Goal: Task Accomplishment & Management: Manage account settings

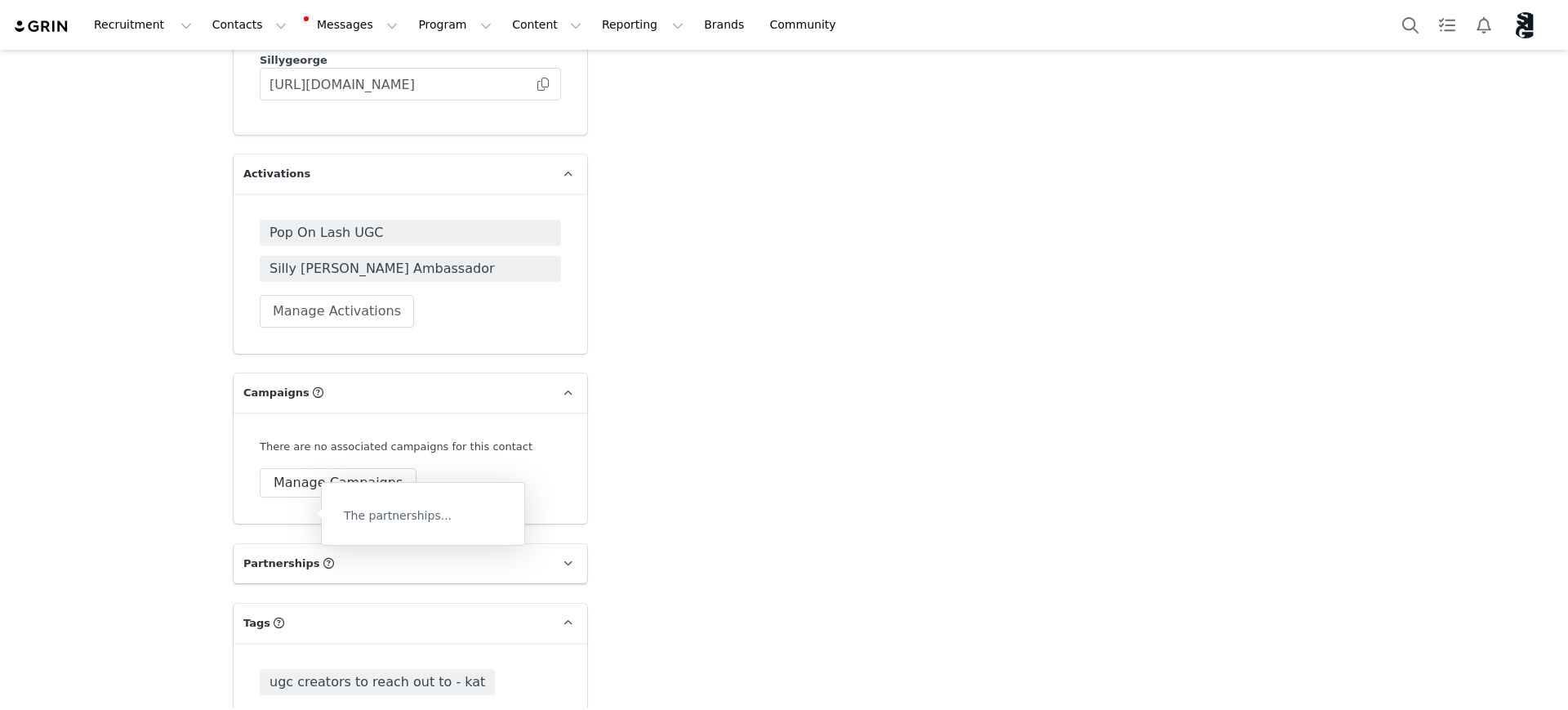
click at [363, 512] on p "The partnerships..." at bounding box center [422, 516] width 158 height 17
click at [324, 558] on icon at bounding box center [329, 563] width 11 height 11
click at [334, 609] on button "New Partnership" at bounding box center [327, 624] width 134 height 30
select select "month"
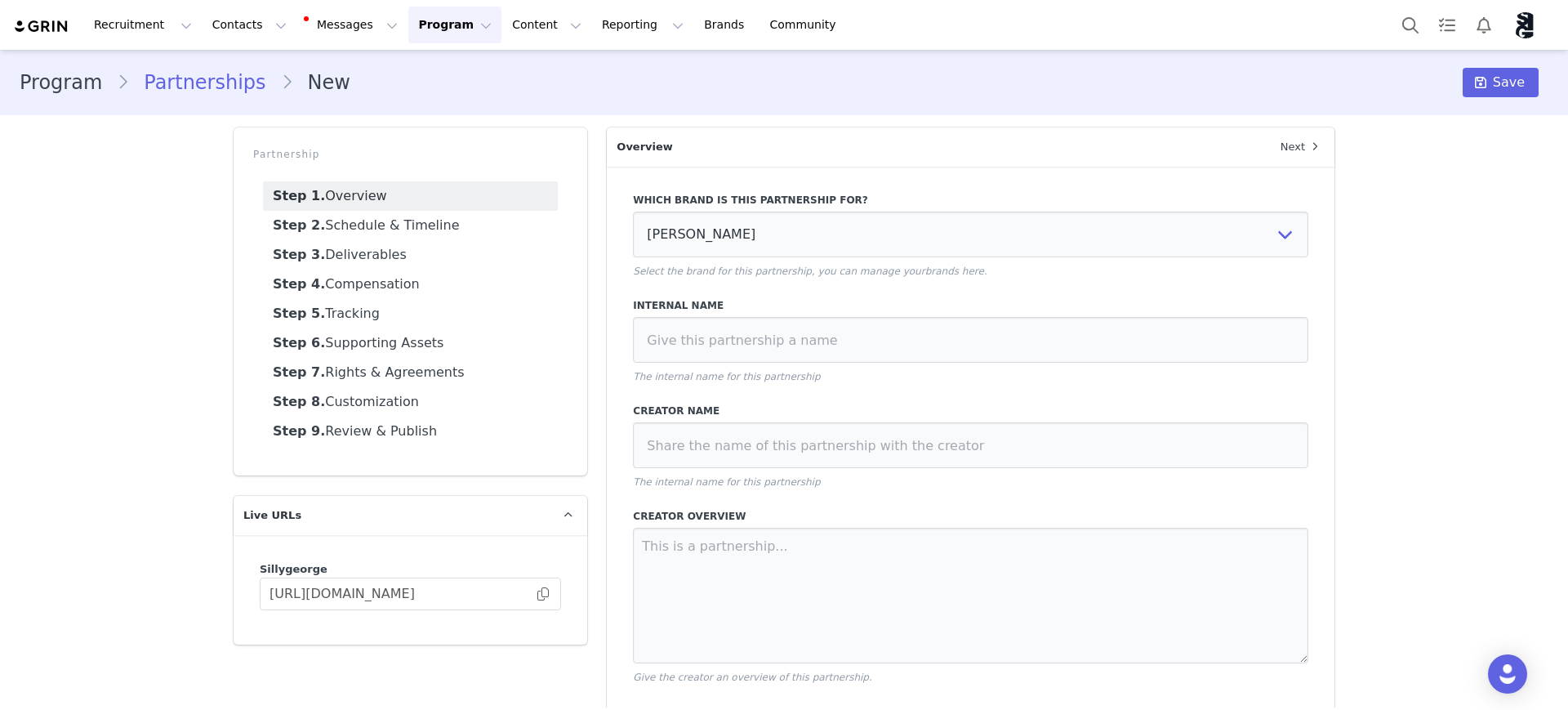
click at [364, 215] on link "Step 2. Schedule & Timeline" at bounding box center [411, 225] width 295 height 30
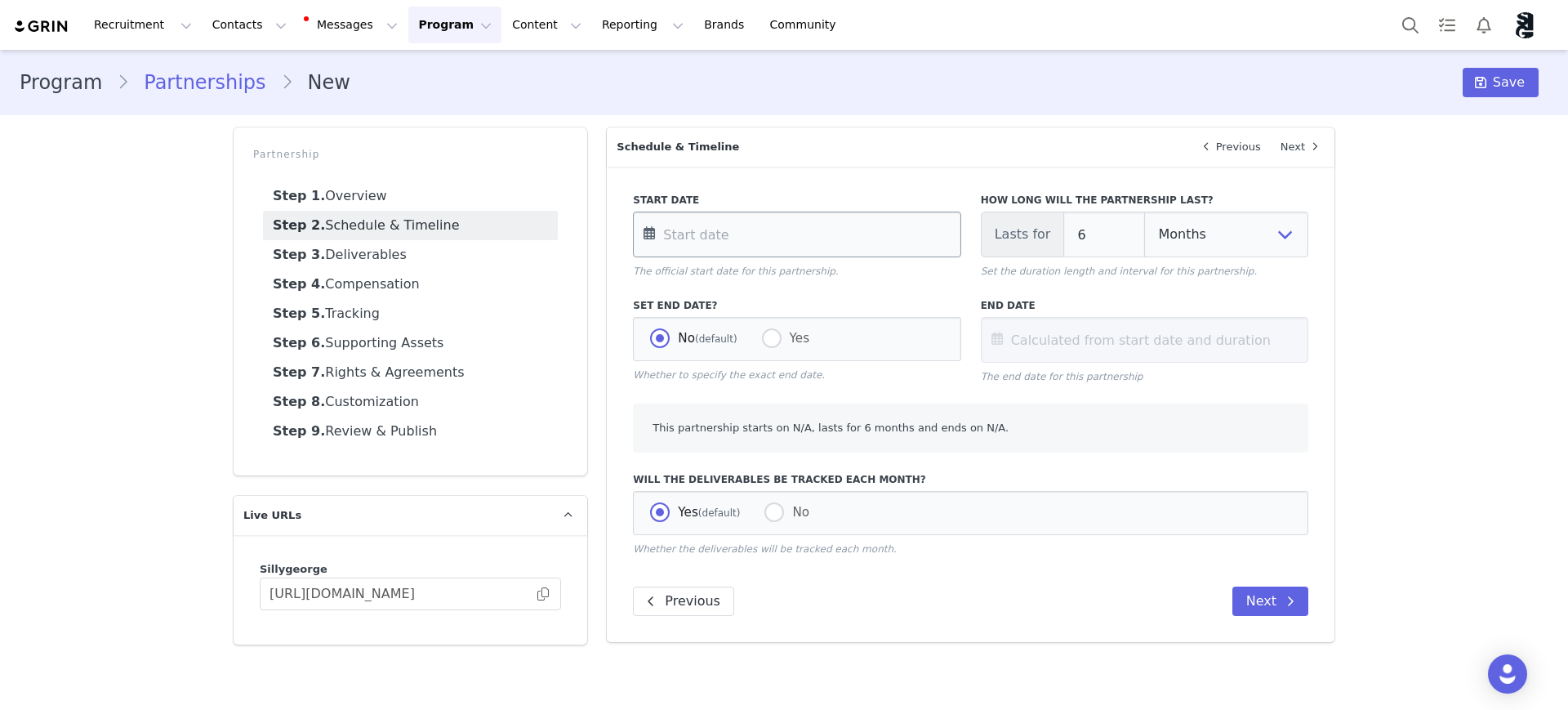
click at [702, 238] on input "text" at bounding box center [797, 234] width 328 height 46
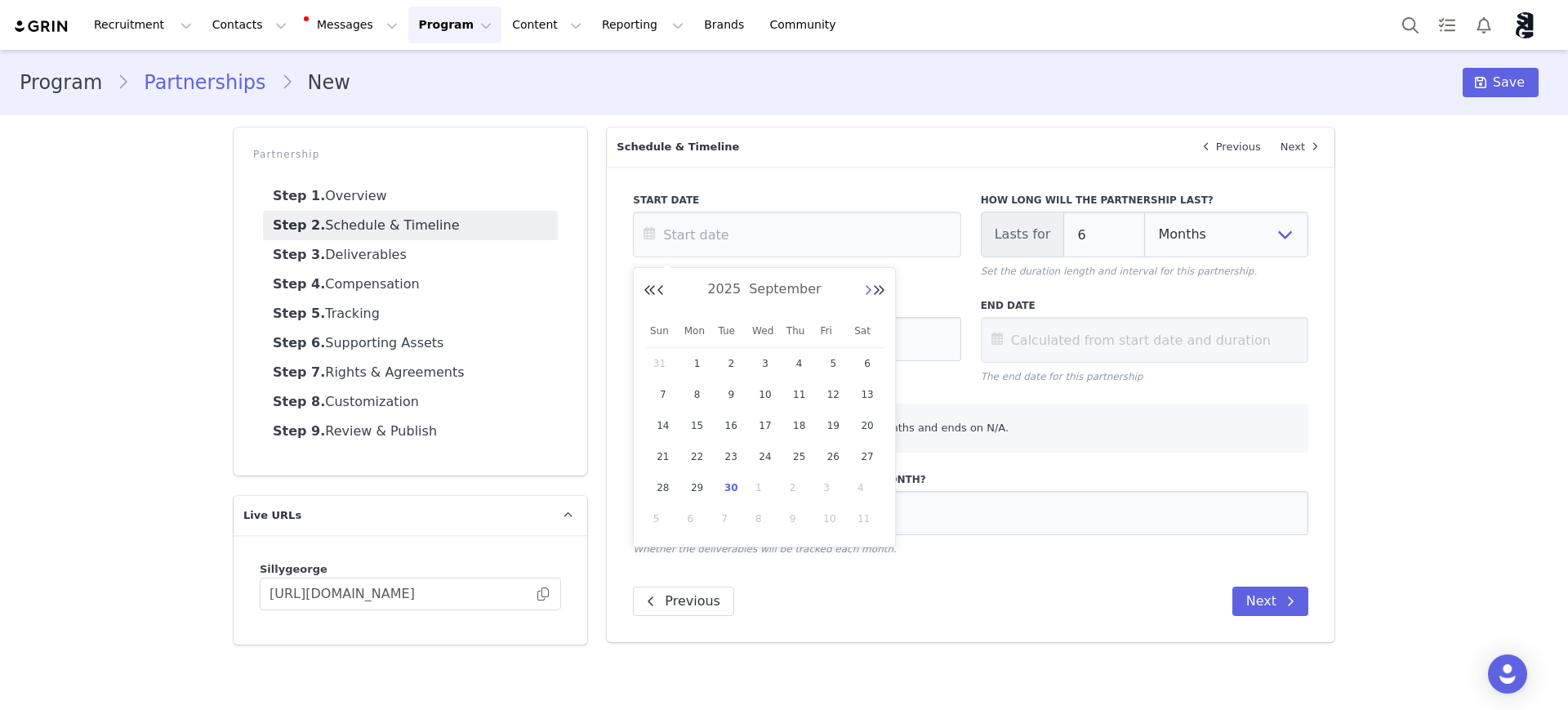
click at [865, 290] on button "Next Month" at bounding box center [868, 291] width 8 height 13
click at [770, 363] on span "1" at bounding box center [766, 363] width 20 height 20
type input "[DATE]"
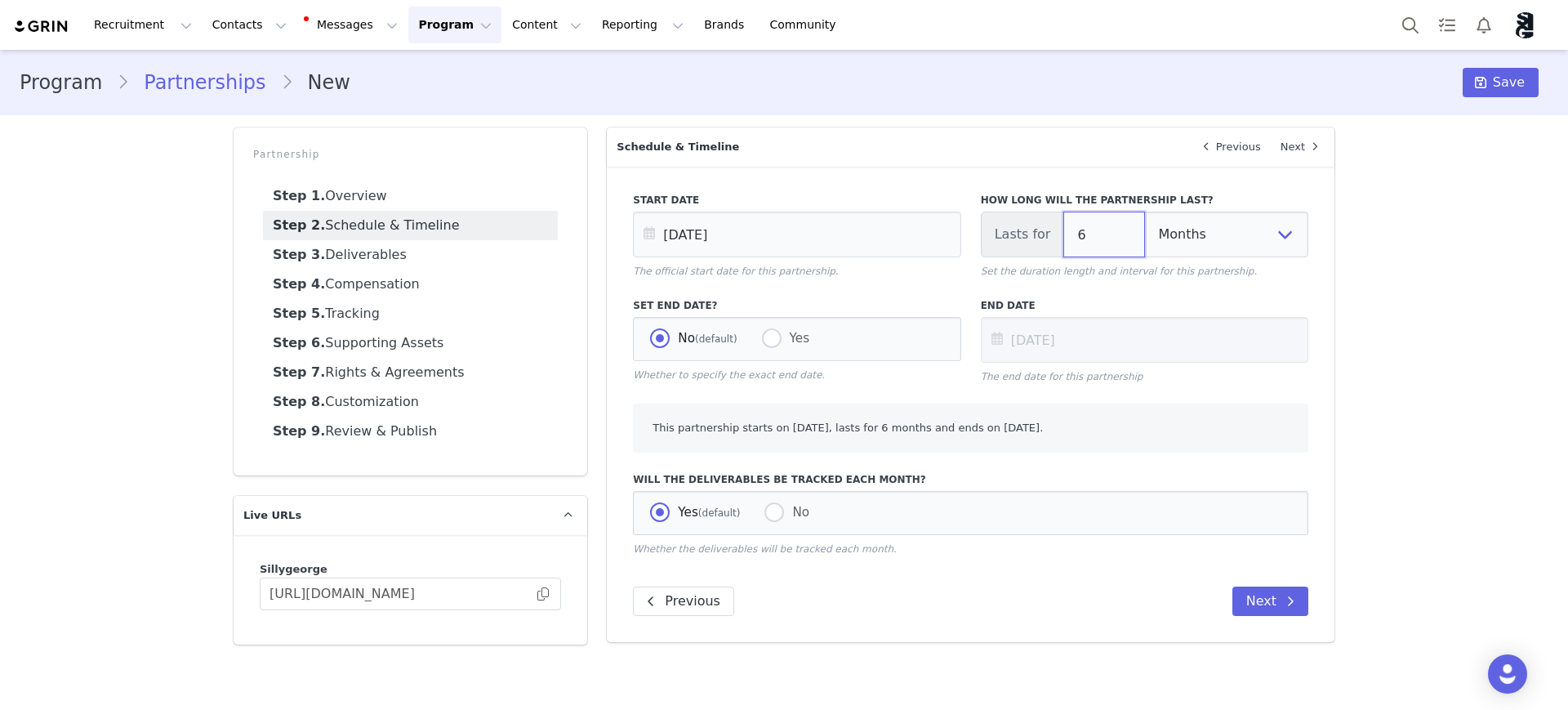
click at [1093, 237] on input "6" at bounding box center [1104, 234] width 82 height 46
type input "[DATE]"
type input "3"
type input "[DATE]"
type input "3"
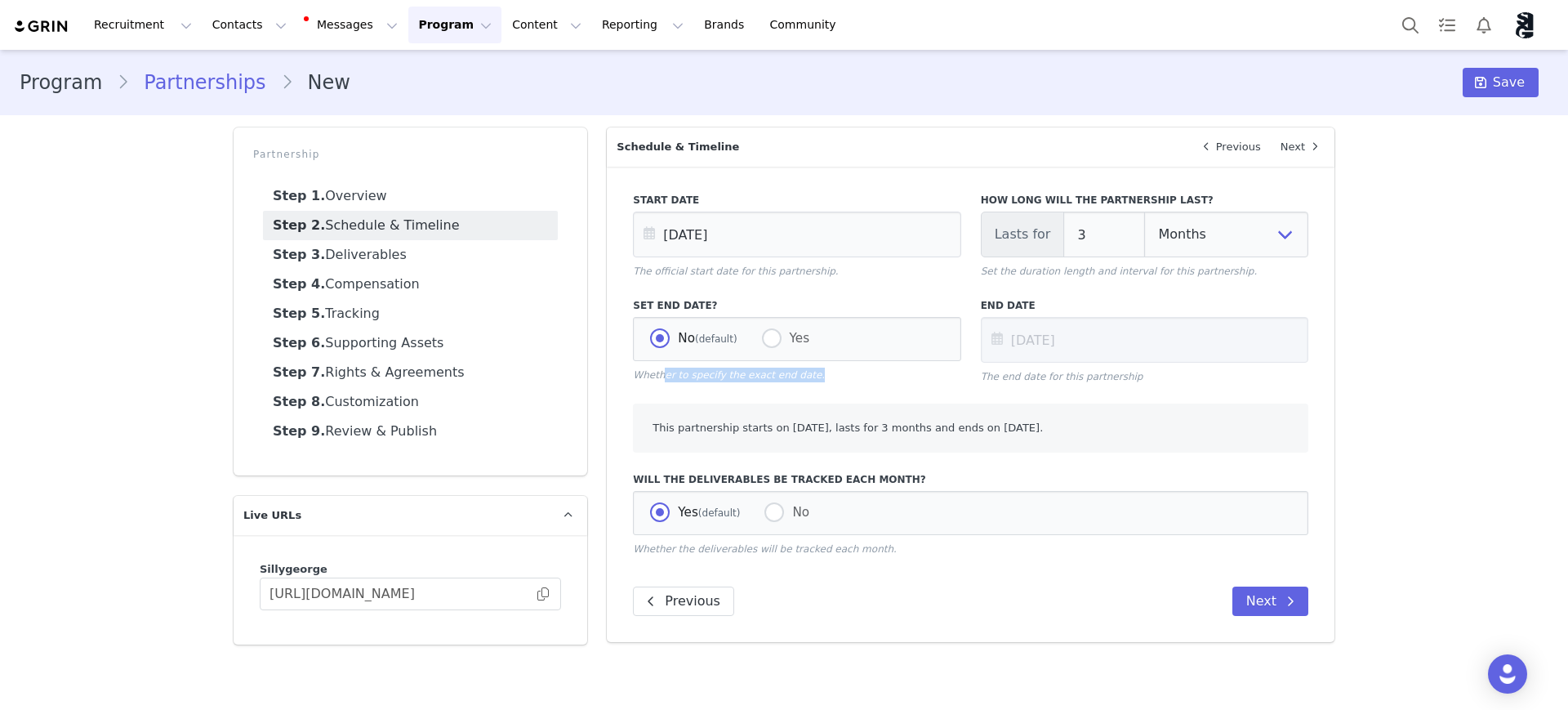
drag, startPoint x: 661, startPoint y: 379, endPoint x: 888, endPoint y: 366, distance: 227.4
click at [888, 366] on div "Set End Date? No (default) Yes Whether to specify the exact end date." at bounding box center [797, 340] width 328 height 84
click at [765, 340] on span at bounding box center [772, 339] width 20 height 20
click at [765, 340] on input "Yes" at bounding box center [772, 339] width 20 height 21
radio input "true"
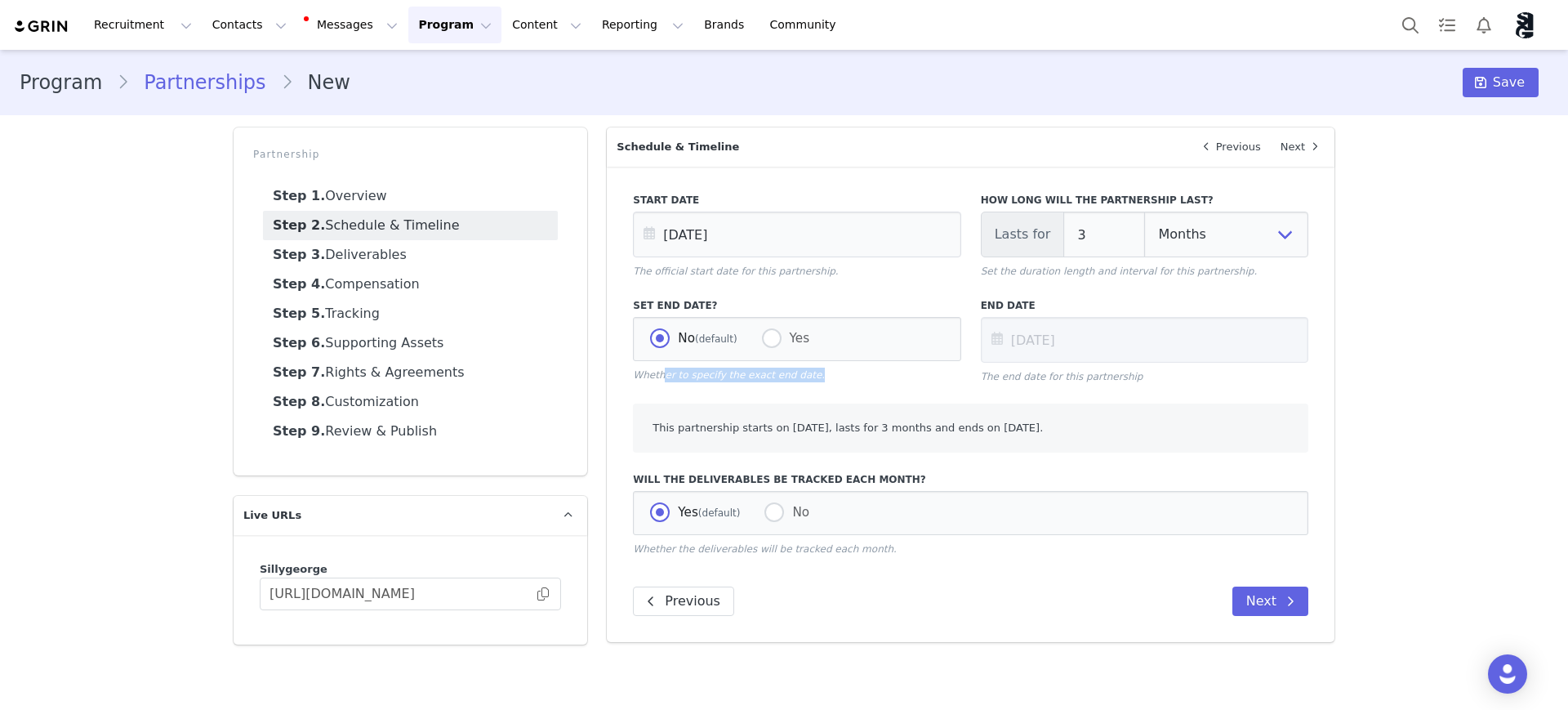
radio input "false"
radio input "true"
drag, startPoint x: 677, startPoint y: 423, endPoint x: 1229, endPoint y: 460, distance: 553.2
click at [1229, 460] on div "Start Date [DATE] The official start date for this partnership. How long will t…" at bounding box center [970, 404] width 728 height 476
click at [1247, 430] on div "This partnership starts on [DATE], lasts for 3 months and ends on [DATE]." at bounding box center [970, 428] width 675 height 49
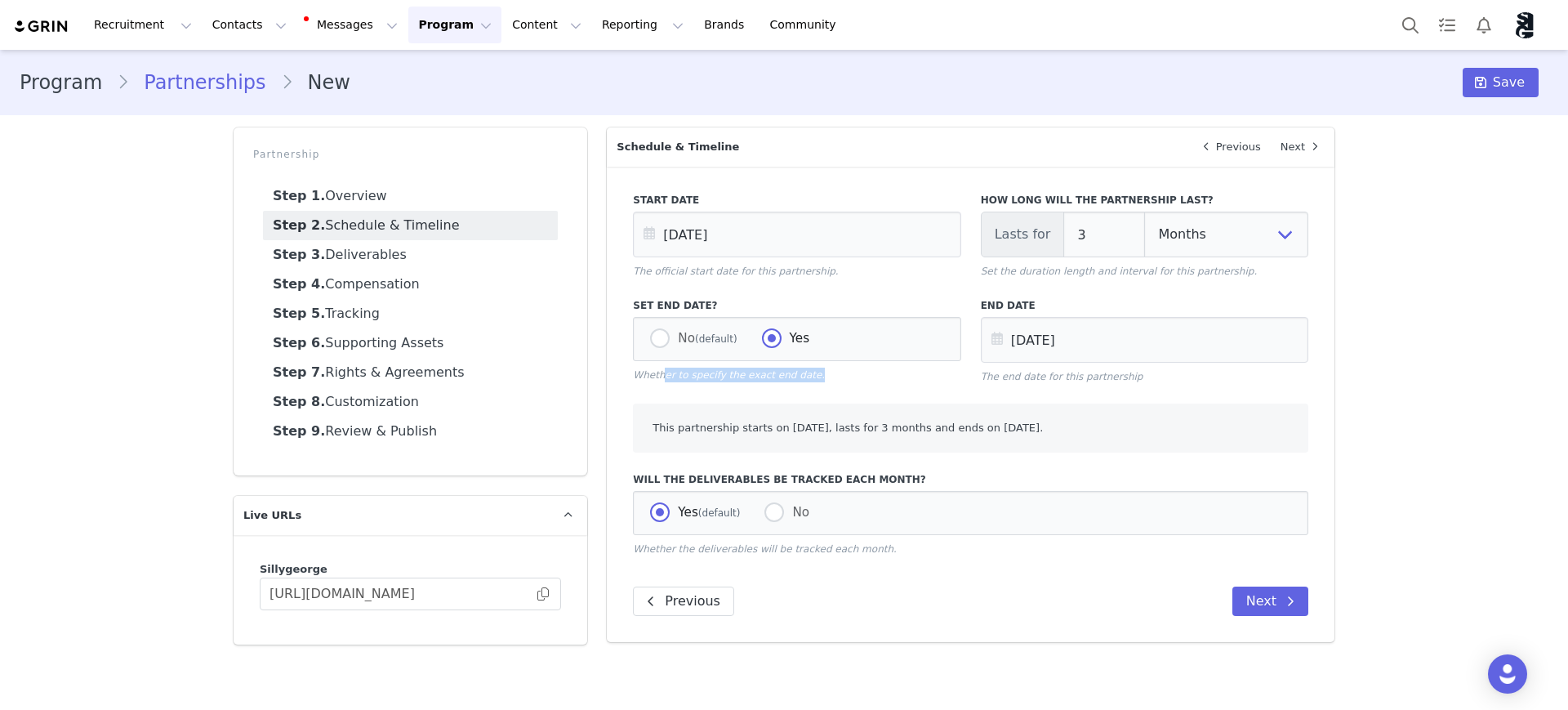
click at [1252, 398] on div "Start Date [DATE] The official start date for this partnership. How long will t…" at bounding box center [970, 404] width 728 height 476
click at [1287, 606] on icon at bounding box center [1290, 601] width 8 height 13
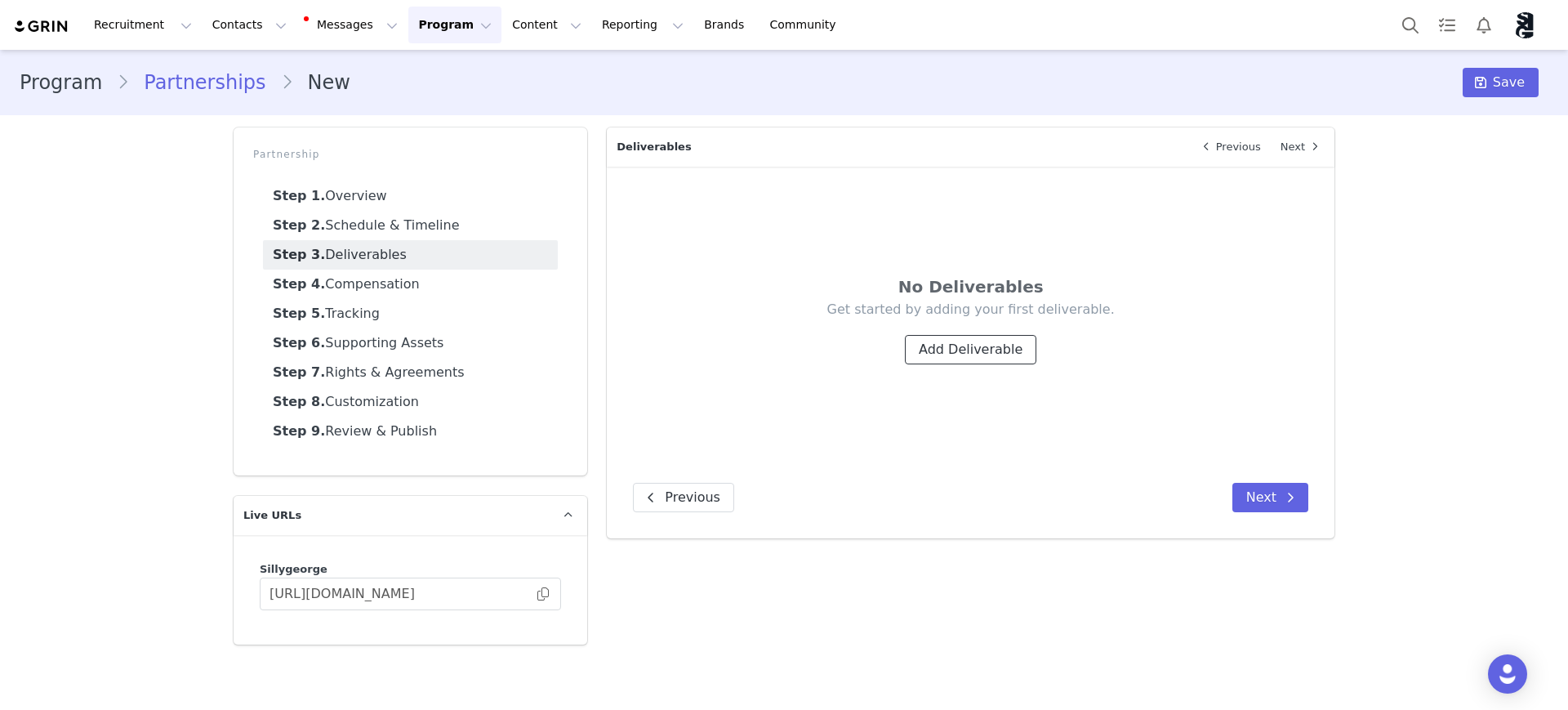
click at [989, 347] on button "Add Deliverable" at bounding box center [970, 350] width 131 height 30
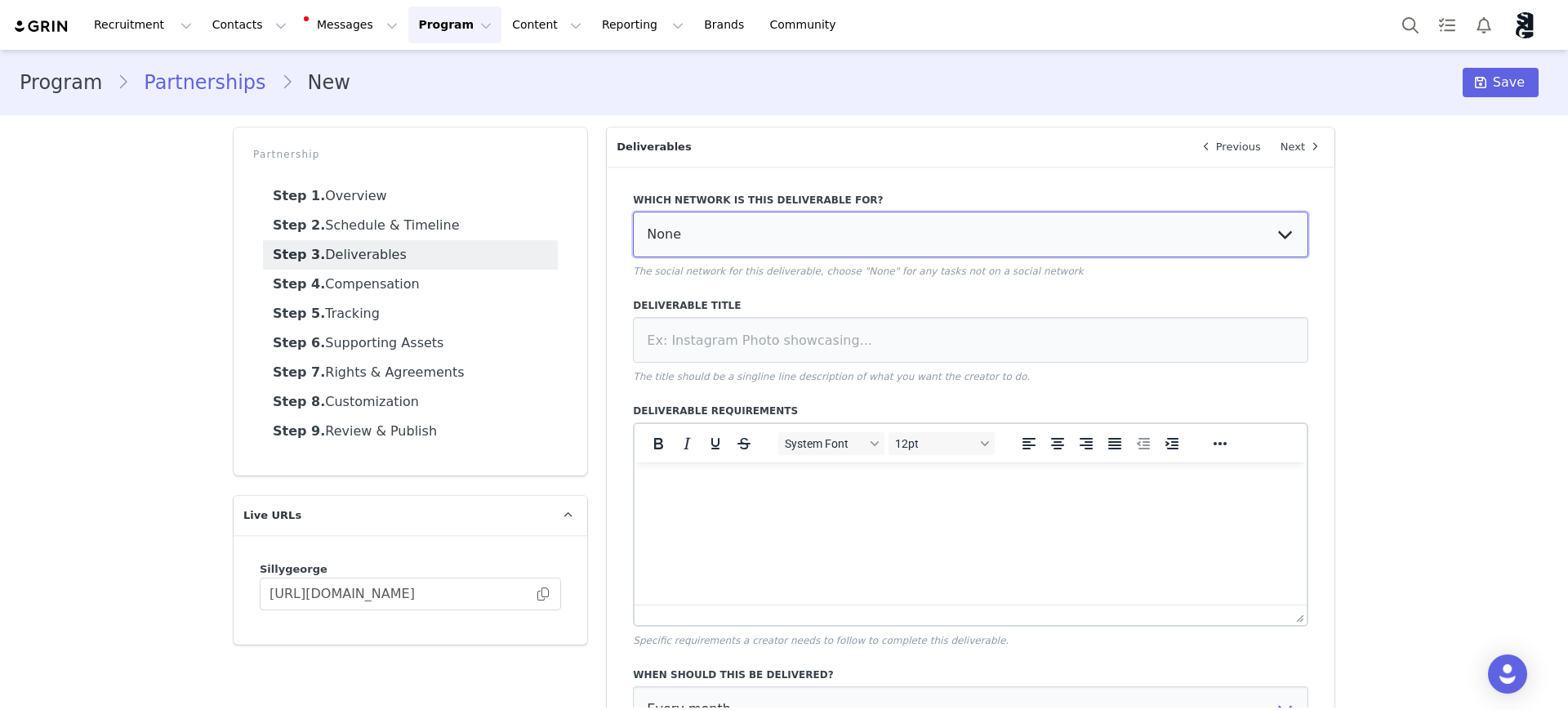
click at [729, 237] on select "None YouTube Twitter Instagram Facebook Twitch TikTok Pinterest" at bounding box center [970, 234] width 675 height 46
click at [730, 237] on select "None YouTube Twitter Instagram Facebook Twitch TikTok Pinterest" at bounding box center [970, 234] width 675 height 46
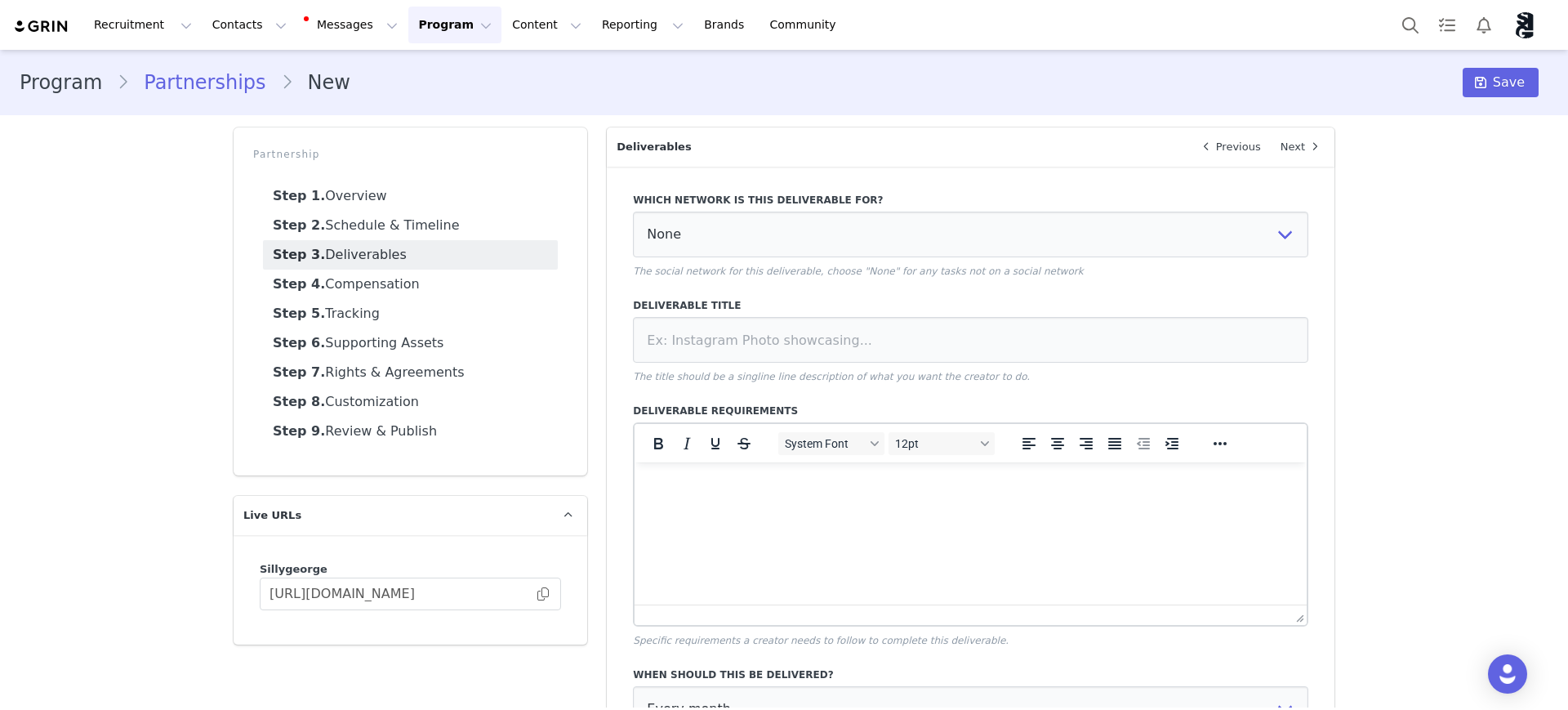
drag, startPoint x: 946, startPoint y: 283, endPoint x: 1166, endPoint y: 275, distance: 220.1
click at [1067, 275] on p "The social network for this deliverable, choose "None" for any tasks not on a s…" at bounding box center [970, 271] width 675 height 15
click at [1166, 275] on p "The social network for this deliverable, choose "None" for any tasks not on a s…" at bounding box center [970, 271] width 675 height 15
click at [713, 363] on div "Deliverable Title The title should be a singline line description of what you w…" at bounding box center [970, 341] width 675 height 86
click at [850, 339] on input at bounding box center [970, 340] width 675 height 46
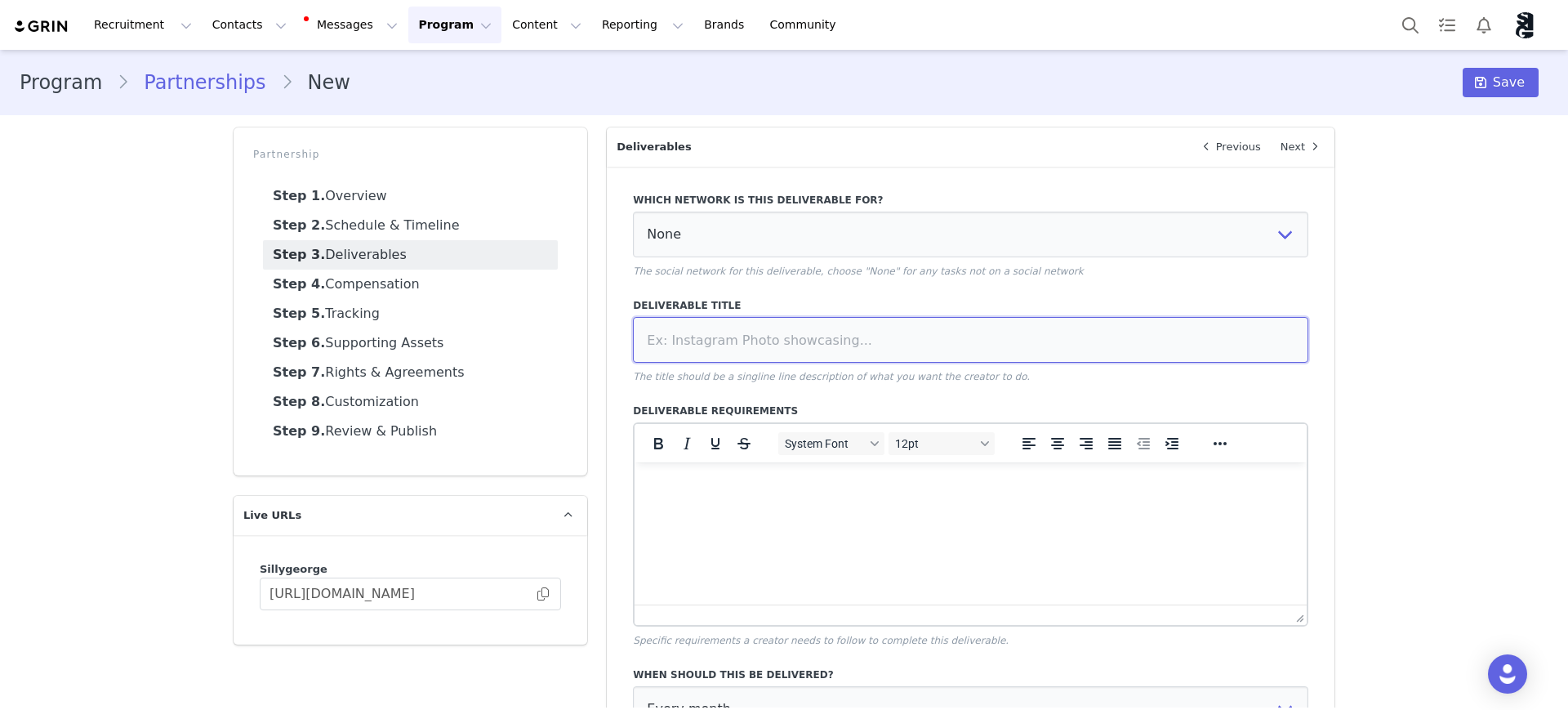
click at [683, 343] on input at bounding box center [970, 340] width 675 height 46
type input "UGC Deliverables"
click at [743, 507] on html at bounding box center [970, 485] width 672 height 44
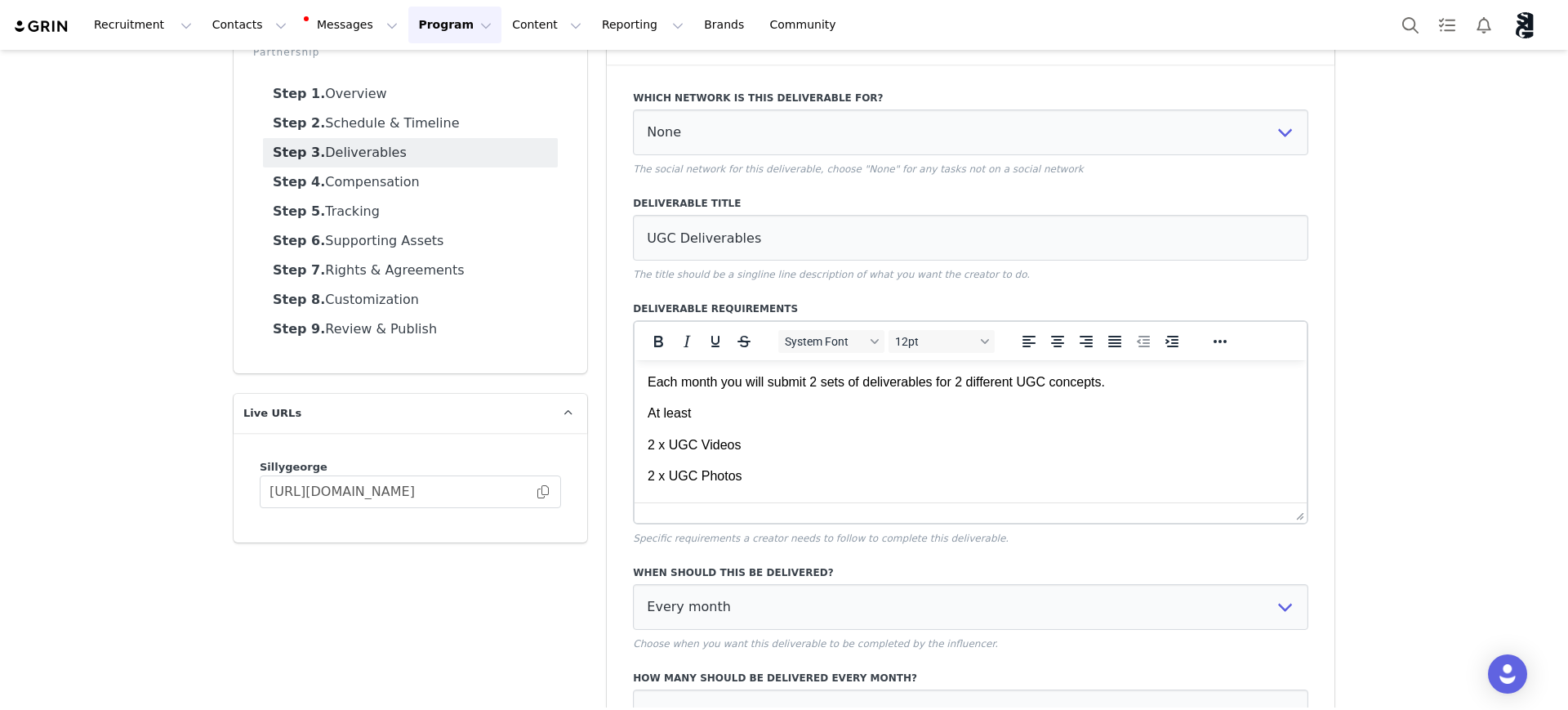
scroll to position [289, 0]
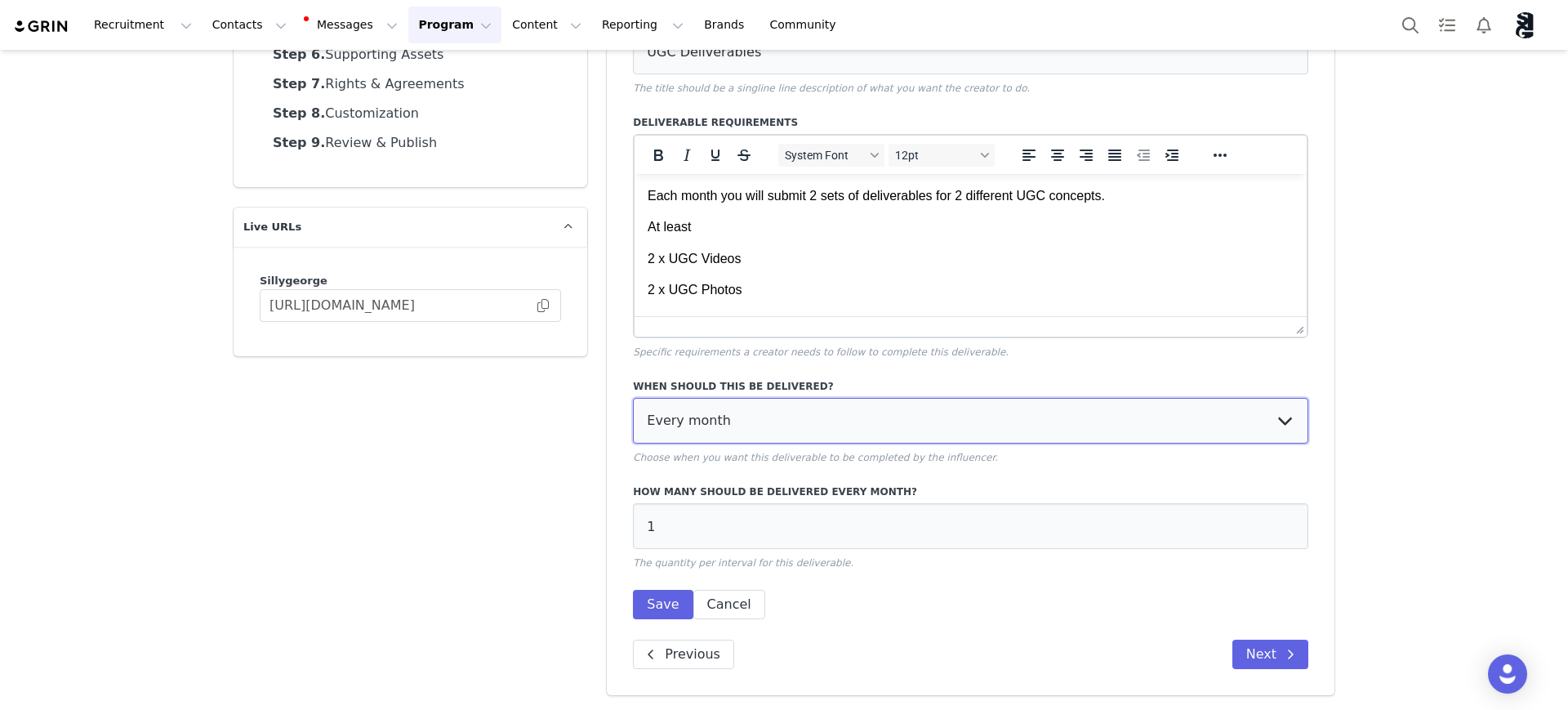
click at [929, 426] on select "Every month Every other month In specific months Throughout partnership" at bounding box center [970, 421] width 675 height 46
click at [755, 535] on input "1" at bounding box center [970, 526] width 675 height 46
type input "4"
type input "0"
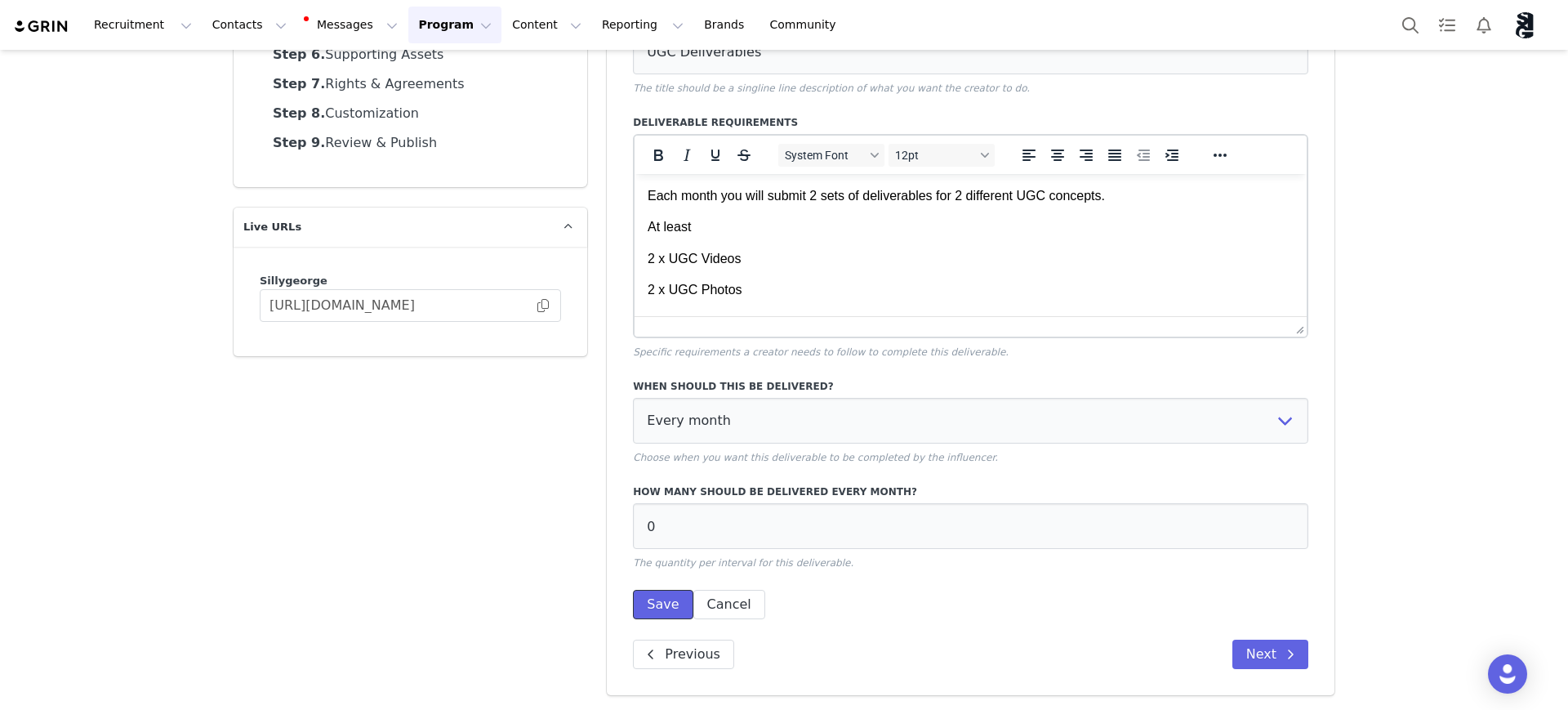
click at [661, 595] on button "Save" at bounding box center [662, 604] width 60 height 30
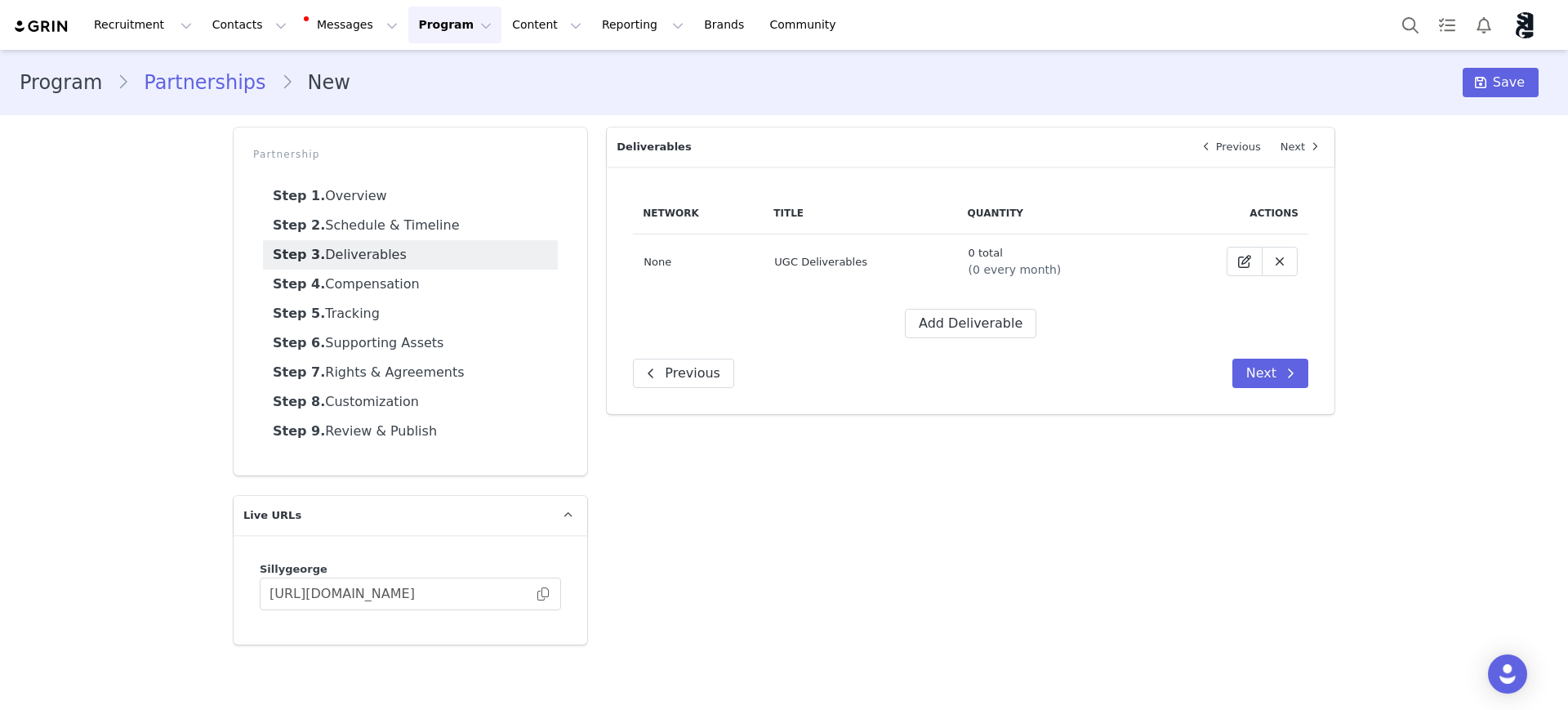
scroll to position [0, 0]
click at [1243, 252] on span at bounding box center [1245, 262] width 20 height 20
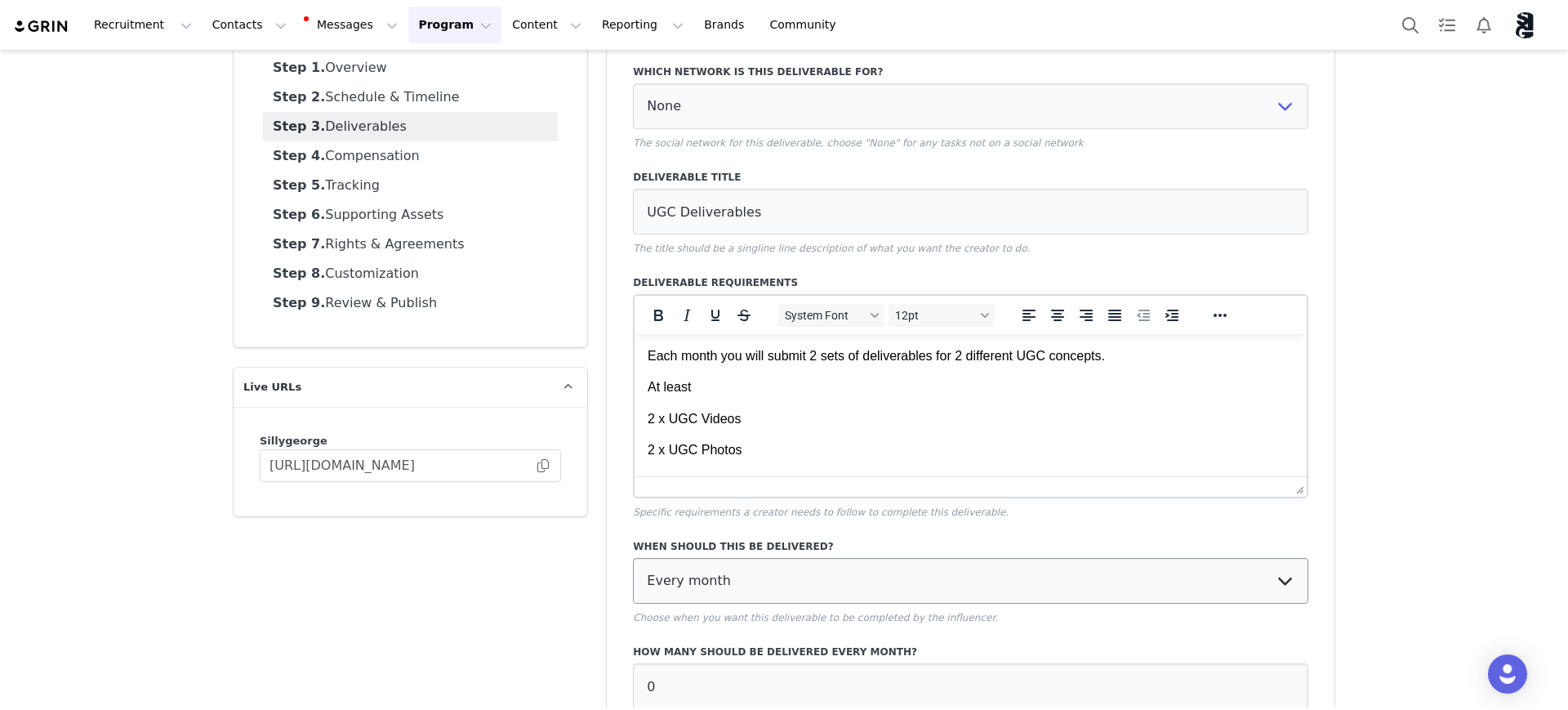
scroll to position [204, 0]
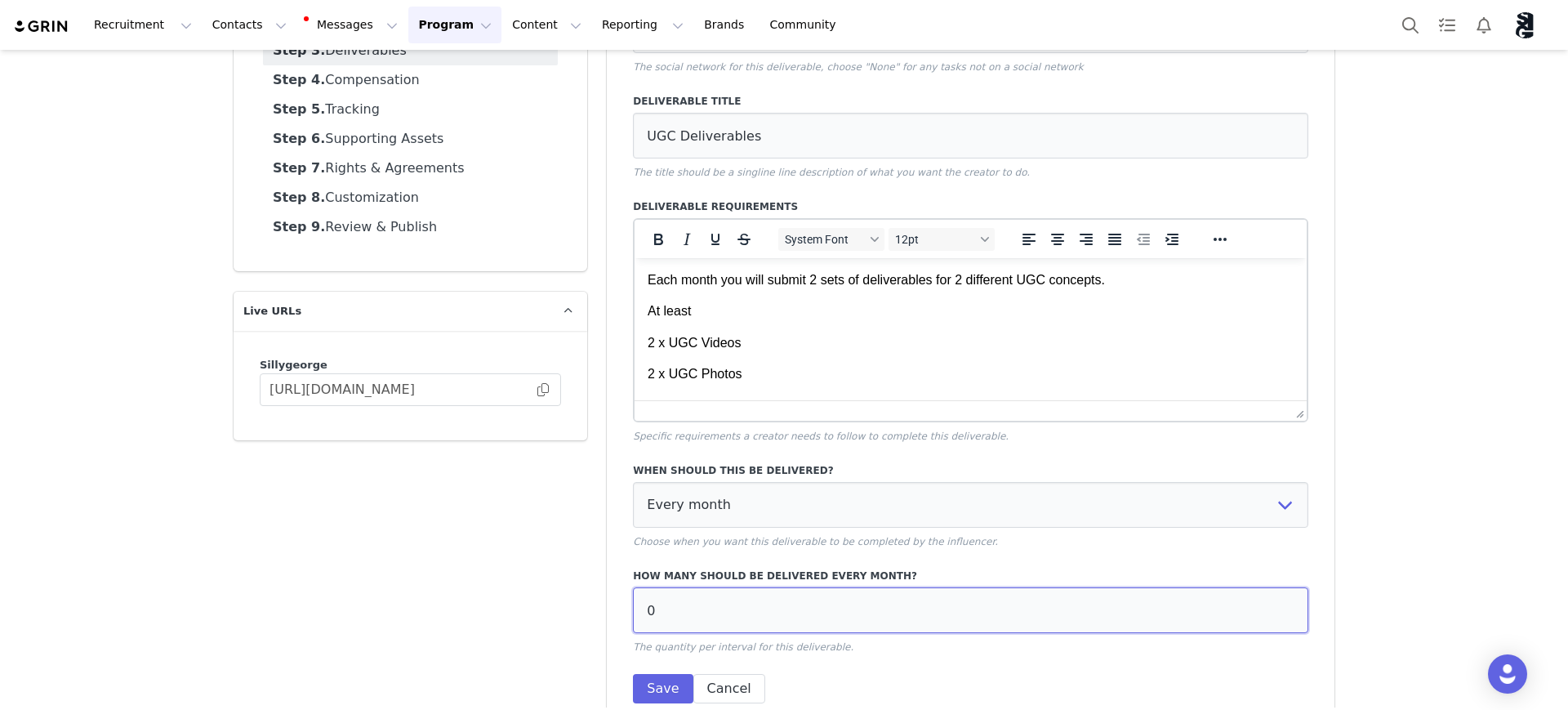
click at [762, 622] on input "0" at bounding box center [970, 610] width 675 height 46
type input "4"
click at [654, 680] on button "Save" at bounding box center [662, 689] width 60 height 30
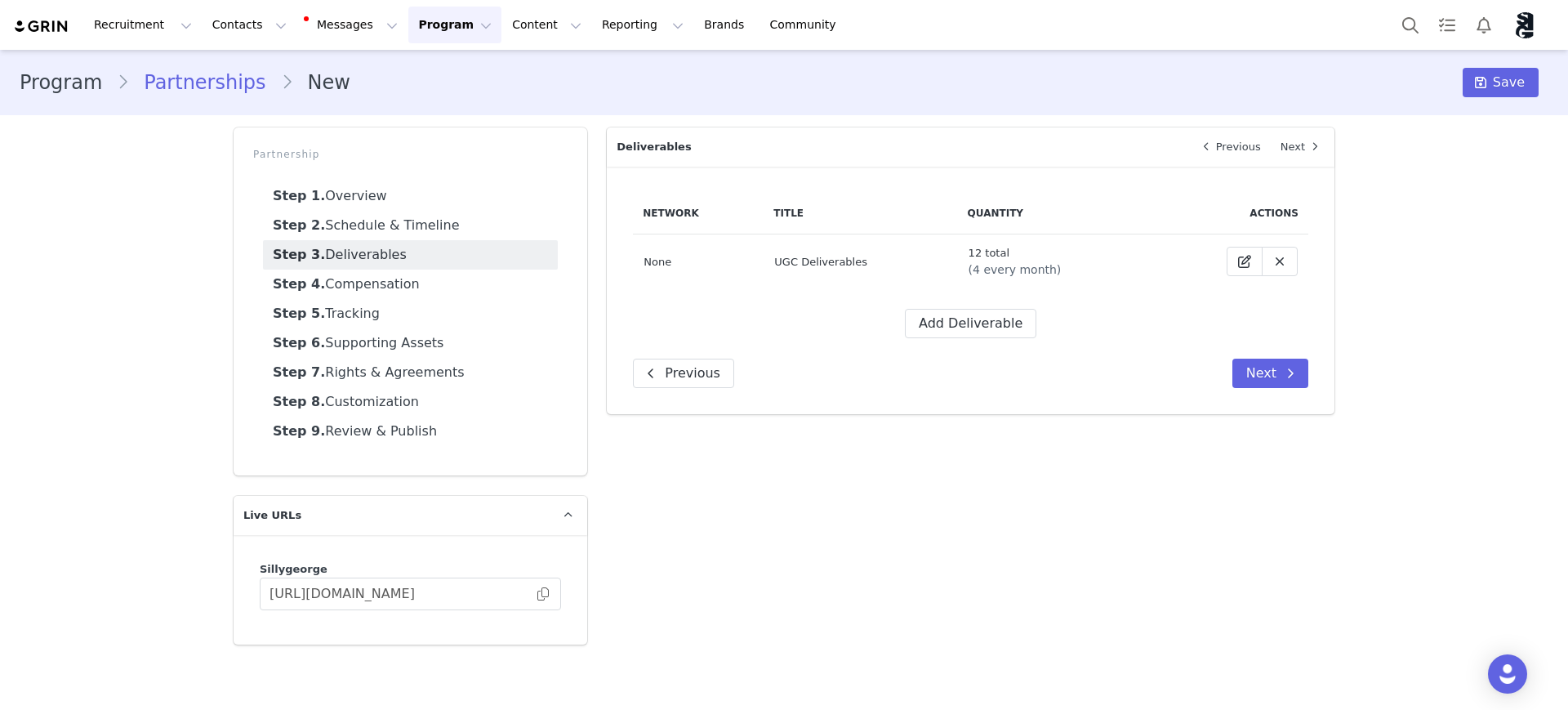
scroll to position [0, 0]
click at [650, 265] on span "None" at bounding box center [657, 262] width 28 height 12
click at [1248, 270] on span at bounding box center [1245, 262] width 20 height 20
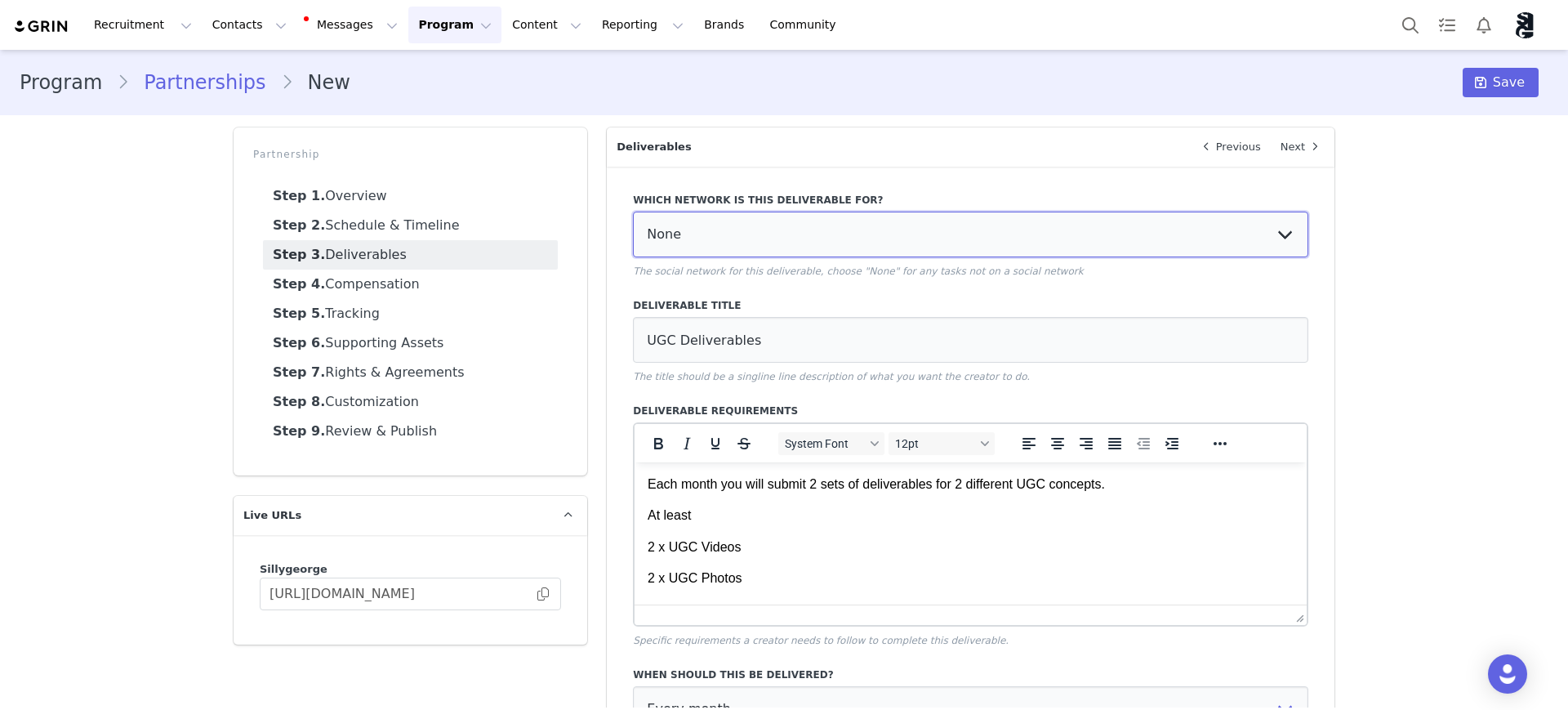
drag, startPoint x: 766, startPoint y: 233, endPoint x: 665, endPoint y: 239, distance: 101.2
click at [665, 239] on select "None YouTube Twitter Instagram Facebook Twitch TikTok Pinterest" at bounding box center [970, 234] width 675 height 46
click at [684, 232] on select "None YouTube Twitter Instagram Facebook Twitch TikTok Pinterest" at bounding box center [970, 234] width 675 height 46
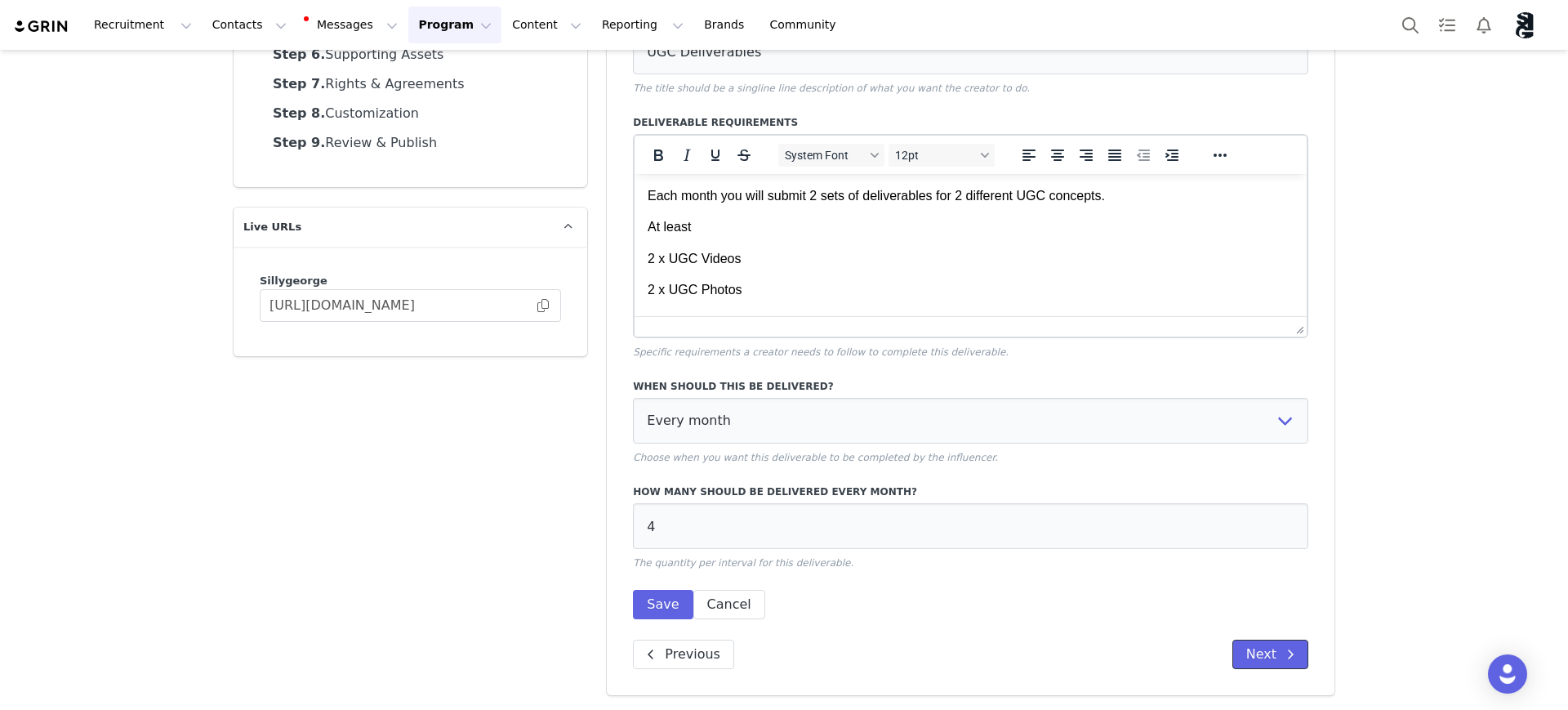
click at [1259, 658] on button "Next" at bounding box center [1270, 654] width 76 height 30
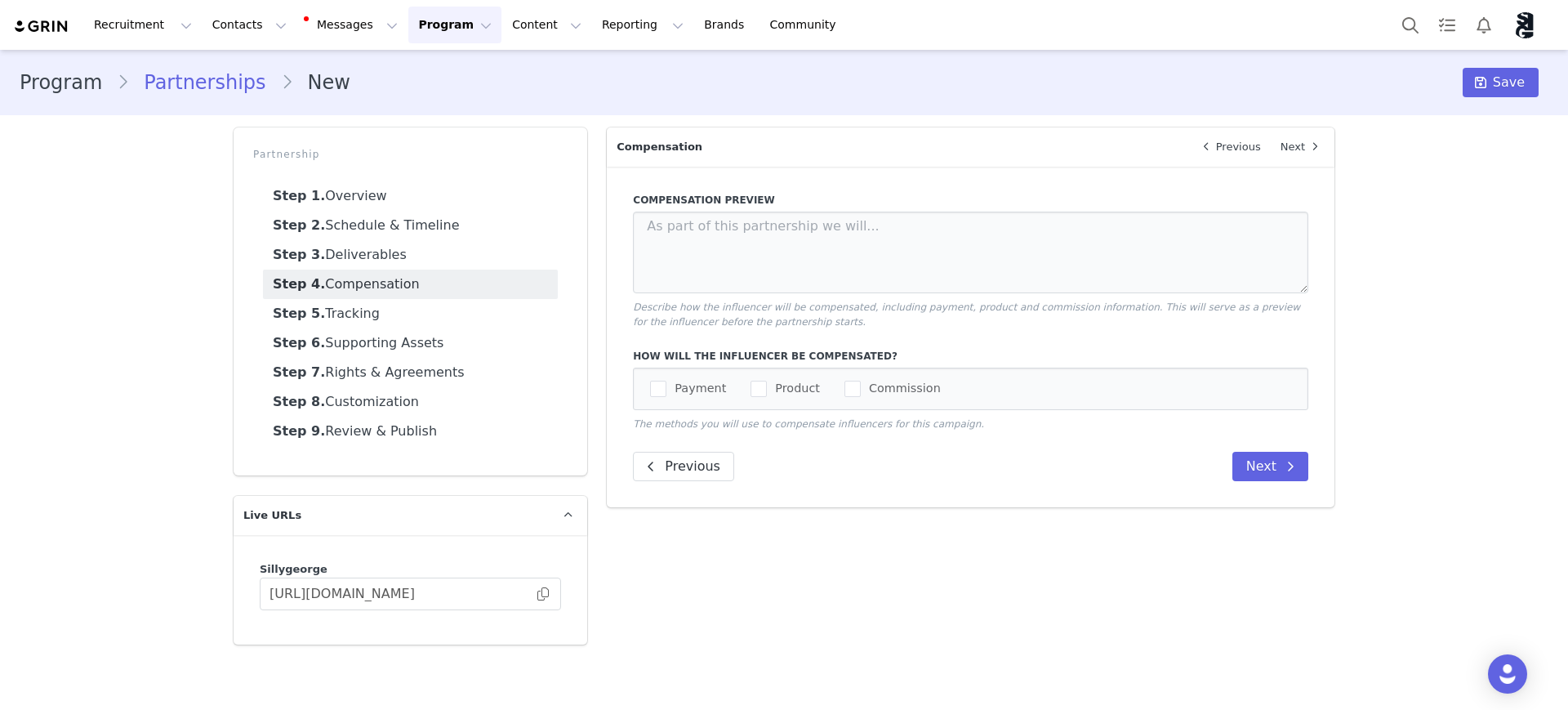
scroll to position [0, 0]
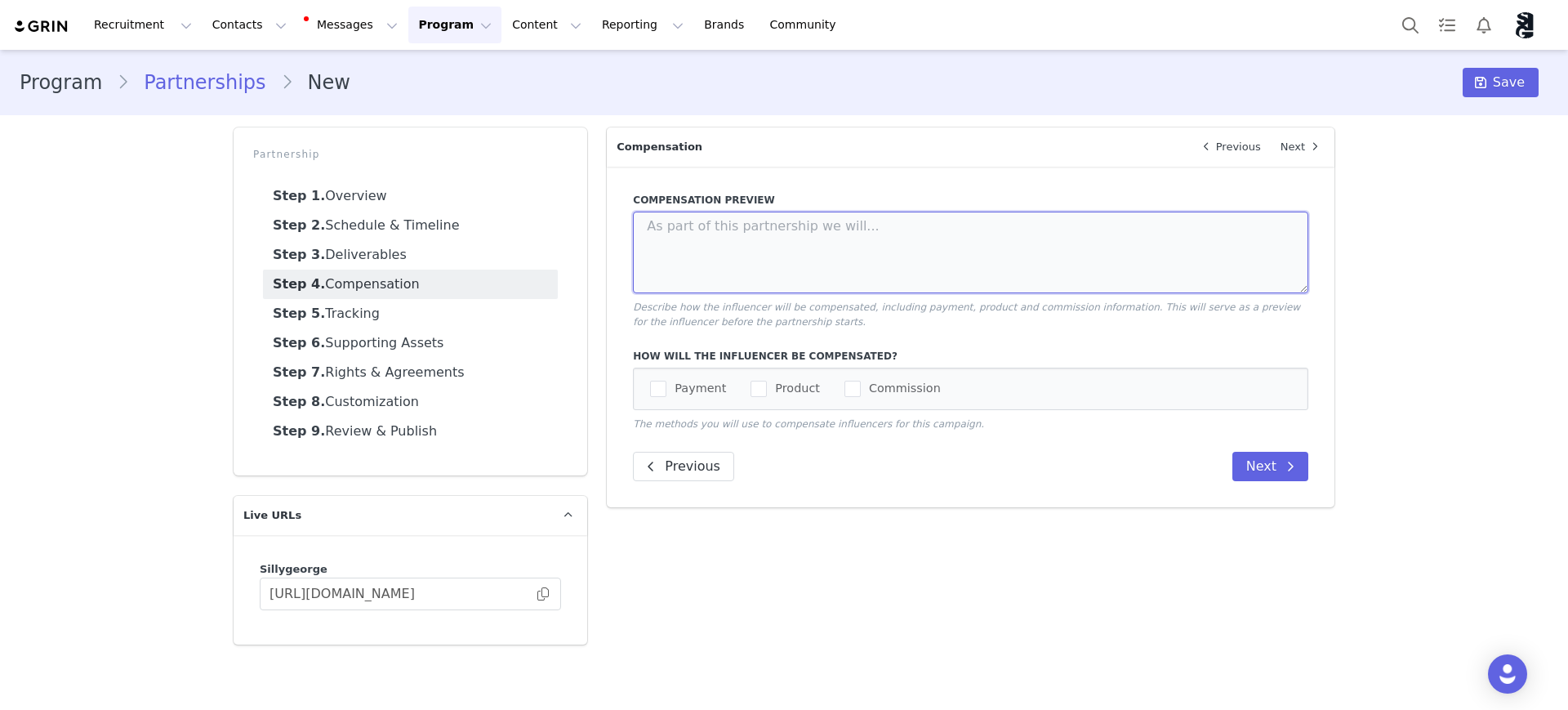
click at [787, 252] on textarea at bounding box center [970, 253] width 675 height 82
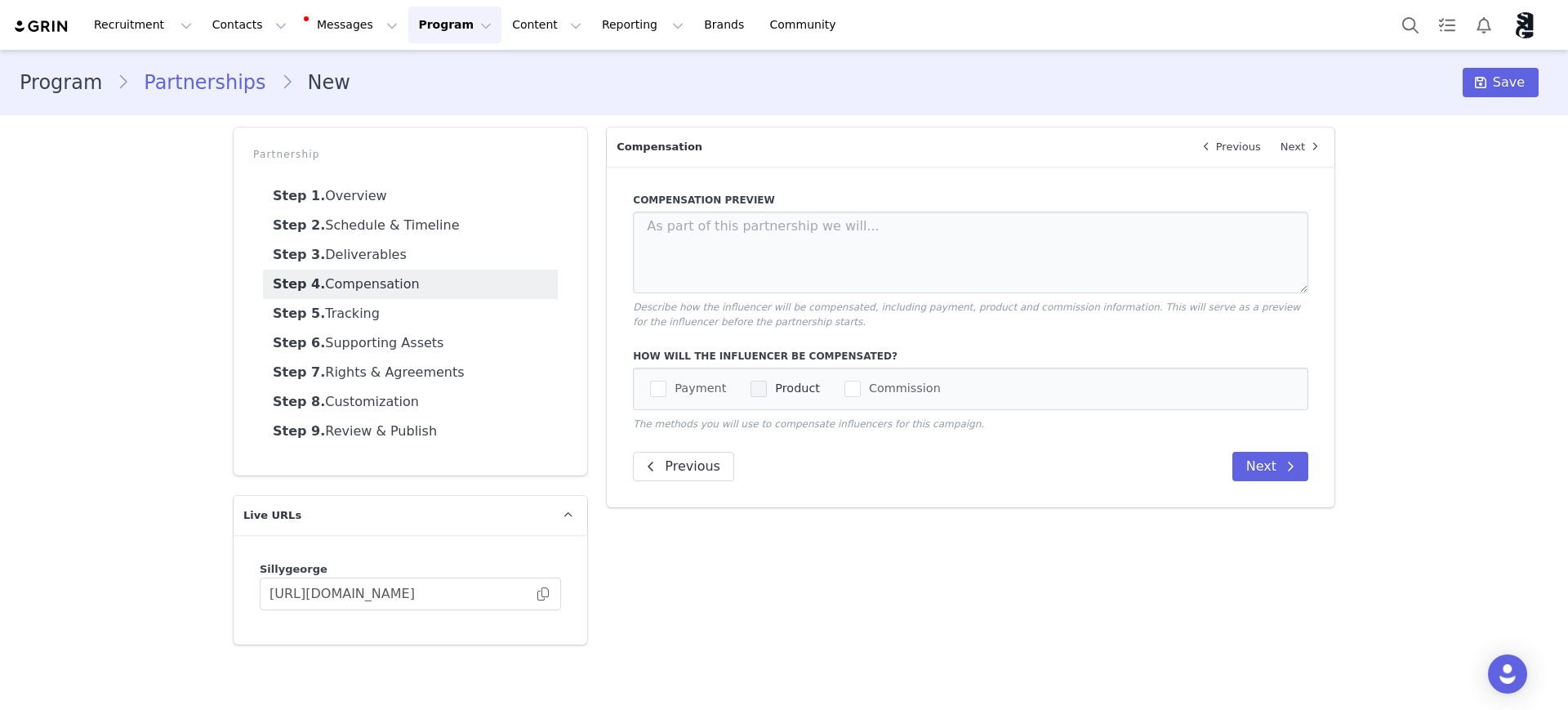
click at [753, 392] on span "checkbox-group" at bounding box center [759, 389] width 16 height 16
click at [767, 380] on input "Product" at bounding box center [767, 380] width 0 height 0
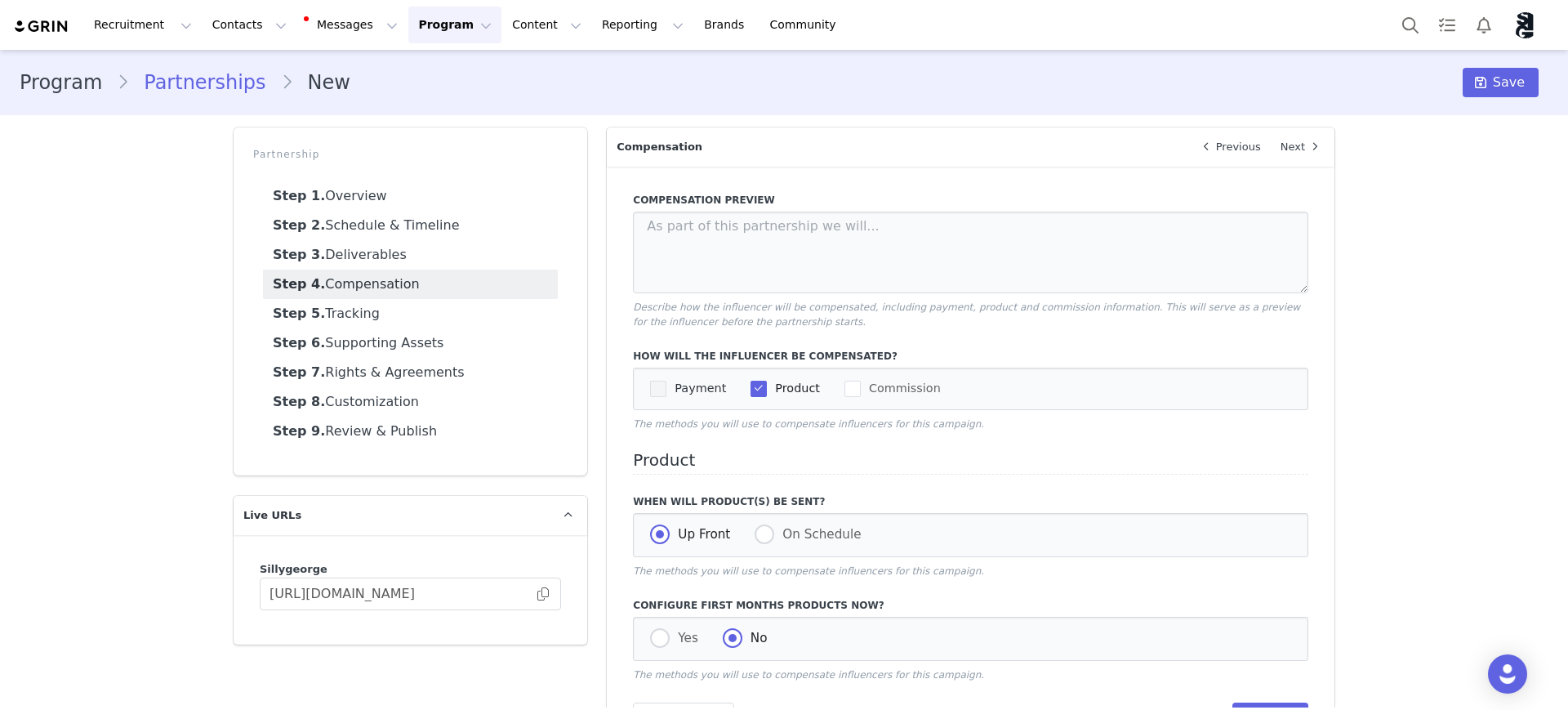
click at [666, 391] on span "Payment" at bounding box center [696, 388] width 60 height 16
click at [666, 380] on input "Payment" at bounding box center [666, 380] width 0 height 0
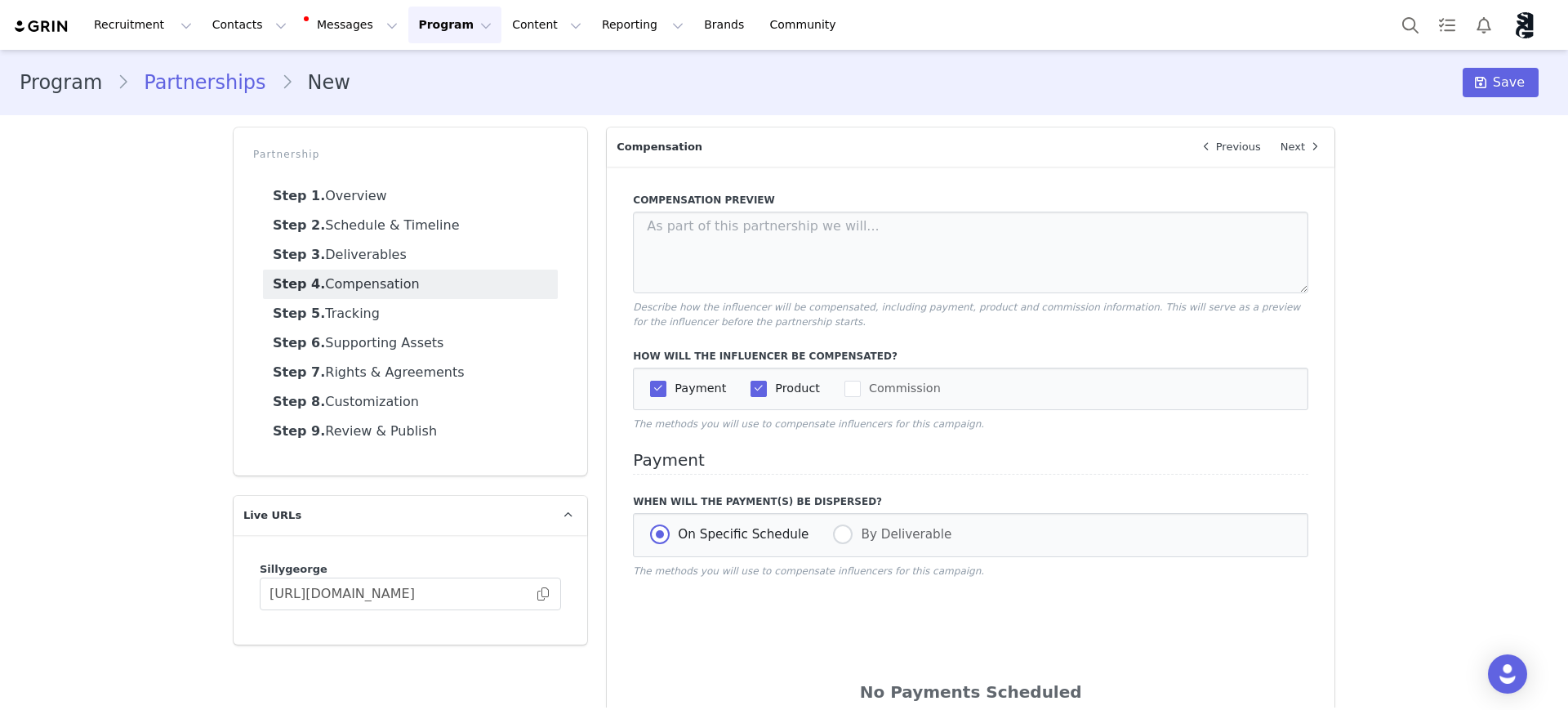
drag, startPoint x: 782, startPoint y: 311, endPoint x: 1261, endPoint y: 315, distance: 479.0
click at [1261, 315] on p "Describe how the influencer will be compensated, including payment, product and…" at bounding box center [970, 315] width 675 height 30
click at [1261, 317] on p "Describe how the influencer will be compensated, including payment, product and…" at bounding box center [970, 315] width 675 height 30
click at [833, 539] on span at bounding box center [843, 535] width 20 height 20
click at [833, 539] on input "By Deliverable" at bounding box center [843, 535] width 20 height 21
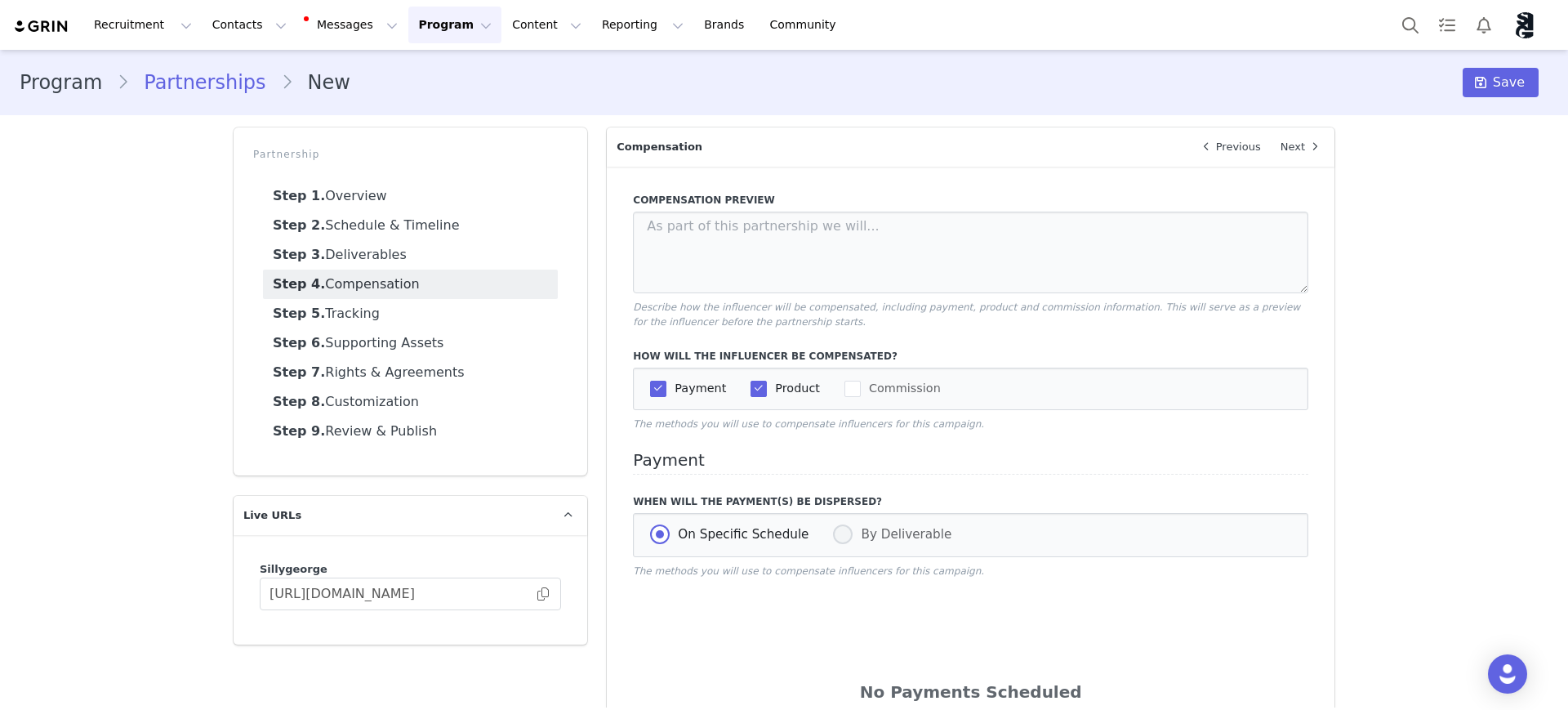
radio input "true"
radio input "false"
radio input "true"
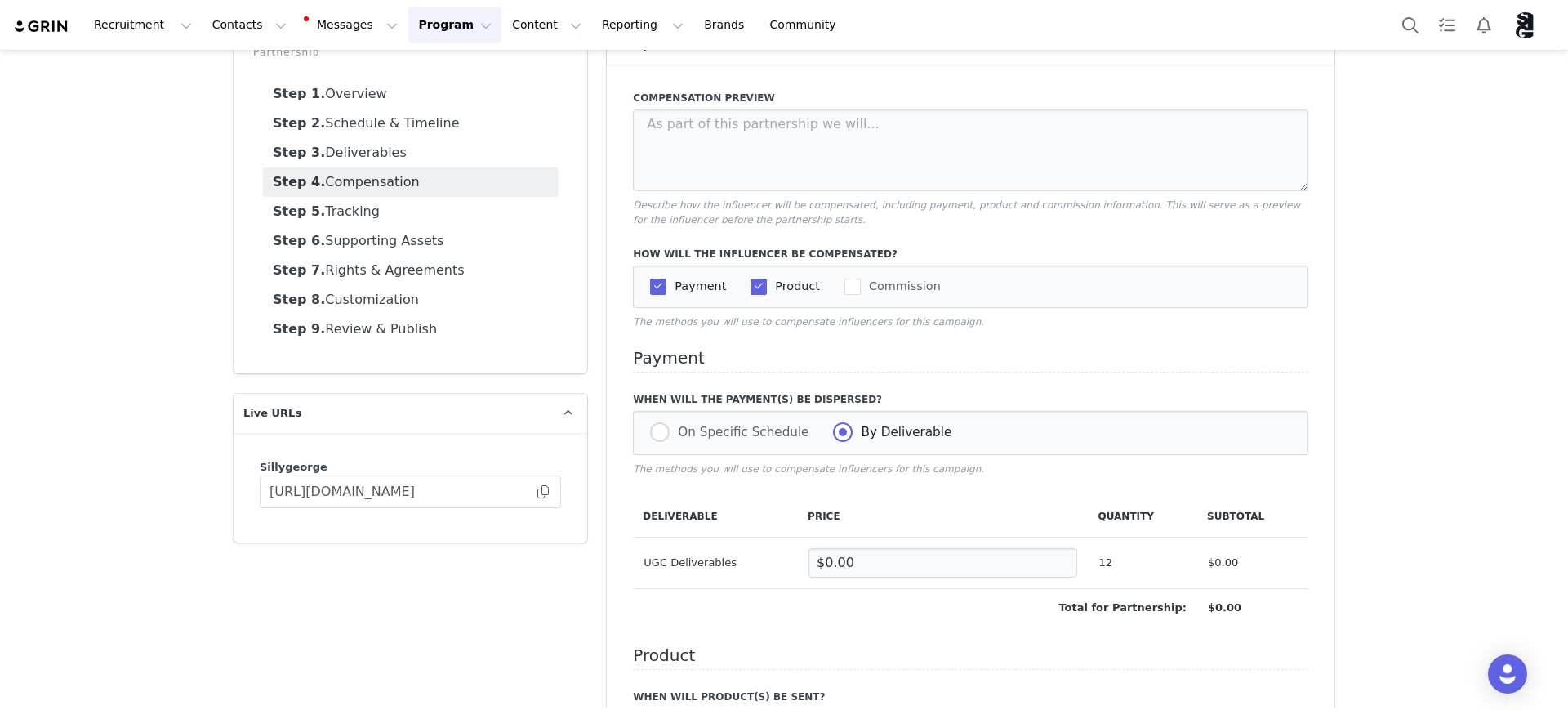
scroll to position [204, 0]
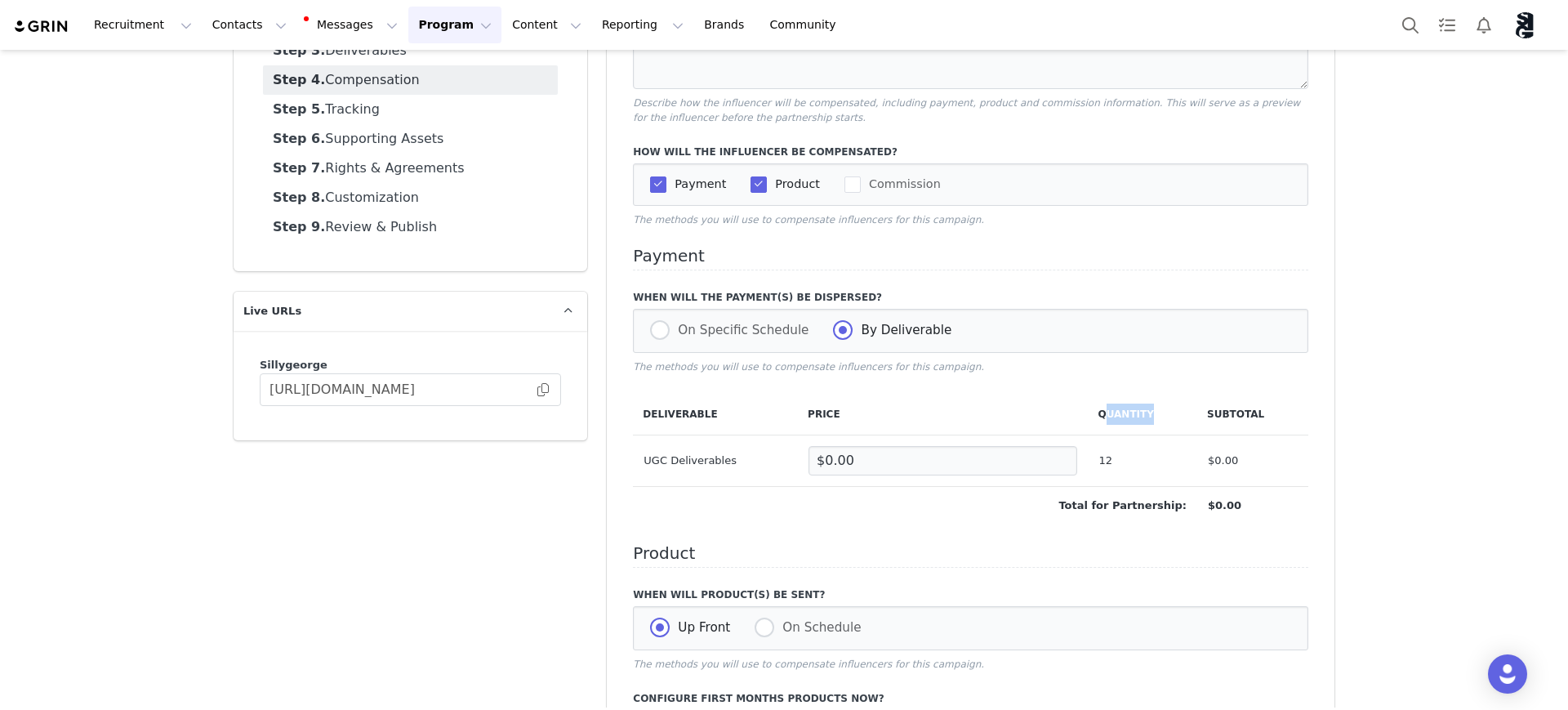
drag, startPoint x: 1102, startPoint y: 420, endPoint x: 1140, endPoint y: 419, distance: 38.0
click at [1140, 419] on th "Quantity" at bounding box center [1143, 414] width 110 height 42
click at [884, 457] on input "$0.00" at bounding box center [943, 461] width 269 height 30
type input "$0.00"
drag, startPoint x: 1089, startPoint y: 463, endPoint x: 1131, endPoint y: 463, distance: 42.0
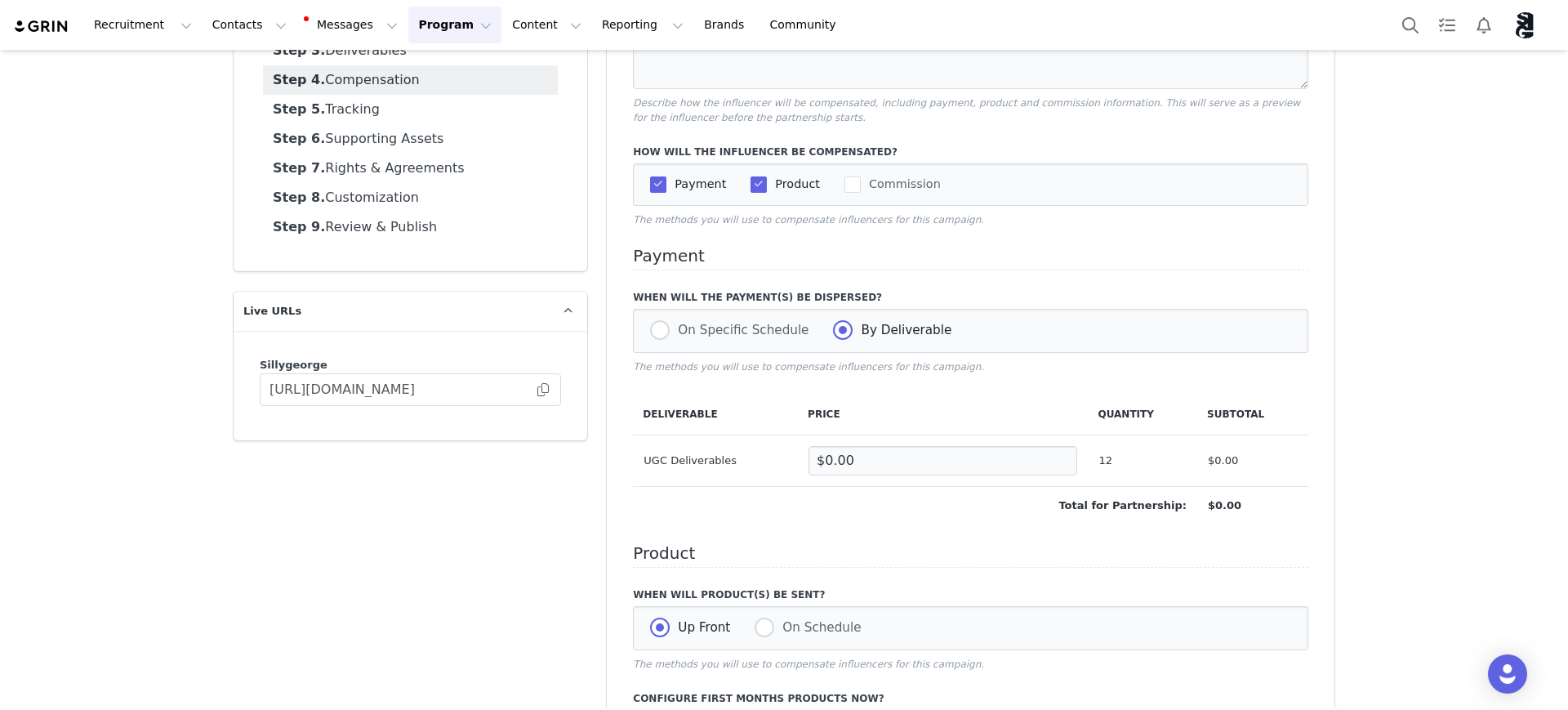
click at [1131, 463] on td "12" at bounding box center [1143, 460] width 110 height 52
click at [1143, 462] on td "12" at bounding box center [1143, 460] width 110 height 52
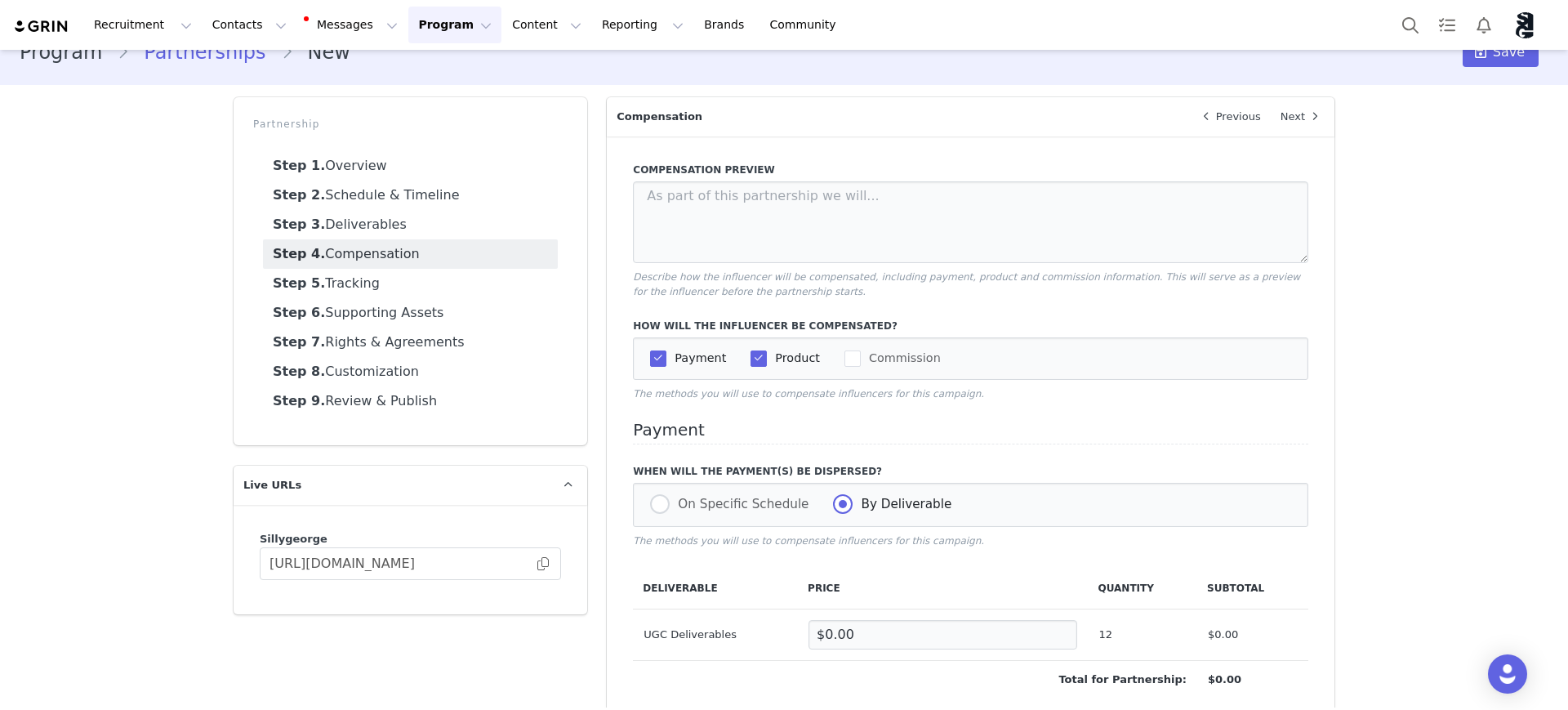
scroll to position [0, 0]
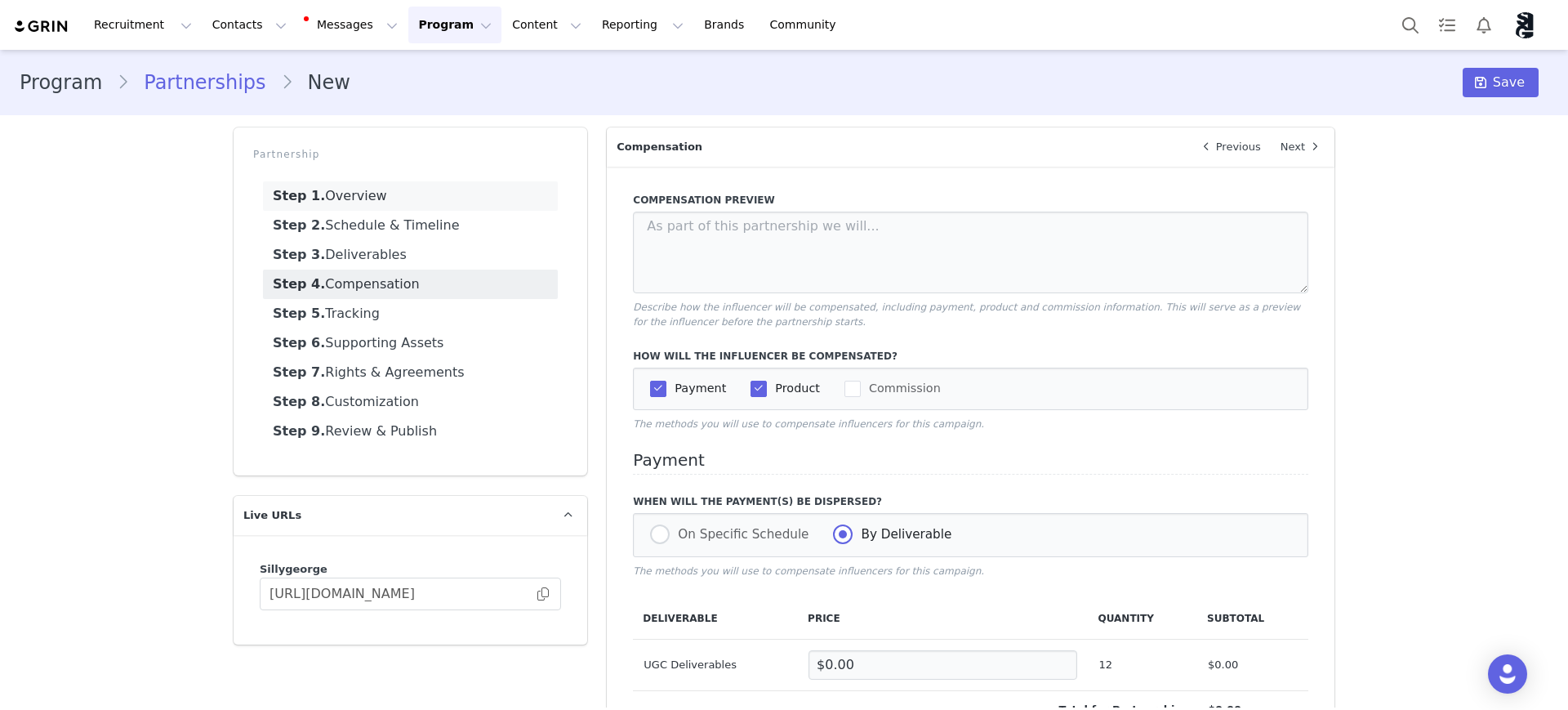
click at [339, 187] on link "Step 1. Overview" at bounding box center [411, 196] width 295 height 30
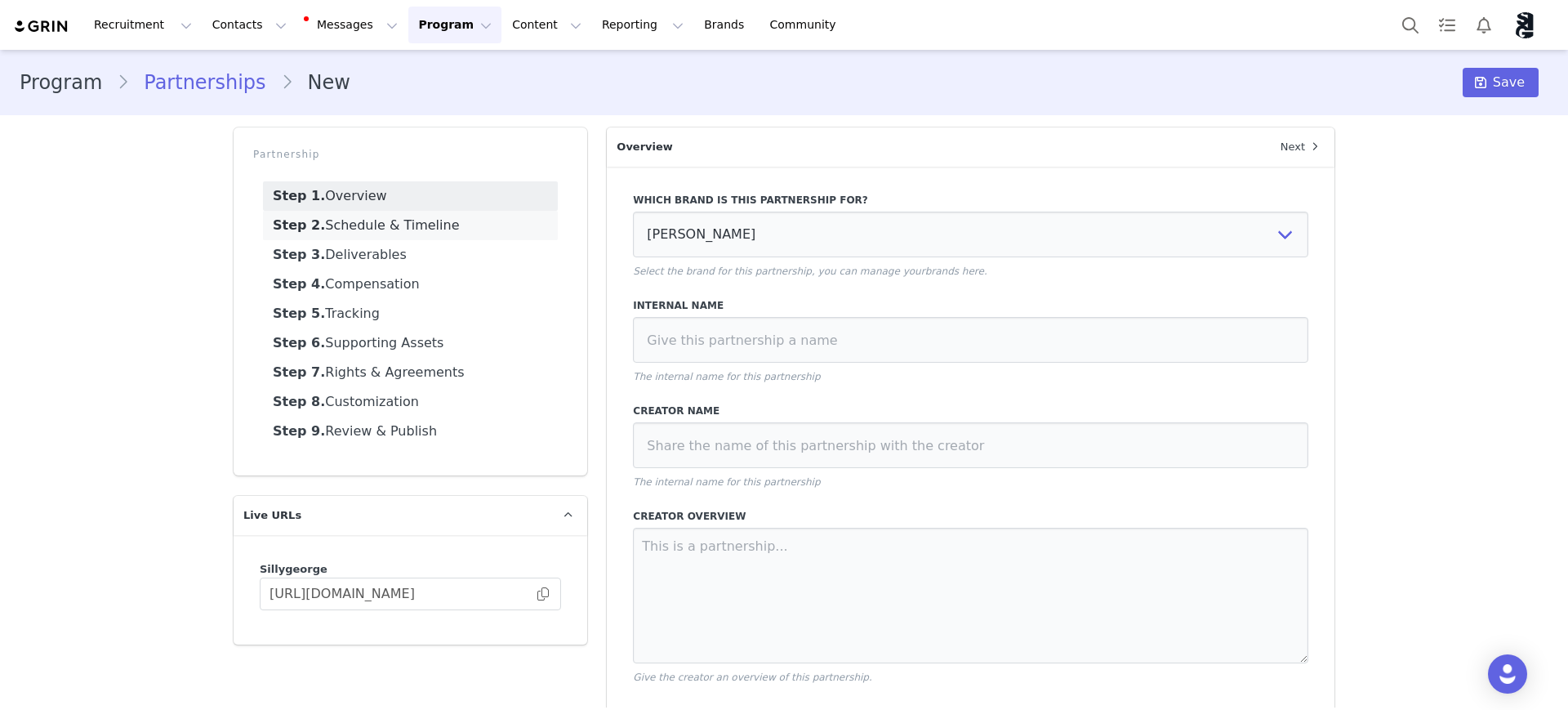
click at [355, 229] on link "Step 2. Schedule & Timeline" at bounding box center [411, 225] width 295 height 30
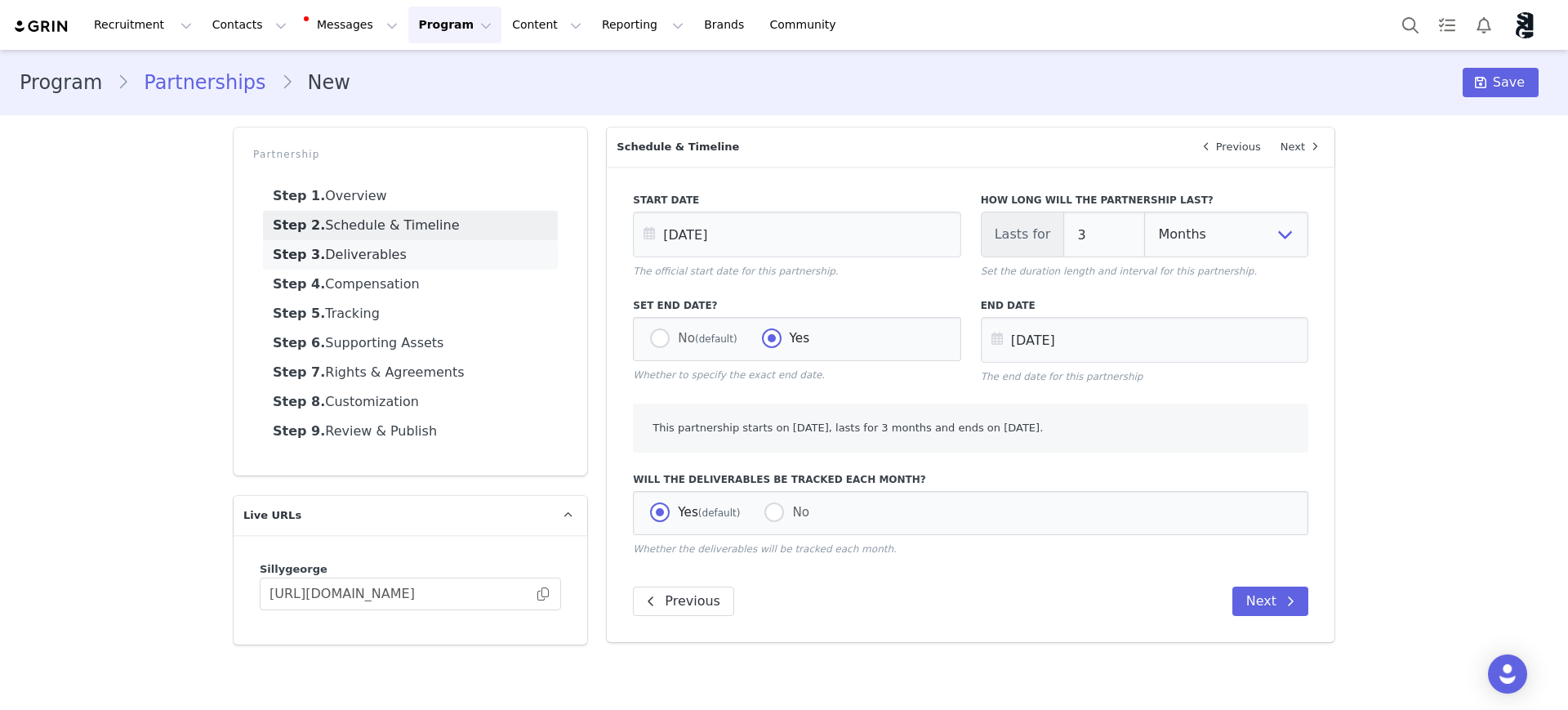
click at [404, 244] on link "Step 3. Deliverables" at bounding box center [411, 255] width 295 height 30
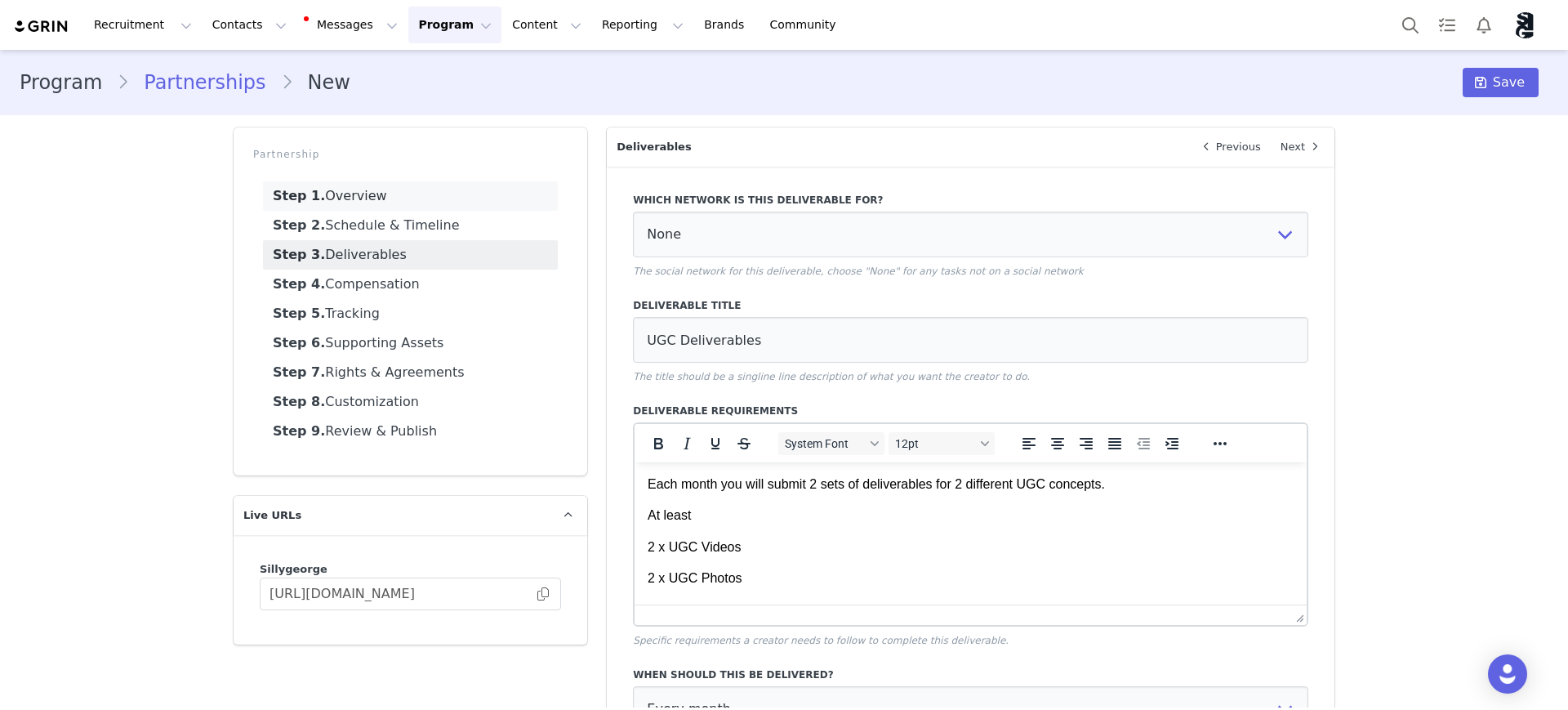
click at [396, 209] on ul "Step 1. Overview Step 2. Schedule & Timeline Step 3. Deliverables Step 4. Compe…" at bounding box center [411, 313] width 315 height 284
click at [398, 198] on link "Step 1. Overview" at bounding box center [411, 196] width 295 height 30
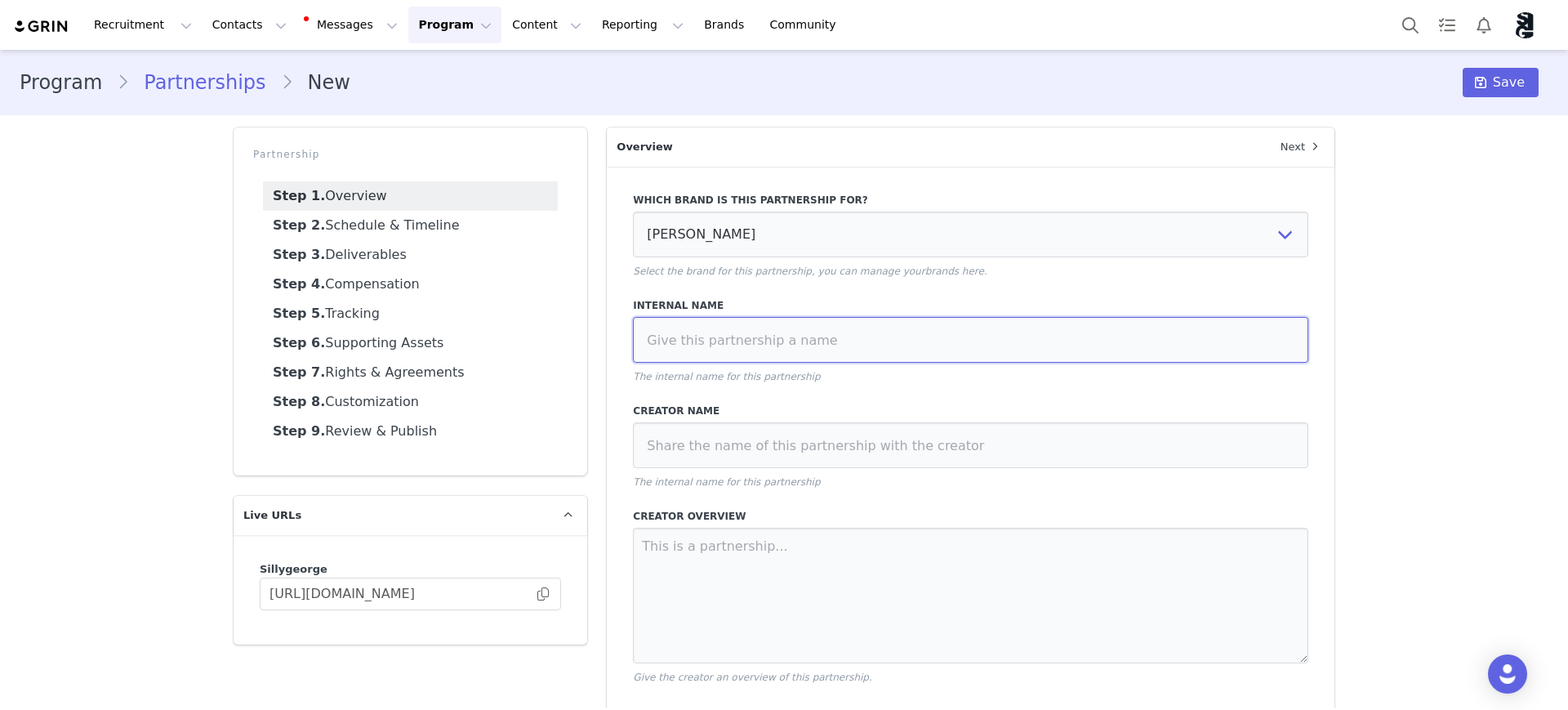
click at [822, 339] on input at bounding box center [970, 340] width 675 height 46
type input "A"
drag, startPoint x: 872, startPoint y: 334, endPoint x: 613, endPoint y: 335, distance: 259.0
click at [613, 335] on div "Which brand is this partnership for? [PERSON_NAME] Select the brand for this pa…" at bounding box center [970, 516] width 728 height 699
type input "[PERSON_NAME] + Alexus Partnership"
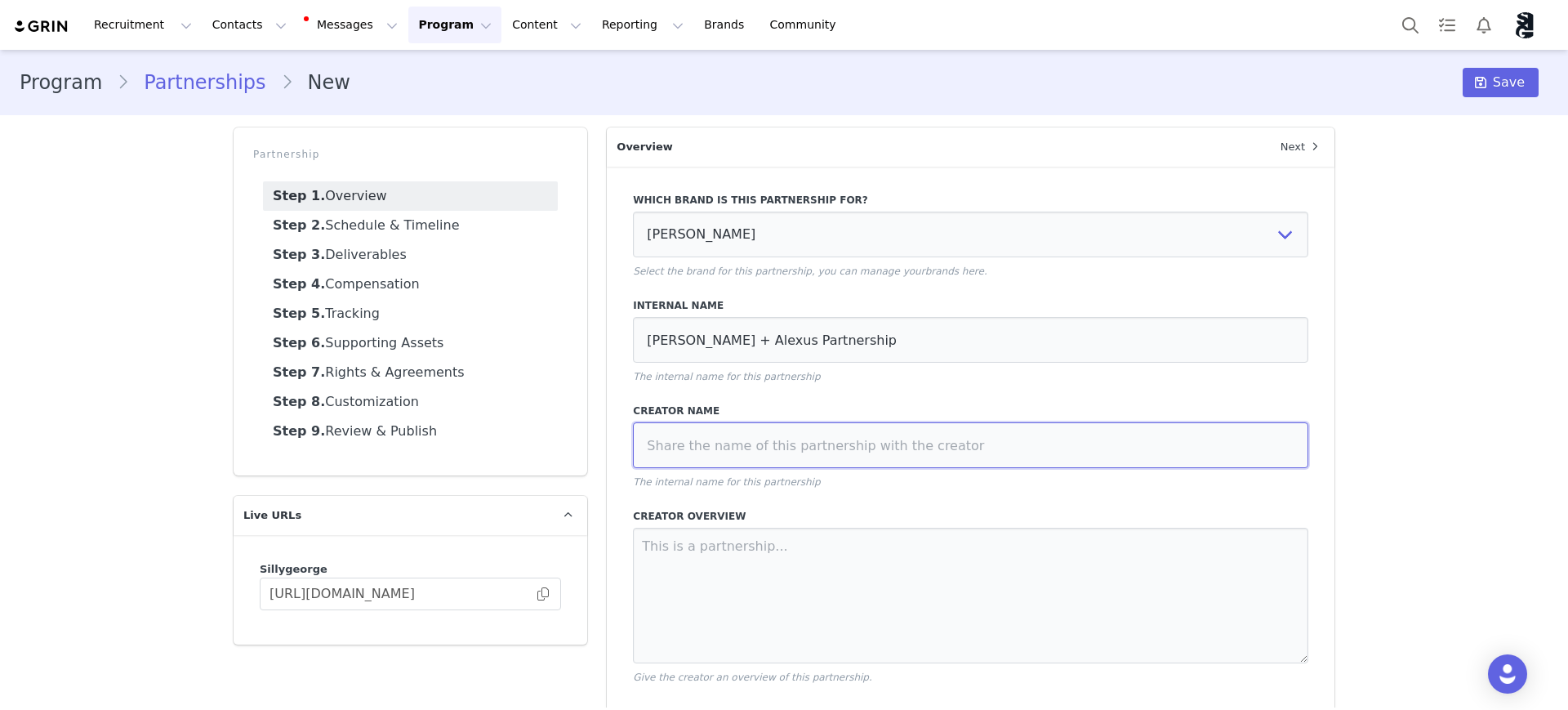
click at [729, 440] on input at bounding box center [970, 445] width 675 height 46
paste input "[PERSON_NAME] + Alexus Partnership"
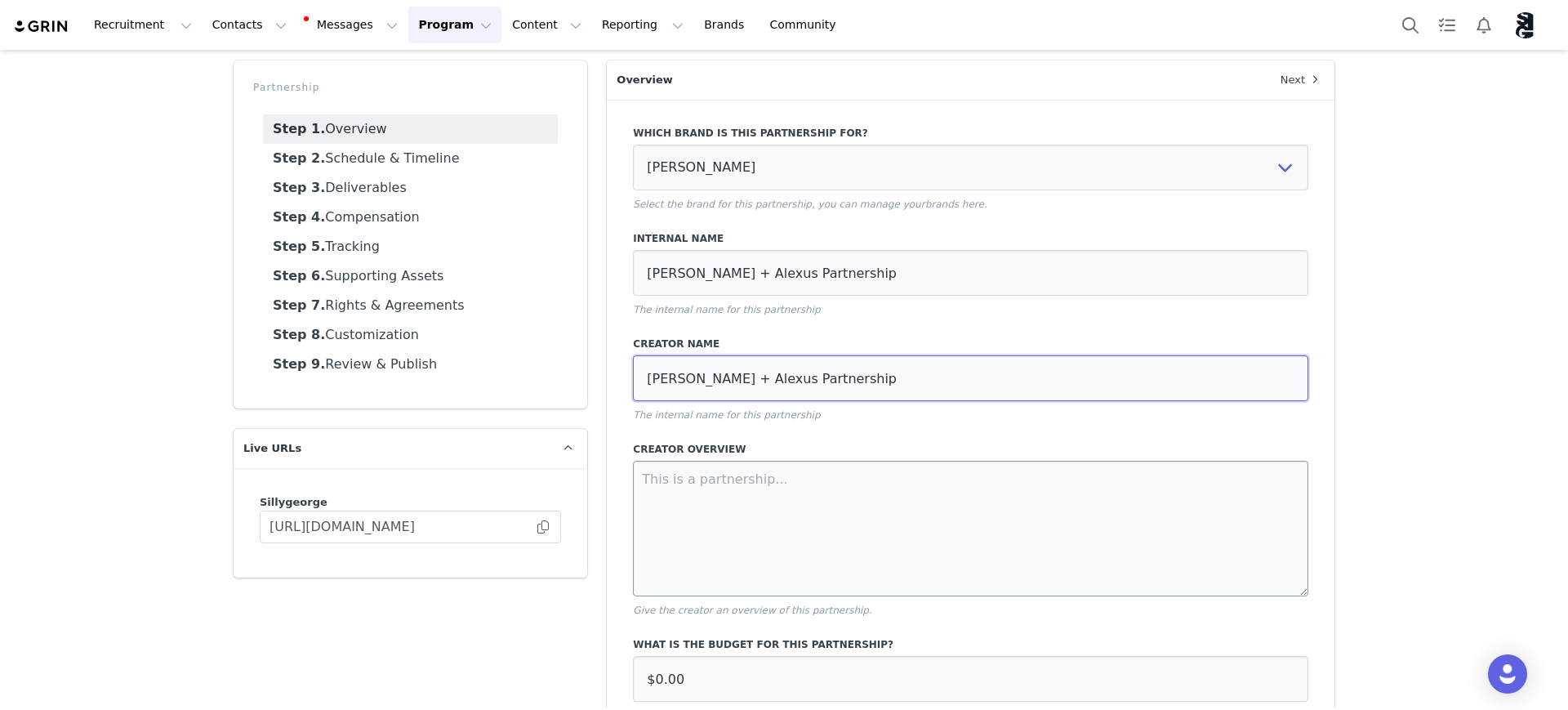
scroll to position [102, 0]
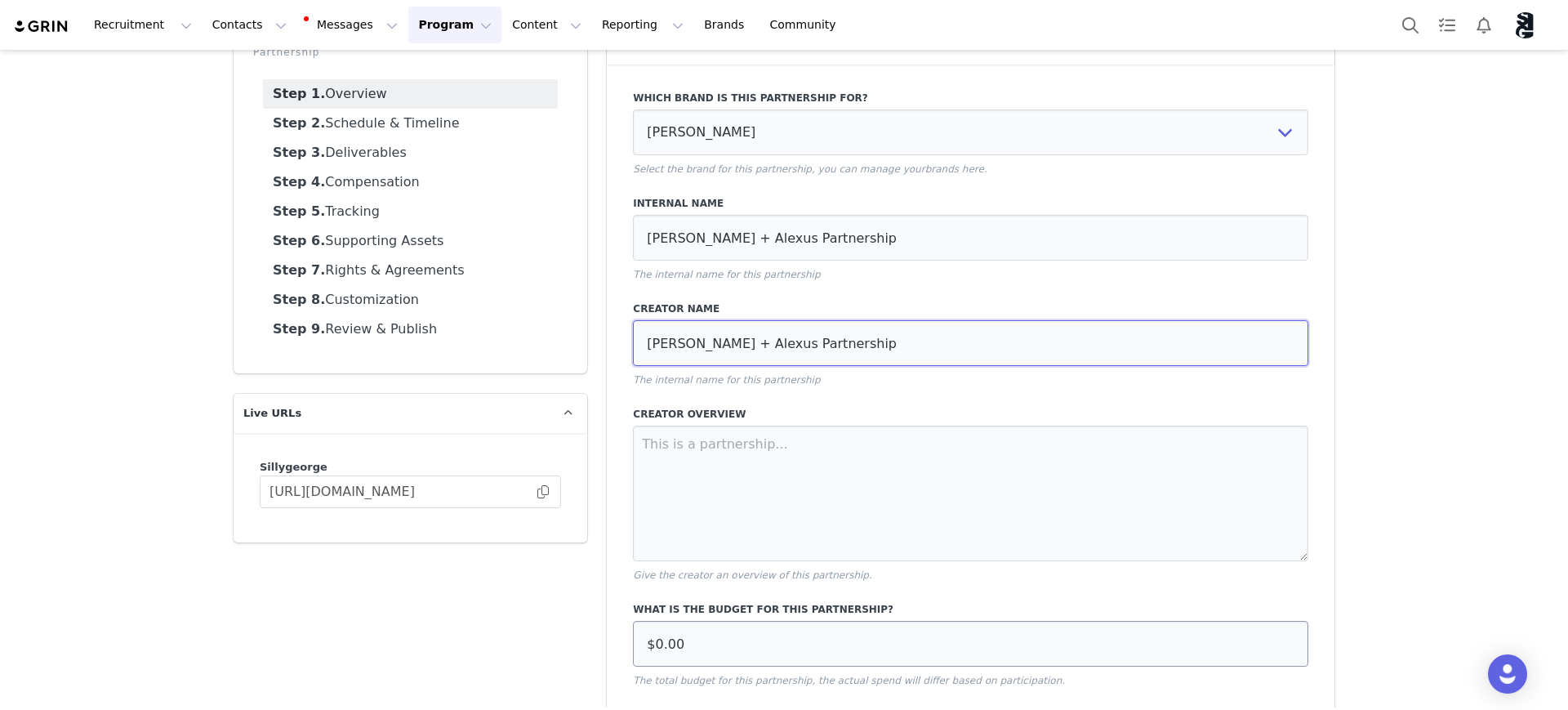
type input "[PERSON_NAME] + Alexus Partnership"
click at [689, 649] on input "$0.00" at bounding box center [970, 644] width 675 height 46
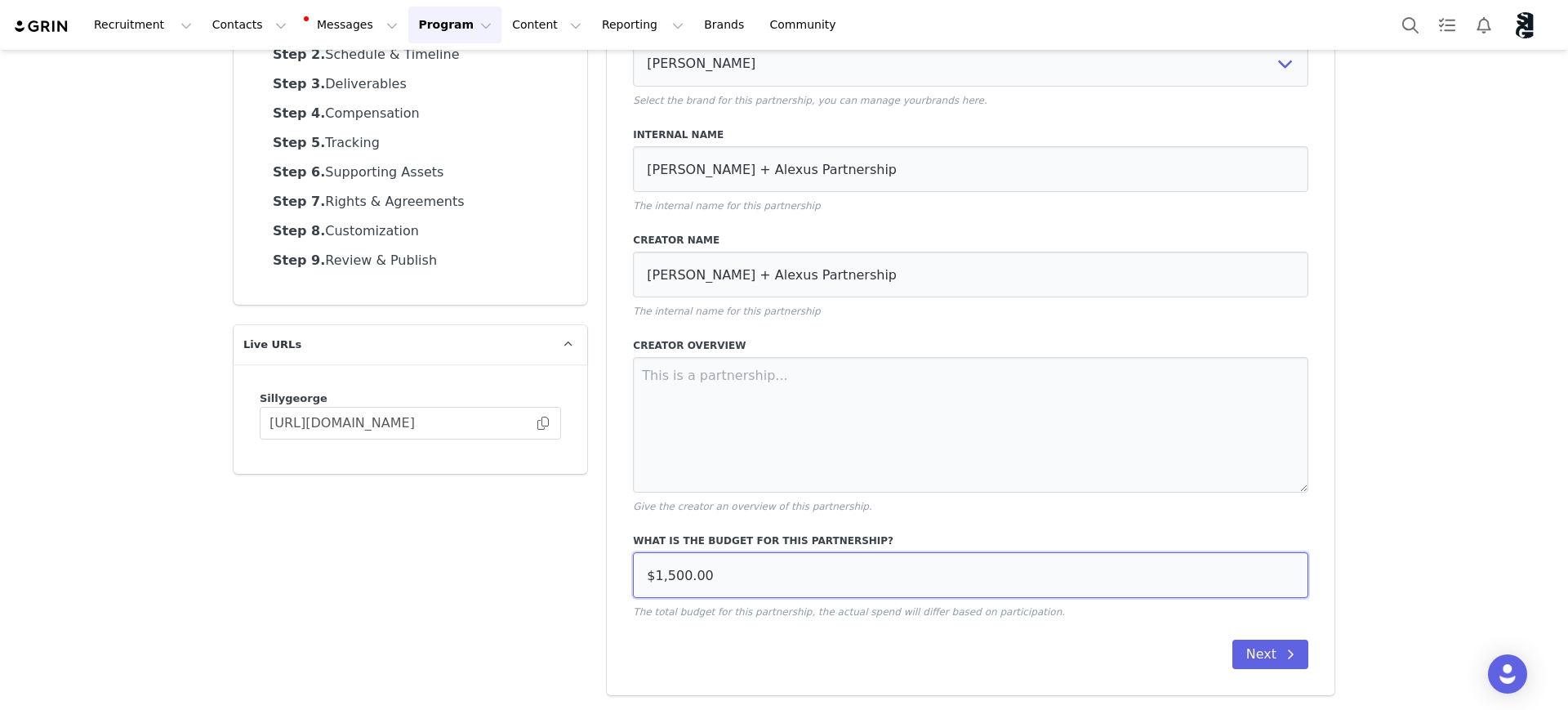
type input "$1,500.00"
drag, startPoint x: 646, startPoint y: 617, endPoint x: 1078, endPoint y: 613, distance: 432.0
click at [1029, 608] on p "The total budget for this partnership, the actual spend will differ based on pa…" at bounding box center [970, 612] width 675 height 15
click at [1088, 615] on p "The total budget for this partnership, the actual spend will differ based on pa…" at bounding box center [970, 612] width 675 height 15
click at [657, 349] on label "Creator Overview" at bounding box center [970, 346] width 675 height 15
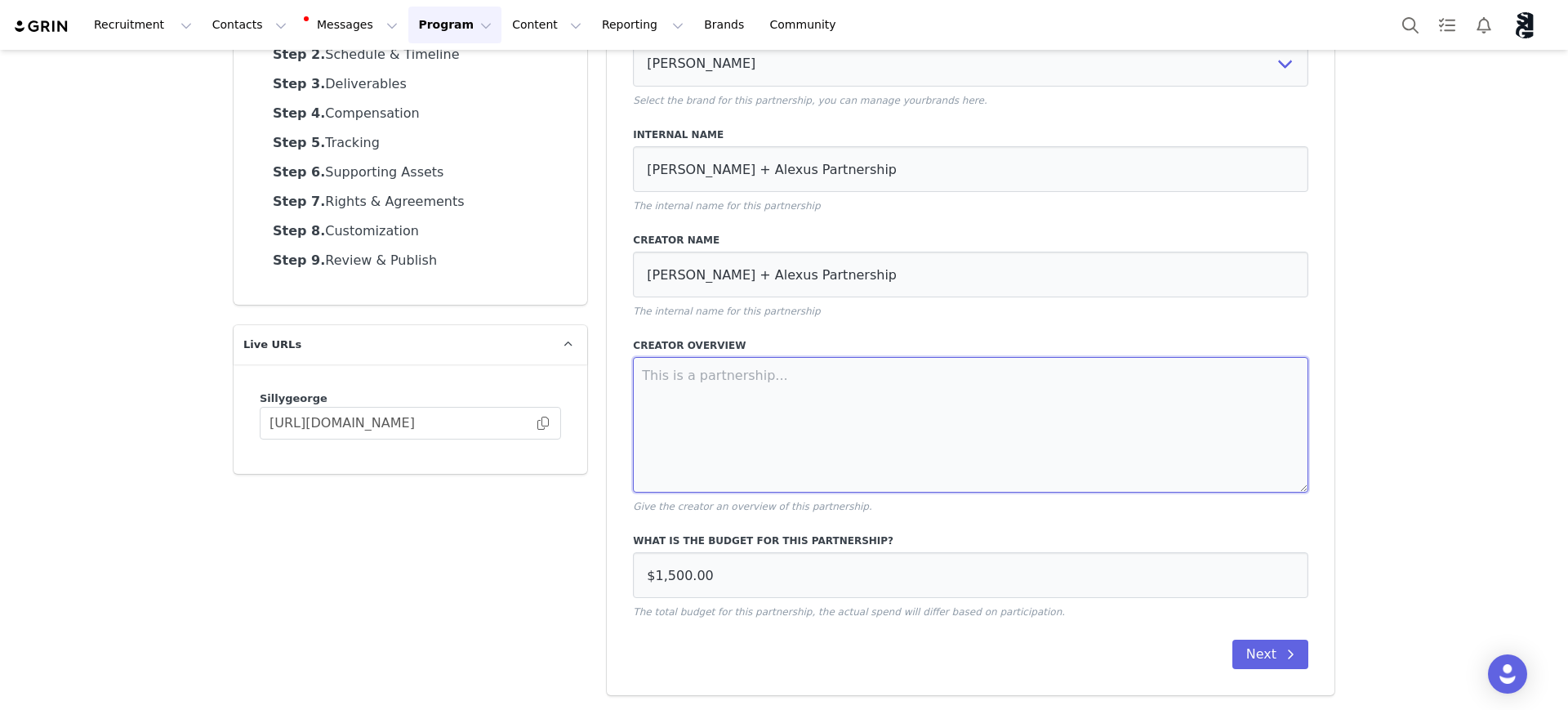
click at [721, 385] on textarea at bounding box center [970, 424] width 675 height 135
click at [720, 418] on textarea at bounding box center [970, 424] width 675 height 135
paste textarea "We’re so excited to be continuing our partnership with you over the next three …"
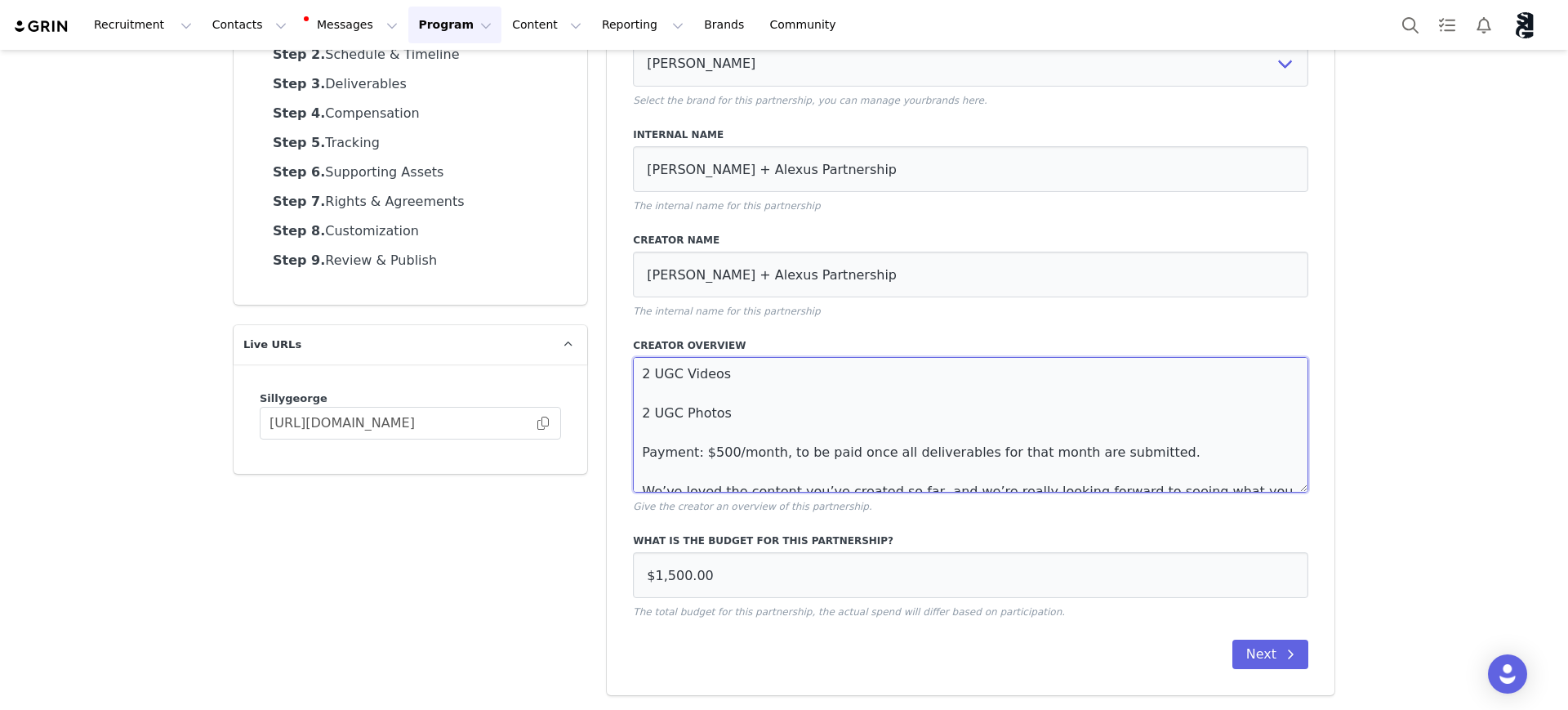
scroll to position [176, 0]
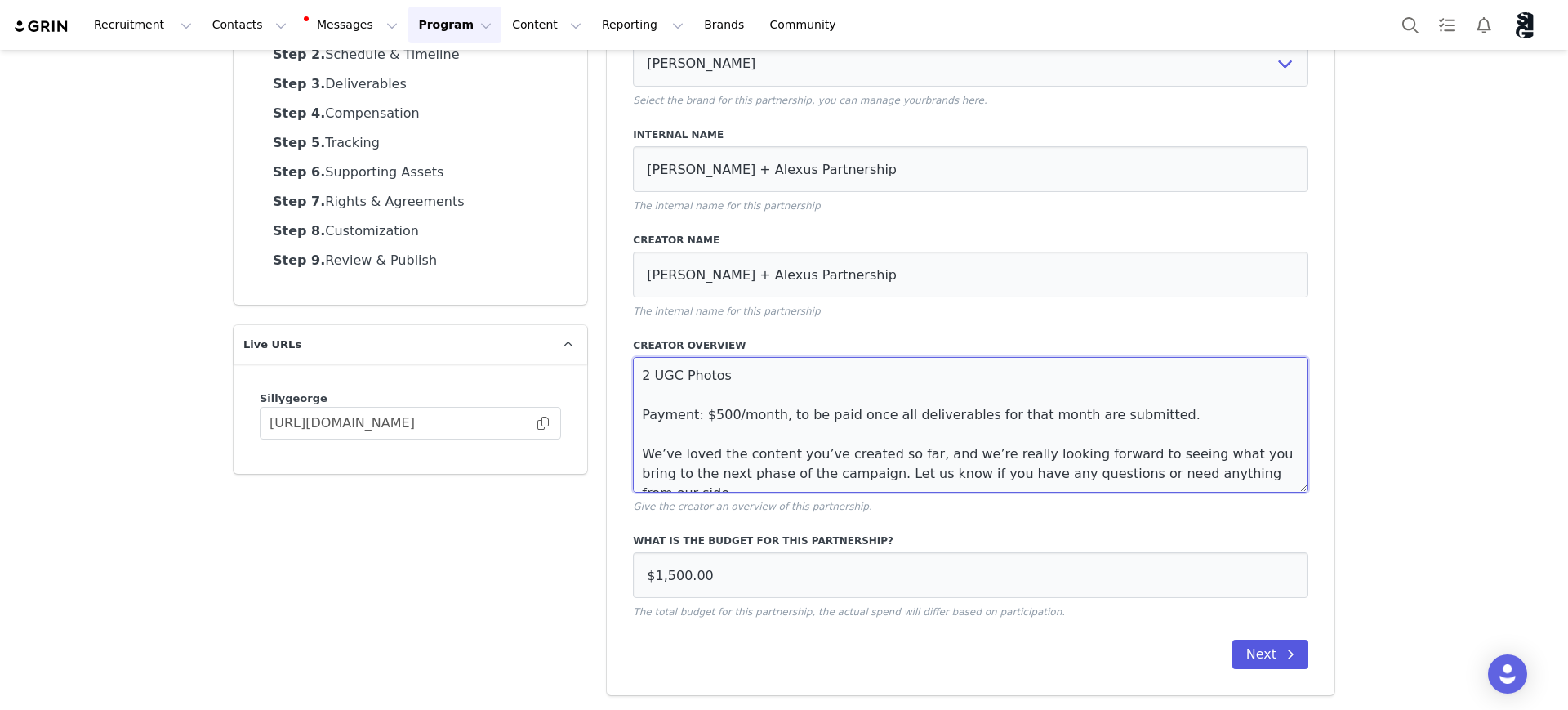
type textarea "We’re so excited to be continuing our partnership with you over the next three …"
click at [1257, 658] on button "Next" at bounding box center [1270, 654] width 76 height 30
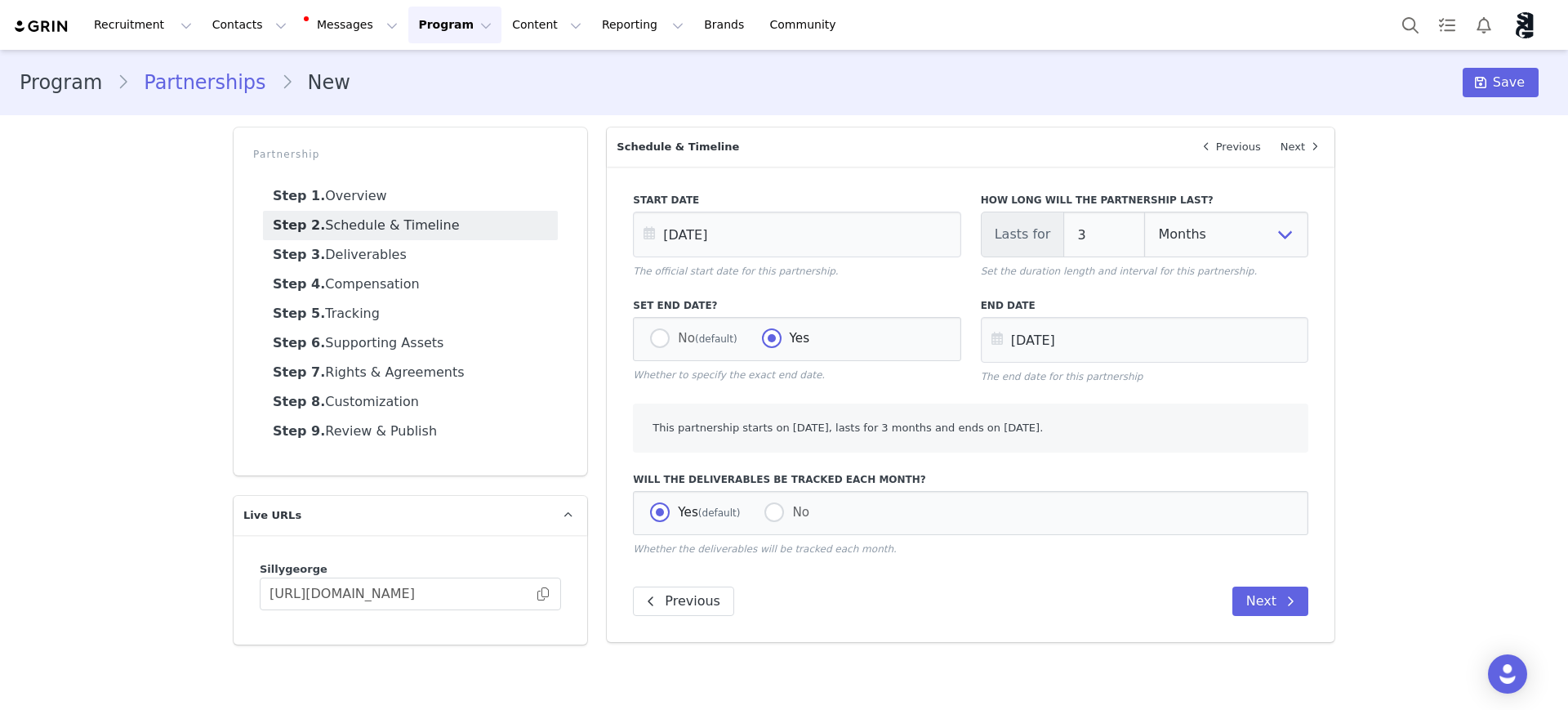
scroll to position [0, 0]
drag, startPoint x: 651, startPoint y: 548, endPoint x: 866, endPoint y: 567, distance: 215.8
click at [866, 567] on div "Start Date [DATE] The official start date for this partnership. How long will t…" at bounding box center [970, 404] width 728 height 476
click at [766, 511] on span at bounding box center [775, 512] width 20 height 20
click at [766, 511] on input "No" at bounding box center [775, 513] width 20 height 21
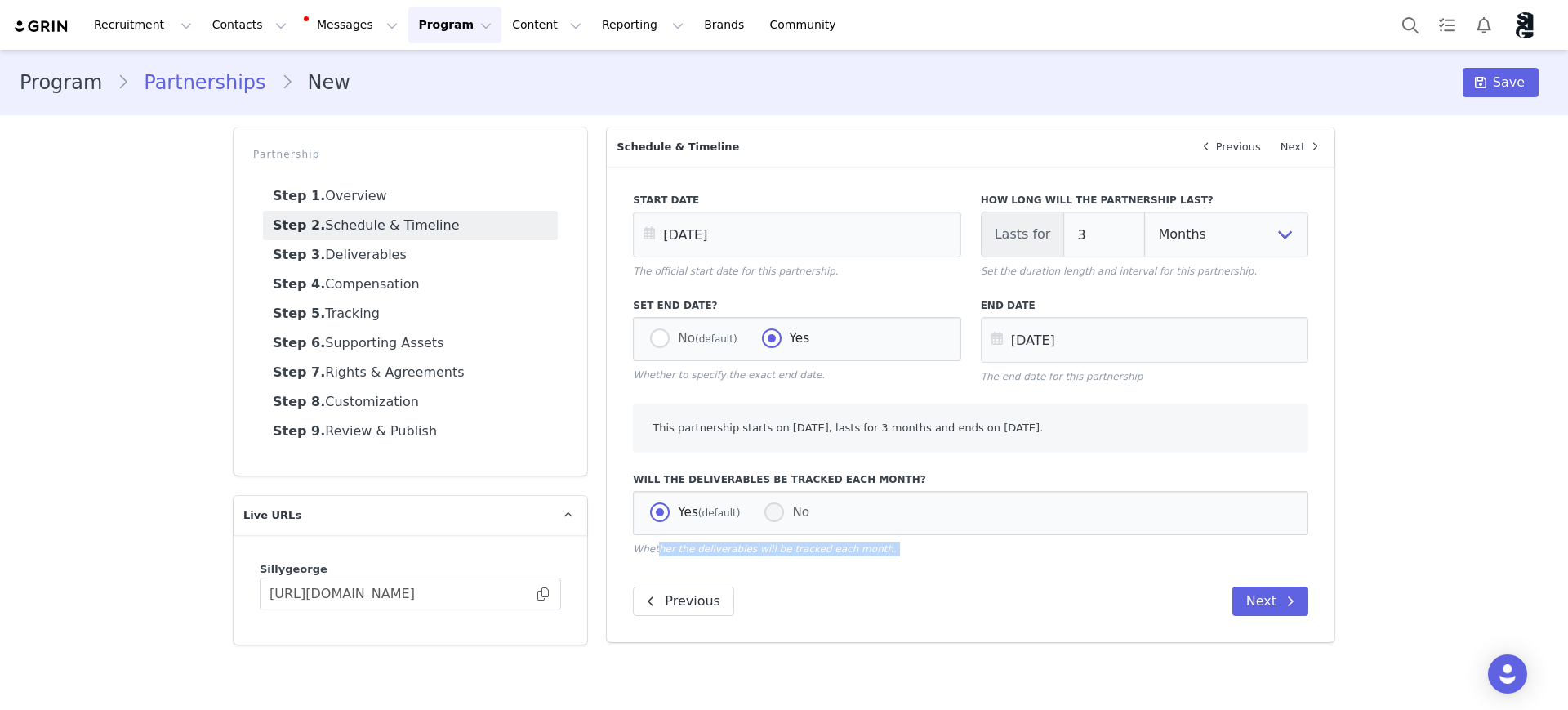
radio input "true"
radio input "false"
radio input "true"
select select "month"
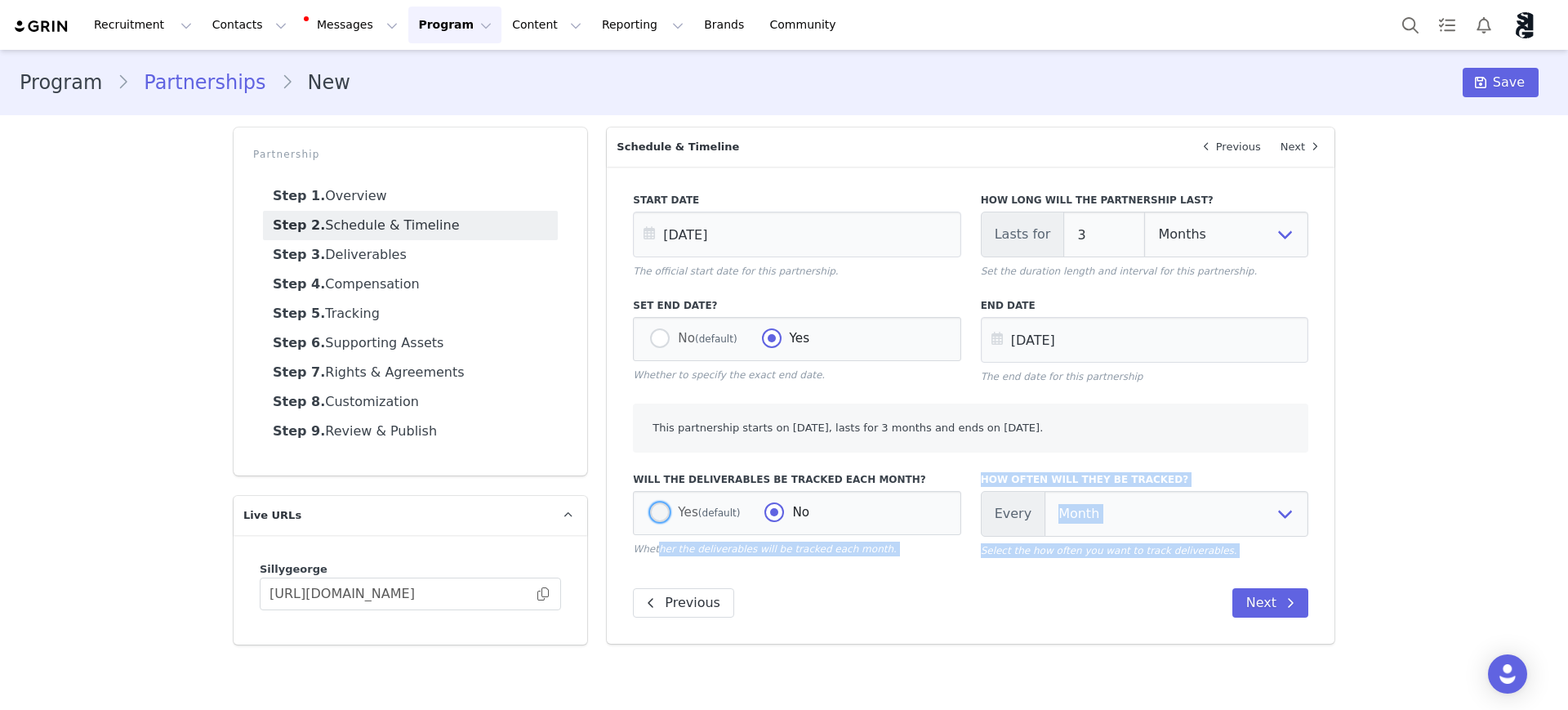
click at [655, 510] on span at bounding box center [660, 512] width 20 height 20
click at [655, 510] on input "Yes (default)" at bounding box center [660, 513] width 20 height 21
radio input "true"
radio input "false"
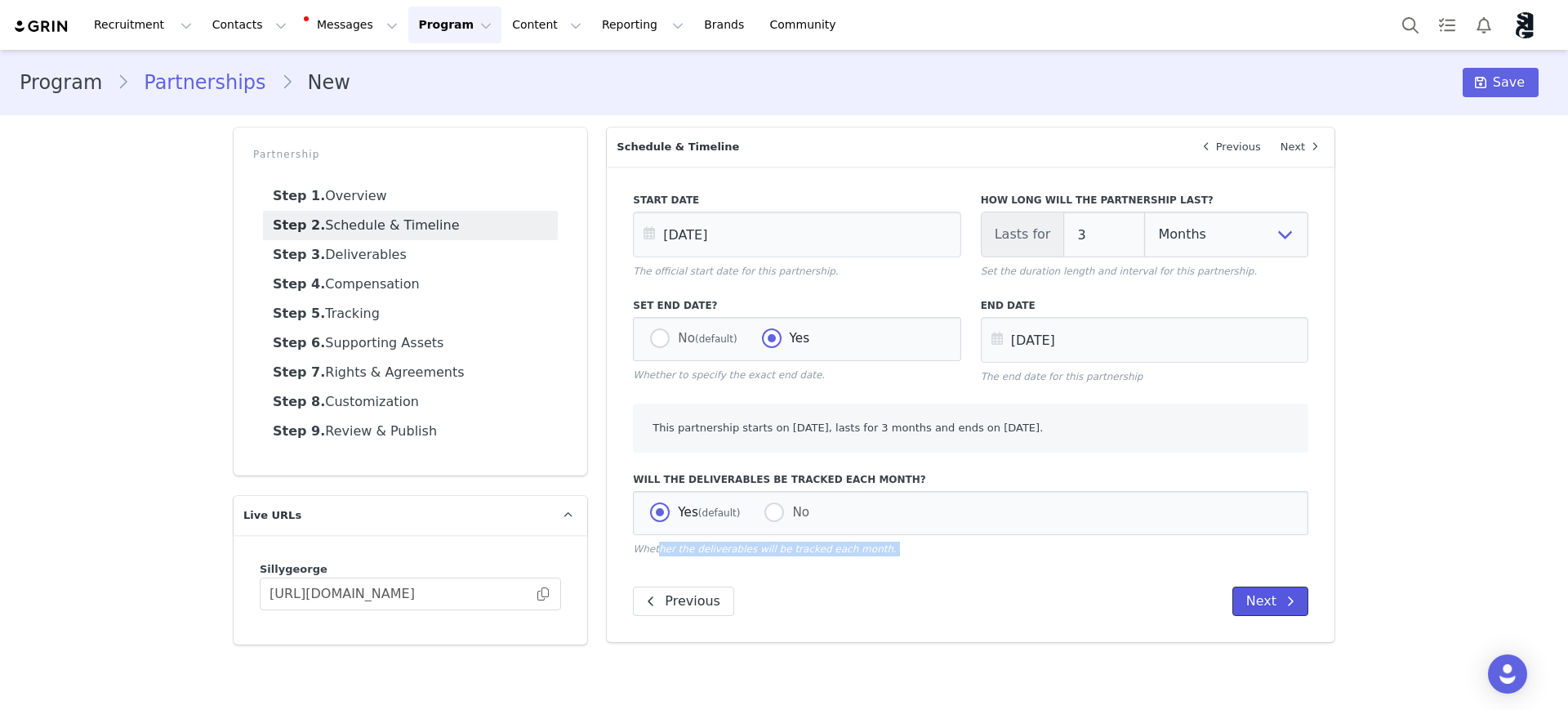
drag, startPoint x: 1257, startPoint y: 603, endPoint x: 665, endPoint y: 136, distance: 754.0
click at [1257, 603] on button "Next" at bounding box center [1270, 601] width 76 height 30
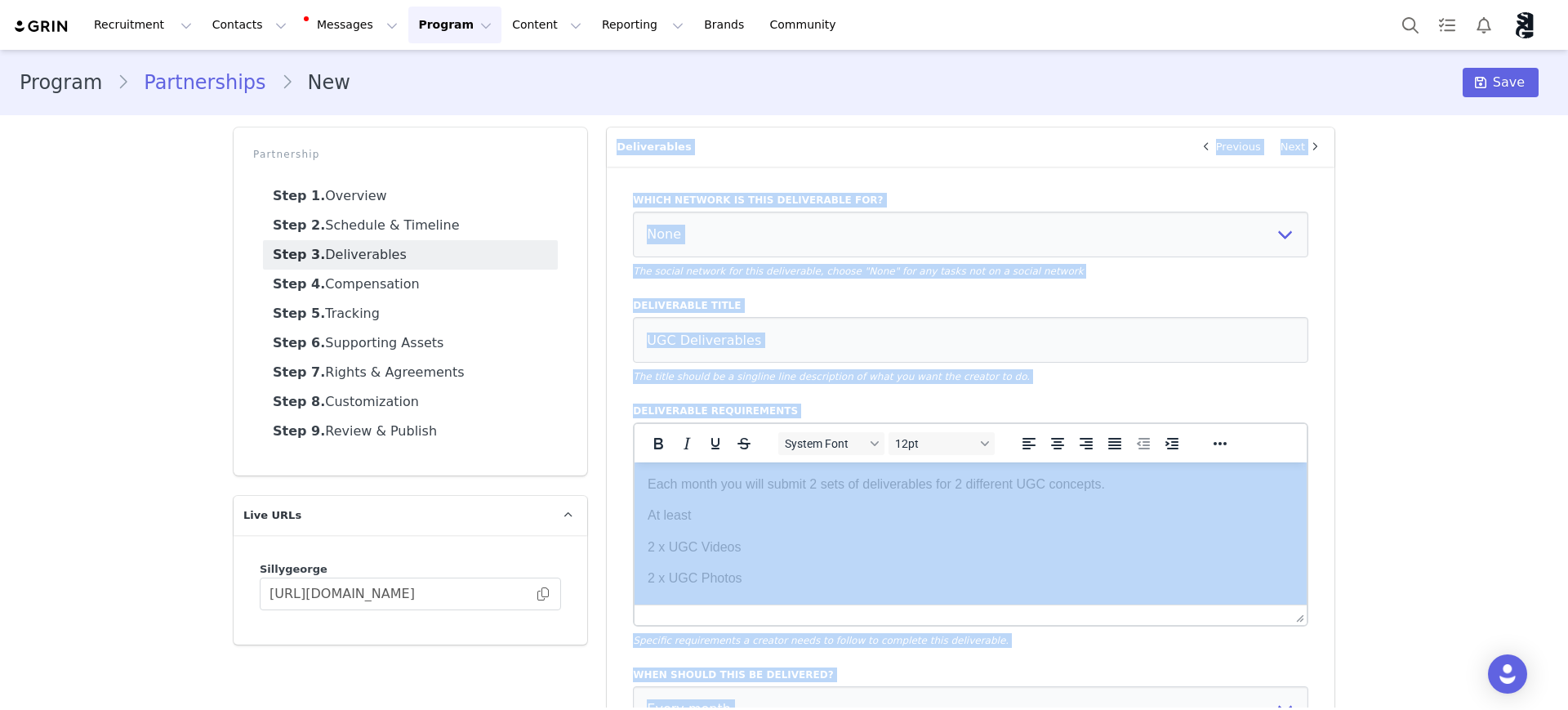
click at [1468, 427] on div "Program Partnerships New Save Partnership Step 1. Overview Step 2. Schedule & T…" at bounding box center [784, 523] width 1568 height 946
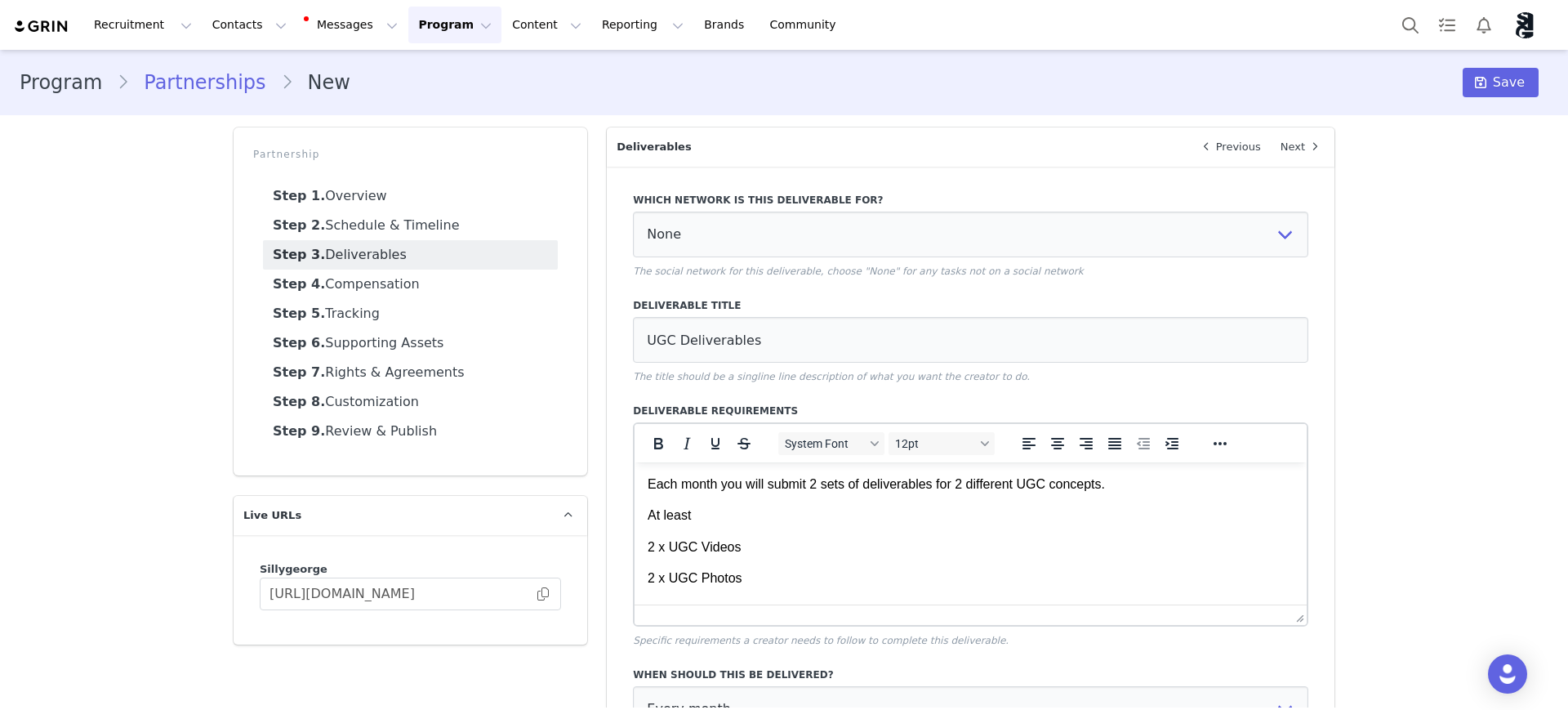
scroll to position [102, 0]
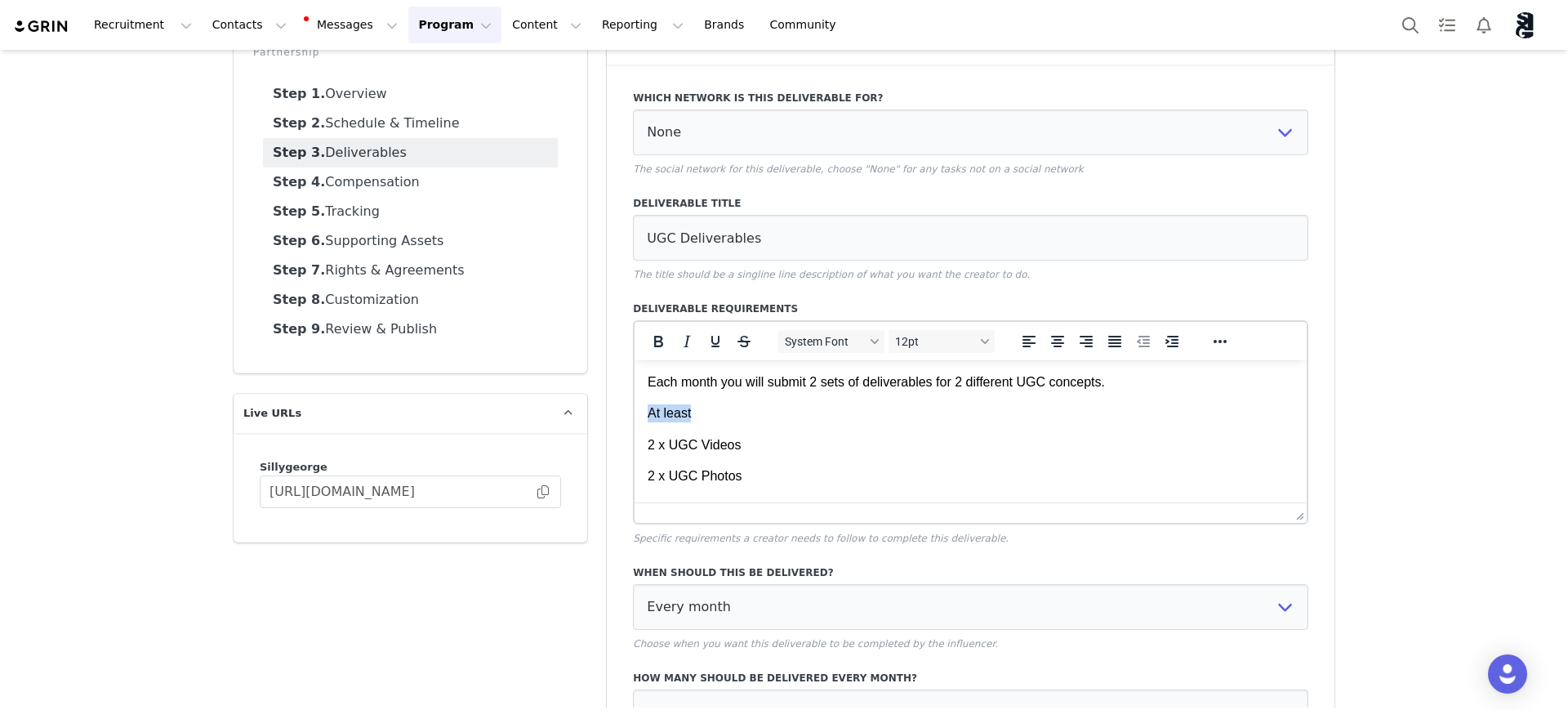
drag, startPoint x: 738, startPoint y: 412, endPoint x: 651, endPoint y: 378, distance: 93.4
click at [634, 414] on html "Each month you will submit 2 sets of deliverables for 2 different UGC concepts.…" at bounding box center [970, 429] width 672 height 139
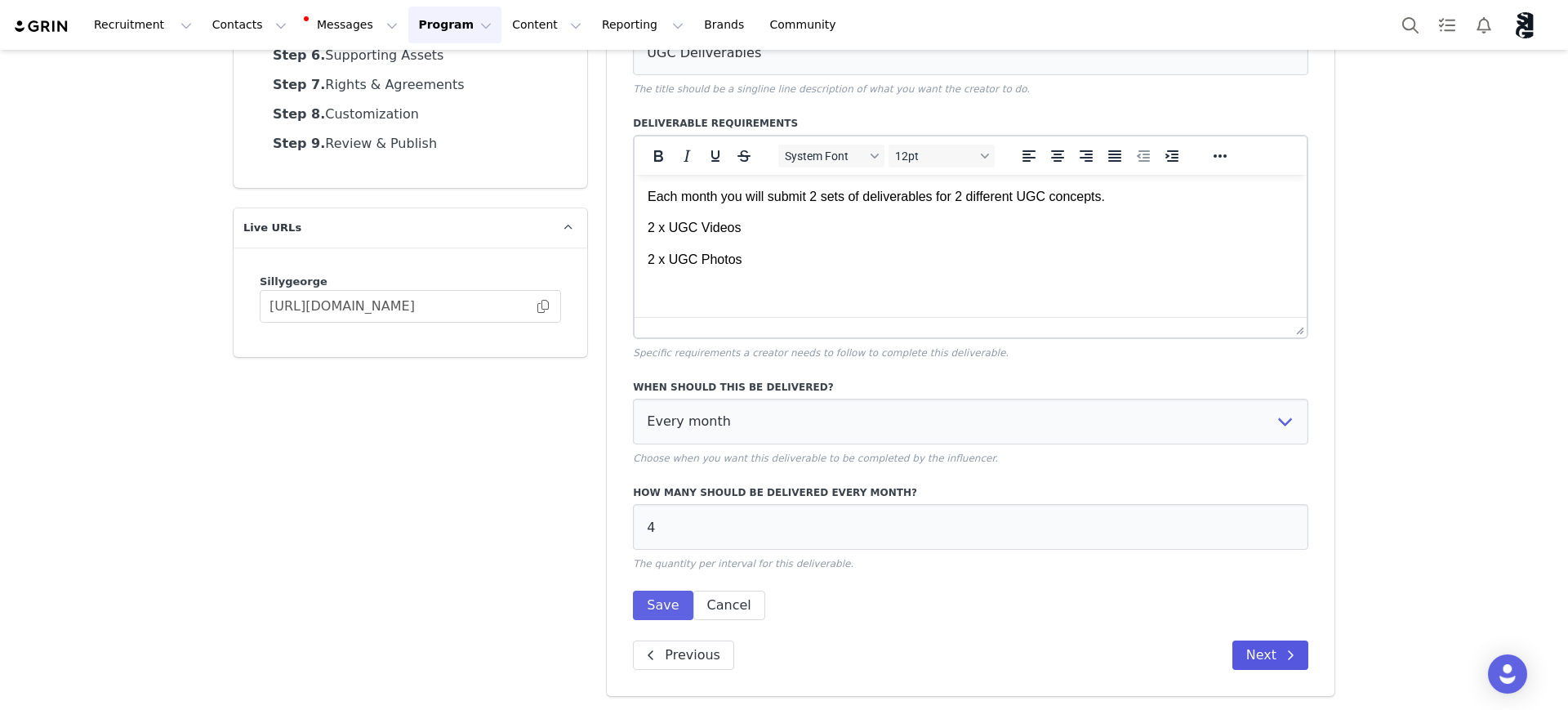
scroll to position [289, 0]
click at [1262, 644] on button "Next" at bounding box center [1270, 654] width 76 height 30
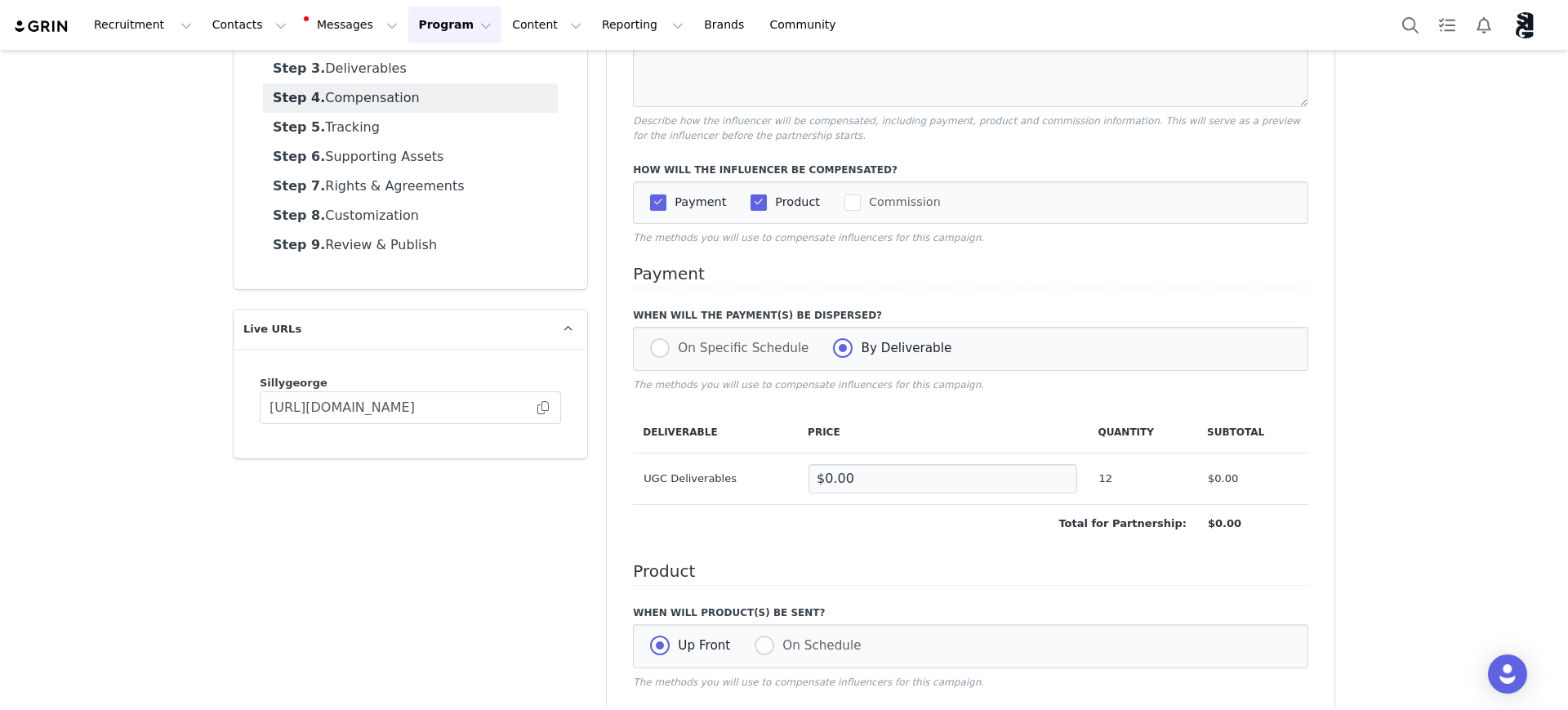
scroll to position [84, 0]
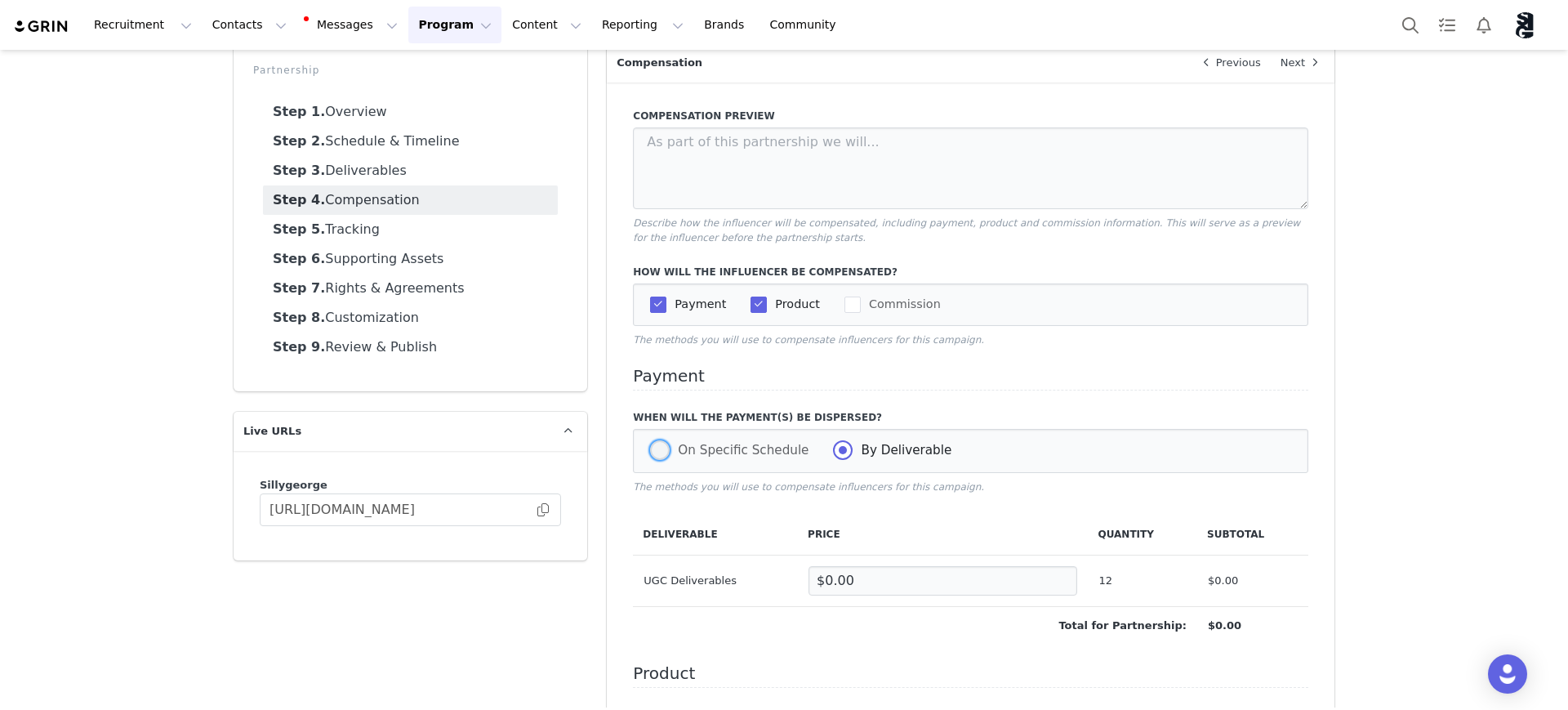
click at [657, 453] on span at bounding box center [660, 450] width 20 height 20
click at [657, 453] on input "On Specific Schedule" at bounding box center [660, 451] width 20 height 21
radio input "true"
radio input "false"
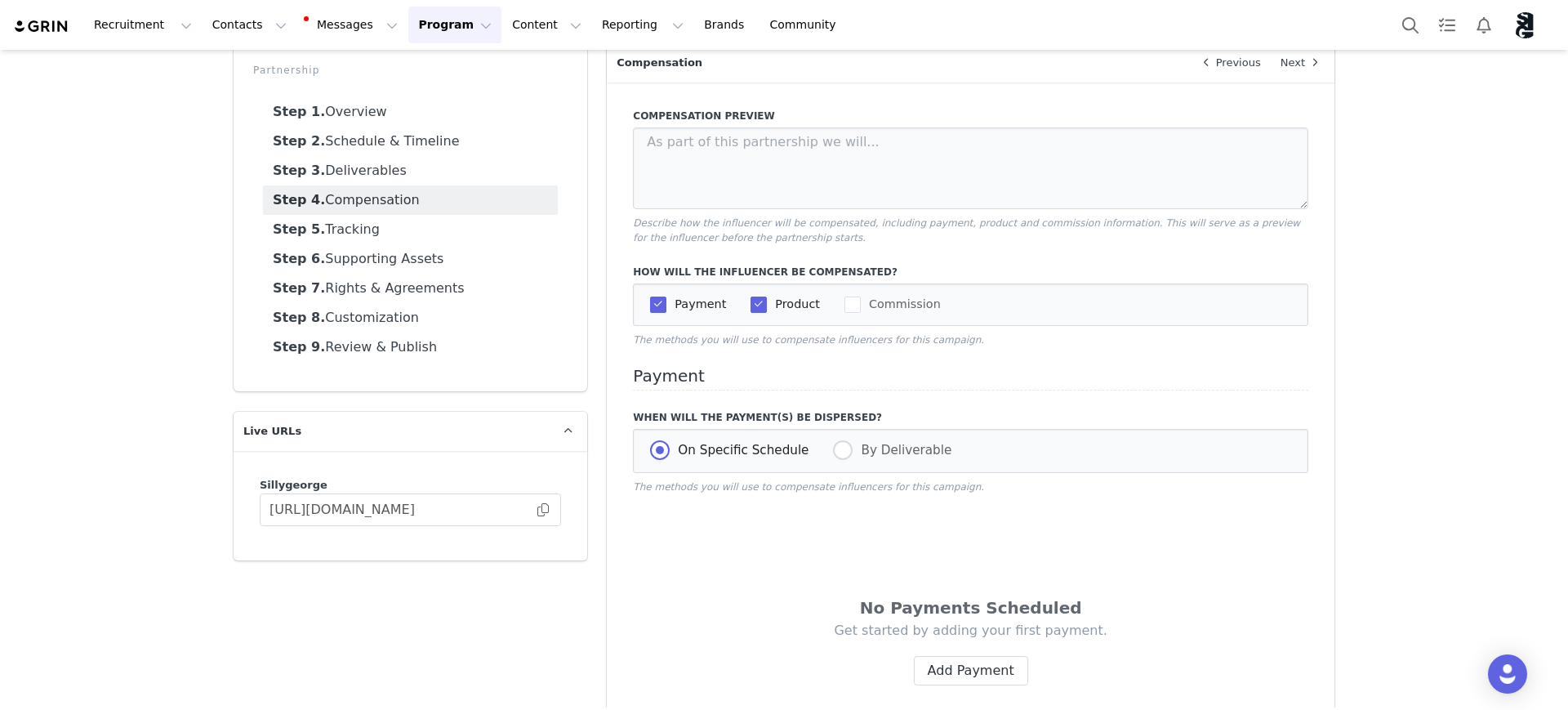
scroll to position [186, 0]
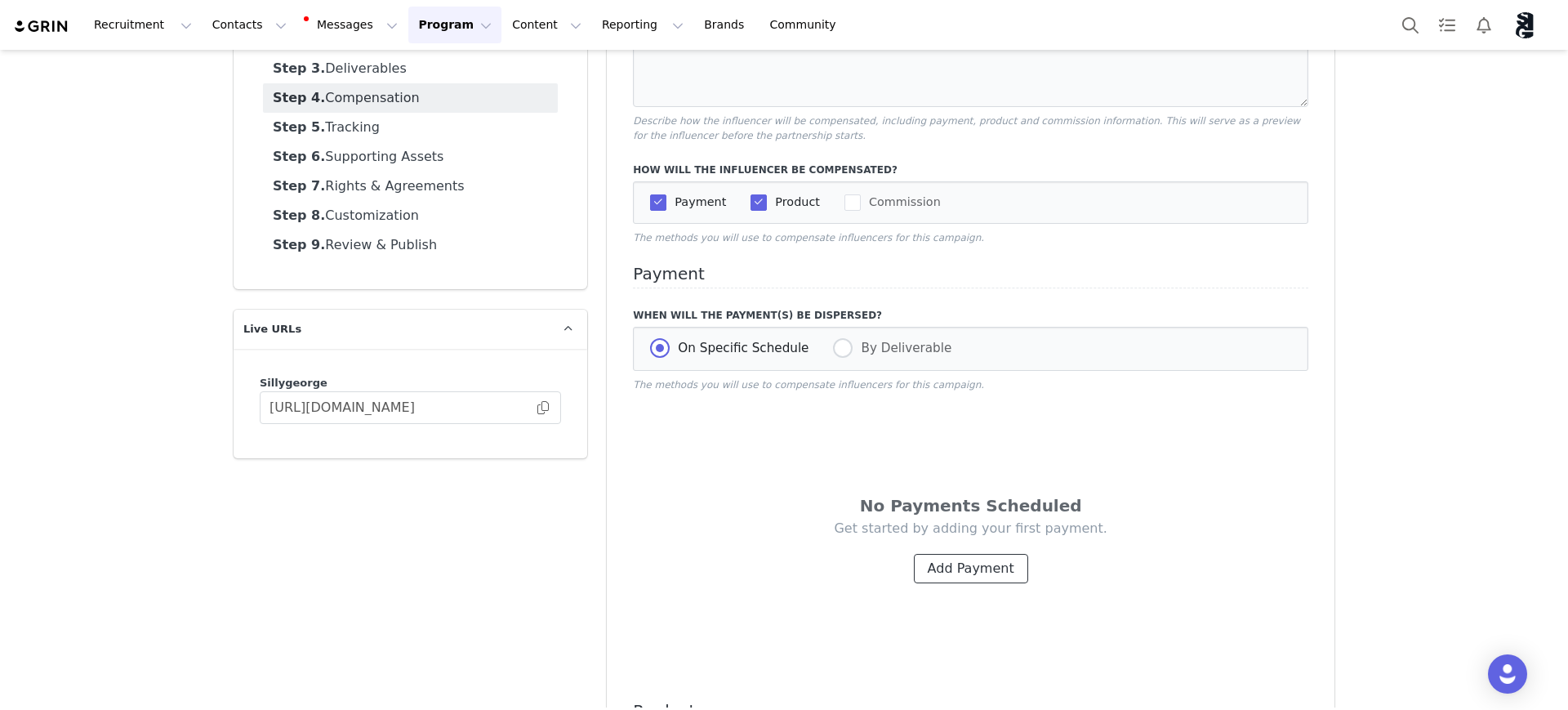
click at [956, 580] on button "Add Payment" at bounding box center [970, 569] width 114 height 30
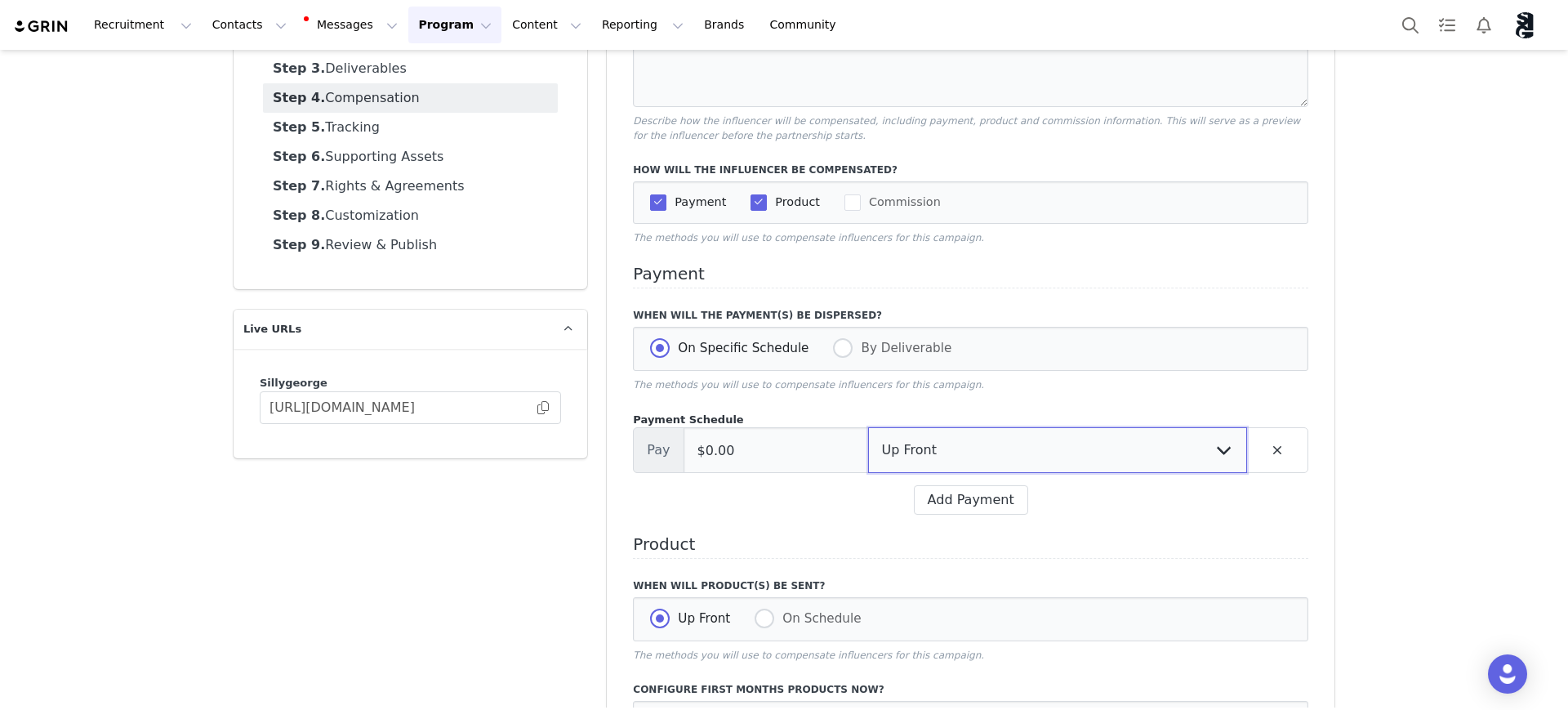
click at [1165, 455] on select "Up Front Month 1 Month 2 Month 3 Upon Completion" at bounding box center [1057, 450] width 379 height 46
select select "1"
click at [868, 429] on select "Up Front Month 1 Month 2 Month 3 Upon Completion" at bounding box center [1057, 450] width 379 height 46
click at [1129, 456] on select "Up Front Upon Completion" at bounding box center [1152, 450] width 190 height 46
select select "upon_completion"
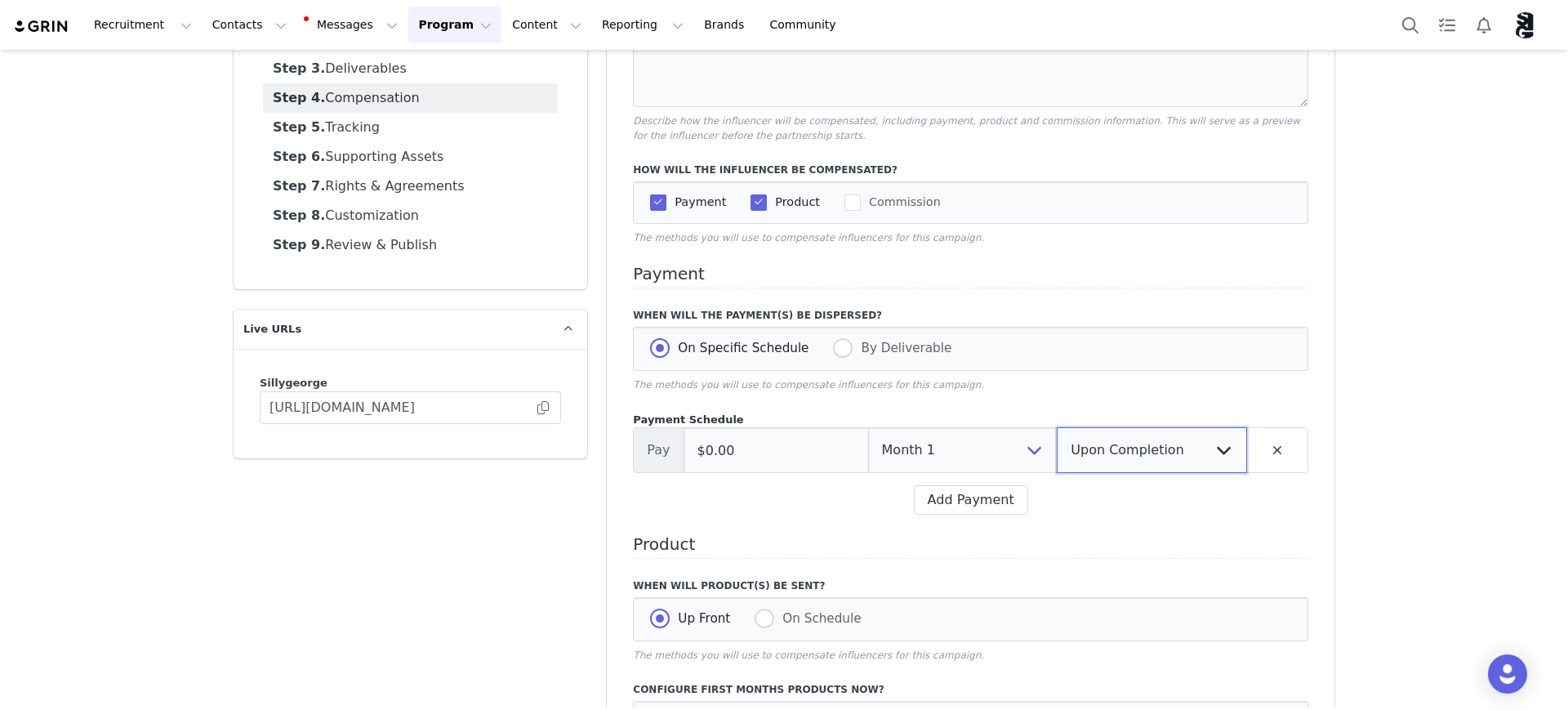
click at [1057, 429] on select "Up Front Upon Completion" at bounding box center [1152, 450] width 190 height 46
click at [713, 458] on input "$0.00" at bounding box center [776, 450] width 185 height 46
type input "$500.00"
click at [1118, 505] on div "Add Payment" at bounding box center [970, 500] width 675 height 30
click at [953, 503] on button "Add Payment" at bounding box center [970, 500] width 114 height 30
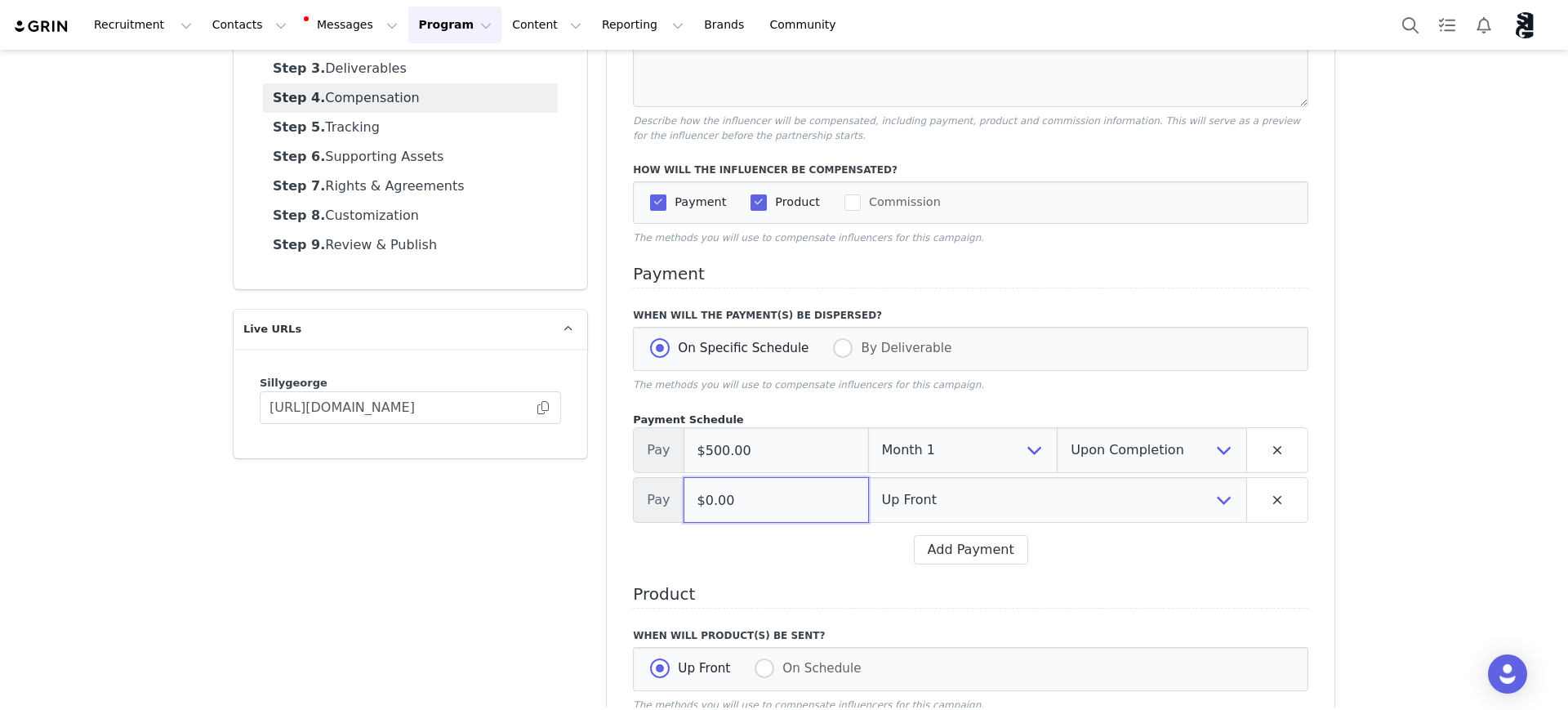
click at [709, 501] on input "$0.00" at bounding box center [776, 500] width 185 height 46
click at [936, 505] on select "Up Front Month 1 Month 2 Month 3 Upon Completion" at bounding box center [1057, 500] width 379 height 46
select select "2"
click at [868, 479] on select "Up Front Month 1 Month 2 Month 3 Upon Completion" at bounding box center [1057, 500] width 379 height 46
click at [735, 499] on input "$0.00" at bounding box center [776, 500] width 185 height 46
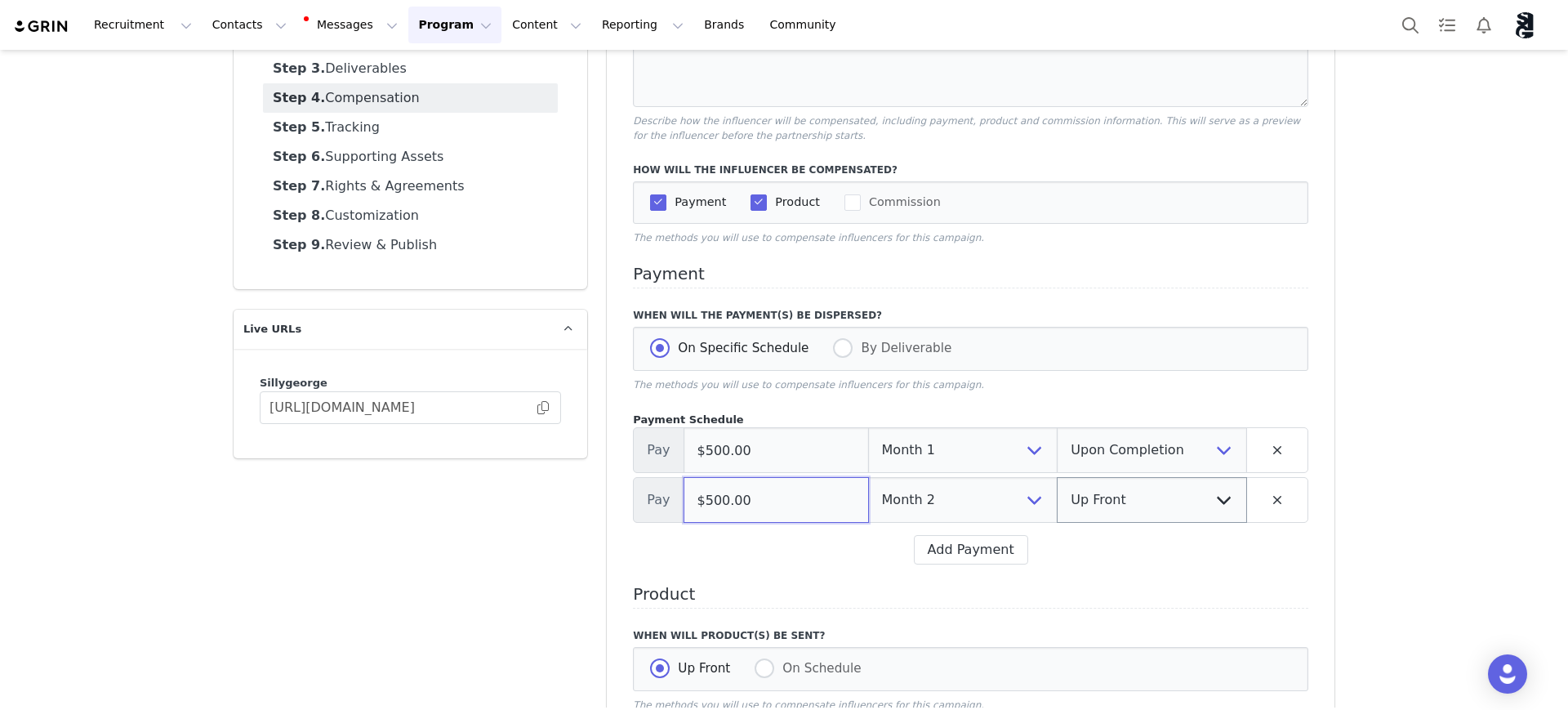
type input "$500.00"
click at [1145, 498] on select "Up Front Upon Completion" at bounding box center [1152, 500] width 190 height 46
select select "upon_completion"
click at [1057, 479] on select "Up Front Upon Completion" at bounding box center [1152, 500] width 190 height 46
click at [962, 545] on button "Add Payment" at bounding box center [970, 550] width 114 height 30
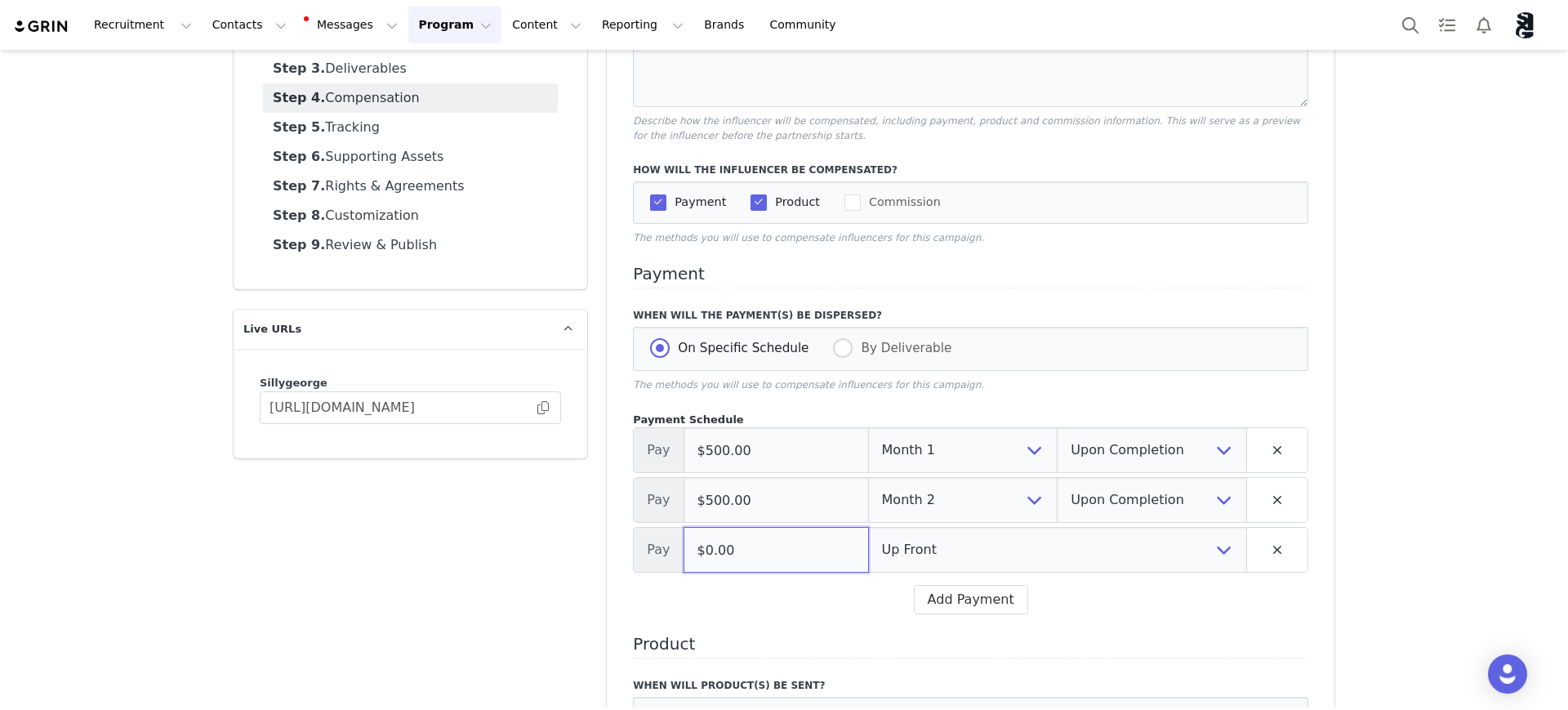
click at [745, 549] on input "$0.00" at bounding box center [776, 550] width 185 height 46
type input "$500.00"
click at [891, 544] on select "Up Front Month 1 Month 2 Month 3 Upon Completion" at bounding box center [1057, 550] width 379 height 46
select select "3"
click at [868, 529] on select "Up Front Month 1 Month 2 Month 3 Upon Completion" at bounding box center [1057, 550] width 379 height 46
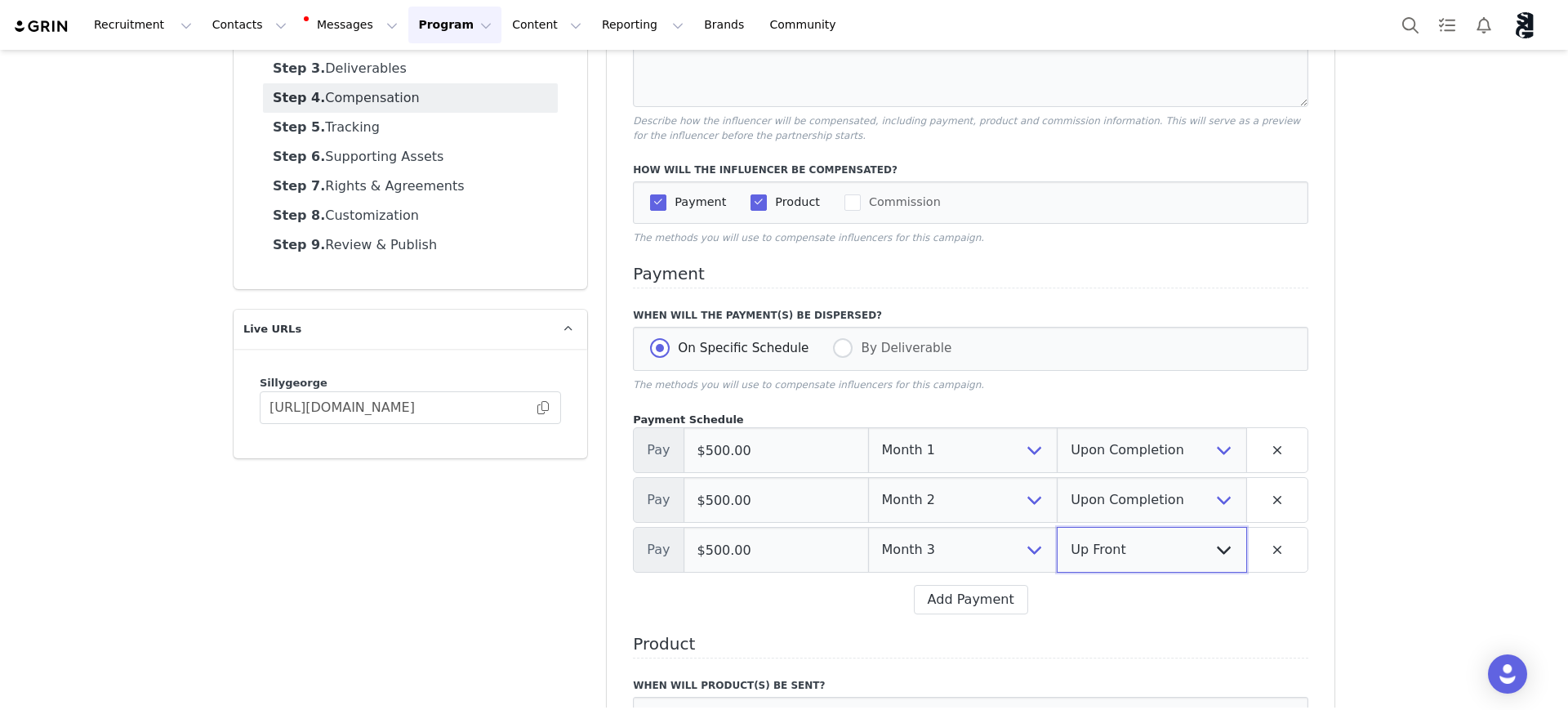
click at [1173, 560] on select "Up Front Upon Completion" at bounding box center [1152, 550] width 190 height 46
select select "upon_completion"
click at [1057, 529] on select "Up Front Upon Completion" at bounding box center [1152, 550] width 190 height 46
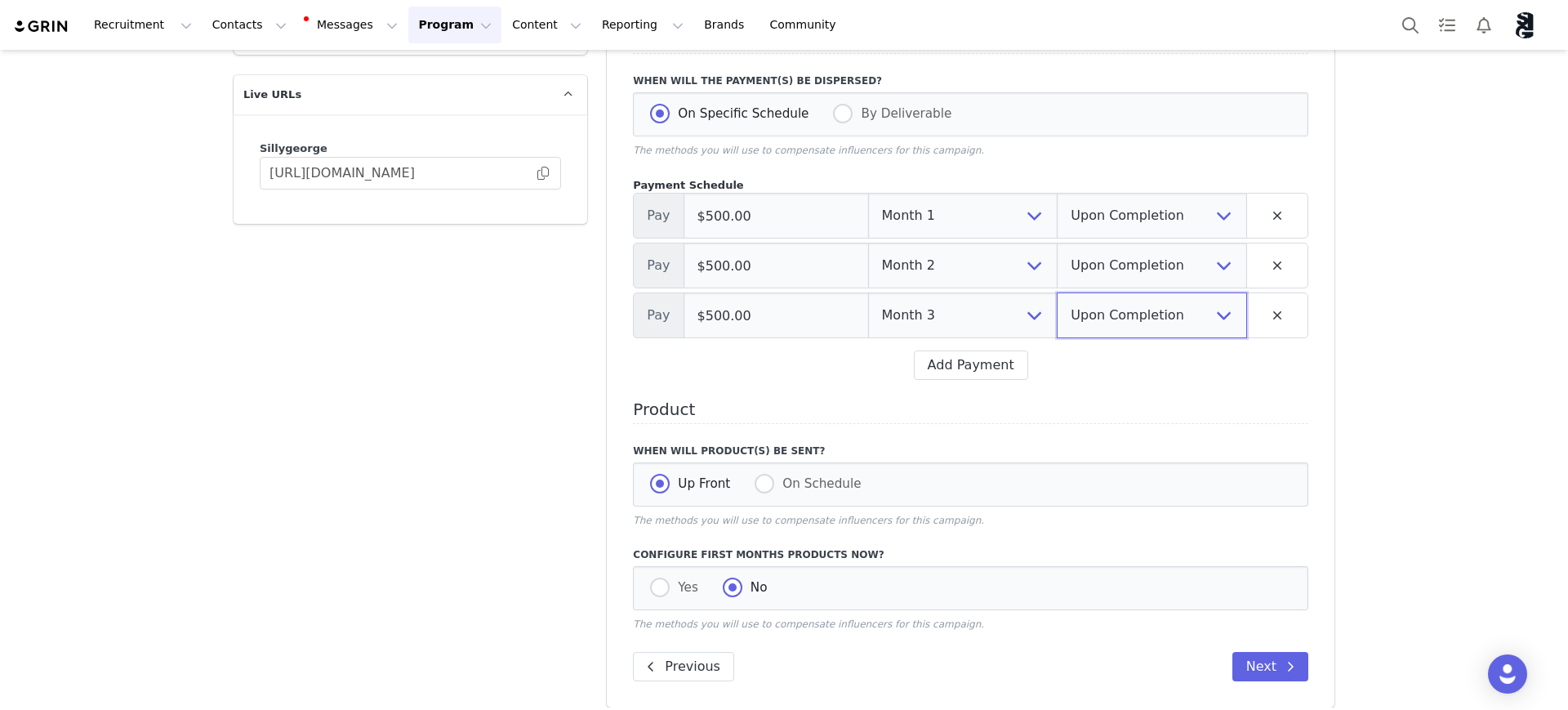
scroll to position [437, 0]
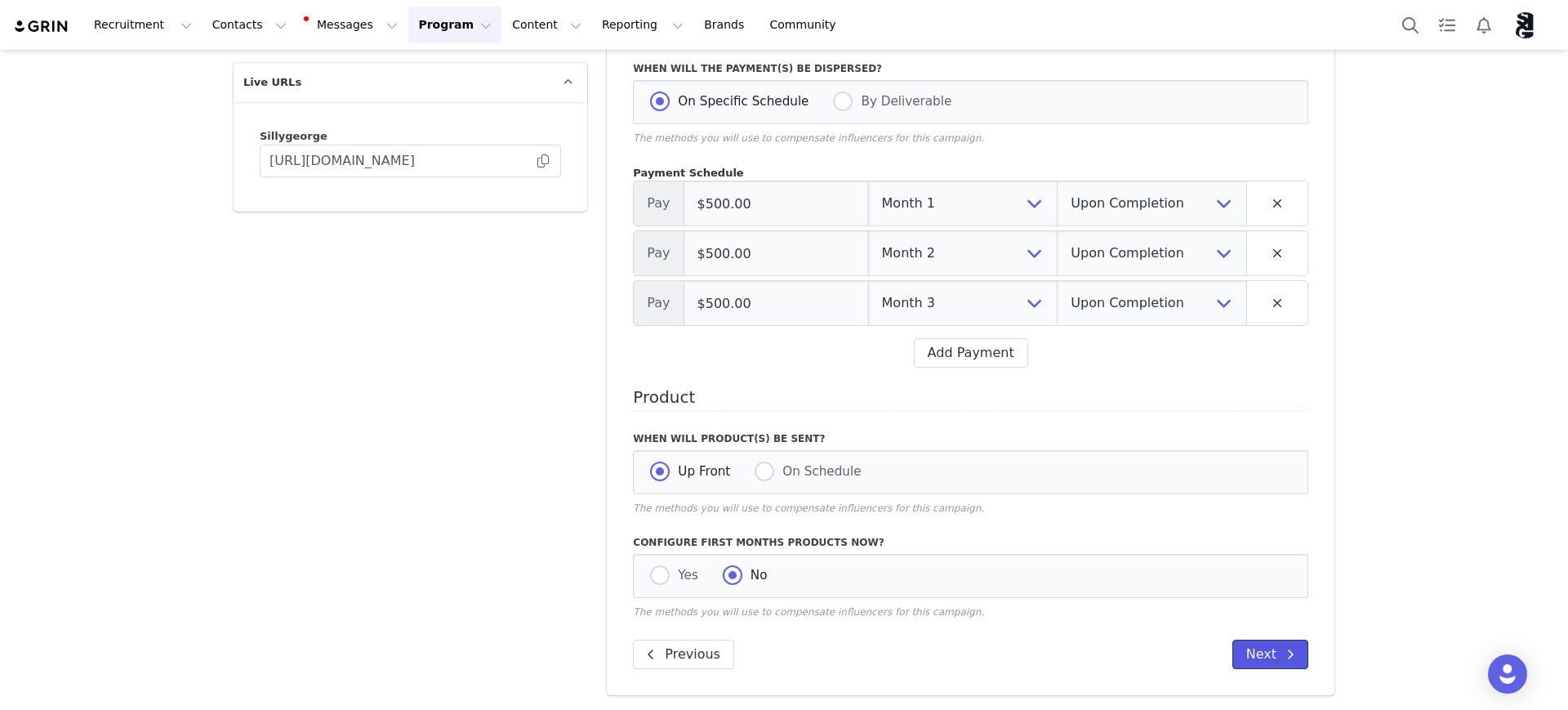
click at [1257, 646] on button "Next" at bounding box center [1270, 654] width 76 height 30
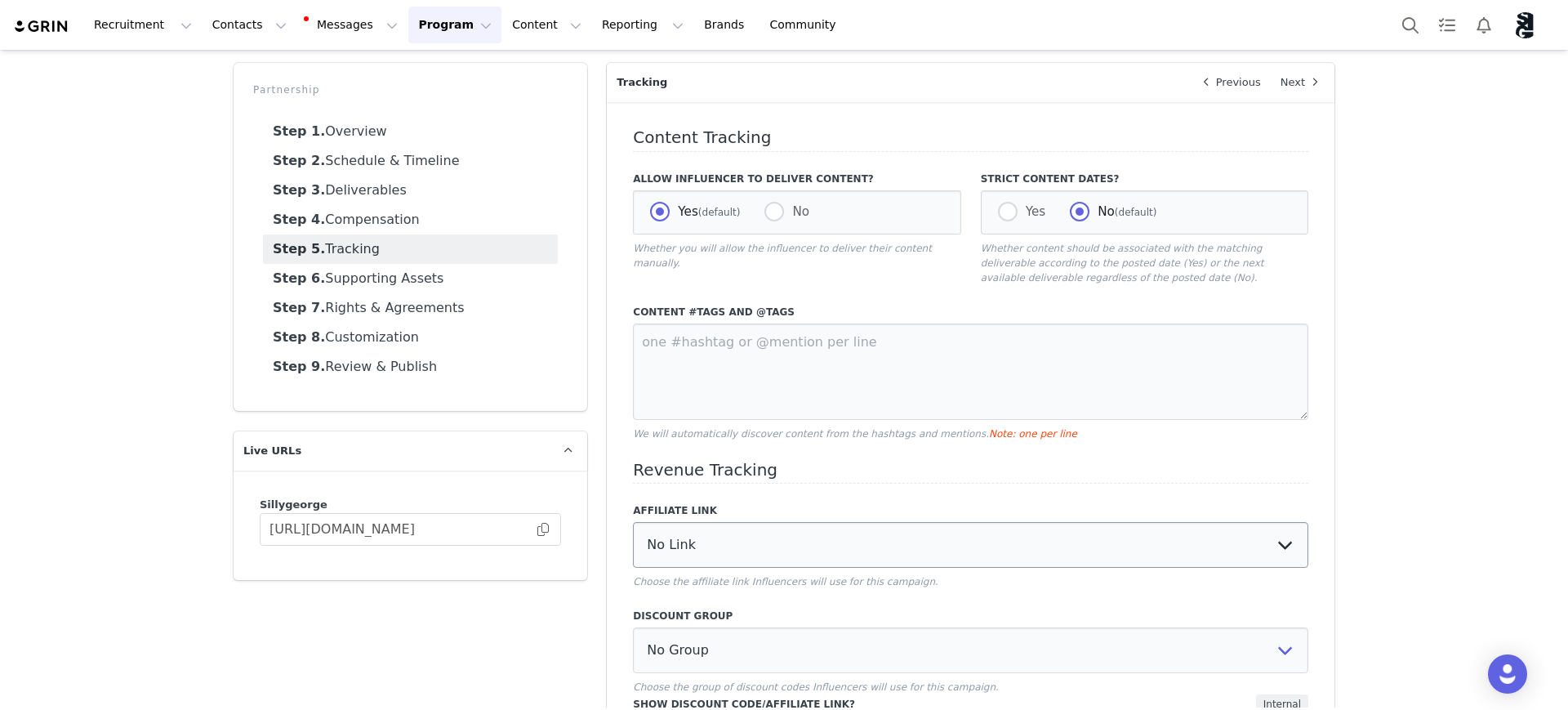
scroll to position [102, 0]
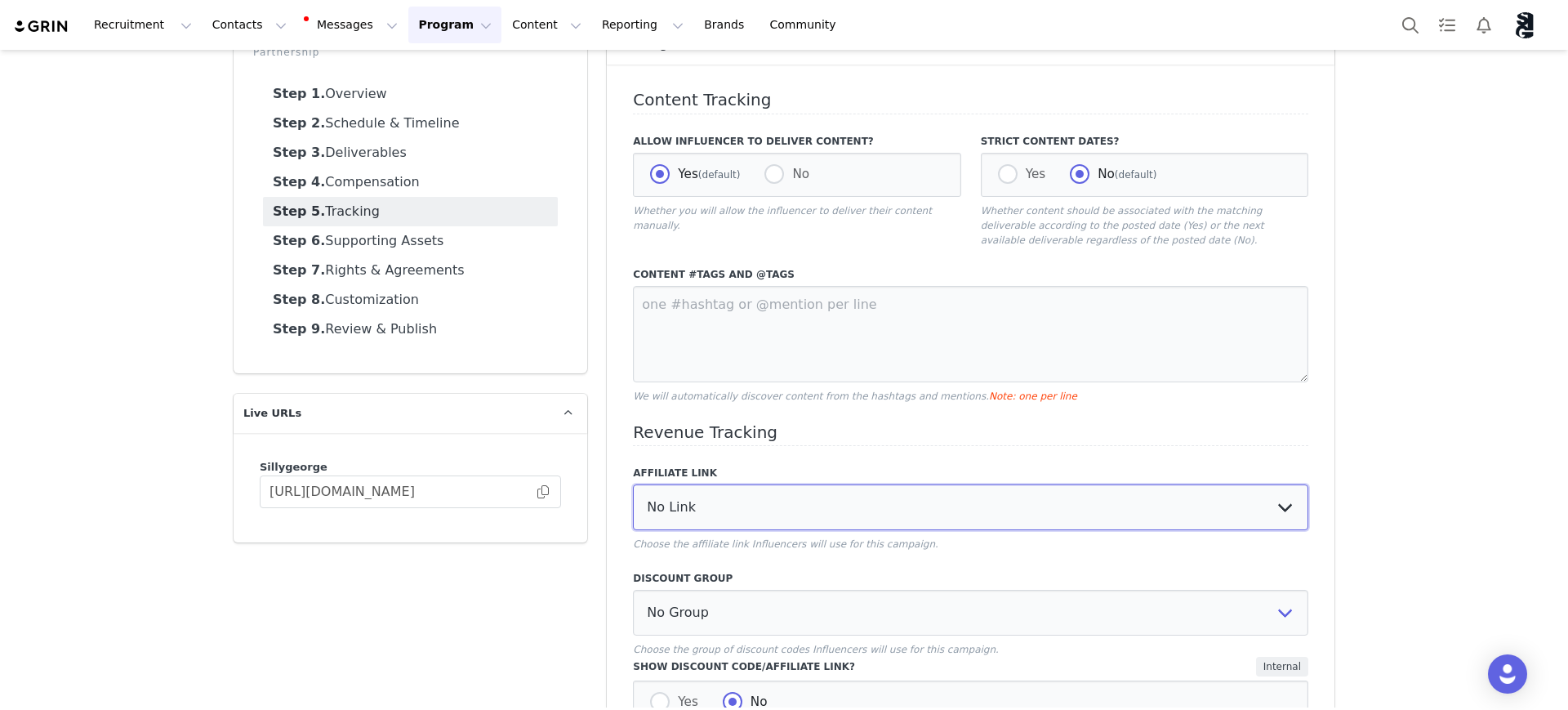
click at [793, 505] on select "No Link 15% Discounts: https://[DOMAIN_NAME]/discount/[discount_code_group_836]…" at bounding box center [970, 507] width 675 height 46
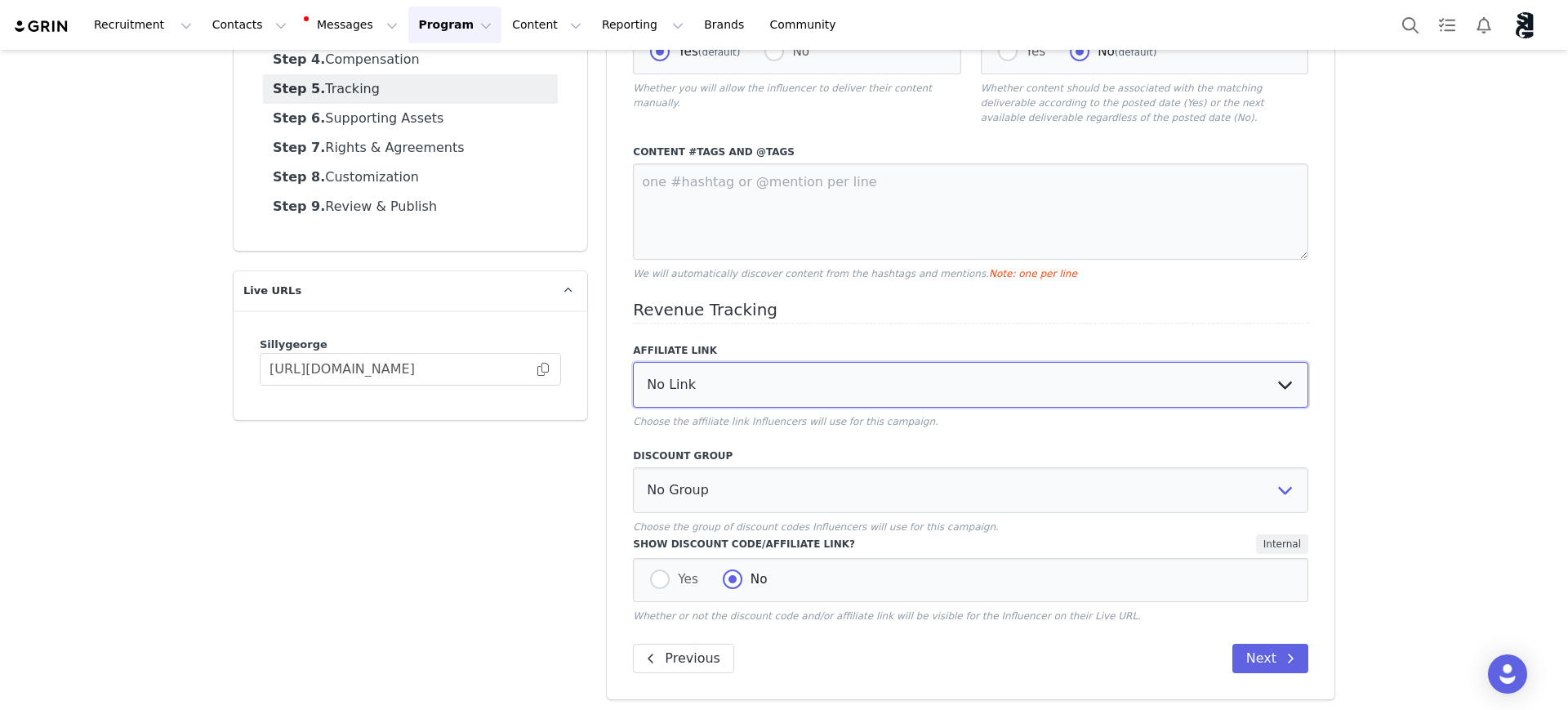
scroll to position [231, 0]
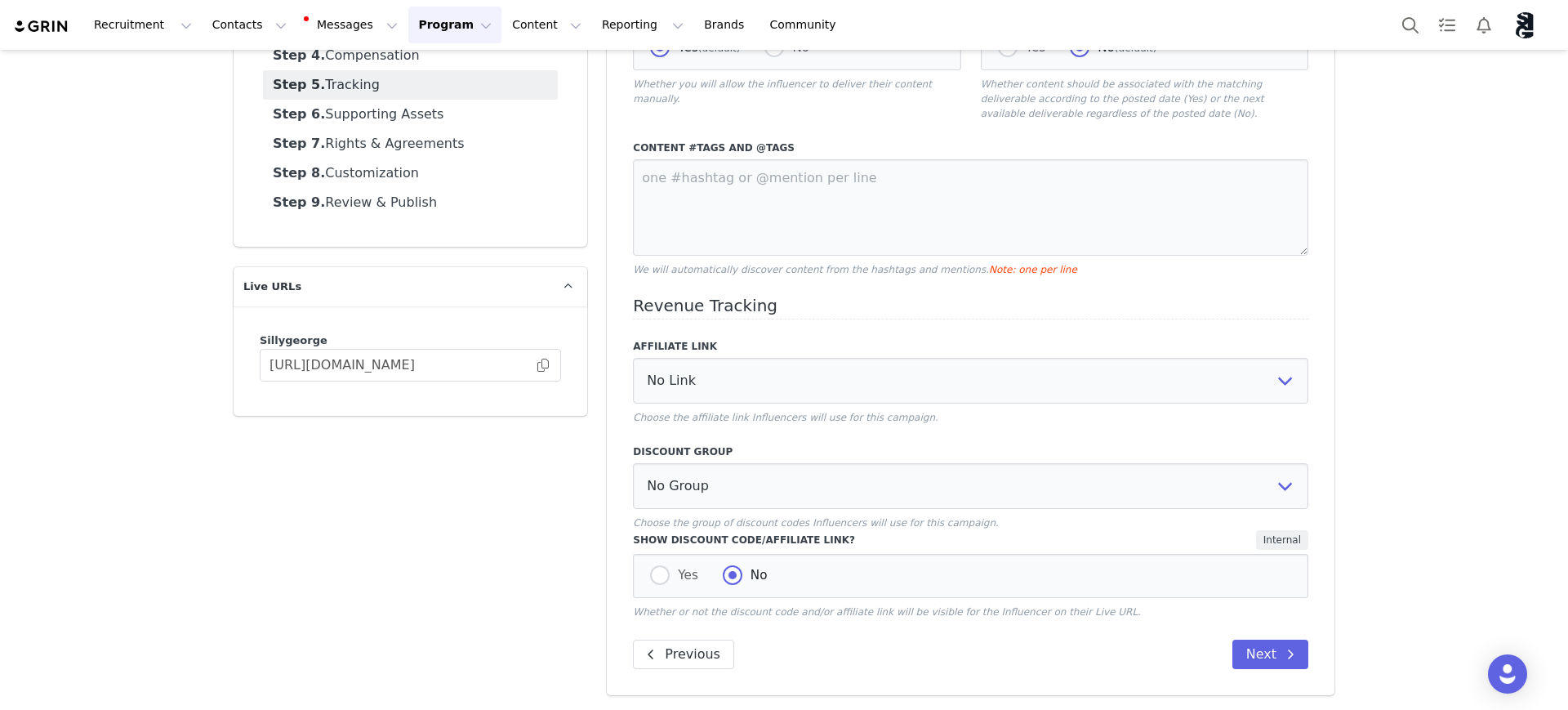
drag, startPoint x: 625, startPoint y: 617, endPoint x: 1225, endPoint y: 649, distance: 600.9
click at [1101, 613] on p "Whether or not the discount code and/or affiliate link will be visible for the …" at bounding box center [970, 612] width 675 height 15
click at [1113, 613] on p "Whether or not the discount code and/or affiliate link will be visible for the …" at bounding box center [970, 612] width 675 height 15
drag, startPoint x: 1267, startPoint y: 639, endPoint x: 1270, endPoint y: 650, distance: 11.4
click at [1267, 638] on div "Content Tracking Allow Influencer to Deliver Content? Yes (default) No Whether …" at bounding box center [970, 316] width 728 height 758
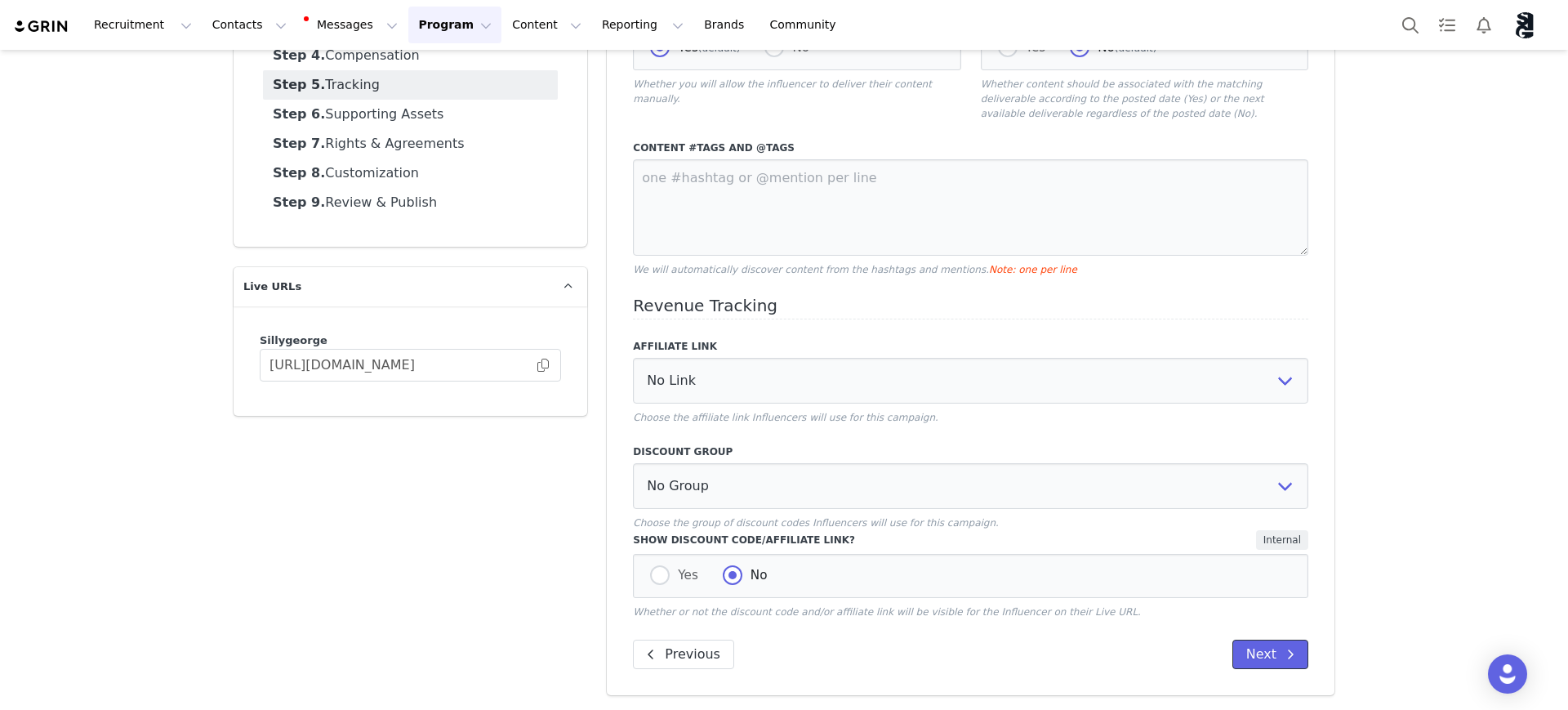
drag, startPoint x: 1265, startPoint y: 660, endPoint x: 1312, endPoint y: 658, distance: 47.0
click at [1264, 660] on button "Next" at bounding box center [1270, 654] width 76 height 30
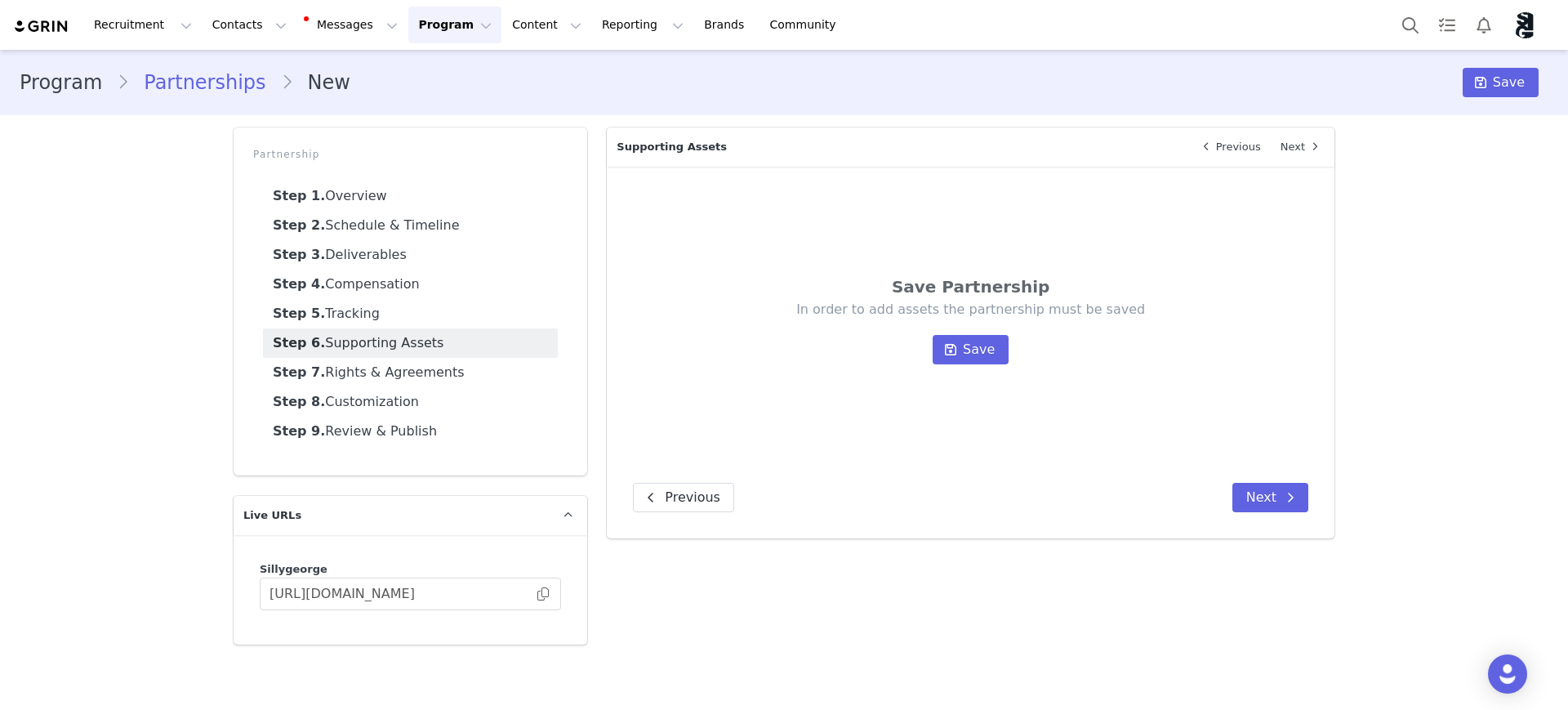
scroll to position [0, 0]
click at [979, 333] on div "In order to add assets the partnership must be saved Save" at bounding box center [970, 333] width 577 height 64
click at [987, 350] on span "Save" at bounding box center [979, 350] width 32 height 20
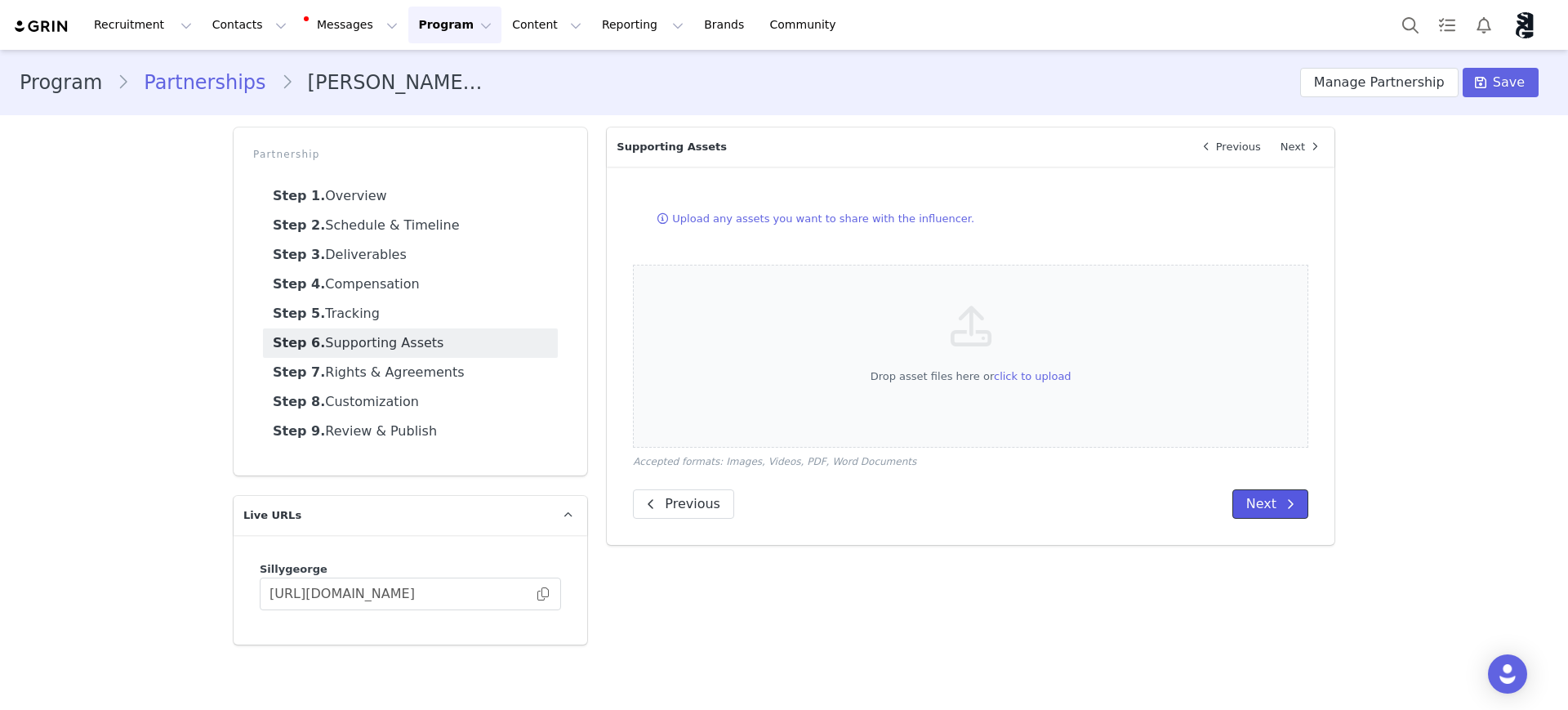
click at [1268, 501] on button "Next" at bounding box center [1270, 504] width 76 height 30
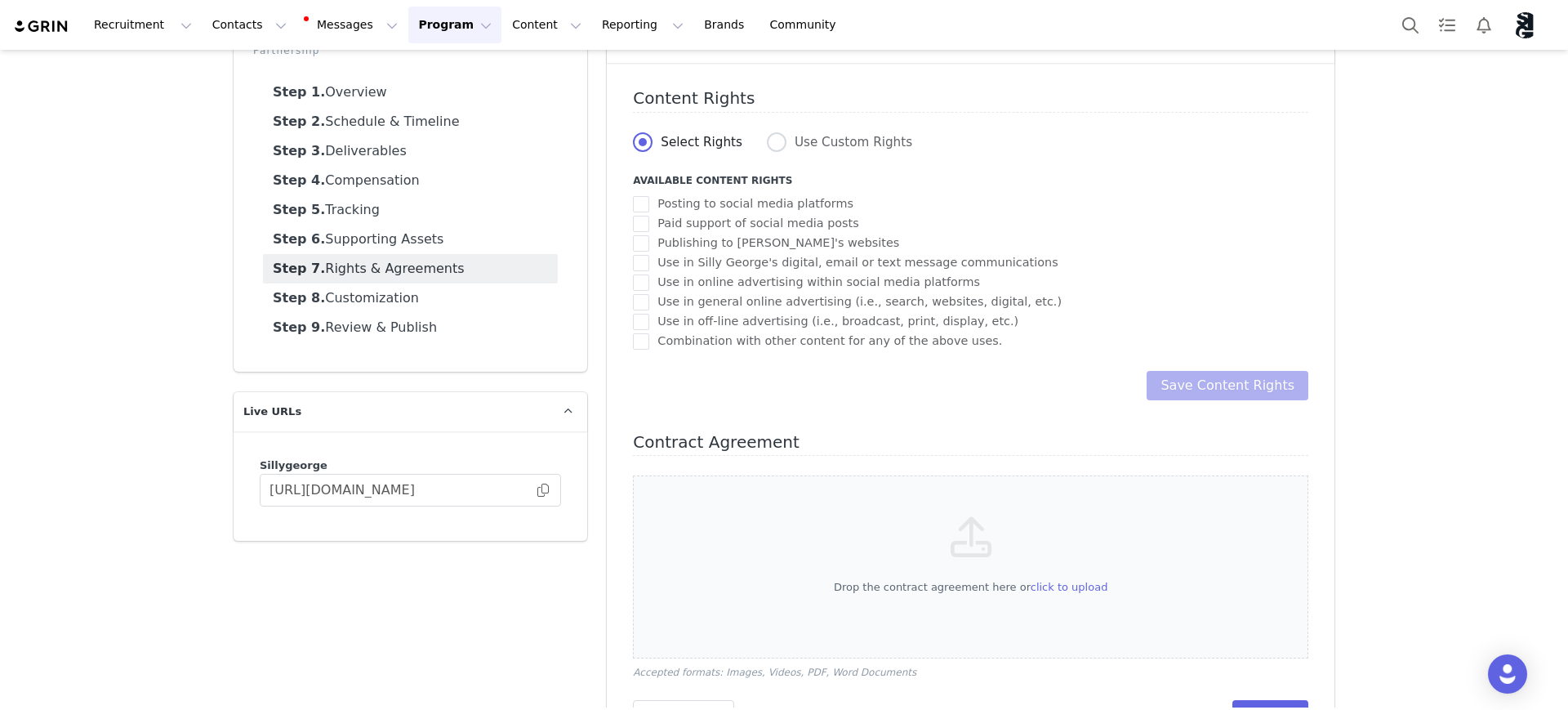
scroll to position [168, 0]
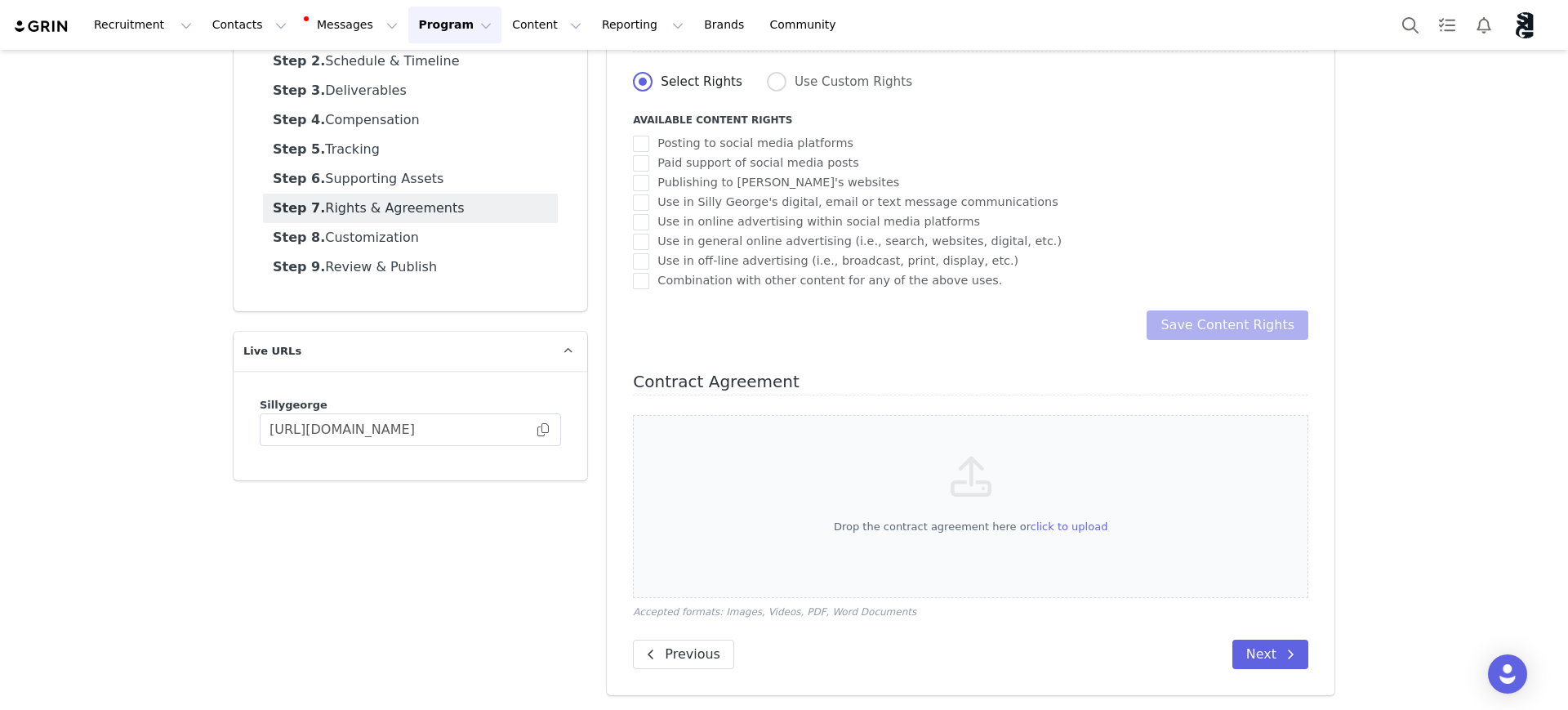
drag, startPoint x: 994, startPoint y: 294, endPoint x: 592, endPoint y: 194, distance: 414.3
click at [597, 194] on div "Overview Next Which brand is this partnership for? [PERSON_NAME] Select the bra…" at bounding box center [970, 329] width 748 height 752
drag, startPoint x: 613, startPoint y: 113, endPoint x: 970, endPoint y: 284, distance: 395.8
click at [910, 294] on div "Content Rights Select Rights Use Custom Rights Available Content Rights Posting…" at bounding box center [970, 348] width 728 height 693
click at [767, 81] on span at bounding box center [777, 82] width 20 height 20
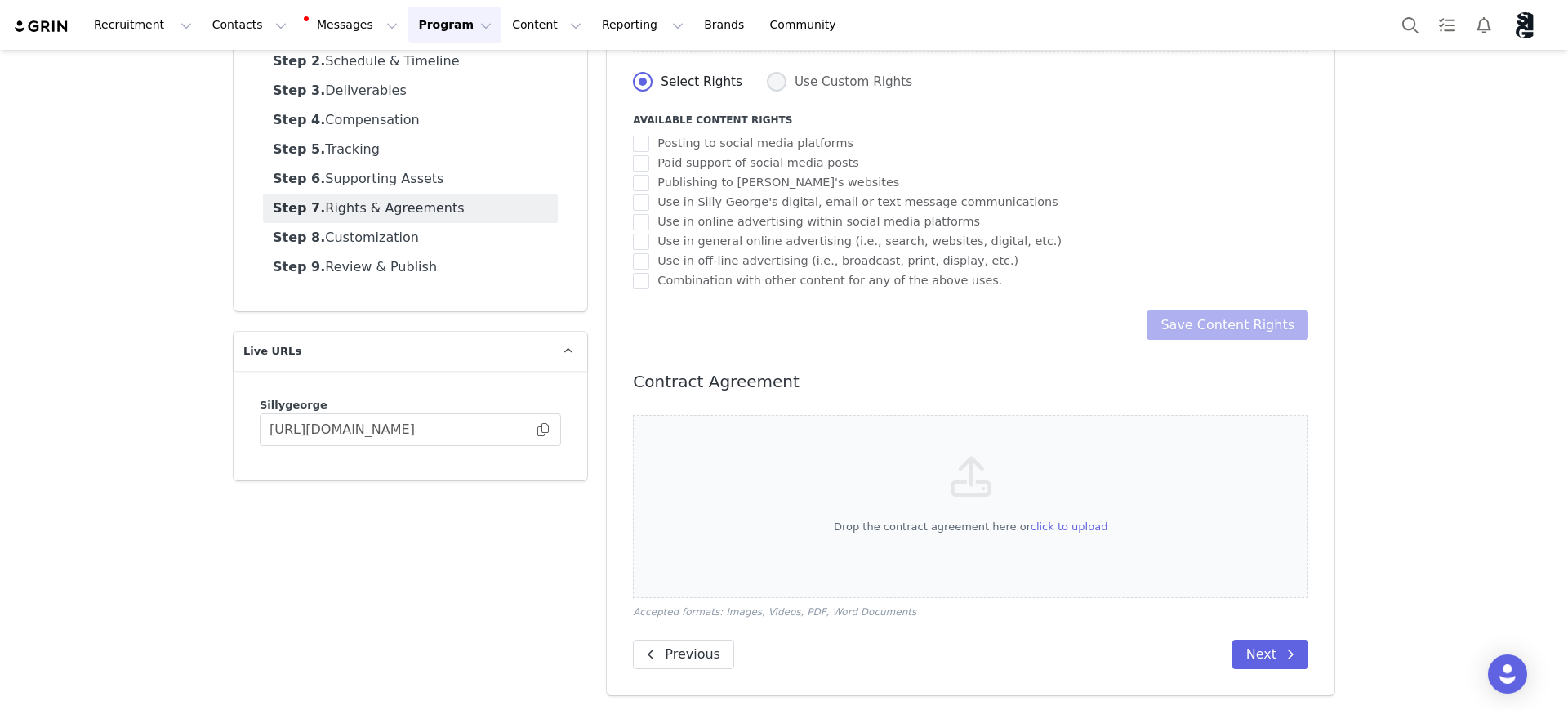
click at [767, 81] on input "Use Custom Rights" at bounding box center [777, 83] width 20 height 21
radio input "true"
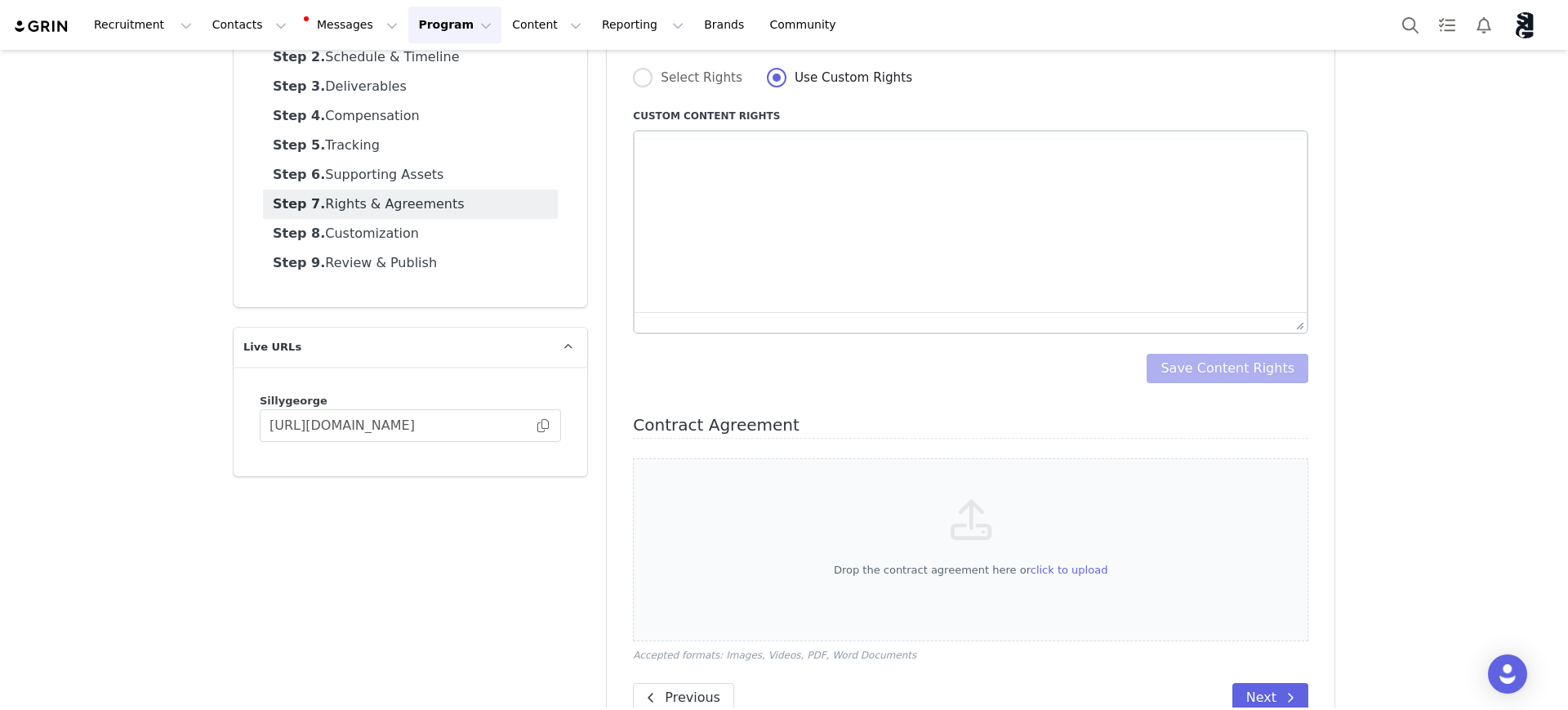
radio input "false"
radio input "true"
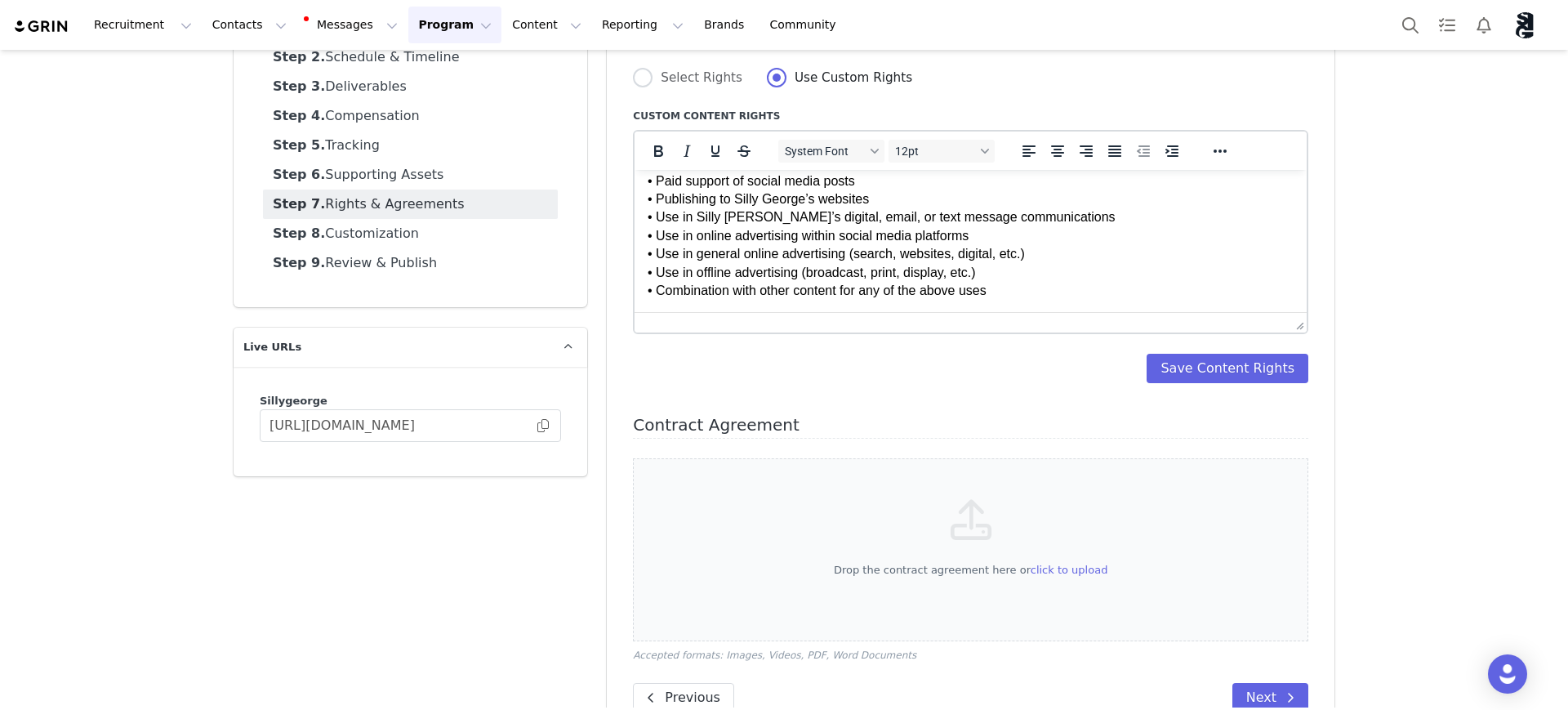
scroll to position [166, 0]
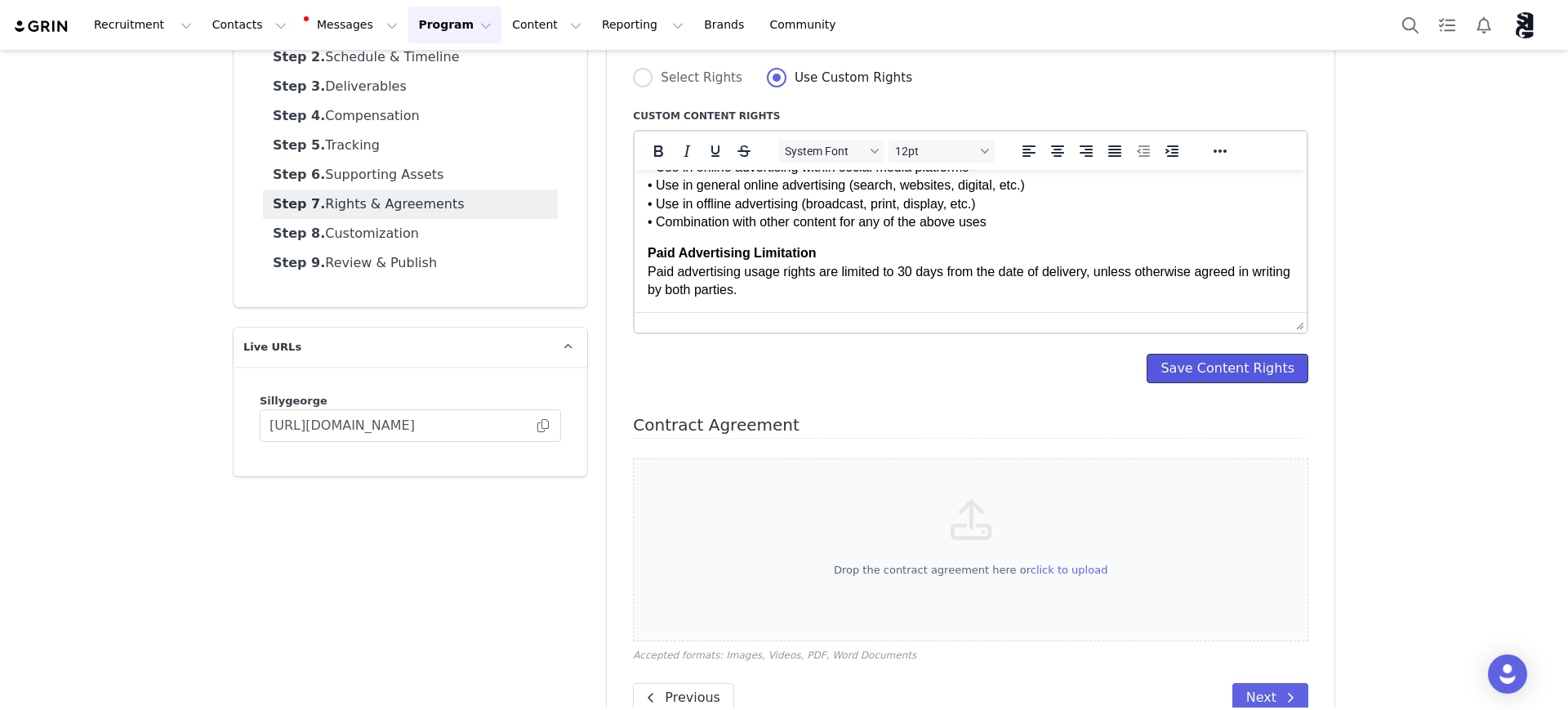
click at [1256, 364] on button "Save Content Rights" at bounding box center [1227, 368] width 161 height 30
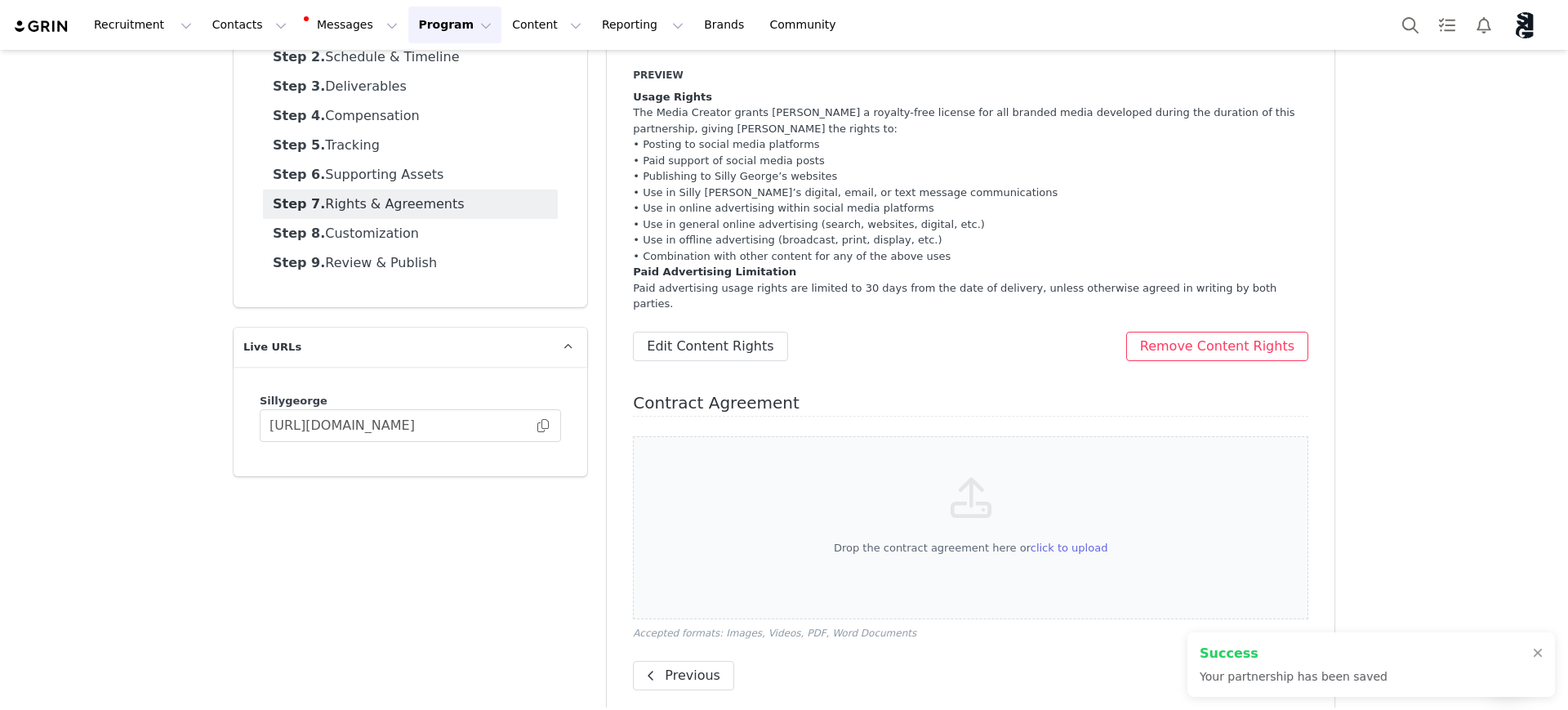
scroll to position [173, 0]
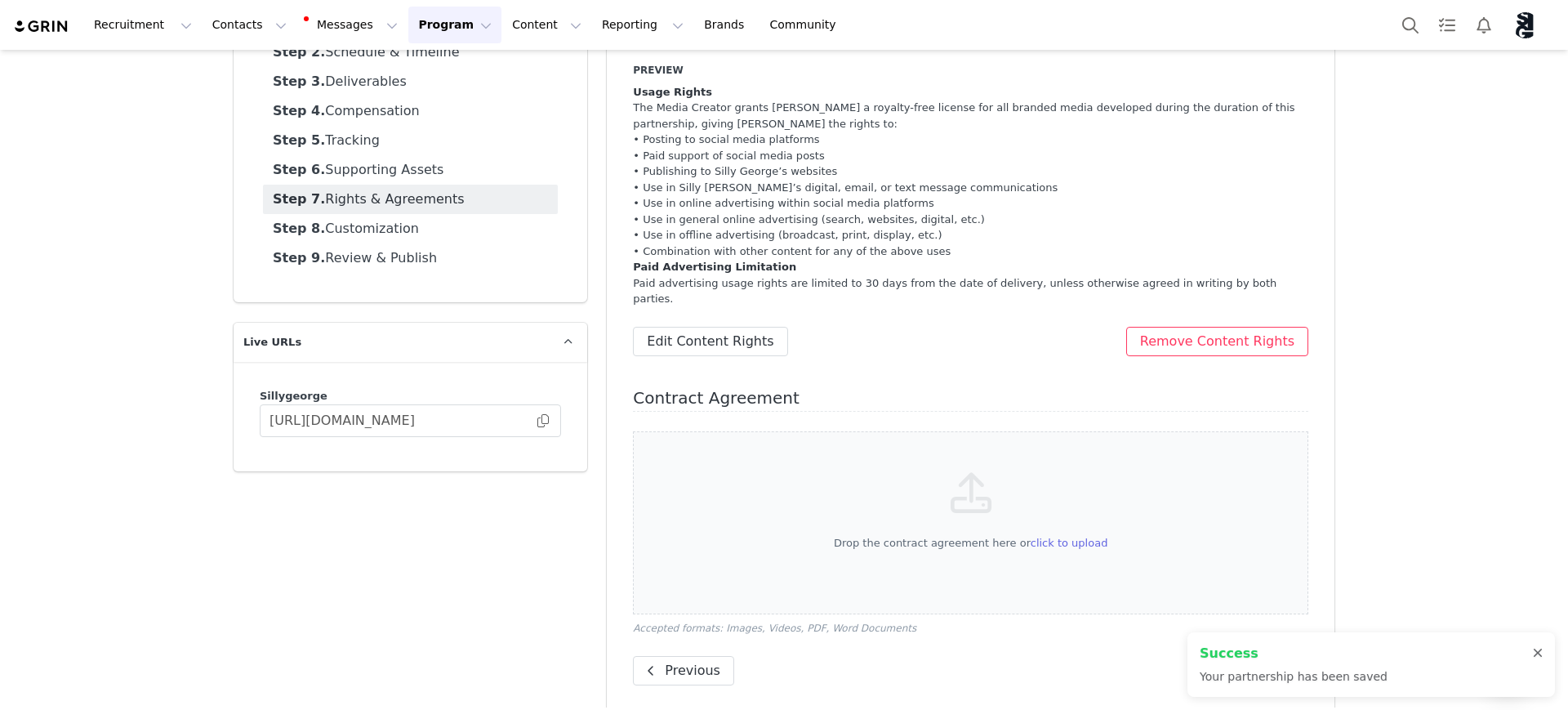
click at [1536, 654] on div at bounding box center [1538, 653] width 10 height 13
click at [1280, 661] on span at bounding box center [1290, 671] width 20 height 20
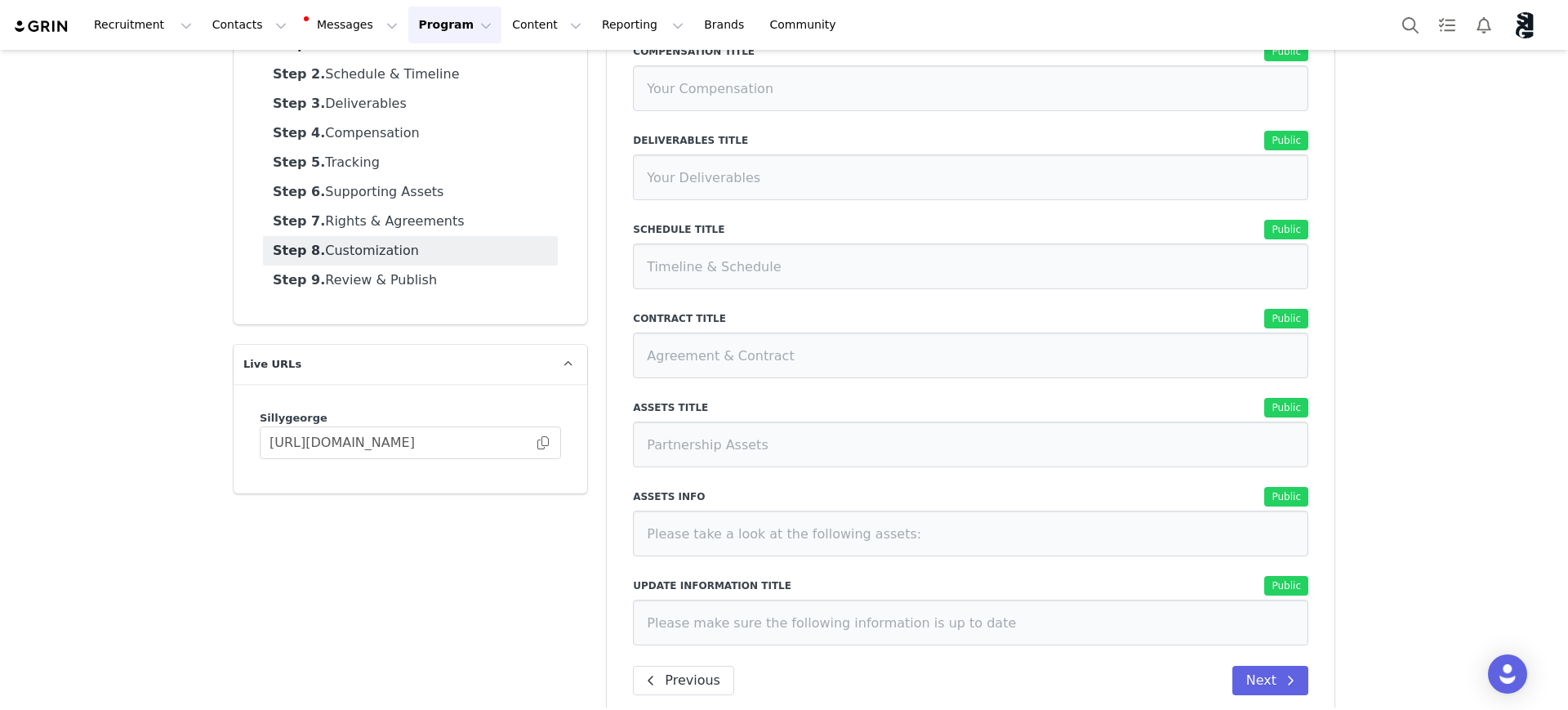
scroll to position [177, 0]
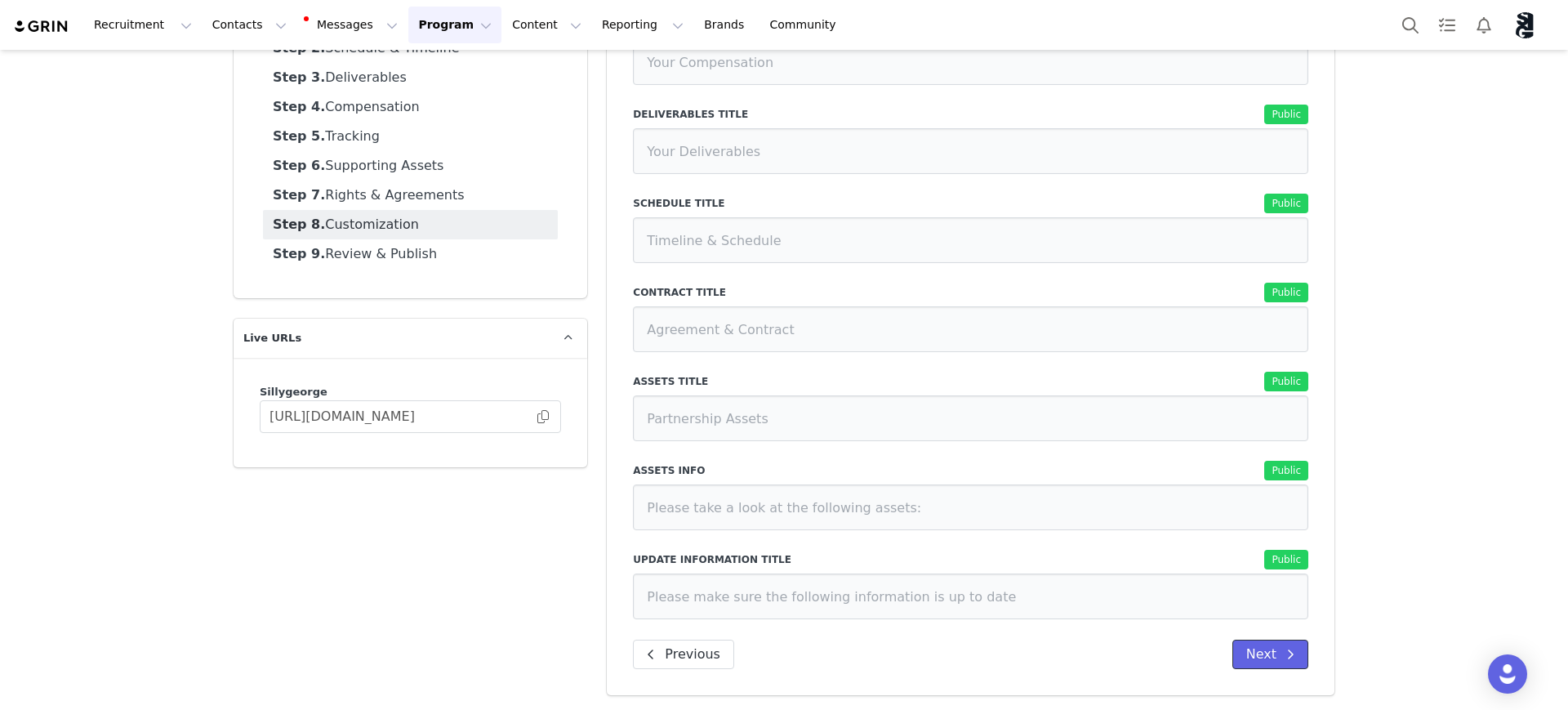
drag, startPoint x: 1256, startPoint y: 655, endPoint x: 1413, endPoint y: 626, distance: 159.7
click at [1256, 654] on button "Next" at bounding box center [1270, 654] width 76 height 30
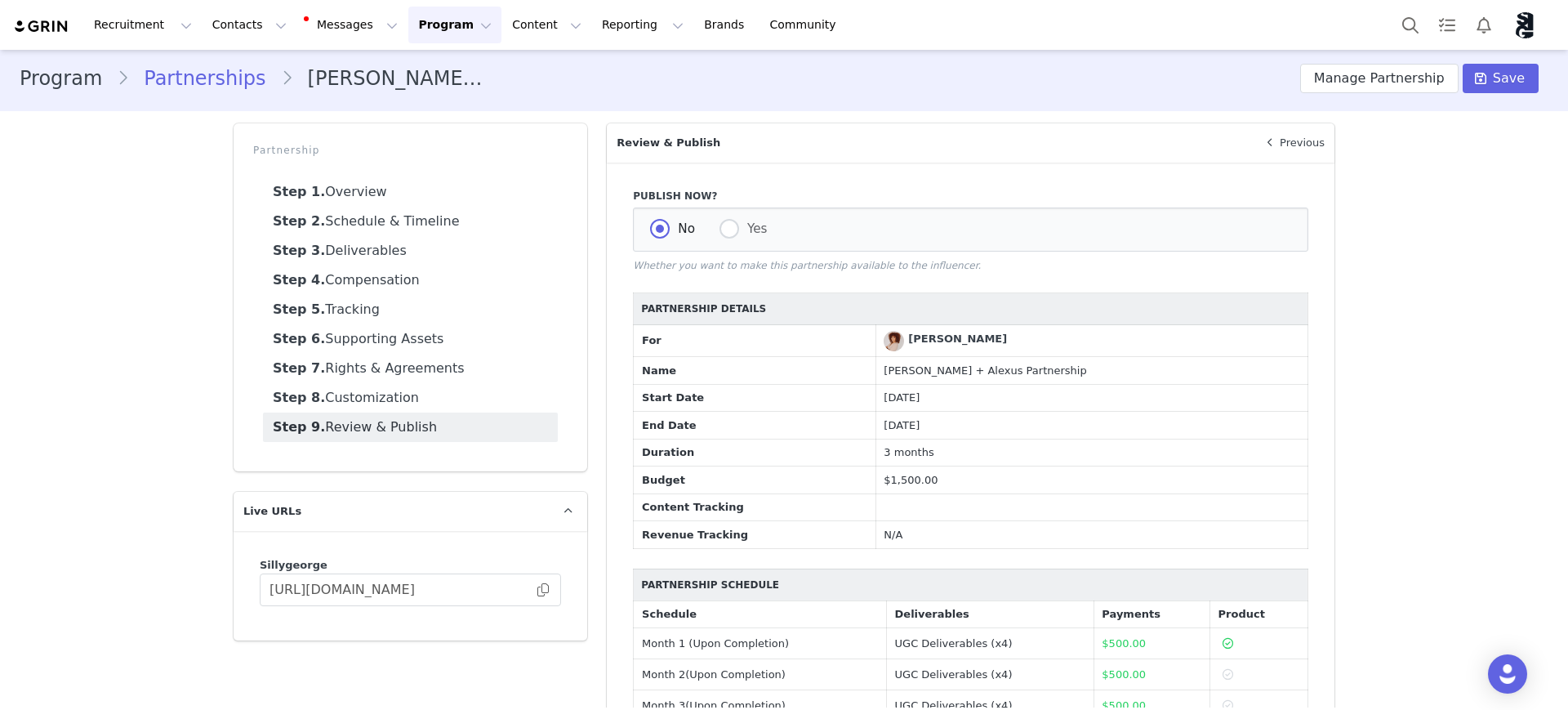
scroll to position [0, 0]
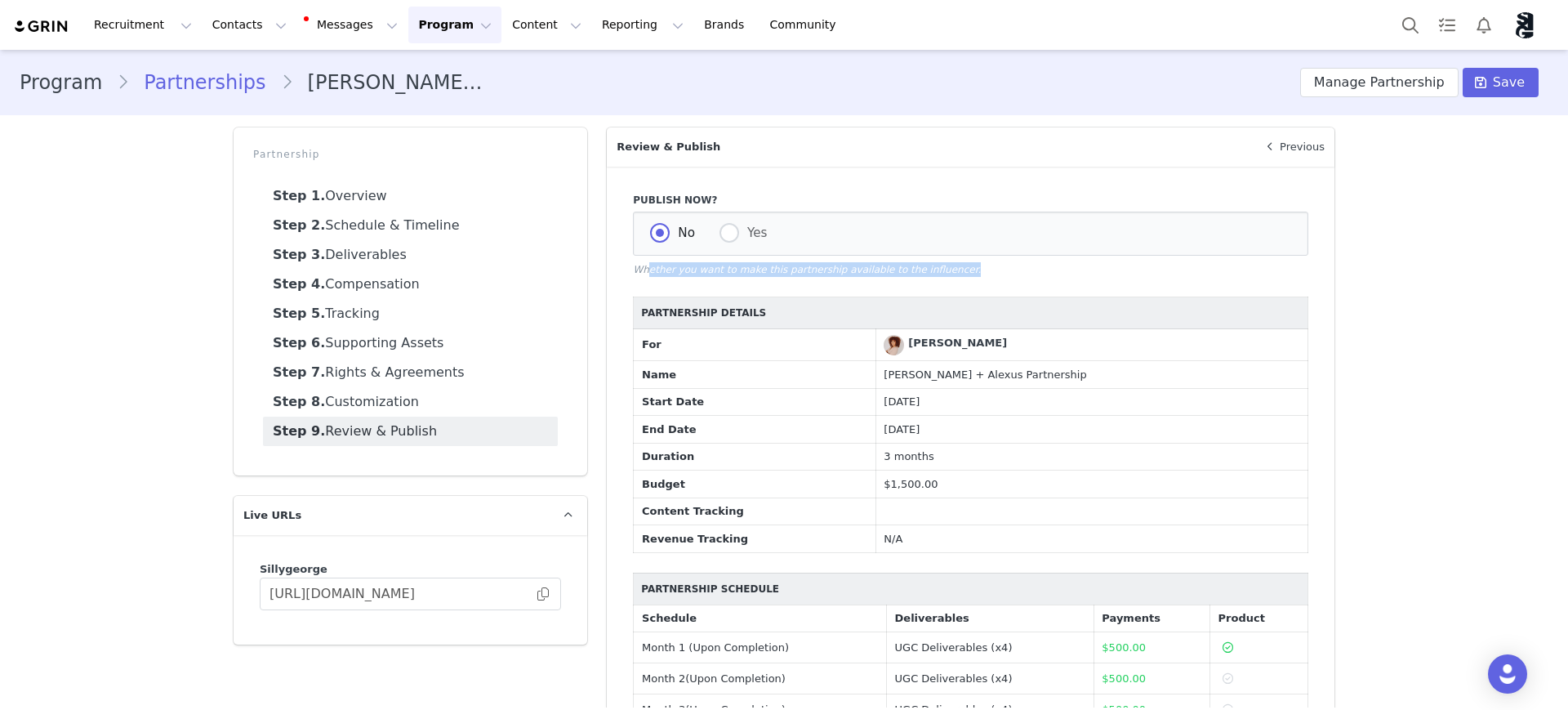
drag, startPoint x: 642, startPoint y: 276, endPoint x: 1033, endPoint y: 273, distance: 391.0
click at [971, 280] on div "Publish Now? No Yes Whether you want to make this partnership available to the …" at bounding box center [970, 484] width 728 height 635
click at [1033, 273] on p "Whether you want to make this partnership available to the influencer." at bounding box center [970, 270] width 675 height 15
click at [711, 236] on div "No Yes" at bounding box center [970, 234] width 675 height 44
click at [723, 238] on span at bounding box center [729, 233] width 20 height 20
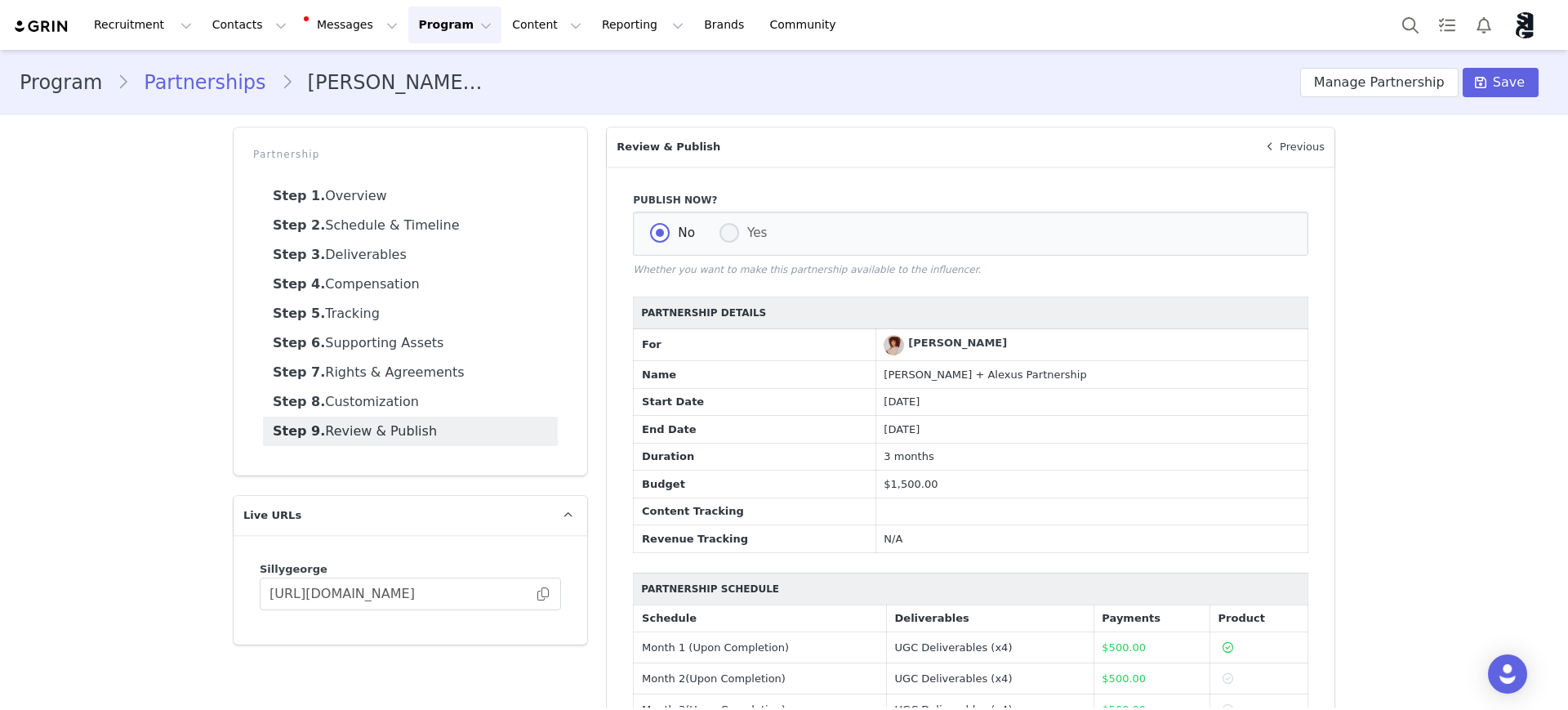
click at [723, 238] on input "Yes" at bounding box center [729, 234] width 20 height 21
radio input "true"
radio input "false"
radio input "true"
click at [1479, 85] on span at bounding box center [1481, 83] width 20 height 20
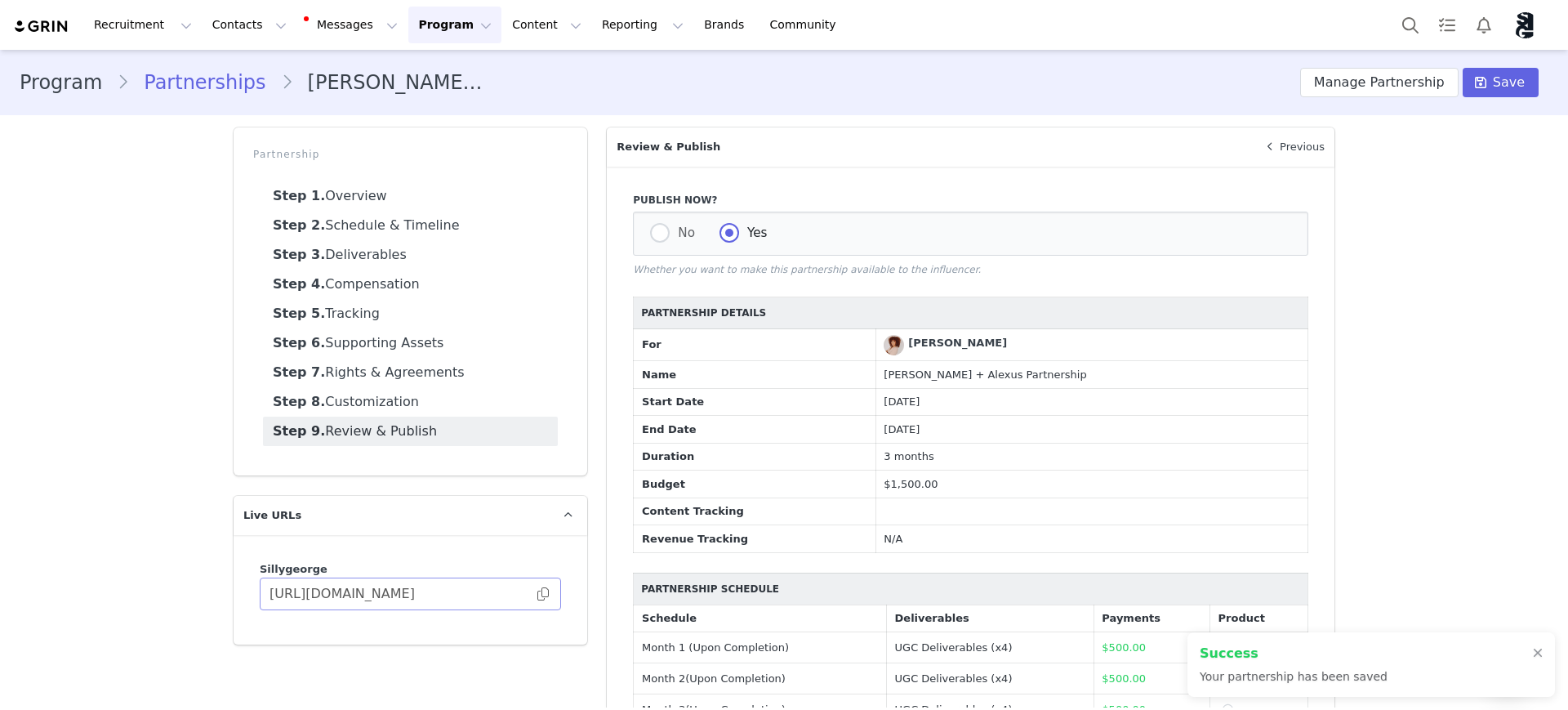
click at [537, 594] on span at bounding box center [543, 594] width 16 height 0
click at [365, 203] on link "Step 1. Overview" at bounding box center [411, 196] width 295 height 30
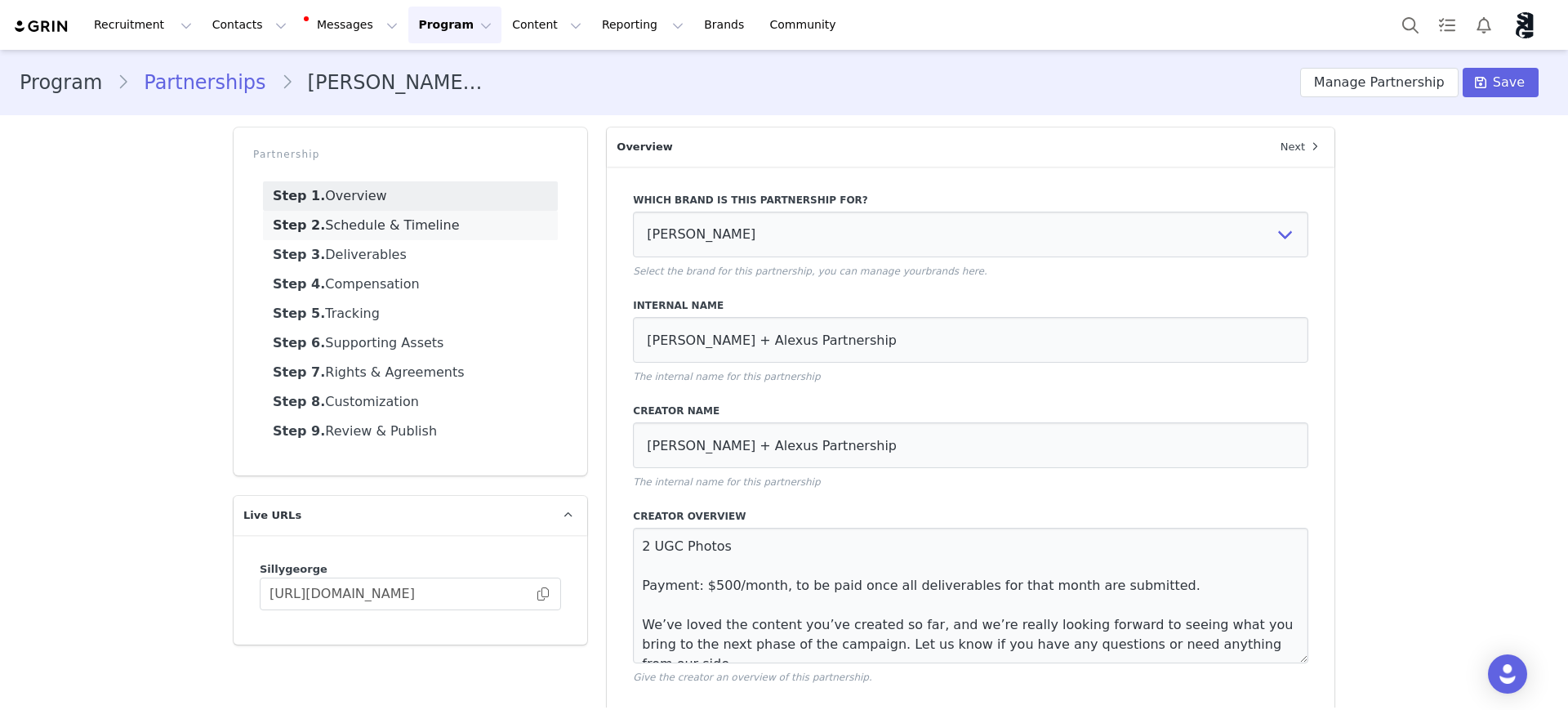
click at [355, 227] on link "Step 2. Schedule & Timeline" at bounding box center [411, 225] width 295 height 30
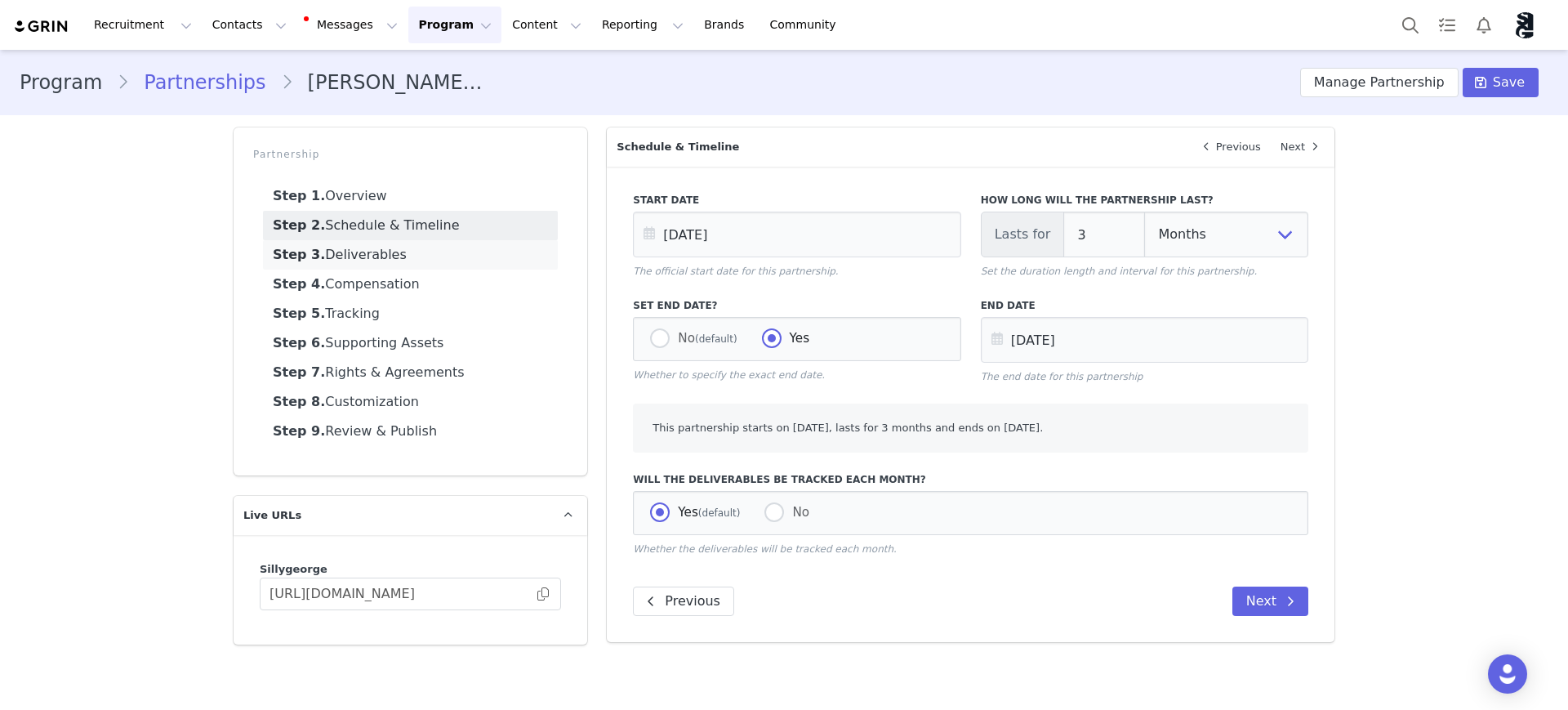
click at [375, 257] on link "Step 3. Deliverables" at bounding box center [411, 255] width 295 height 30
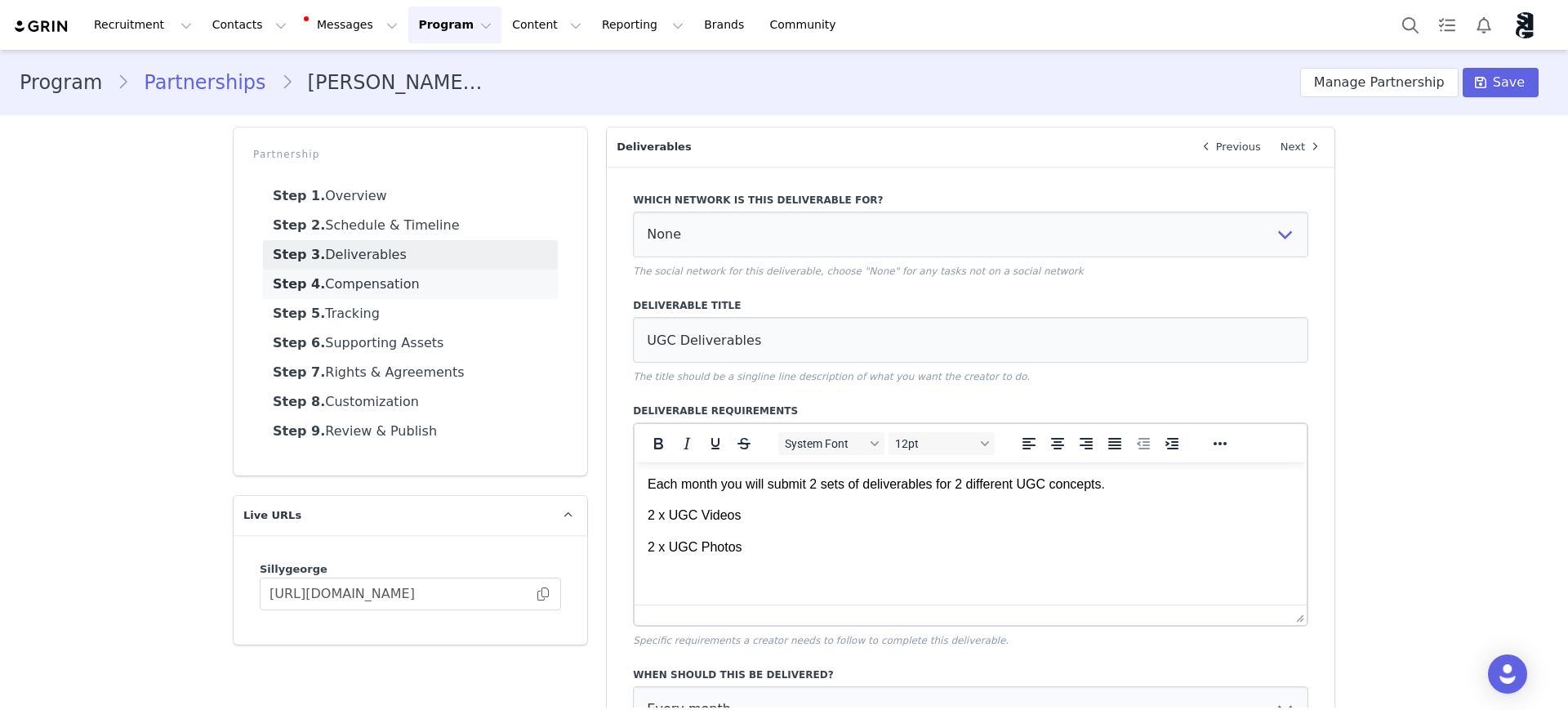
click at [384, 292] on link "Step 4. Compensation" at bounding box center [411, 284] width 295 height 30
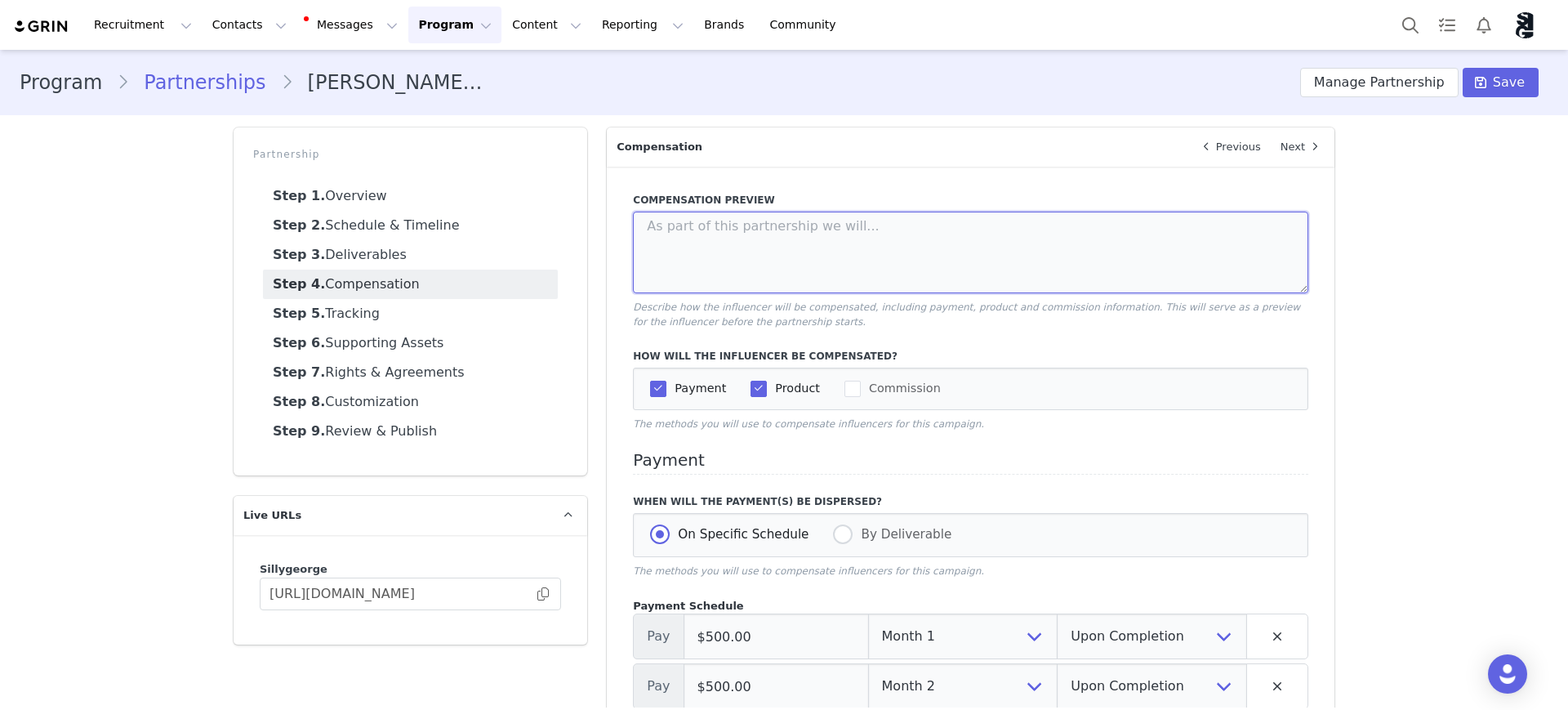
click at [740, 240] on textarea at bounding box center [970, 253] width 675 height 82
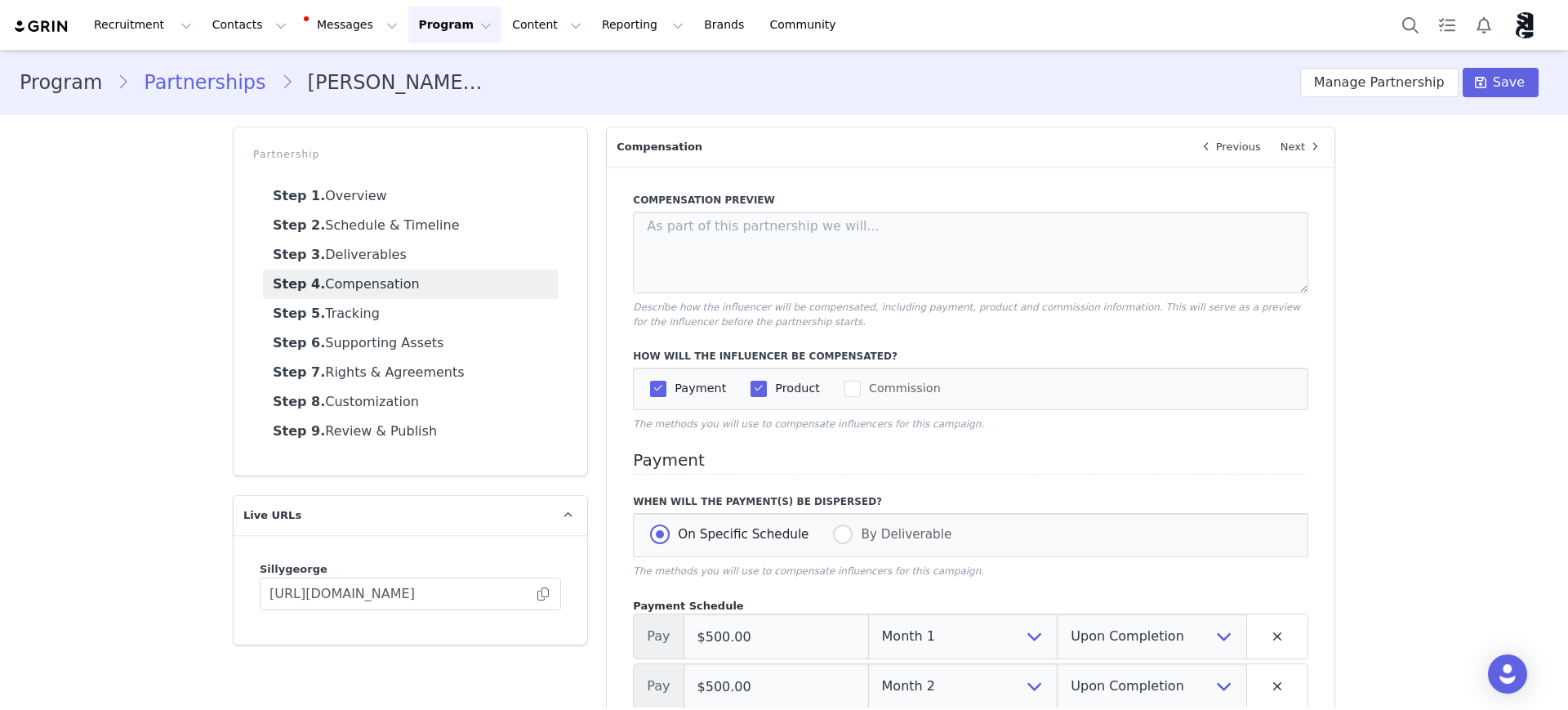
scroll to position [102, 0]
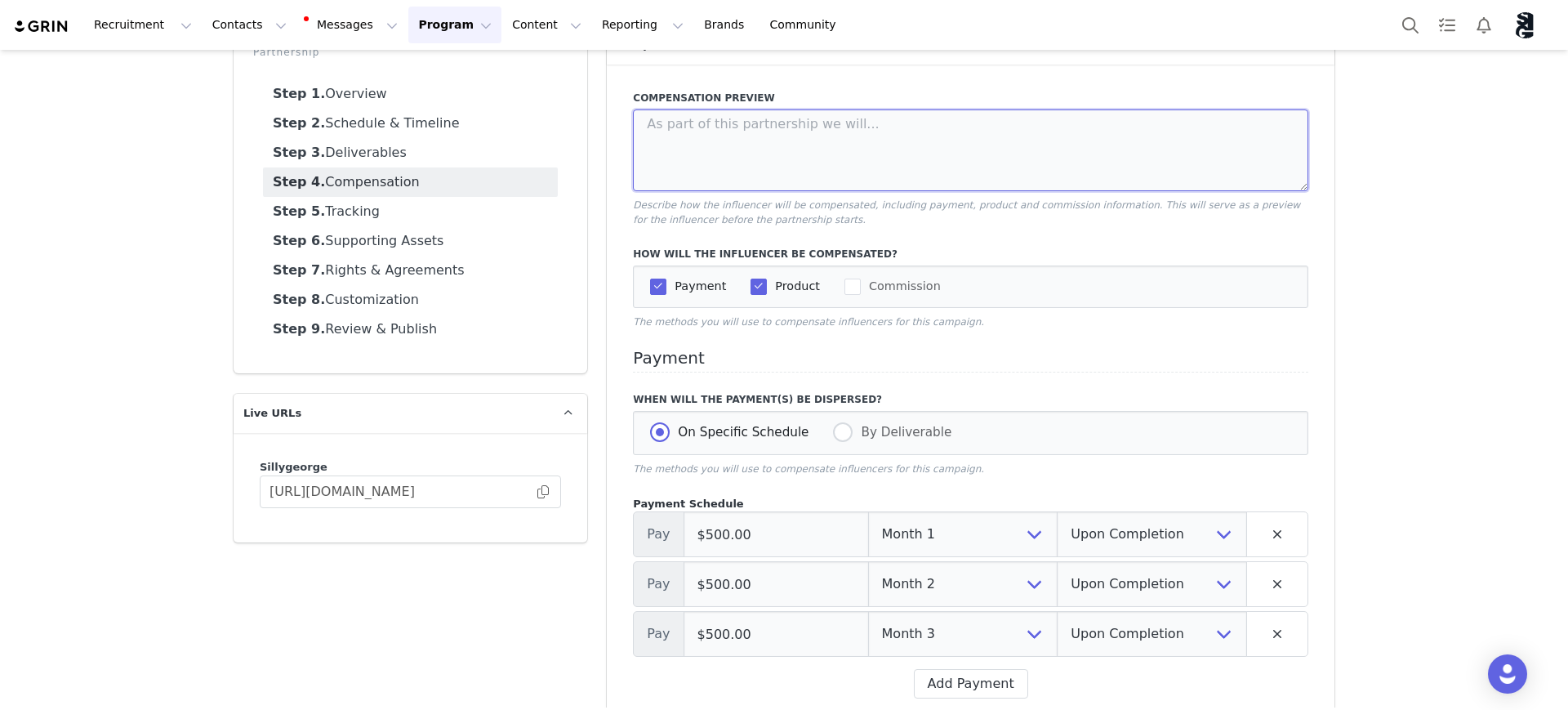
click at [748, 138] on textarea at bounding box center [970, 151] width 675 height 82
paste textarea "Monthly ([DATE] – [DATE]): 2 video posts 2 photo posts Content must align with …"
click at [711, 144] on textarea "Monthly ([DATE] – [DATE]): 2 video posts 2 photo posts Content must align with …" at bounding box center [970, 151] width 675 height 82
click at [693, 158] on textarea "Monthly ([DATE] – [DATE]): 2 video posts 2 photo posts Content must align with …" at bounding box center [970, 151] width 675 height 82
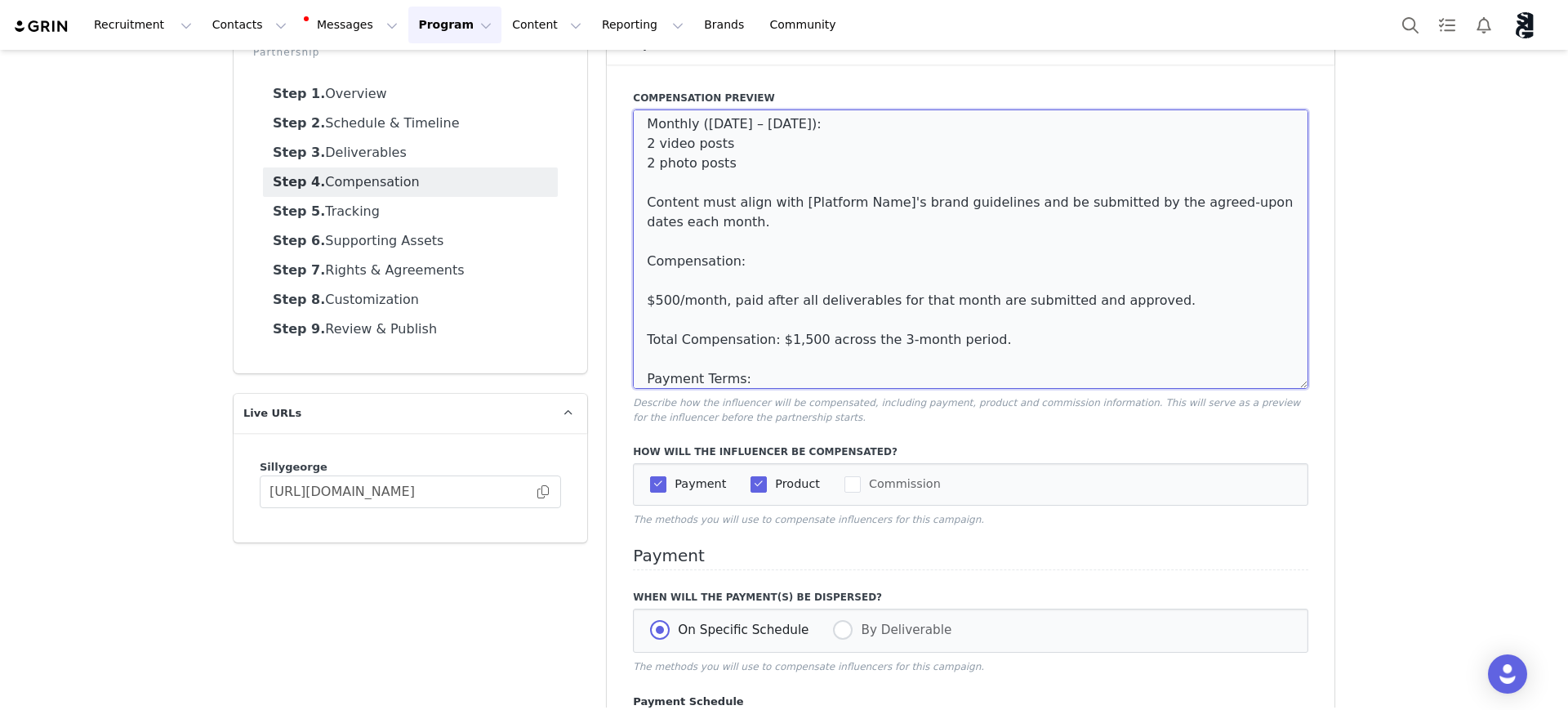
drag, startPoint x: 1297, startPoint y: 187, endPoint x: 1241, endPoint y: 358, distance: 179.9
click at [1296, 389] on textarea "Monthly ([DATE] – [DATE]): 2 video posts 2 photo posts Content must align with …" at bounding box center [970, 249] width 675 height 280
drag, startPoint x: 876, startPoint y: 201, endPoint x: 780, endPoint y: 203, distance: 96.0
click at [780, 203] on textarea "Monthly ([DATE] – [DATE]): 2 video posts 2 photo posts Content must align with …" at bounding box center [970, 253] width 675 height 285
drag, startPoint x: 661, startPoint y: 282, endPoint x: 764, endPoint y: 286, distance: 103.1
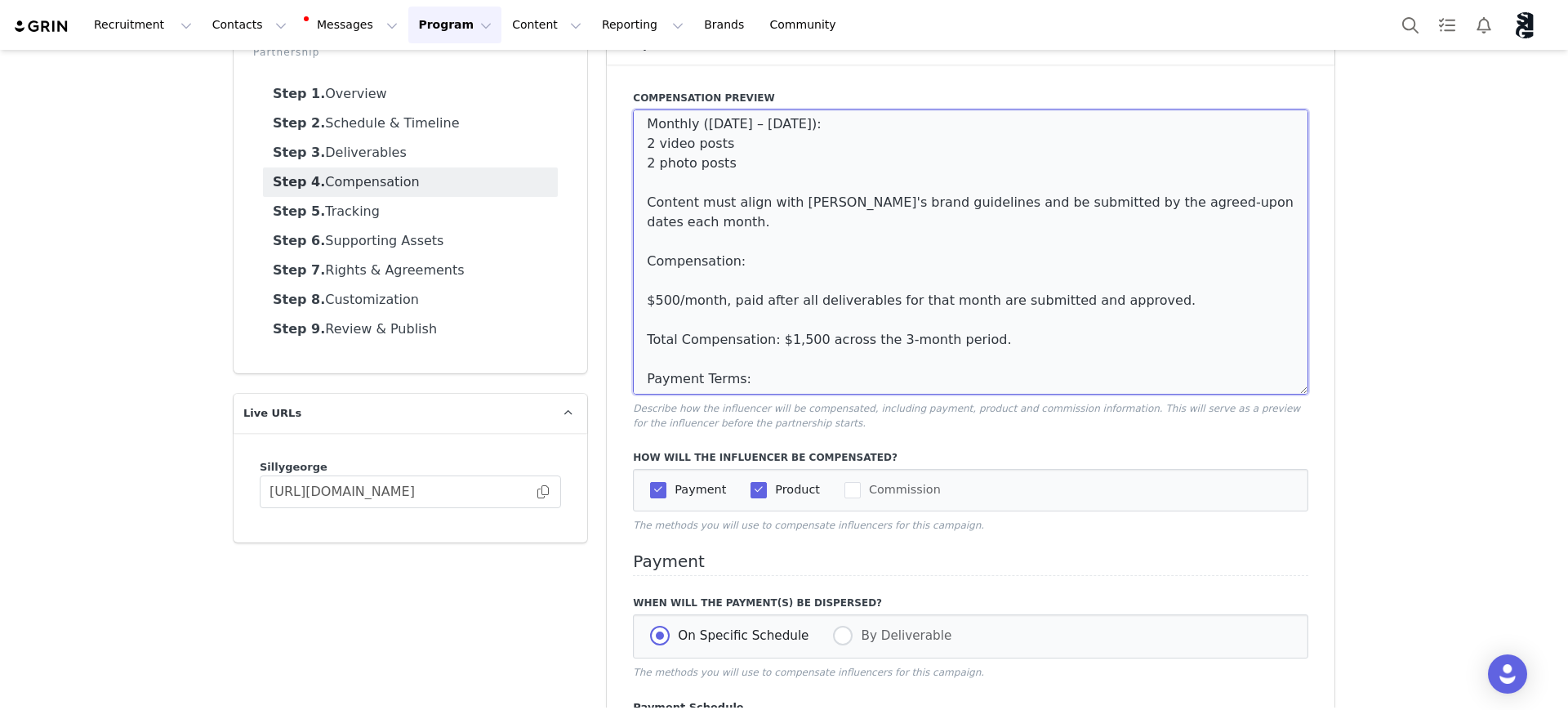
click at [661, 281] on textarea "Monthly ([DATE] – [DATE]): 2 video posts 2 photo posts Content must align with …" at bounding box center [970, 253] width 675 height 285
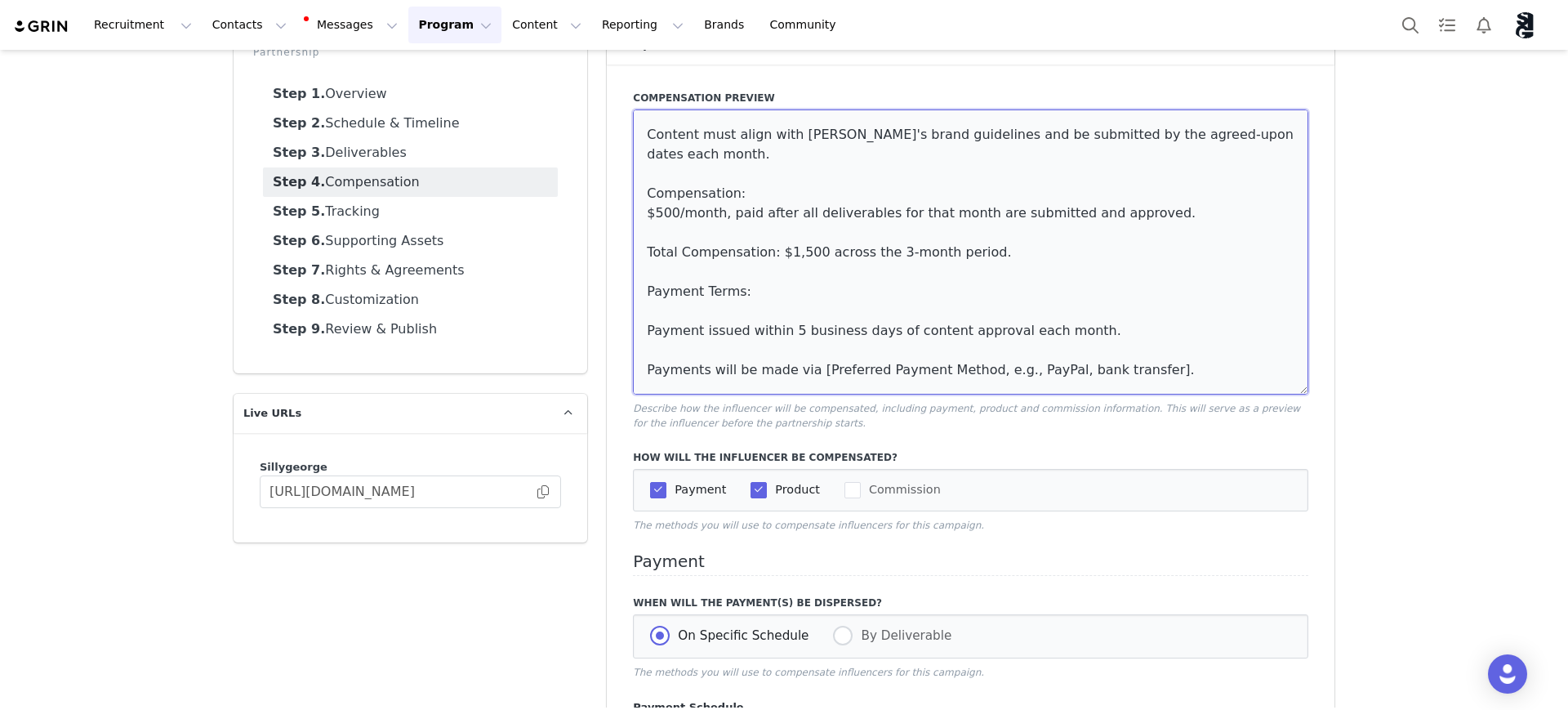
scroll to position [102, 0]
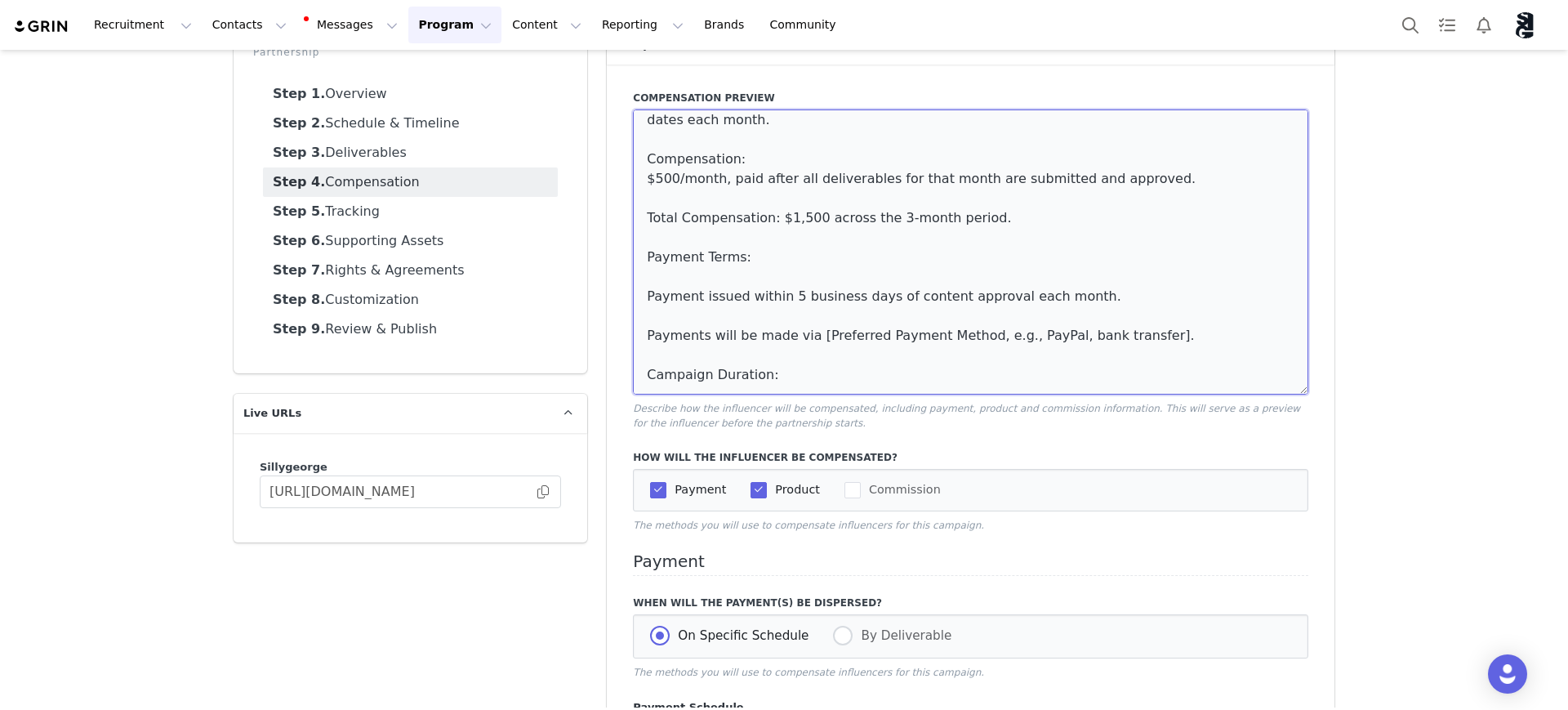
click at [698, 281] on textarea "Monthly ([DATE] – [DATE]): 2 video posts 2 photo posts Content must align with …" at bounding box center [970, 253] width 675 height 285
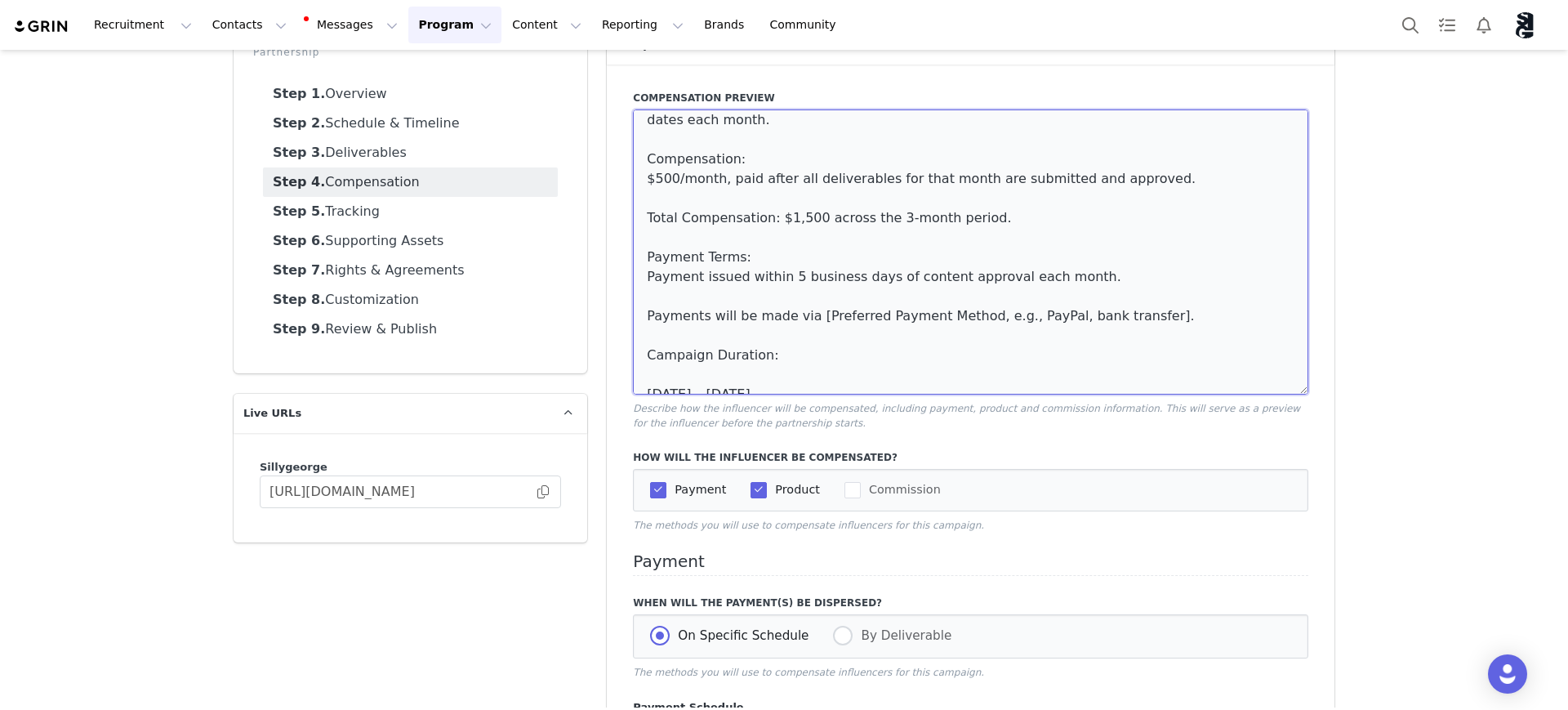
click at [777, 275] on textarea "Monthly ([DATE] – [DATE]): 2 video posts 2 photo posts Content must align with …" at bounding box center [970, 253] width 675 height 285
click at [1089, 278] on textarea "Monthly ([DATE] – [DATE]): 2 video posts 2 photo posts Content must align with …" at bounding box center [970, 253] width 675 height 285
click at [704, 298] on textarea "Monthly ([DATE] – [DATE]): 2 video posts 2 photo posts Content must align with …" at bounding box center [970, 253] width 675 height 285
click at [1091, 273] on textarea "Monthly ([DATE] – [DATE]): 2 video posts 2 photo posts Content must align with …" at bounding box center [970, 253] width 675 height 285
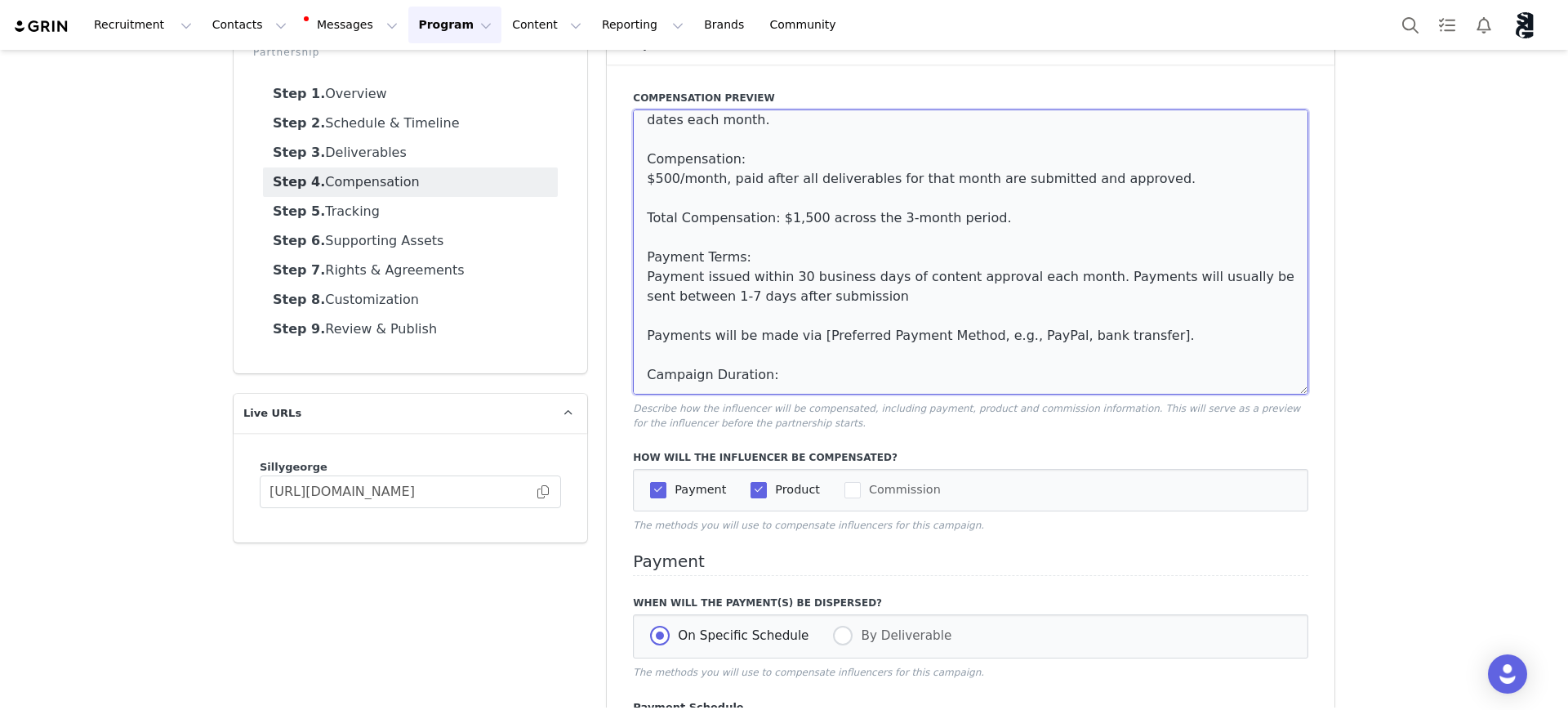
click at [1057, 277] on textarea "Monthly ([DATE] – [DATE]): 2 video posts 2 photo posts Content must align with …" at bounding box center [970, 253] width 675 height 285
click at [857, 297] on textarea "Monthly ([DATE] – [DATE]): 2 video posts 2 photo posts Content must align with …" at bounding box center [970, 253] width 675 height 285
drag, startPoint x: 990, startPoint y: 337, endPoint x: 796, endPoint y: 341, distance: 194.0
click at [796, 341] on textarea "Monthly ([DATE] – [DATE]): 2 video posts 2 photo posts Content must align with …" at bounding box center [970, 253] width 675 height 285
drag, startPoint x: 948, startPoint y: 334, endPoint x: 834, endPoint y: 331, distance: 114.0
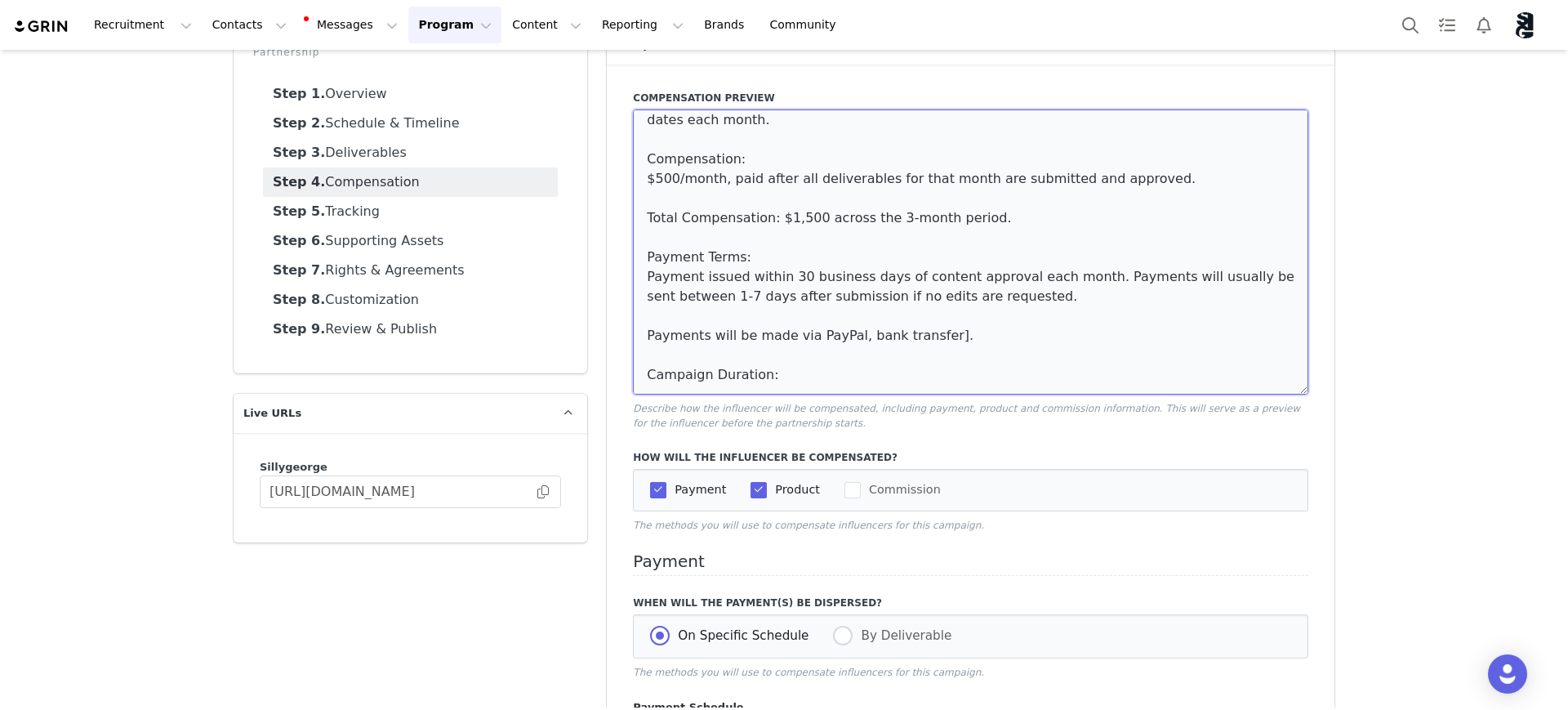
click at [834, 331] on textarea "Monthly ([DATE] – [DATE]): 2 video posts 2 photo posts Content must align with …" at bounding box center [970, 253] width 675 height 285
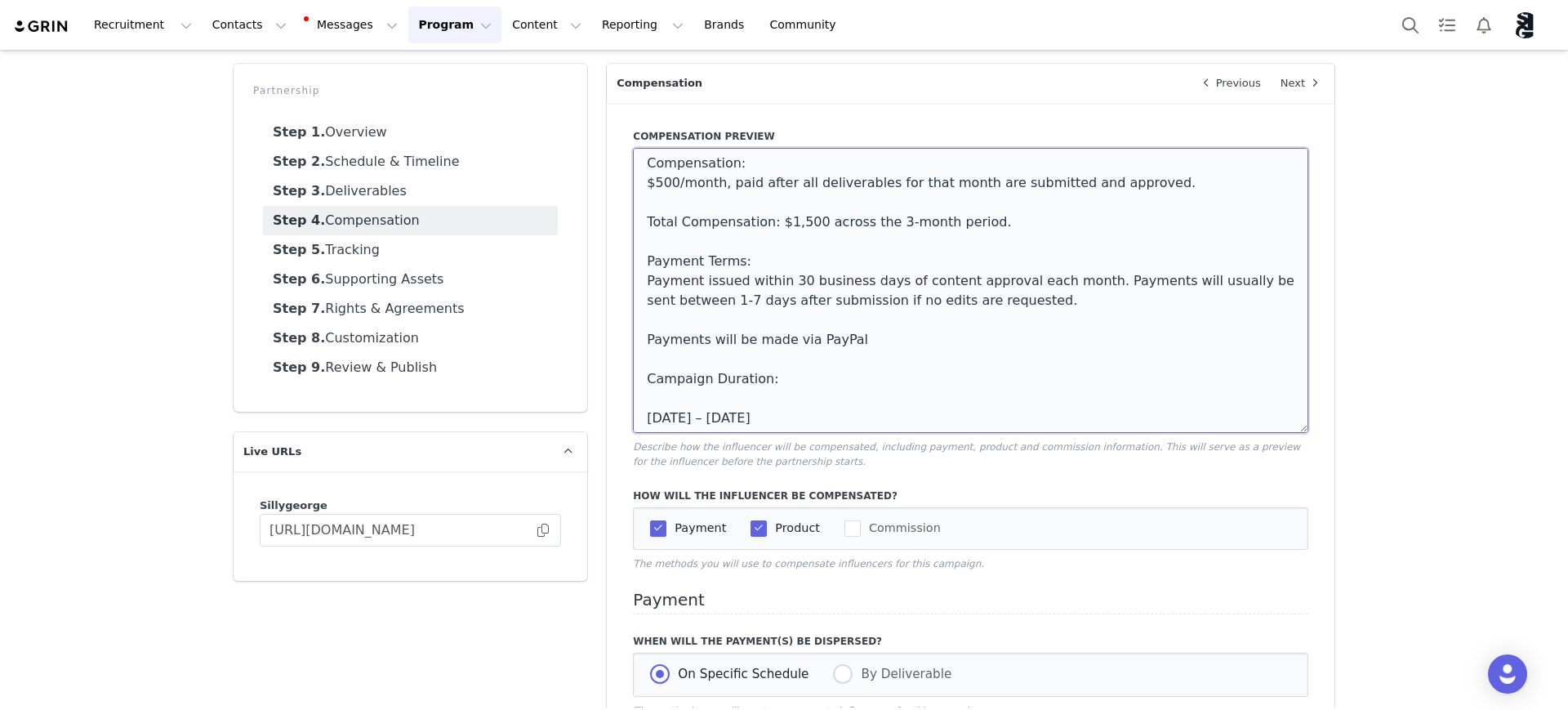
scroll to position [0, 0]
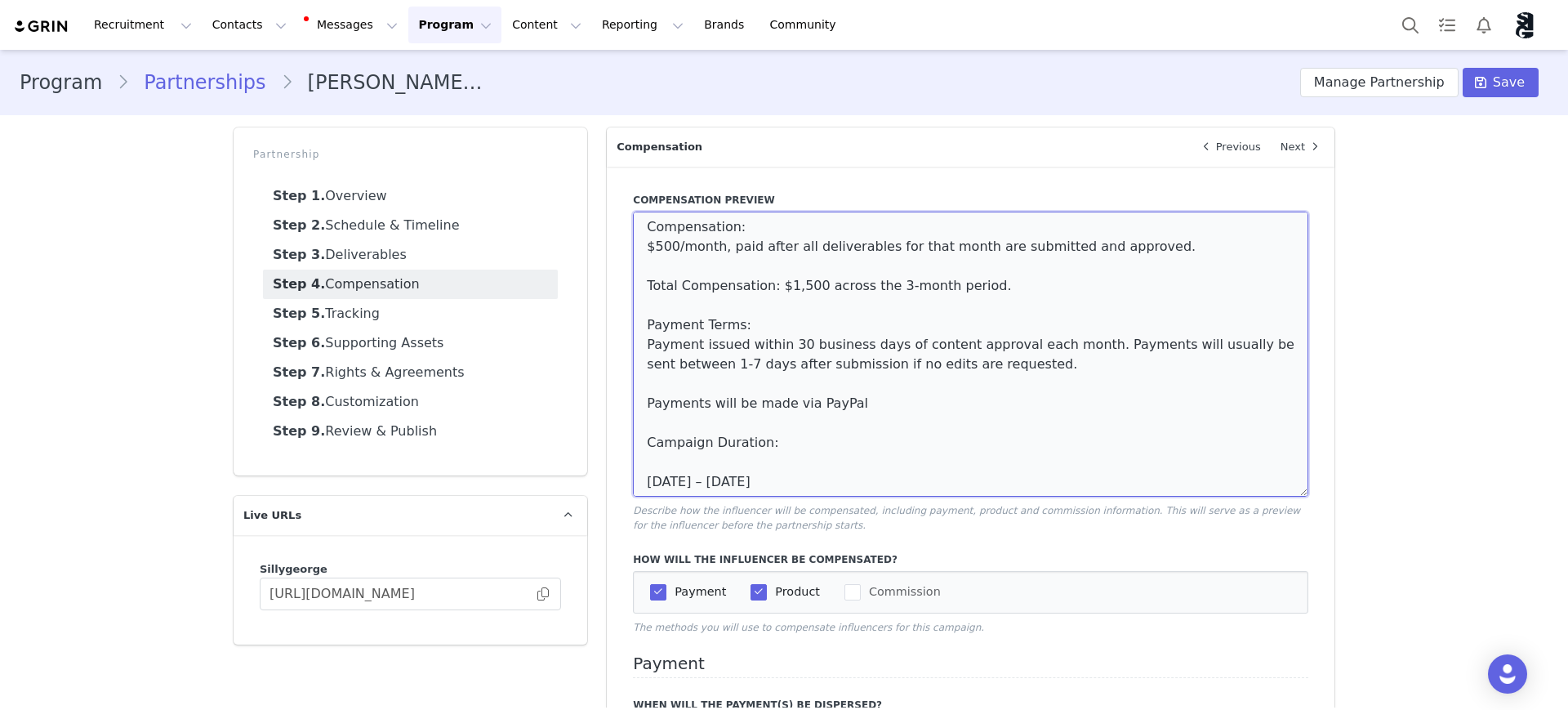
drag, startPoint x: 645, startPoint y: 345, endPoint x: 1263, endPoint y: 357, distance: 618.1
click at [1263, 357] on textarea "Monthly ([DATE] – [DATE]): 2 video posts 2 photo posts Content must align with …" at bounding box center [970, 354] width 675 height 285
drag, startPoint x: 672, startPoint y: 253, endPoint x: 1153, endPoint y: 260, distance: 481.1
click at [1153, 260] on textarea "Monthly ([DATE] – [DATE]): 2 video posts 2 photo posts Content must align with …" at bounding box center [970, 354] width 675 height 285
type textarea "Monthly ([DATE] – [DATE]): 2 video posts 2 photo posts Content must align with …"
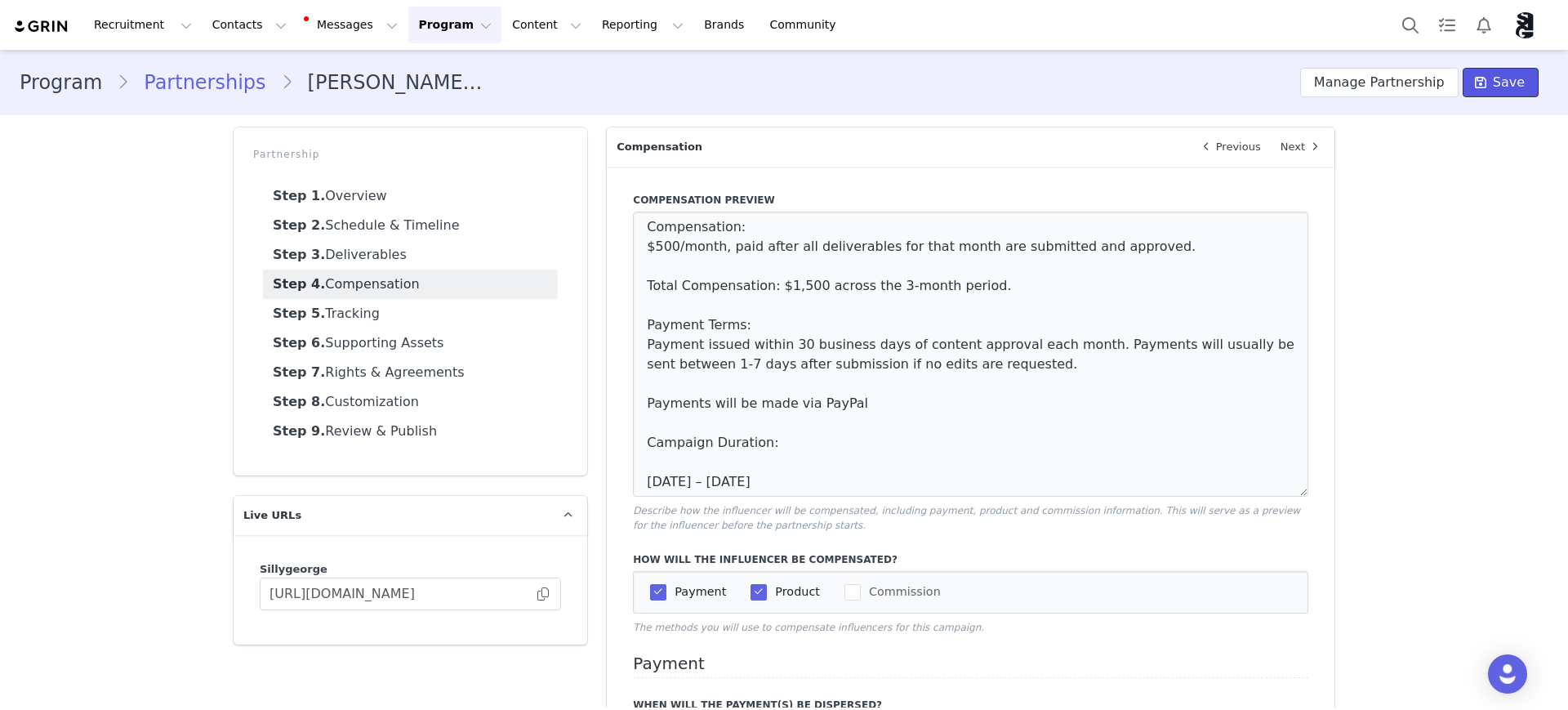
click at [1480, 87] on button "Save" at bounding box center [1501, 83] width 76 height 30
click at [335, 225] on link "Step 2. Schedule & Timeline" at bounding box center [411, 225] width 295 height 30
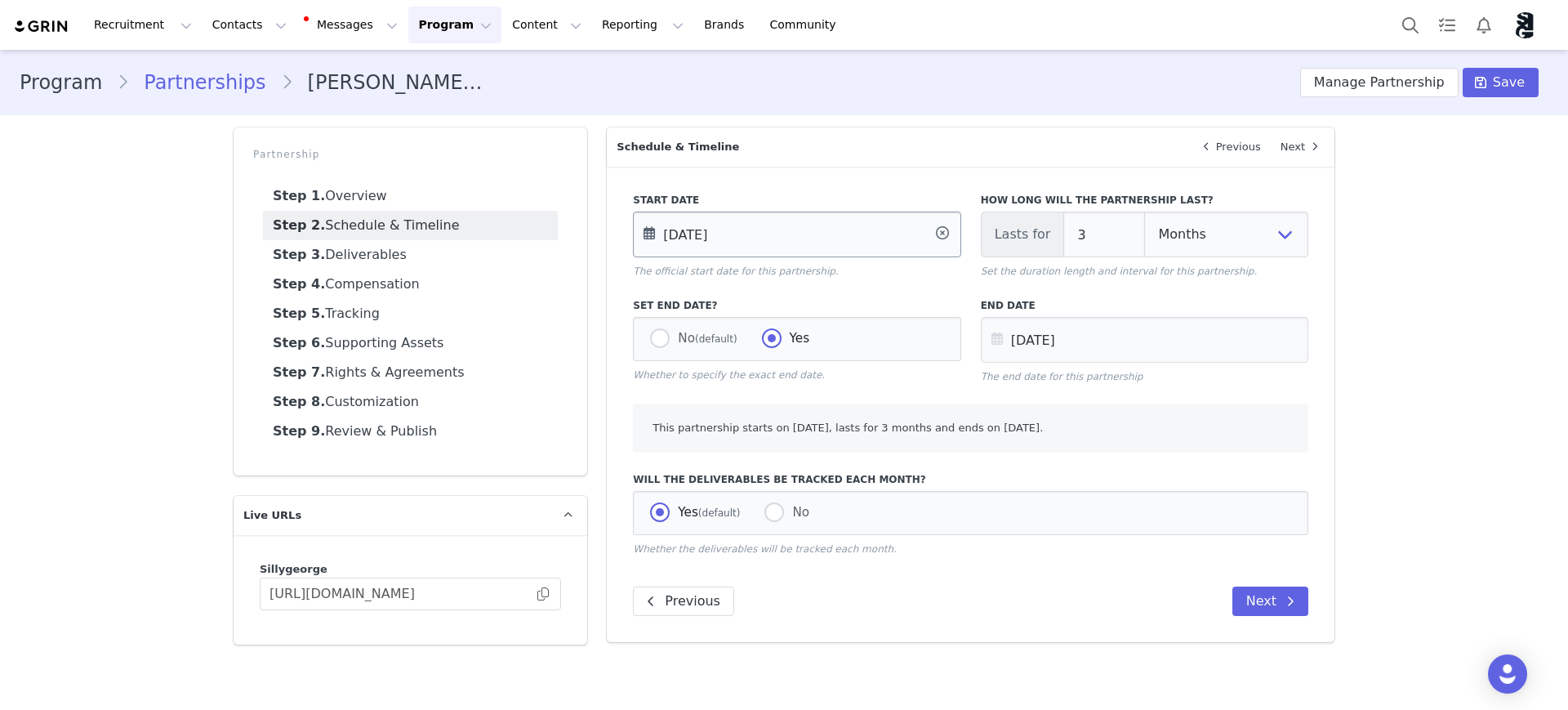
click at [703, 234] on input "[DATE]" at bounding box center [797, 234] width 328 height 46
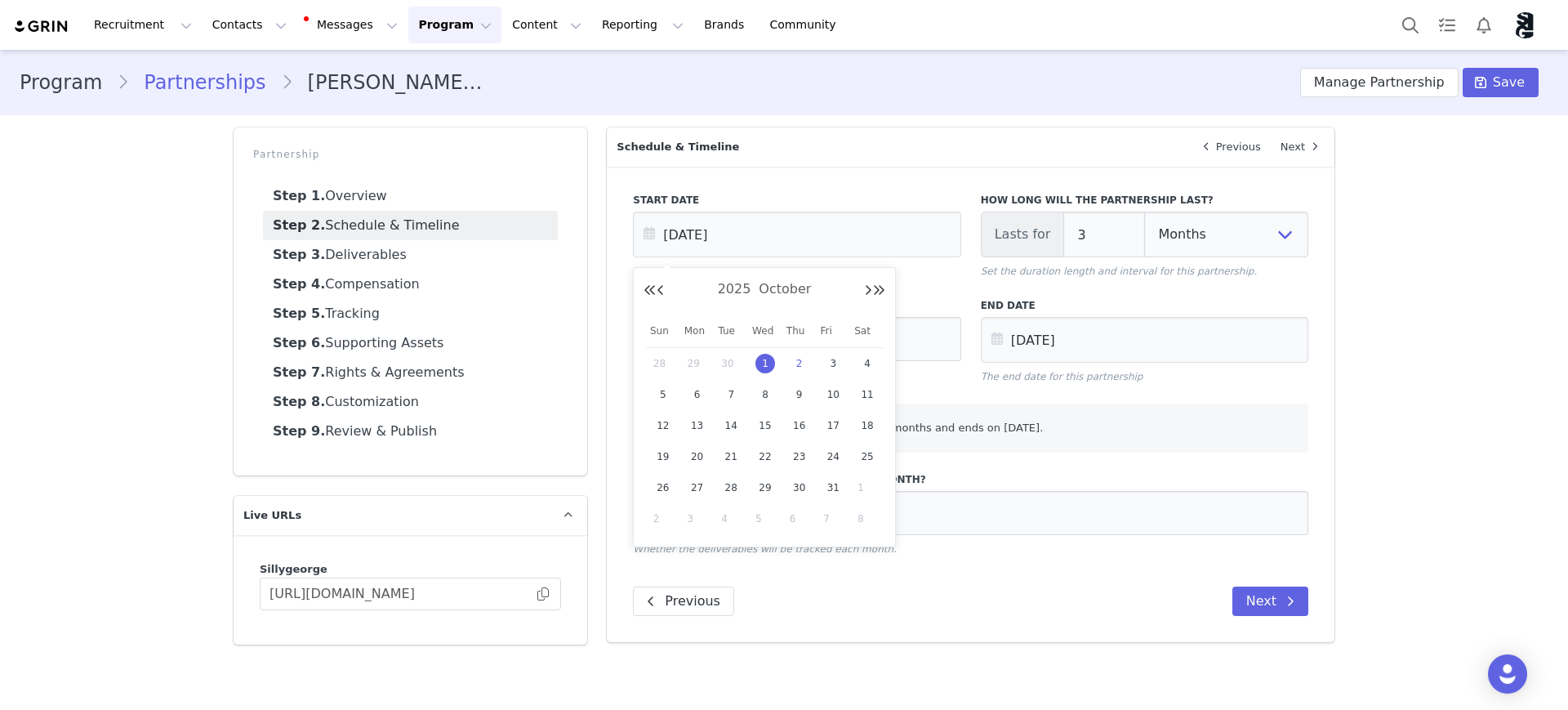
click at [806, 364] on span "2" at bounding box center [800, 363] width 20 height 20
type input "[DATE]"
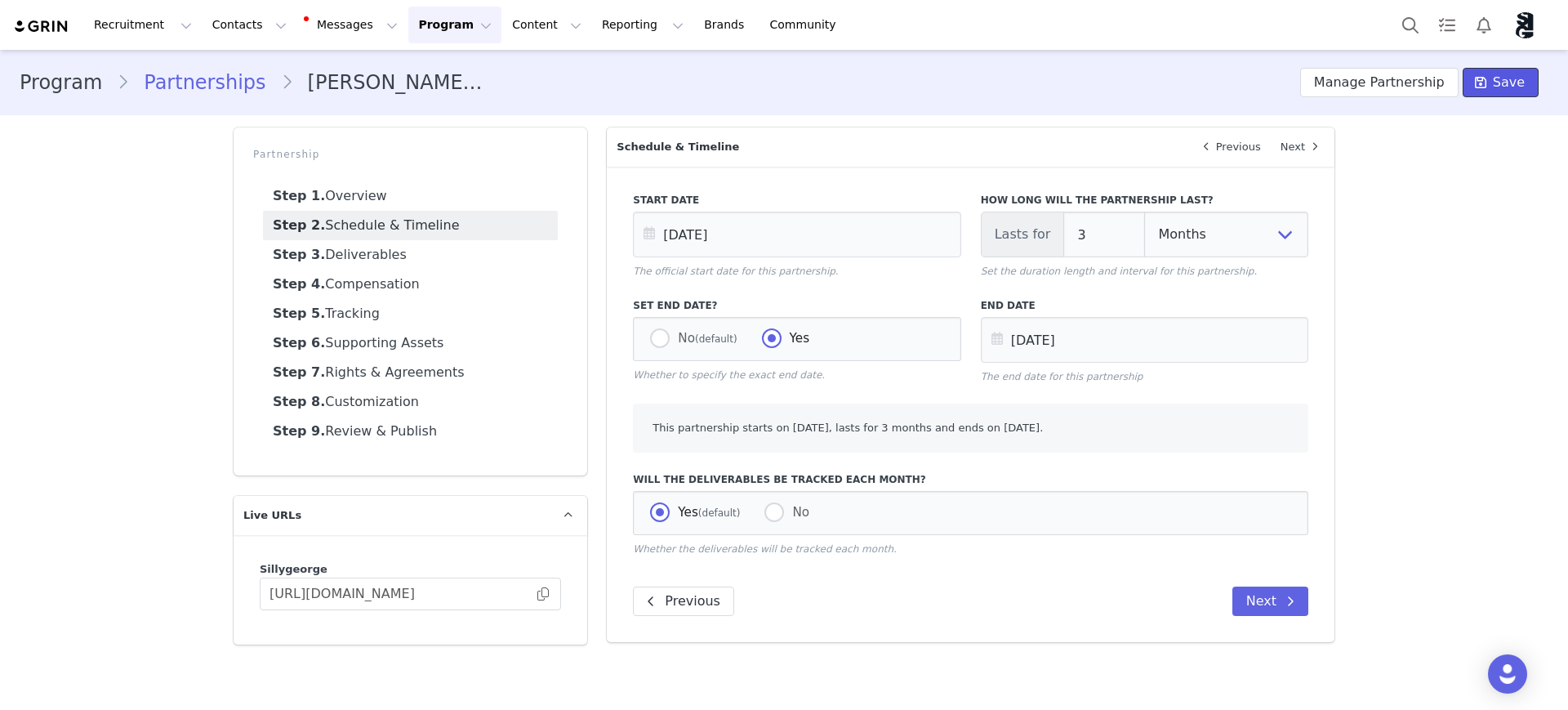
click at [1523, 81] on span "Save" at bounding box center [1508, 83] width 32 height 20
drag, startPoint x: 380, startPoint y: 424, endPoint x: 477, endPoint y: 433, distance: 97.4
click at [380, 423] on link "Step 9. Review & Publish" at bounding box center [411, 431] width 295 height 30
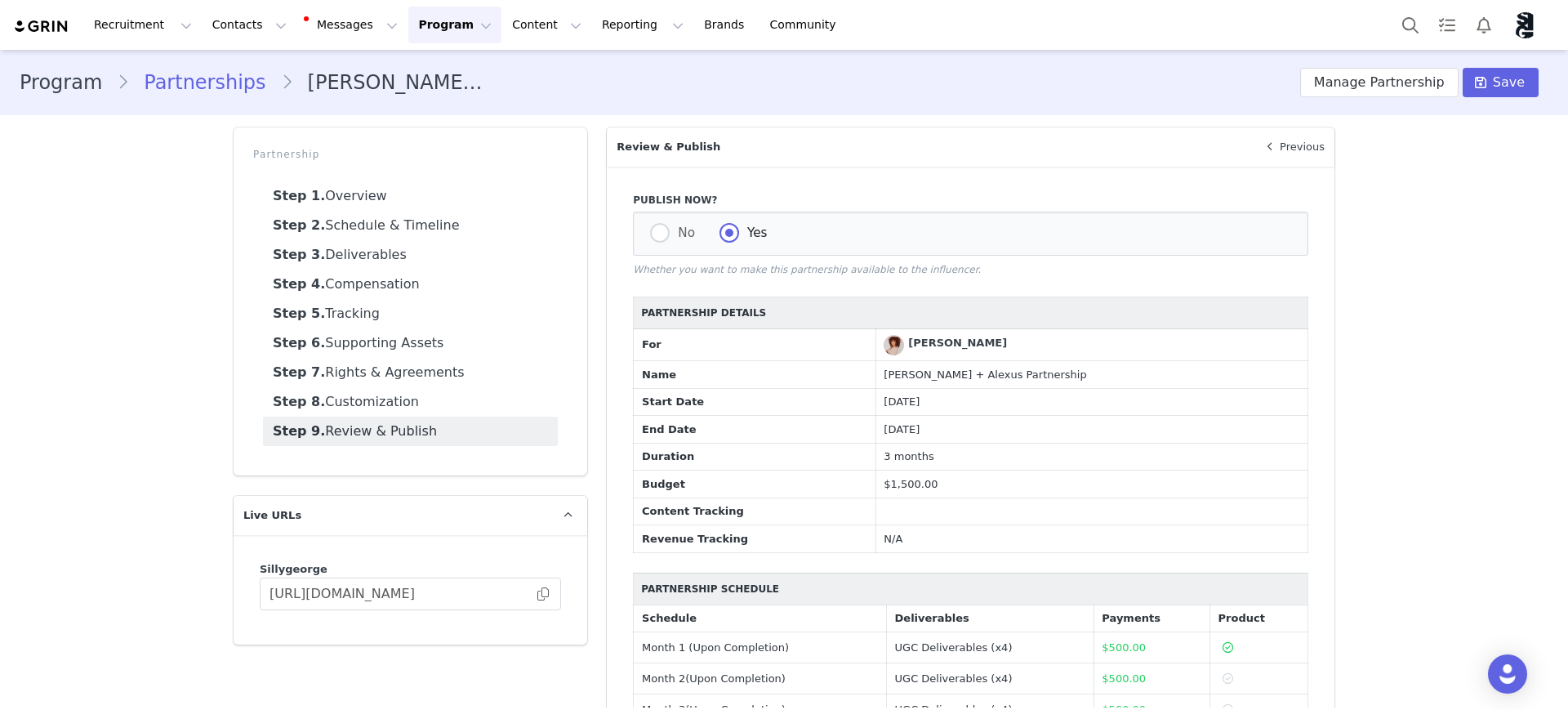
scroll to position [108, 0]
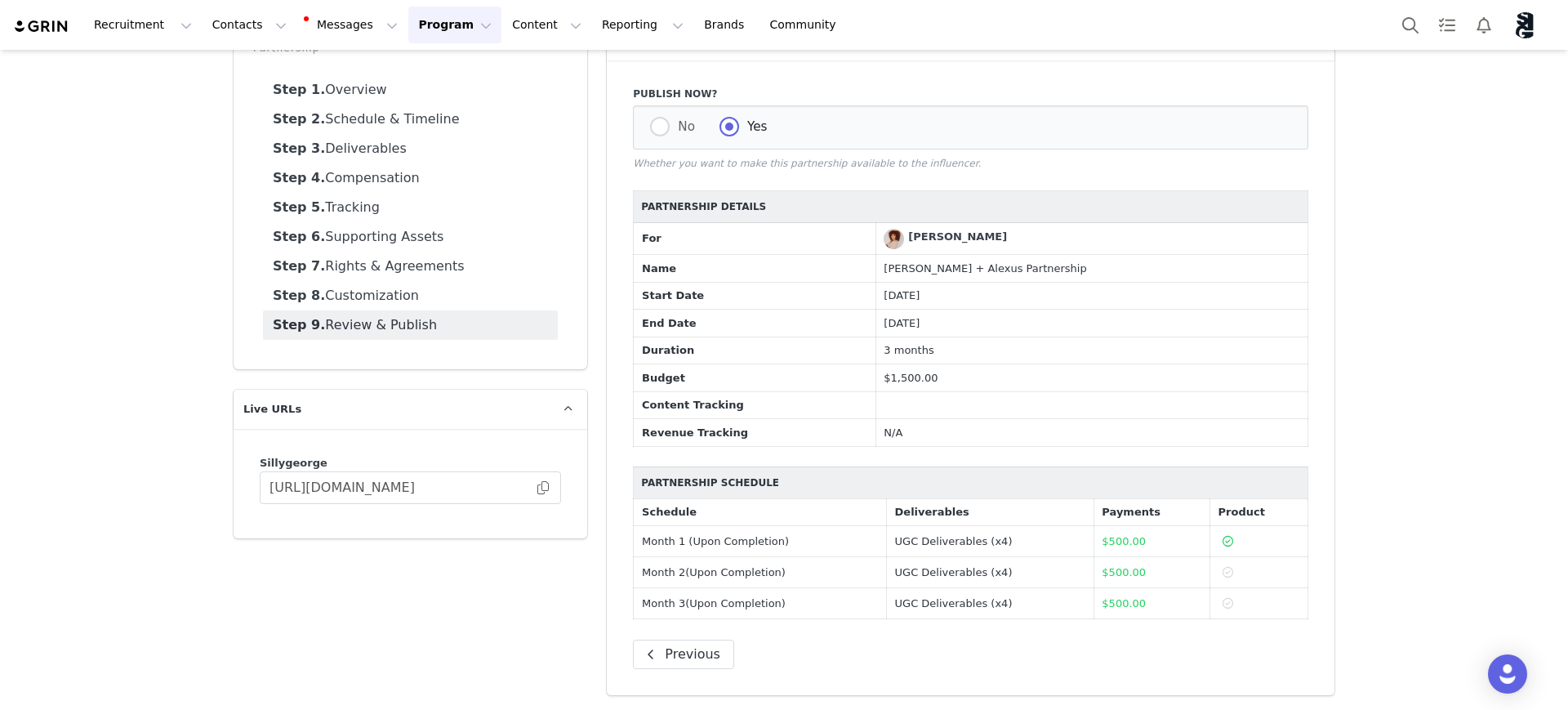
click at [1019, 403] on td at bounding box center [1091, 405] width 432 height 28
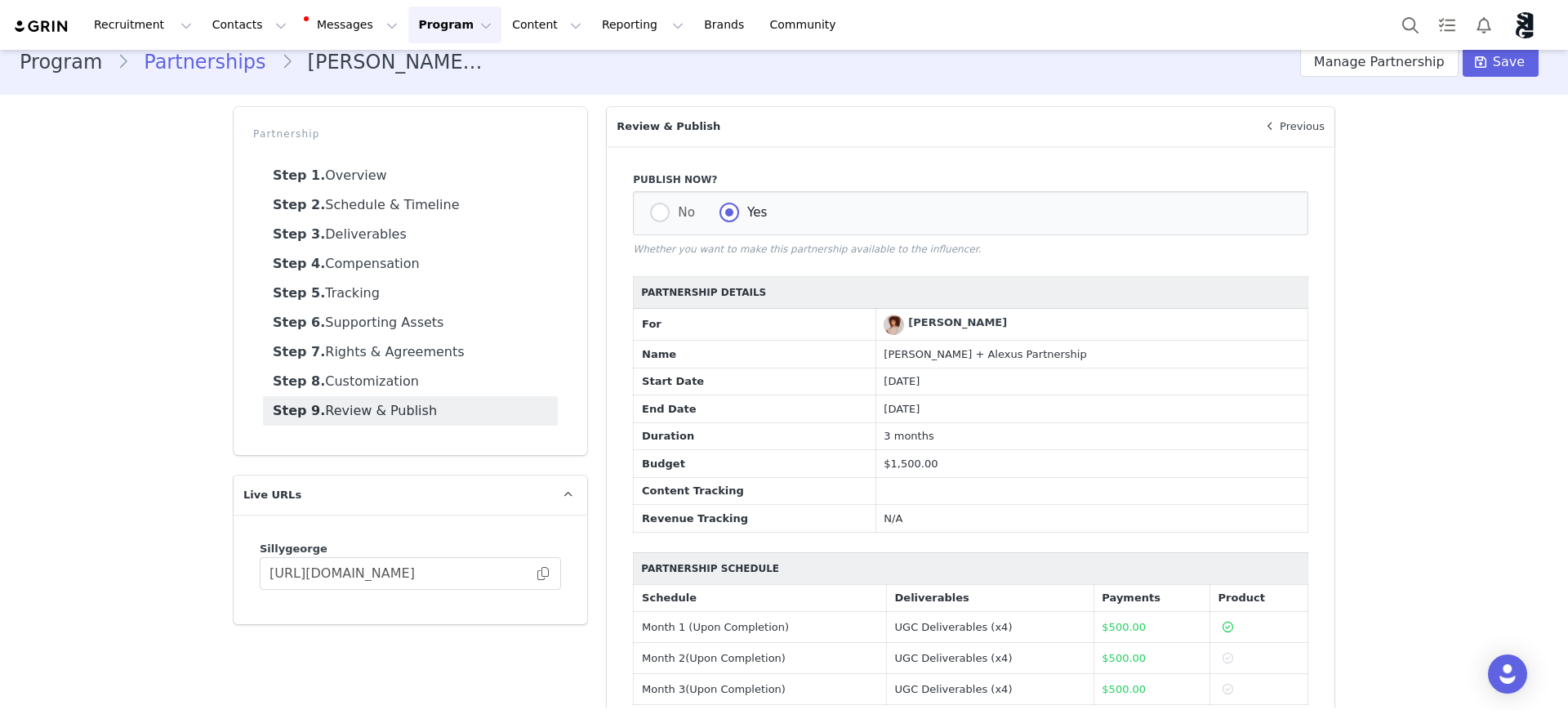
scroll to position [0, 0]
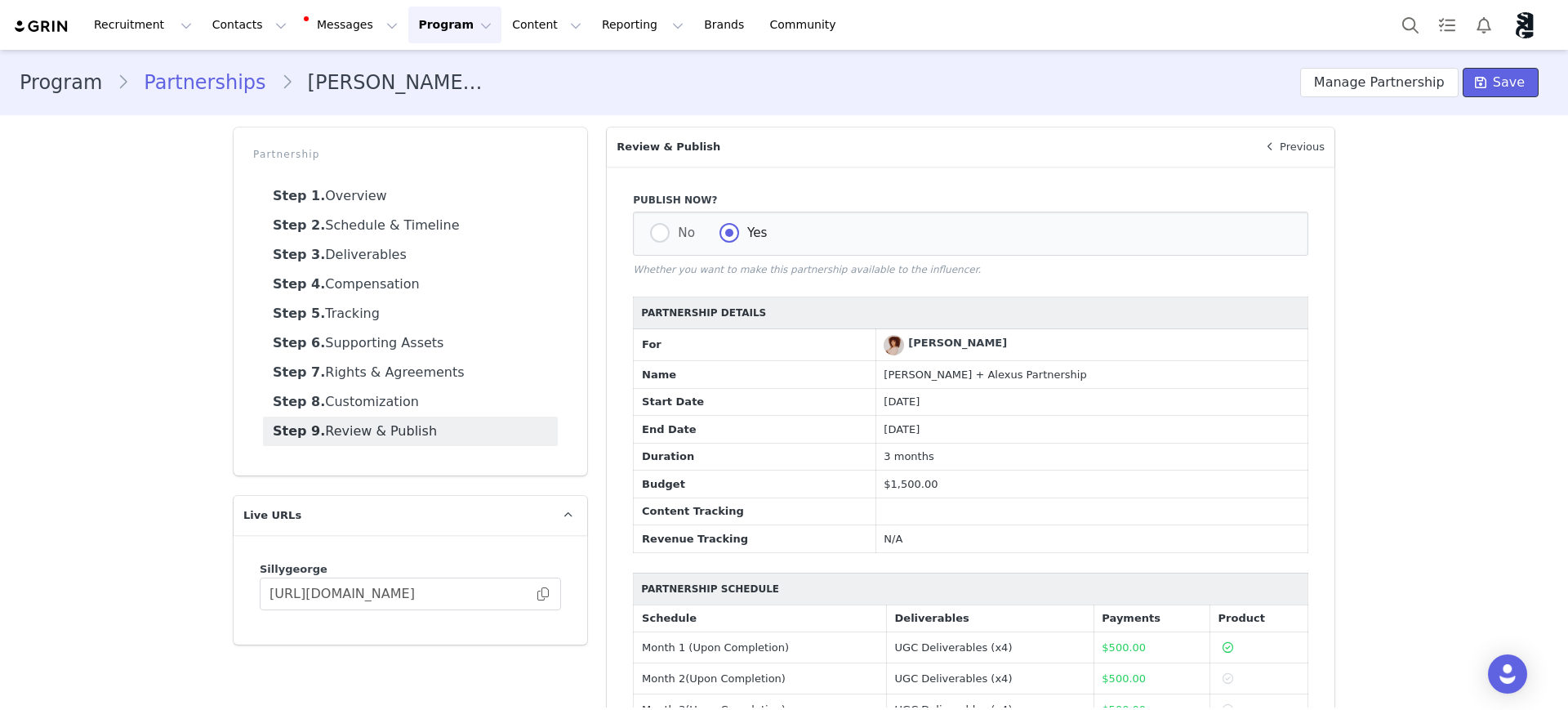
click at [1493, 85] on span "Save" at bounding box center [1508, 83] width 32 height 20
click at [362, 193] on link "Step 1. Overview" at bounding box center [411, 196] width 295 height 30
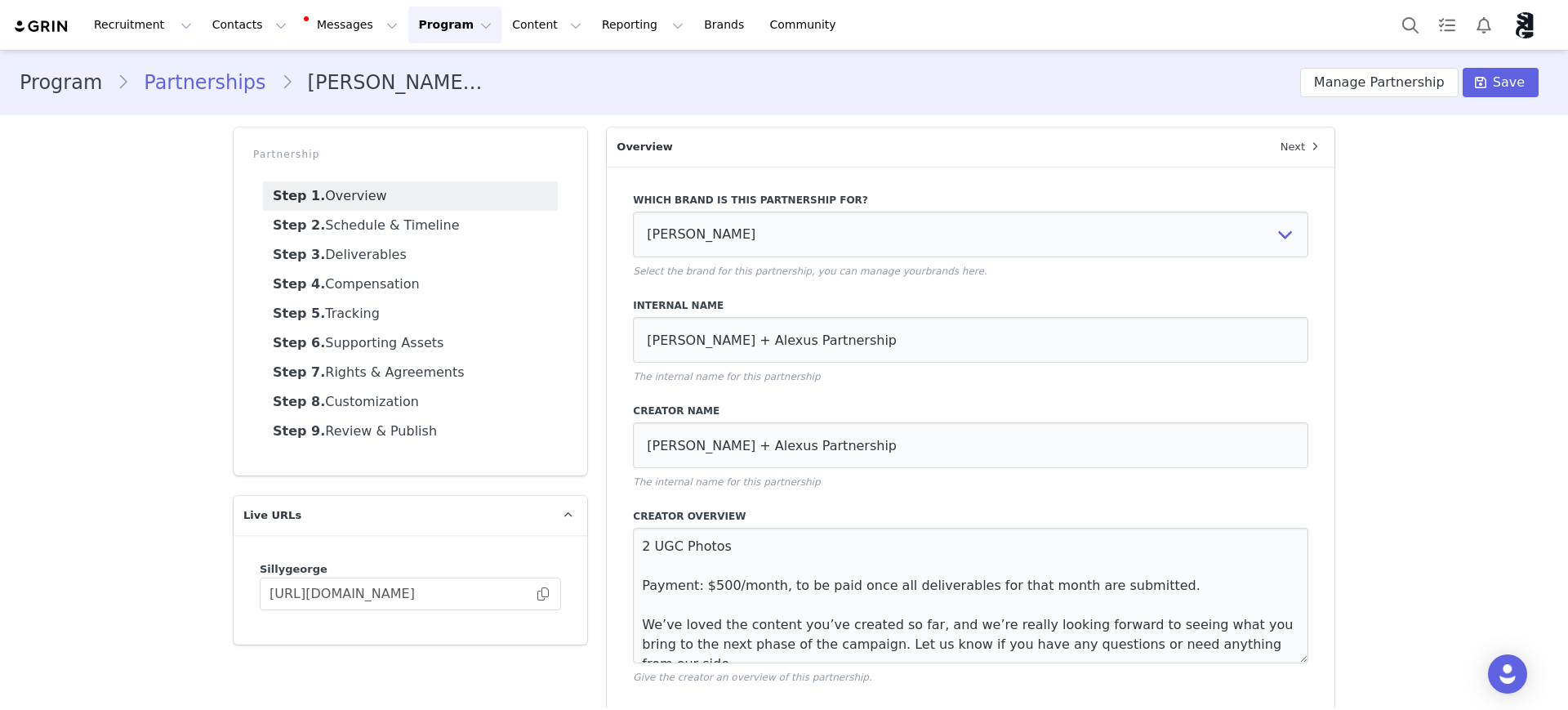
drag, startPoint x: 330, startPoint y: 221, endPoint x: 518, endPoint y: 207, distance: 188.5
click at [331, 220] on link "Step 2. Schedule & Timeline" at bounding box center [411, 225] width 295 height 30
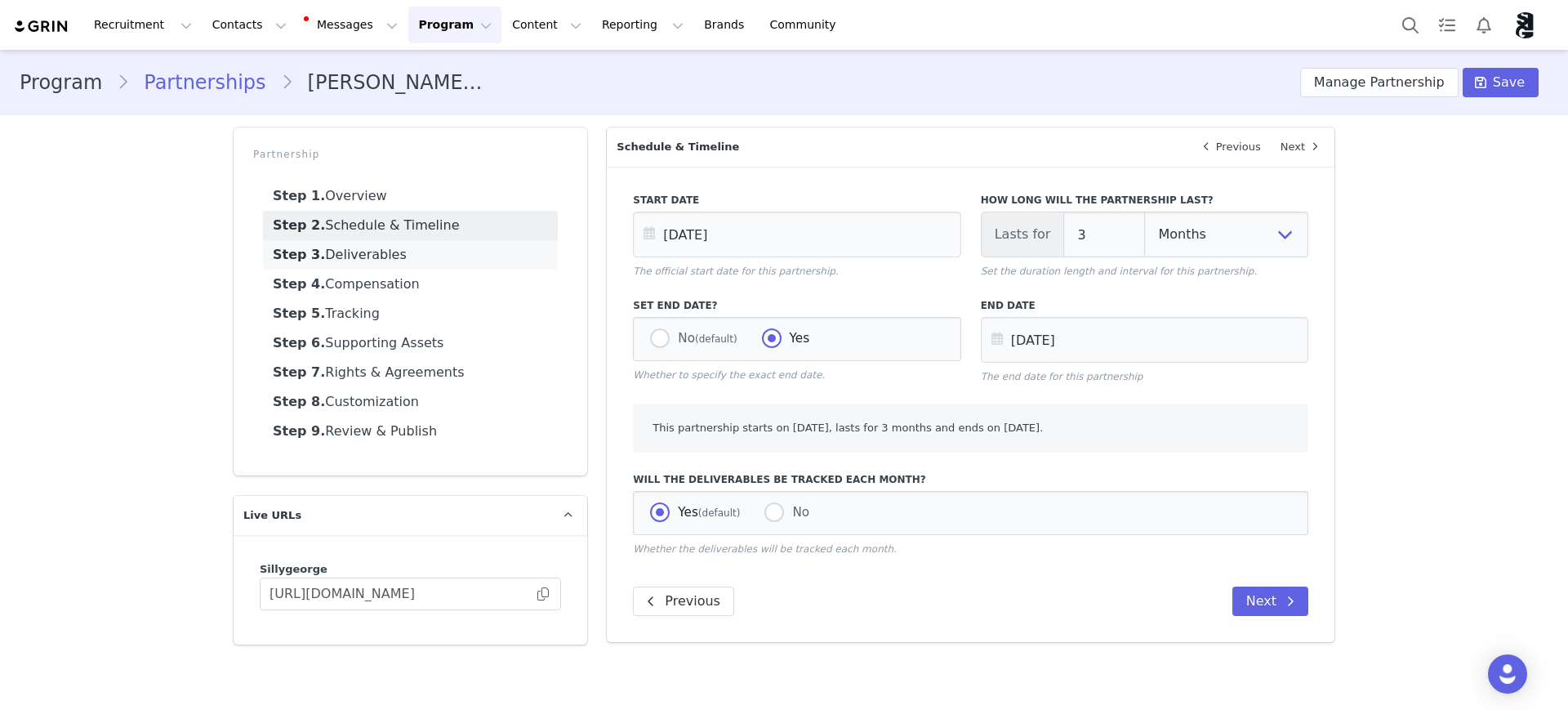
click at [397, 257] on link "Step 3. Deliverables" at bounding box center [411, 255] width 295 height 30
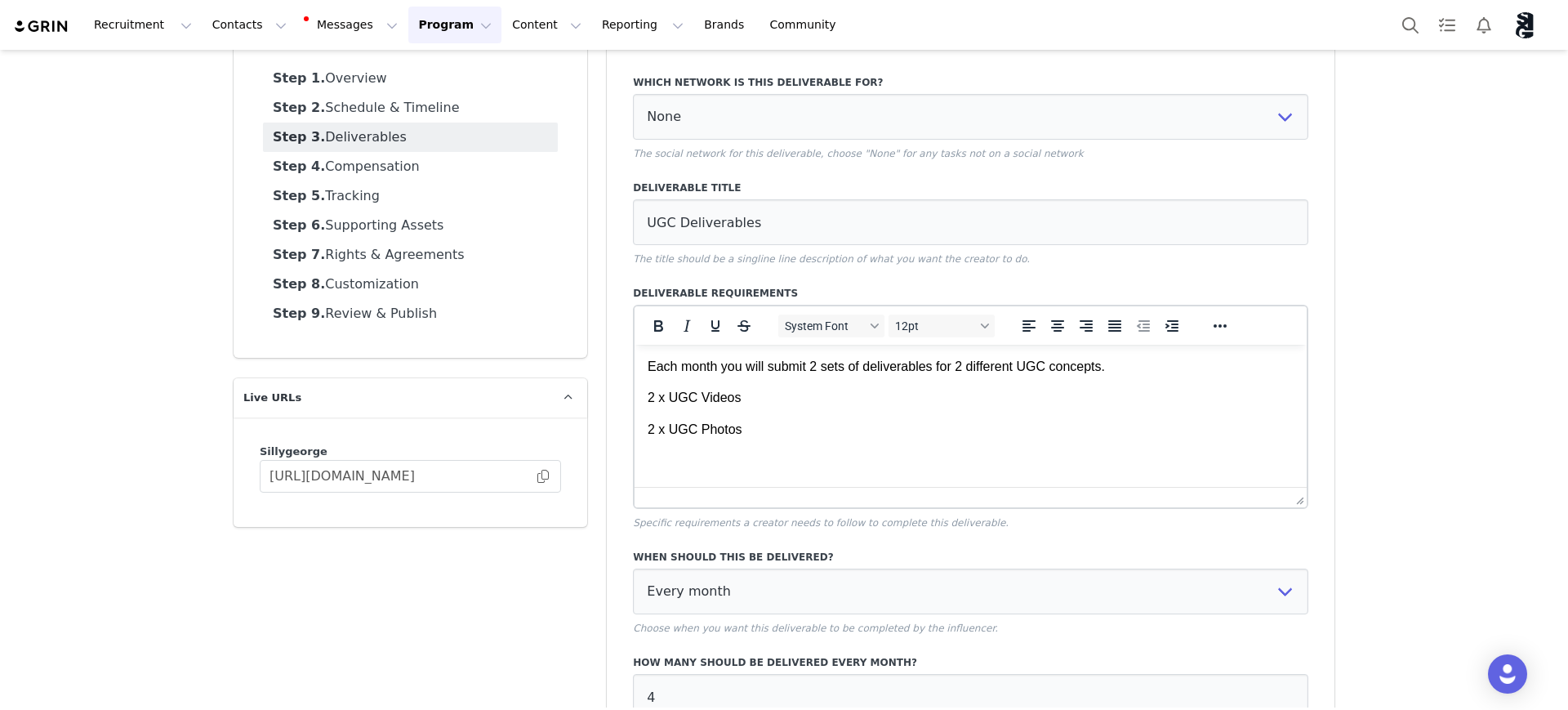
scroll to position [289, 0]
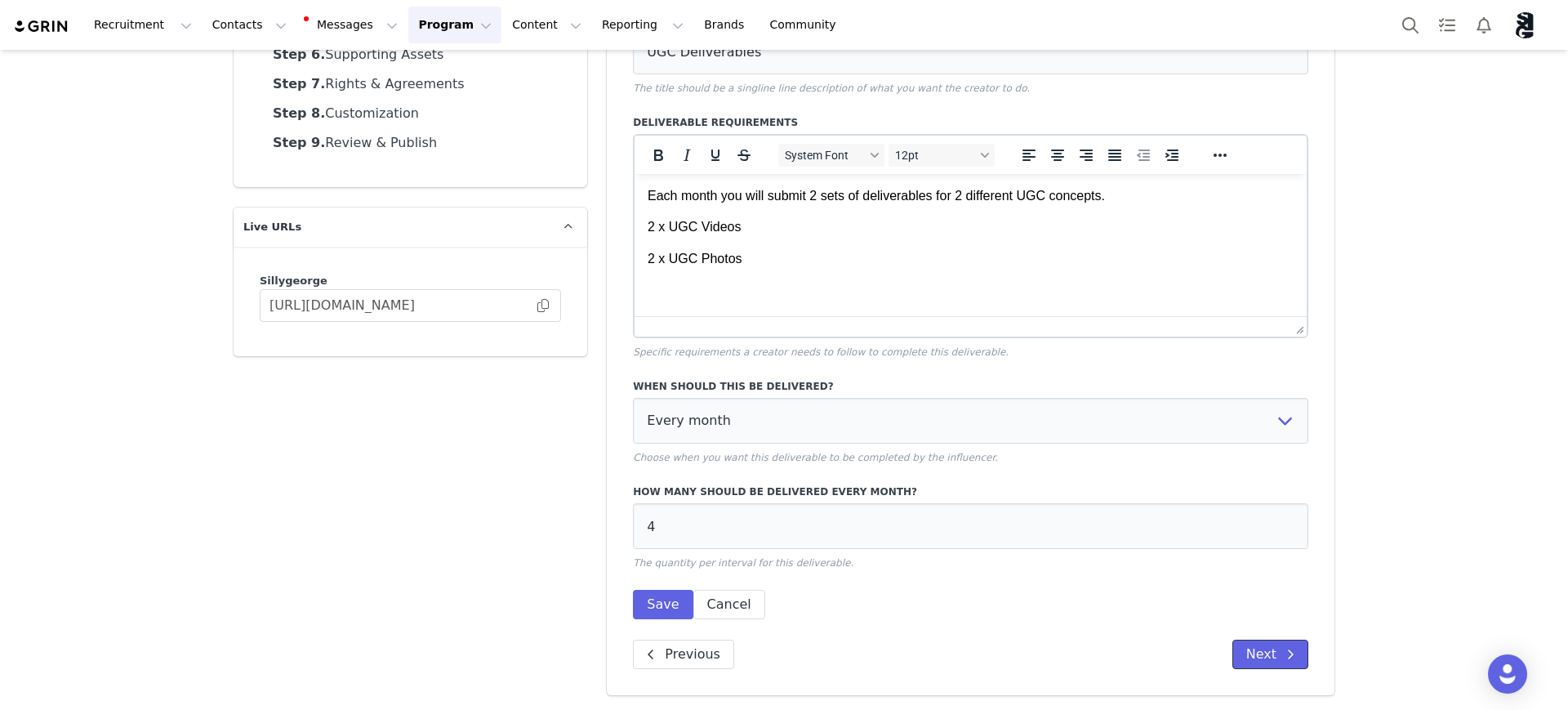
drag, startPoint x: 1276, startPoint y: 658, endPoint x: 1406, endPoint y: 608, distance: 139.3
click at [1280, 658] on span at bounding box center [1290, 654] width 20 height 20
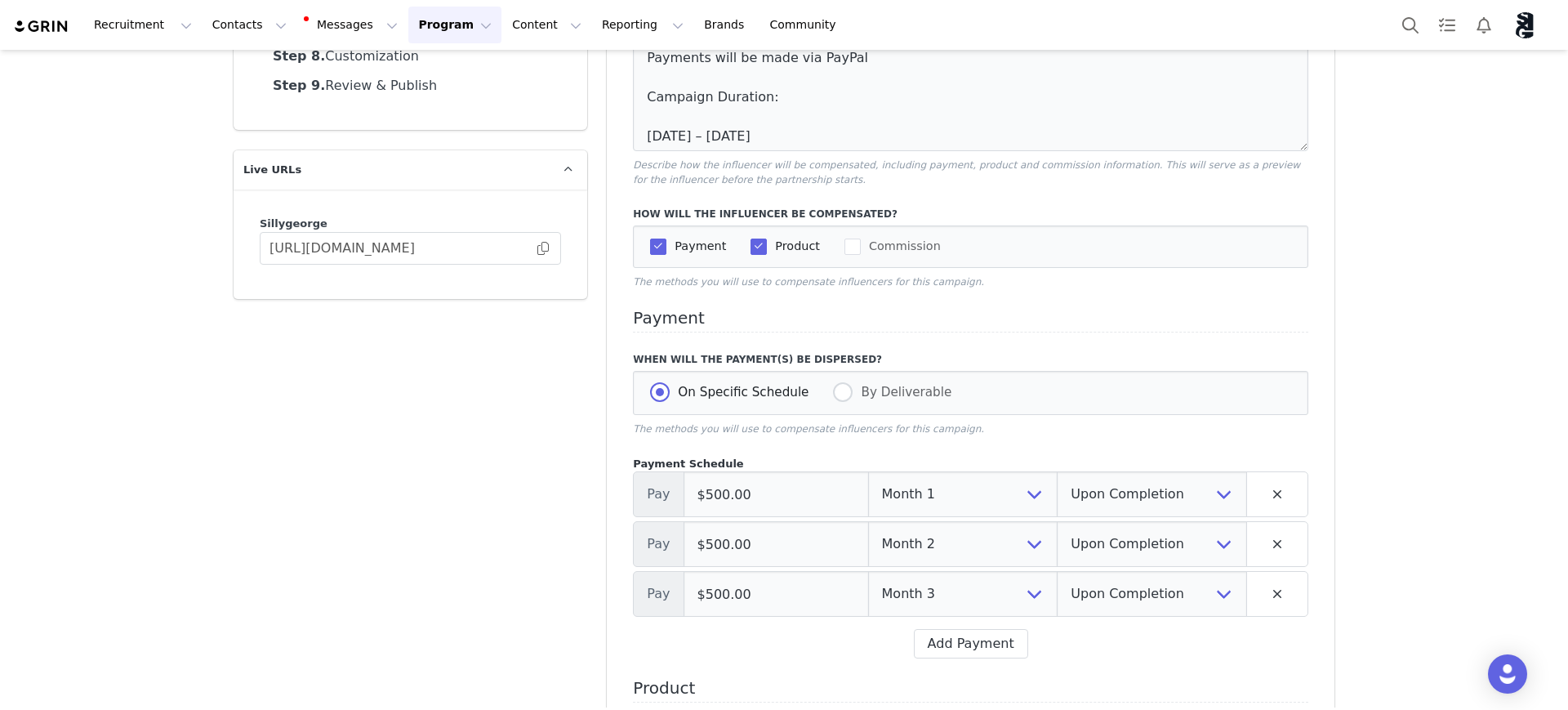
scroll to position [390, 0]
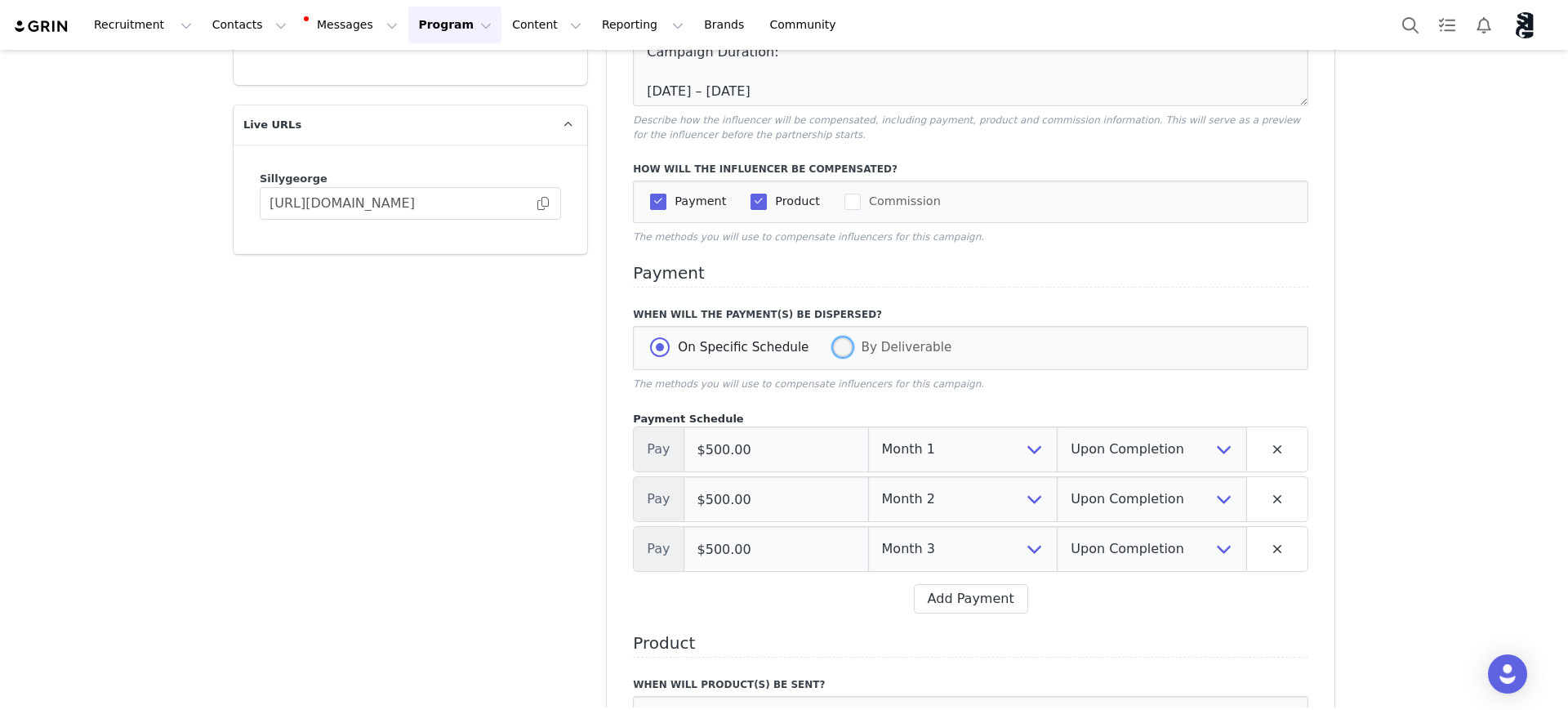
click at [833, 346] on span at bounding box center [843, 348] width 20 height 20
click at [833, 346] on input "By Deliverable" at bounding box center [843, 348] width 20 height 21
radio input "true"
radio input "false"
radio input "true"
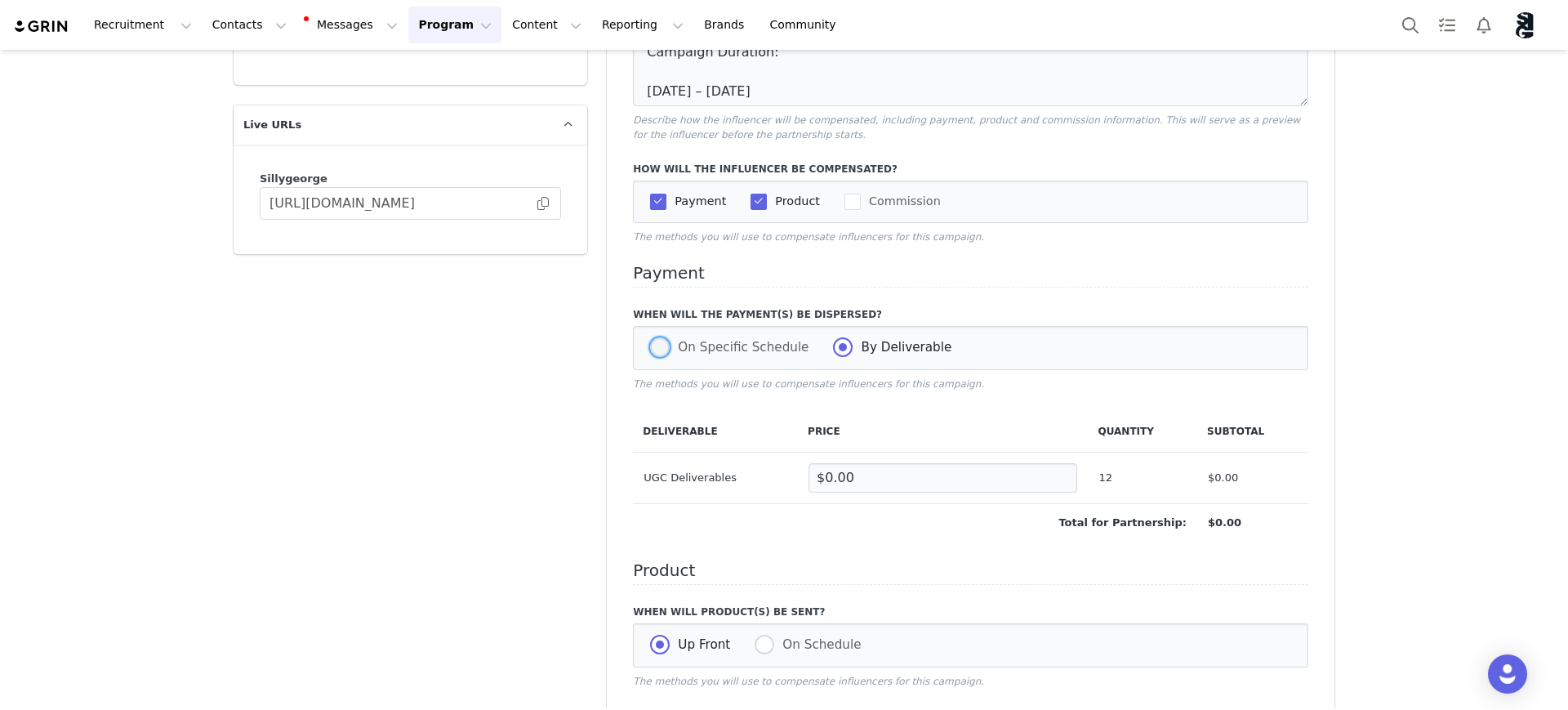
click at [650, 345] on span at bounding box center [660, 348] width 20 height 20
click at [650, 345] on input "On Specific Schedule" at bounding box center [660, 348] width 20 height 21
radio input "true"
radio input "false"
select select "1"
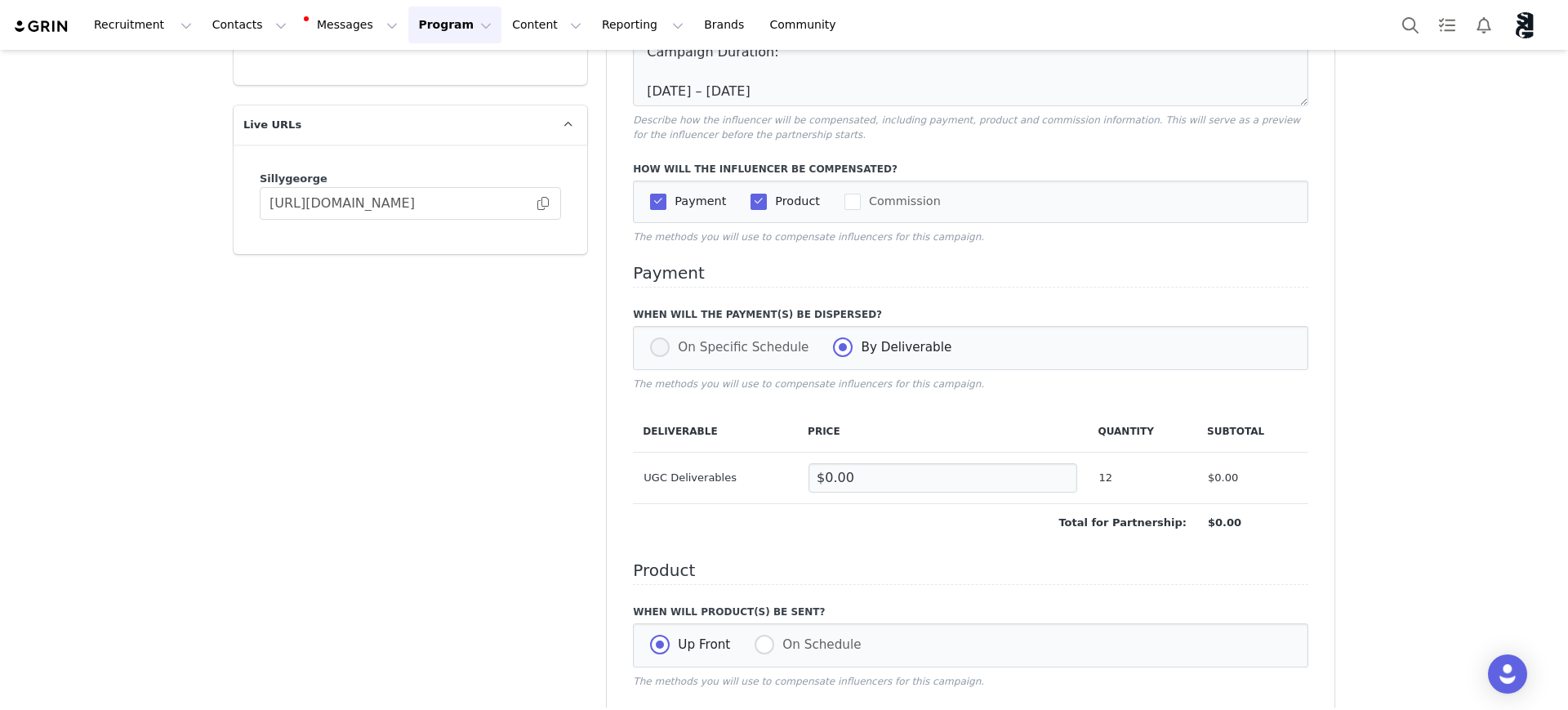
select select "upon_completion"
select select "2"
select select "upon_completion"
select select "3"
select select "upon_completion"
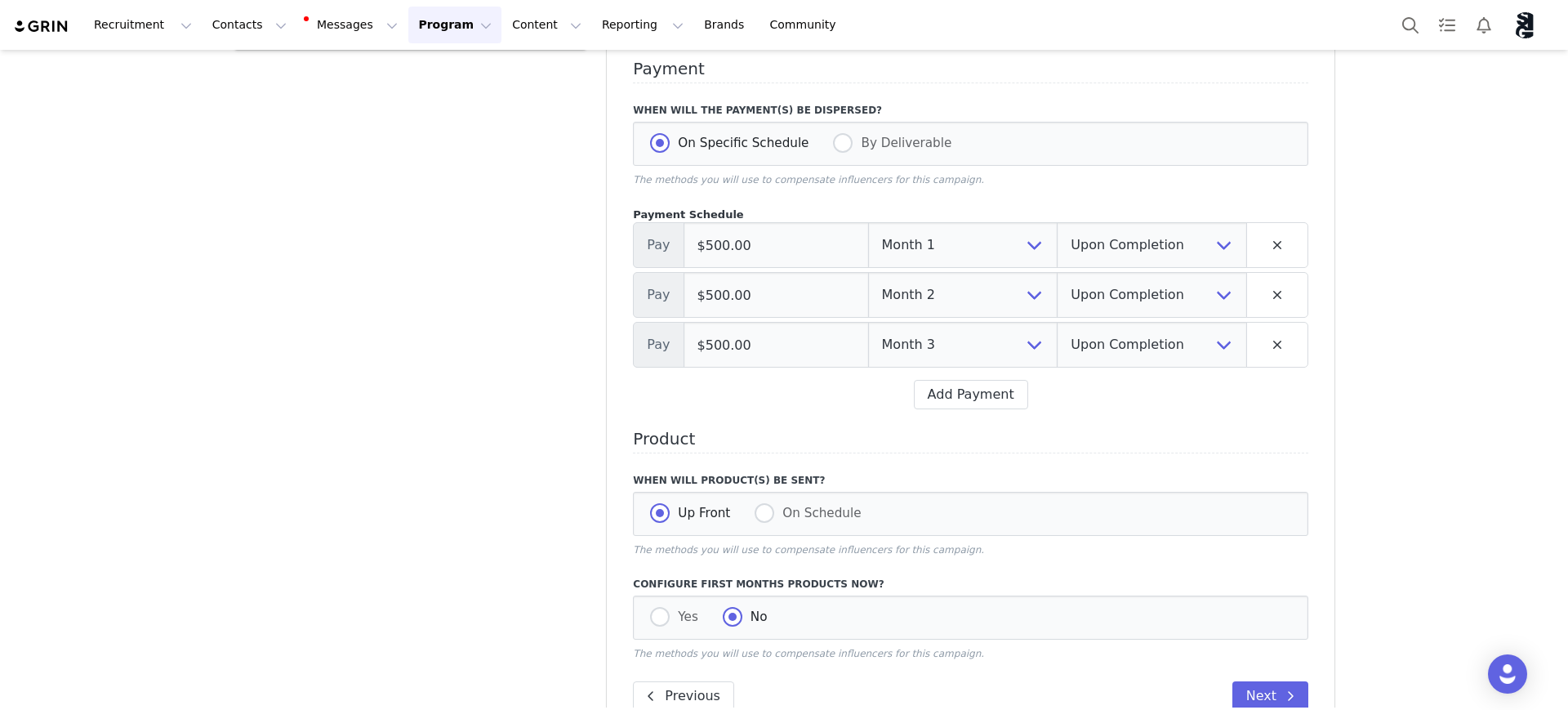
scroll to position [640, 0]
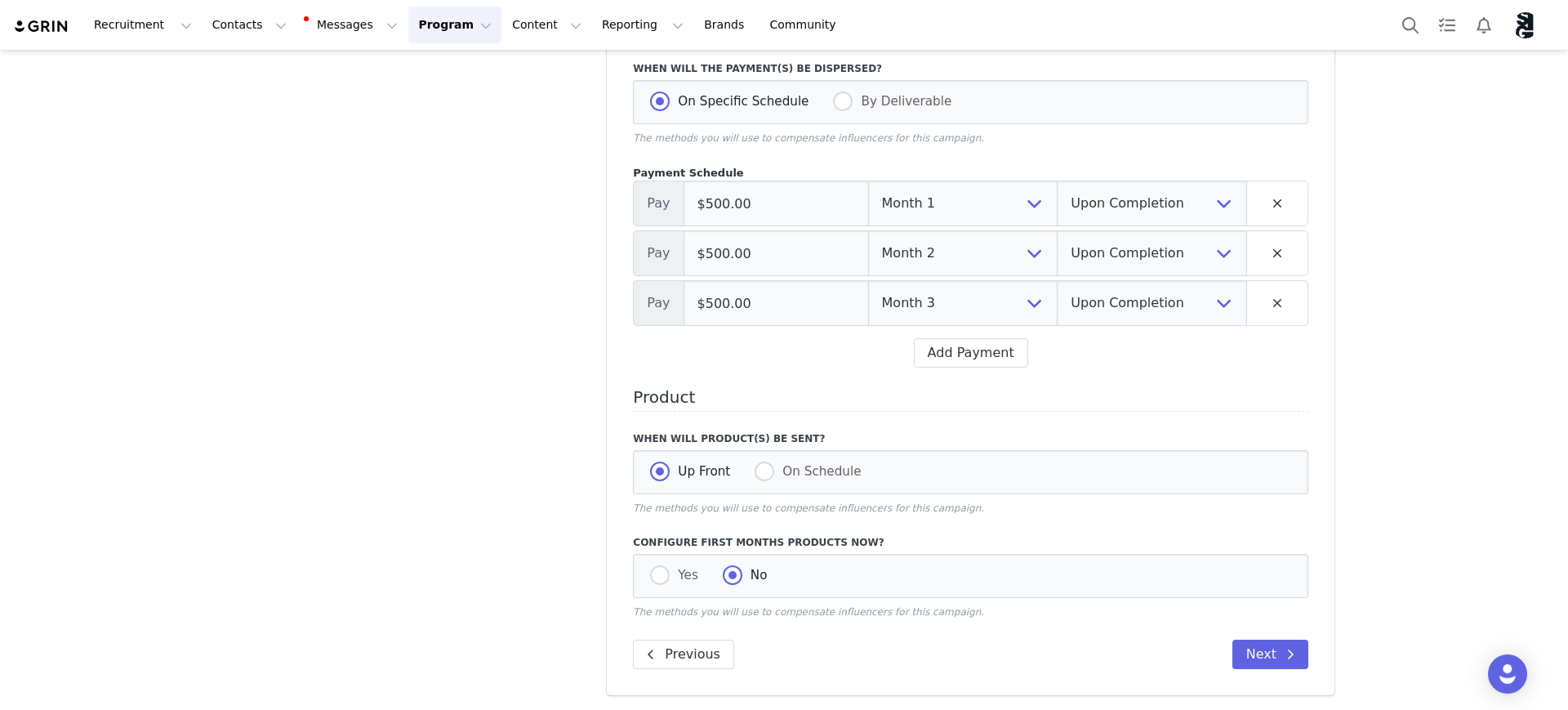
drag, startPoint x: 614, startPoint y: 613, endPoint x: 993, endPoint y: 616, distance: 379.0
click at [993, 616] on div "Compensation Preview Monthly ([DATE] – [DATE]): 2 video posts 2 photo posts Con…" at bounding box center [970, 112] width 728 height 1165
drag, startPoint x: 1266, startPoint y: 650, endPoint x: 1304, endPoint y: 648, distance: 38.1
click at [1267, 650] on button "Next" at bounding box center [1270, 654] width 76 height 30
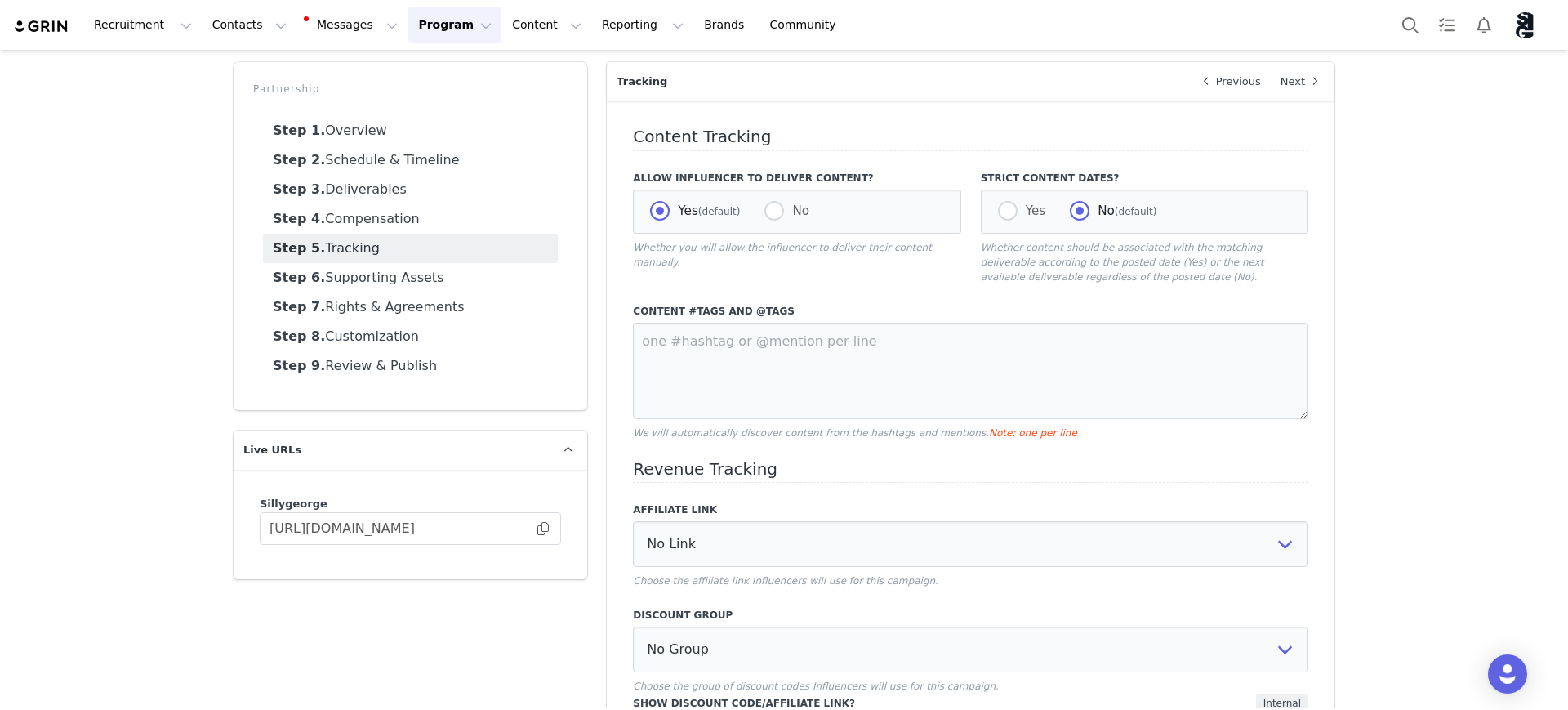
scroll to position [0, 0]
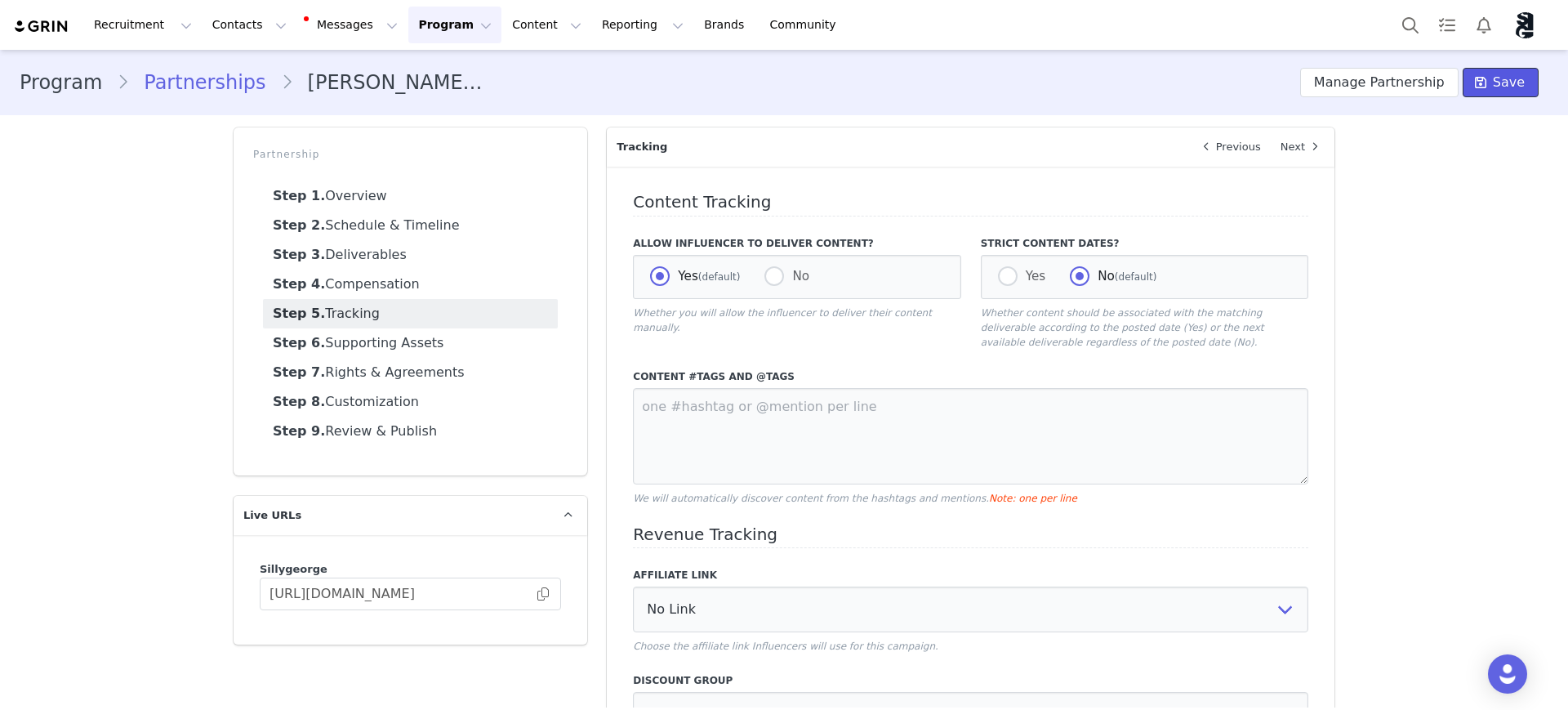
click at [1500, 81] on span "Save" at bounding box center [1508, 83] width 32 height 20
click at [1408, 83] on button "Manage Partnership" at bounding box center [1379, 83] width 158 height 30
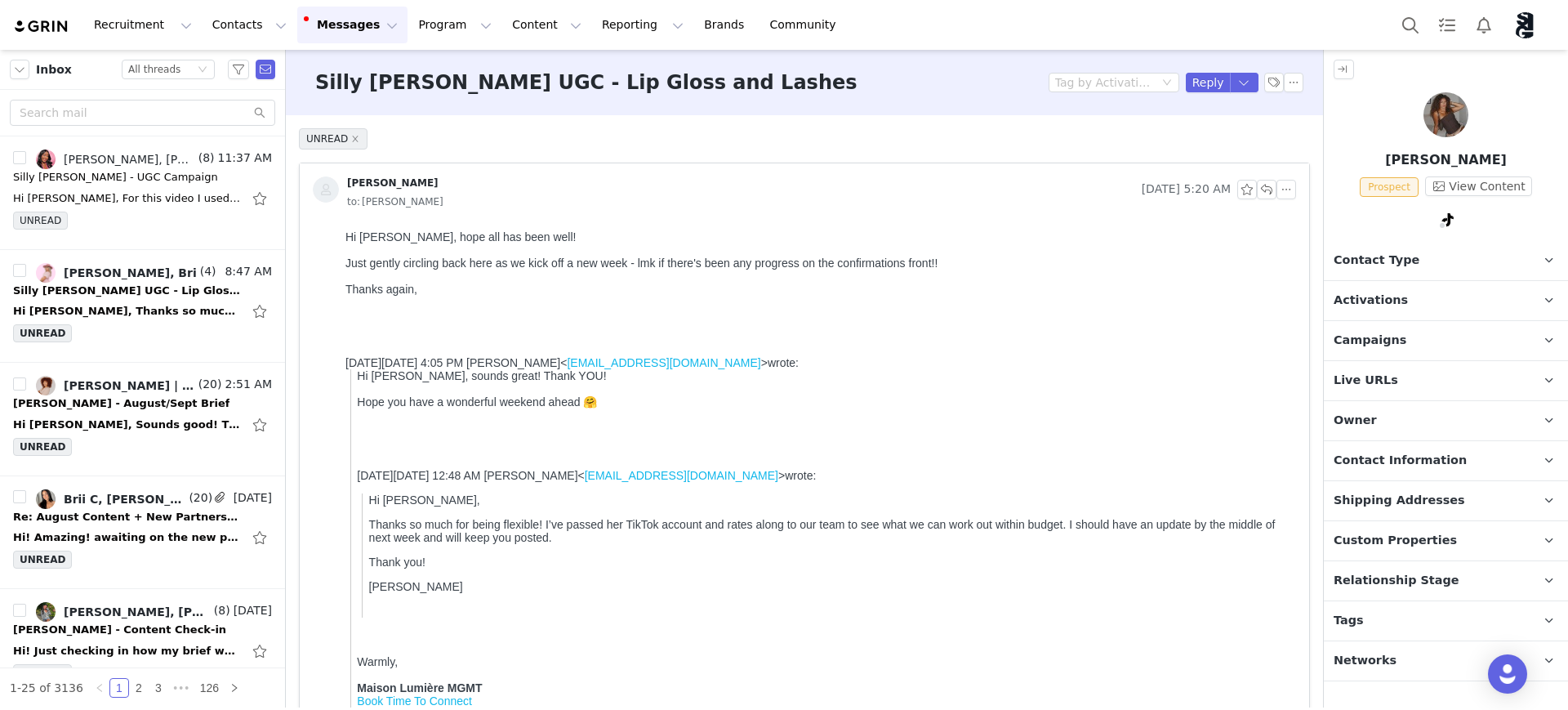
scroll to position [1618, 0]
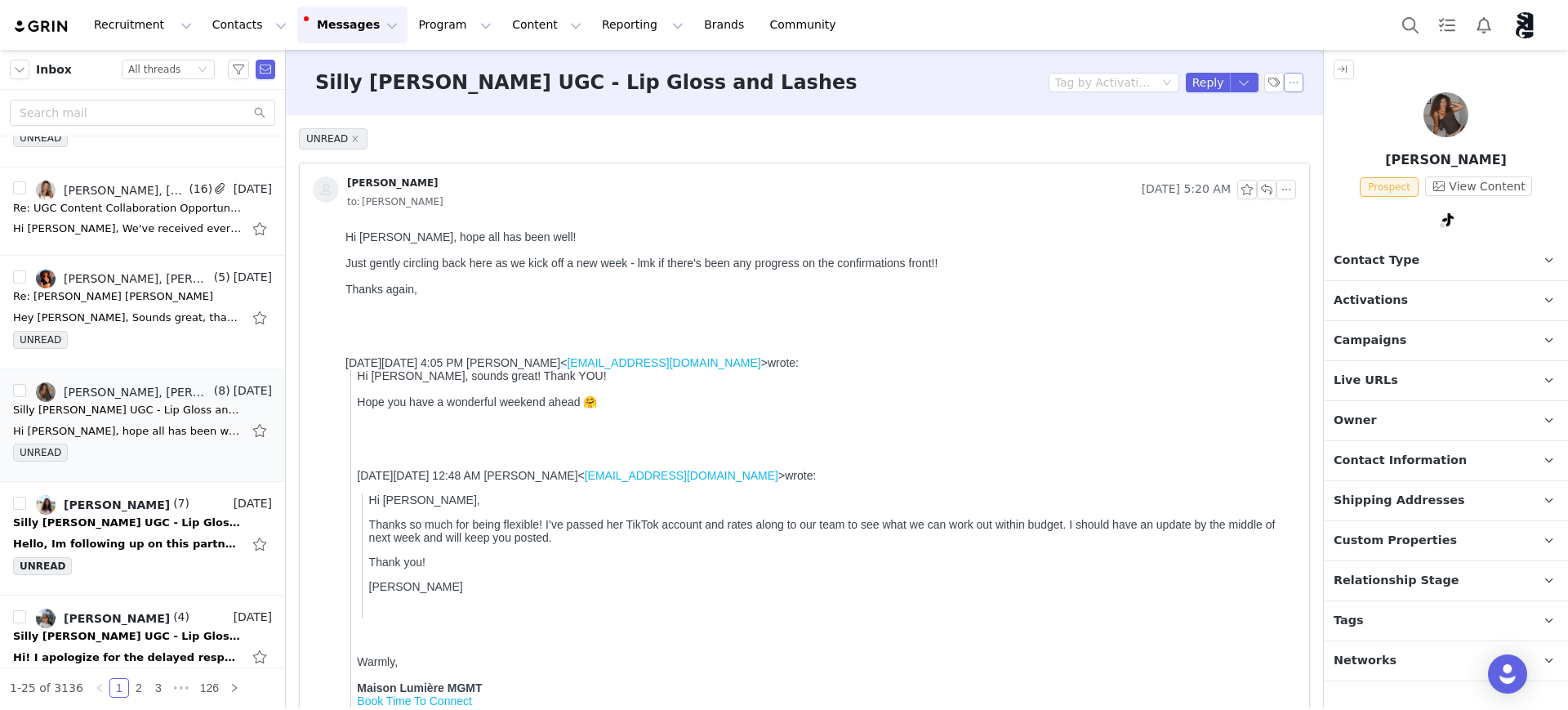
click at [1284, 84] on button "button" at bounding box center [1293, 83] width 20 height 20
click at [1303, 113] on li "Mark as unread" at bounding box center [1322, 112] width 109 height 26
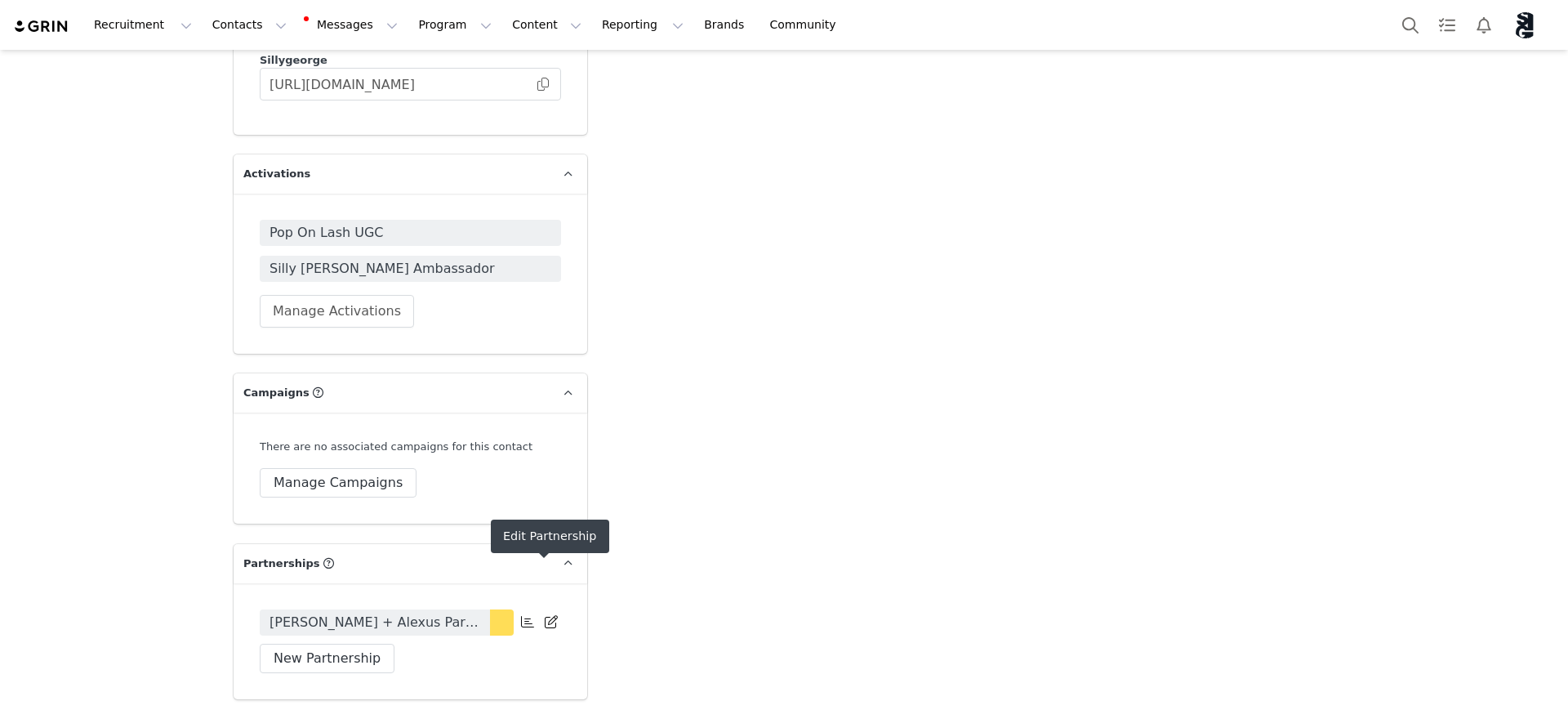
click at [545, 615] on icon at bounding box center [552, 621] width 13 height 13
select select
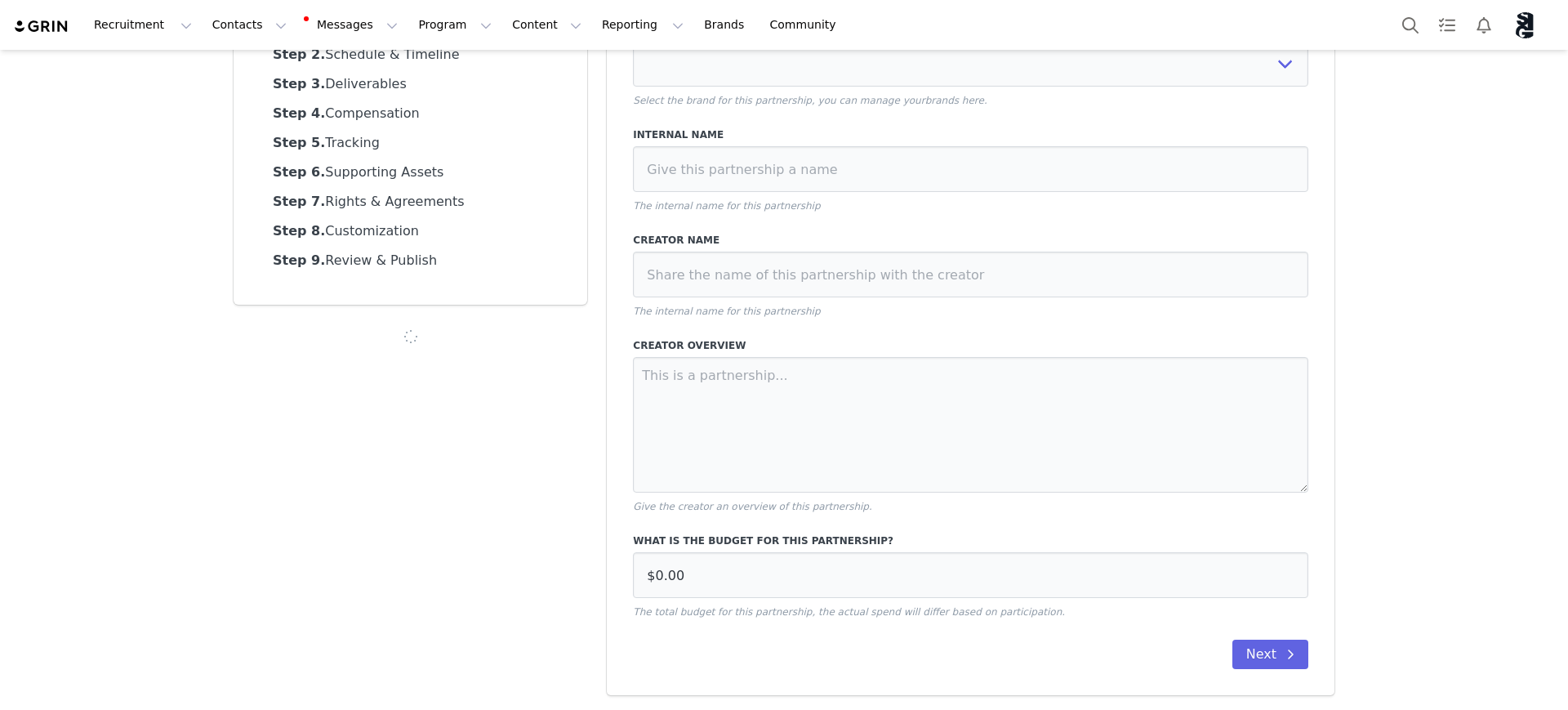
type input "$1,500.00"
select select "efe3313e-59cd-4a21-aae7-76e70609369c"
type input "[PERSON_NAME] + Alexus Partnership"
type textarea "We’re so excited to be continuing our partnership with you over the next three …"
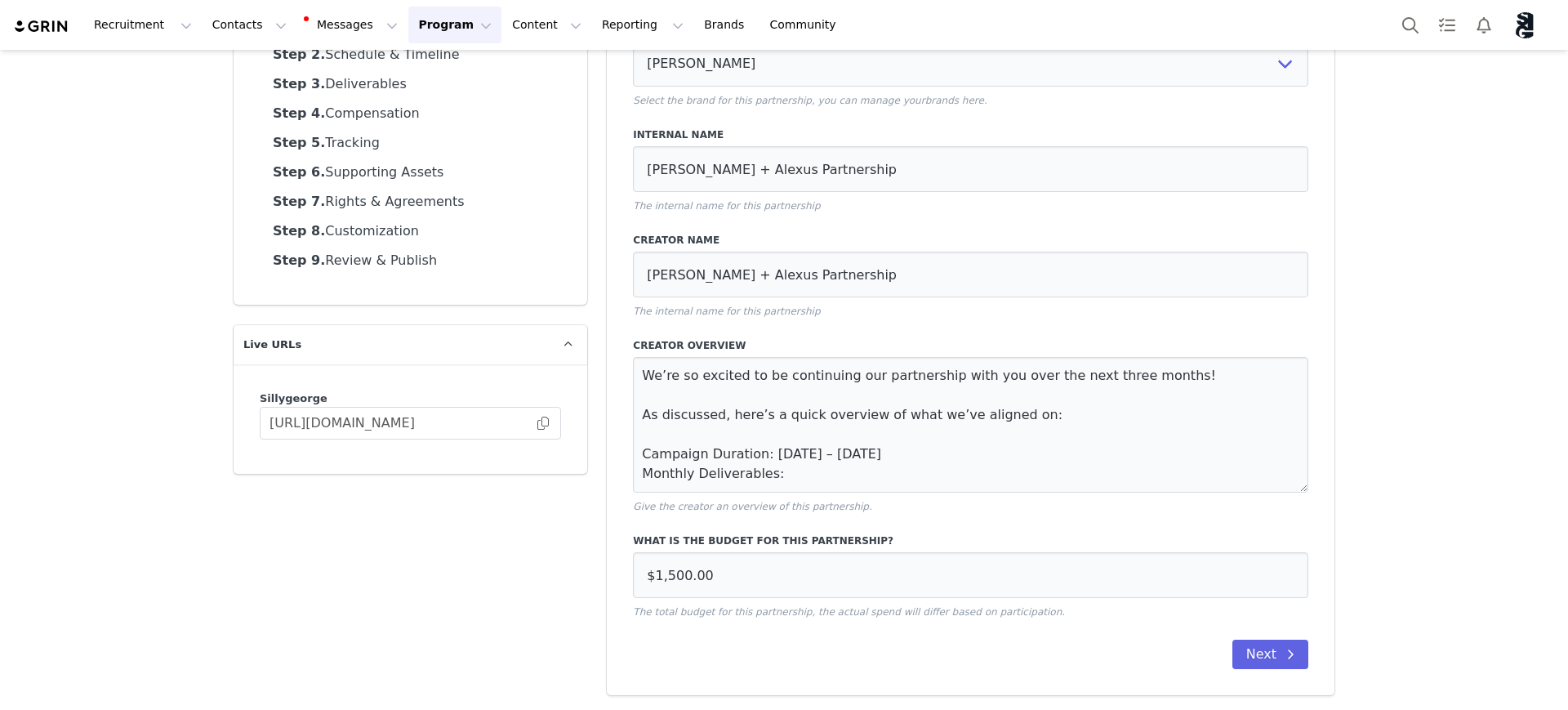
scroll to position [171, 0]
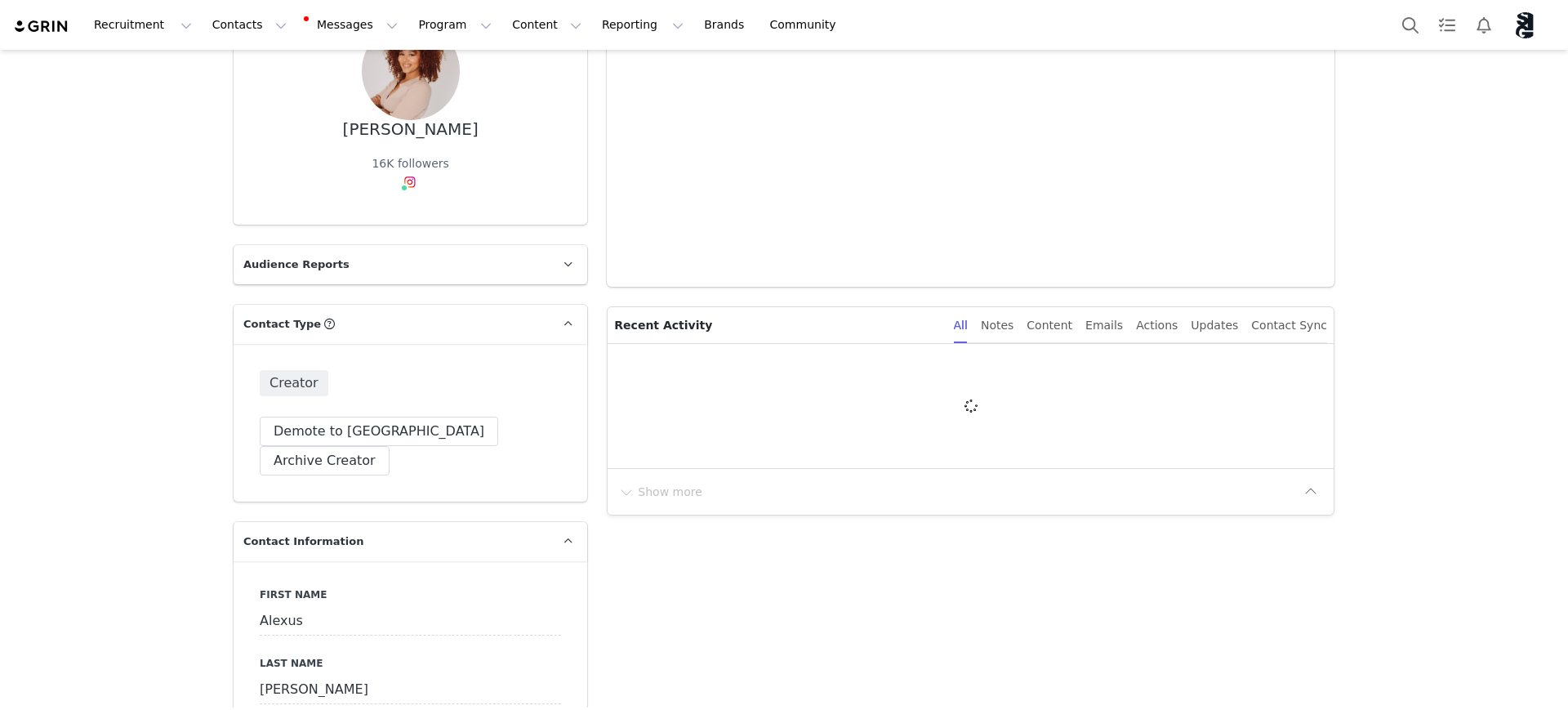
type input "+1 ([GEOGRAPHIC_DATA])"
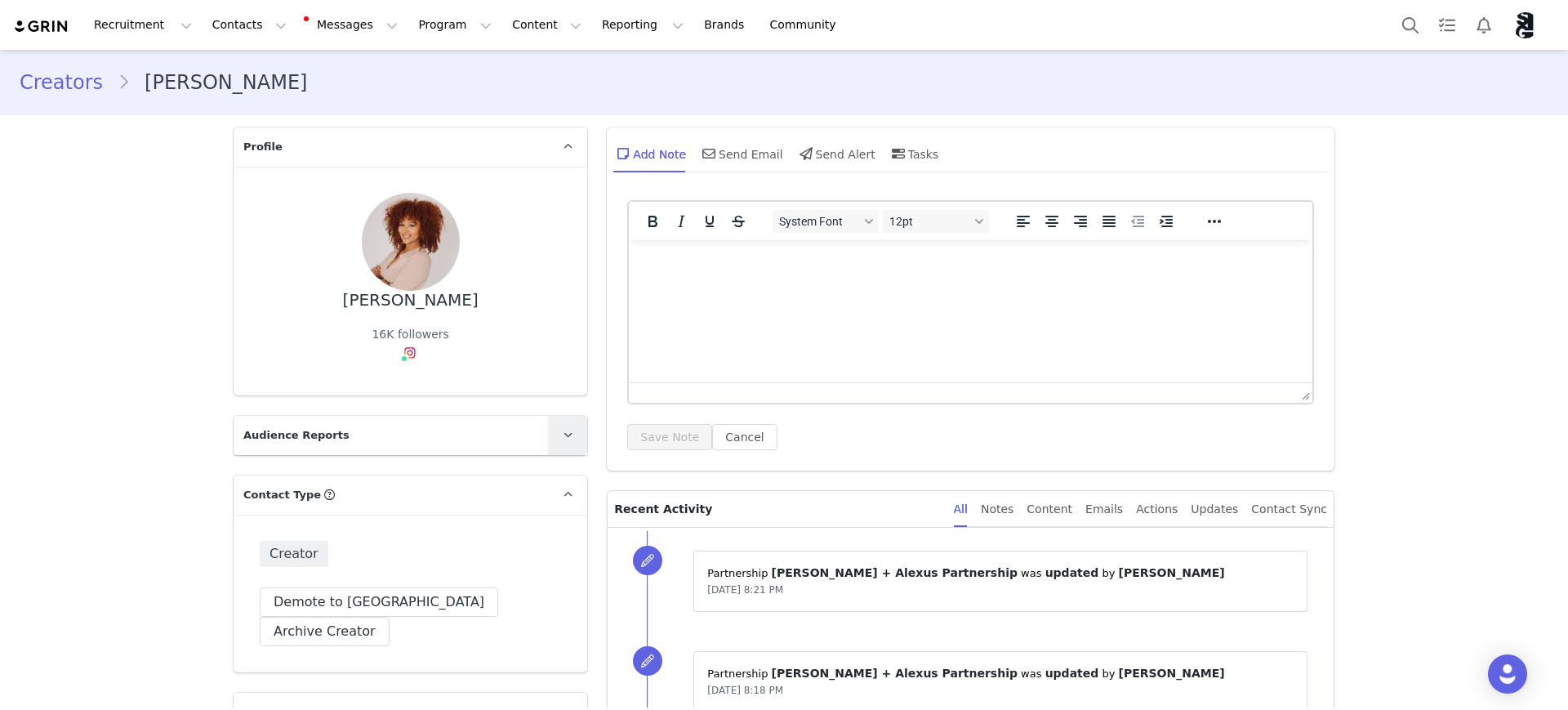
click at [564, 430] on icon at bounding box center [568, 435] width 9 height 11
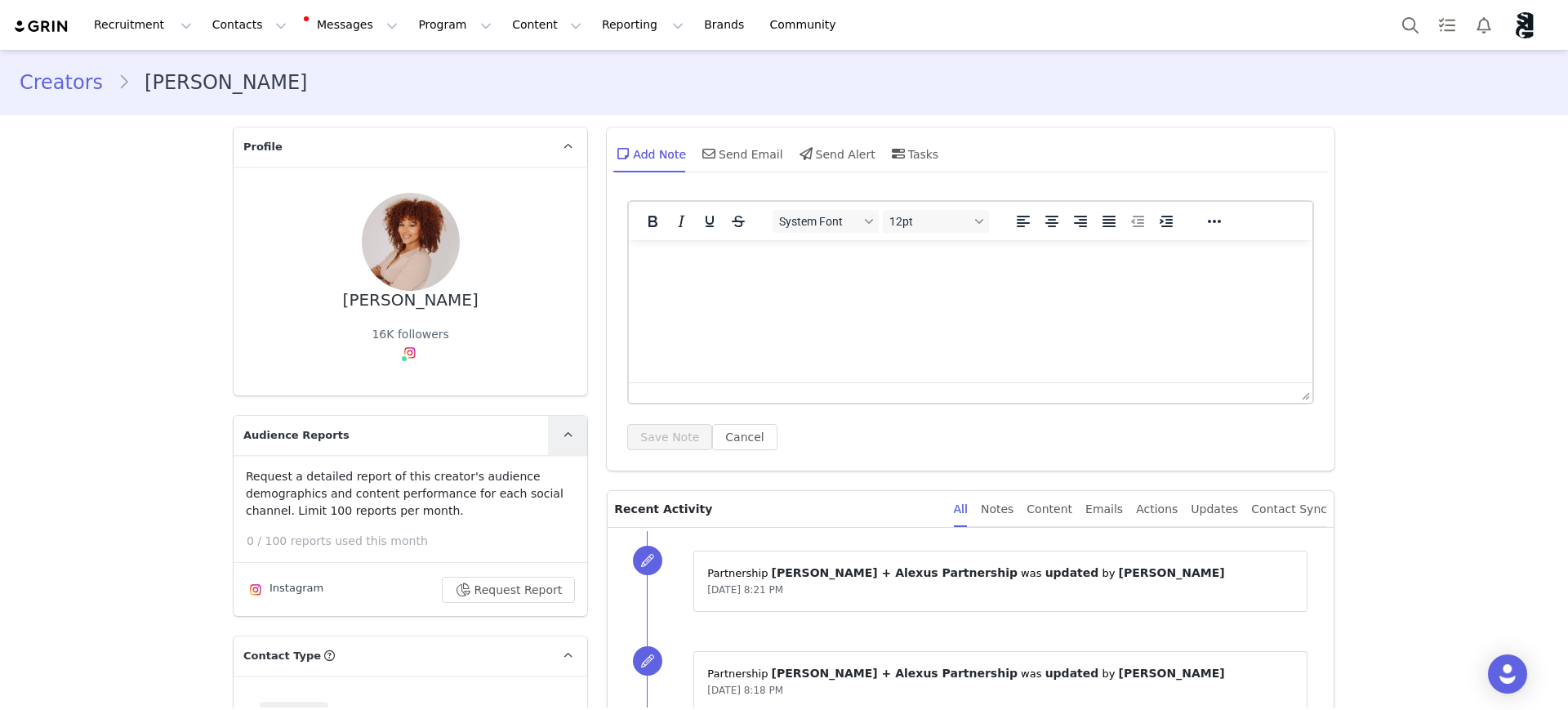
scroll to position [102, 0]
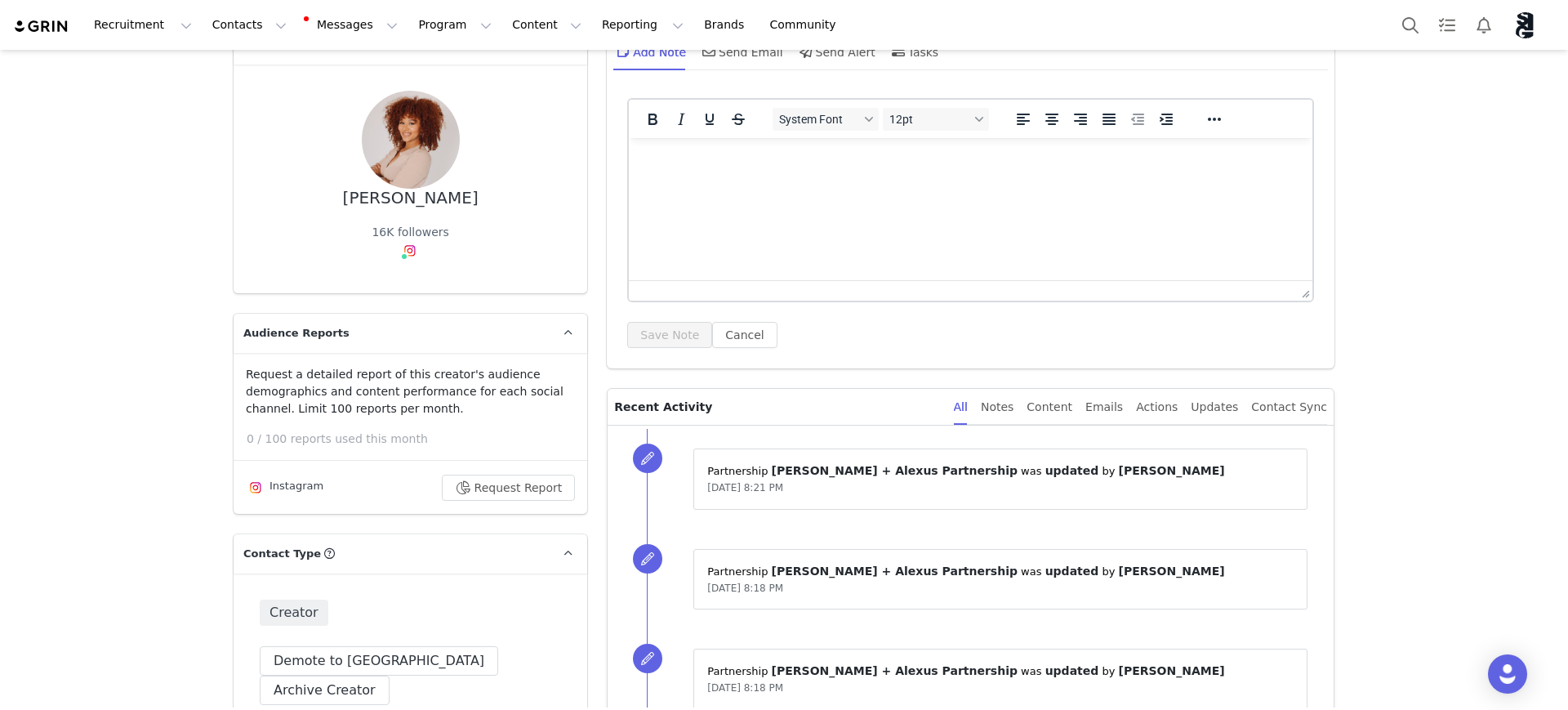
drag, startPoint x: 560, startPoint y: 330, endPoint x: 515, endPoint y: 336, distance: 45.4
click at [564, 329] on icon at bounding box center [568, 333] width 9 height 11
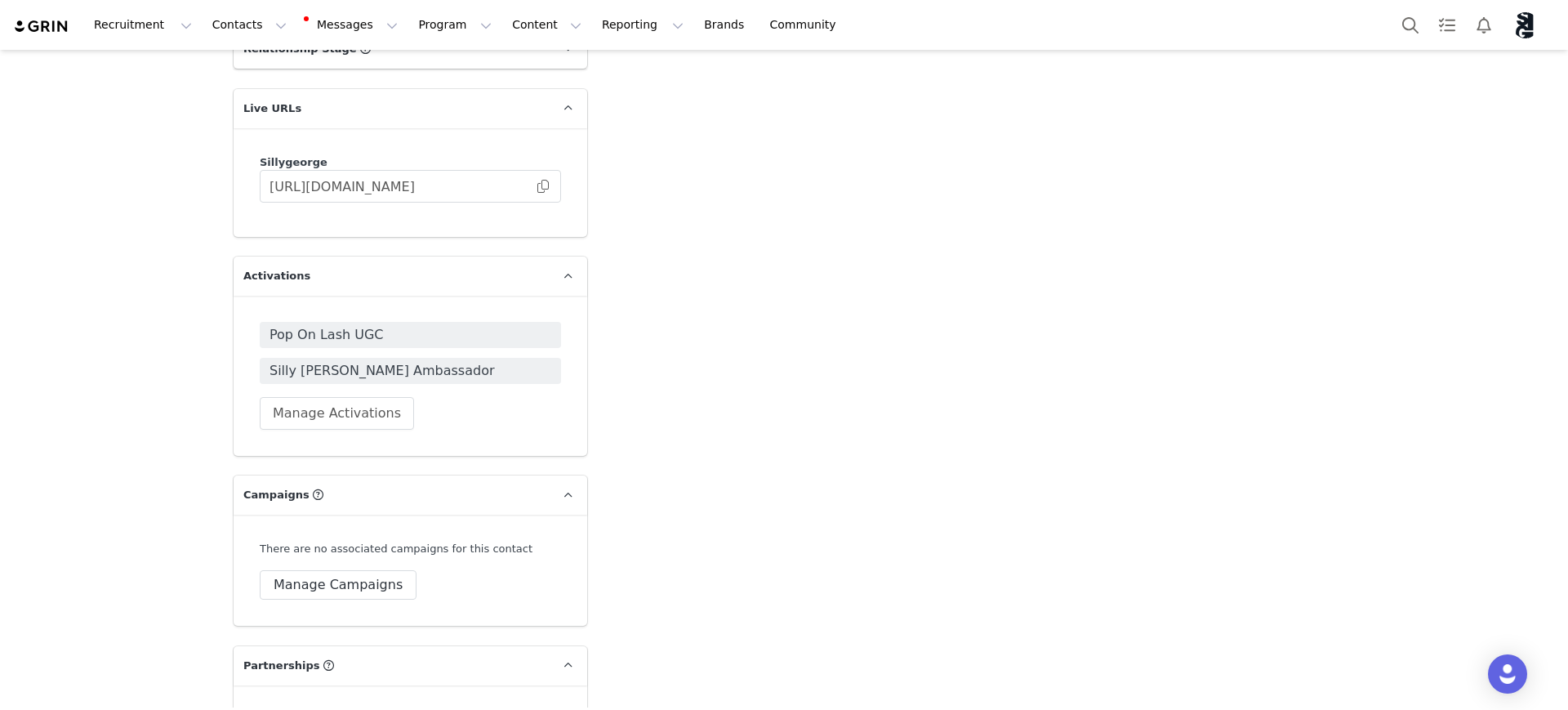
scroll to position [2757, 0]
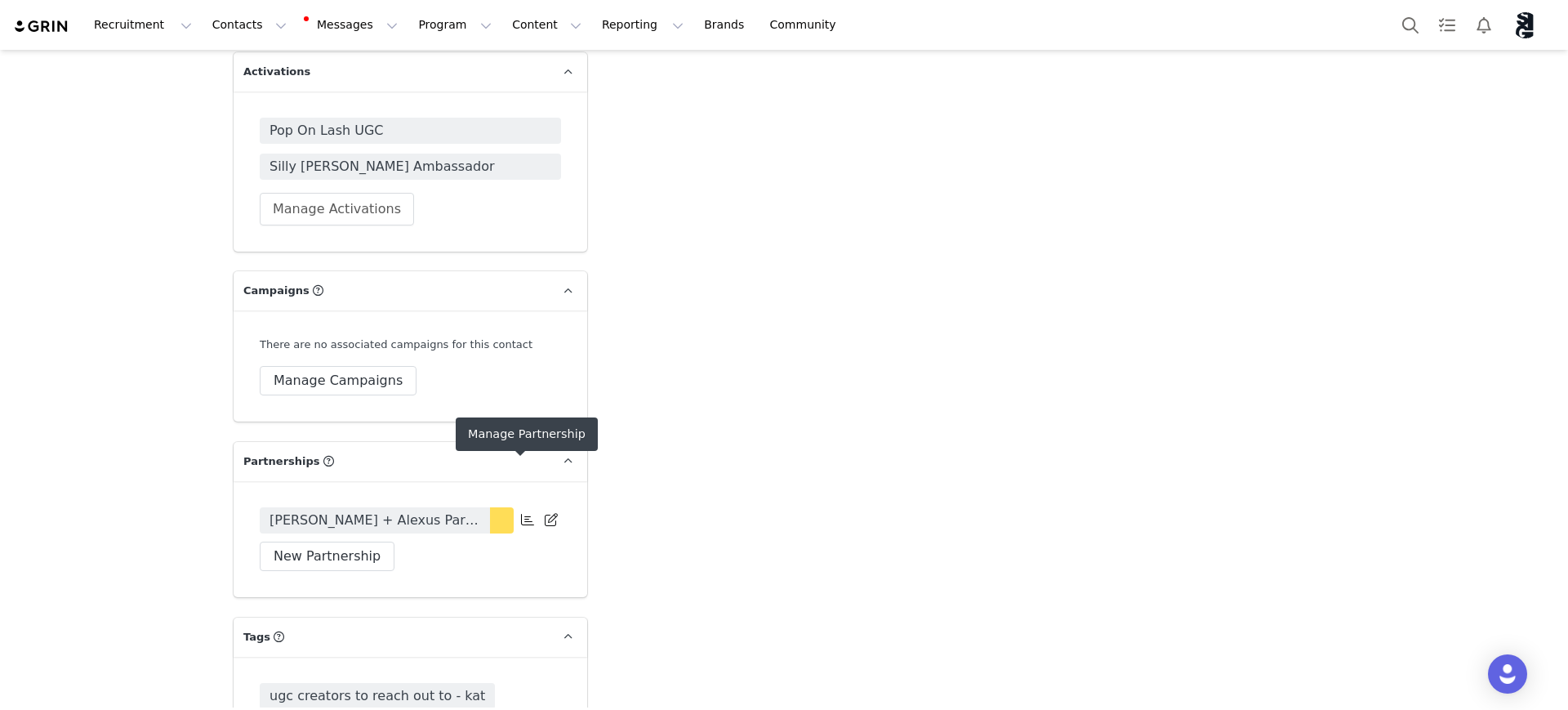
click at [521, 513] on icon at bounding box center [528, 520] width 13 height 13
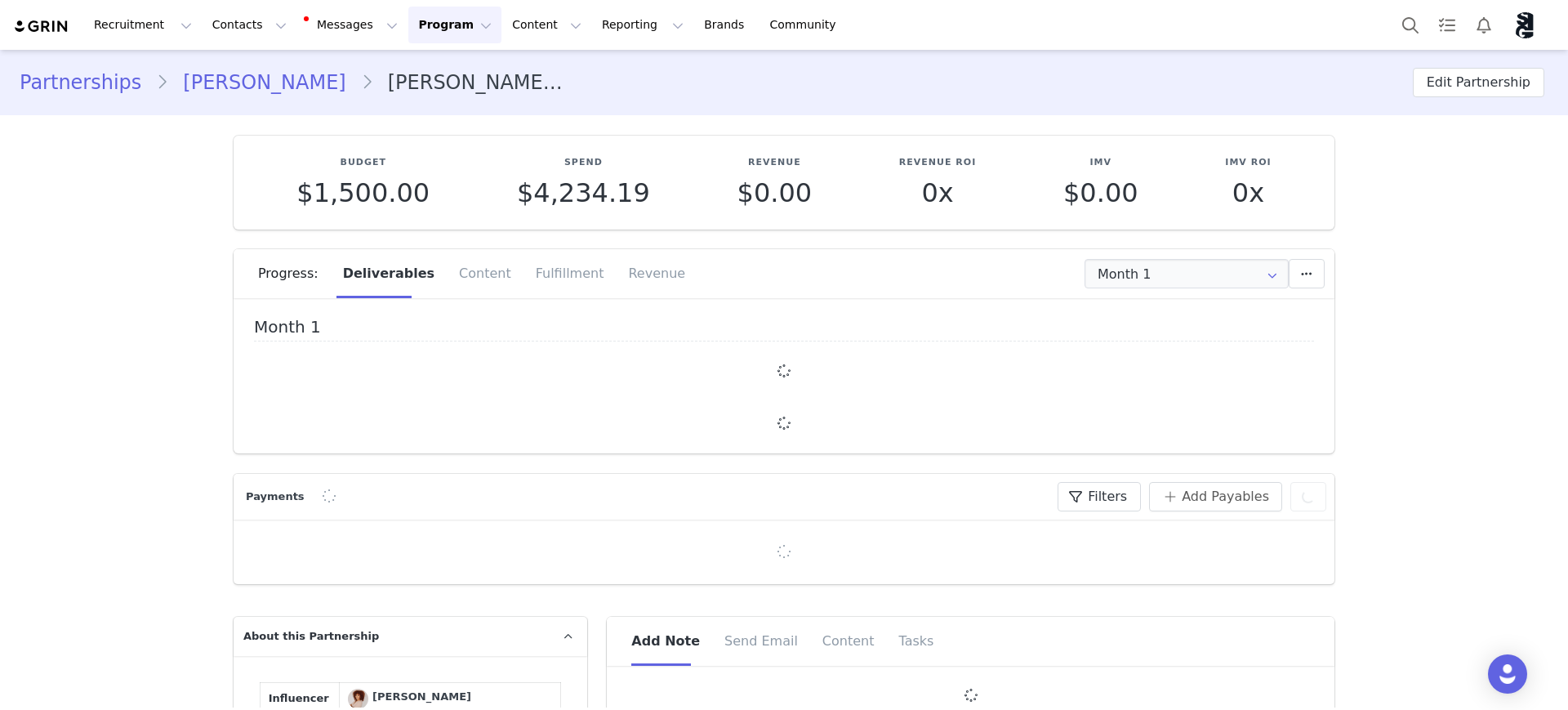
type input "+1 ([GEOGRAPHIC_DATA])"
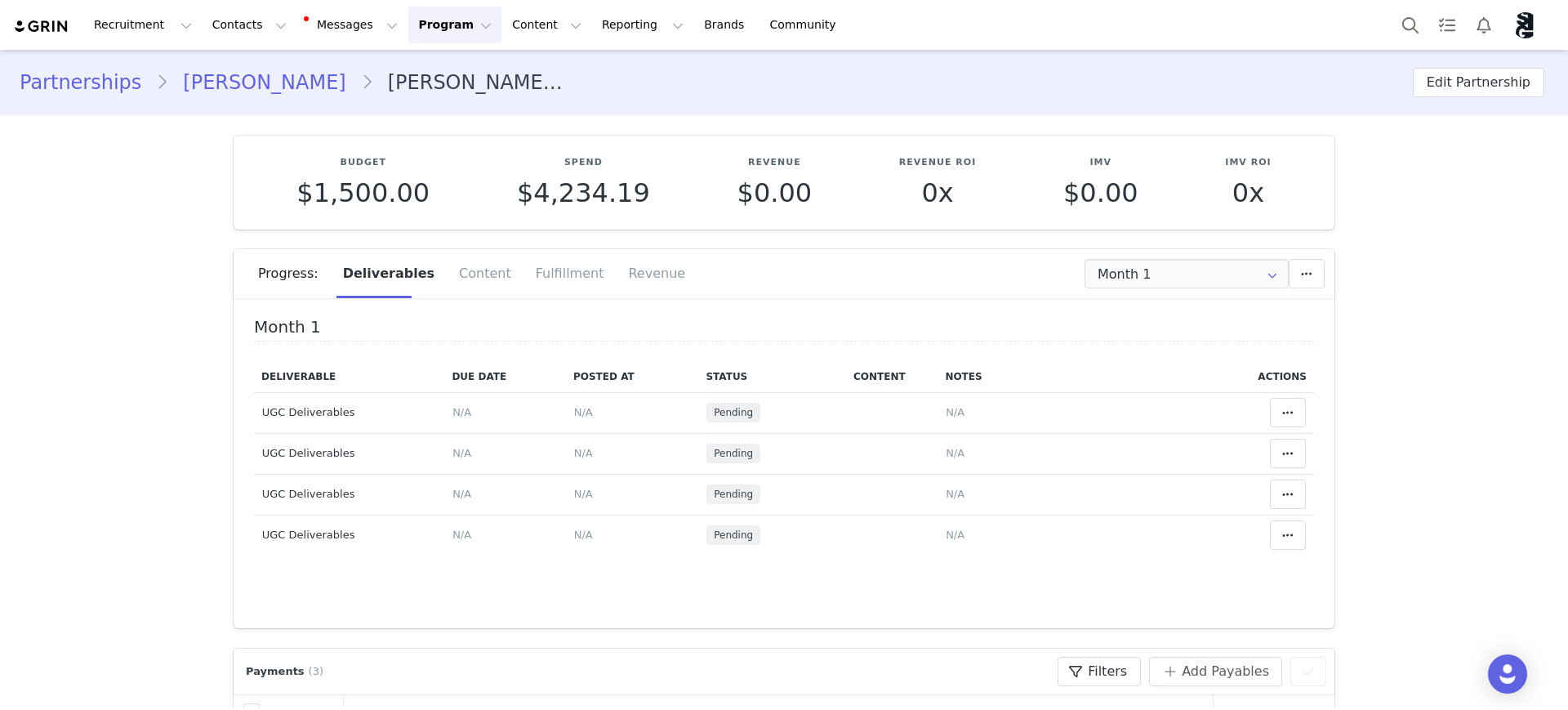
scroll to position [612, 0]
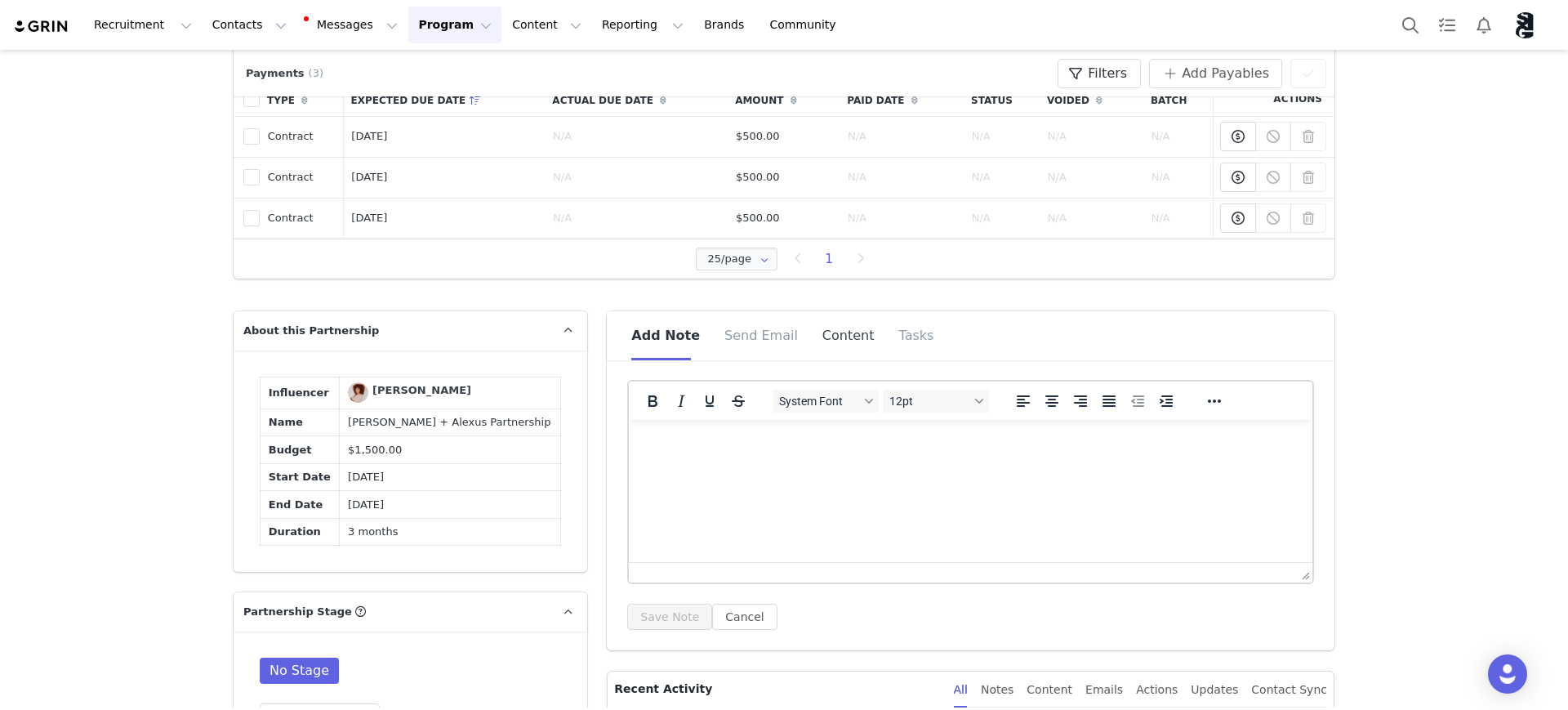
click at [831, 337] on span "Content" at bounding box center [848, 335] width 52 height 16
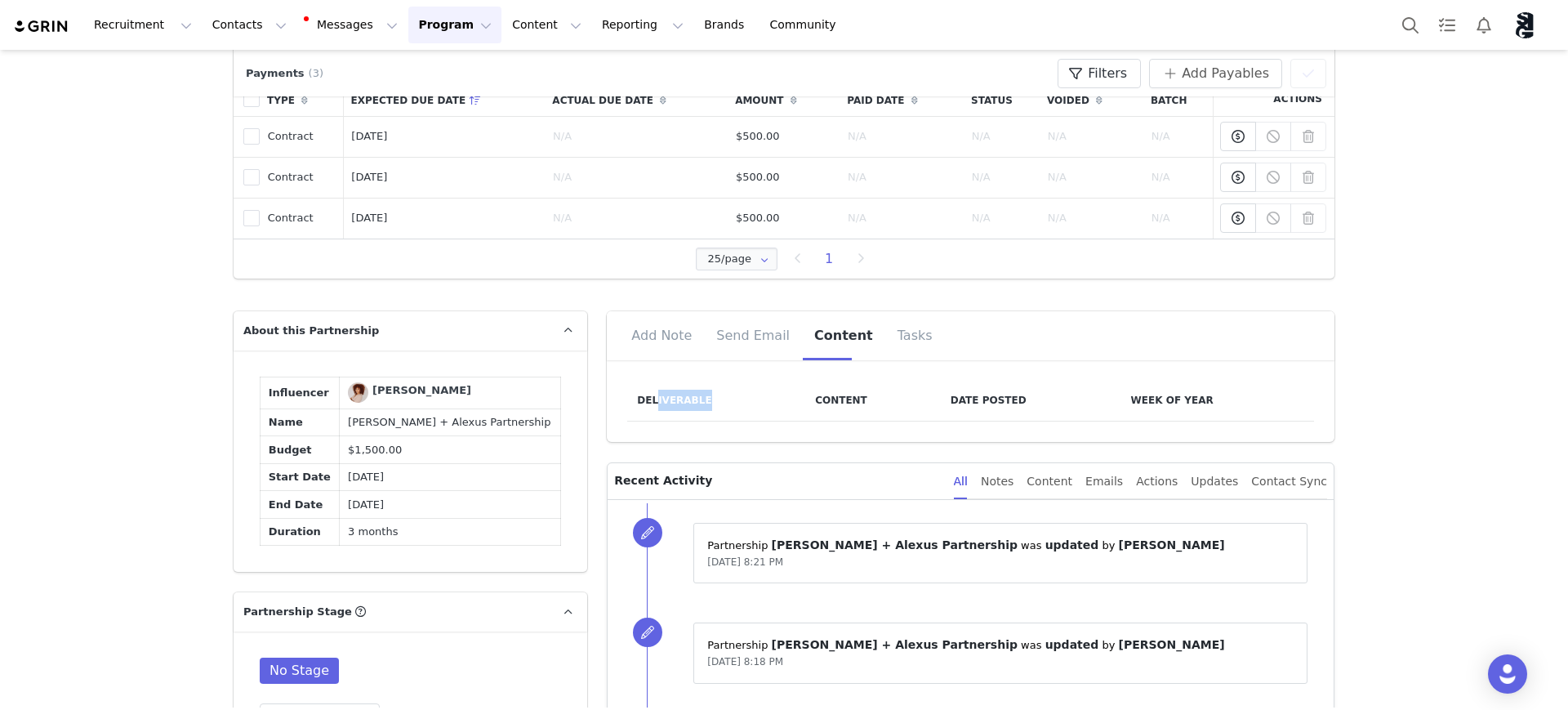
drag, startPoint x: 646, startPoint y: 398, endPoint x: 726, endPoint y: 405, distance: 80.3
click at [726, 405] on th "Deliverable" at bounding box center [716, 400] width 178 height 42
click at [854, 403] on th "Content" at bounding box center [872, 400] width 135 height 42
drag, startPoint x: 948, startPoint y: 397, endPoint x: 973, endPoint y: 395, distance: 25.1
click at [949, 397] on th "Date Posted" at bounding box center [1031, 400] width 180 height 42
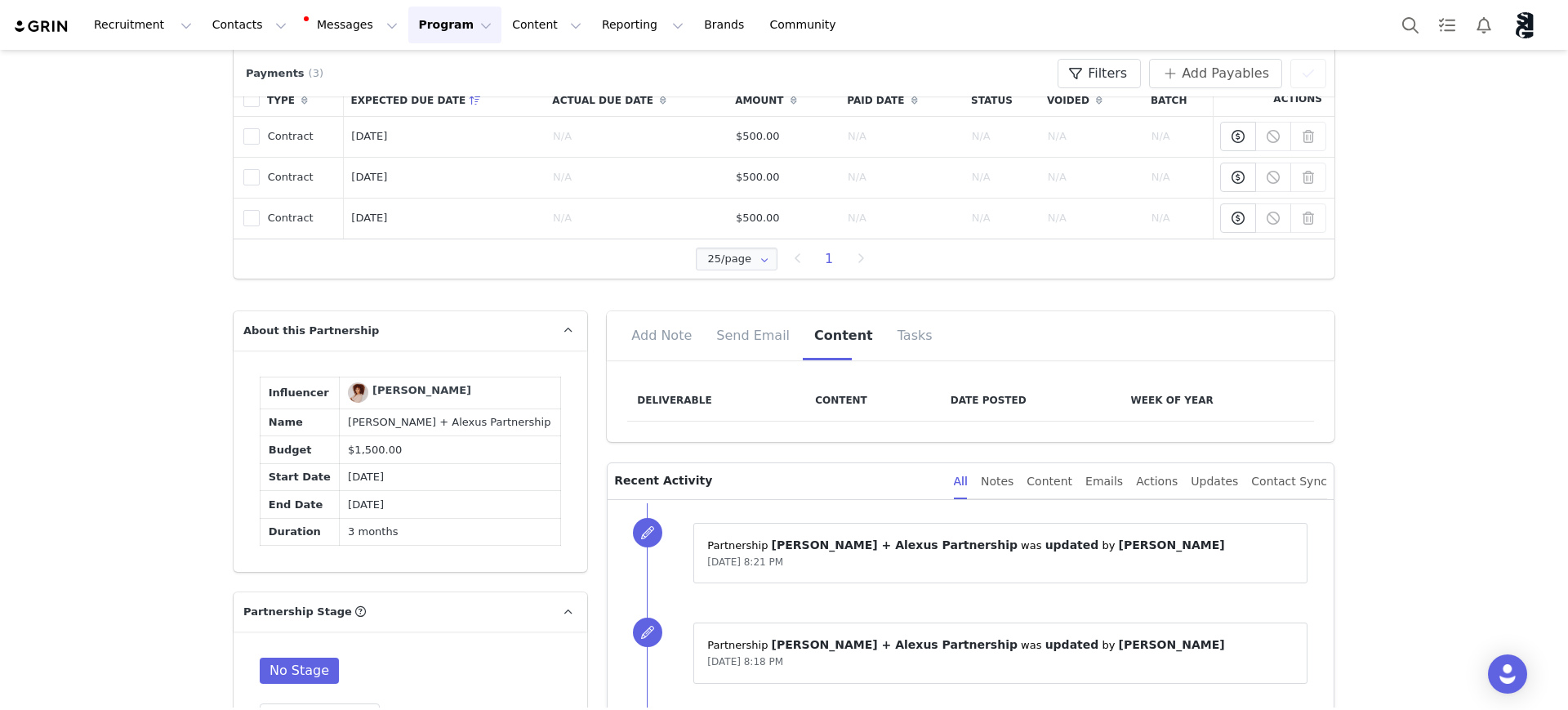
click at [1111, 394] on th "Date Posted" at bounding box center [1031, 400] width 180 height 42
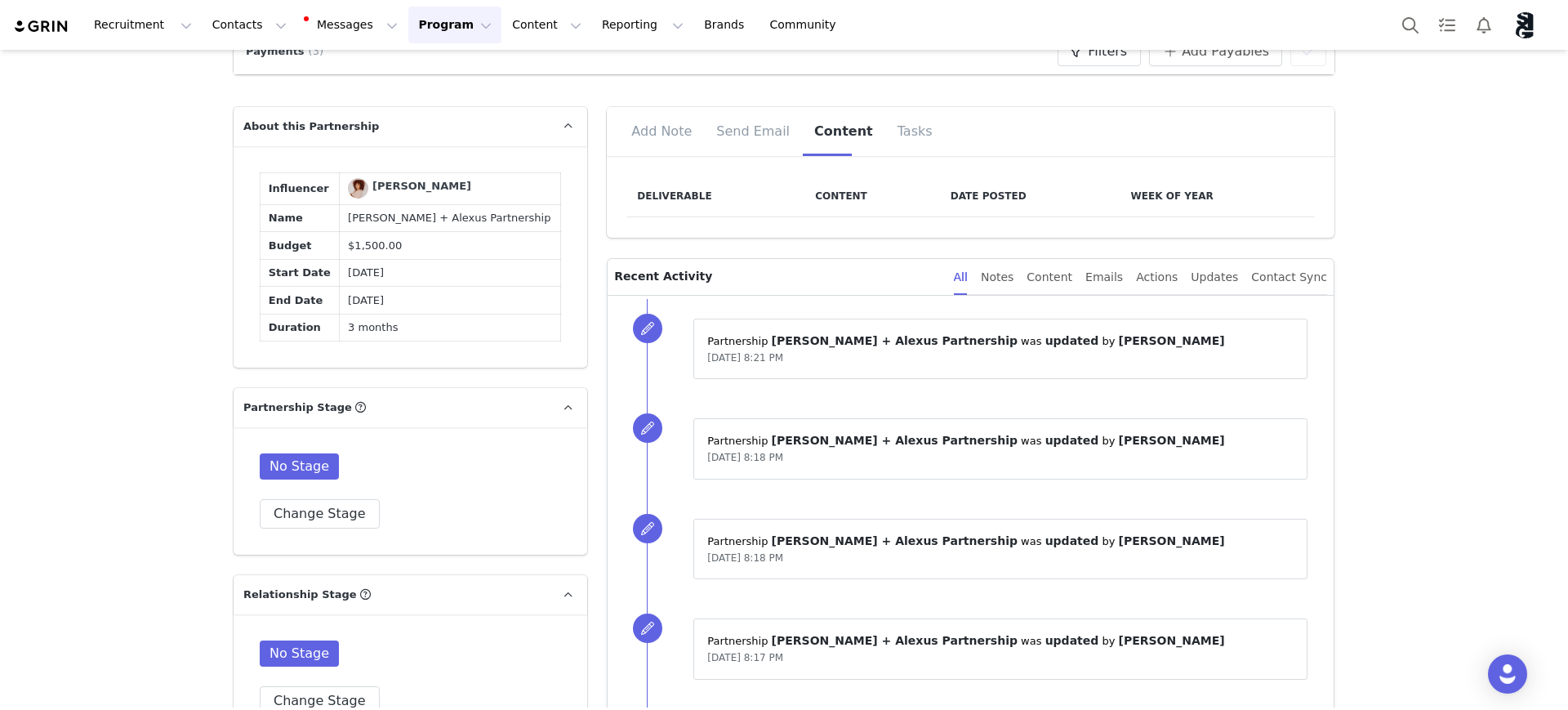
scroll to position [919, 0]
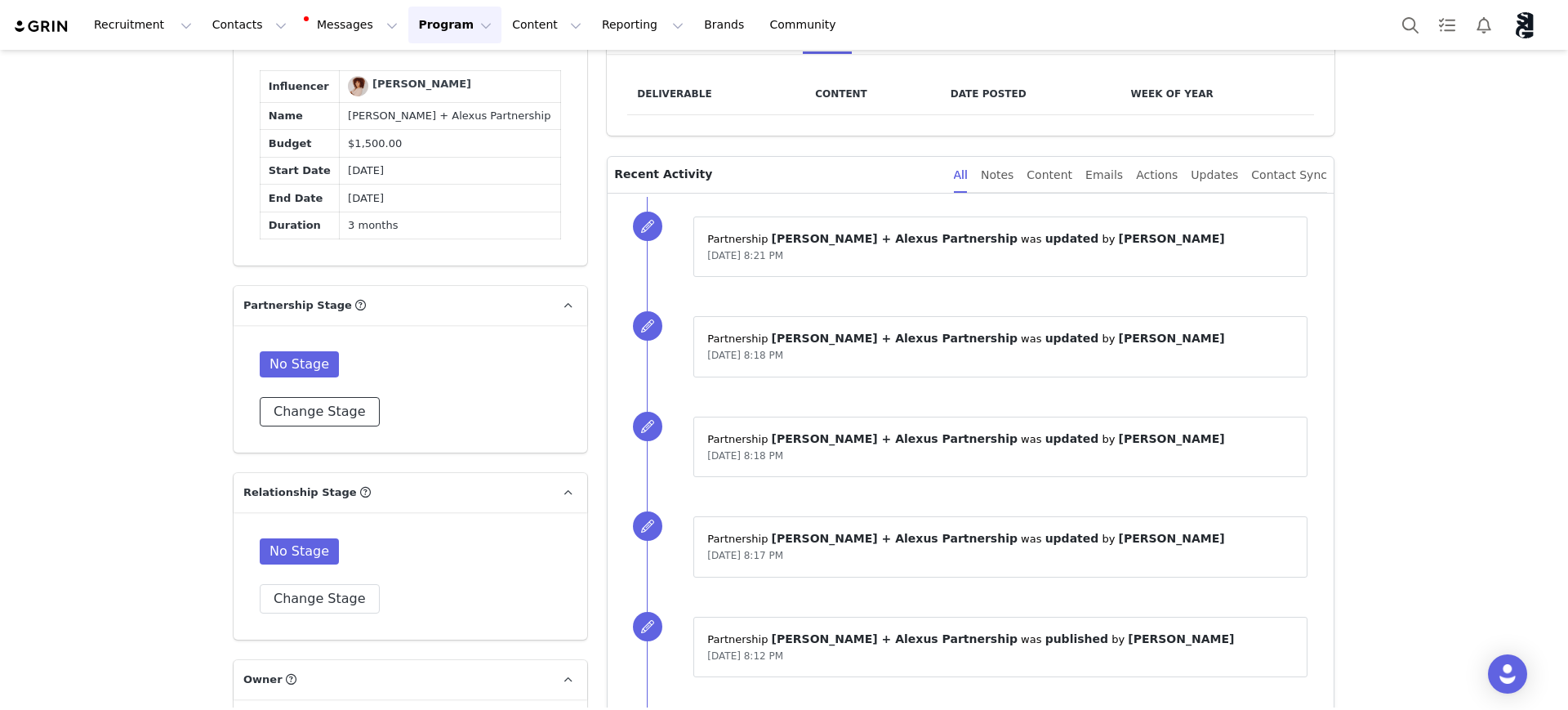
click at [336, 406] on button "Change Stage" at bounding box center [320, 412] width 120 height 30
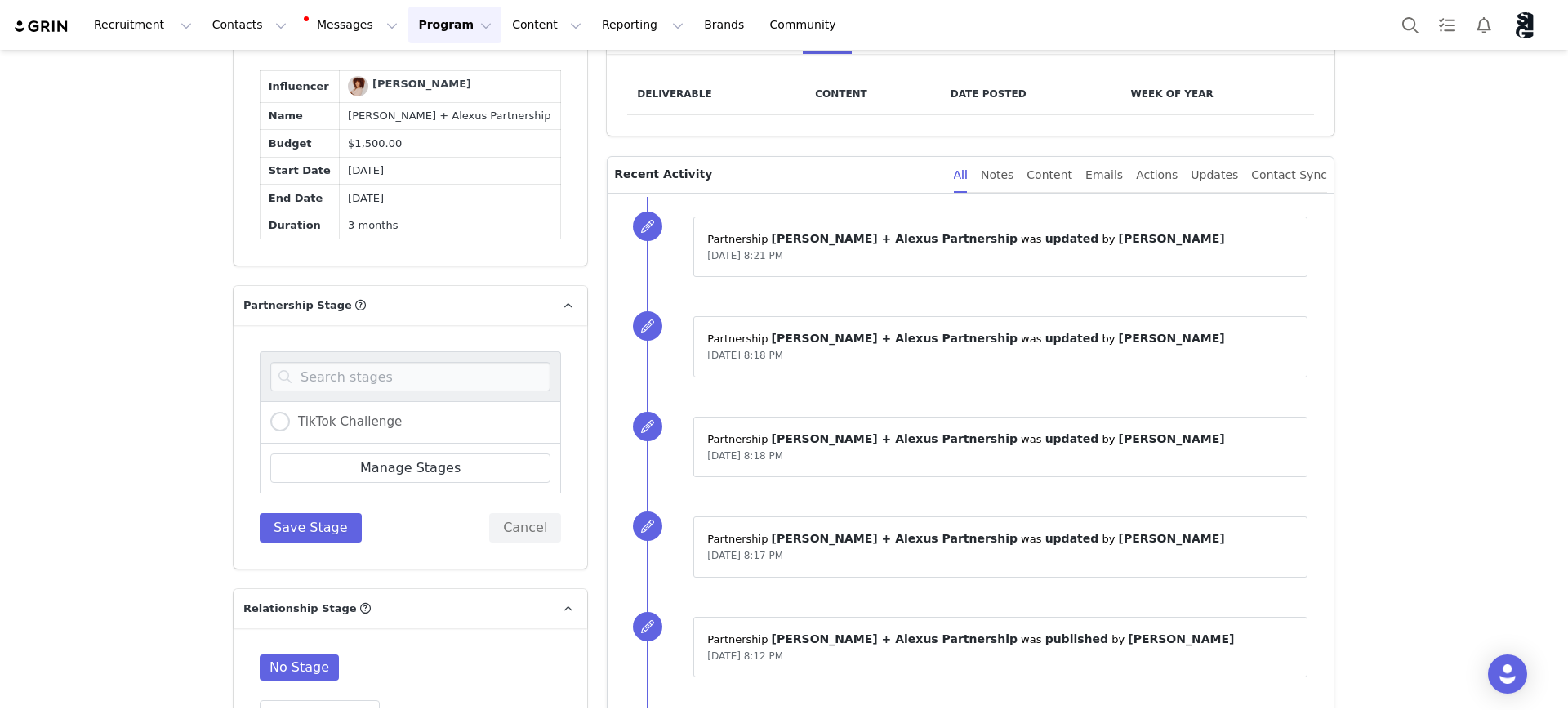
click at [502, 518] on button "Cancel" at bounding box center [525, 528] width 72 height 30
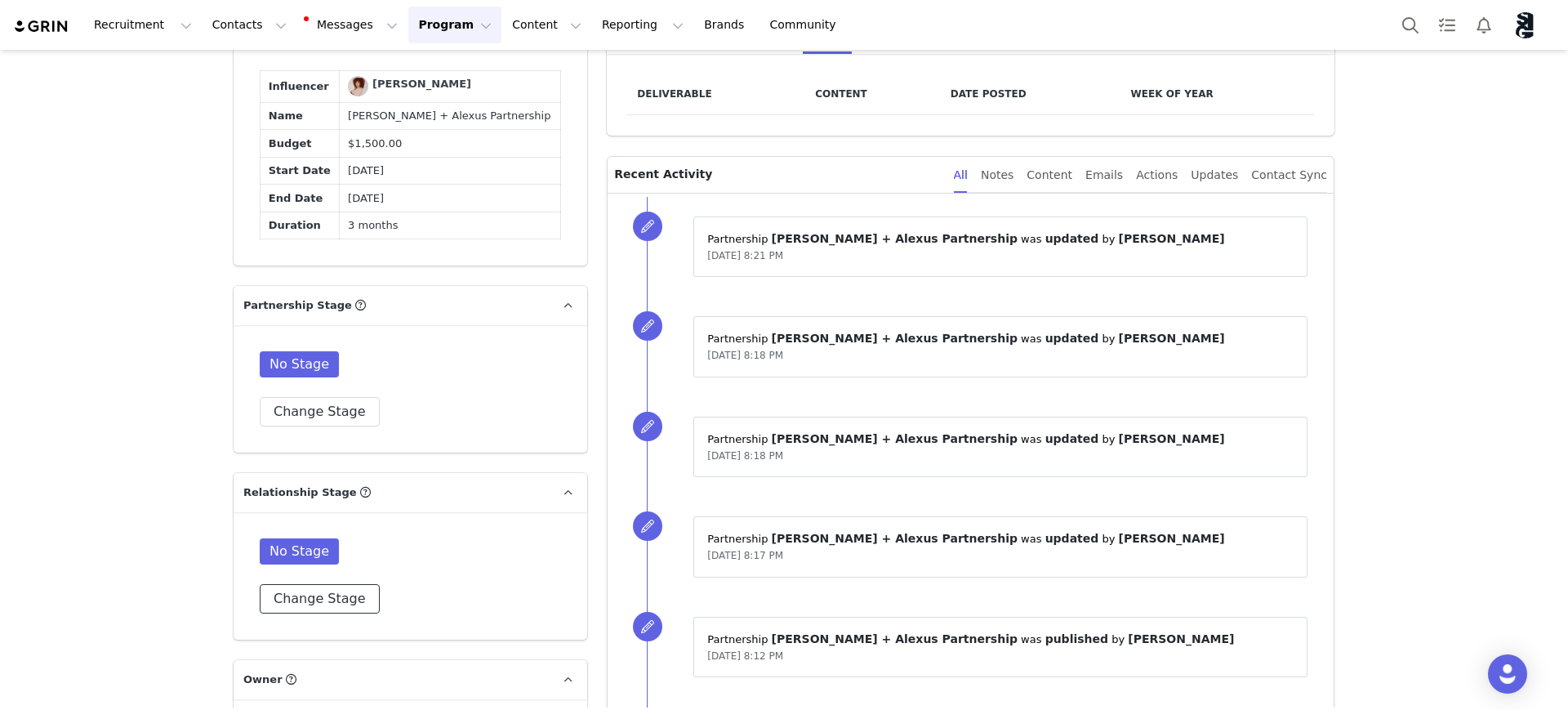
click at [306, 598] on button "Change Stage" at bounding box center [320, 598] width 120 height 30
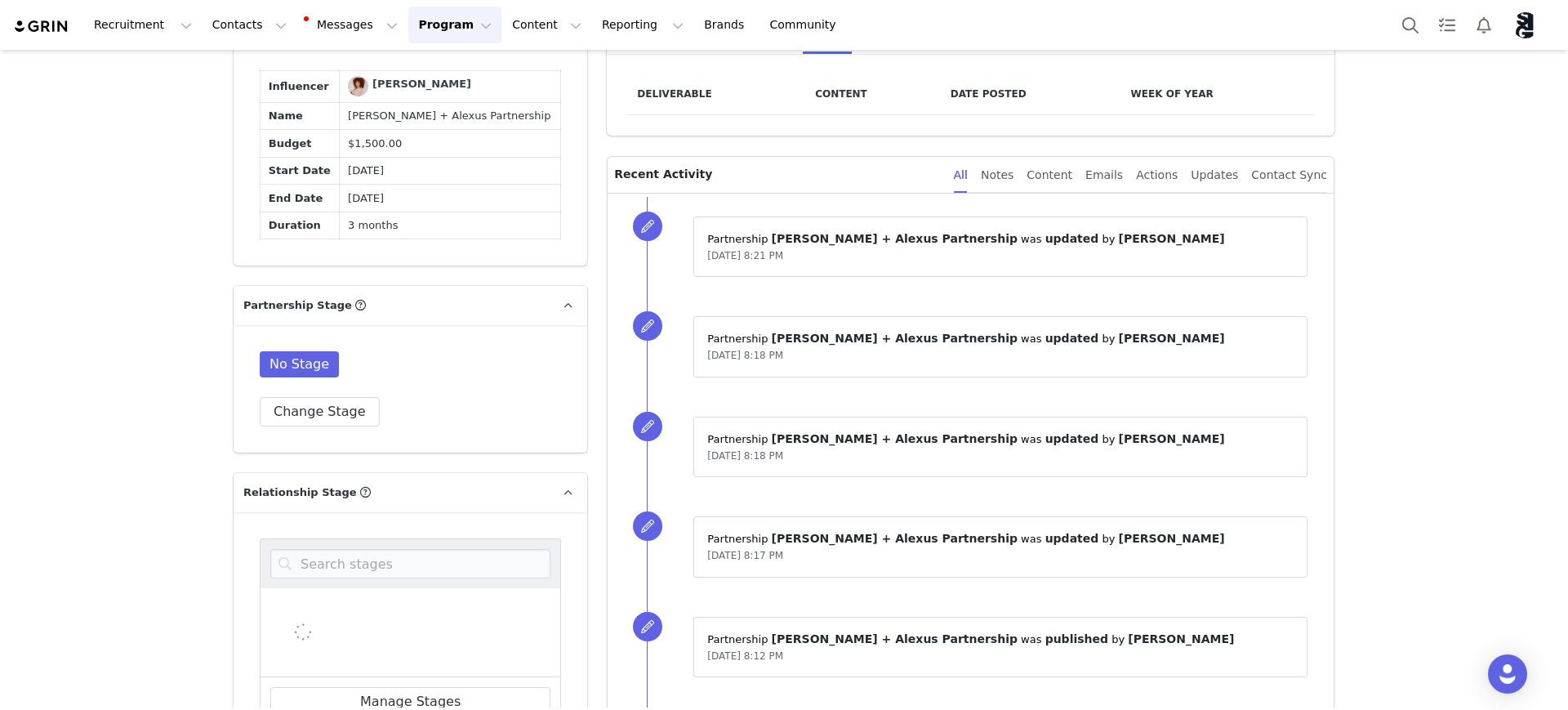
scroll to position [1022, 0]
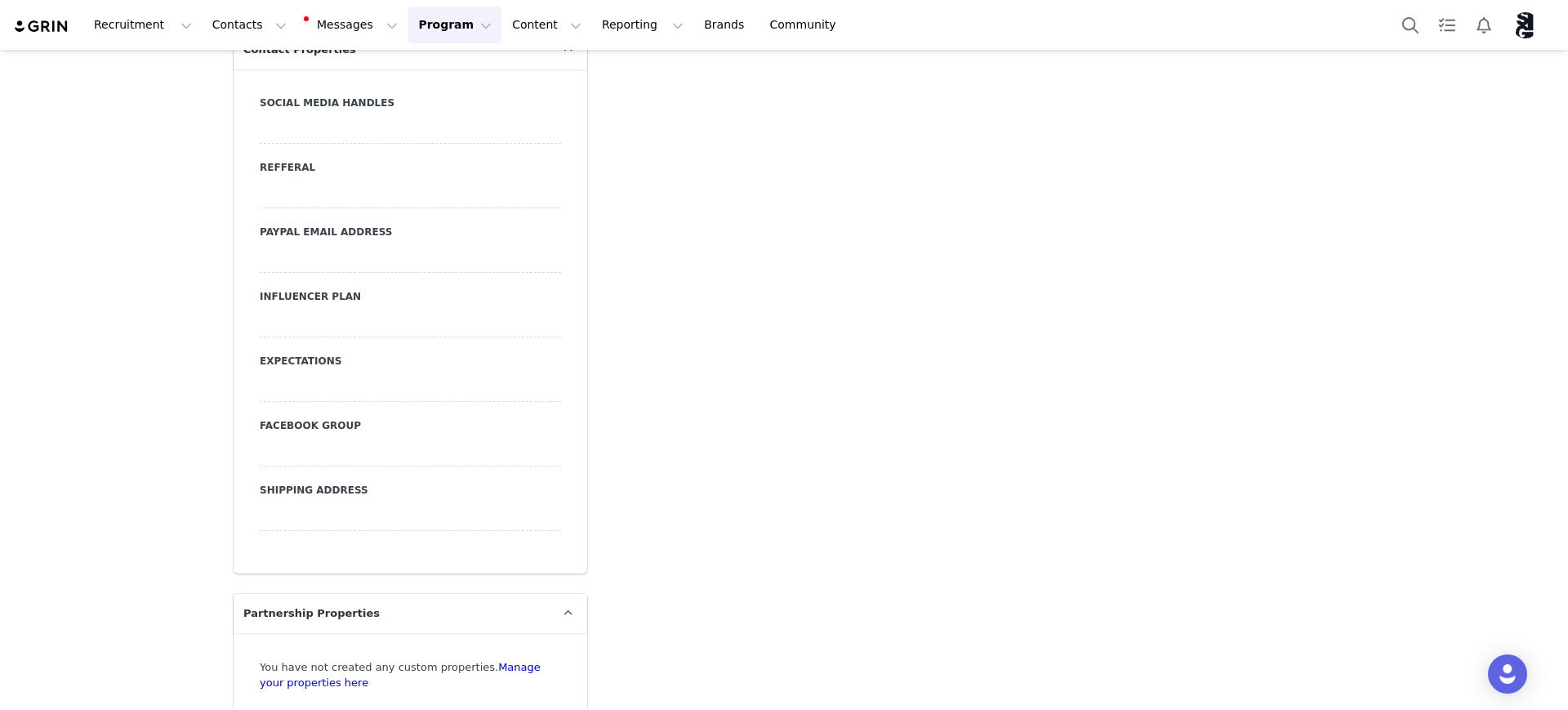
scroll to position [3684, 0]
drag, startPoint x: 361, startPoint y: 633, endPoint x: 689, endPoint y: 645, distance: 328.2
click at [520, 659] on link "Manage your properties here" at bounding box center [400, 673] width 281 height 29
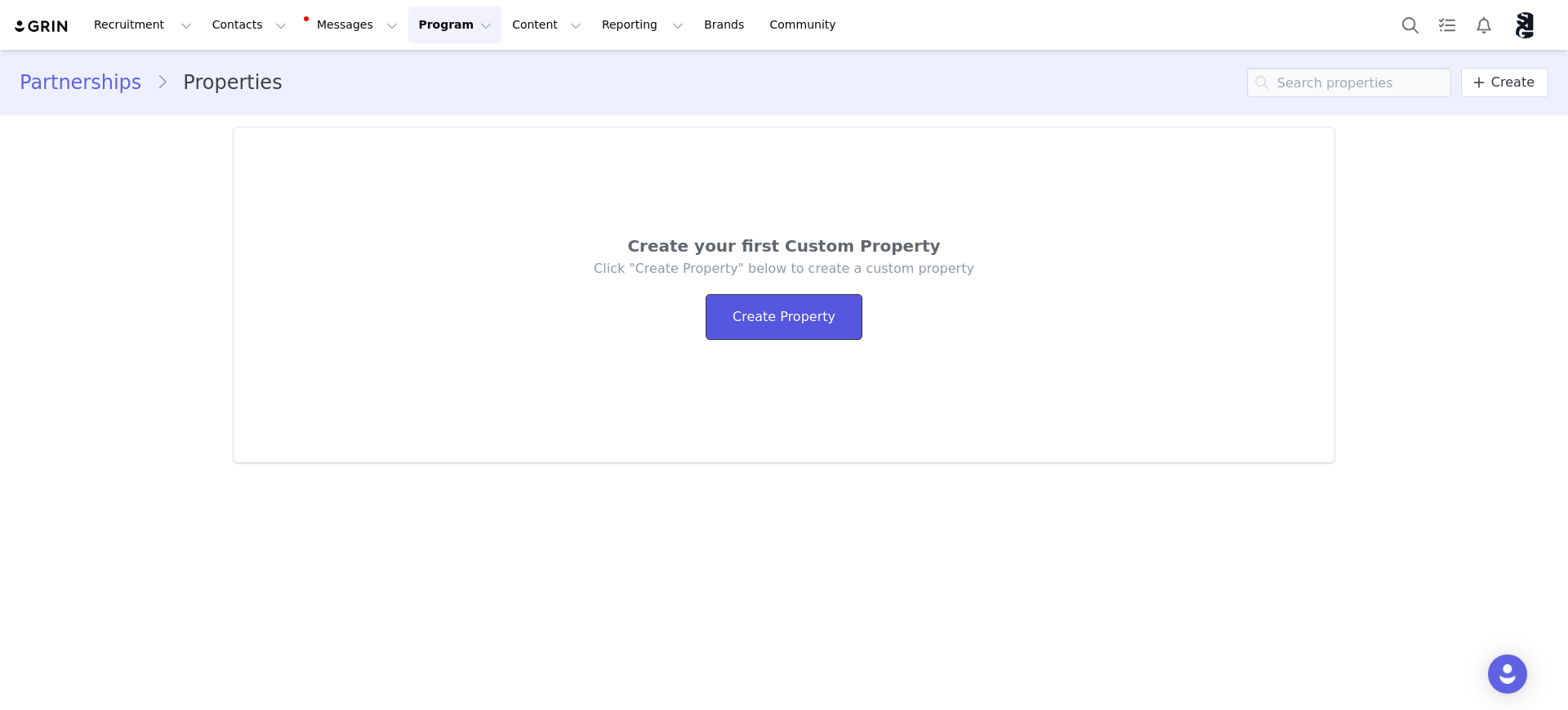
click at [803, 321] on link "Create Property" at bounding box center [784, 317] width 157 height 46
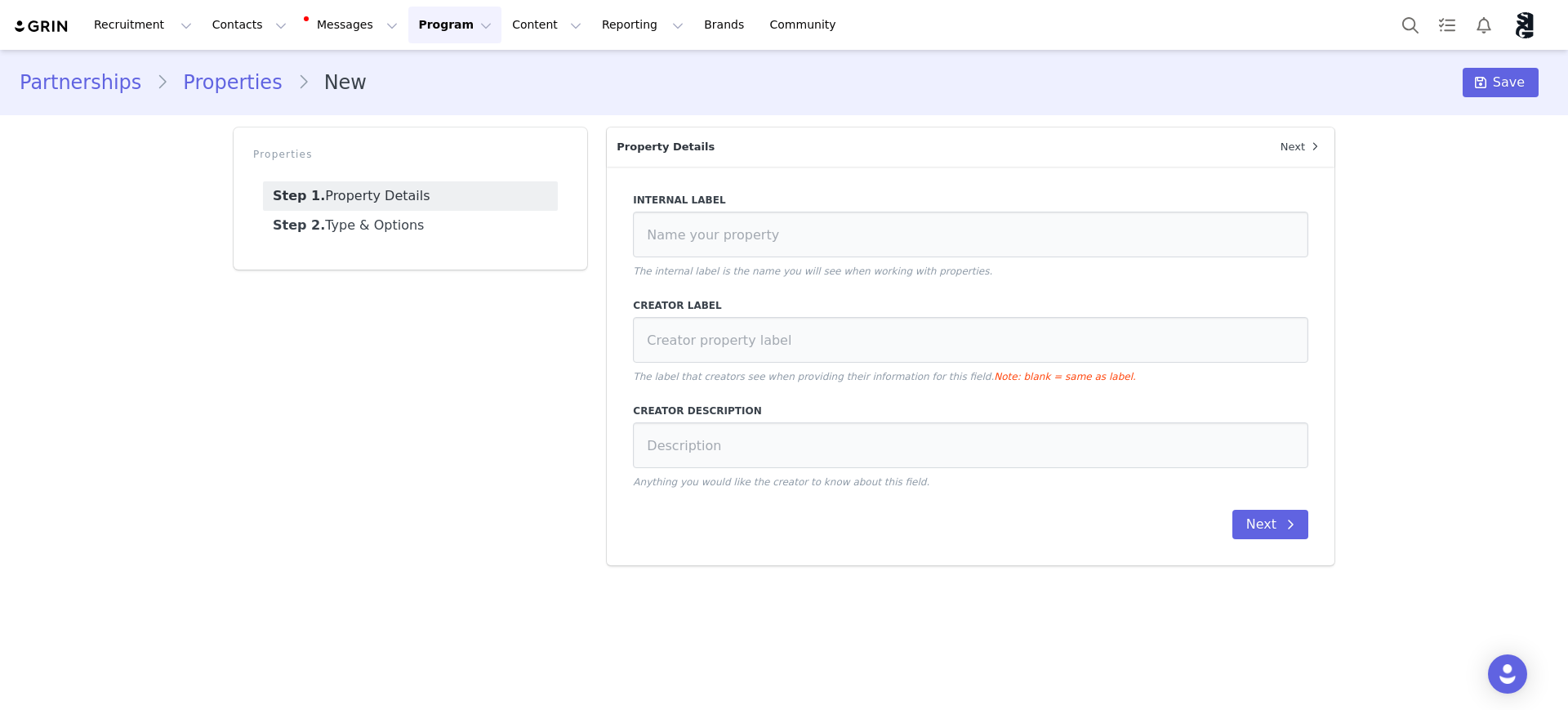
drag, startPoint x: 623, startPoint y: 273, endPoint x: 962, endPoint y: 279, distance: 339.1
click at [962, 279] on div "Internal Label The internal label is the name you will see when working with pr…" at bounding box center [970, 366] width 728 height 398
click at [1012, 273] on p "The internal label is the name you will see when working with properties." at bounding box center [970, 271] width 675 height 15
click at [664, 339] on input at bounding box center [970, 340] width 675 height 46
drag, startPoint x: 725, startPoint y: 383, endPoint x: 826, endPoint y: 375, distance: 101.3
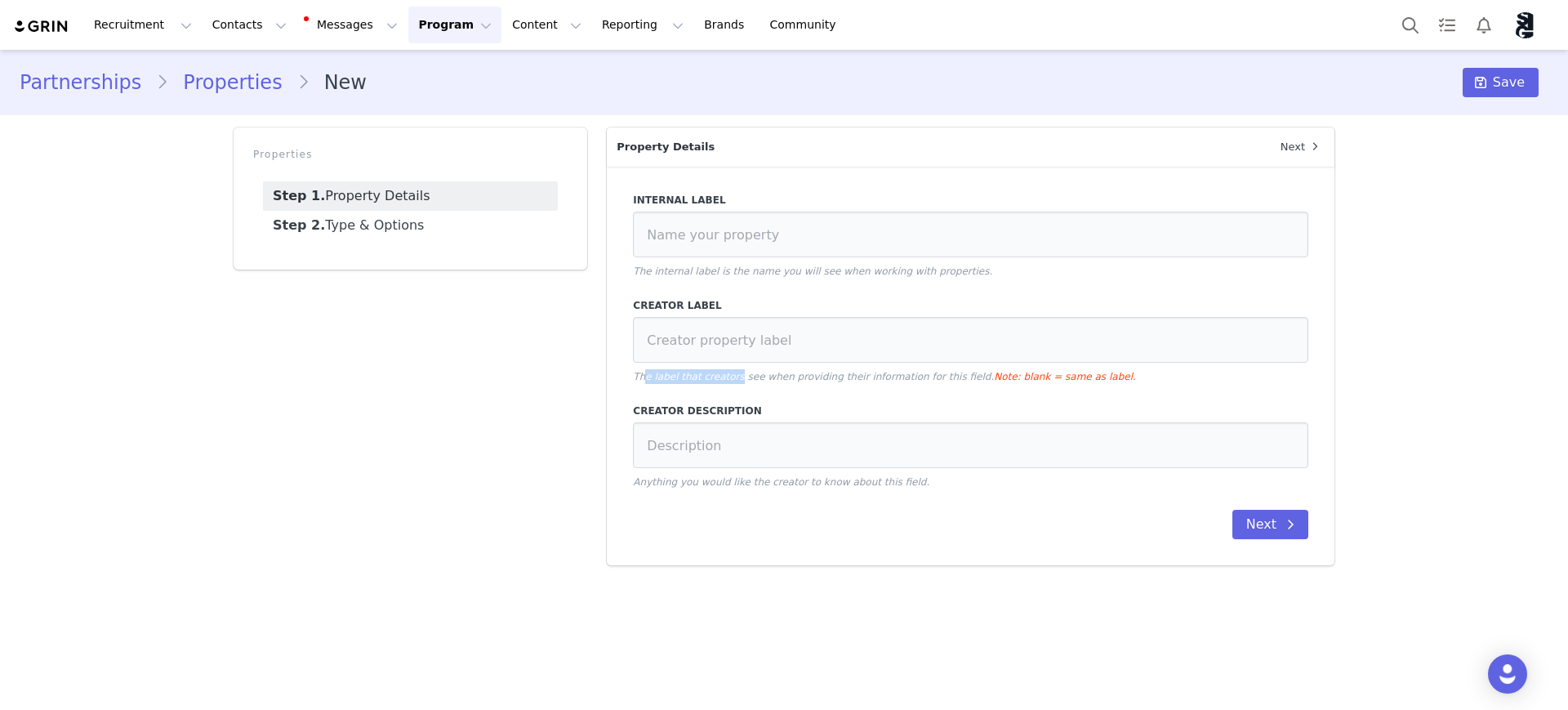
click at [826, 375] on p "The label that creators see when providing their information for this field. No…" at bounding box center [970, 376] width 675 height 15
drag, startPoint x: 842, startPoint y: 381, endPoint x: 916, endPoint y: 403, distance: 77.2
click at [843, 381] on p "The label that creators see when providing their information for this field. No…" at bounding box center [970, 376] width 675 height 15
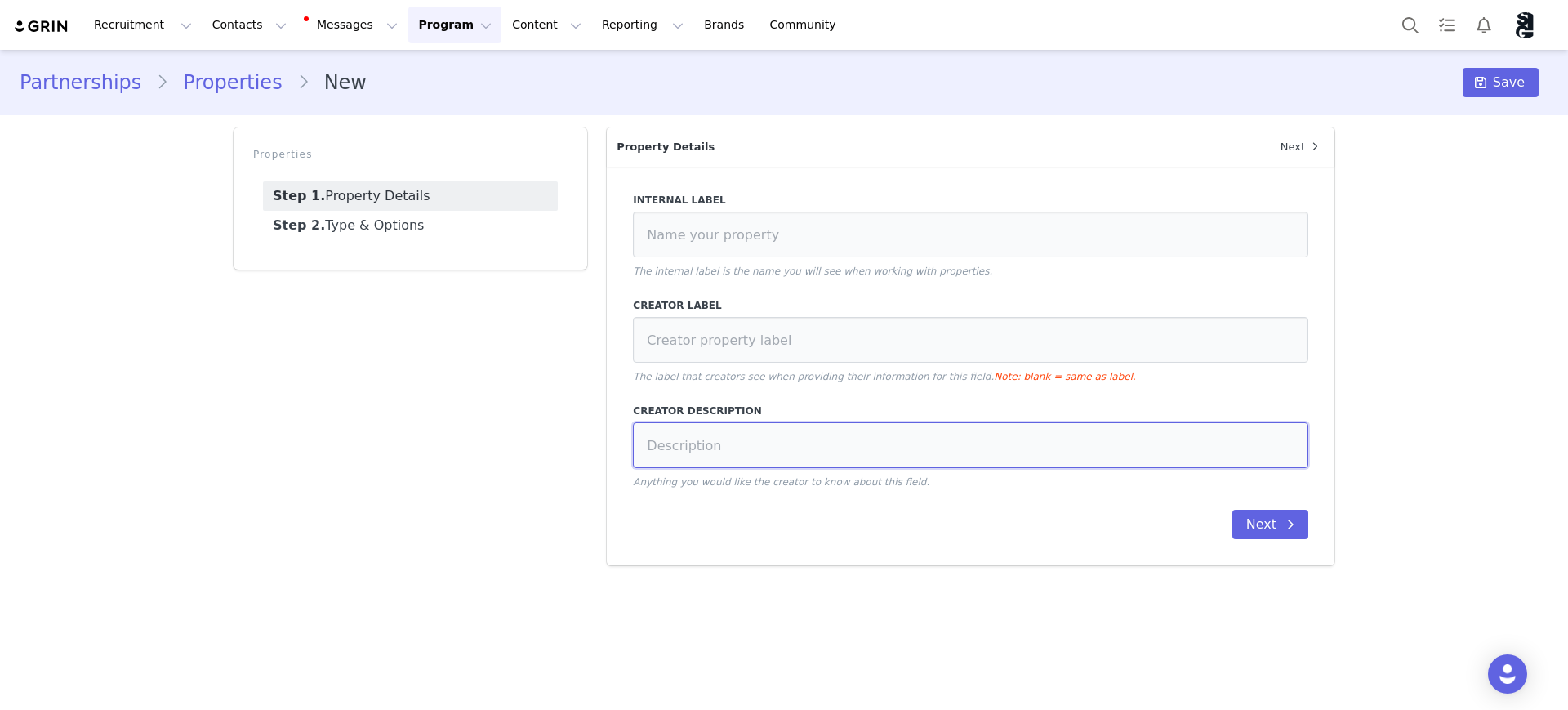
click at [893, 443] on input at bounding box center [970, 445] width 675 height 46
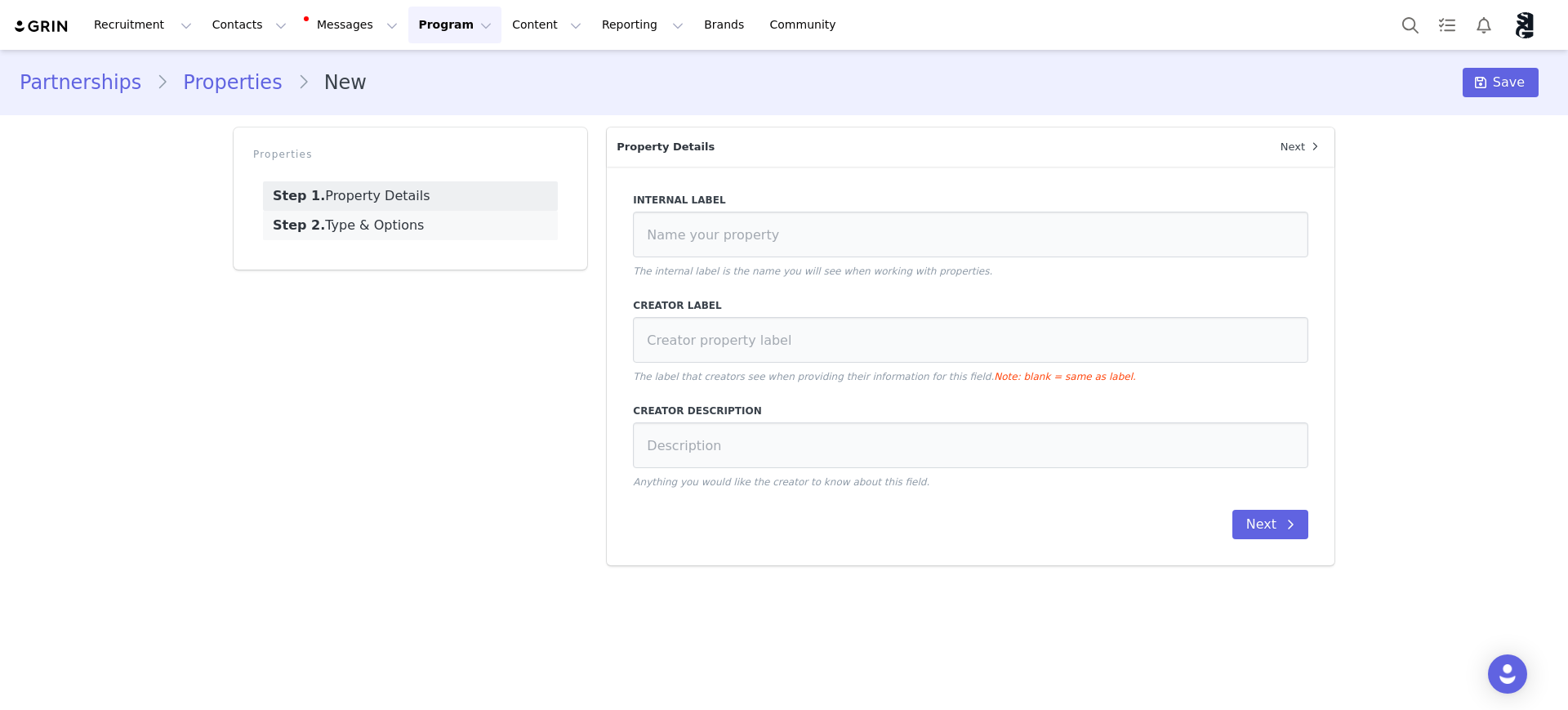
click at [380, 222] on link "Step 2. Type & Options" at bounding box center [411, 225] width 295 height 30
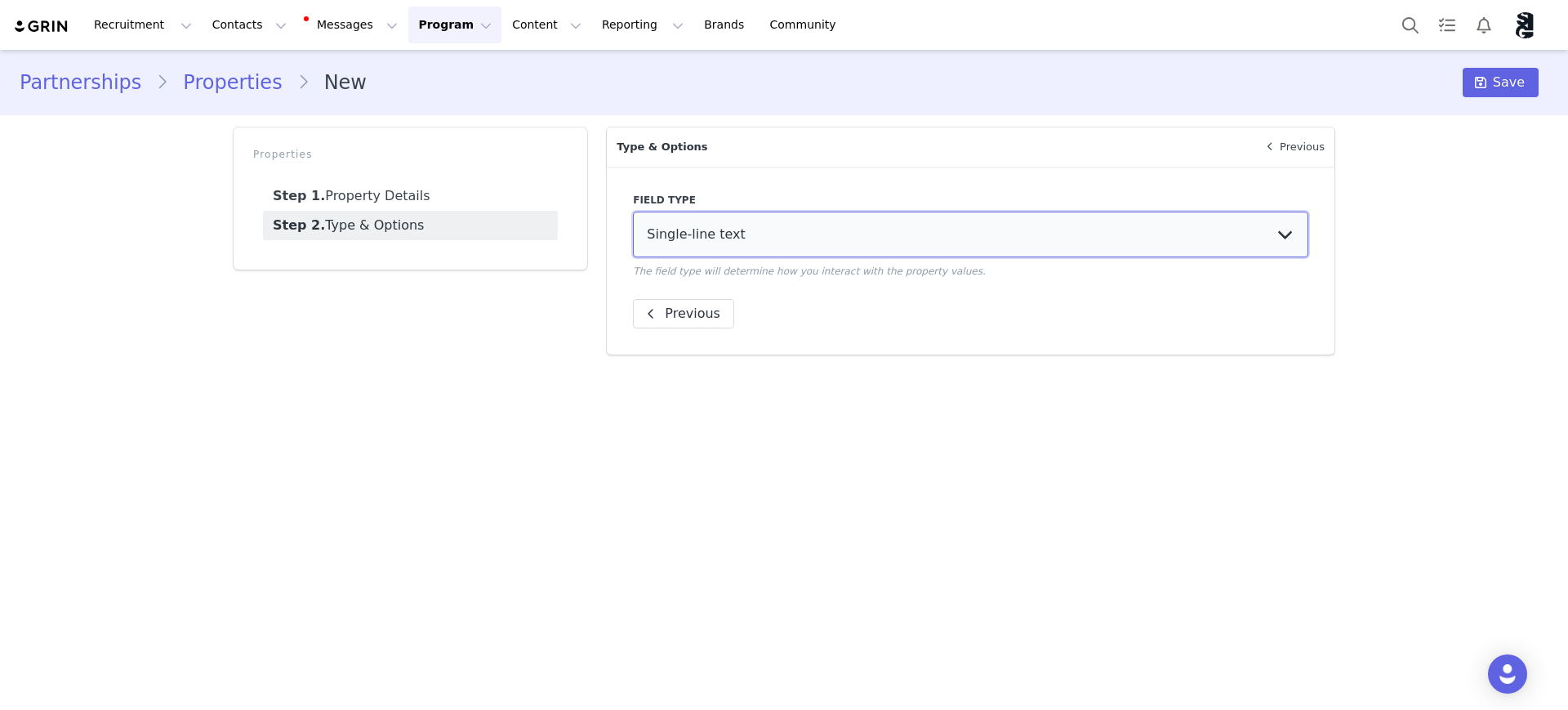
click at [914, 239] on select "Single-line text Multi-line text Number Dropdown select Date picker Single chec…" at bounding box center [970, 234] width 675 height 46
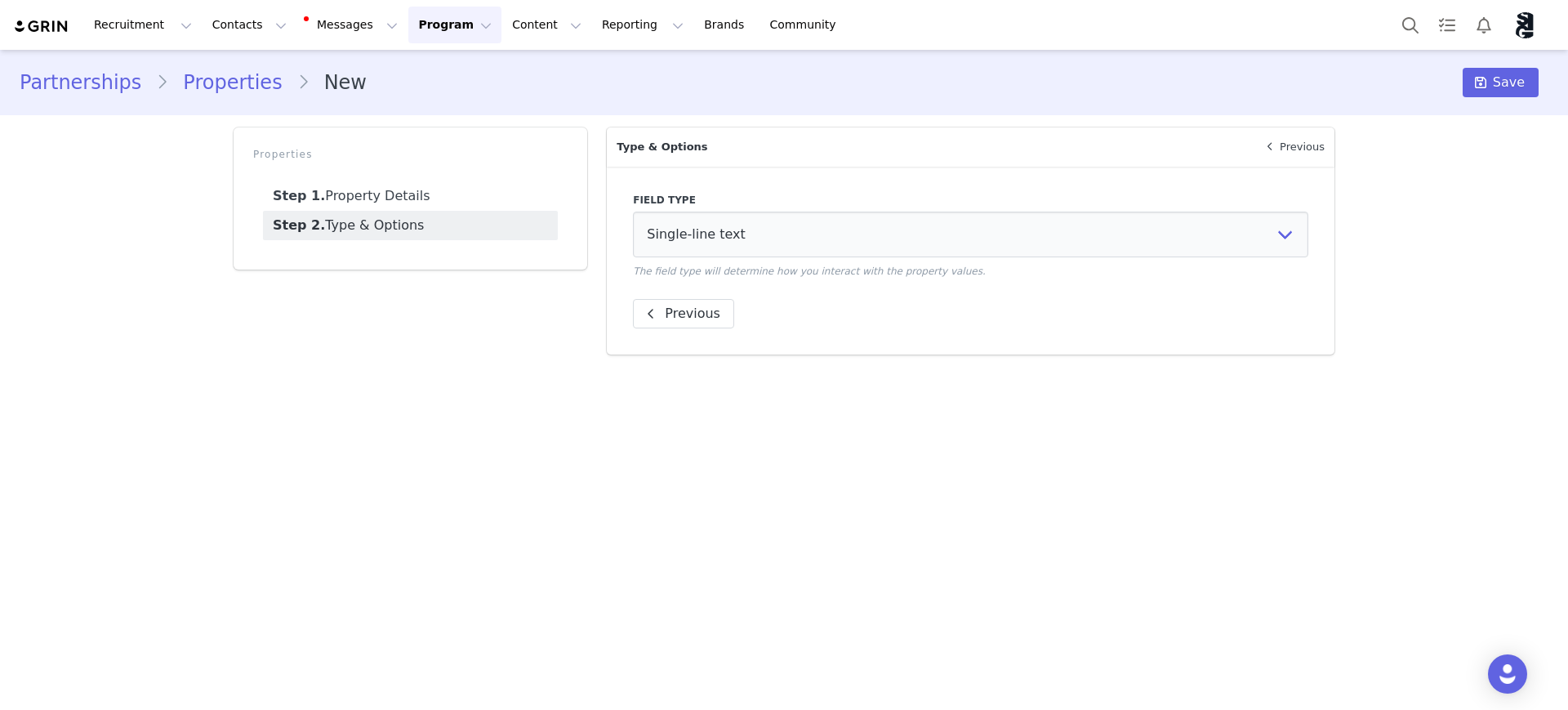
click at [248, 86] on link "Properties" at bounding box center [232, 83] width 128 height 30
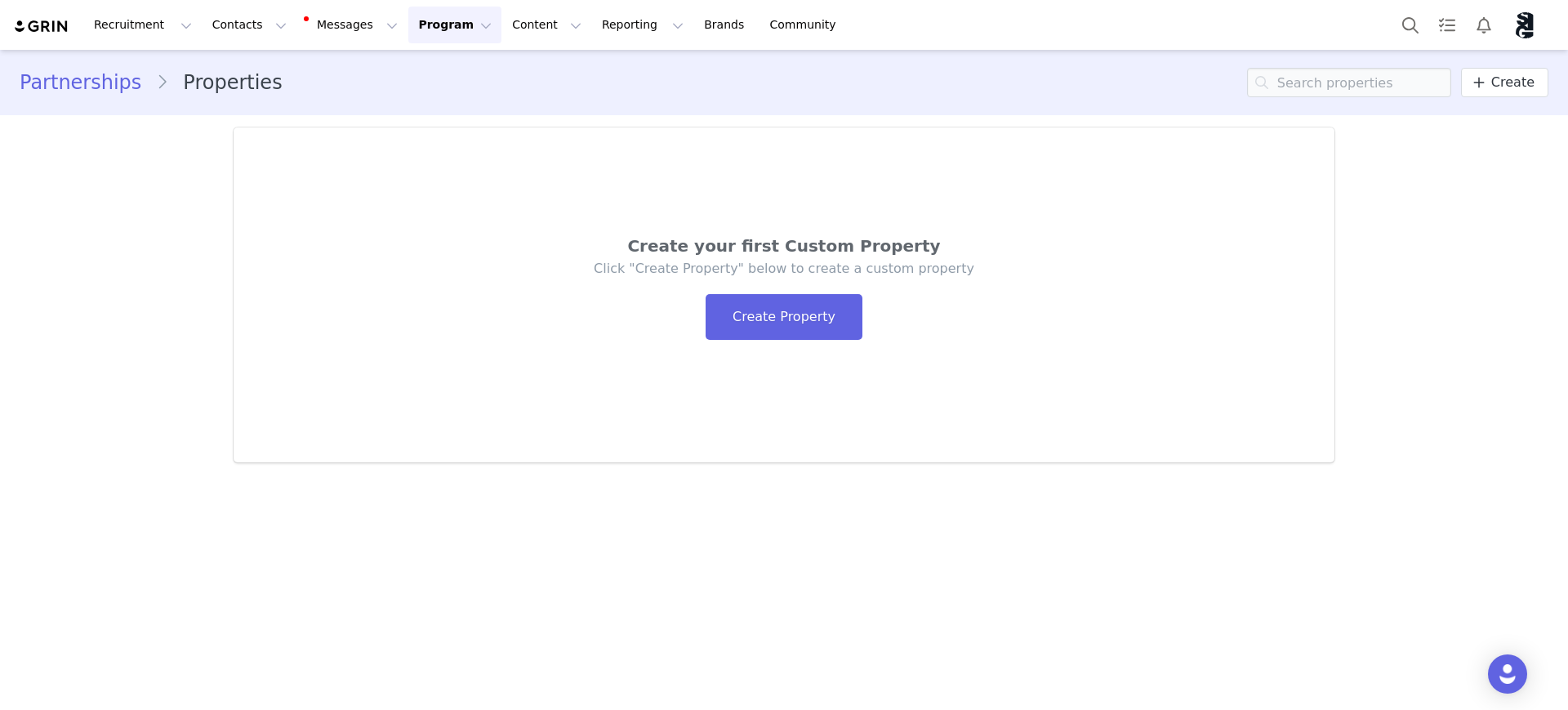
click at [89, 85] on link "Partnerships" at bounding box center [88, 83] width 136 height 30
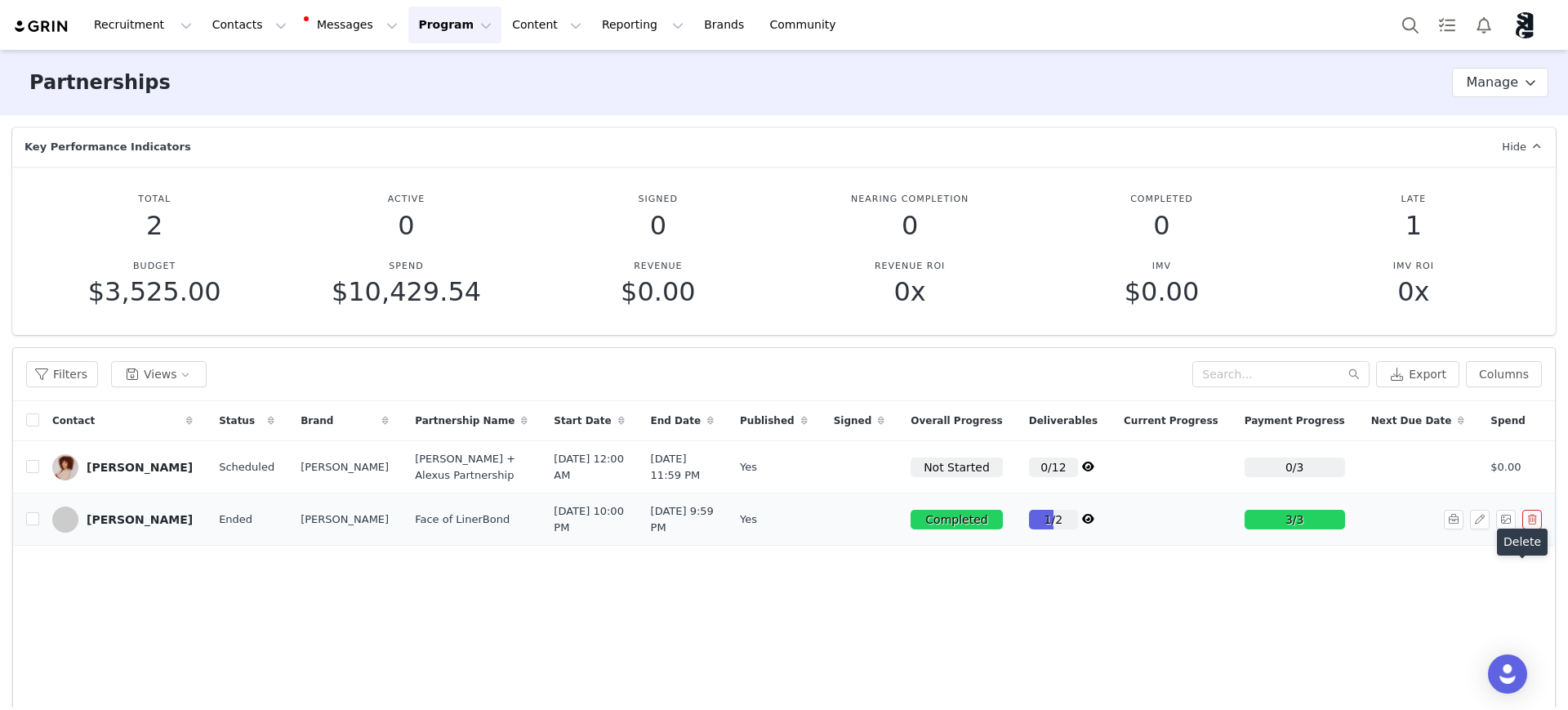
click at [1522, 530] on button "button" at bounding box center [1532, 520] width 20 height 20
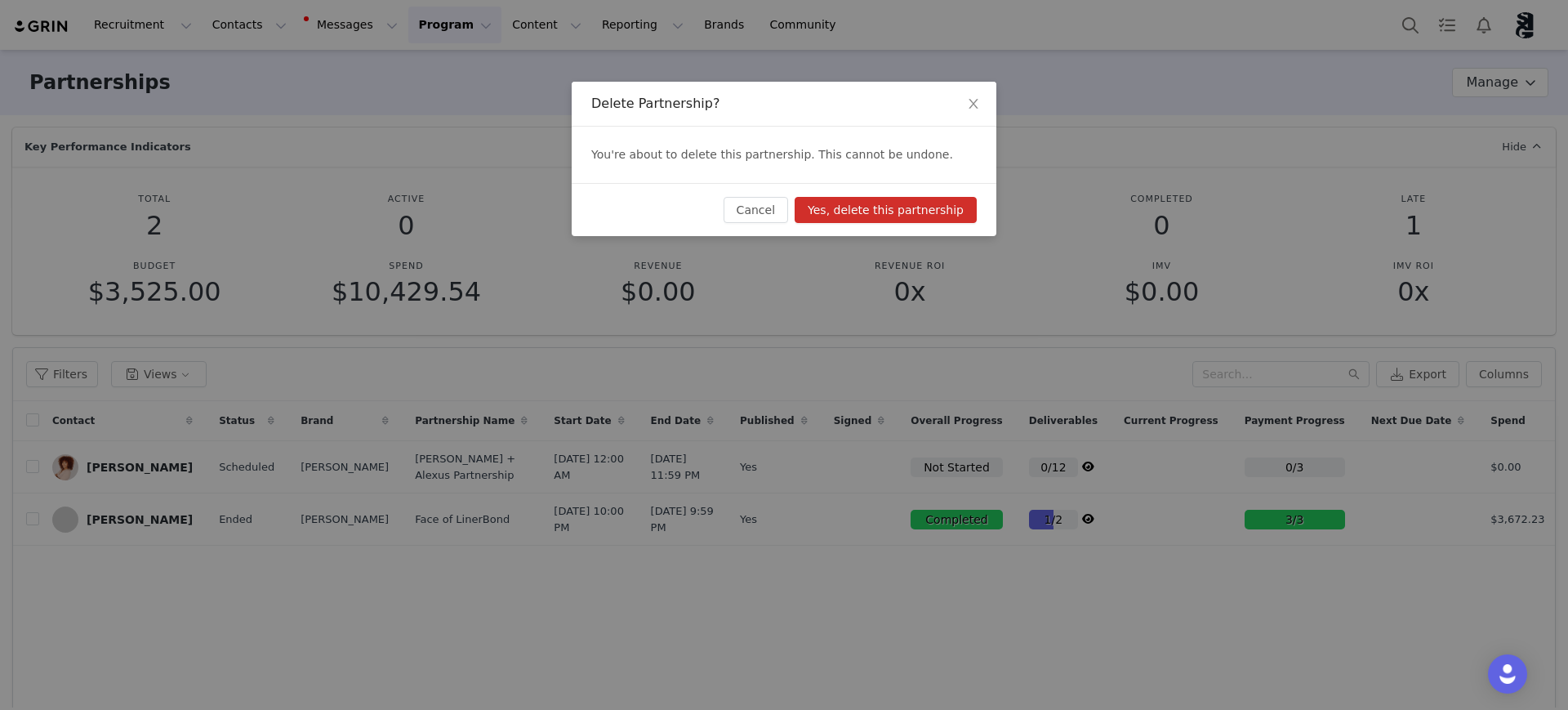
drag, startPoint x: 618, startPoint y: 156, endPoint x: 993, endPoint y: 154, distance: 375.0
click at [989, 155] on div "You're about to delete this partnership. This cannot be undone." at bounding box center [784, 154] width 425 height 57
click at [1285, 608] on div "Delete Partnership? You're about to delete this partnership. This cannot be und…" at bounding box center [784, 355] width 1568 height 710
click at [1289, 610] on div "Delete Partnership? You're about to delete this partnership. This cannot be und…" at bounding box center [784, 355] width 1568 height 710
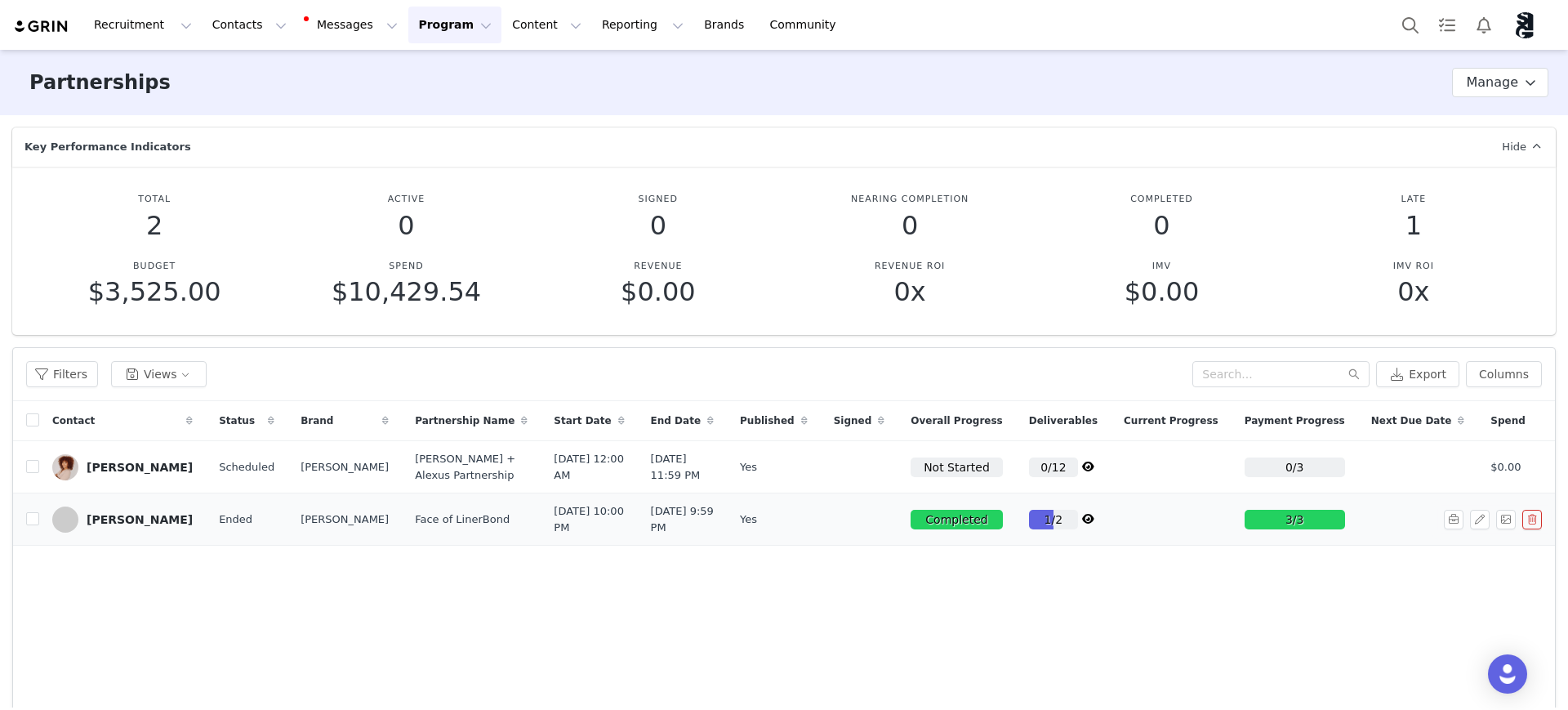
click at [1522, 530] on button "button" at bounding box center [1532, 520] width 20 height 20
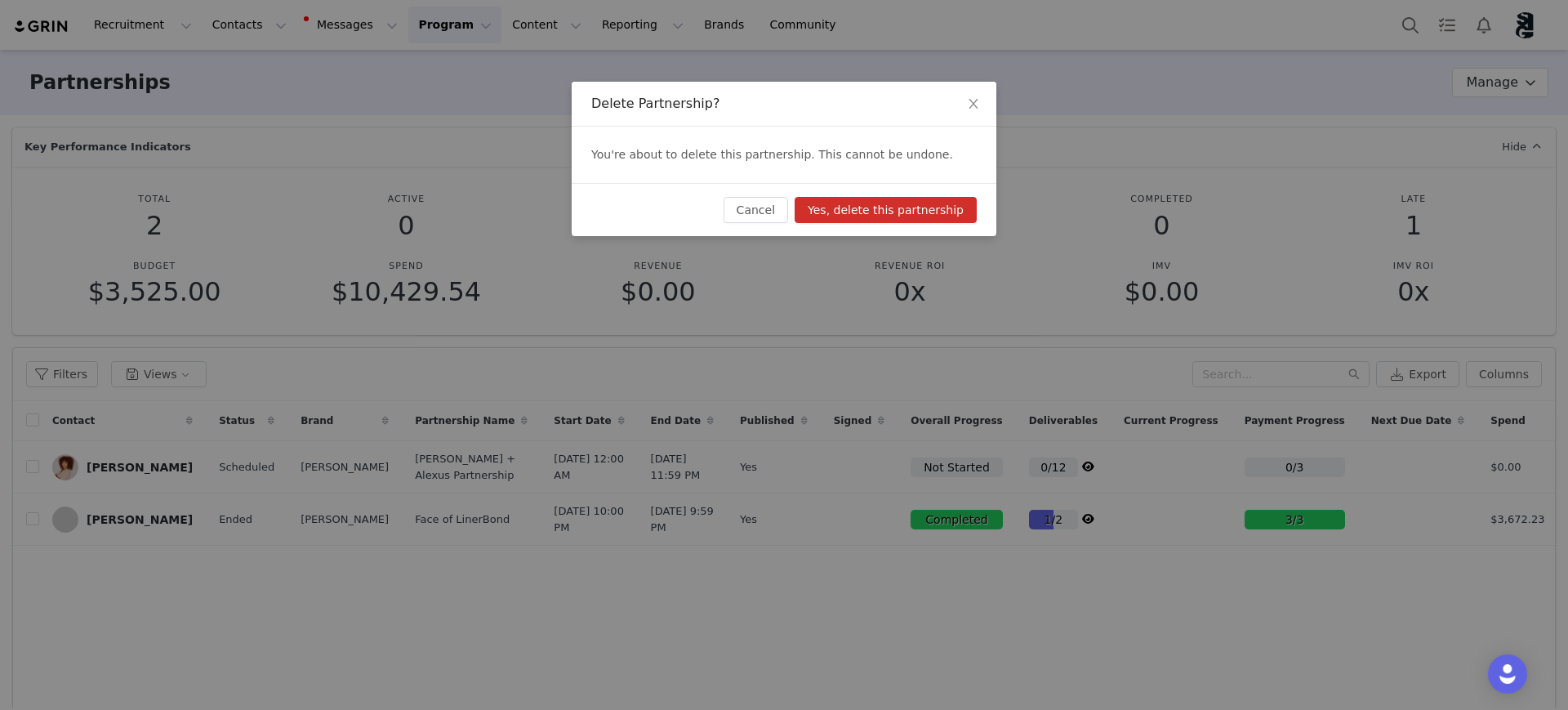
click at [1417, 621] on div "Delete Partnership? You're about to delete this partnership. This cannot be und…" at bounding box center [784, 355] width 1568 height 710
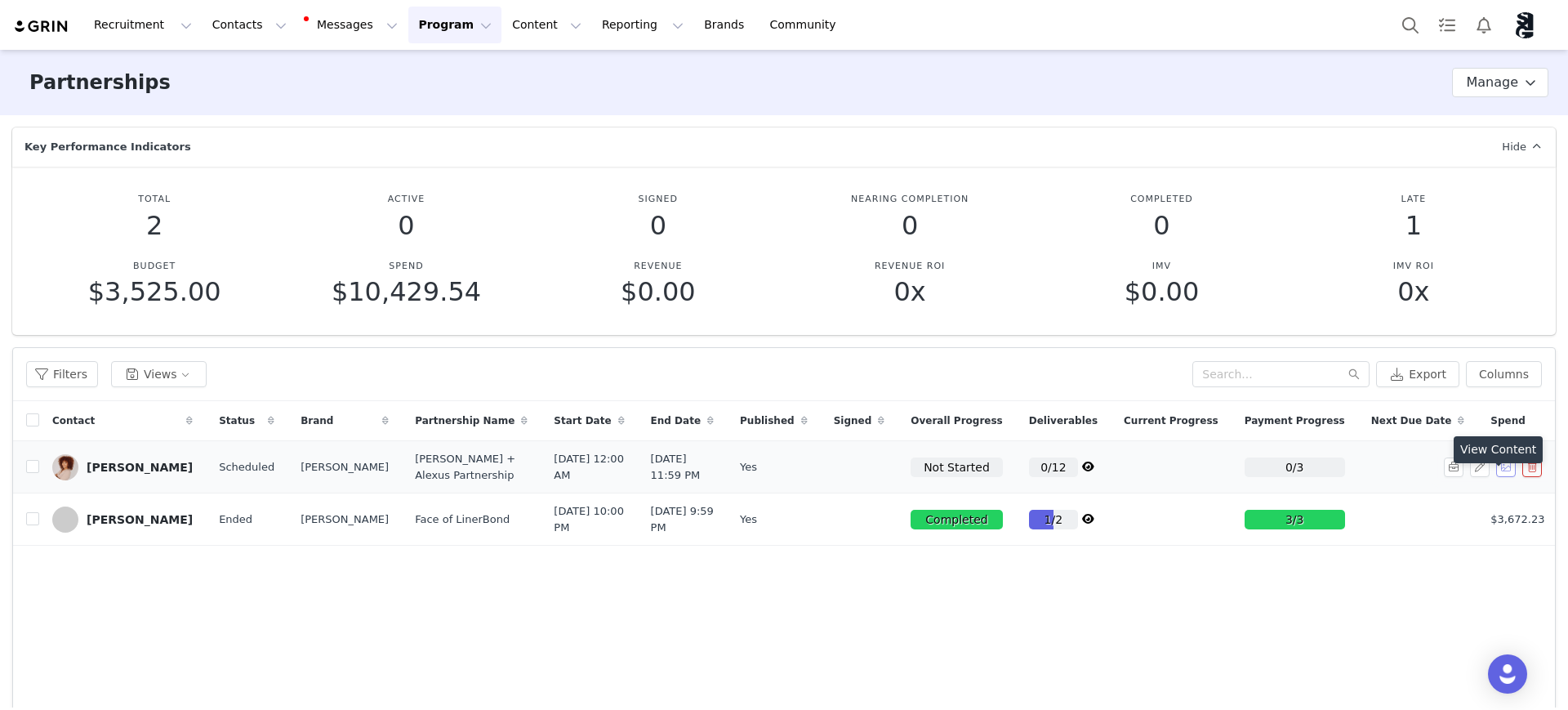
click at [1496, 477] on button "button" at bounding box center [1506, 467] width 20 height 20
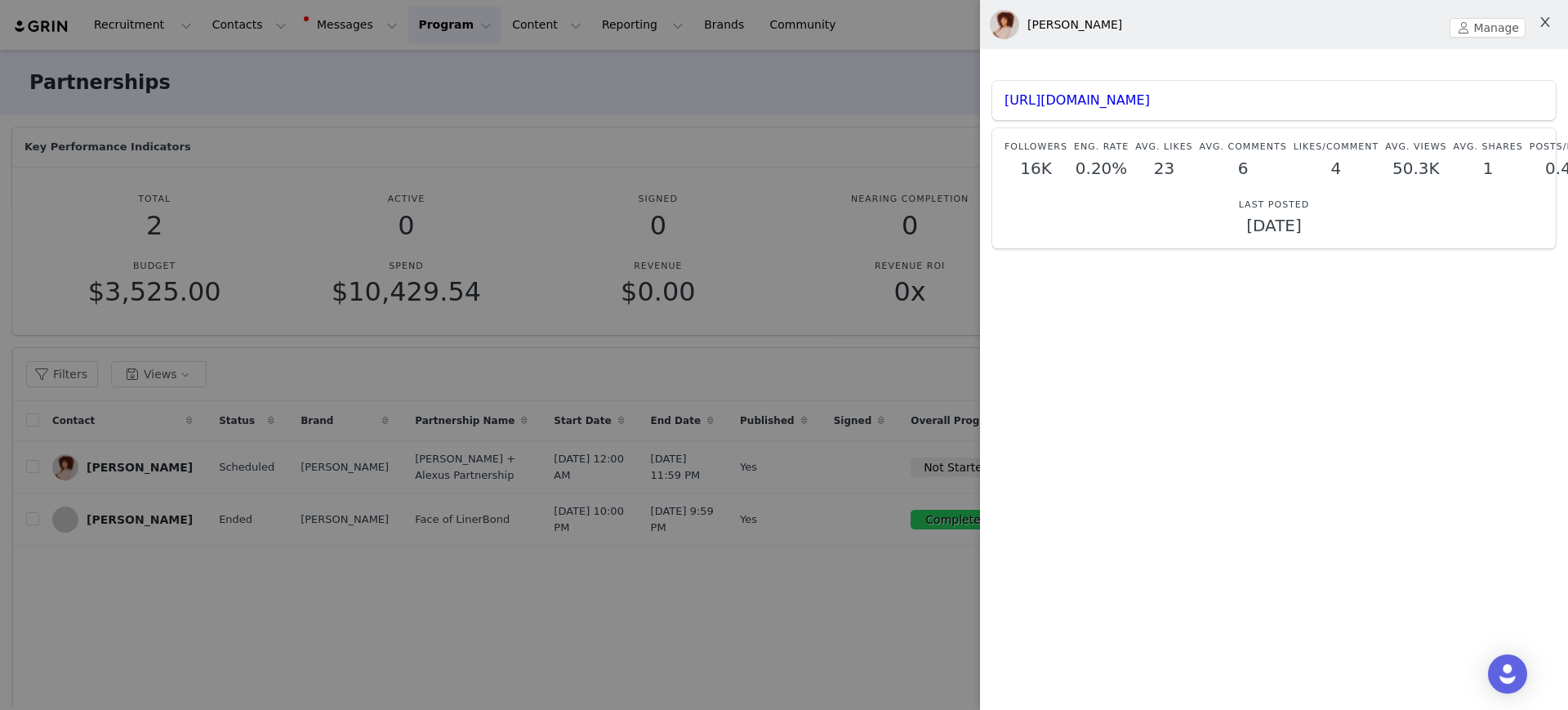
click at [1546, 20] on icon "icon: close" at bounding box center [1544, 22] width 9 height 10
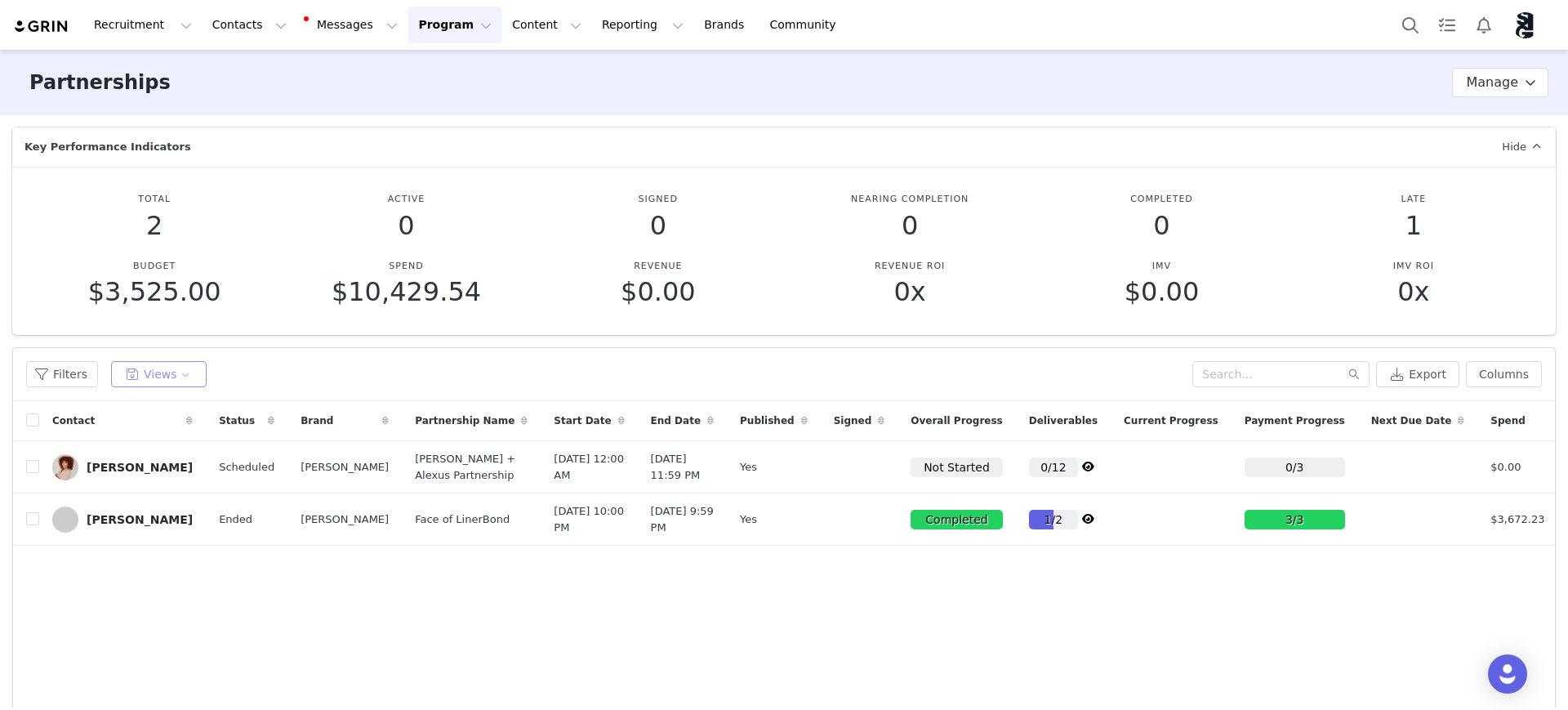
click at [158, 375] on button "Views" at bounding box center [159, 374] width 96 height 26
click at [68, 374] on button "Filters" at bounding box center [62, 374] width 72 height 26
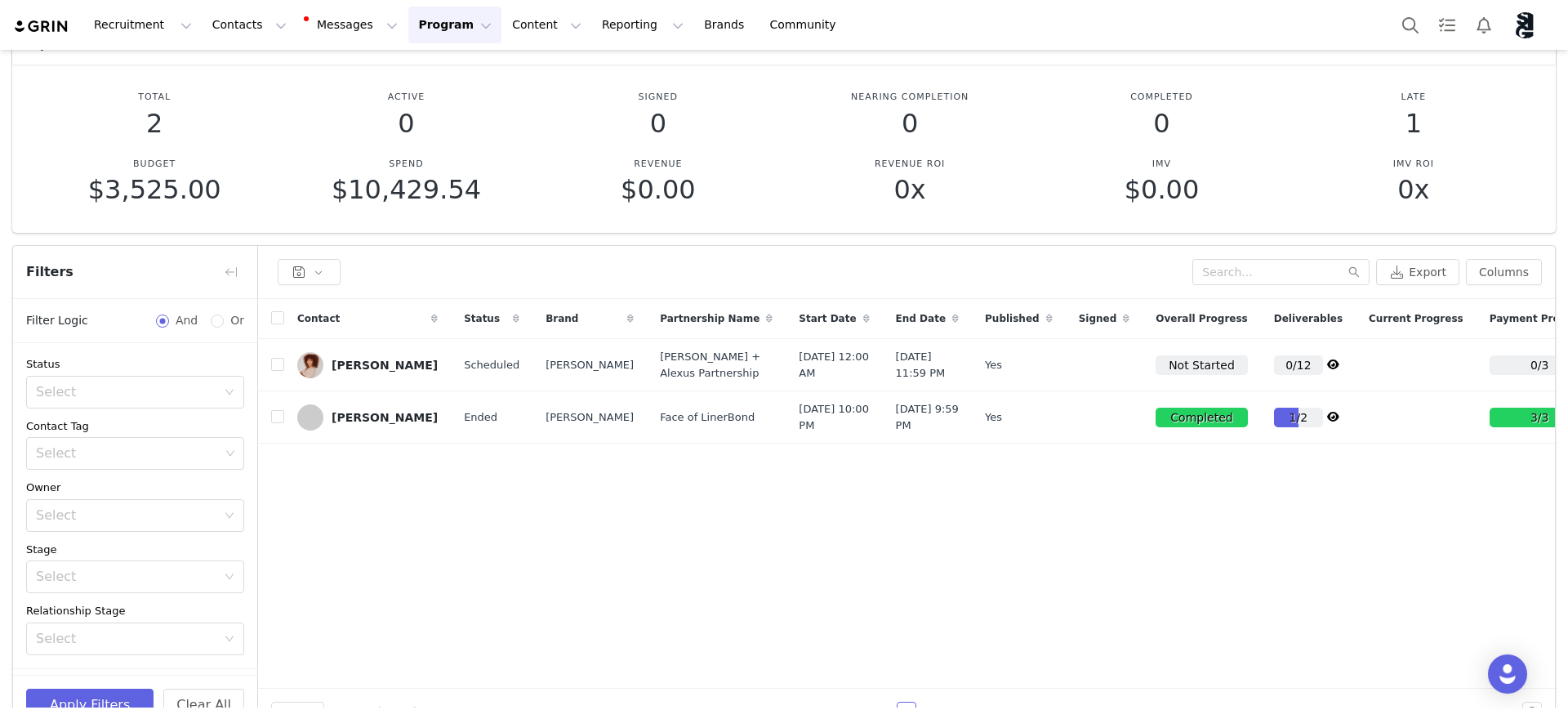
scroll to position [47, 0]
click at [1284, 608] on div "Contact Status Brand Partnership Name Start Date End Date Published Signed Over…" at bounding box center [907, 494] width 1297 height 389
click at [1327, 422] on icon at bounding box center [1333, 416] width 12 height 11
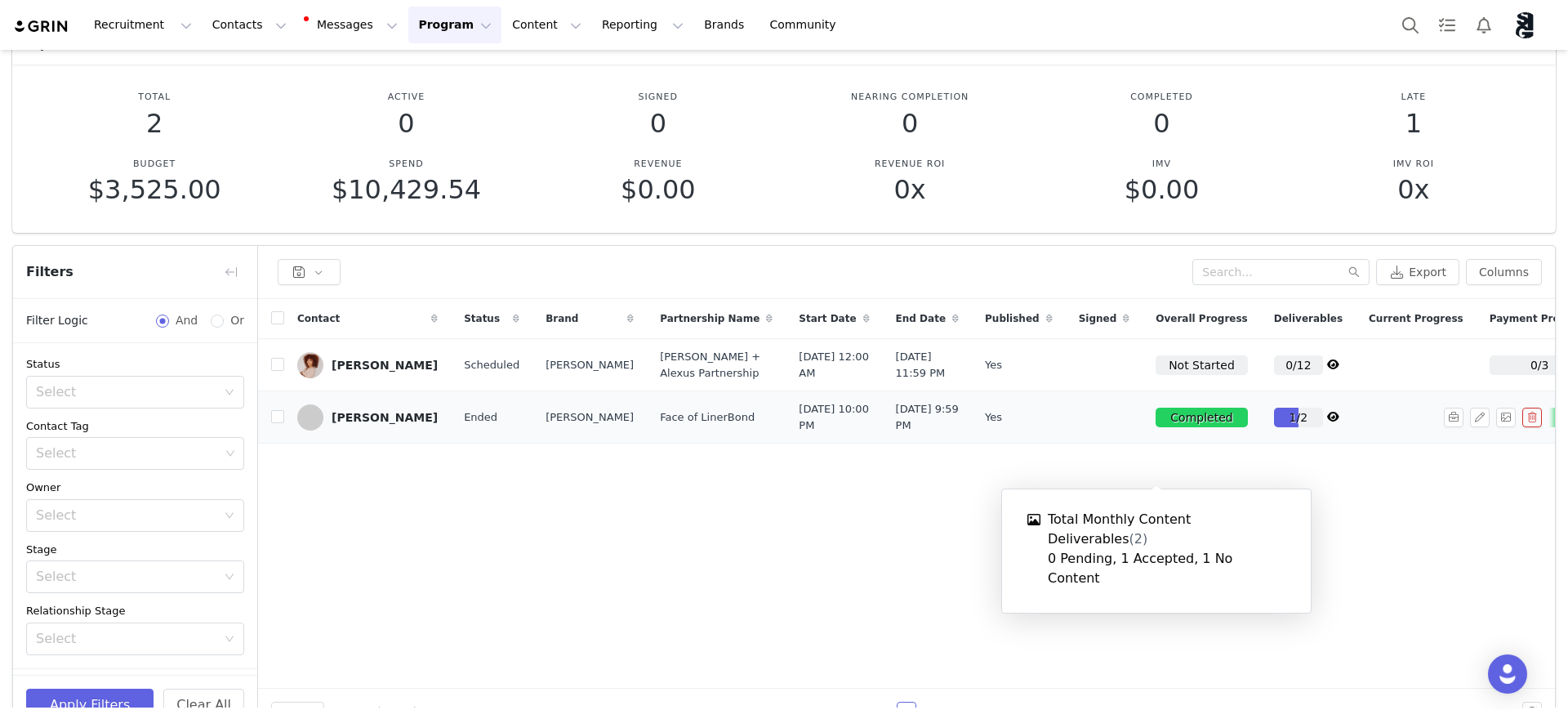
click at [882, 598] on div "Contact Status Brand Partnership Name Start Date End Date Published Signed Over…" at bounding box center [907, 494] width 1297 height 389
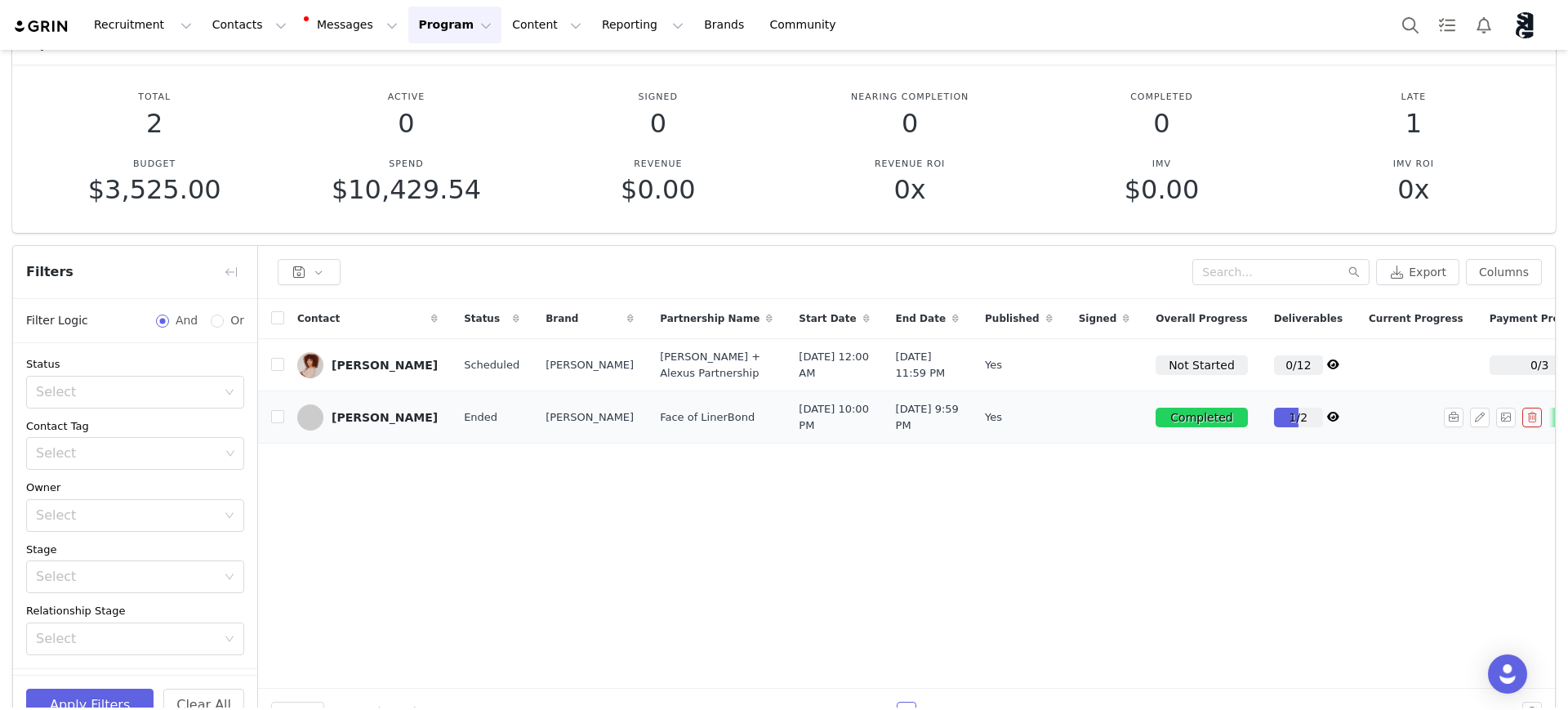
click at [660, 426] on span "Face of LinerBond" at bounding box center [707, 417] width 95 height 16
drag, startPoint x: 688, startPoint y: 384, endPoint x: 1089, endPoint y: 366, distance: 401.4
click at [1089, 366] on tr "Alexus Scott Scheduled Silly George Silly George + Alexus Partnership Oct 2, 20…" at bounding box center [1269, 366] width 2022 height 52
click at [1066, 327] on div "Signed" at bounding box center [1104, 319] width 78 height 39
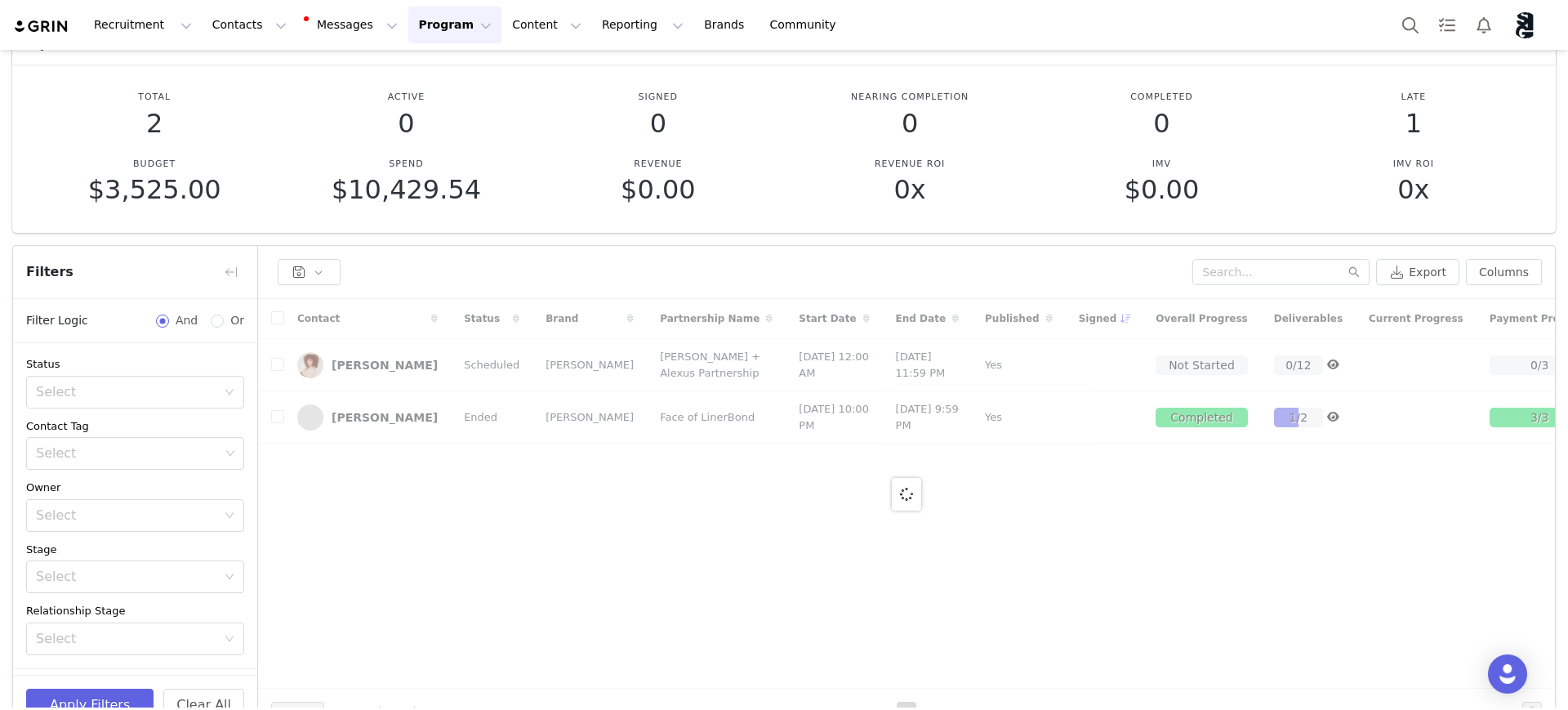
click at [360, 475] on div at bounding box center [907, 494] width 1297 height 389
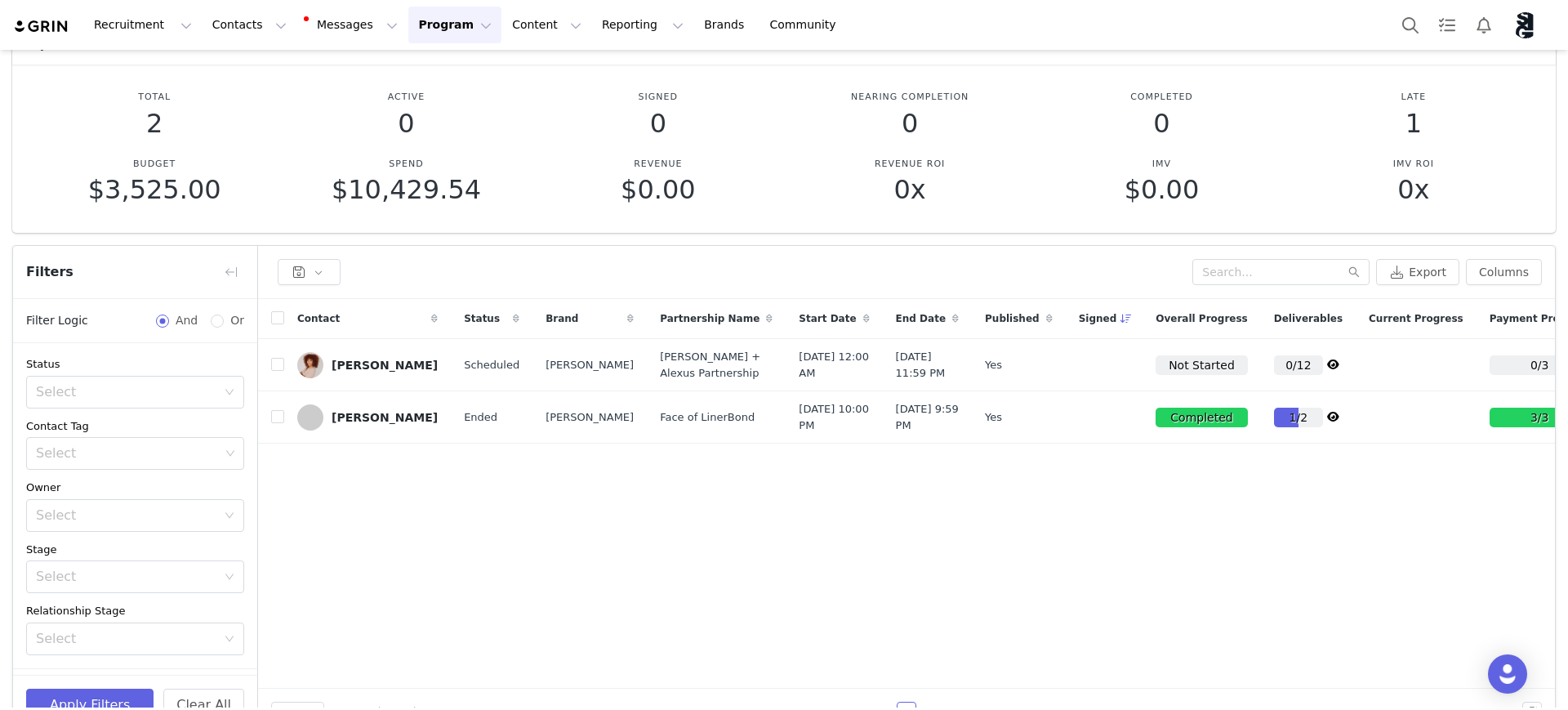
click at [561, 550] on div "Contact Status Brand Partnership Name Start Date End Date Published Signed Over…" at bounding box center [907, 494] width 1297 height 389
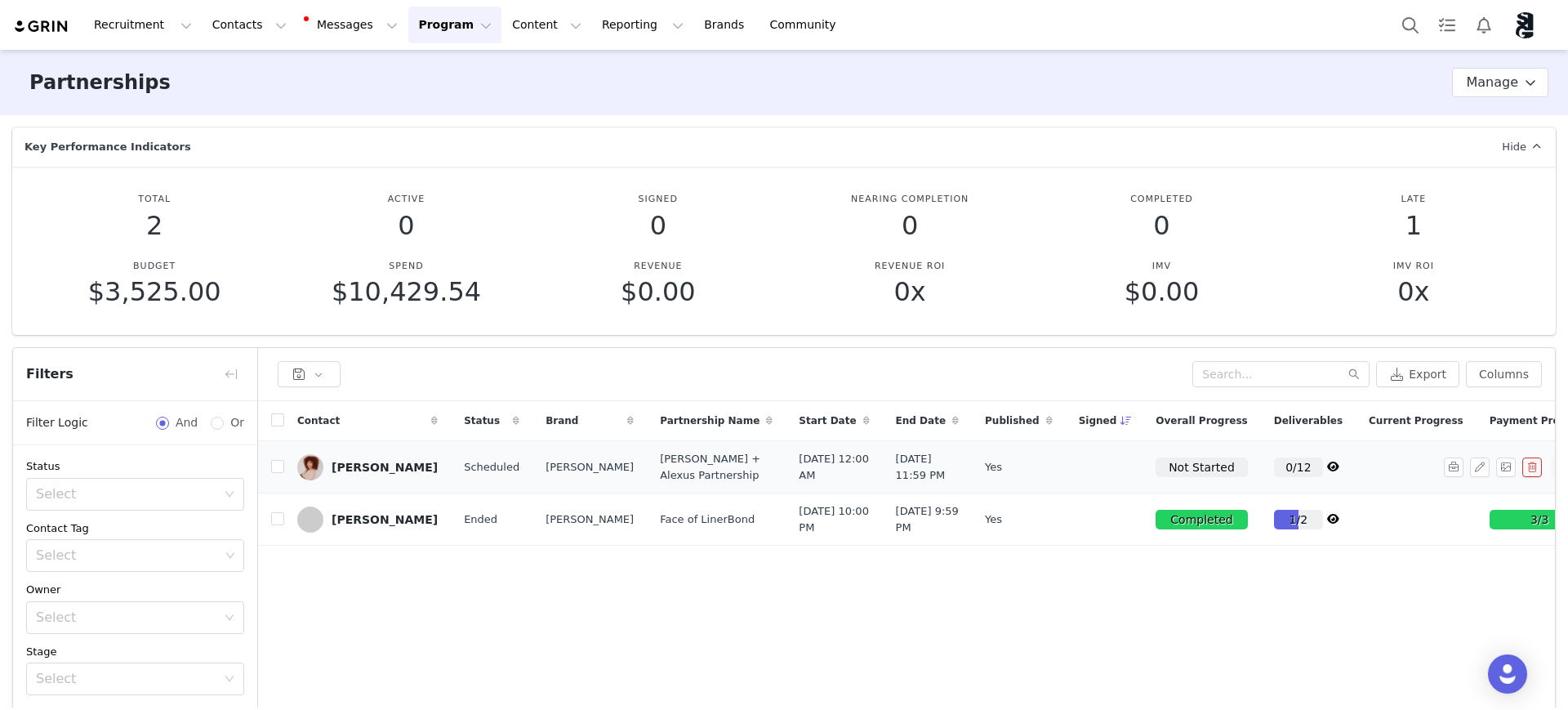
click at [1327, 472] on icon at bounding box center [1333, 467] width 12 height 11
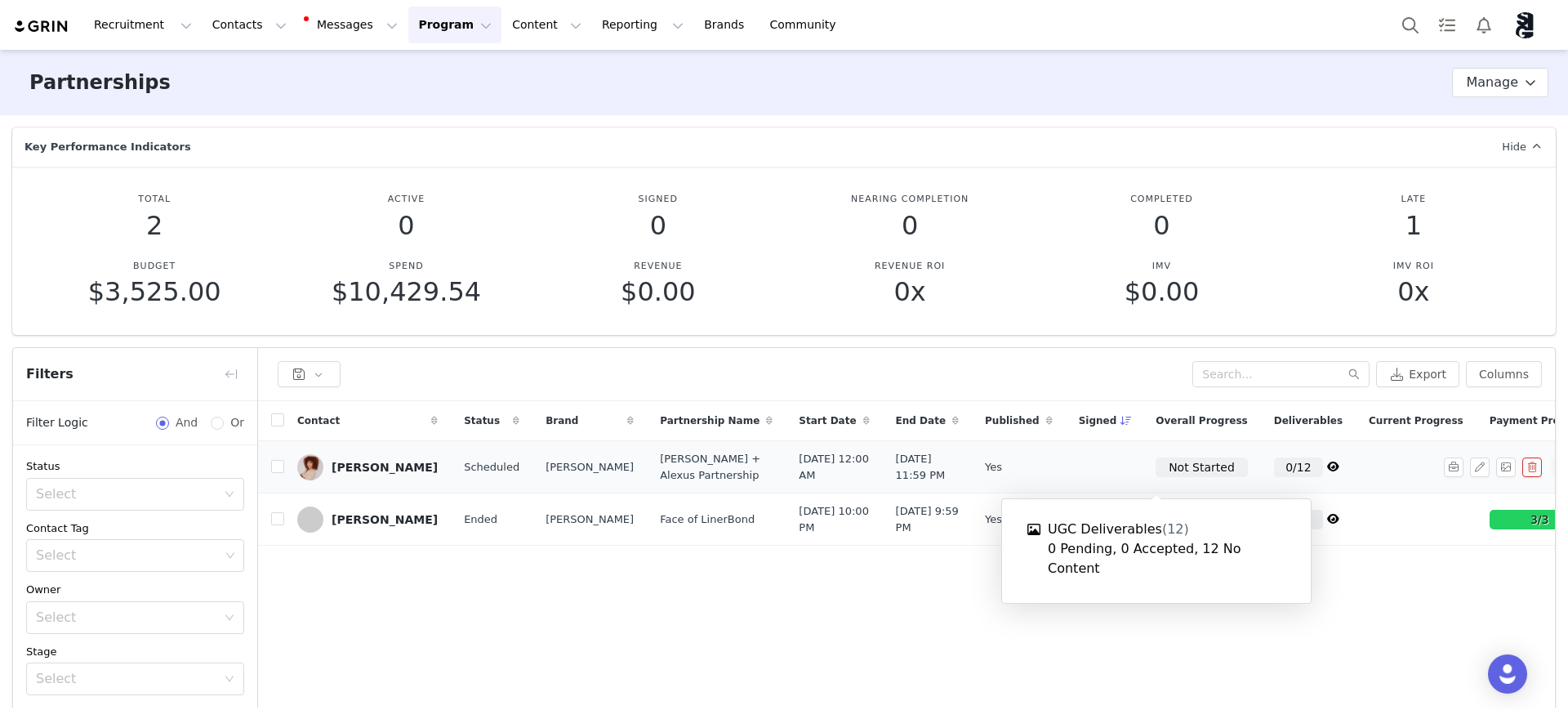
click at [1156, 477] on div "Not Started" at bounding box center [1202, 467] width 92 height 20
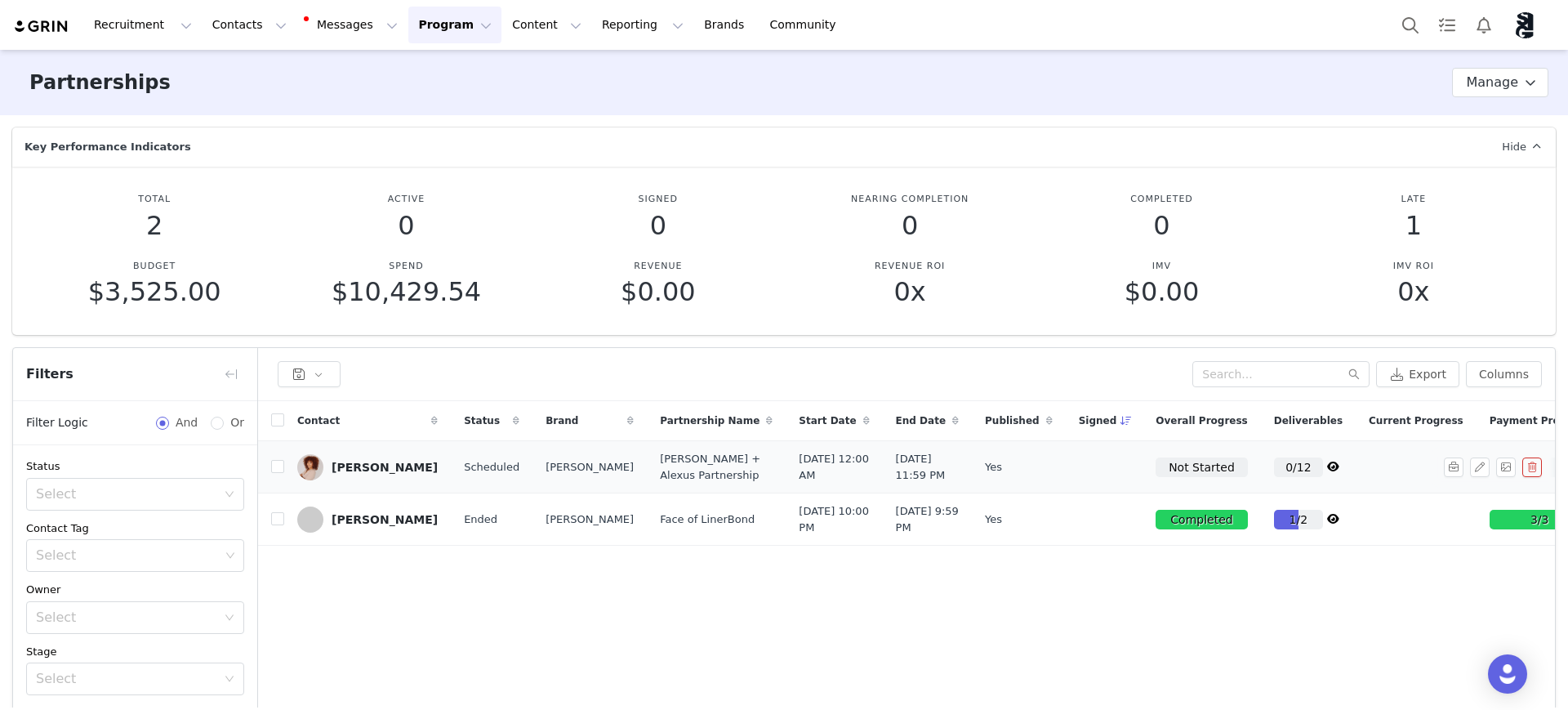
click at [374, 474] on div "[PERSON_NAME]" at bounding box center [385, 467] width 107 height 13
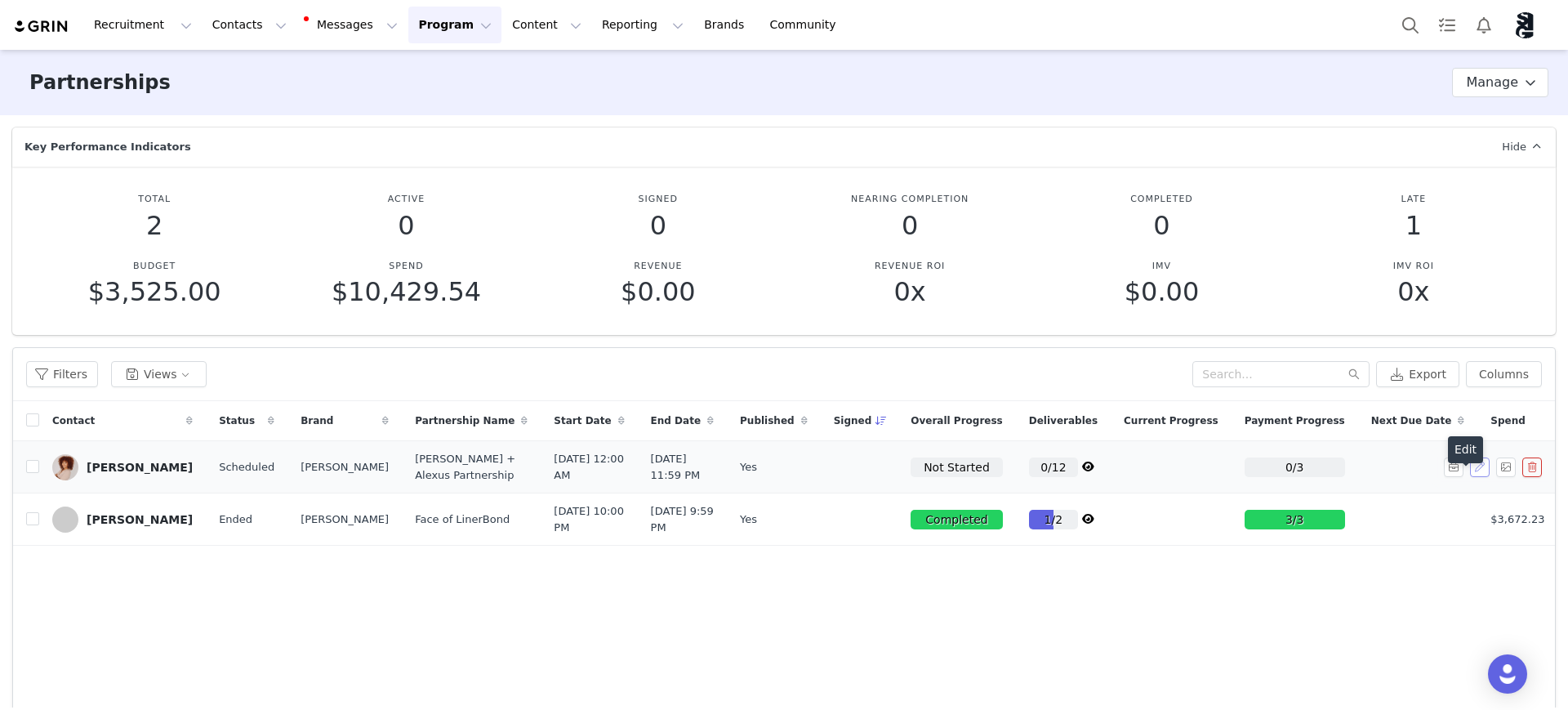
click at [1470, 477] on button "button" at bounding box center [1480, 467] width 20 height 20
select select
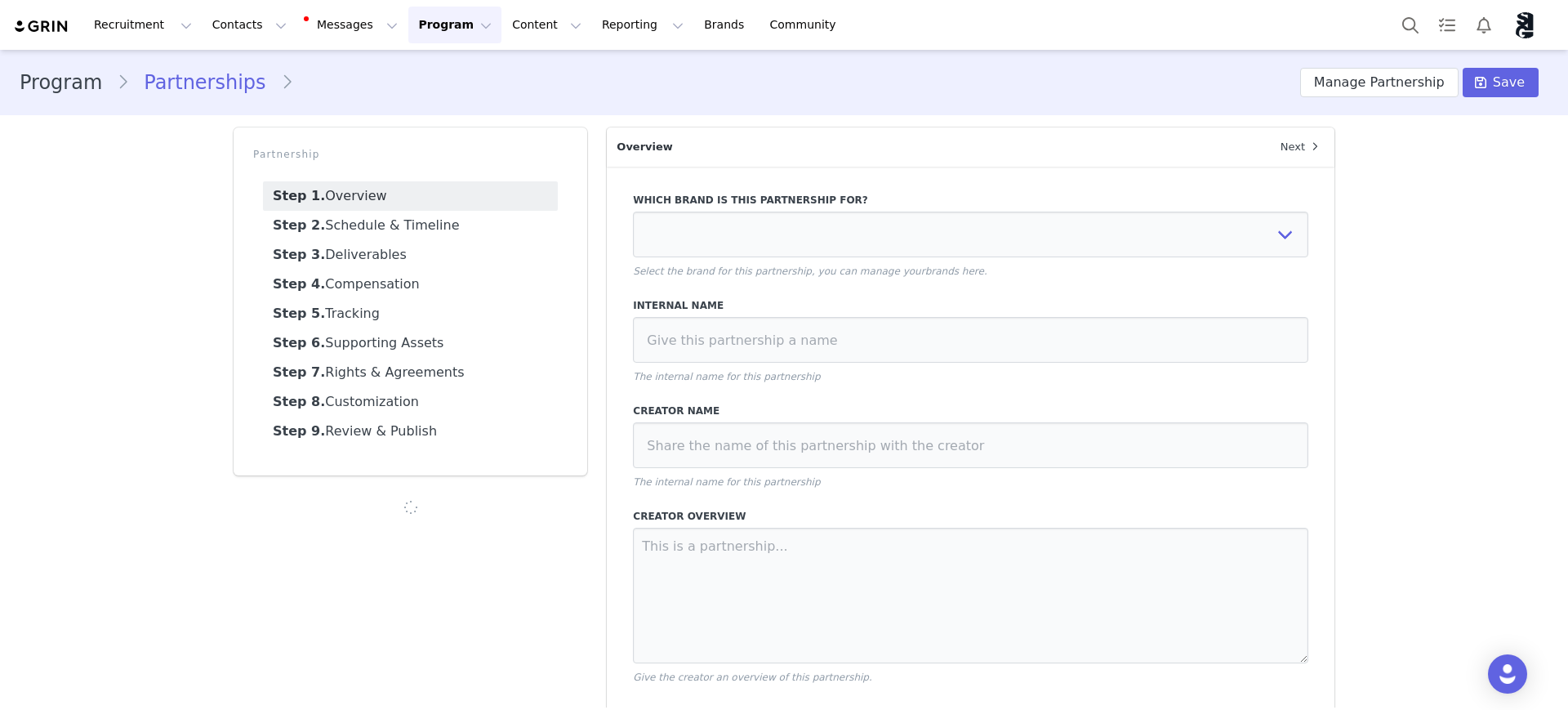
type input "$1,500.00"
select select "efe3313e-59cd-4a21-aae7-76e70609369c"
type input "[PERSON_NAME] + Alexus Partnership"
type textarea "We’re so excited to be continuing our partnership with you over the next three …"
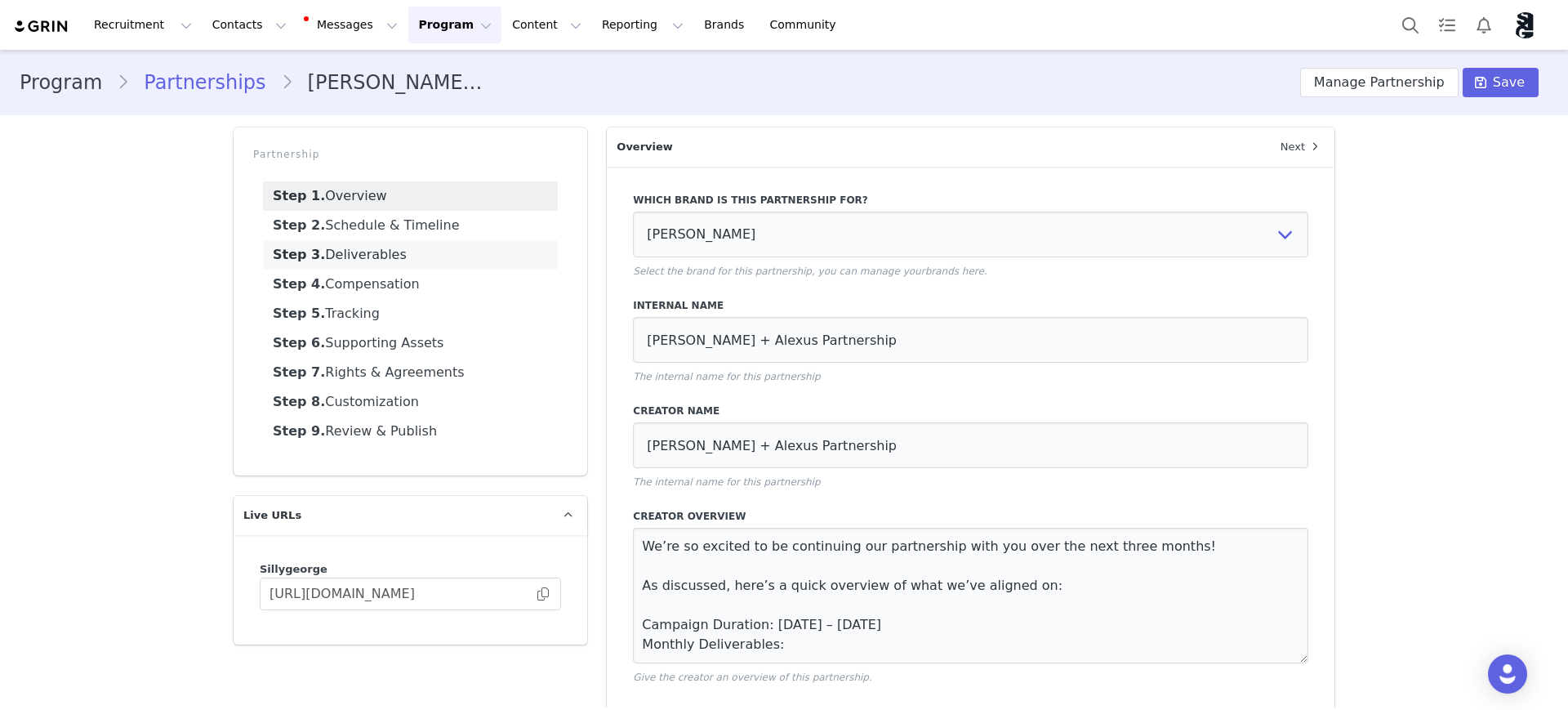
click at [366, 258] on link "Step 3. Deliverables" at bounding box center [411, 255] width 295 height 30
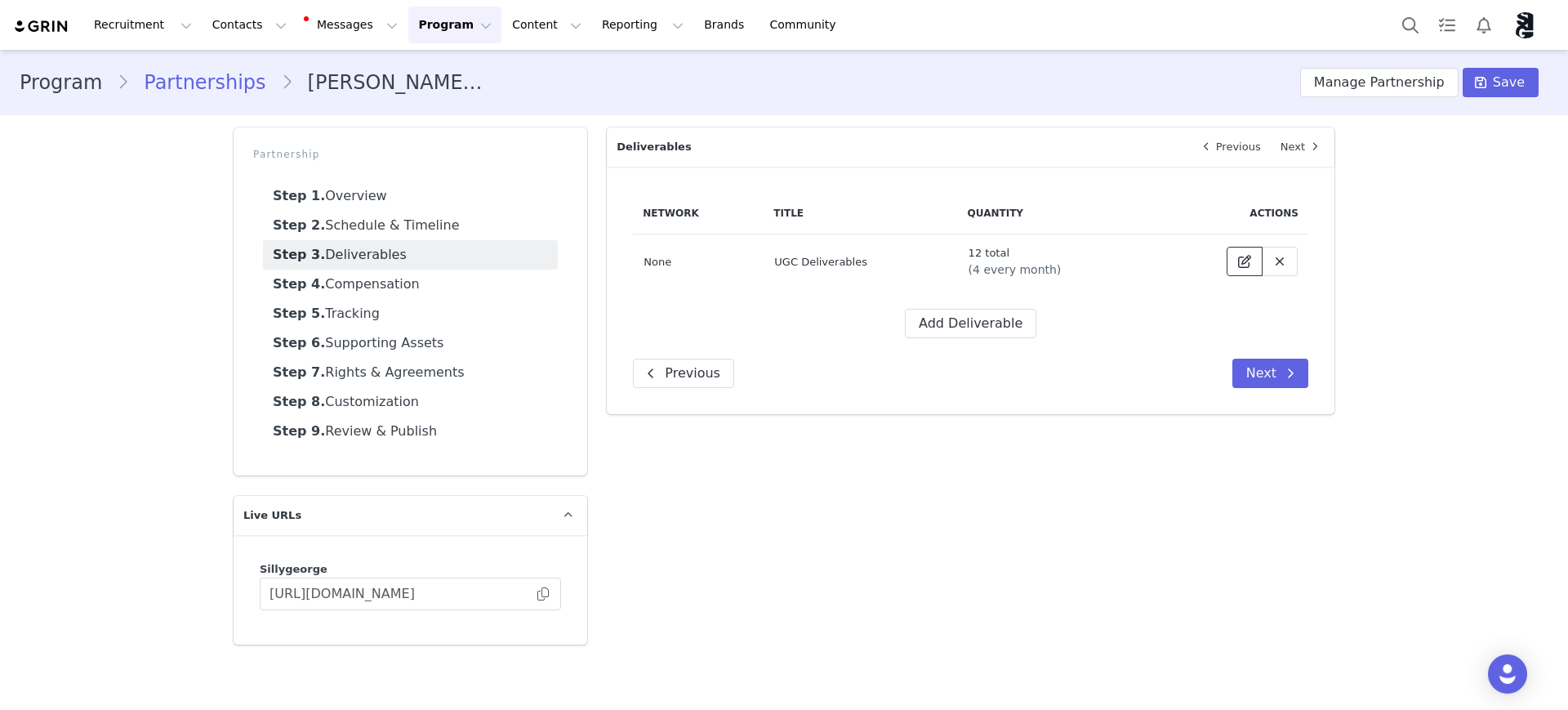
click at [1246, 266] on icon at bounding box center [1245, 262] width 13 height 13
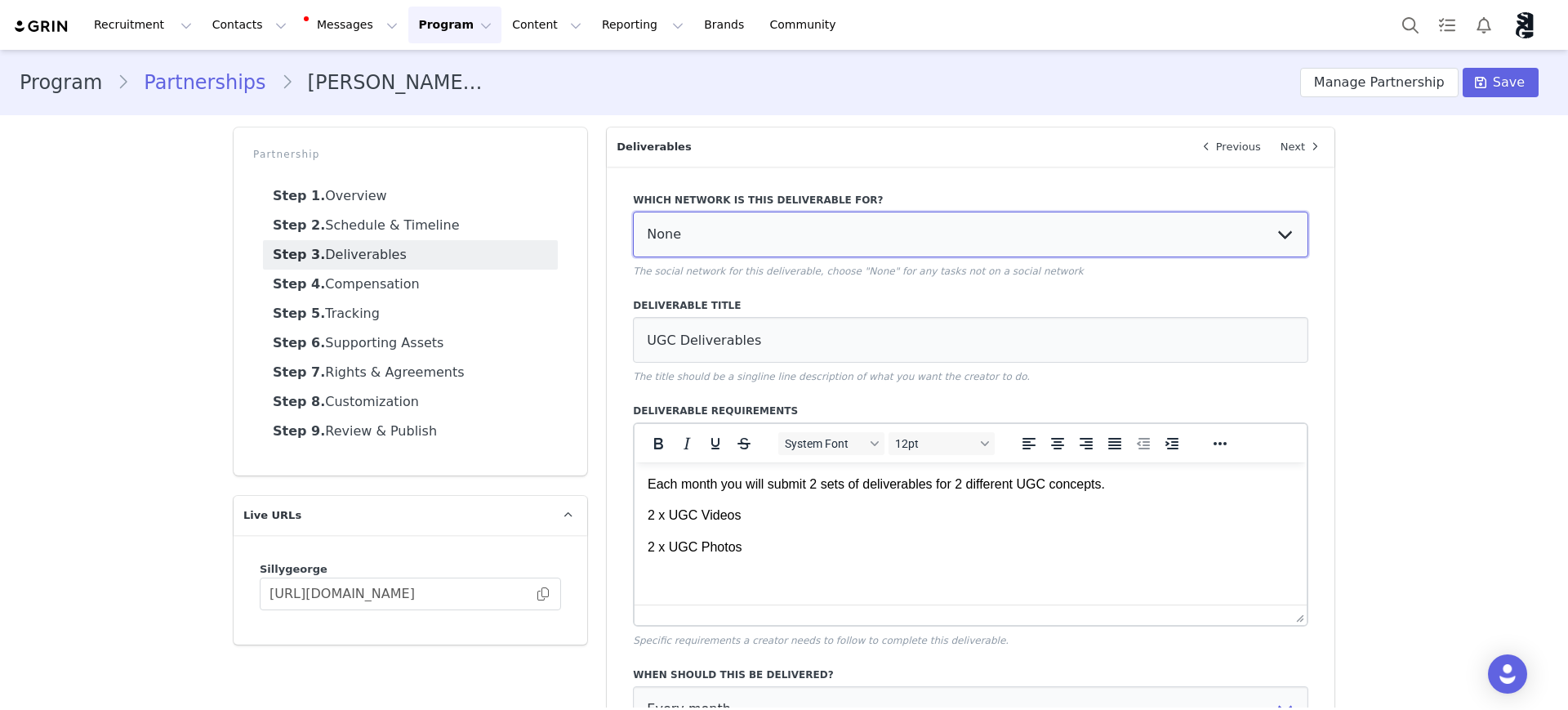
click at [678, 235] on select "None YouTube Twitter Instagram Facebook Twitch TikTok Pinterest" at bounding box center [970, 234] width 675 height 46
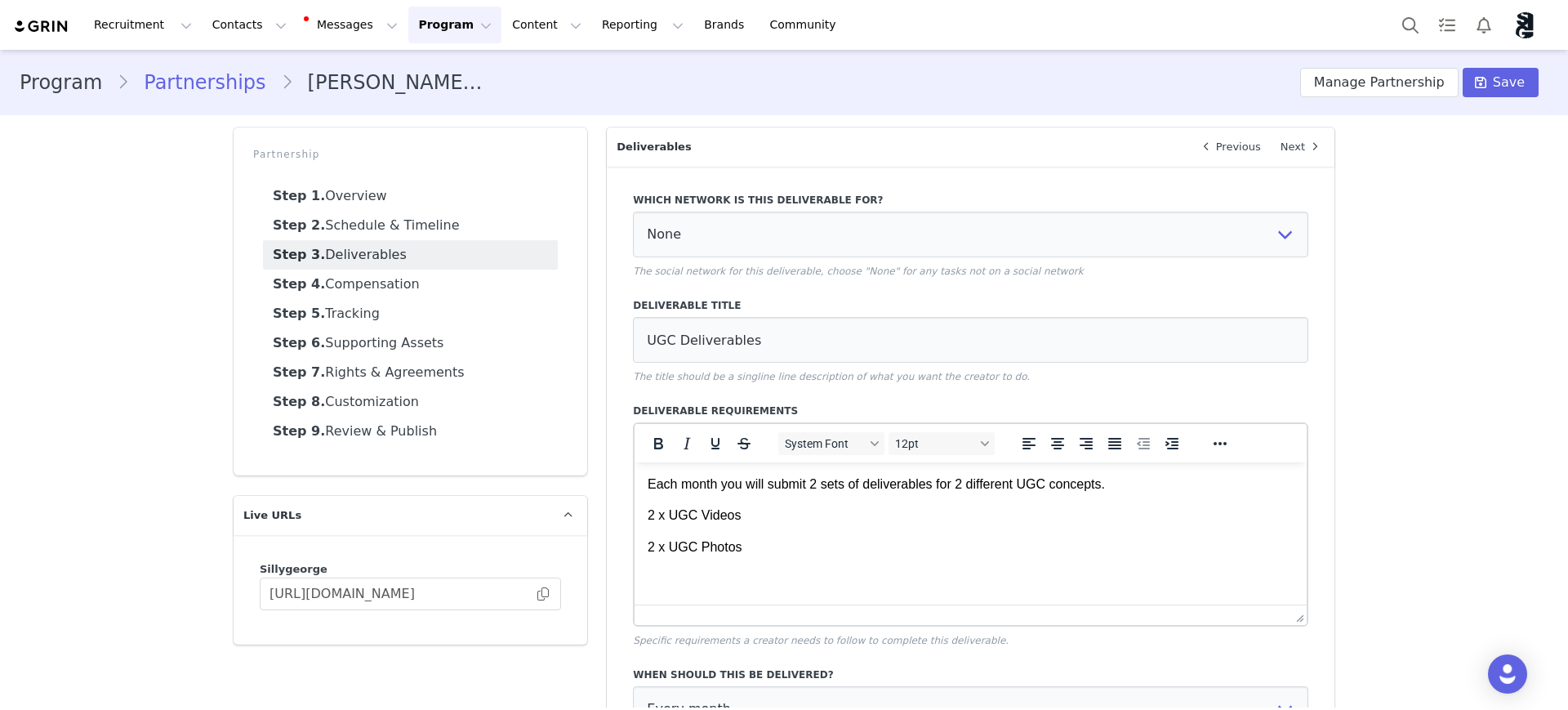
drag, startPoint x: 639, startPoint y: 274, endPoint x: 1116, endPoint y: 277, distance: 477.0
click at [1043, 273] on p "The social network for this deliverable, choose "None" for any tasks not on a s…" at bounding box center [970, 271] width 675 height 15
click at [1116, 277] on p "The social network for this deliverable, choose "None" for any tasks not on a s…" at bounding box center [970, 271] width 675 height 15
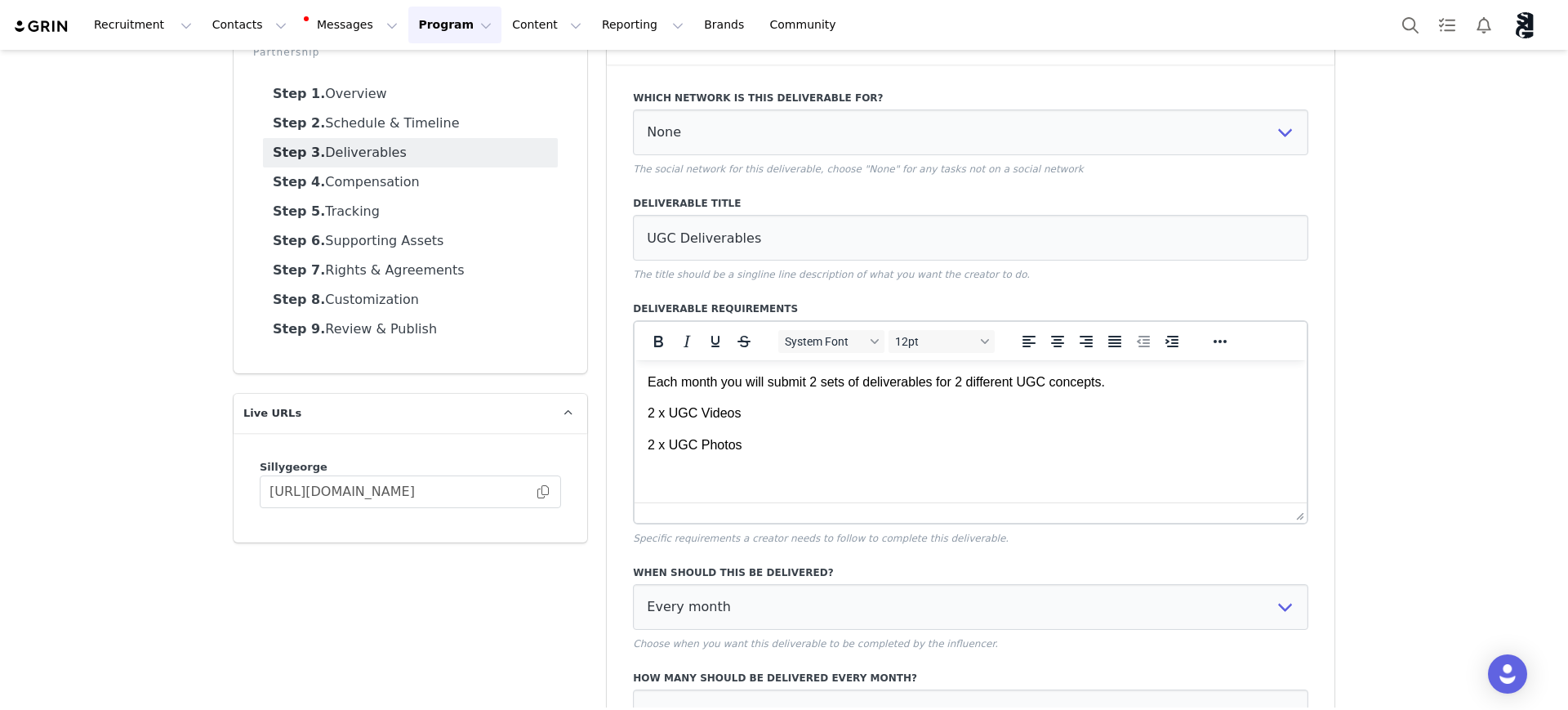
click at [670, 467] on html "Each month you will submit 2 sets of deliverables for 2 different UGC concepts.…" at bounding box center [970, 413] width 672 height 107
click at [780, 440] on p "2 x UGC Photos" at bounding box center [970, 445] width 646 height 18
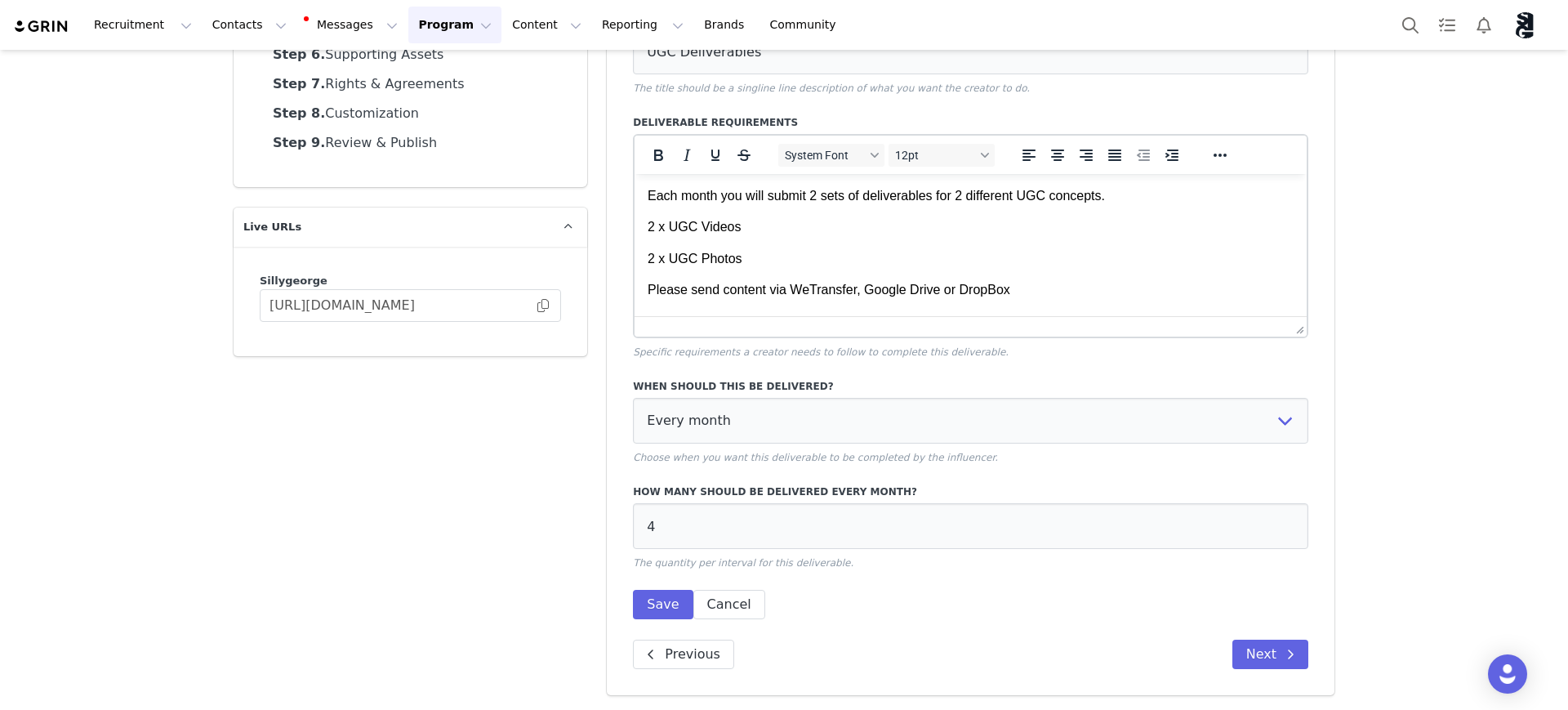
scroll to position [0, 0]
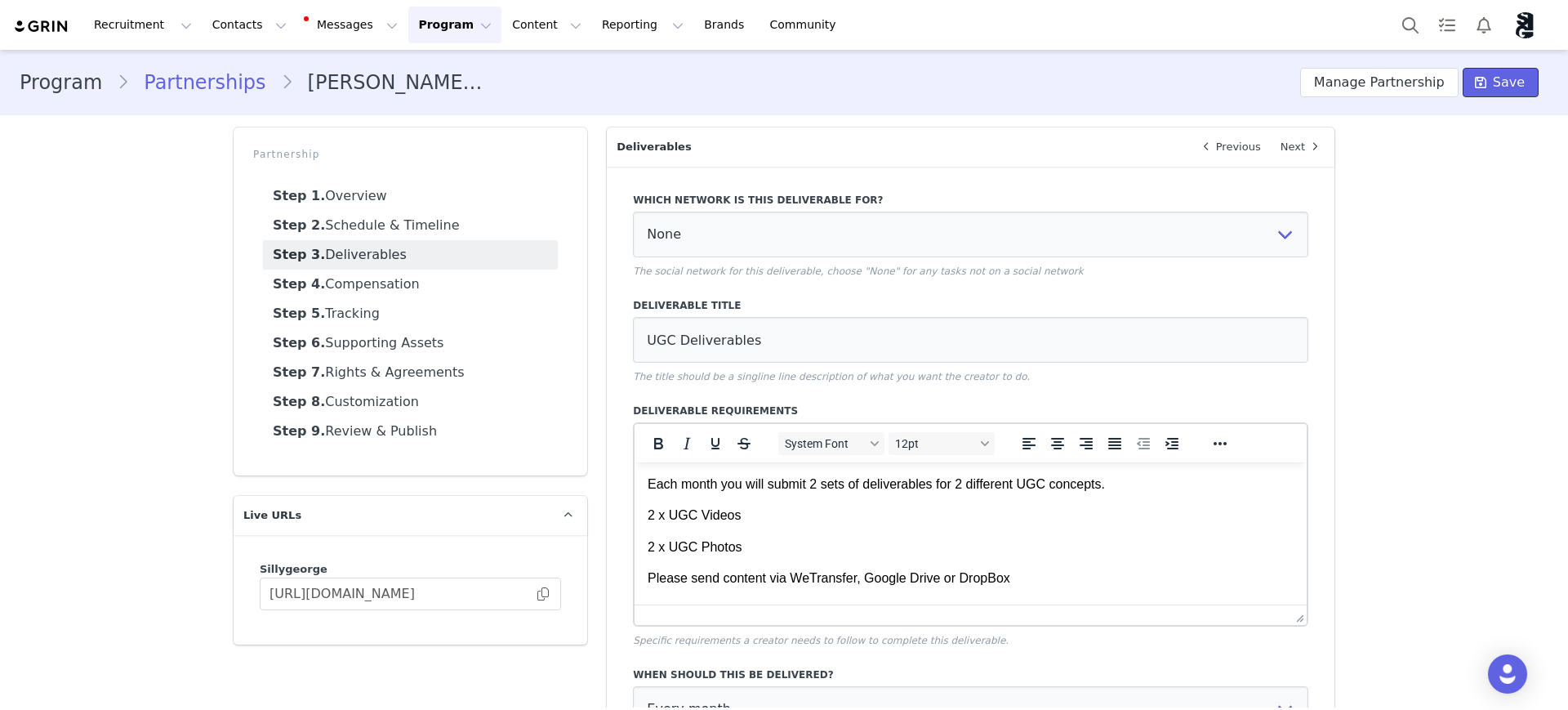
click at [1493, 73] on span "Save" at bounding box center [1508, 83] width 32 height 20
click at [368, 287] on link "Step 4. Compensation" at bounding box center [411, 284] width 295 height 30
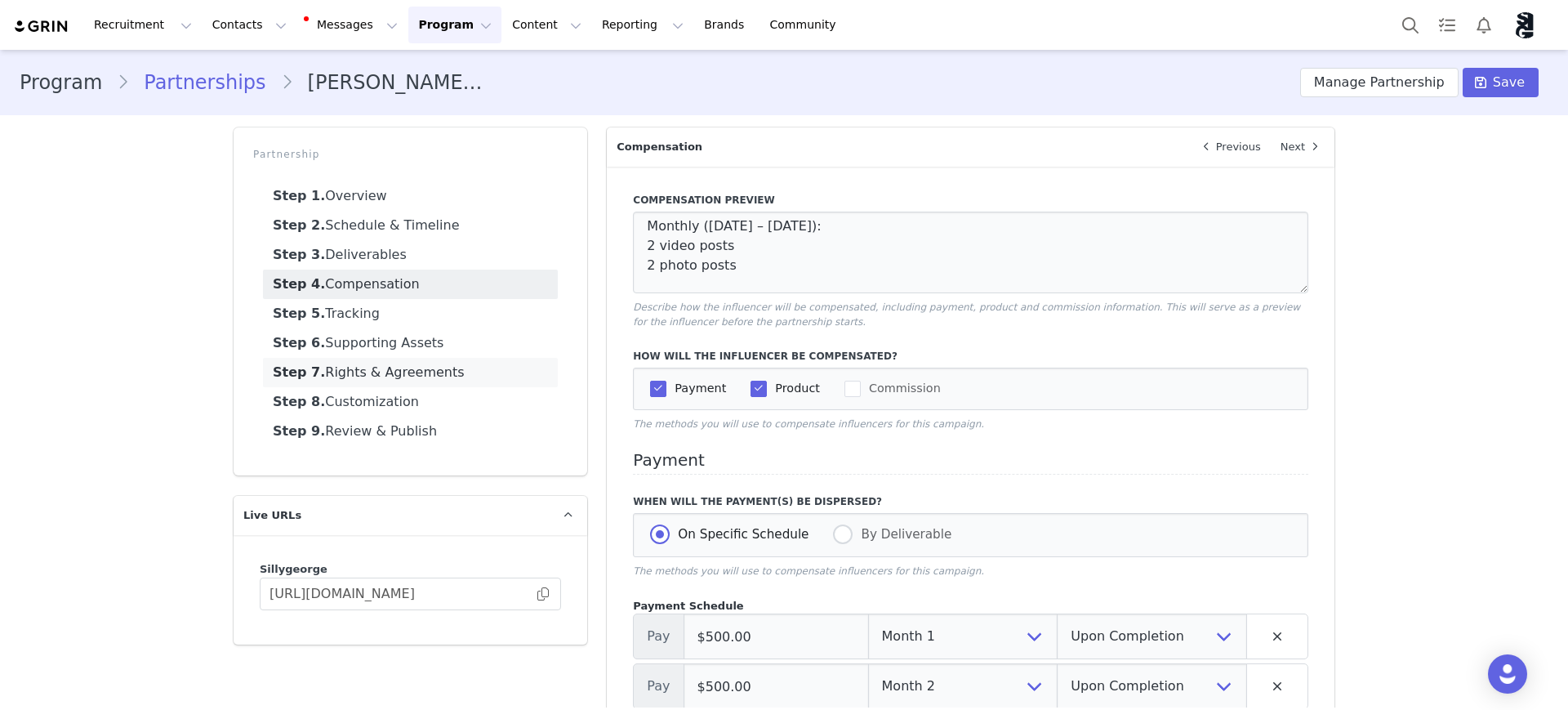
click at [373, 372] on link "Step 7. Rights & Agreements" at bounding box center [411, 372] width 295 height 30
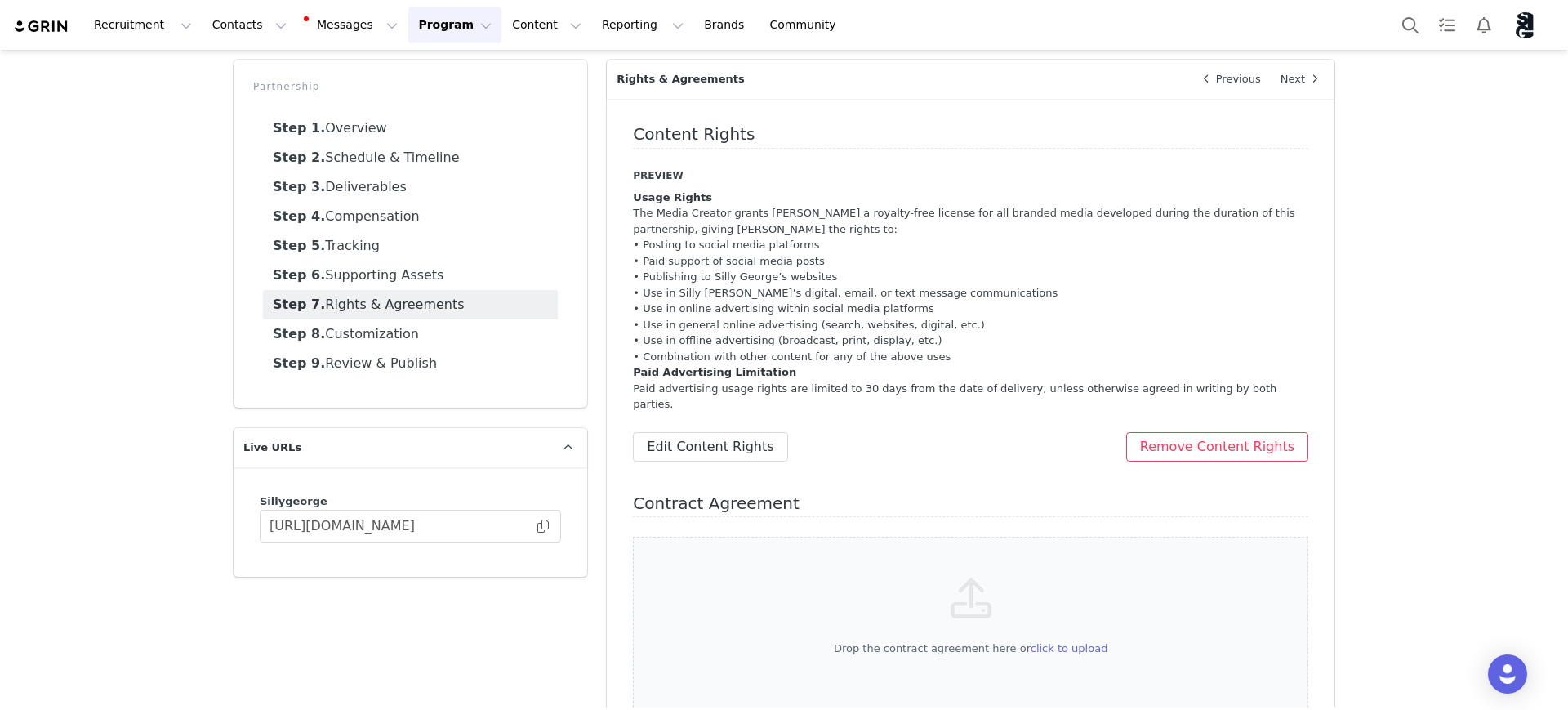
scroll to position [102, 0]
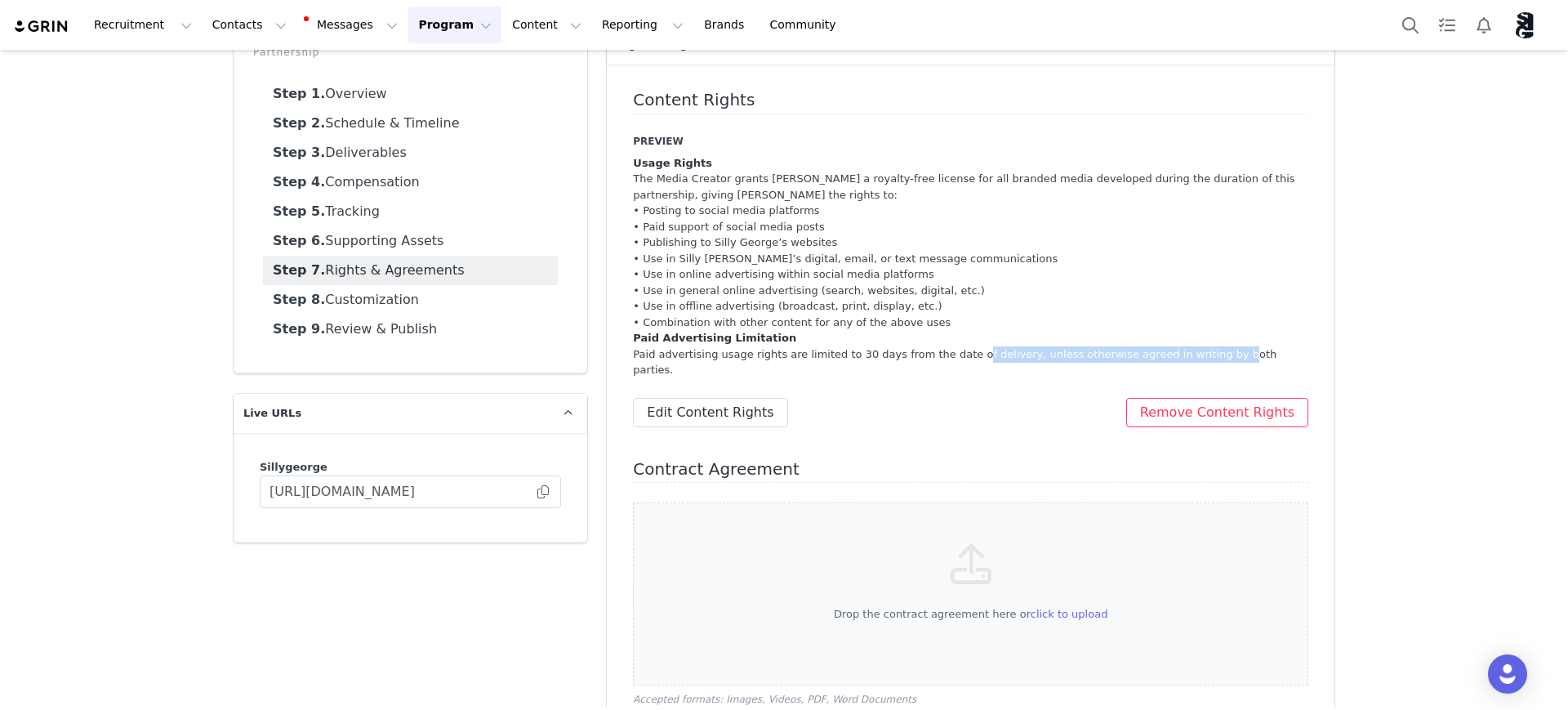
drag, startPoint x: 1173, startPoint y: 348, endPoint x: 1152, endPoint y: 360, distance: 24.2
click at [938, 353] on p "Paid Advertising Limitation Paid advertising usage rights are limited to 30 day…" at bounding box center [970, 354] width 675 height 48
click at [1217, 362] on div "Preview Usage Rights The Media Creator grants Silly George a royalty-free licen…" at bounding box center [970, 280] width 675 height 294
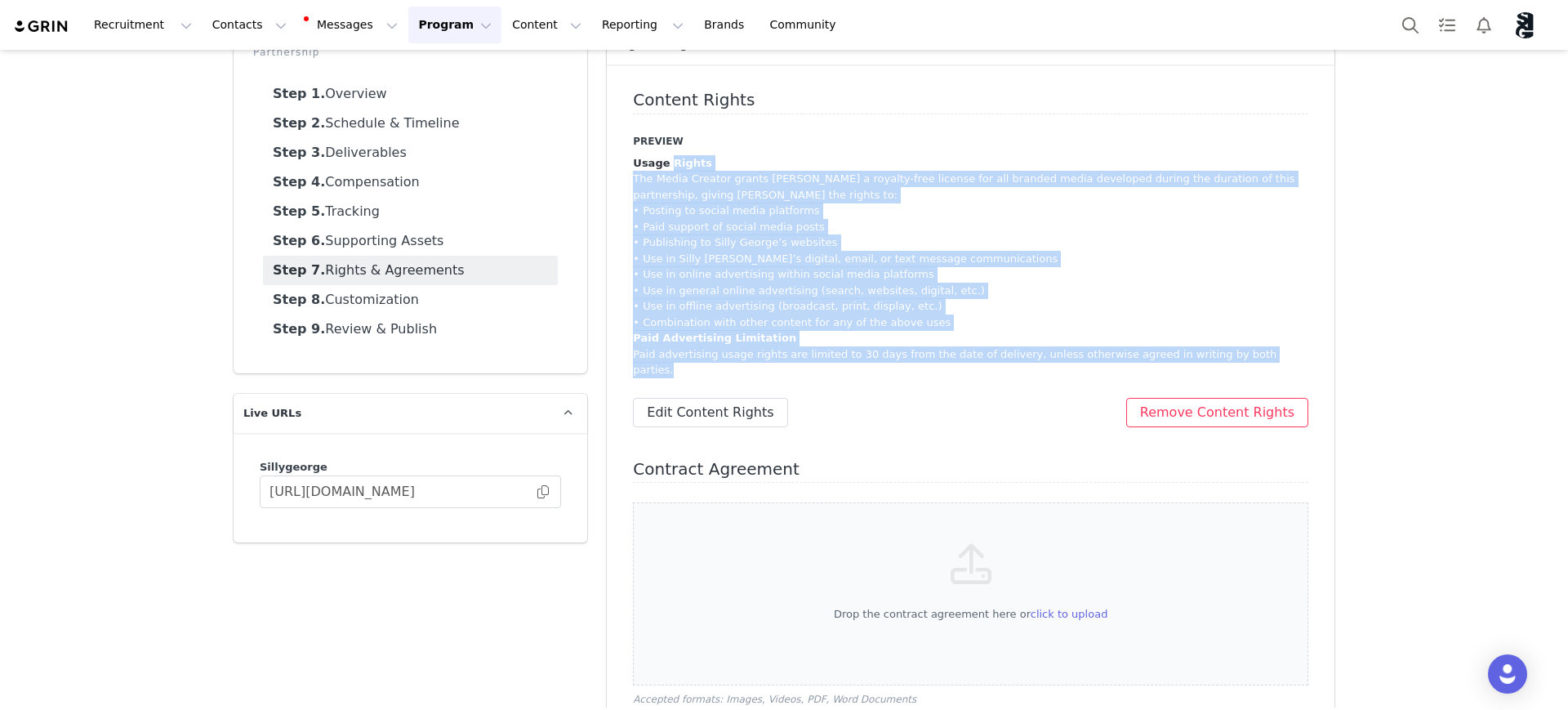
drag, startPoint x: 1048, startPoint y: 340, endPoint x: 600, endPoint y: 156, distance: 484.3
click at [607, 156] on div "Content Rights Preview Usage Rights The Media Creator grants Silly George a roy…" at bounding box center [970, 424] width 728 height 718
copy div "Usage Rights The Media Creator grants Silly George a royalty-free license for a…"
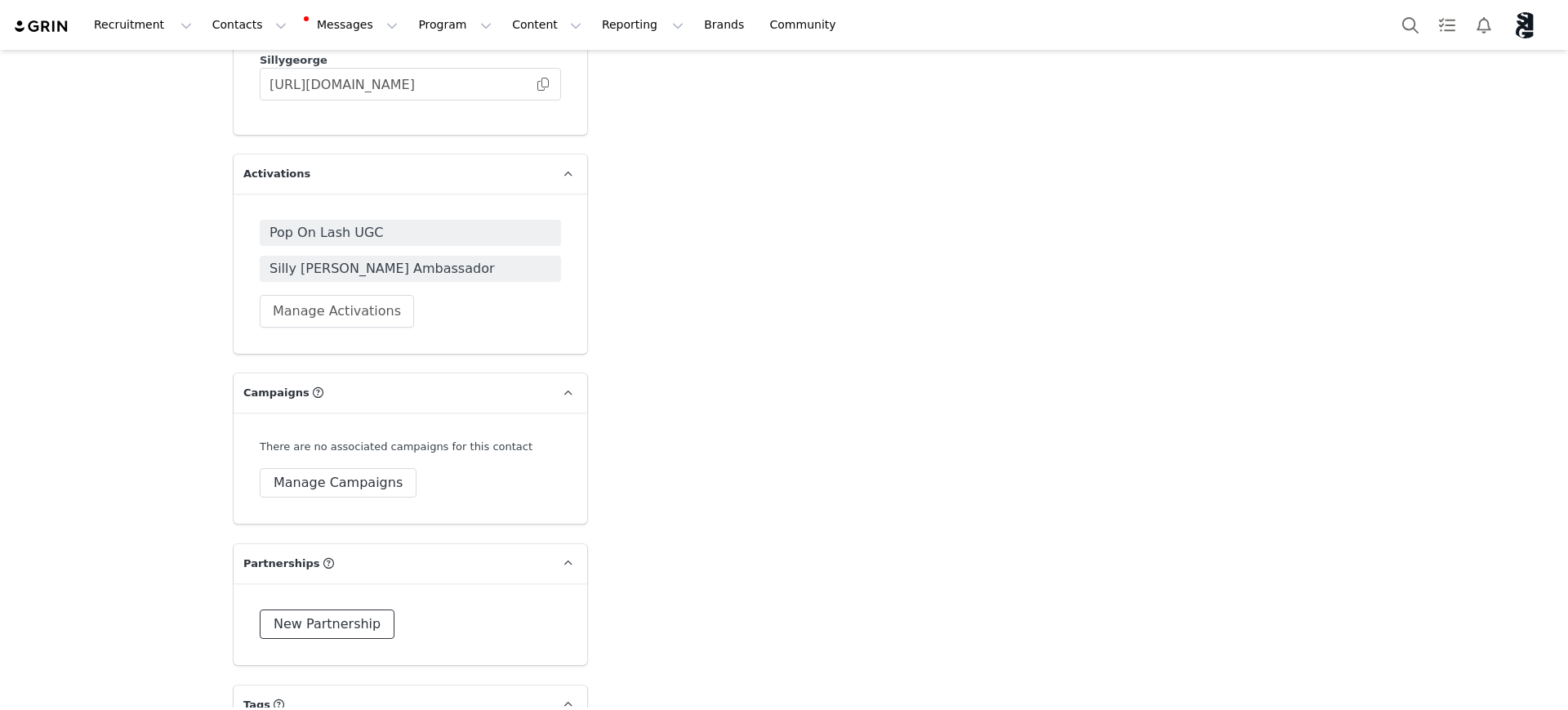
click at [343, 609] on button "New Partnership" at bounding box center [327, 624] width 134 height 30
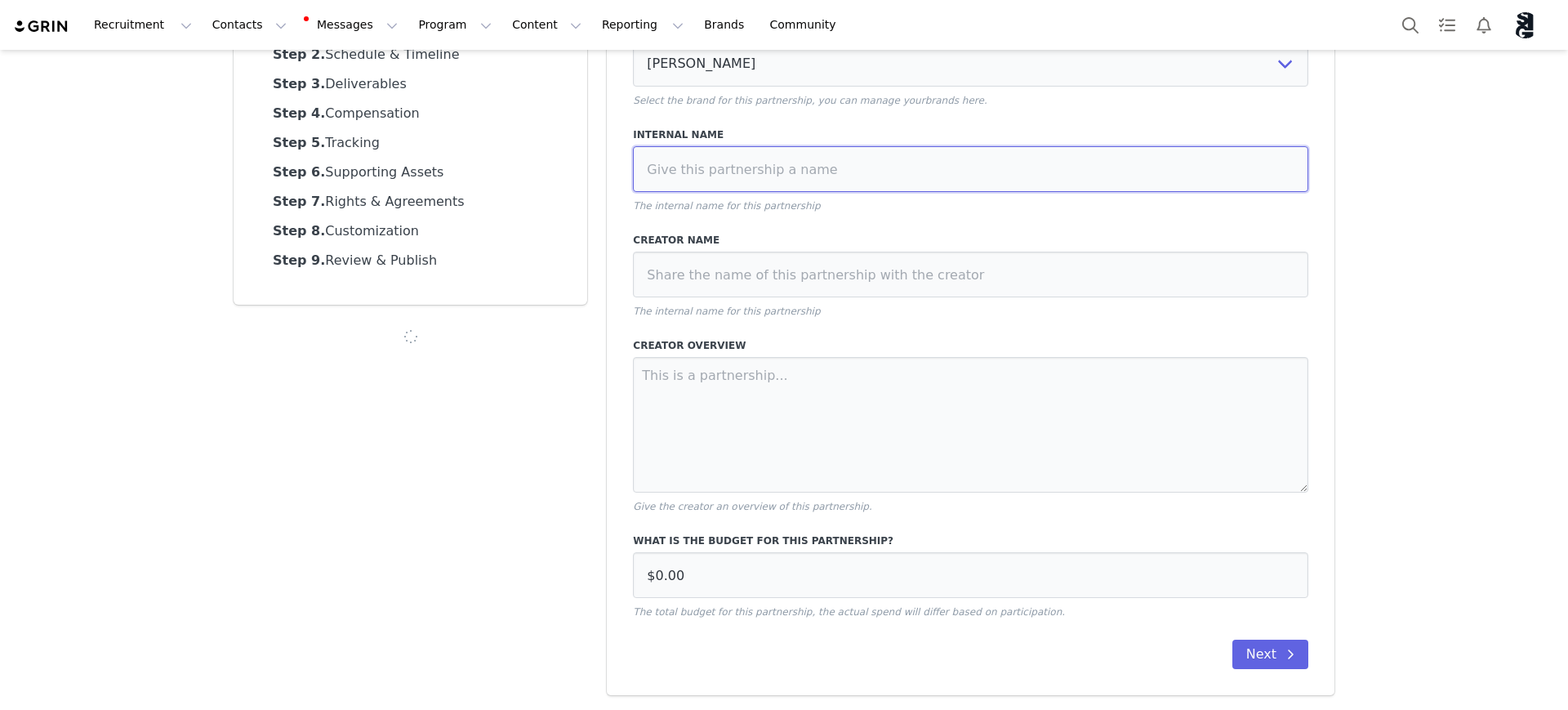
click at [761, 192] on input at bounding box center [970, 169] width 675 height 46
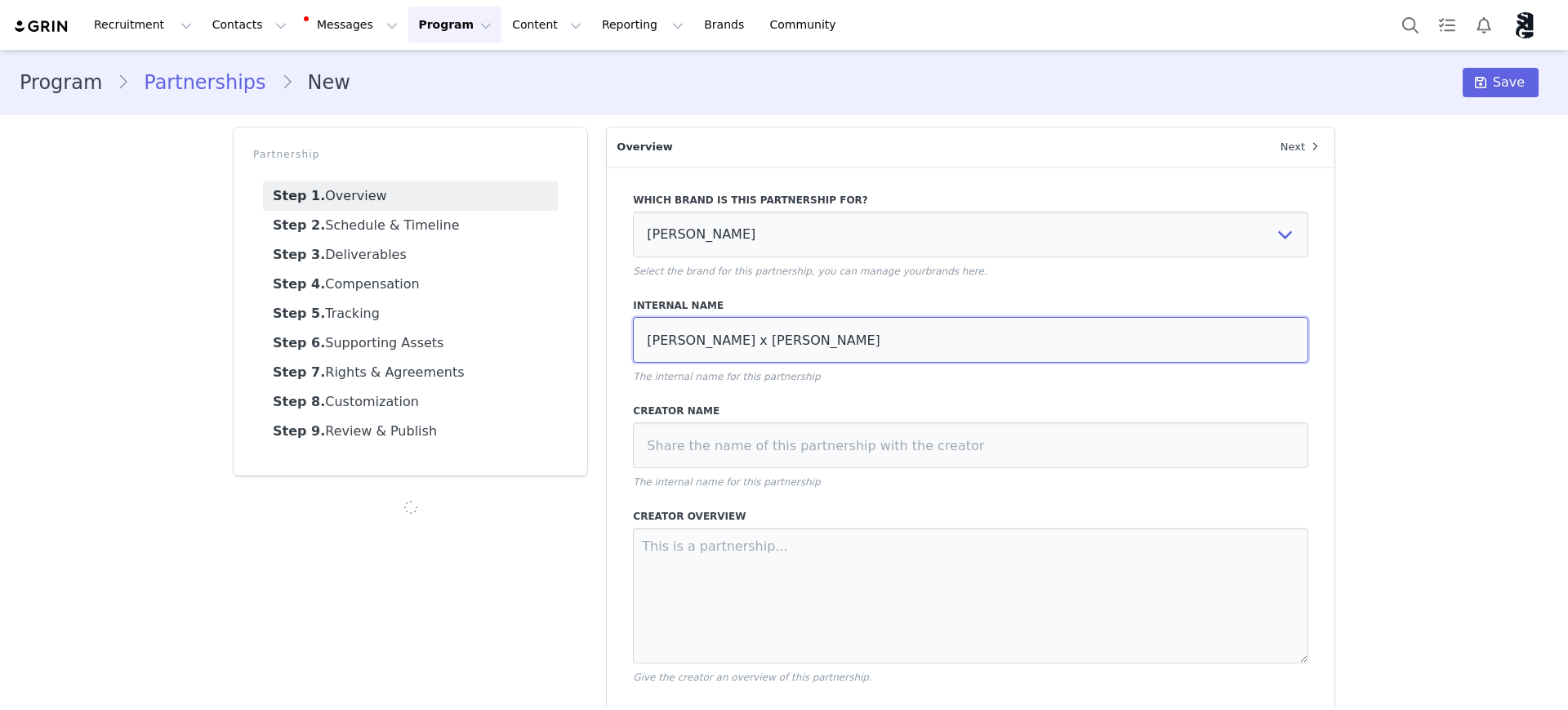
click at [575, 330] on div "Partnership Step 1. Overview Step 2. Schedule & Timeline Step 3. Deliverables S…" at bounding box center [784, 496] width 1120 height 758
click at [866, 352] on input "Silly George x Brianna" at bounding box center [970, 340] width 675 height 46
click at [855, 339] on input "Silly George x Brianna" at bounding box center [970, 340] width 675 height 46
click at [911, 338] on input "Silly George x Brianna" at bounding box center [970, 340] width 675 height 46
type input "Silly George x Brianna Partnership"
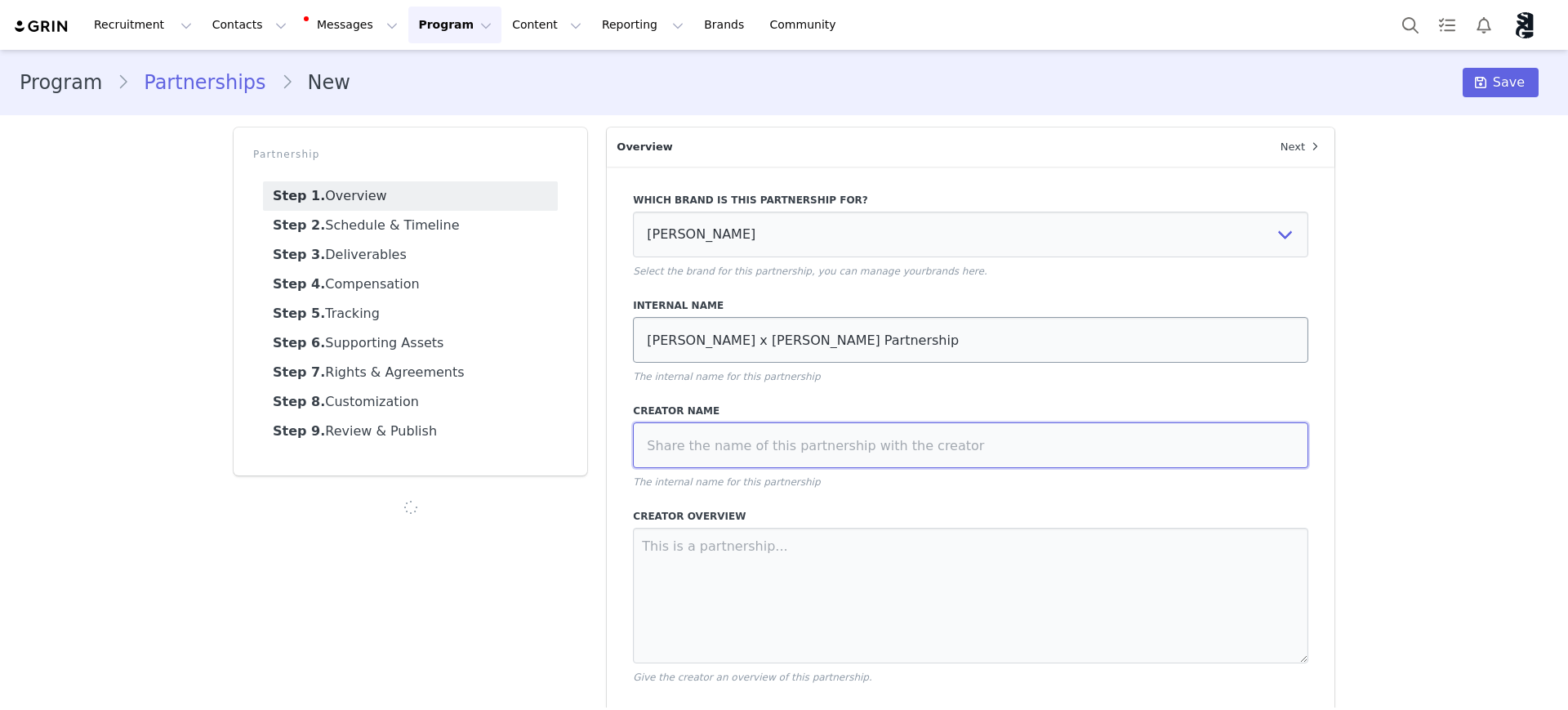
click at [833, 443] on input at bounding box center [970, 445] width 675 height 46
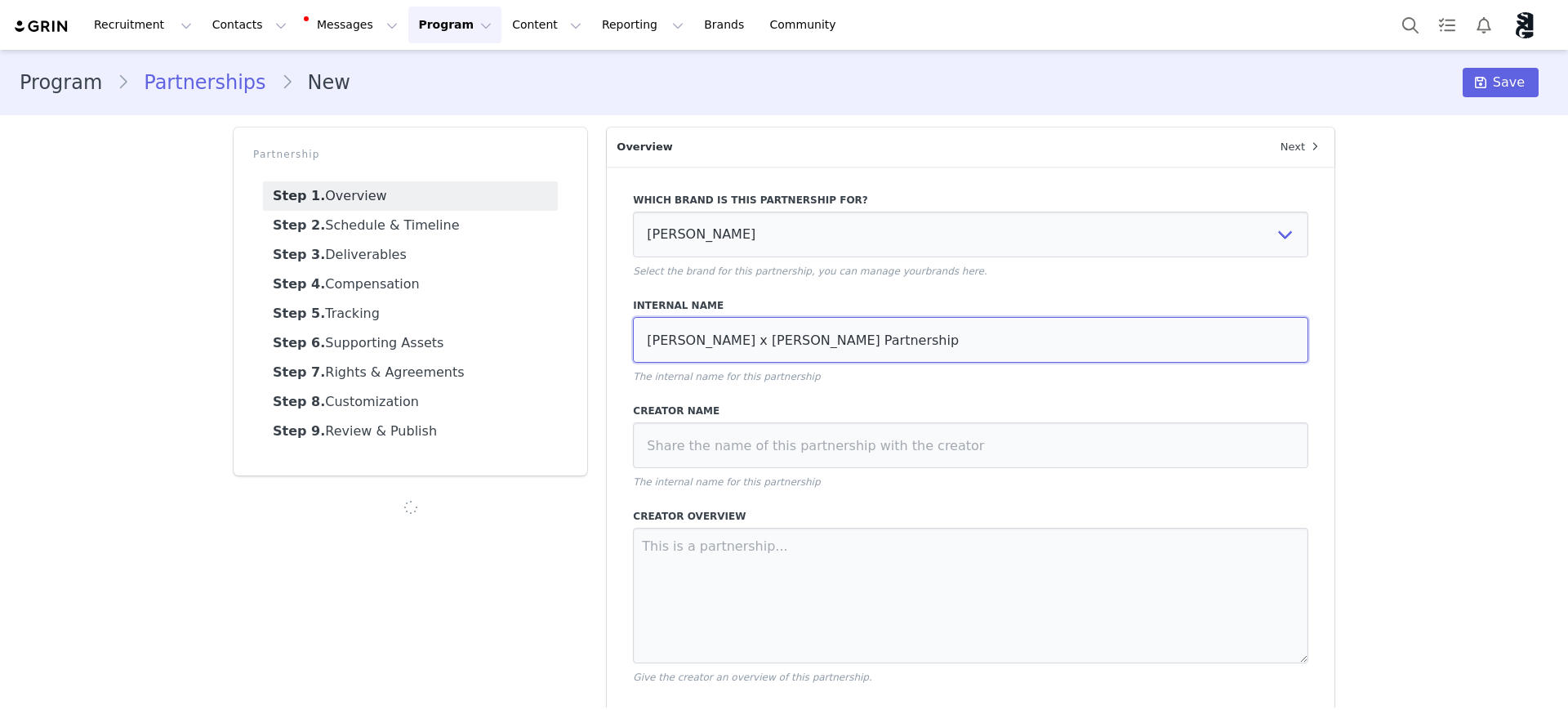
click at [640, 338] on input "Silly George x Brianna Partnership" at bounding box center [970, 340] width 675 height 46
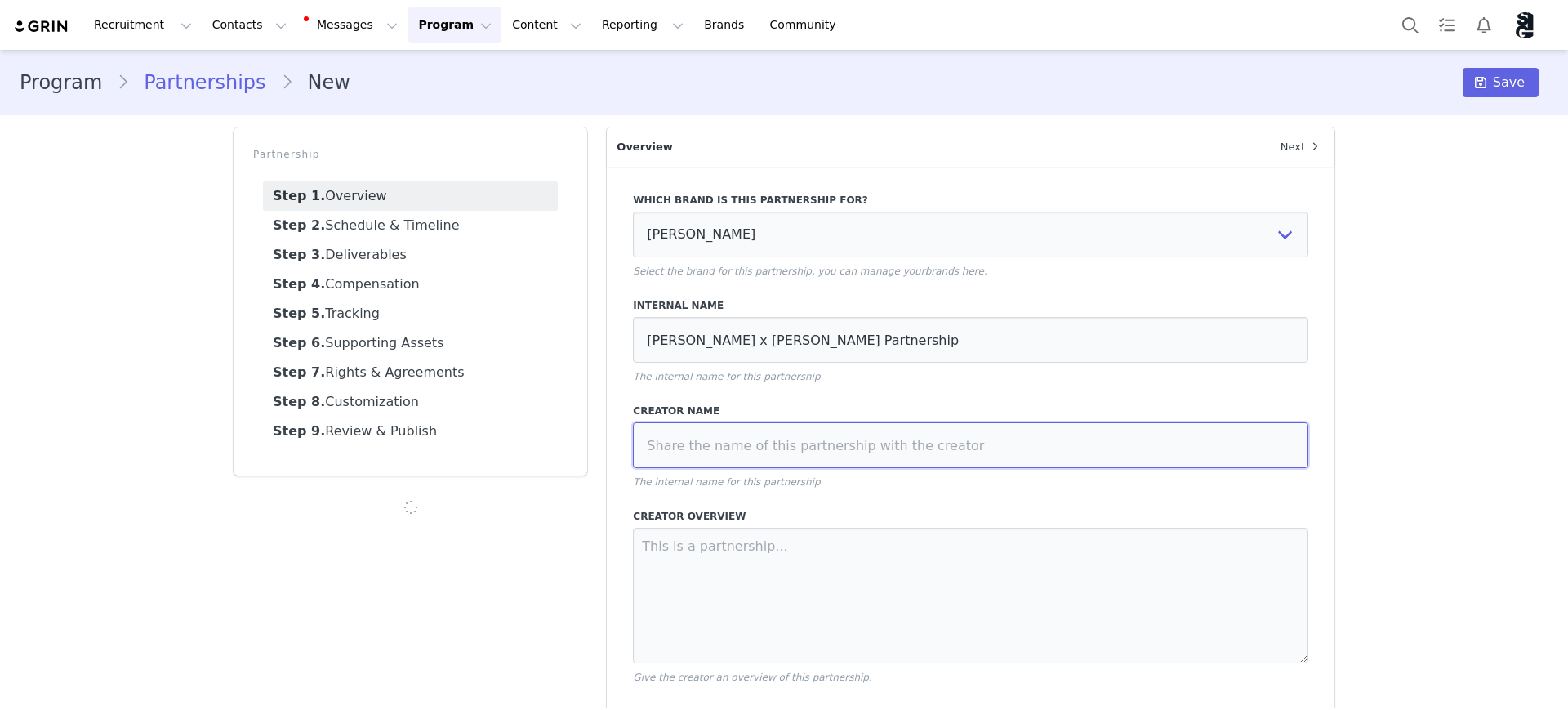
click at [702, 450] on input at bounding box center [970, 445] width 675 height 46
paste input "Silly George x Brianna Partnership"
type input "Silly George x Brianna Partnership"
click at [720, 457] on input "Silly George x Brianna Partnership" at bounding box center [970, 445] width 675 height 46
click at [929, 442] on input "Silly George x Brianna Partnership" at bounding box center [970, 445] width 675 height 46
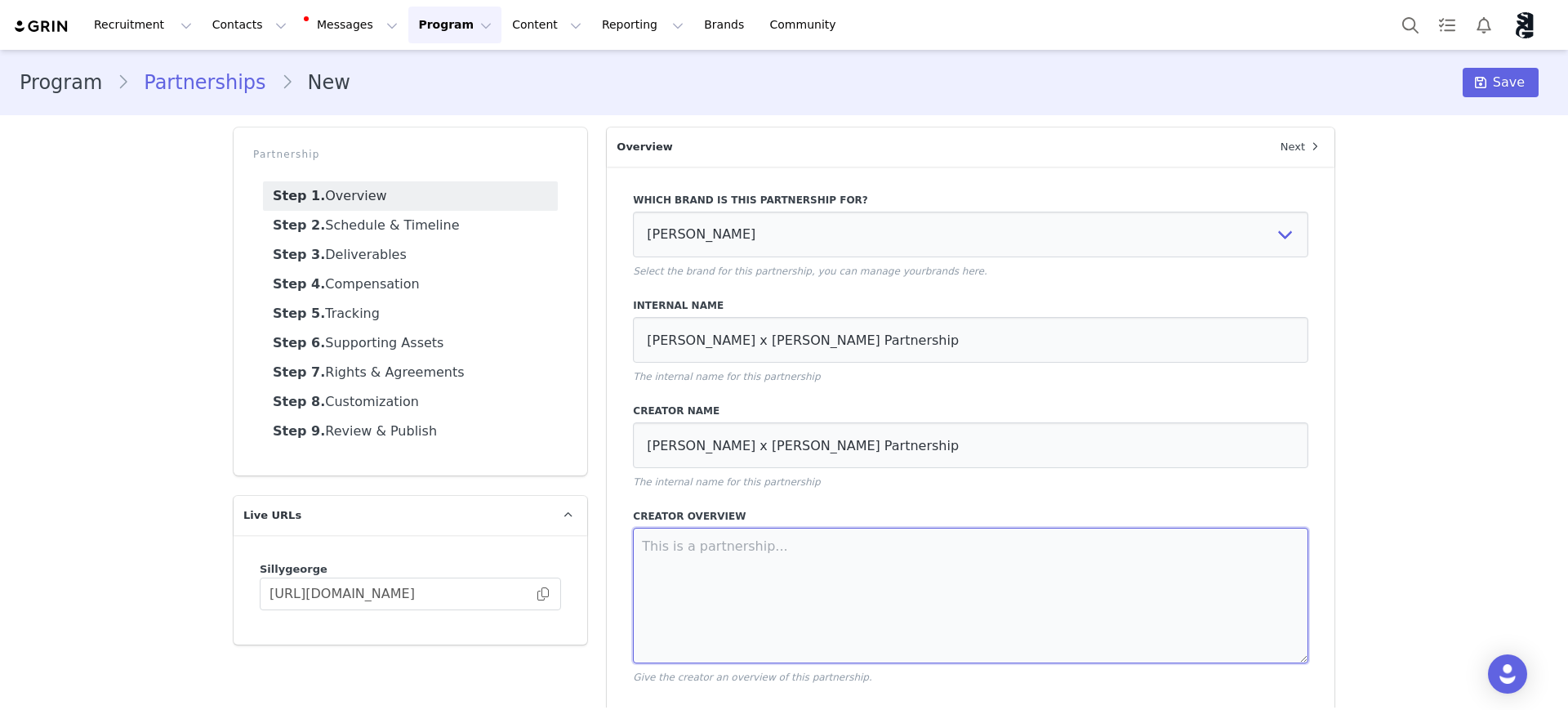
click at [812, 576] on textarea at bounding box center [970, 595] width 675 height 135
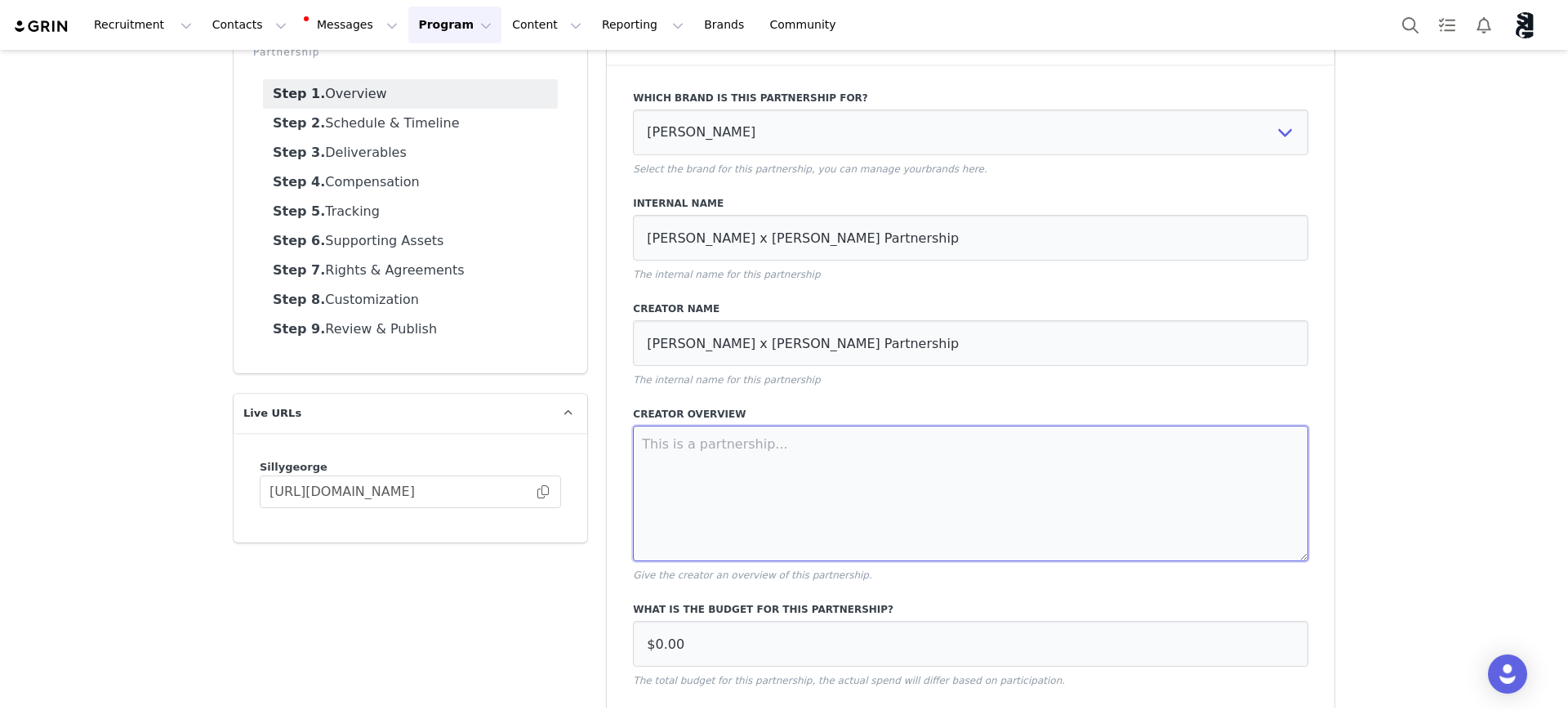
click at [759, 459] on textarea at bounding box center [970, 493] width 675 height 135
paste textarea "Creator Partnership Preview for Brianna Deliverables: Monthly (September – Dece…"
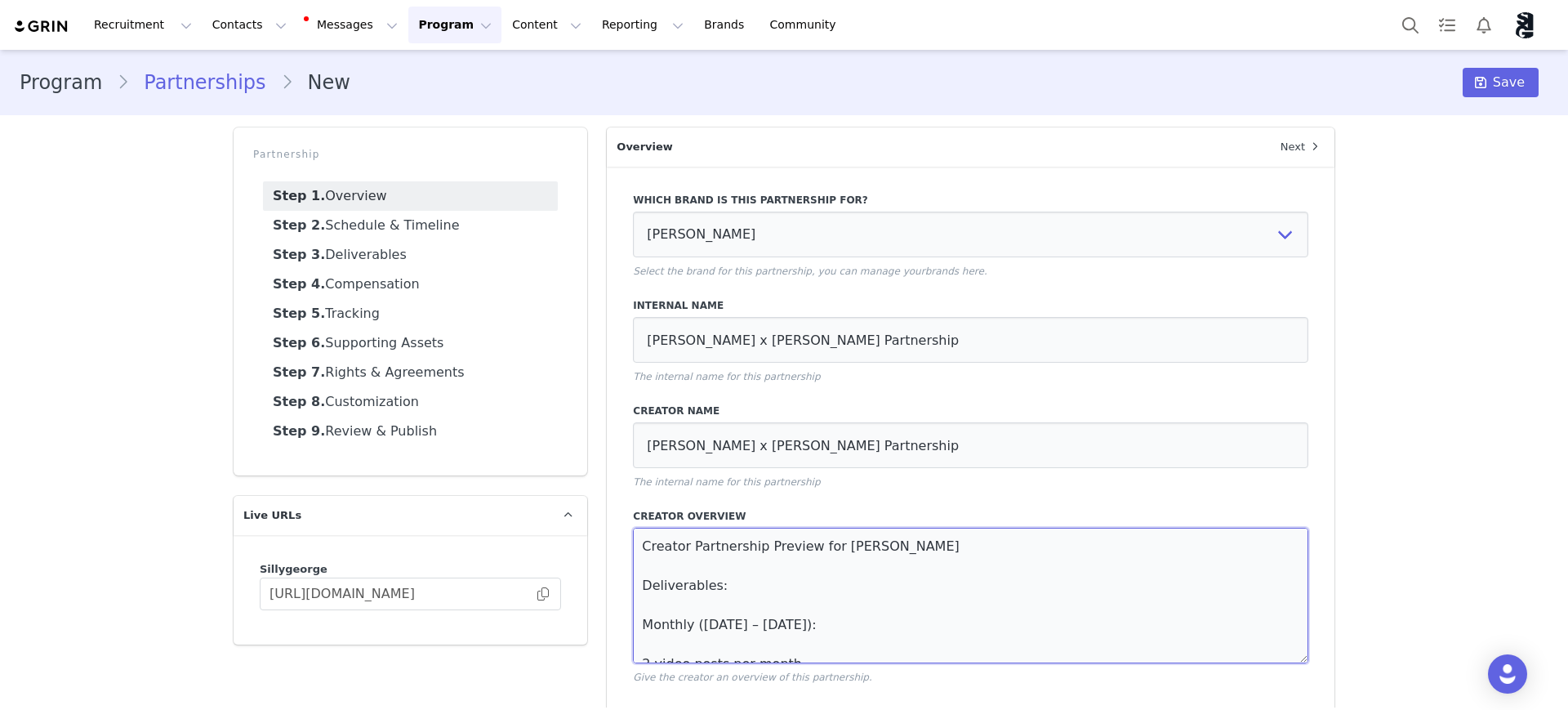
click at [653, 567] on textarea "Creator Partnership Preview for Brianna Deliverables: Monthly (September – Dece…" at bounding box center [970, 595] width 675 height 135
click at [691, 603] on textarea "Creator Partnership Preview for Brianna Deliverables: Monthly (September – Dece…" at bounding box center [970, 595] width 675 height 135
click at [742, 629] on textarea "Creator Partnership Preview for Brianna Deliverables: Monthly (September – Dece…" at bounding box center [970, 595] width 675 height 135
click at [633, 625] on textarea "Creator Partnership Preview for Brianna Deliverables: Monthly (September – Dece…" at bounding box center [970, 595] width 675 height 135
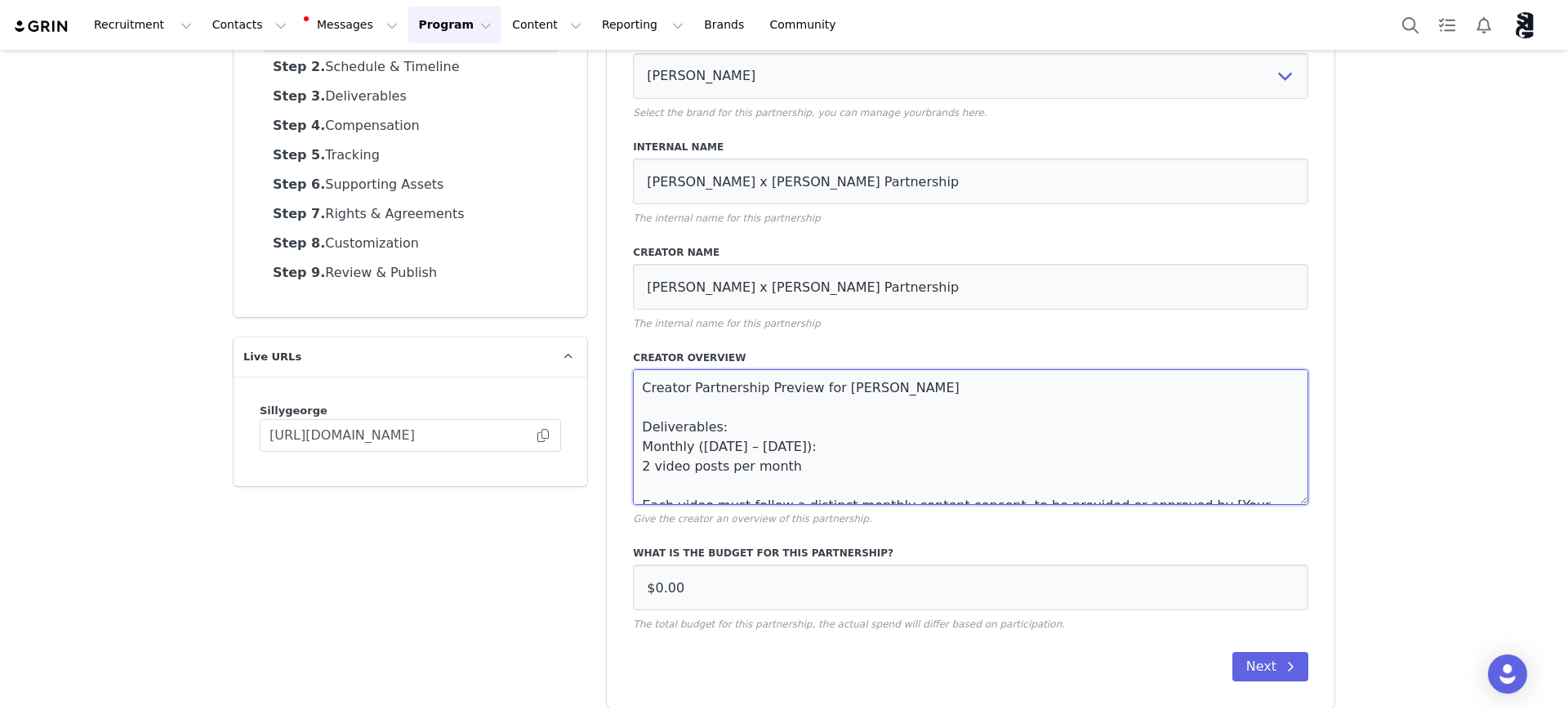
scroll to position [171, 0]
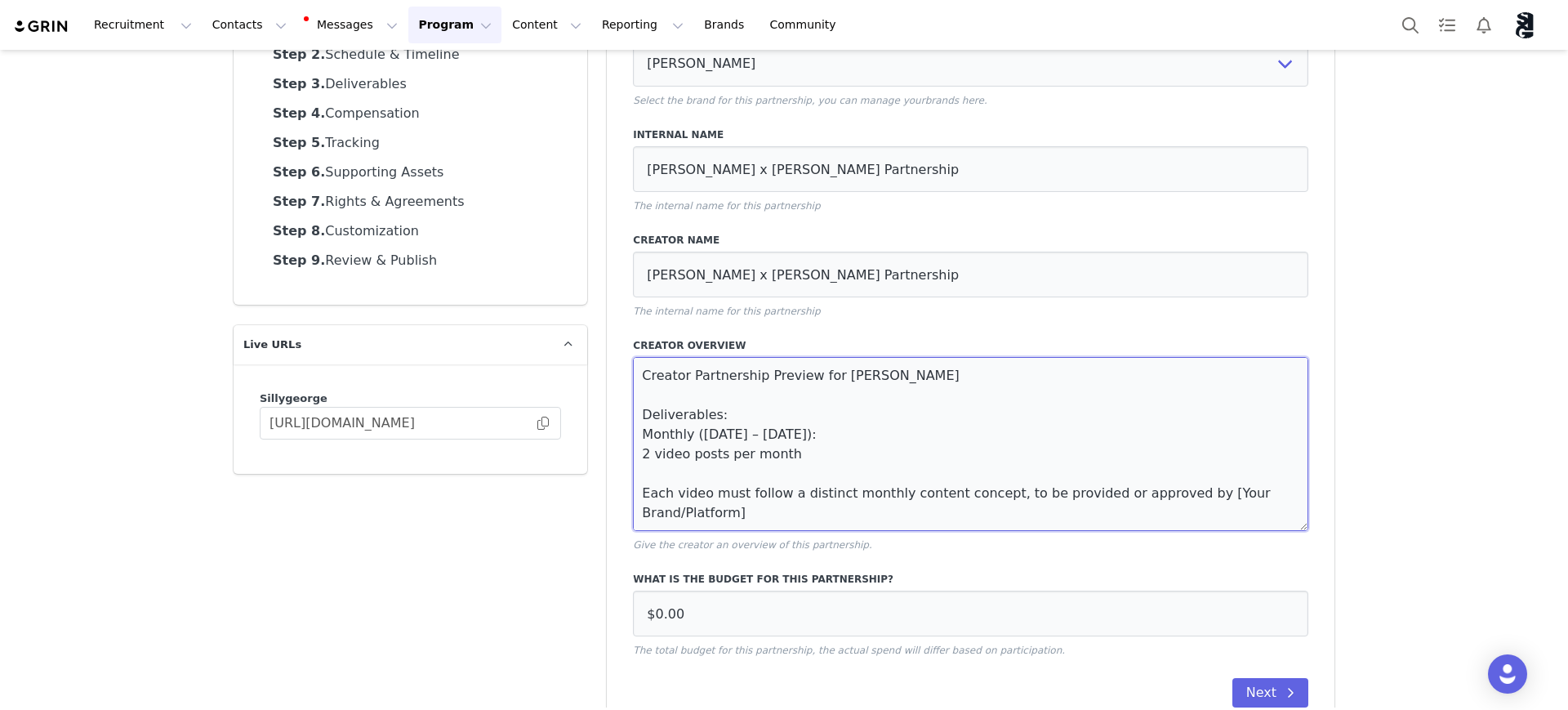
drag, startPoint x: 1295, startPoint y: 490, endPoint x: 1143, endPoint y: 498, distance: 152.2
click at [1294, 529] on textarea "Creator Partnership Preview for Brianna Deliverables: Monthly (September – Dece…" at bounding box center [970, 444] width 675 height 174
drag, startPoint x: 1145, startPoint y: 517, endPoint x: 1158, endPoint y: 490, distance: 30.0
click at [1158, 490] on textarea "Creator Partnership Preview for Brianna Deliverables: Monthly (September – Dece…" at bounding box center [970, 444] width 675 height 174
drag, startPoint x: 776, startPoint y: 496, endPoint x: 1150, endPoint y: 495, distance: 374.0
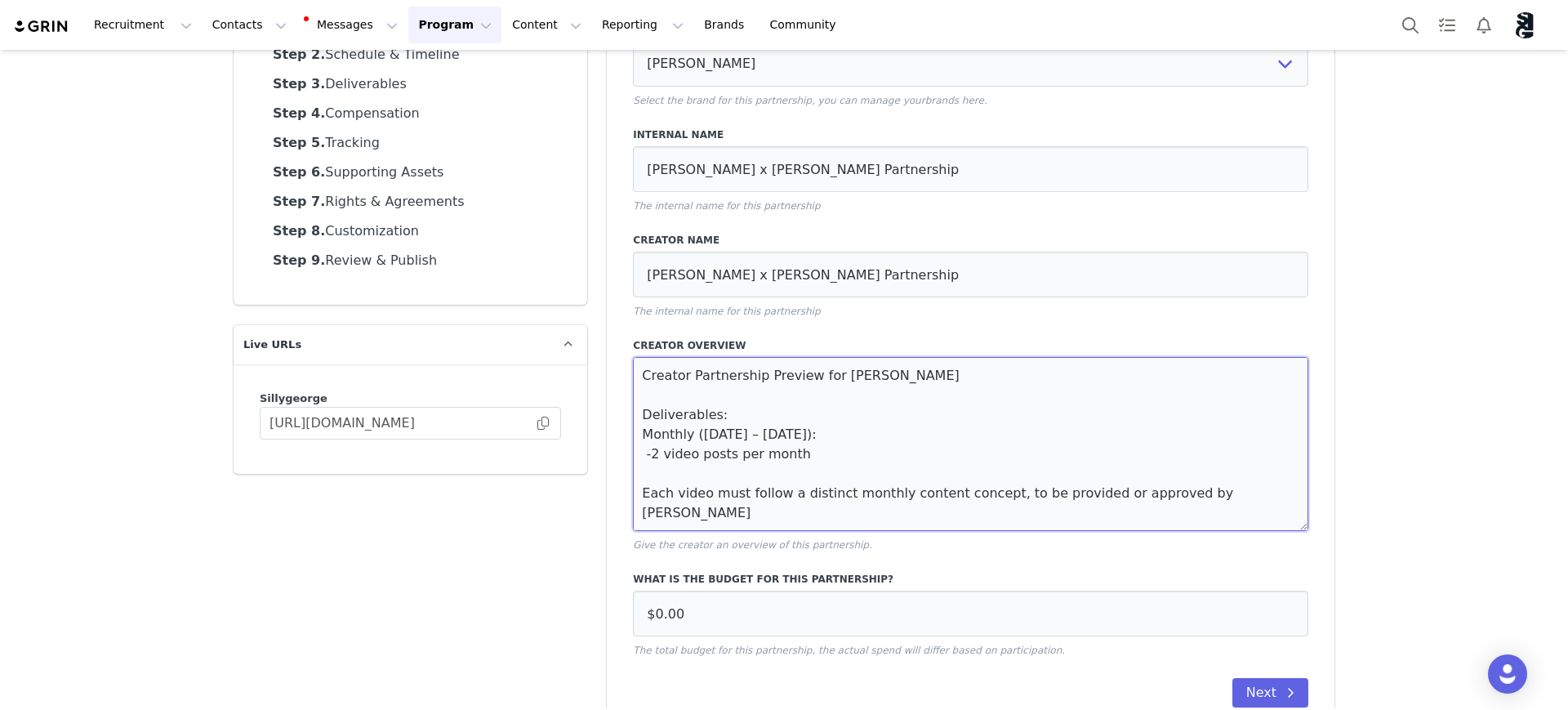
click at [1150, 495] on textarea "Creator Partnership Preview for Brianna Deliverables: Monthly (September – Dece…" at bounding box center [970, 444] width 675 height 174
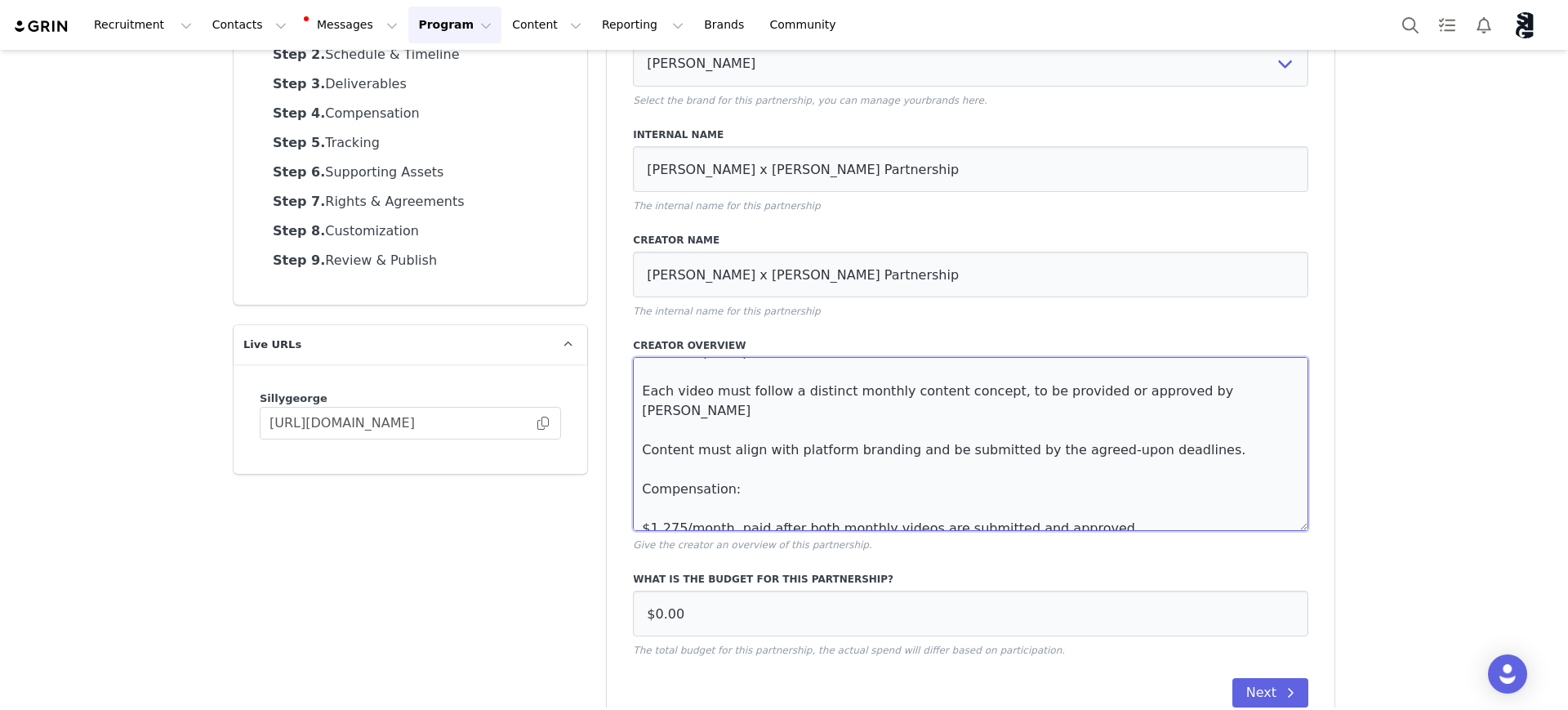
scroll to position [204, 0]
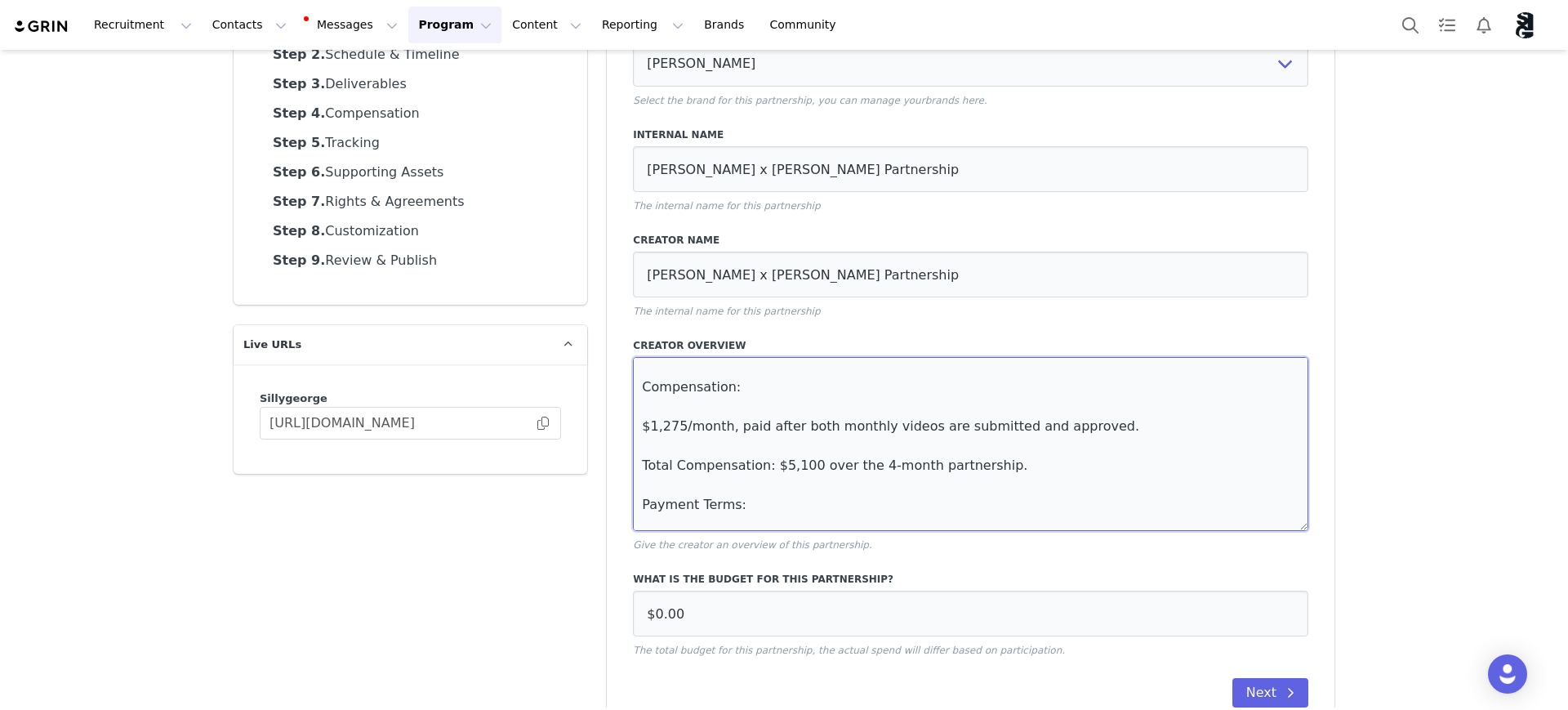
click at [712, 498] on textarea "Creator Partnership Preview for Brianna Deliverables: Monthly (September – Dece…" at bounding box center [970, 444] width 675 height 174
click at [775, 502] on textarea "Creator Partnership Preview for Brianna Deliverables: Monthly (September – Dece…" at bounding box center [970, 444] width 675 height 174
click at [1076, 509] on textarea "Creator Partnership Preview for Brianna Deliverables: Monthly (September – Dece…" at bounding box center [970, 444] width 675 height 174
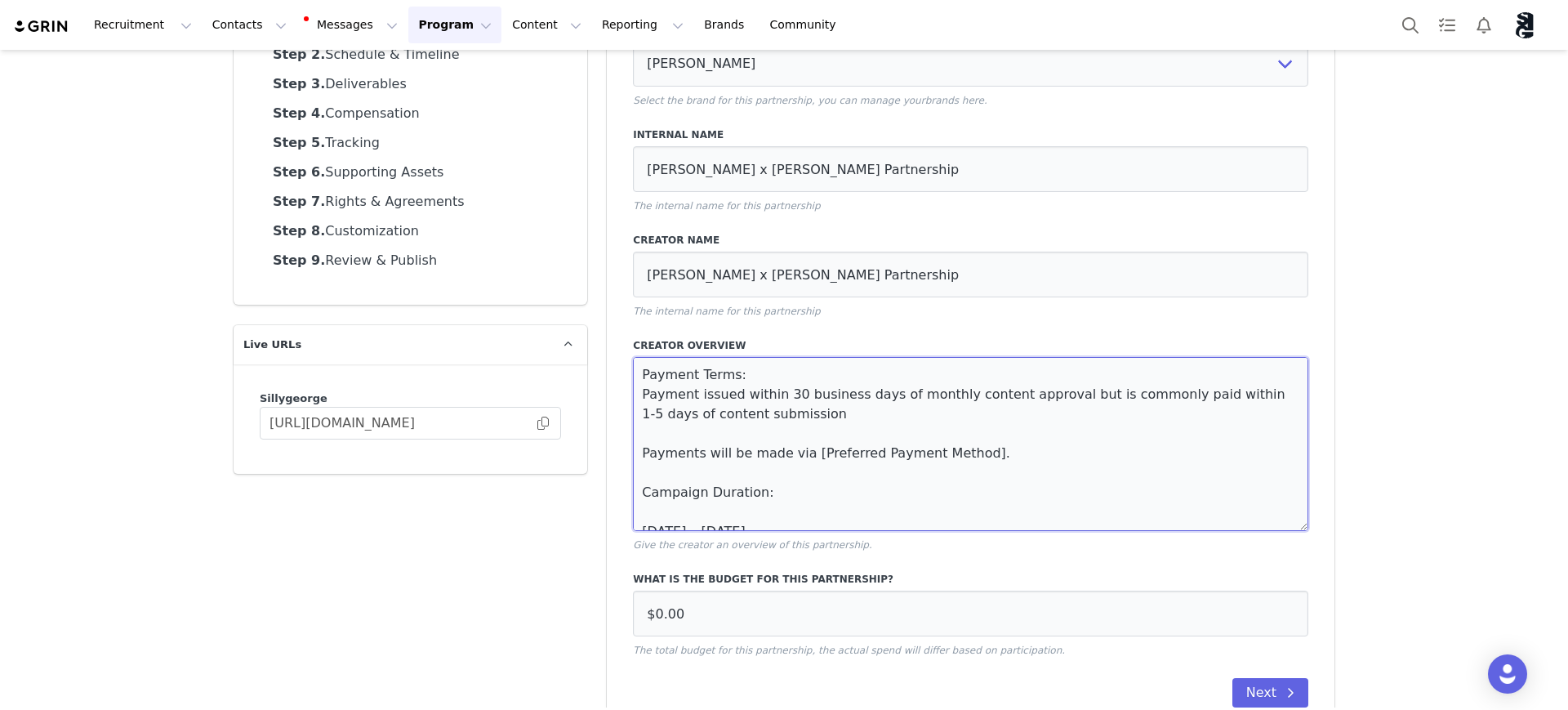
scroll to position [31, 0]
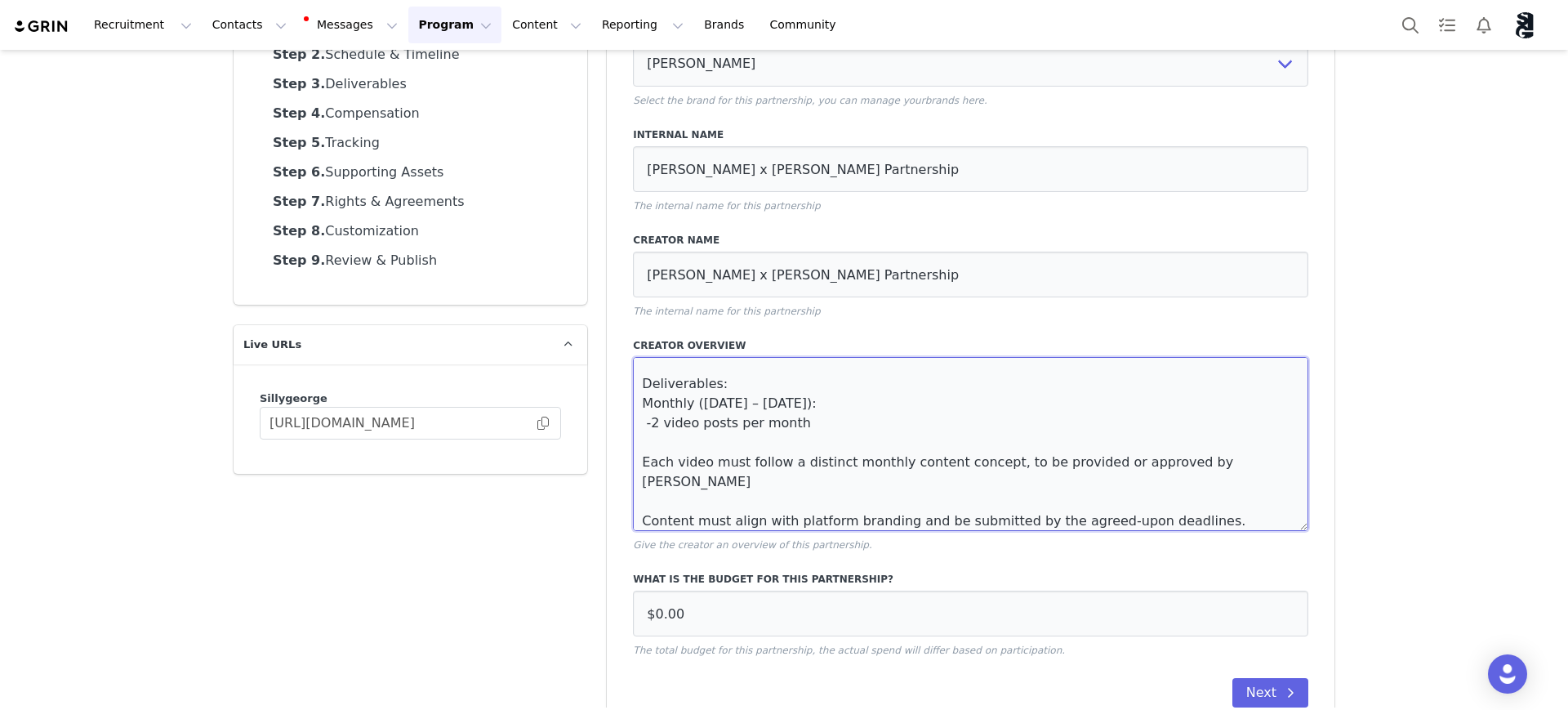
drag, startPoint x: 841, startPoint y: 515, endPoint x: 605, endPoint y: 335, distance: 296.8
click at [607, 335] on div "Which brand is this partnership for? Silly George Select the brand for this par…" at bounding box center [970, 365] width 728 height 738
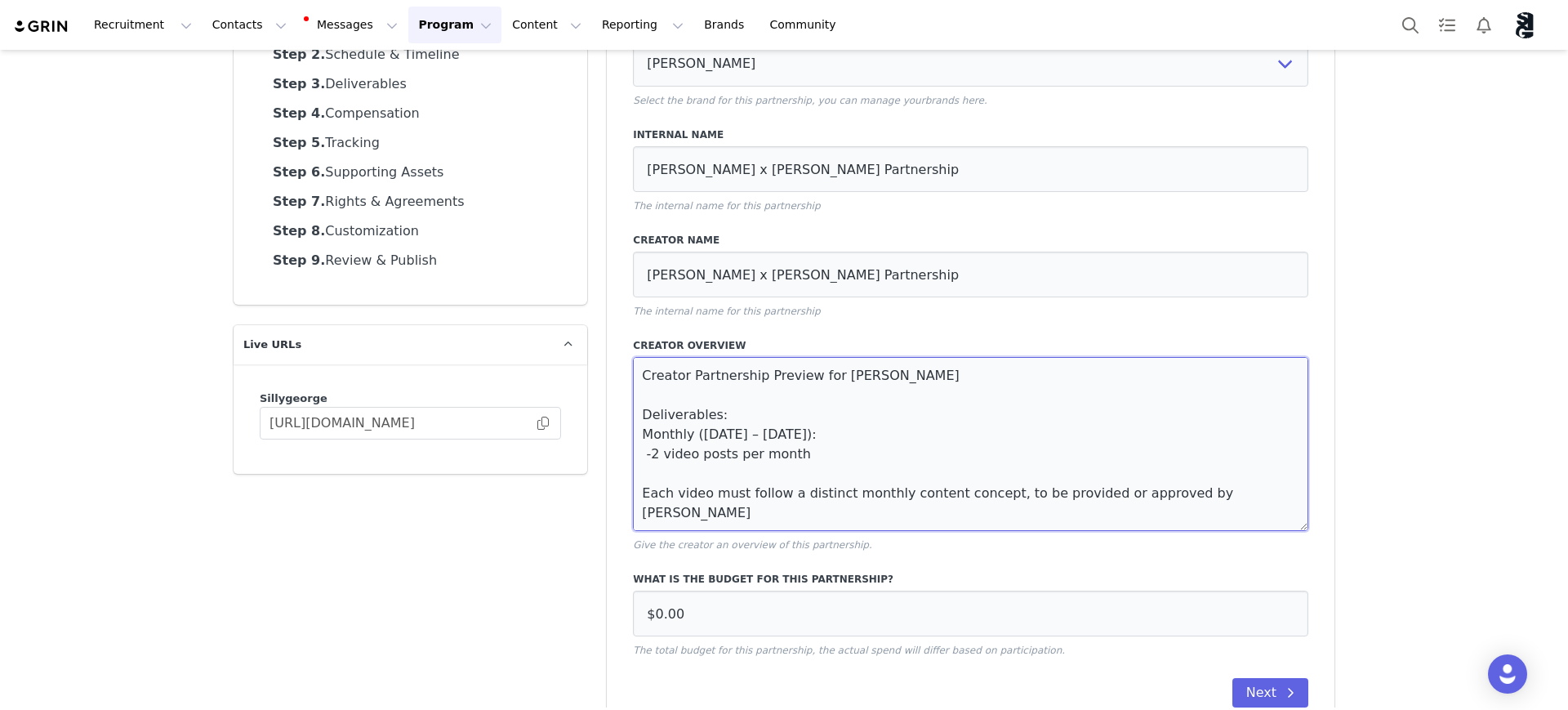
paste textarea "We’re excited to be partnering with you again, Brianna! Your creativity and con…"
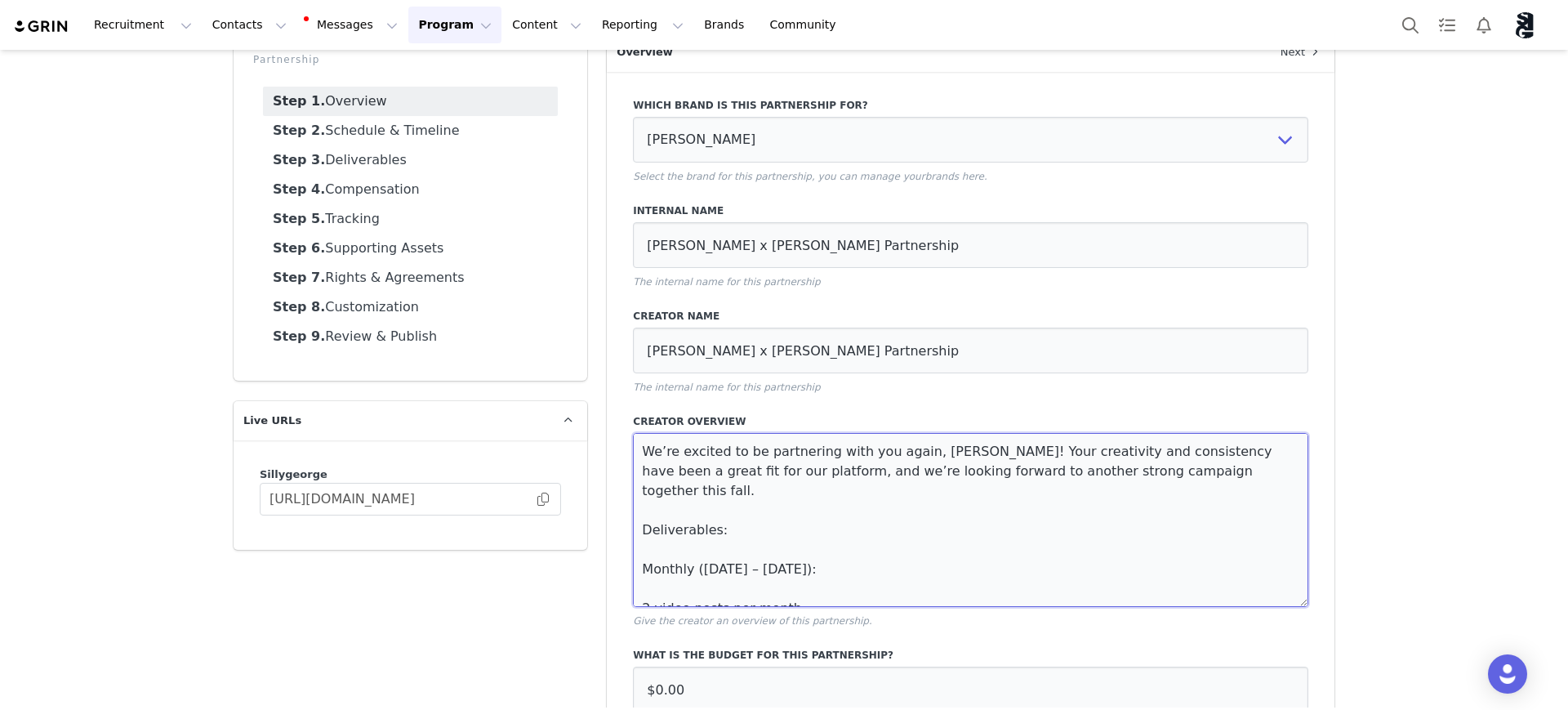
scroll to position [101, 0]
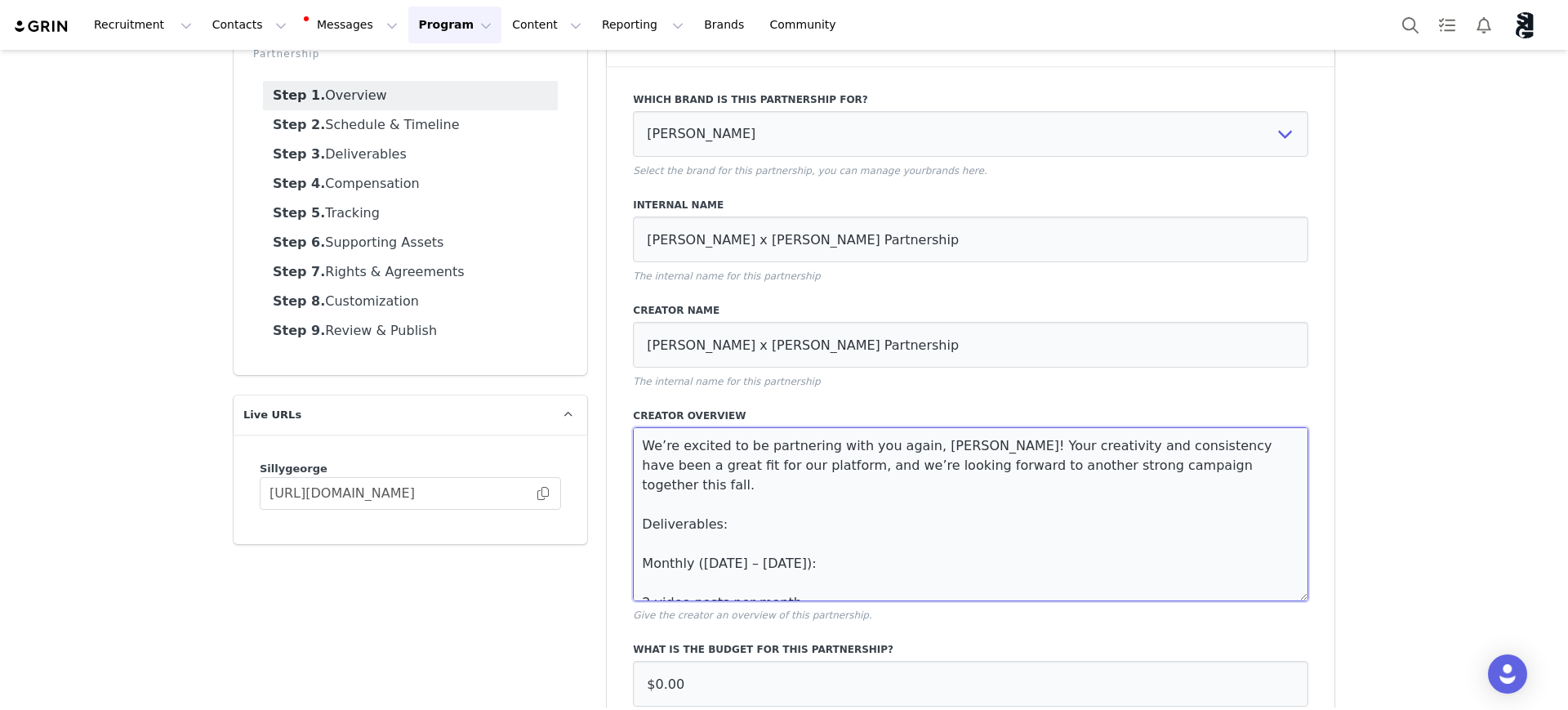
drag, startPoint x: 650, startPoint y: 519, endPoint x: 659, endPoint y: 521, distance: 9.2
click at [650, 518] on textarea "We’re excited to be partnering with you again, Brianna! Your creativity and con…" at bounding box center [970, 514] width 675 height 174
click at [764, 545] on textarea "We’re excited to be partnering with you again, Brianna! Your creativity and con…" at bounding box center [970, 514] width 675 height 174
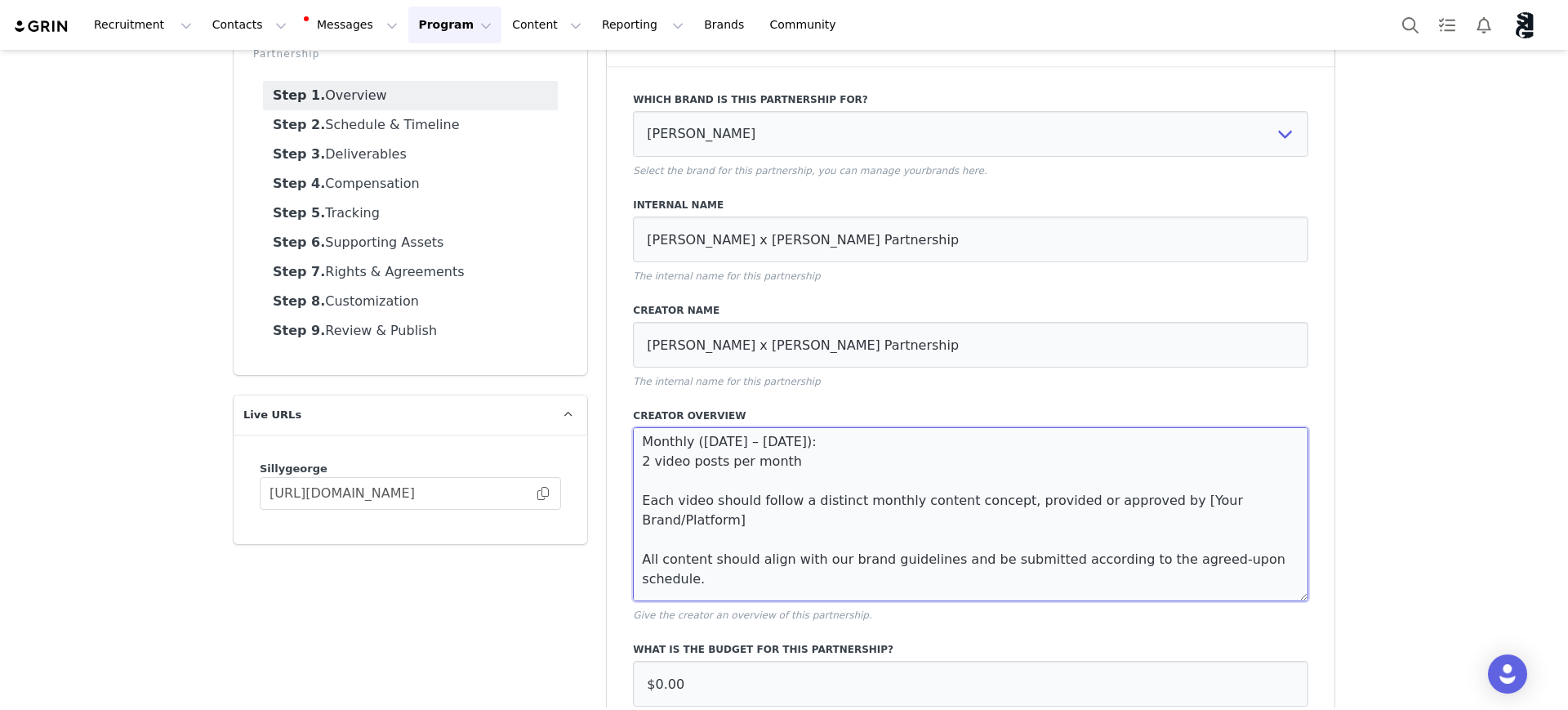
drag, startPoint x: 1261, startPoint y: 480, endPoint x: 1136, endPoint y: 478, distance: 125.0
click at [1136, 478] on textarea "We’re excited to be partnering with you again, Brianna! Your creativity and con…" at bounding box center [970, 514] width 675 height 174
click at [738, 578] on textarea "We’re excited to be partnering with you again, Brianna! Your creativity and con…" at bounding box center [970, 514] width 675 height 174
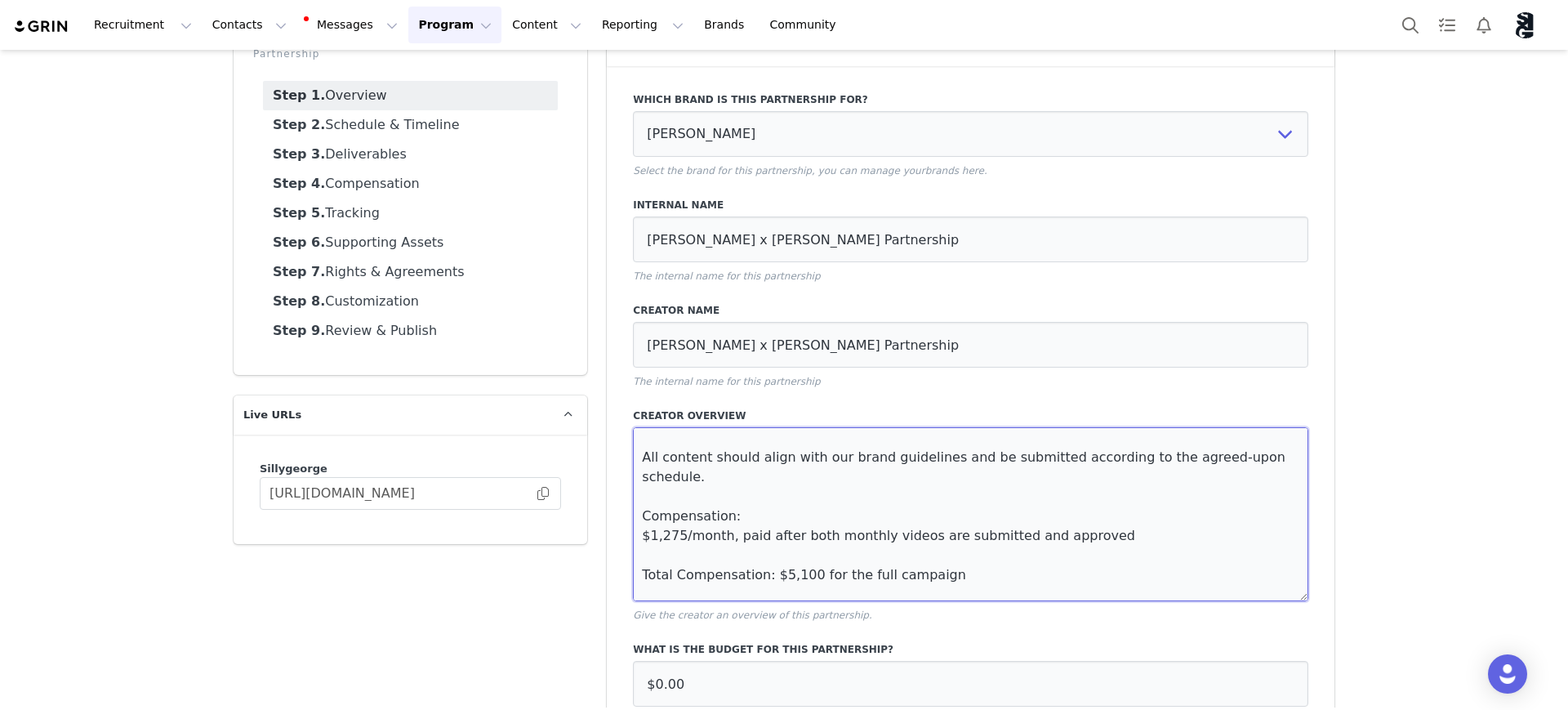
click at [692, 573] on textarea "We’re excited to be partnering with you again, Brianna! Your creativity and con…" at bounding box center [970, 514] width 675 height 174
click at [813, 574] on textarea "We’re excited to be partnering with you again, Brianna! Your creativity and con…" at bounding box center [970, 514] width 675 height 174
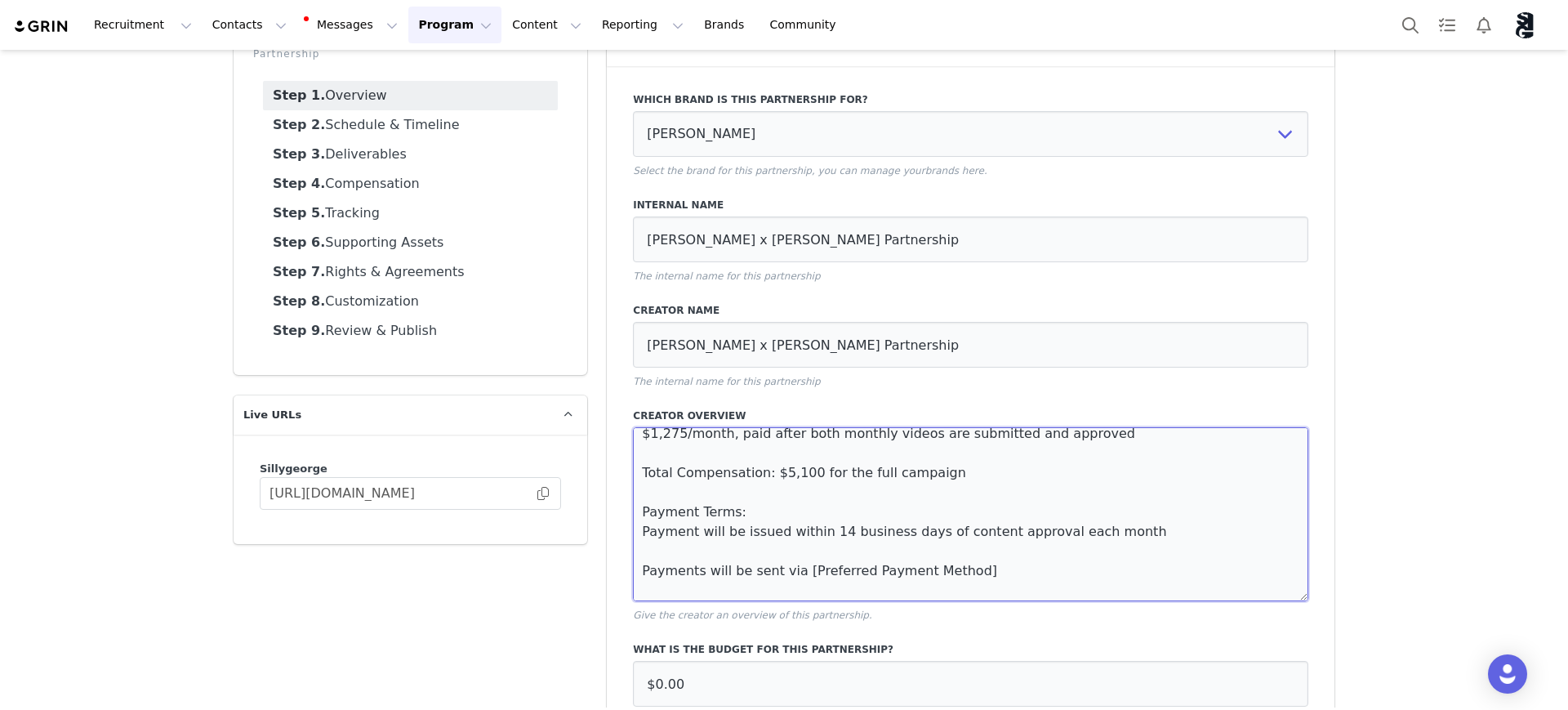
click at [1120, 476] on textarea "We’re excited to be partnering with you again, Brianna! Your creativity and con…" at bounding box center [970, 514] width 675 height 174
click at [1124, 471] on textarea "We’re excited to be partnering with you again, Brianna! Your creativity and con…" at bounding box center [970, 514] width 675 height 174
click at [1127, 458] on textarea "We’re excited to be partnering with you again, Brianna! Your creativity and con…" at bounding box center [970, 514] width 675 height 174
click at [1170, 480] on textarea "We’re excited to be partnering with you again, Brianna! Your creativity and con…" at bounding box center [970, 514] width 675 height 174
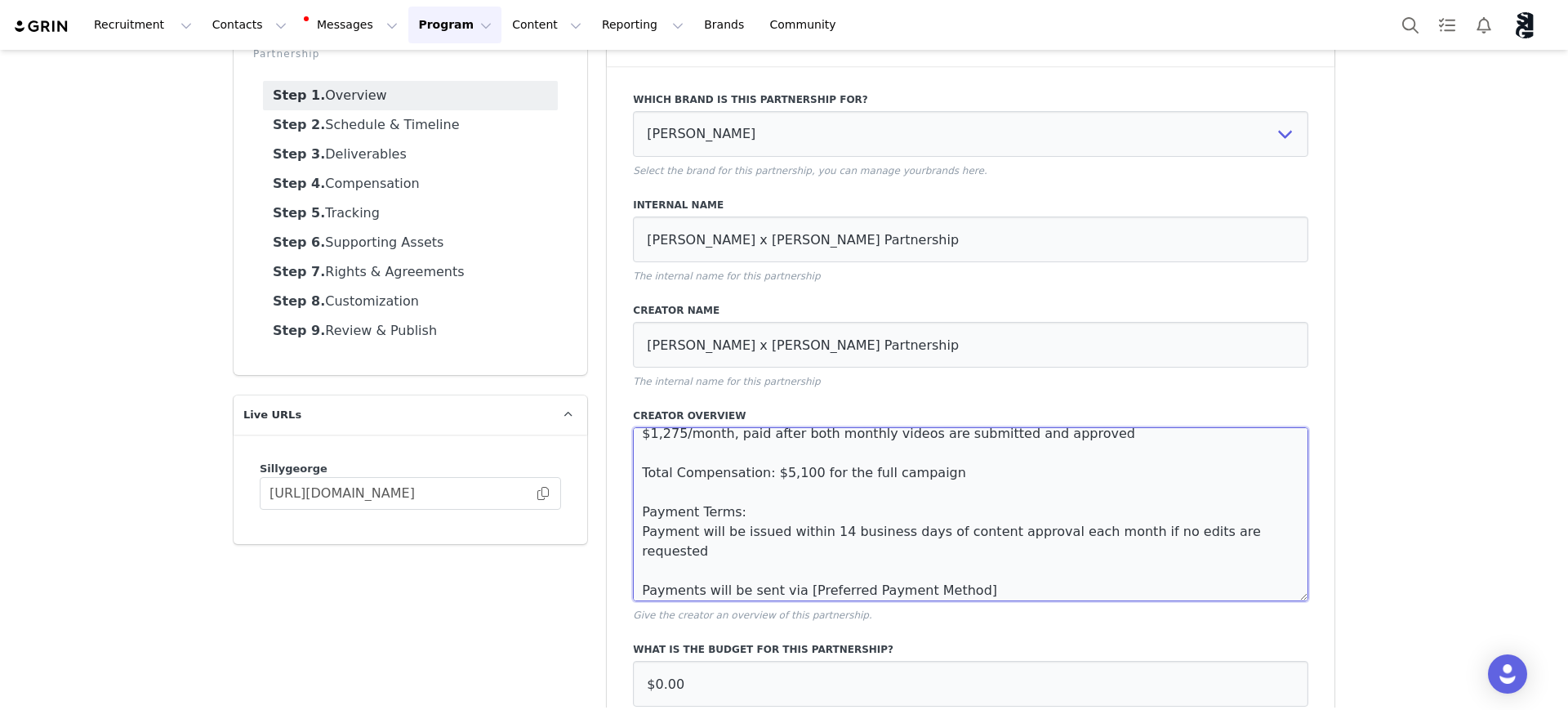
drag, startPoint x: 957, startPoint y: 508, endPoint x: 781, endPoint y: 509, distance: 176.0
click at [781, 509] on textarea "We’re excited to be partnering with you again, Brianna! Your creativity and con…" at bounding box center [970, 514] width 675 height 174
click at [748, 565] on textarea "We’re excited to be partnering with you again, Brianna! Your creativity and con…" at bounding box center [970, 514] width 675 height 174
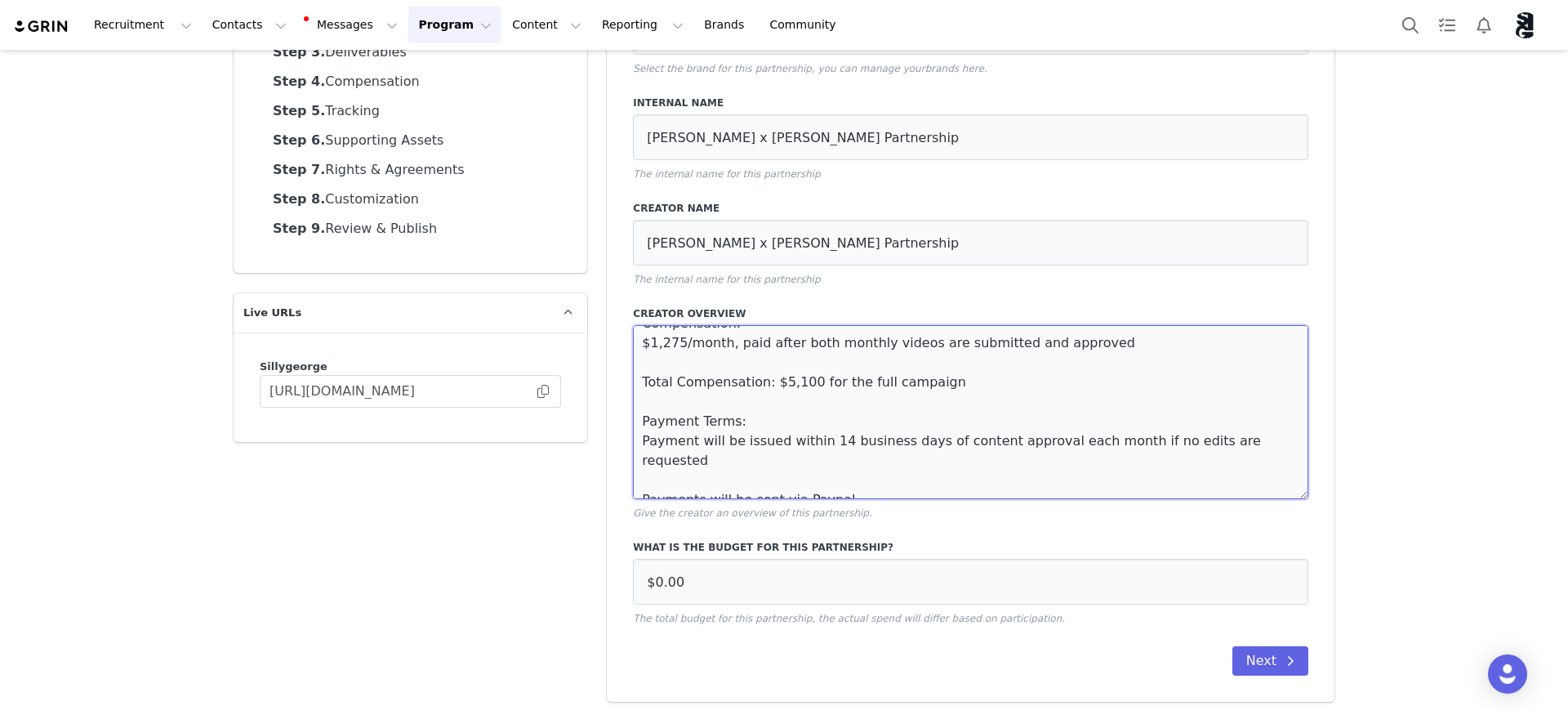
scroll to position [193, 0]
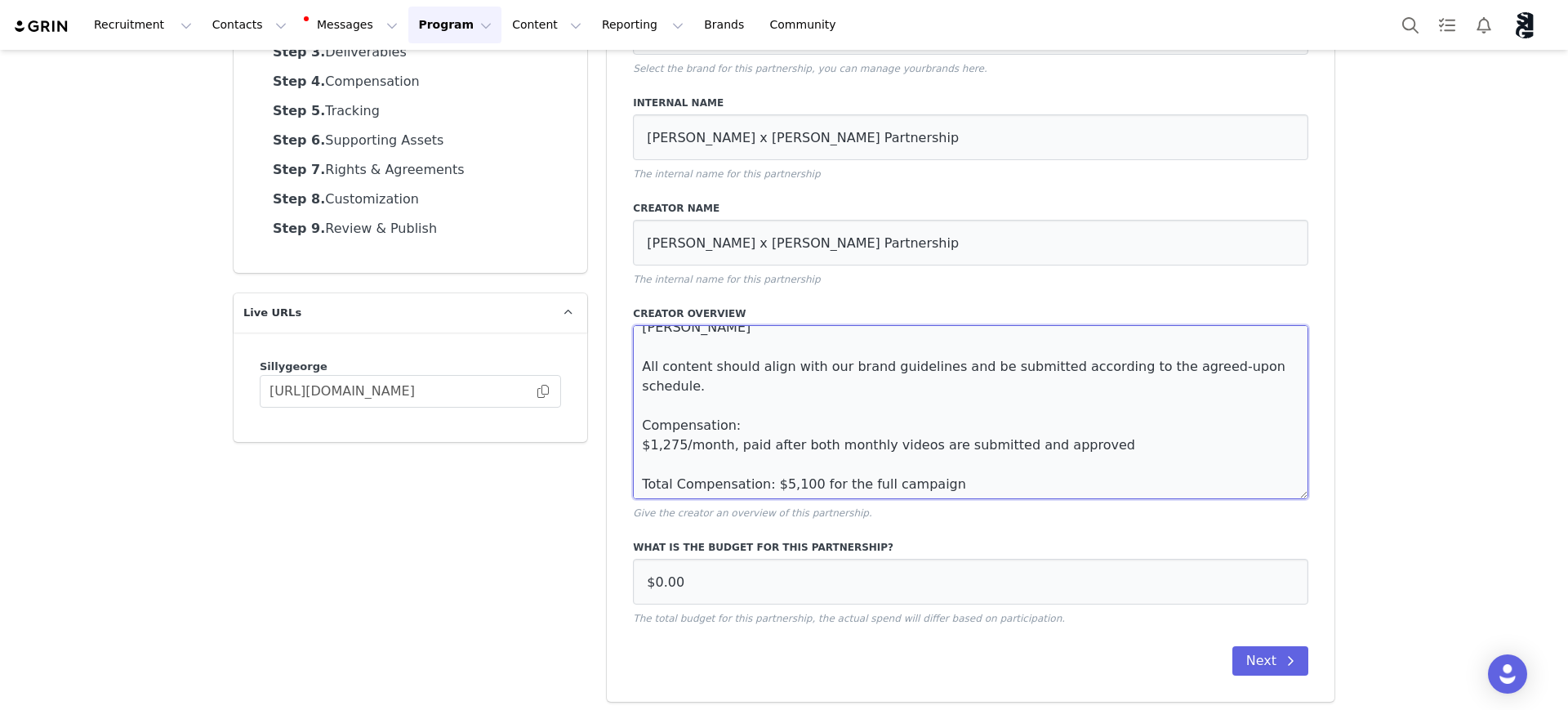
drag, startPoint x: 758, startPoint y: 424, endPoint x: 793, endPoint y: 426, distance: 35.1
click at [793, 426] on textarea "We’re excited to be partnering with you again, Brianna! Your creativity and con…" at bounding box center [970, 412] width 675 height 174
type textarea "We’re excited to be partnering with you again, Brianna! Your creativity and con…"
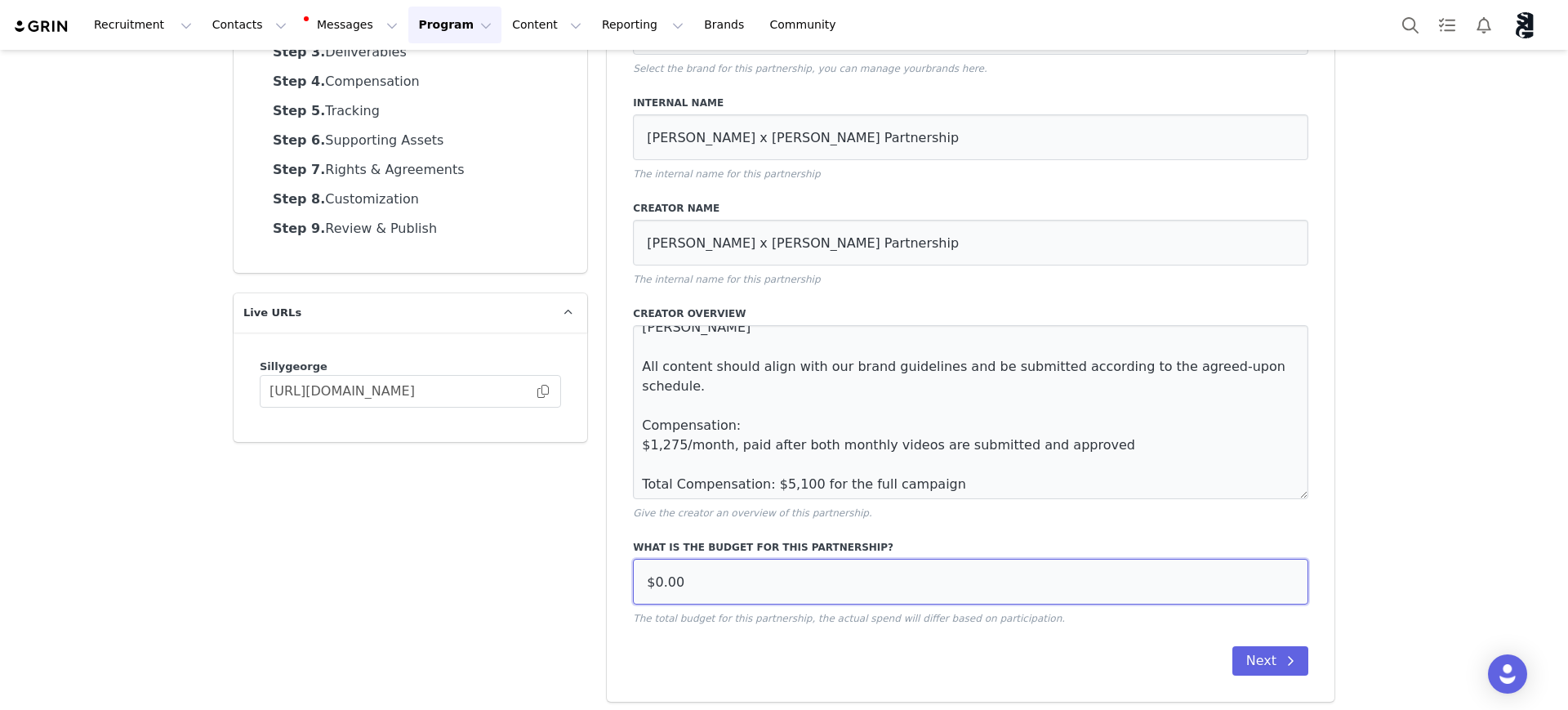
click at [701, 580] on input "$0.00" at bounding box center [970, 582] width 675 height 46
paste input "51"
type input "$5,100.00"
click at [1255, 661] on button "Next" at bounding box center [1270, 661] width 76 height 30
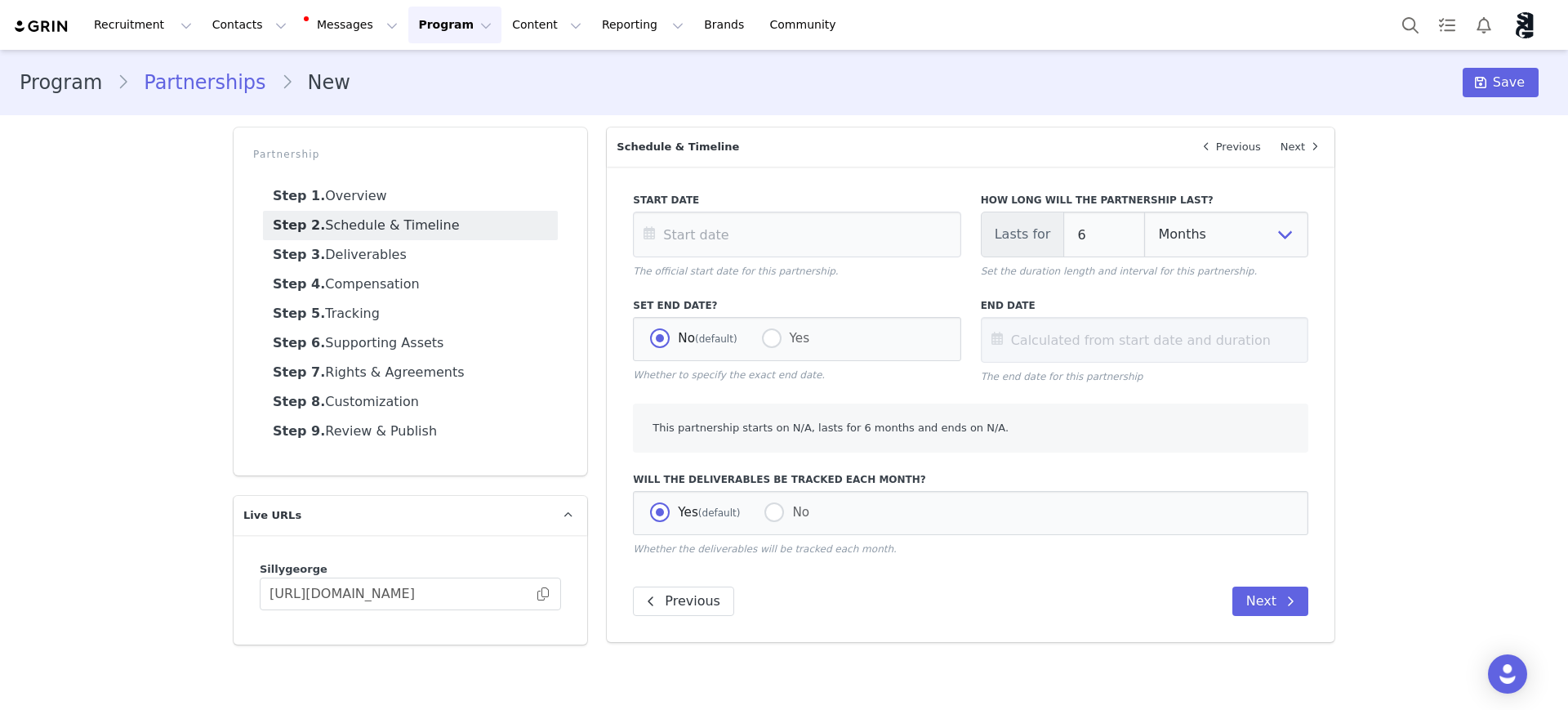
scroll to position [0, 0]
click at [698, 240] on input "text" at bounding box center [797, 234] width 328 height 46
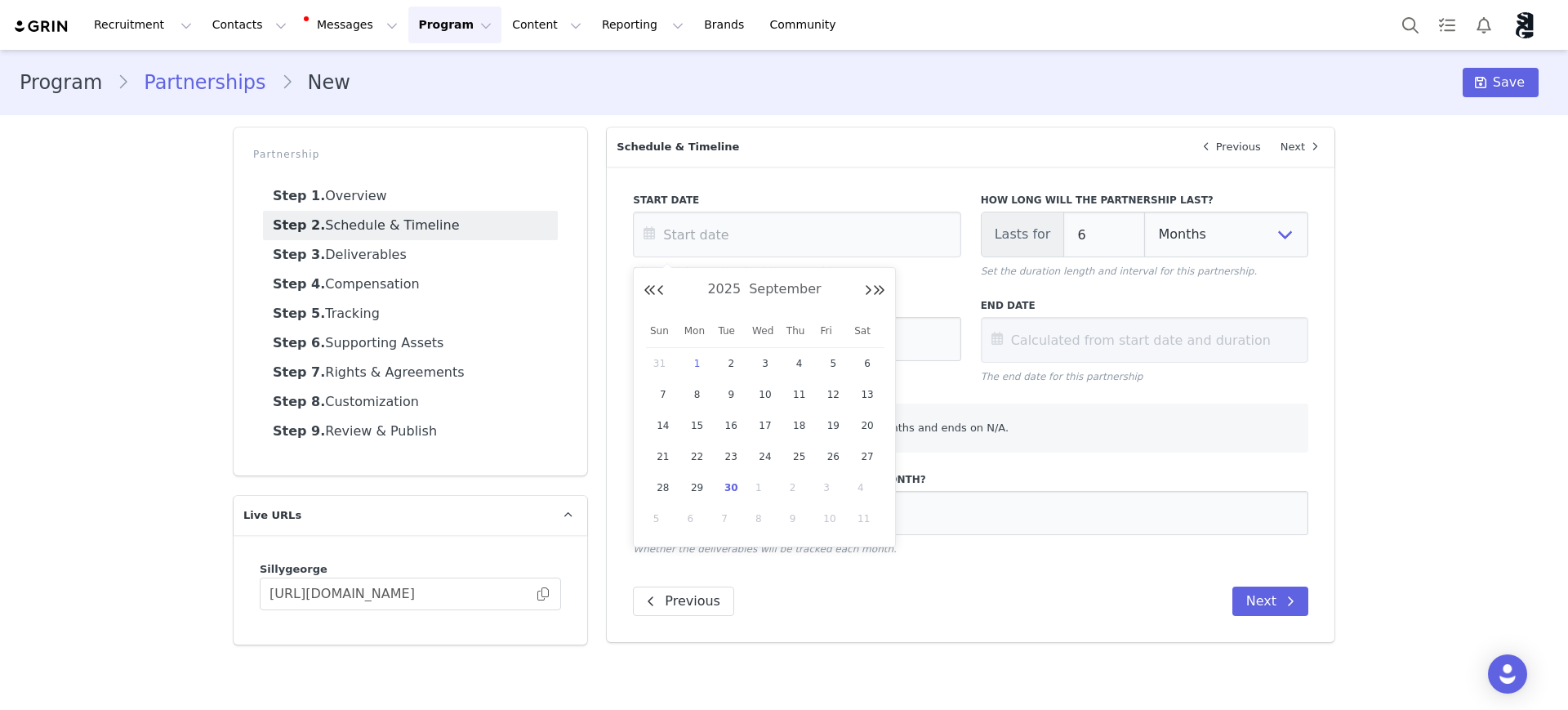
click at [696, 366] on span "1" at bounding box center [698, 363] width 20 height 20
type input "Sep 01 2025"
type input "Mar 01 2026"
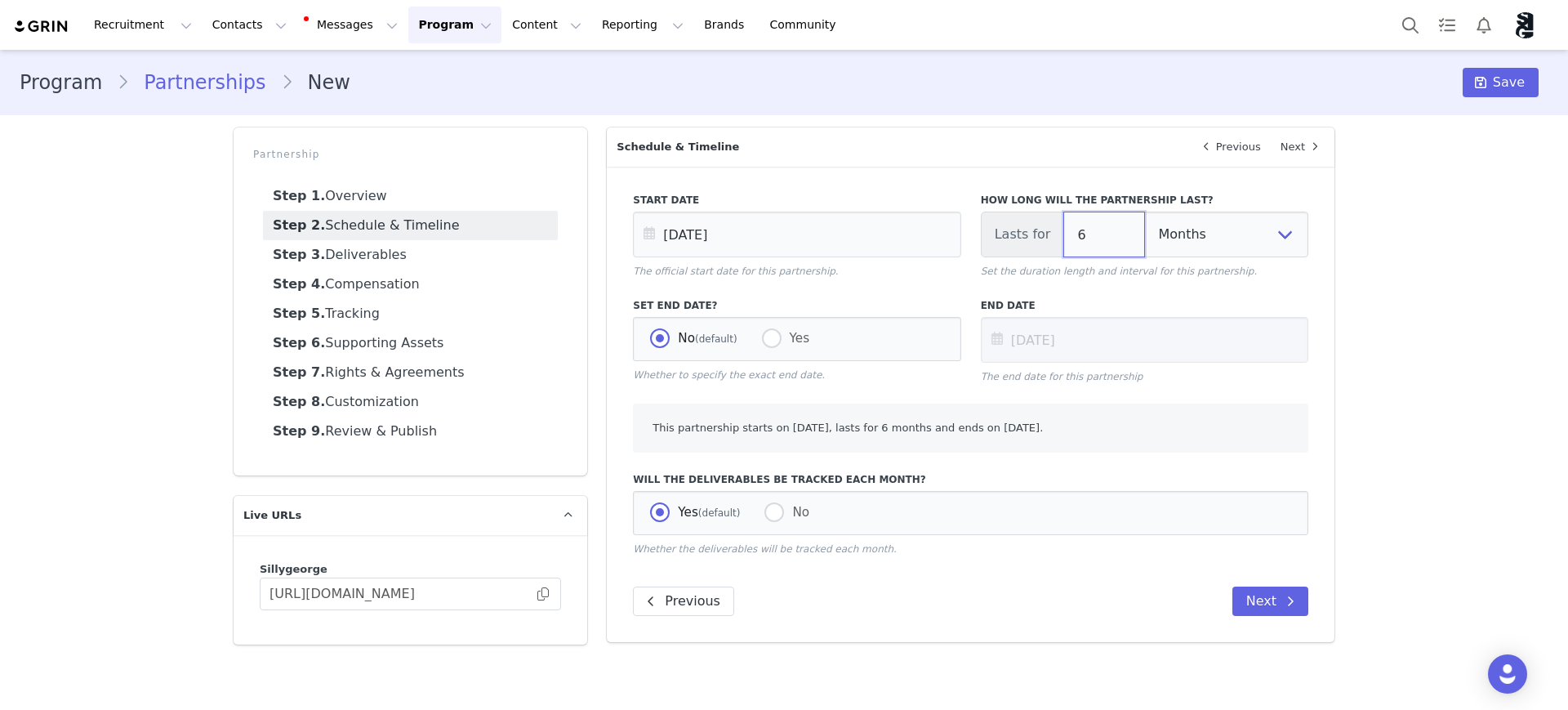
click at [1088, 234] on input "6" at bounding box center [1104, 234] width 82 height 46
type input "Sep 01 2025"
type input "4"
type input "[DATE]"
type input "4"
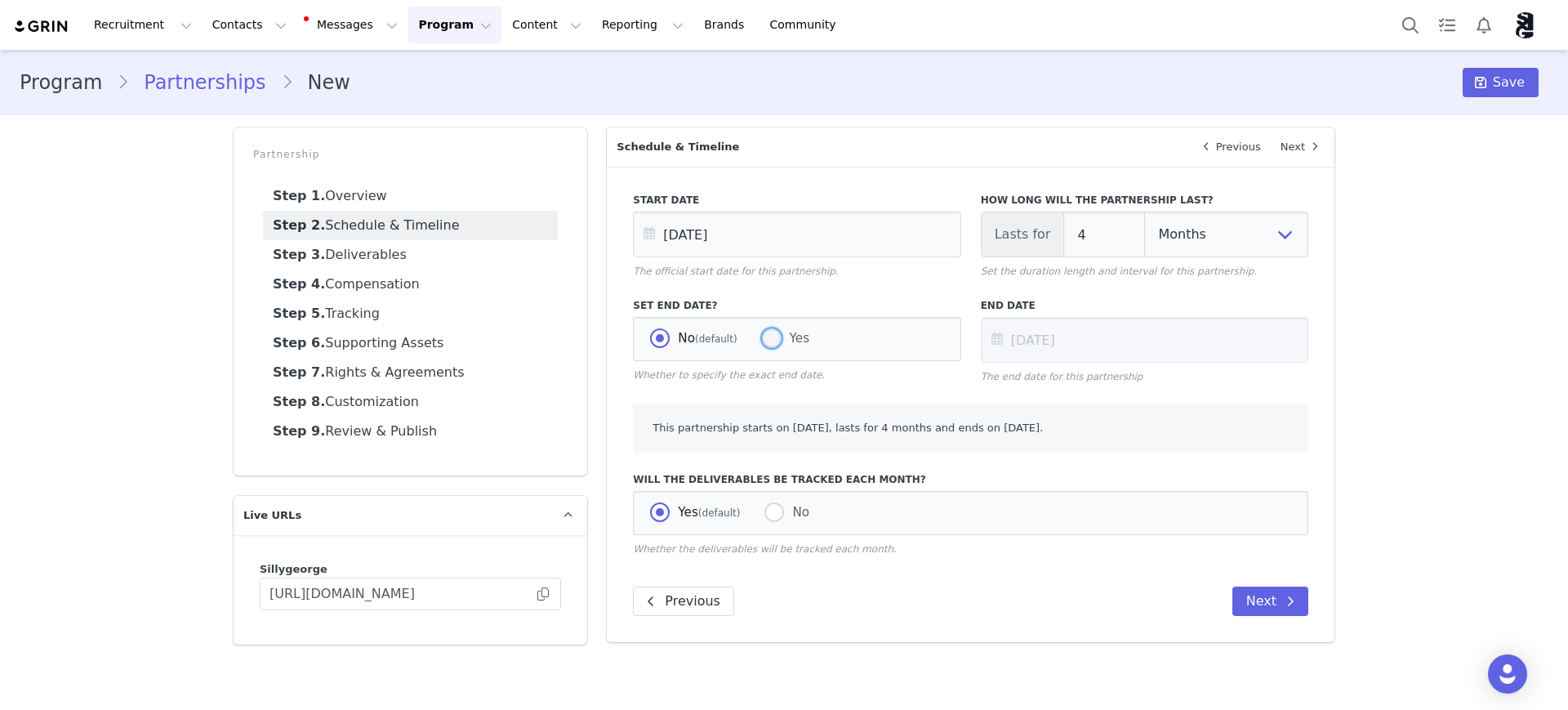
click at [770, 333] on span at bounding box center [772, 339] width 20 height 20
click at [770, 333] on input "Yes" at bounding box center [772, 339] width 20 height 21
radio input "true"
radio input "false"
radio input "true"
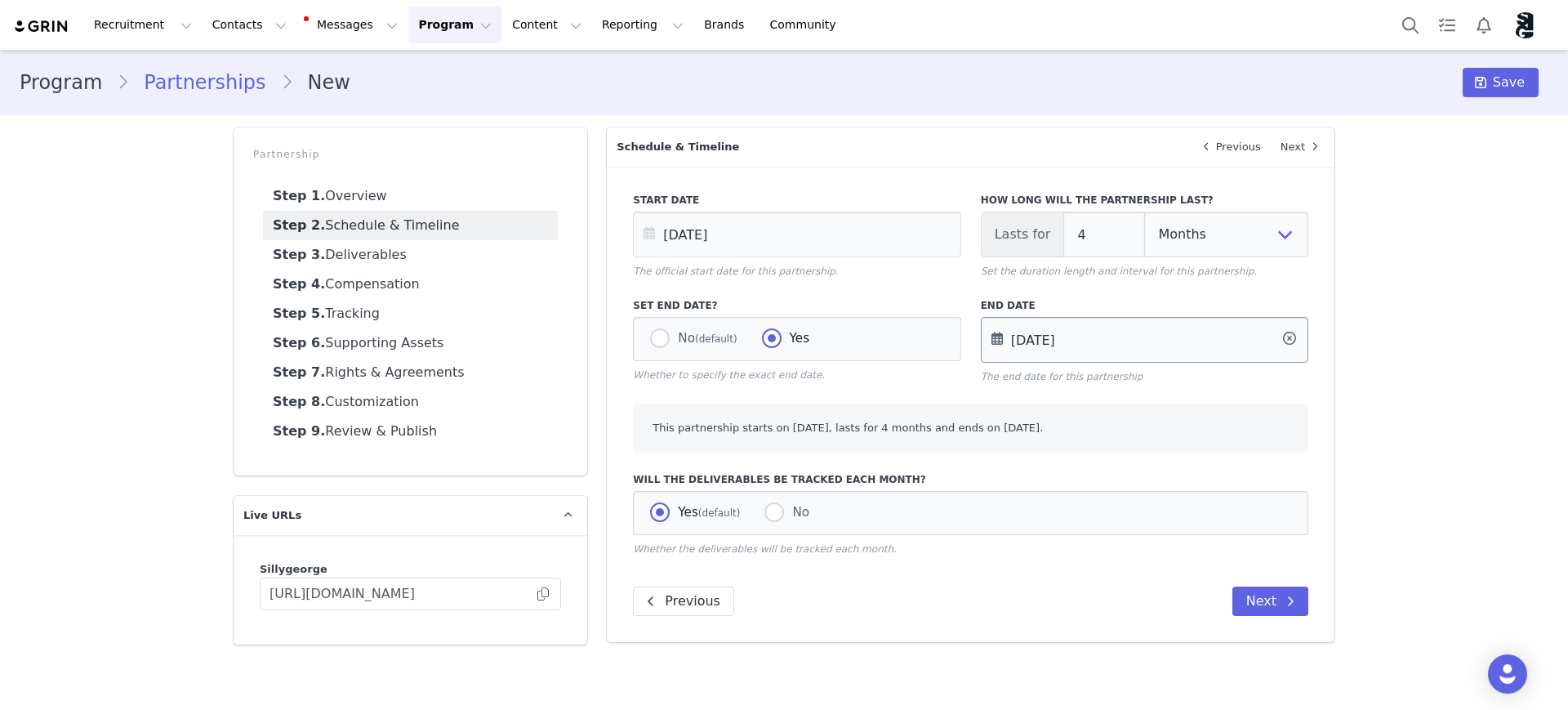
click at [1129, 342] on input "[DATE]" at bounding box center [1145, 340] width 328 height 46
click at [1145, 468] on span "1" at bounding box center [1148, 469] width 20 height 20
drag, startPoint x: 695, startPoint y: 427, endPoint x: 1218, endPoint y: 436, distance: 523.1
click at [1218, 436] on div "This partnership starts on September 1st, 2025, lasts for 4 months and ends on …" at bounding box center [970, 428] width 675 height 49
drag, startPoint x: 1225, startPoint y: 434, endPoint x: 1076, endPoint y: 457, distance: 150.8
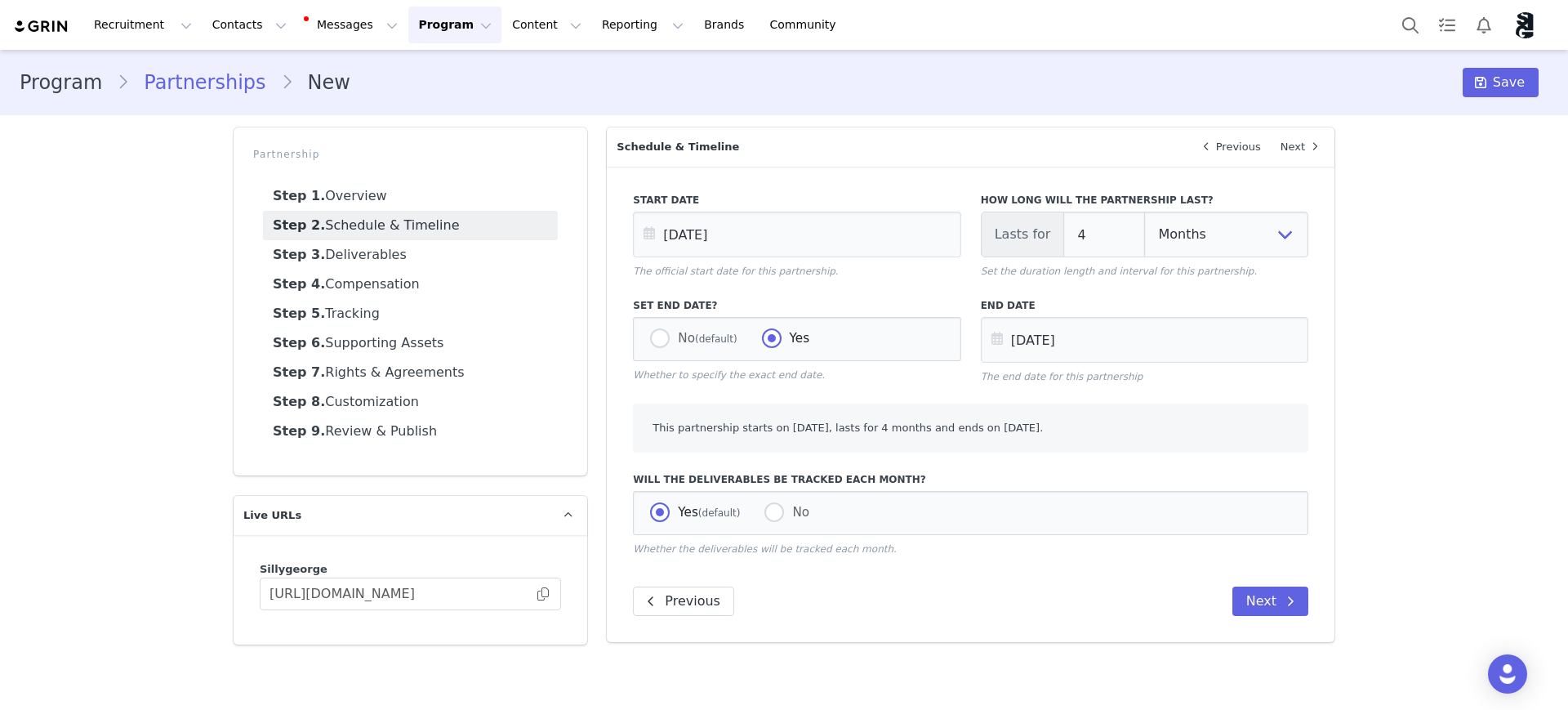
click at [1225, 434] on div "This partnership starts on September 1st, 2025, lasts for 4 months and ends on …" at bounding box center [970, 428] width 675 height 49
click at [789, 519] on span "No" at bounding box center [797, 512] width 25 height 15
click at [784, 519] on input "No" at bounding box center [775, 513] width 20 height 21
radio input "true"
click at [772, 514] on span at bounding box center [775, 512] width 20 height 20
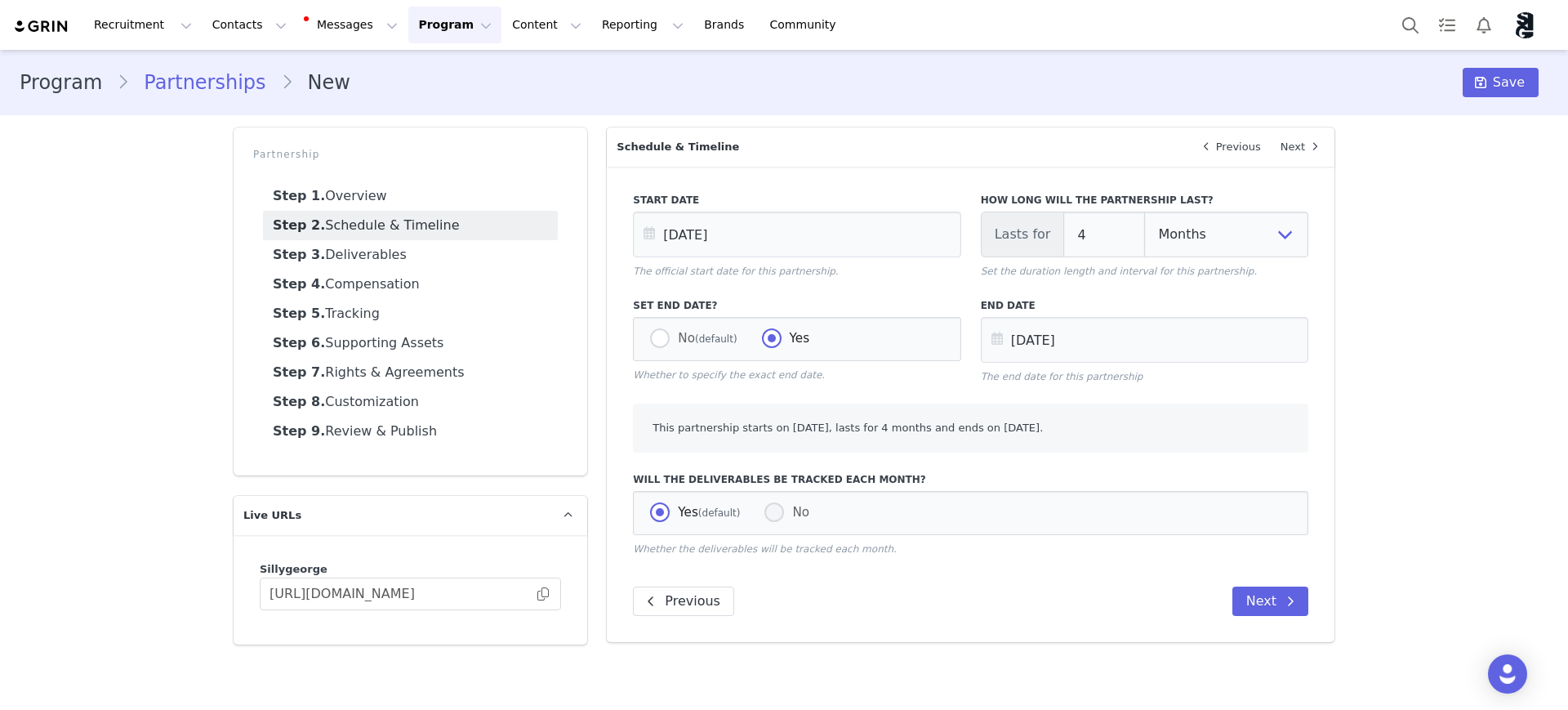
click at [772, 514] on input "No" at bounding box center [775, 513] width 20 height 21
radio input "false"
radio input "true"
select select "month"
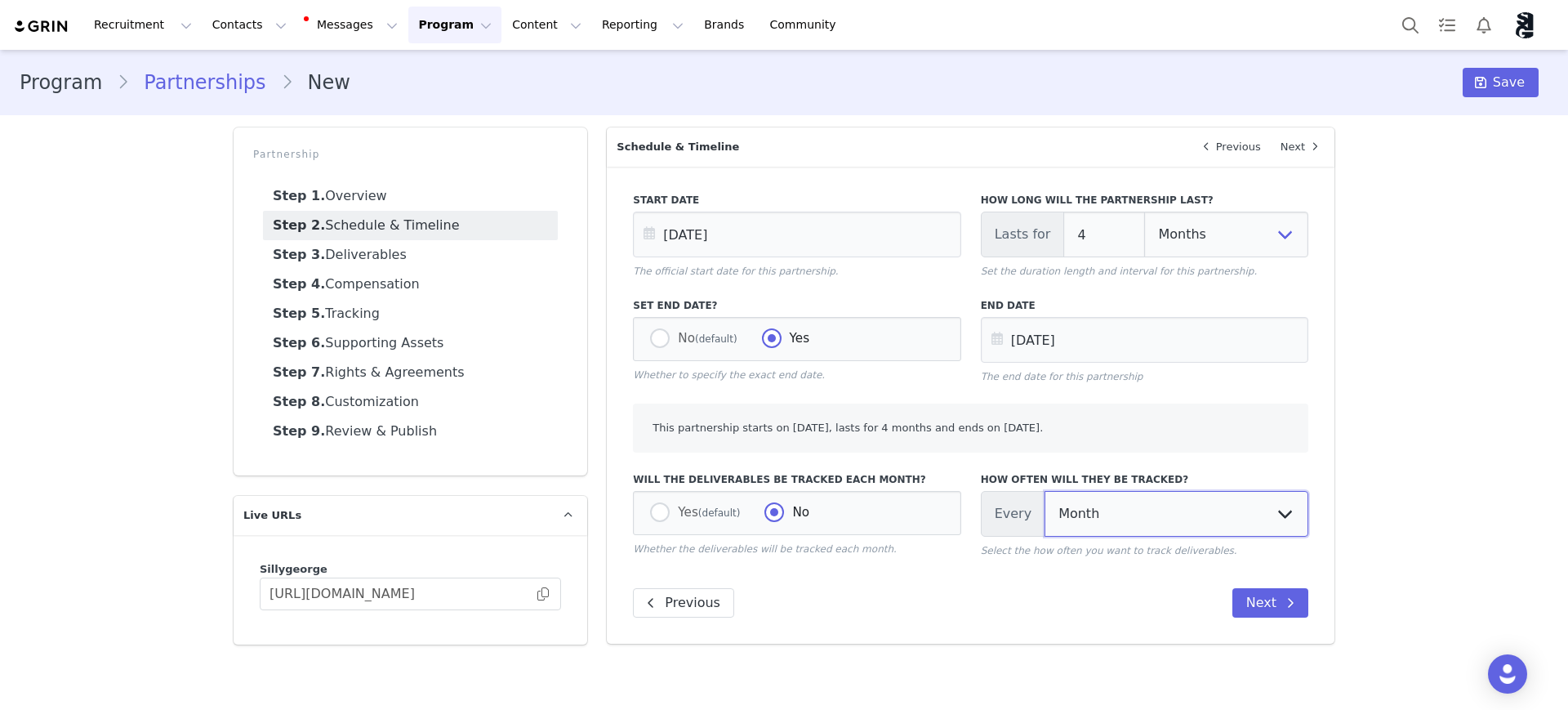
click at [1210, 513] on select "Day Week Month Year" at bounding box center [1176, 514] width 264 height 46
click at [1207, 511] on select "Day Week Month Year" at bounding box center [1176, 514] width 264 height 46
drag, startPoint x: 989, startPoint y: 549, endPoint x: 1240, endPoint y: 542, distance: 251.1
click at [1240, 544] on p "Select the how often you want to track deliverables." at bounding box center [1145, 551] width 328 height 15
click at [1271, 602] on button "Next" at bounding box center [1270, 603] width 76 height 30
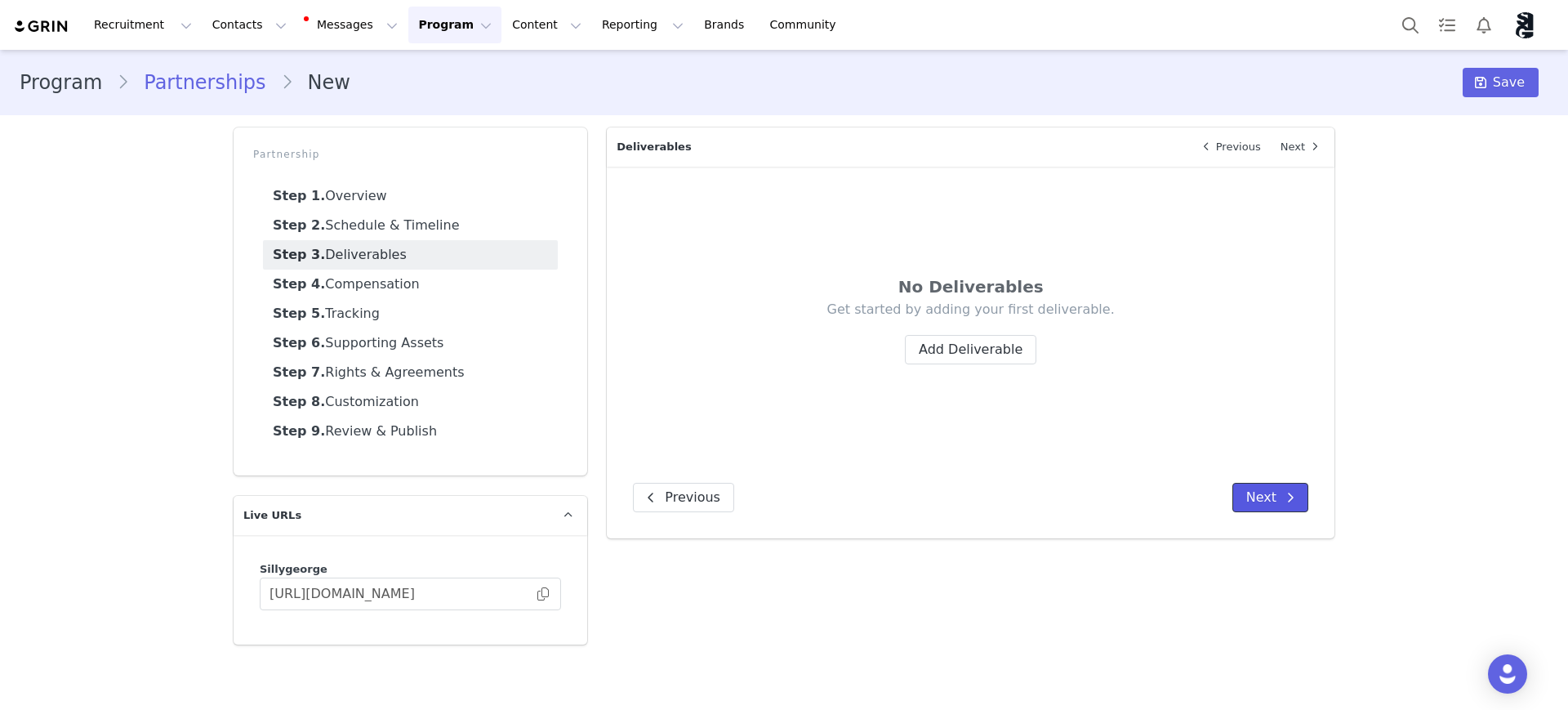
click at [1288, 494] on icon at bounding box center [1290, 498] width 8 height 13
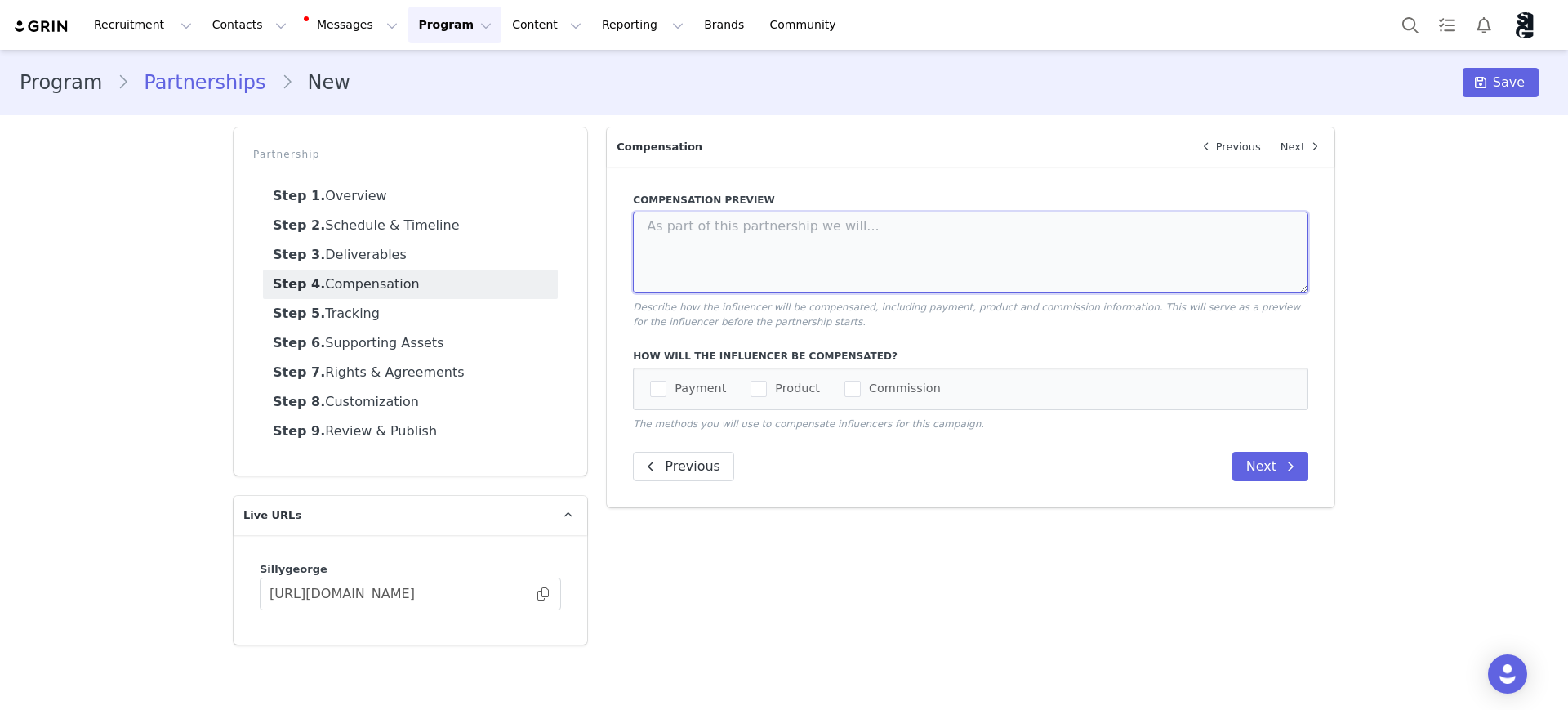
click at [737, 231] on textarea at bounding box center [970, 253] width 675 height 82
paste textarea "Compensation: $1,275/month, paid after both monthly videos are submitted and ap…"
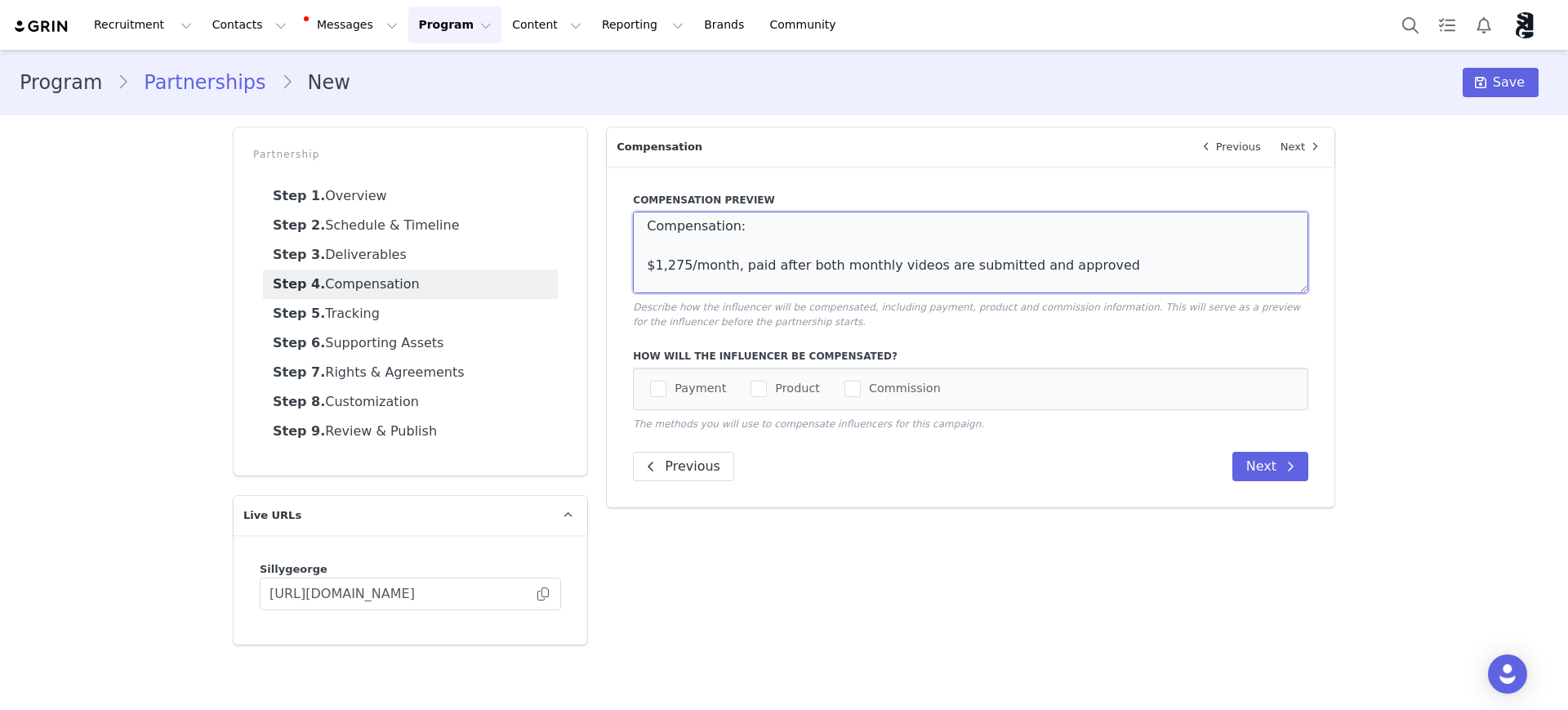
click at [765, 253] on textarea "Compensation: $1,275/month, paid after both monthly videos are submitted and ap…" at bounding box center [970, 253] width 675 height 82
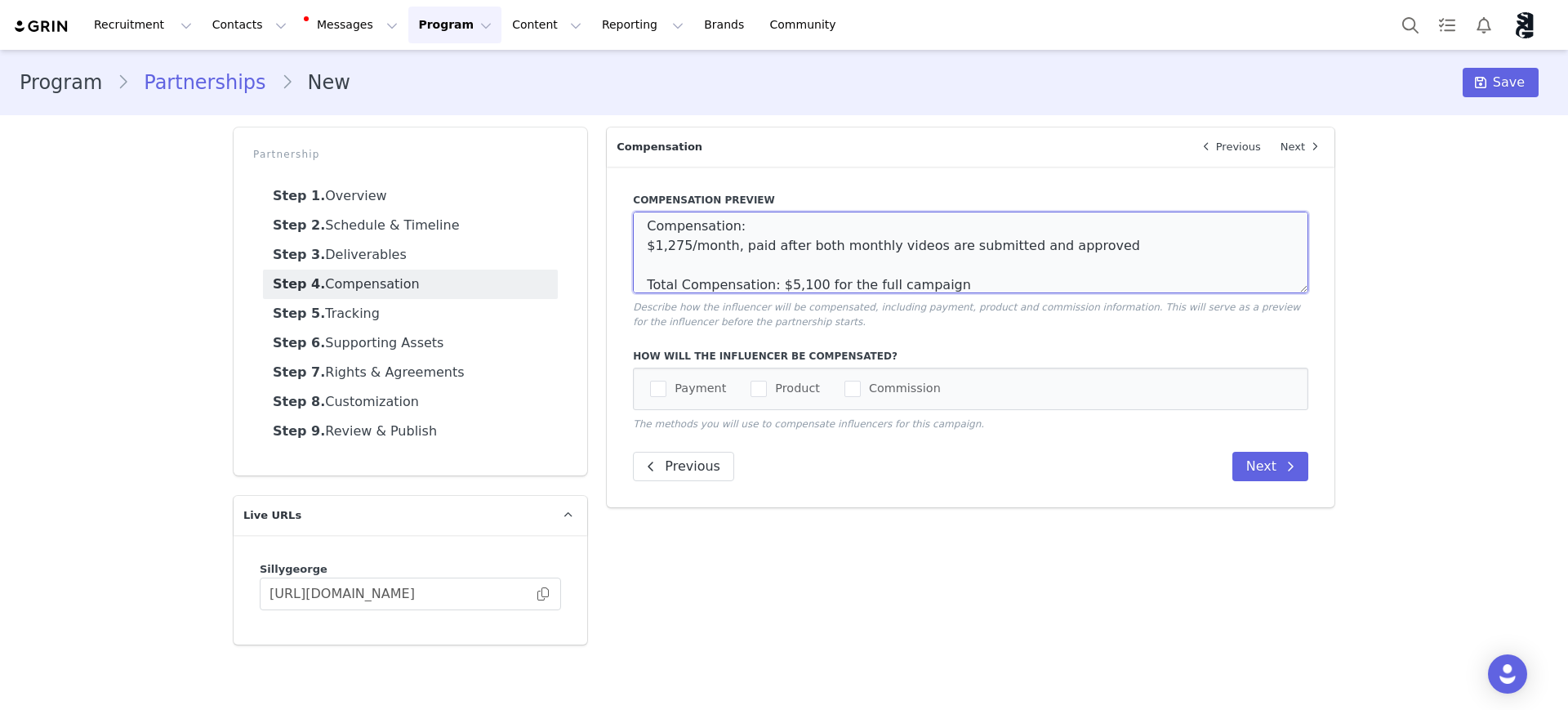
type textarea "Compensation: $1,275/month, paid after both monthly videos are submitted and ap…"
click at [658, 388] on span "checkbox-group" at bounding box center [658, 389] width 16 height 16
click at [666, 380] on input "Payment" at bounding box center [666, 380] width 0 height 0
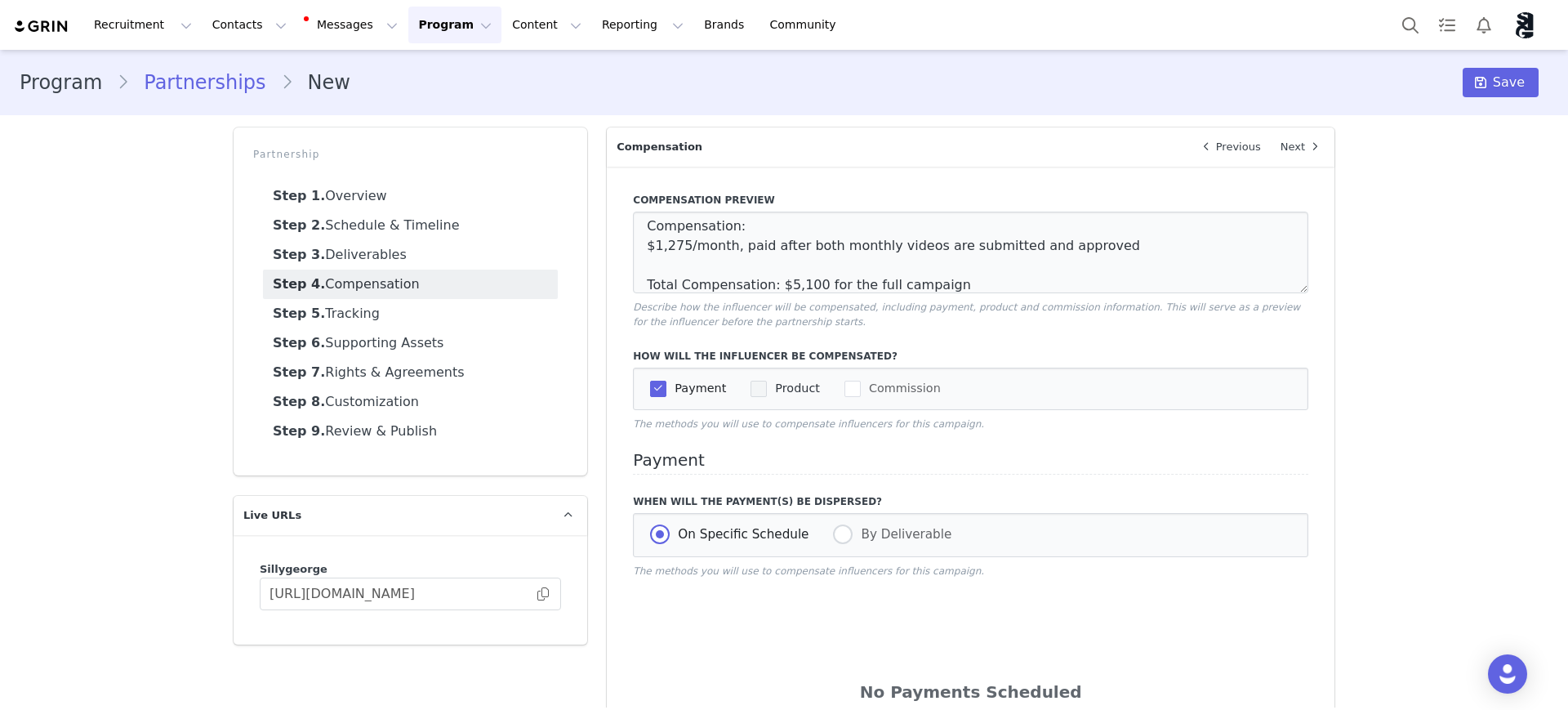
click at [751, 384] on span "checkbox-group" at bounding box center [759, 389] width 16 height 16
click at [767, 380] on input "Product" at bounding box center [767, 380] width 0 height 0
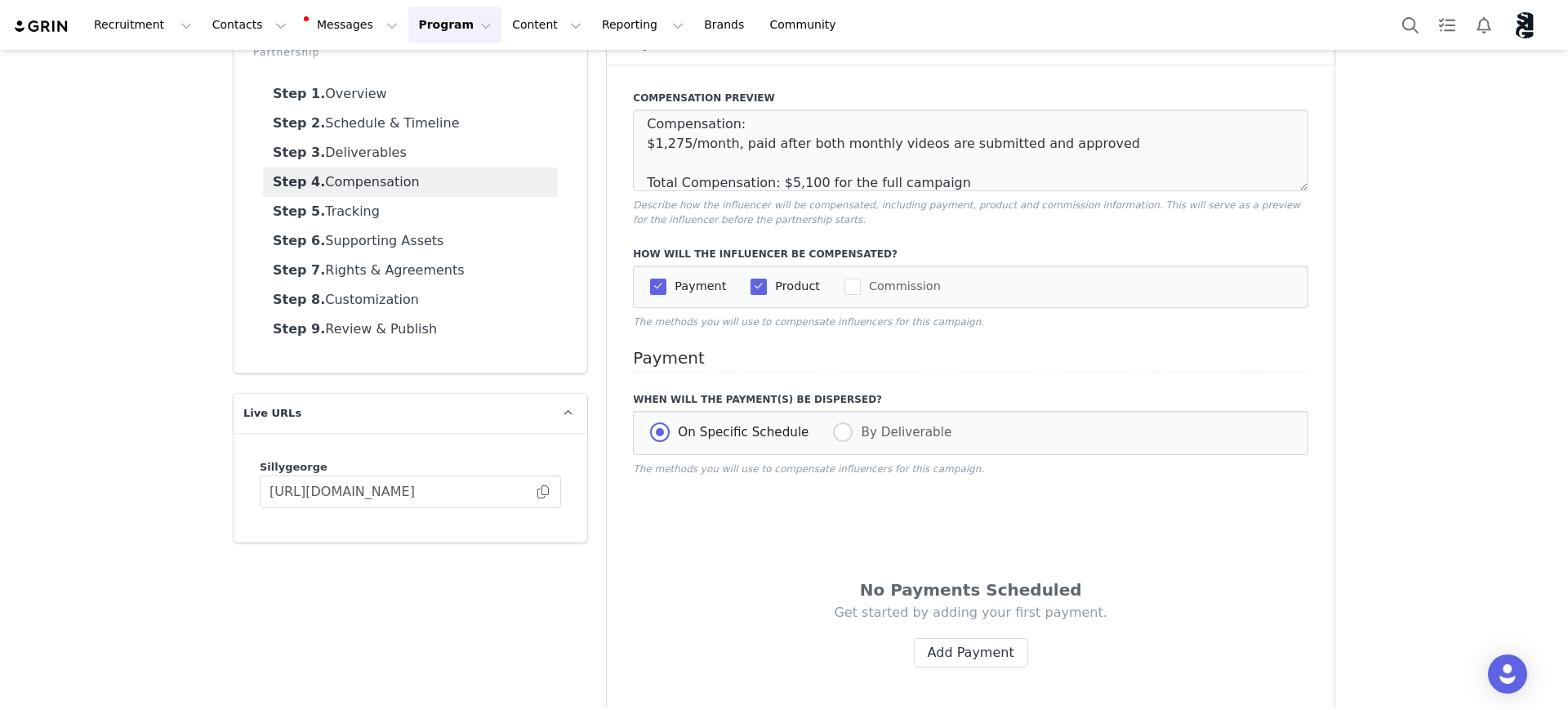
drag, startPoint x: 642, startPoint y: 470, endPoint x: 1053, endPoint y: 474, distance: 411.0
click at [972, 477] on div "Payment When will the payment(s) be dispersed? On Specific Schedule By Delivera…" at bounding box center [970, 557] width 675 height 416
click at [833, 430] on span at bounding box center [843, 432] width 20 height 20
click at [833, 430] on input "By Deliverable" at bounding box center [843, 433] width 20 height 21
radio input "true"
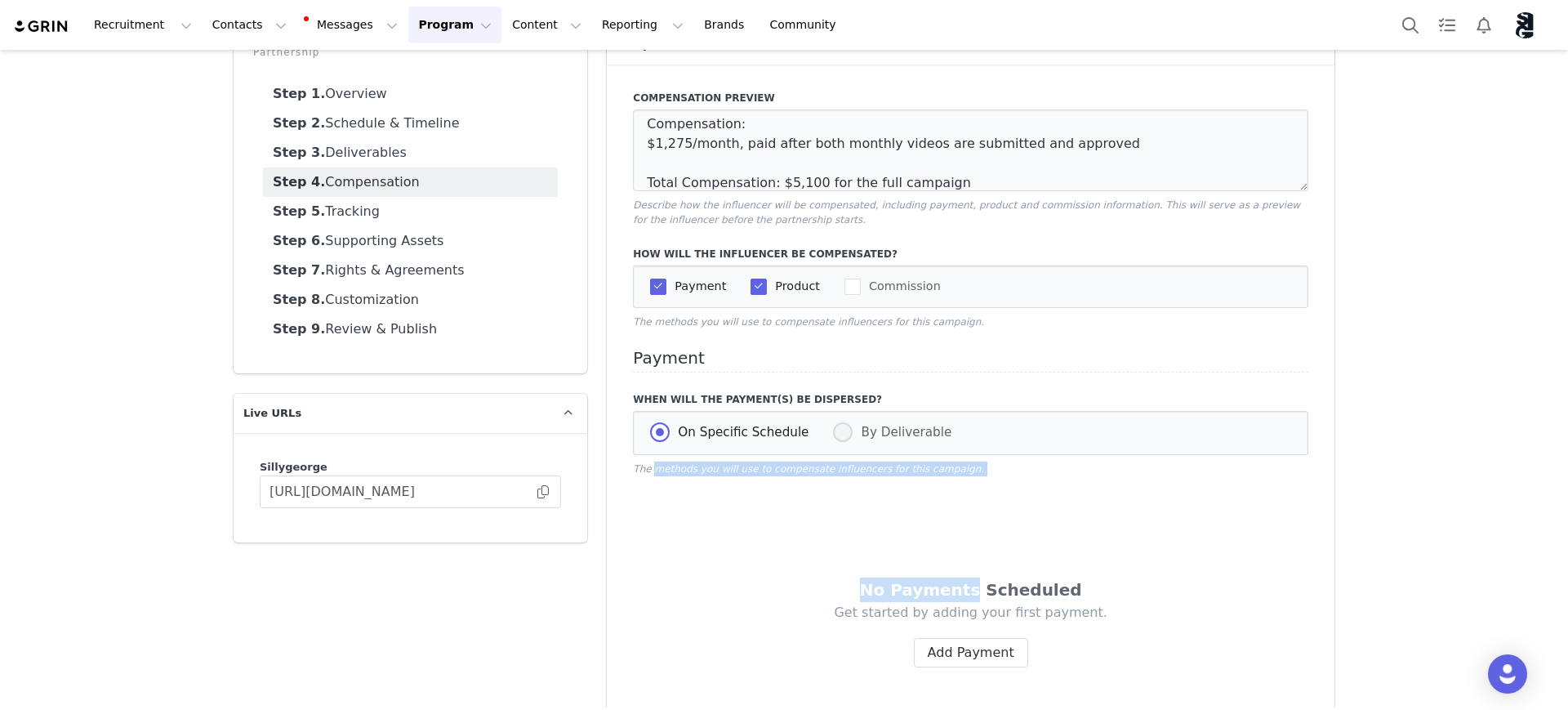
radio input "false"
radio input "true"
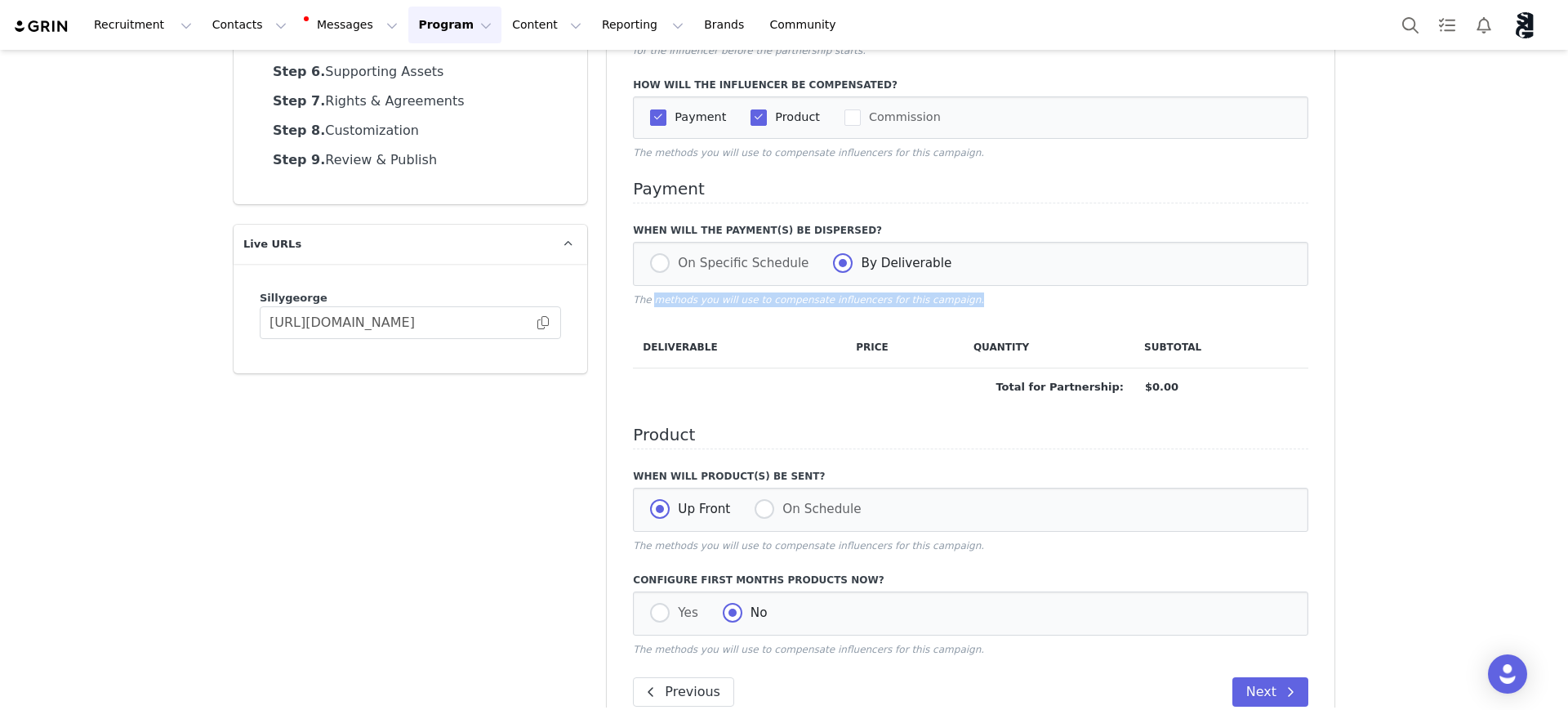
scroll to position [307, 0]
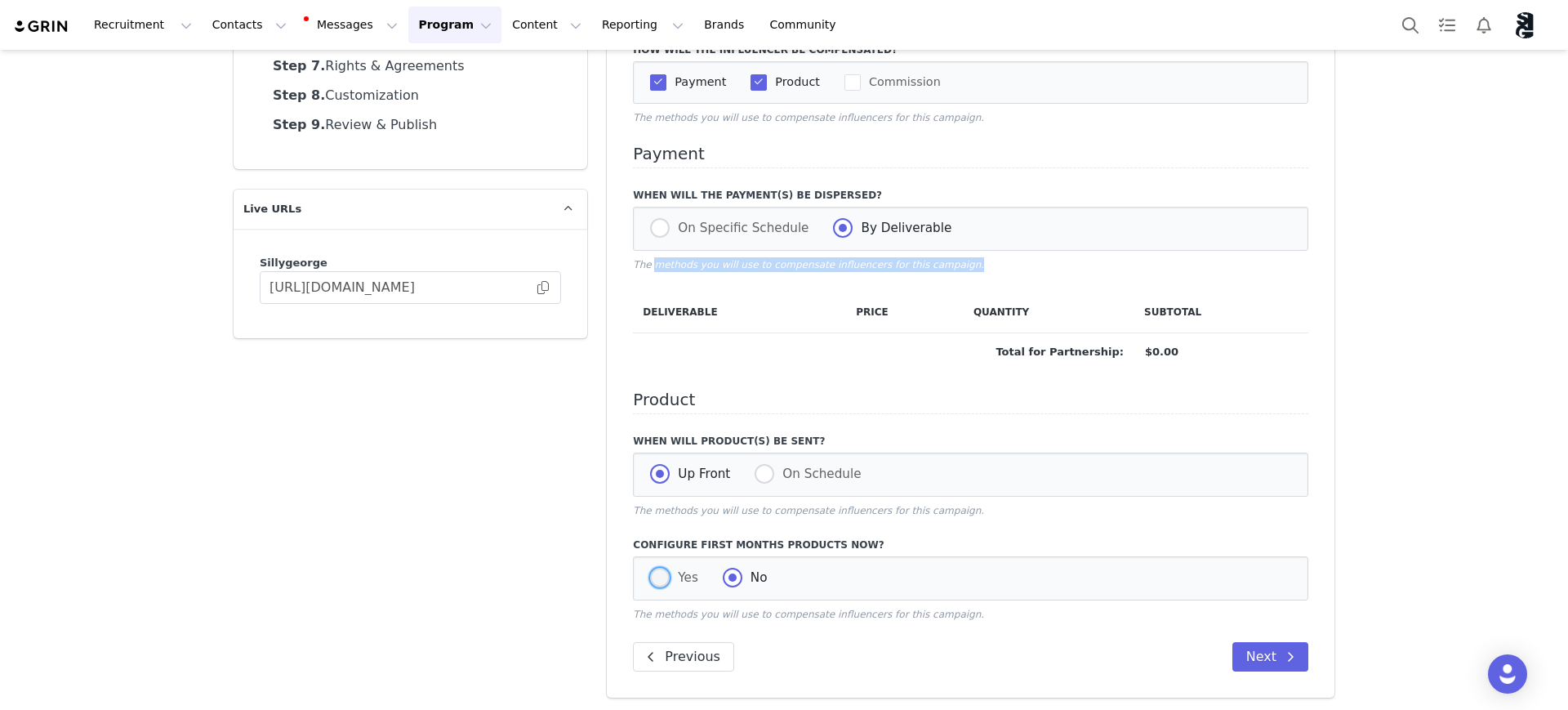
click at [653, 577] on span at bounding box center [660, 578] width 20 height 20
click at [653, 577] on input "Yes" at bounding box center [660, 579] width 20 height 21
radio input "true"
radio input "false"
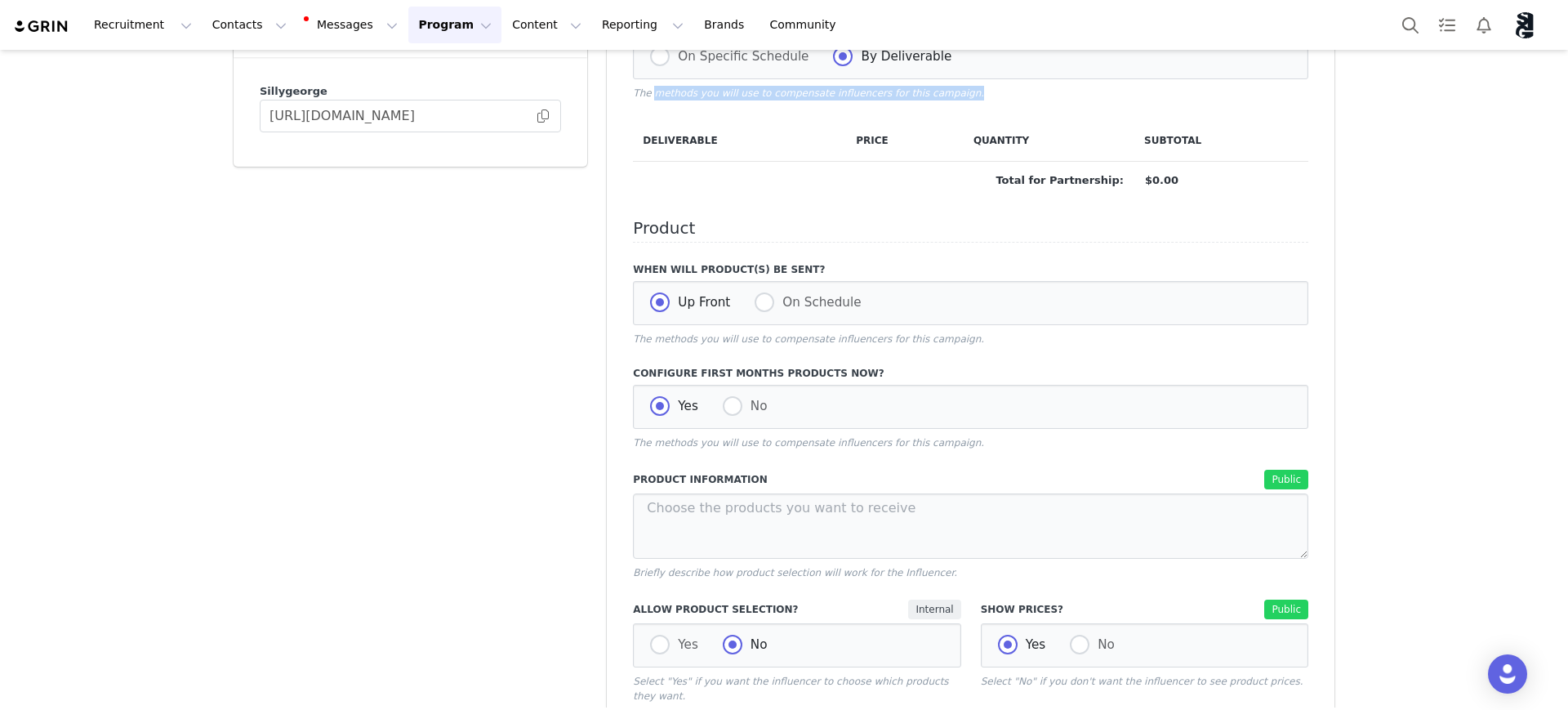
scroll to position [511, 0]
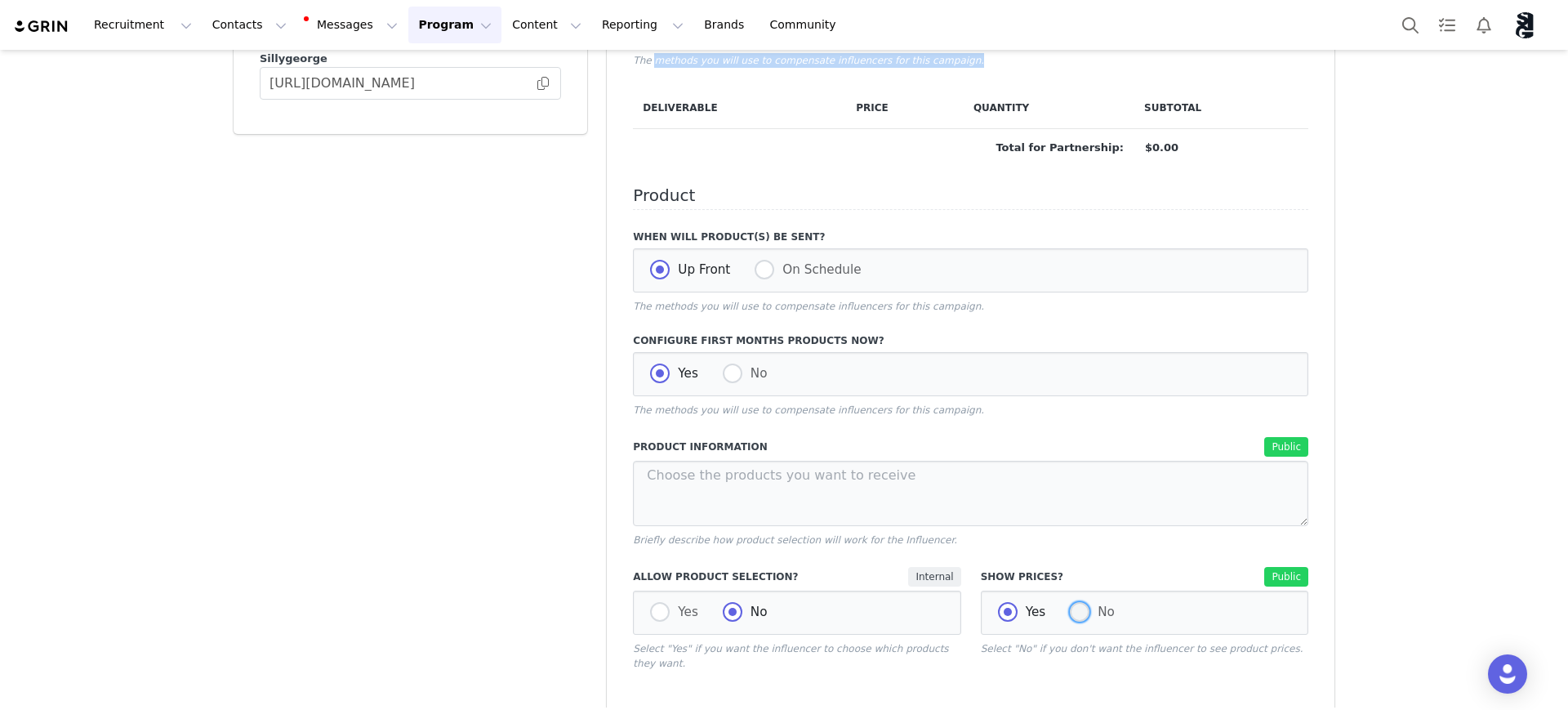
click at [1070, 617] on span at bounding box center [1079, 612] width 20 height 20
click at [1070, 617] on input "No" at bounding box center [1079, 612] width 20 height 21
radio input "true"
radio input "false"
radio input "true"
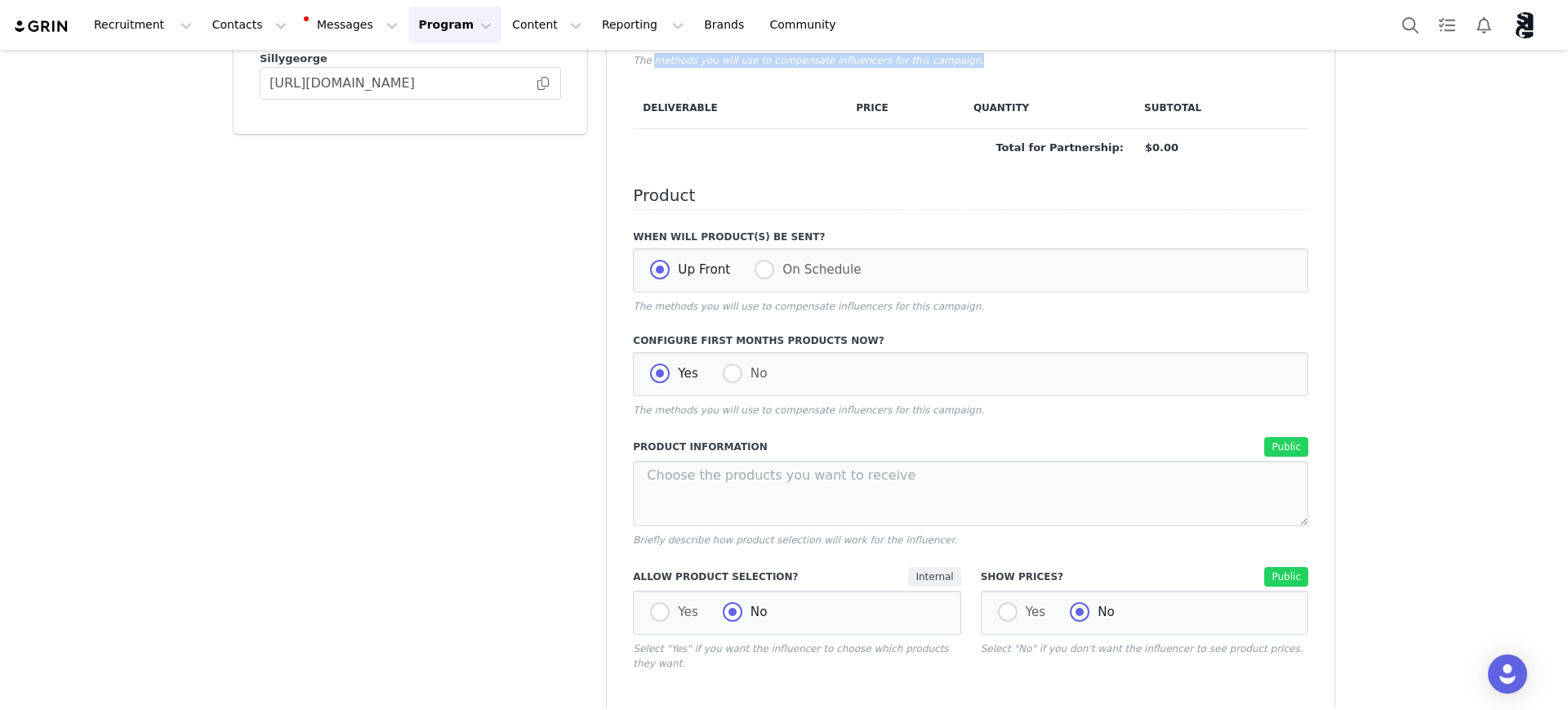
scroll to position [612, 0]
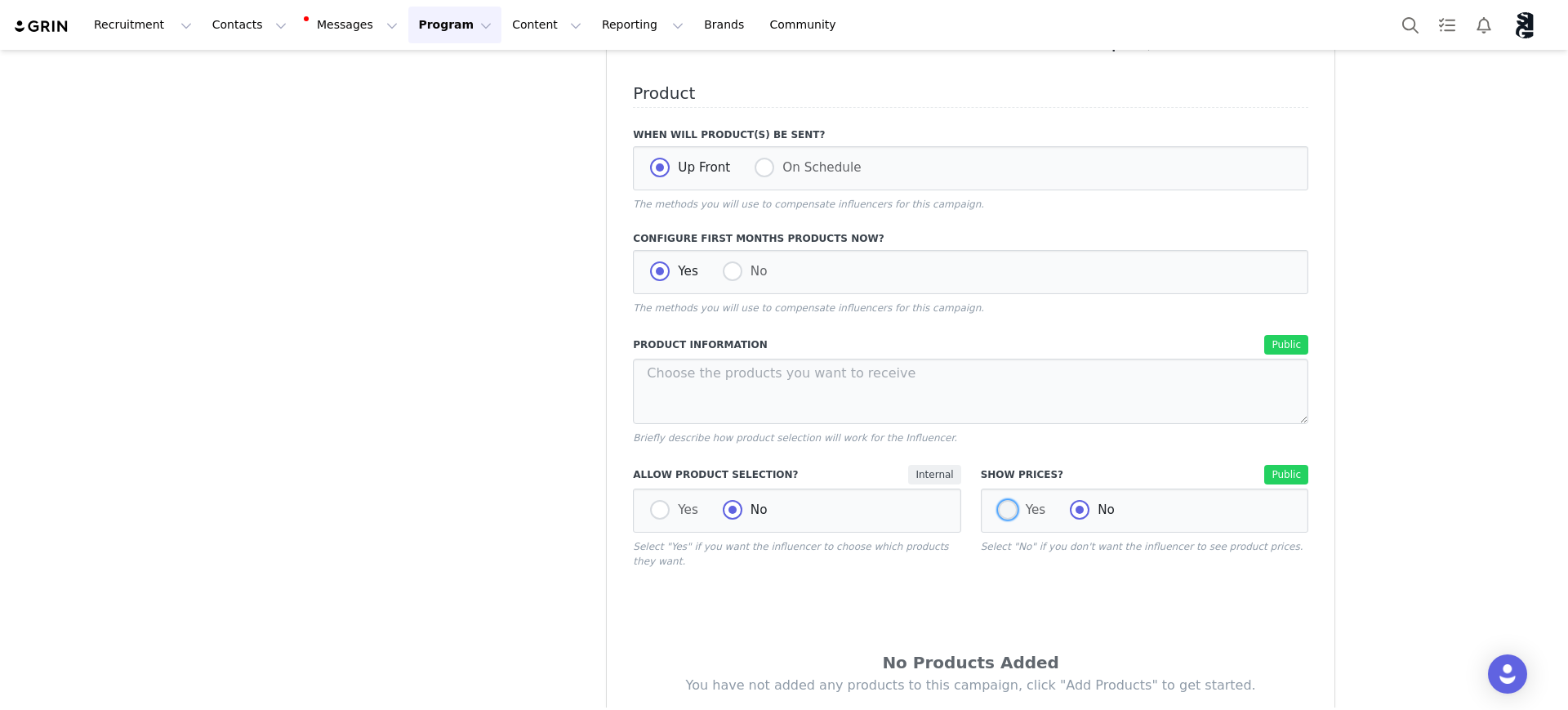
click at [998, 520] on span at bounding box center [1008, 510] width 20 height 20
click at [998, 520] on input "Yes" at bounding box center [1008, 511] width 20 height 21
radio input "true"
radio input "false"
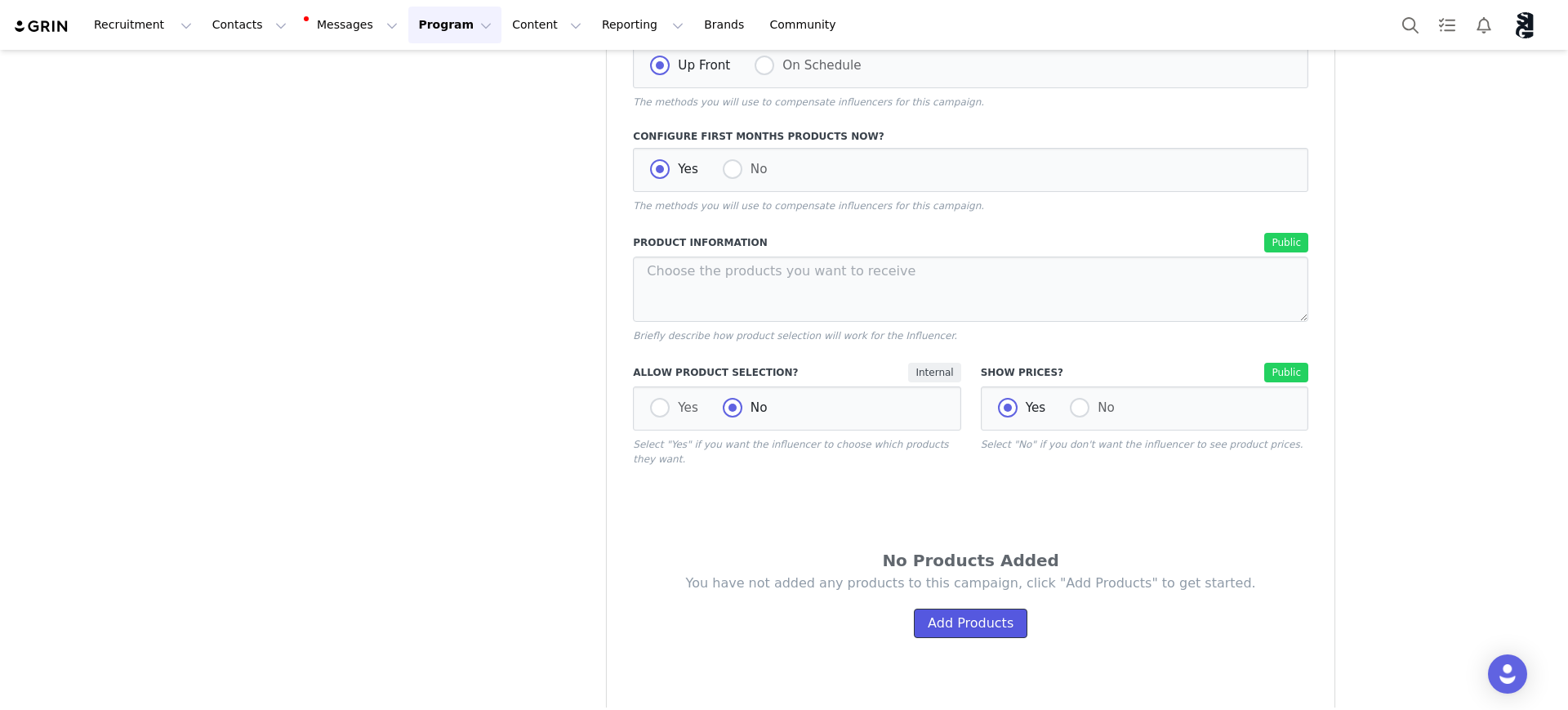
click at [952, 617] on button "Add Products" at bounding box center [970, 623] width 114 height 30
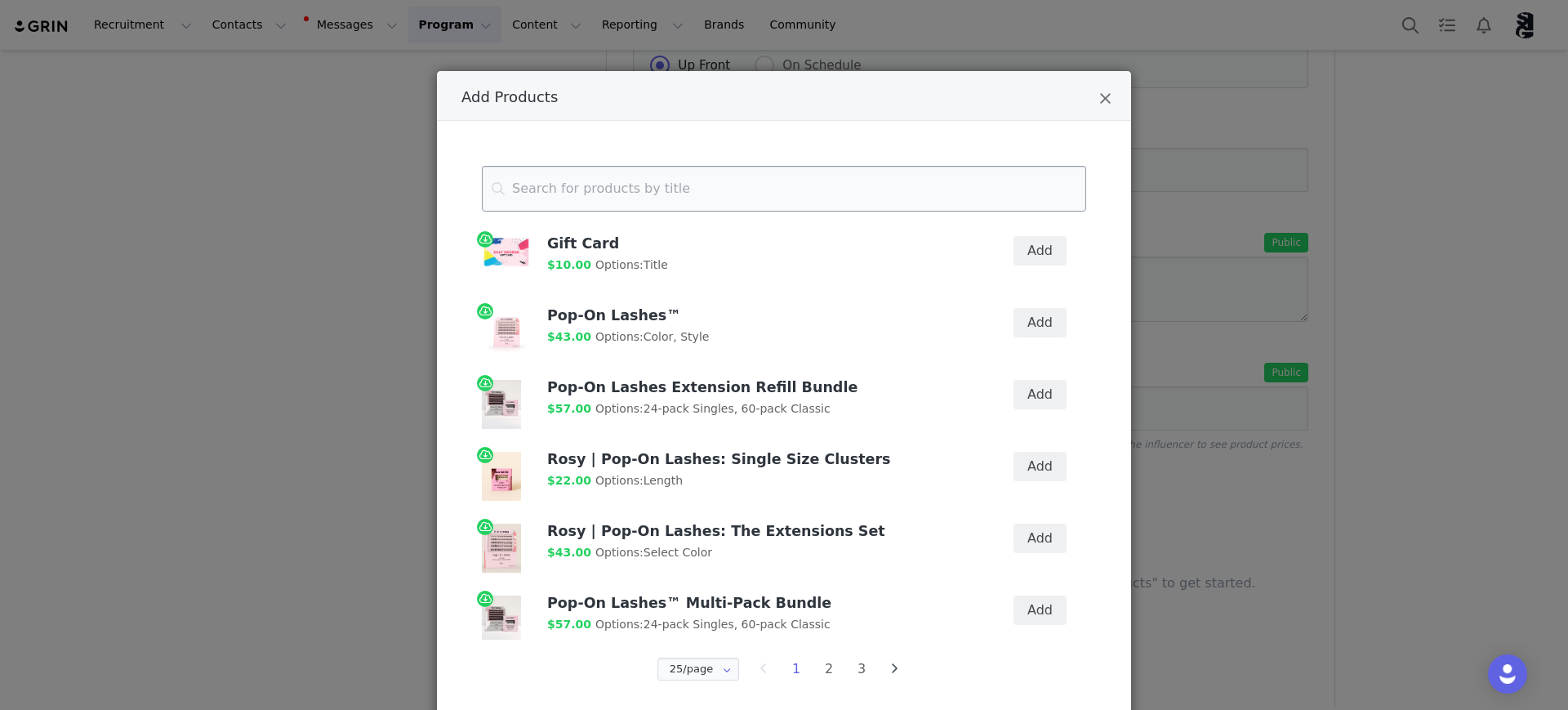
click at [682, 193] on input "Add Products" at bounding box center [784, 189] width 604 height 46
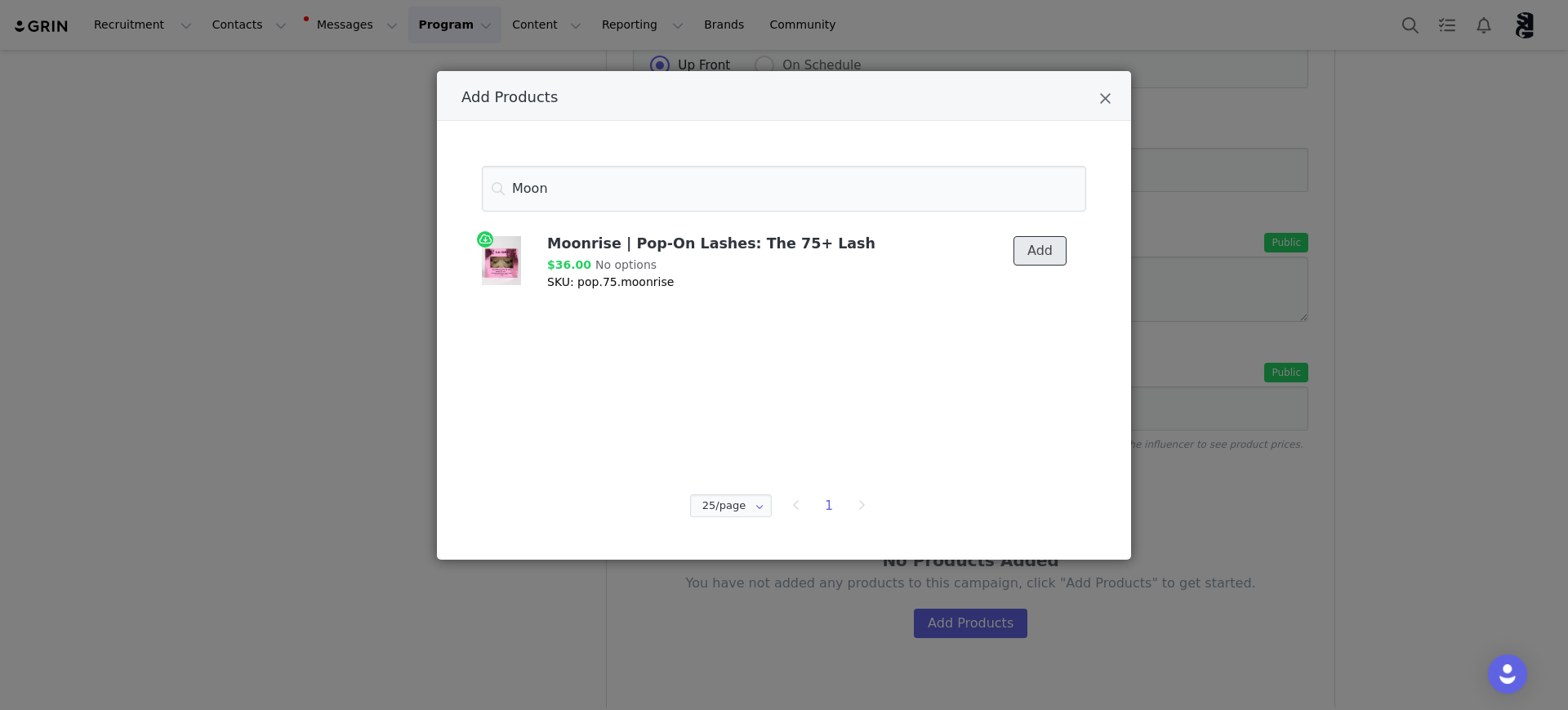
click at [1047, 249] on button "Add" at bounding box center [1040, 251] width 53 height 30
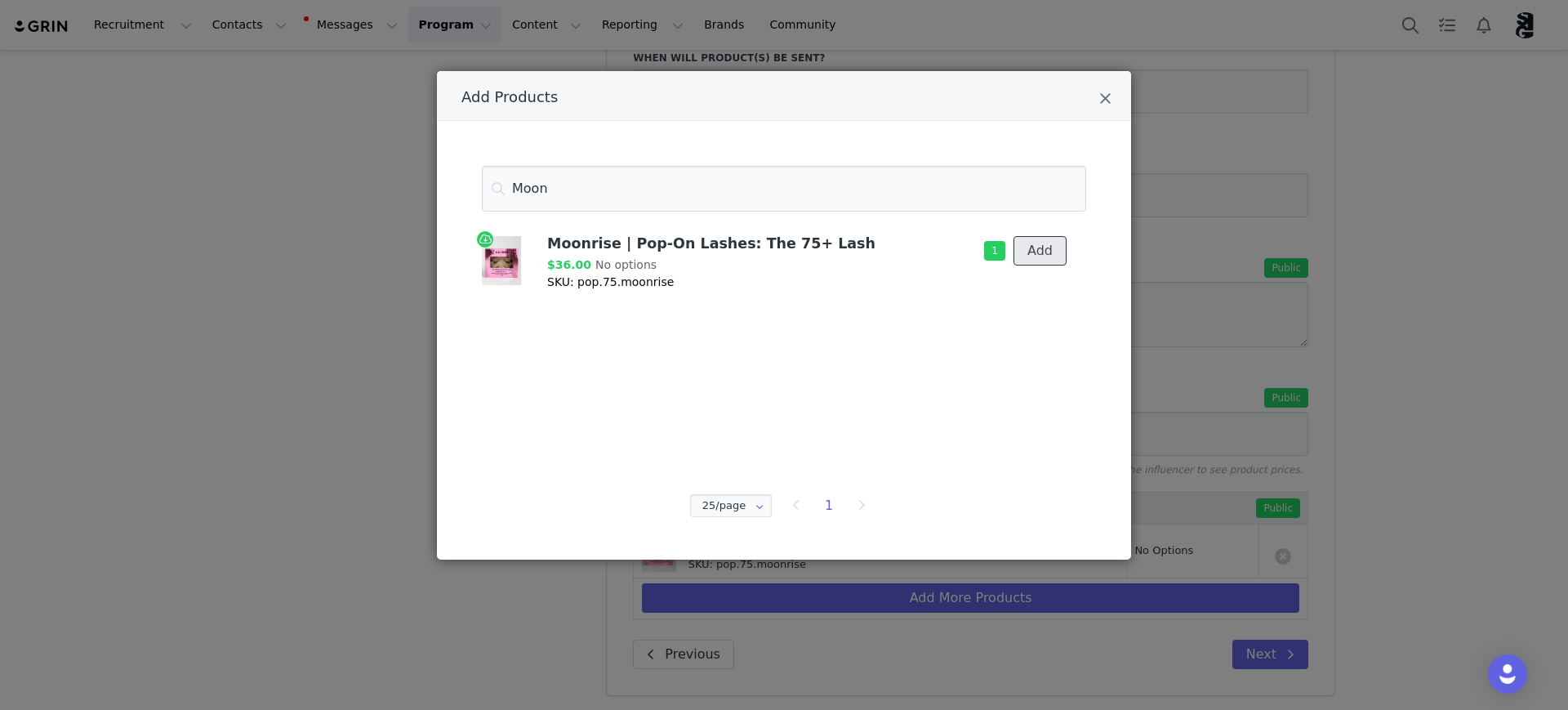
scroll to position [680, 0]
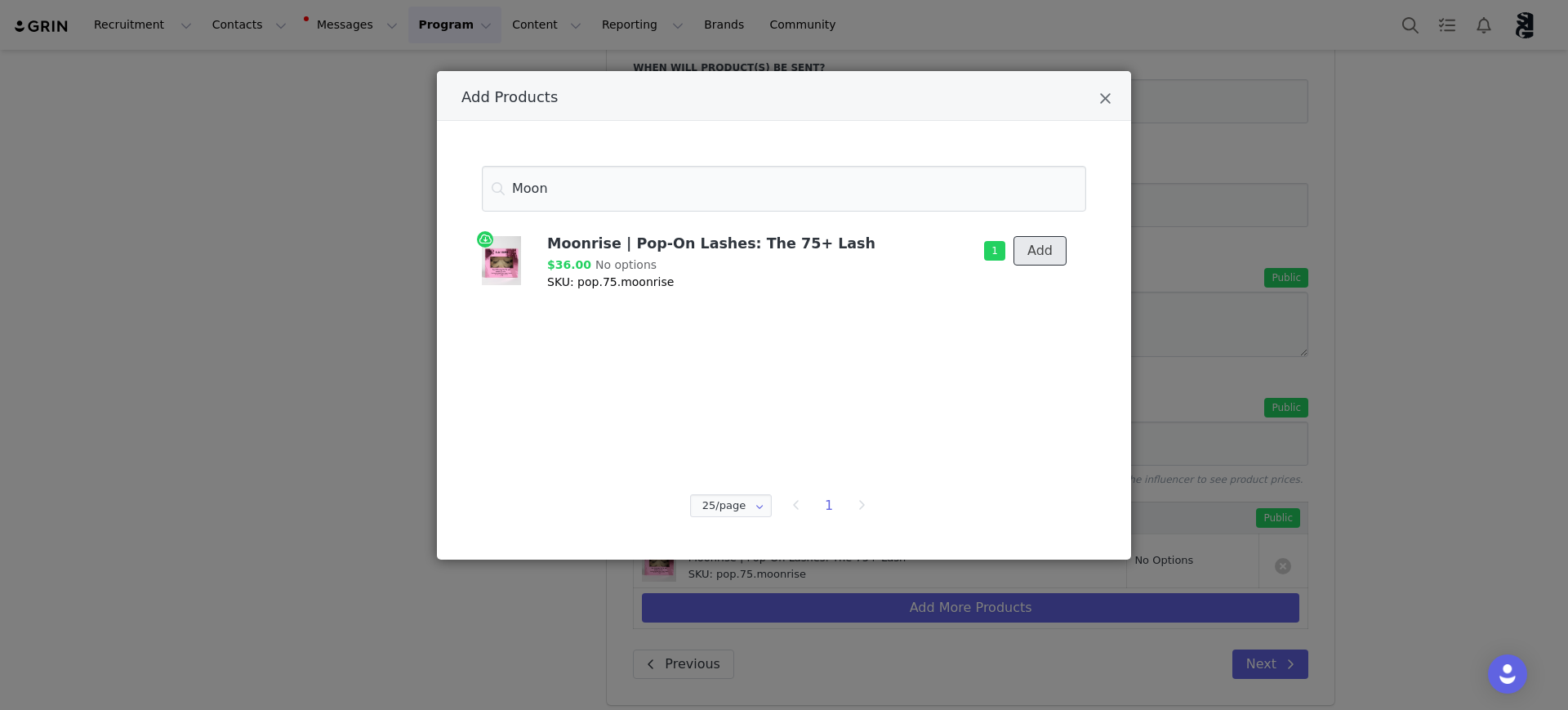
click at [1044, 248] on button "Add" at bounding box center [1040, 251] width 53 height 30
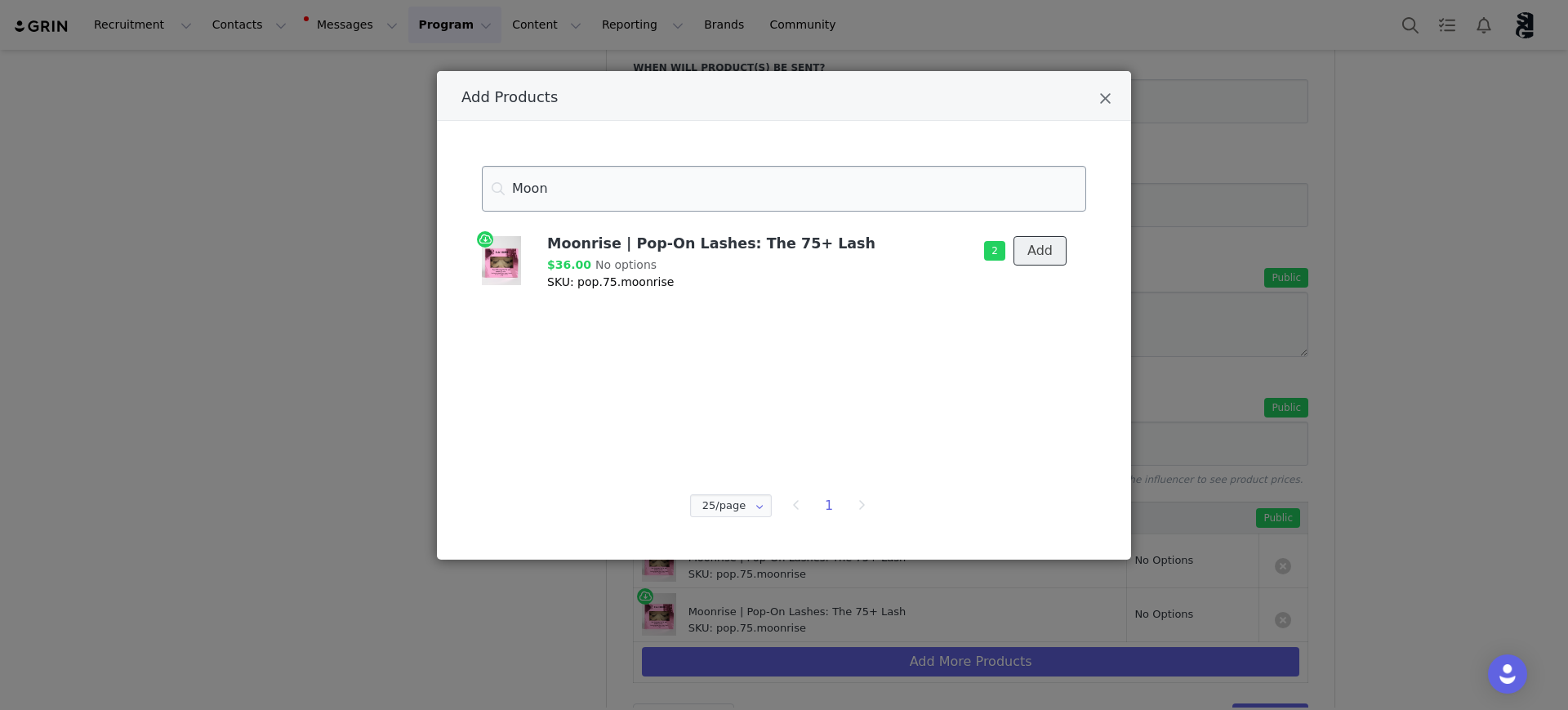
scroll to position [715, 0]
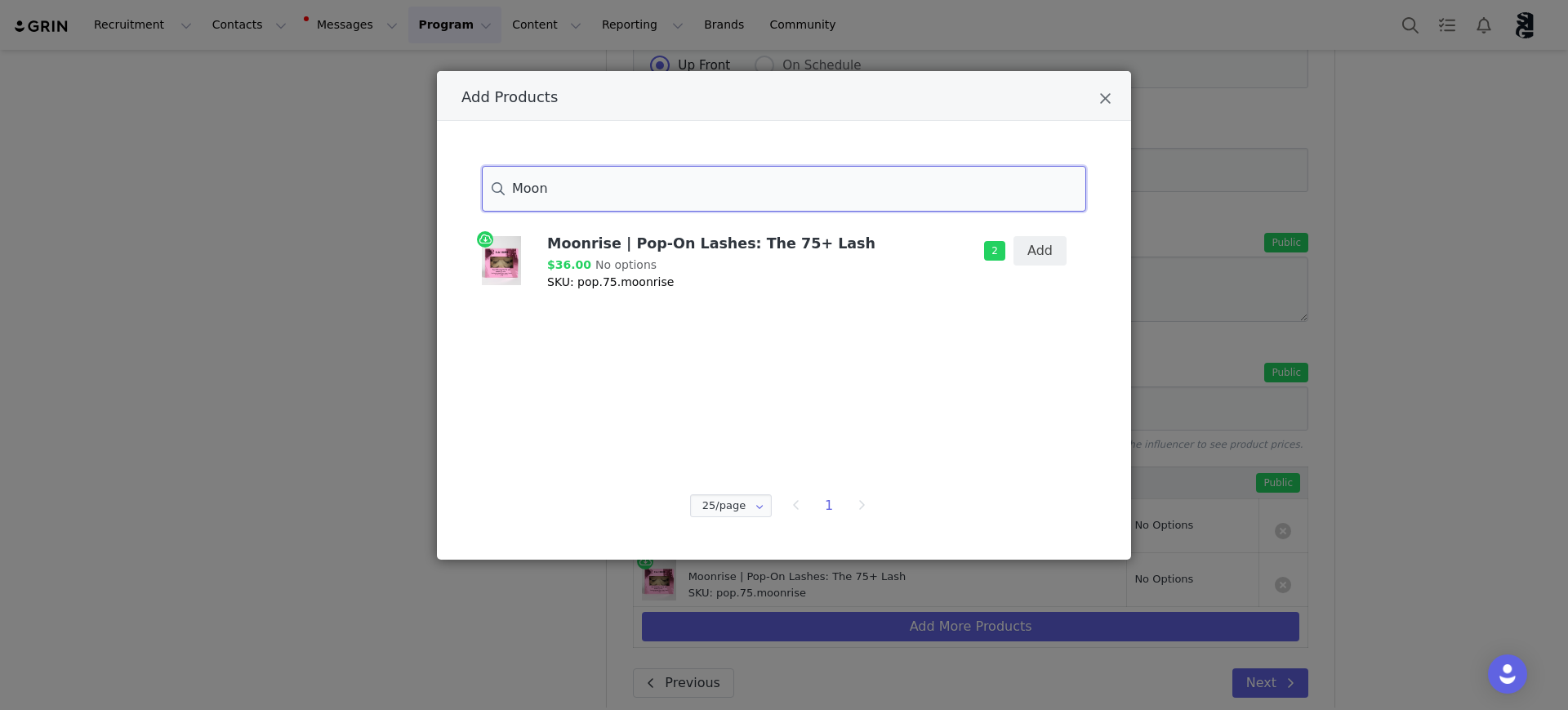
drag, startPoint x: 714, startPoint y: 193, endPoint x: 503, endPoint y: 178, distance: 211.5
click at [503, 178] on input "Moon" at bounding box center [784, 189] width 604 height 46
click at [1045, 251] on button "Add" at bounding box center [1040, 251] width 53 height 30
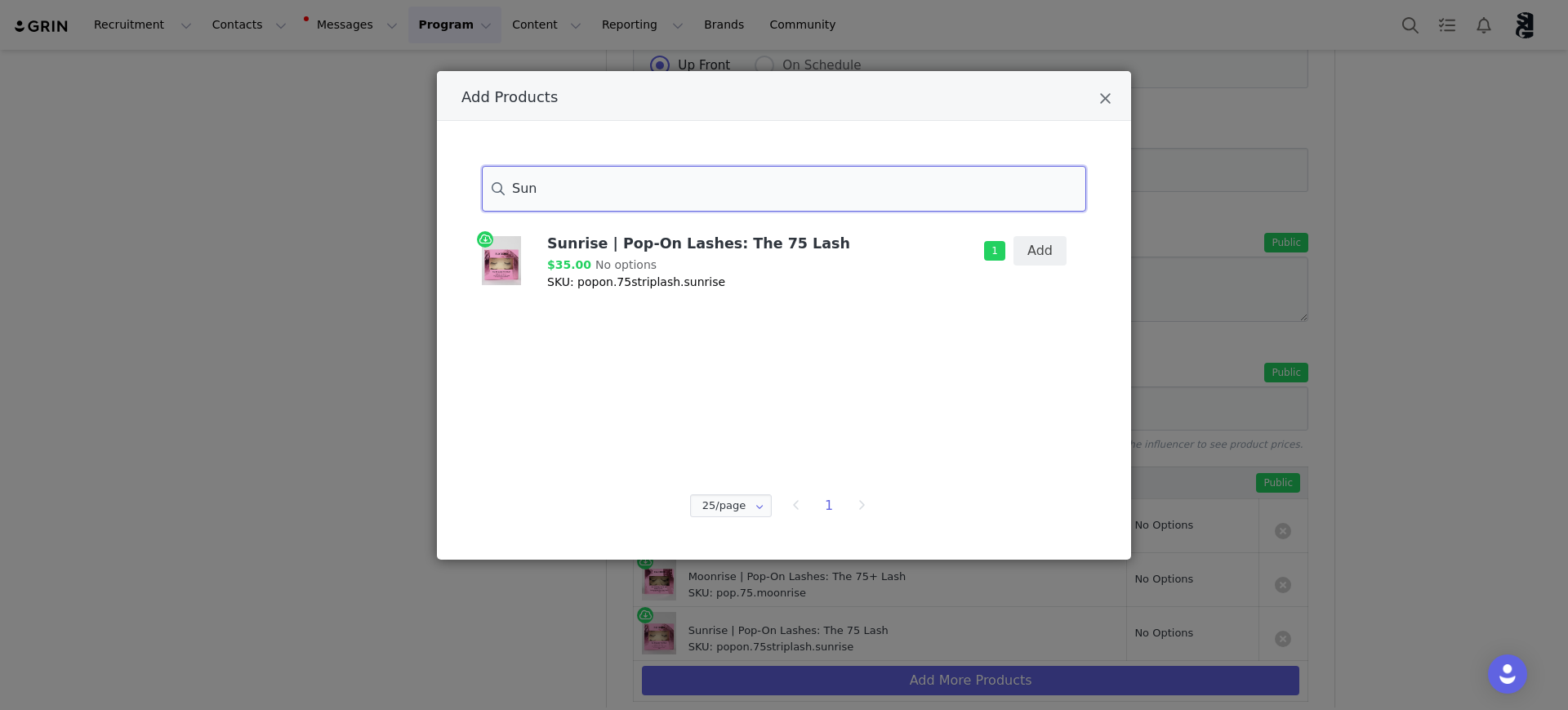
drag, startPoint x: 611, startPoint y: 189, endPoint x: 470, endPoint y: 188, distance: 141.0
click at [470, 188] on div "Sun" at bounding box center [784, 189] width 645 height 46
click at [1048, 242] on button "Add" at bounding box center [1040, 251] width 53 height 30
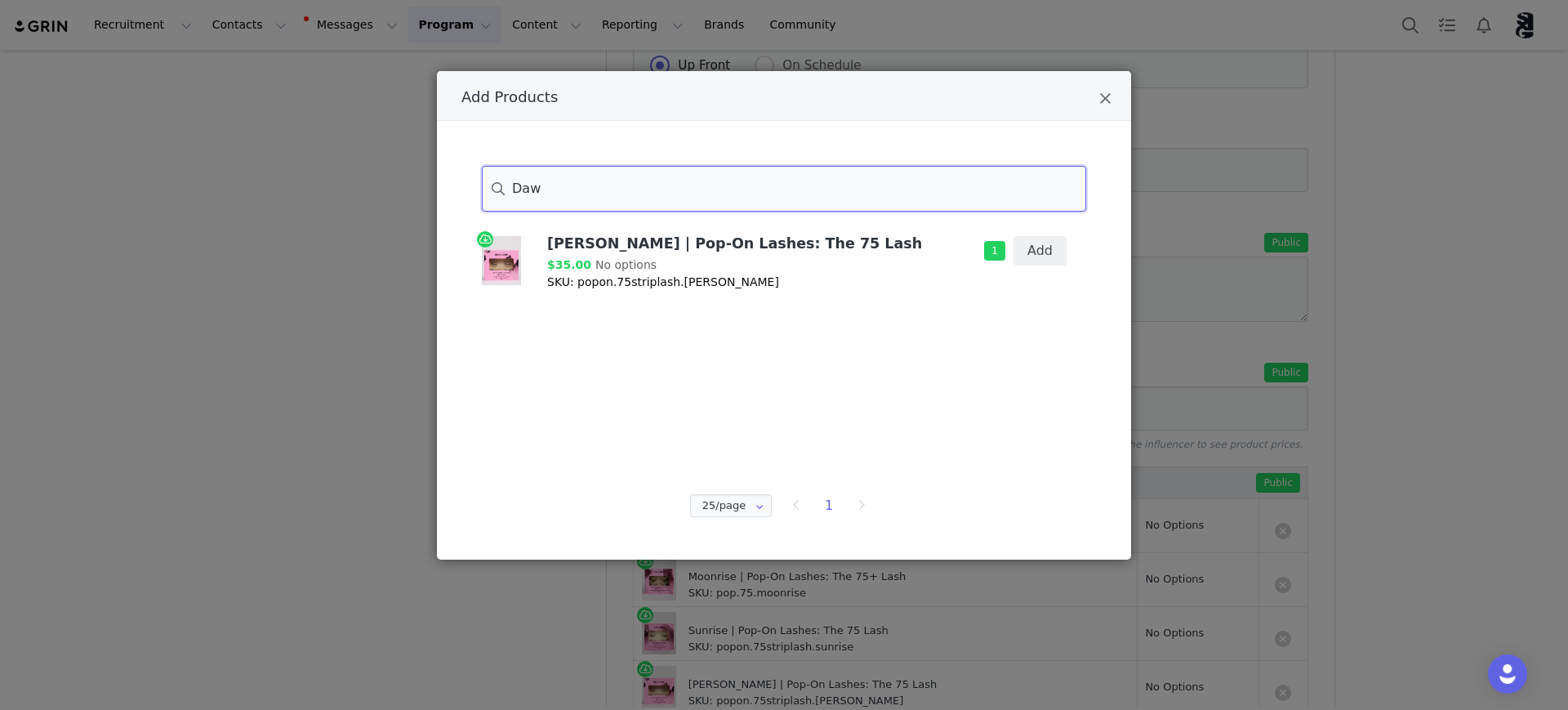
drag, startPoint x: 650, startPoint y: 196, endPoint x: 679, endPoint y: 189, distance: 29.8
click at [651, 196] on input "Daw" at bounding box center [784, 189] width 604 height 46
type input "D"
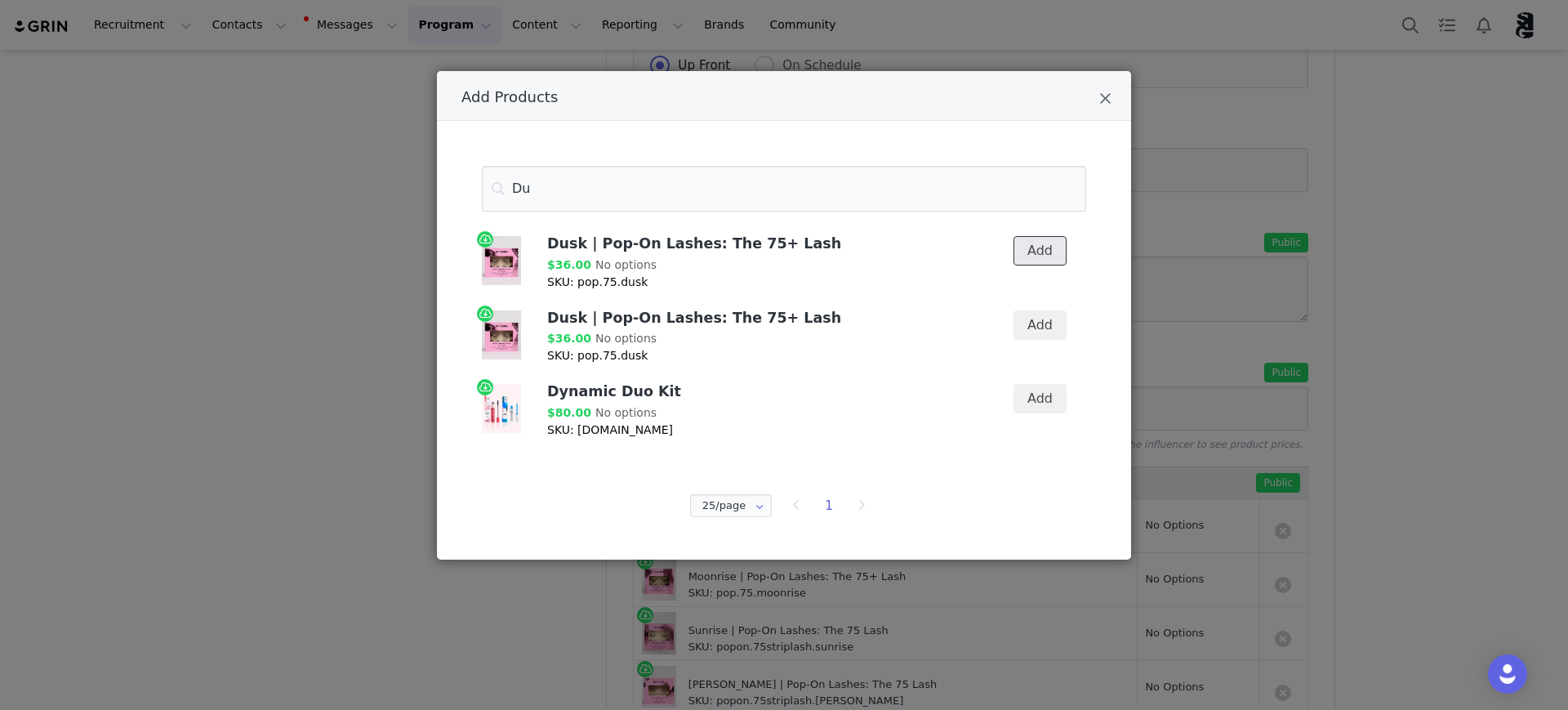
click at [1052, 254] on button "Add" at bounding box center [1040, 251] width 53 height 30
click at [768, 197] on input "Du" at bounding box center [784, 189] width 604 height 46
type input "D"
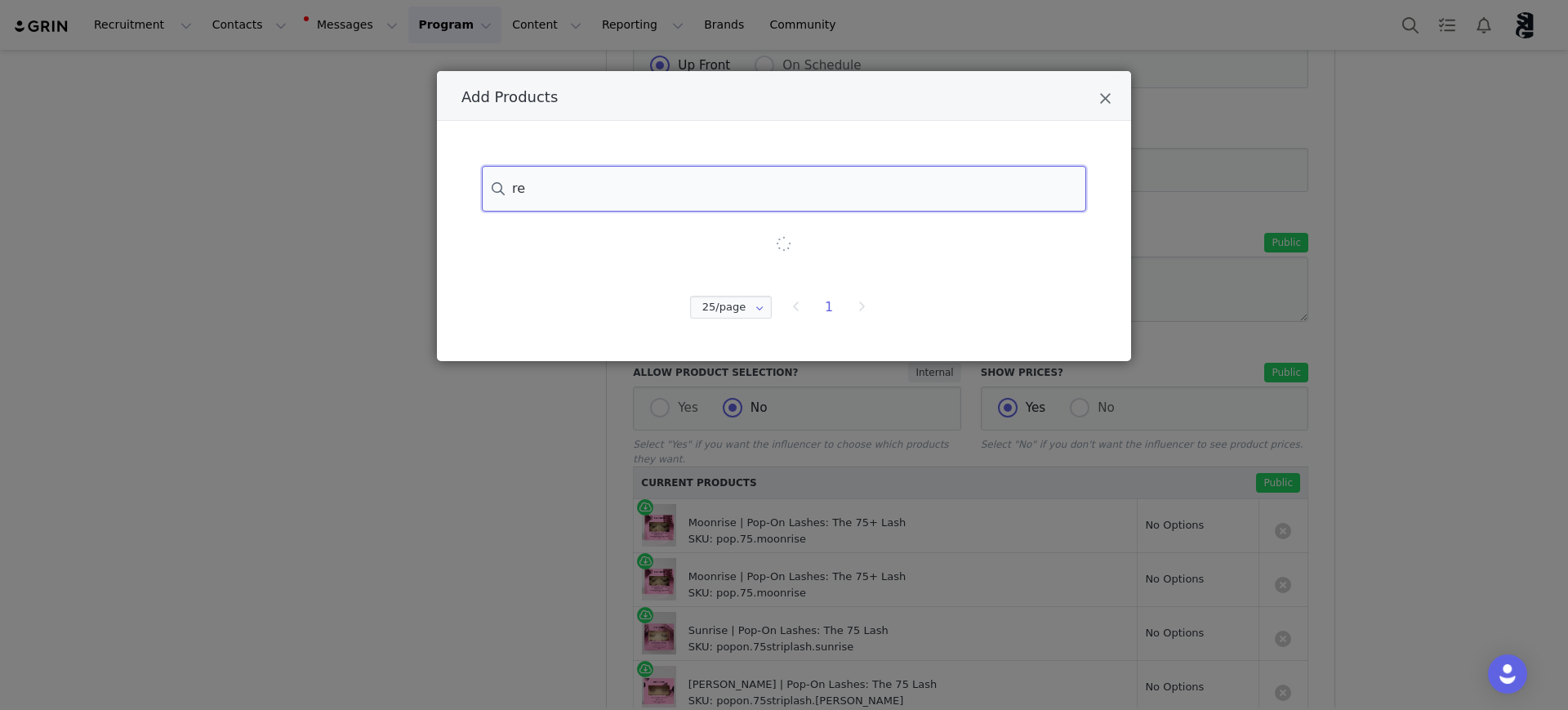
type input "r"
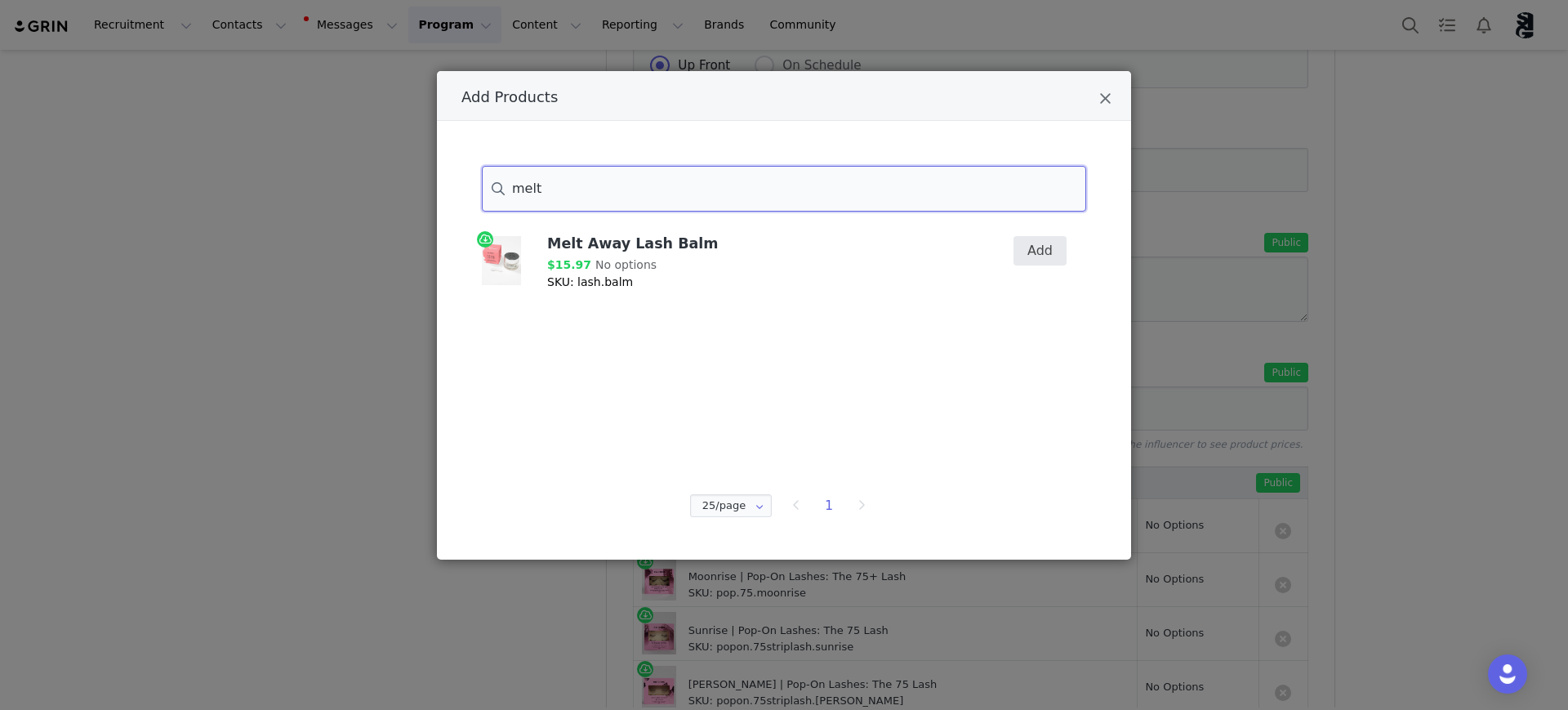
type input "melt"
click at [1049, 247] on button "Add" at bounding box center [1040, 251] width 53 height 30
click at [1430, 438] on div "Add Products melt Melt Away Lash Balm $15.97 No options SKU: lash.balm 1 Add 25…" at bounding box center [784, 355] width 1568 height 710
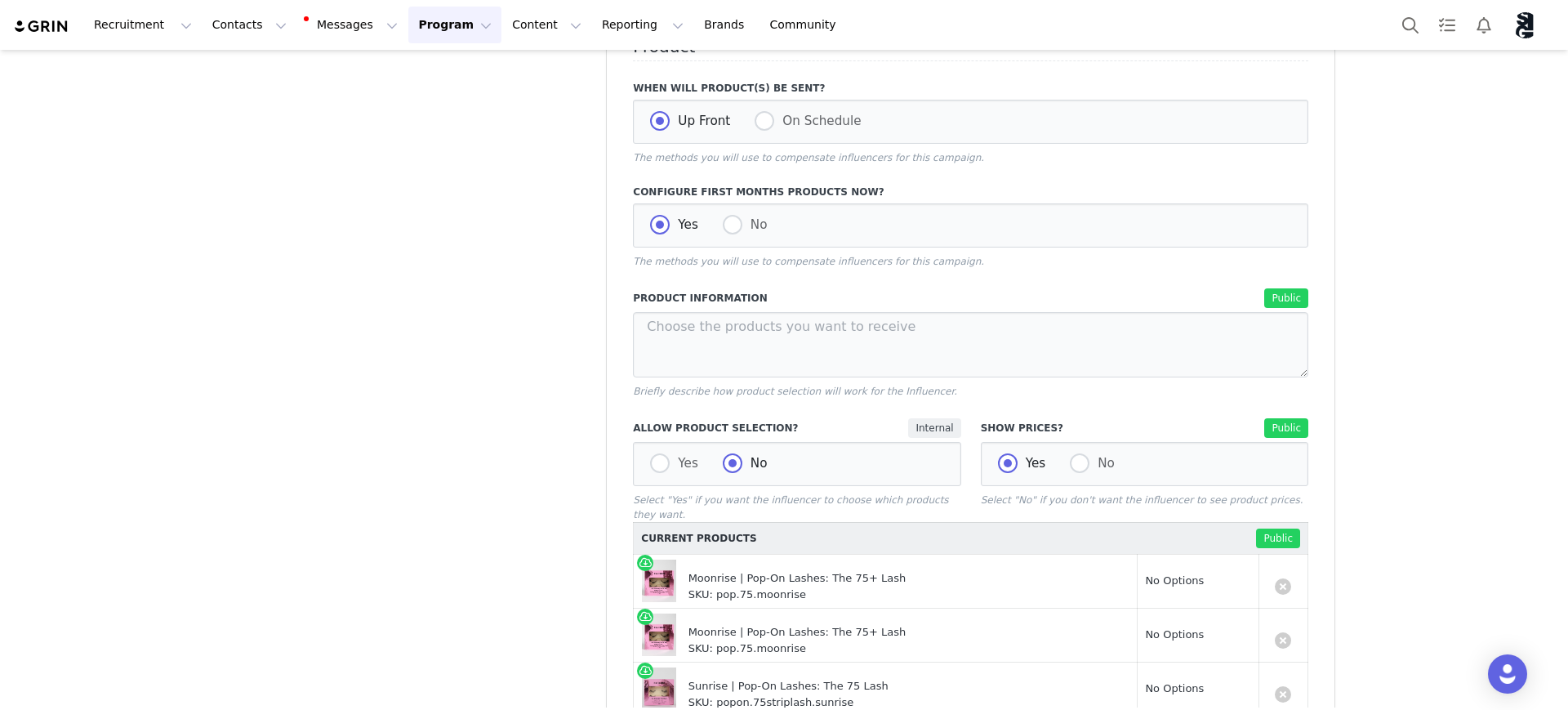
scroll to position [643, 0]
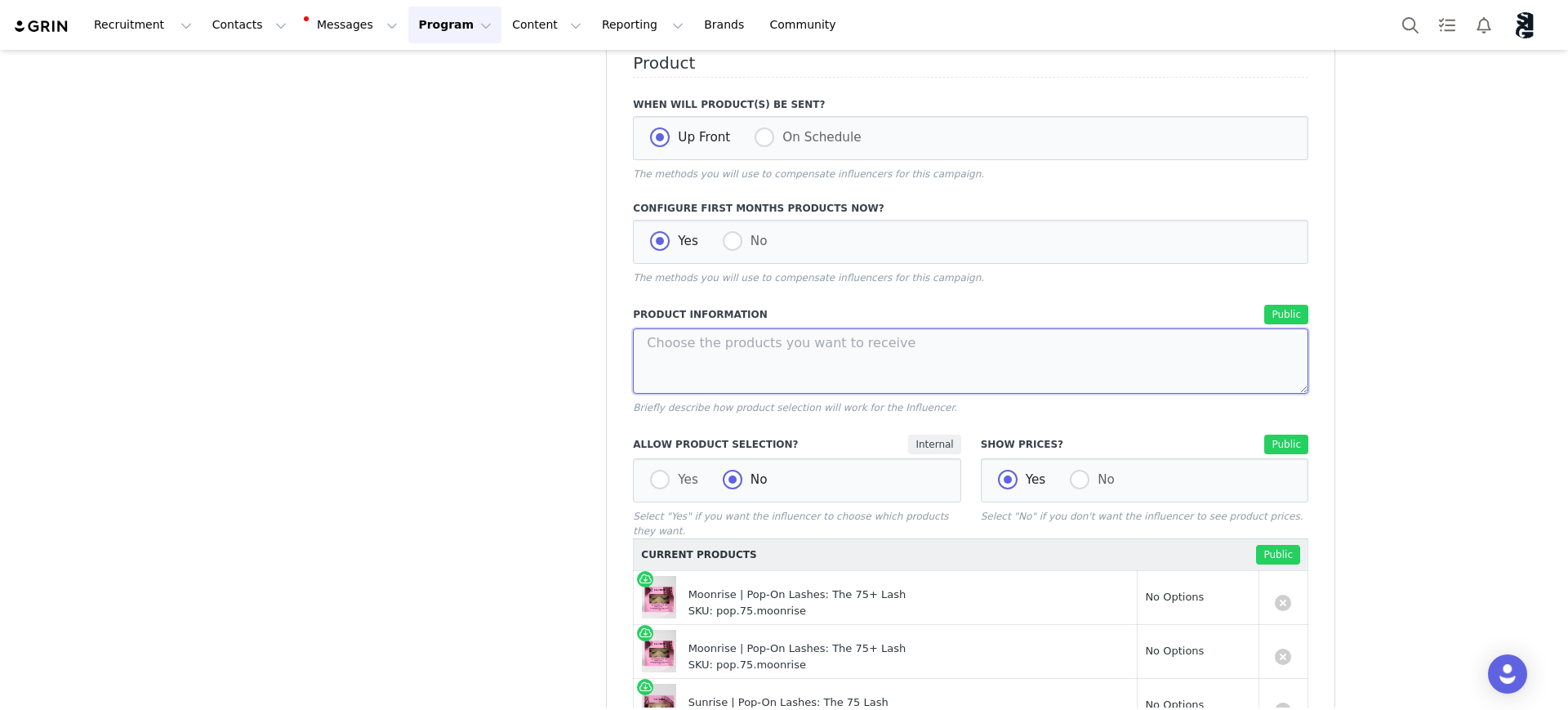
click at [1079, 363] on textarea at bounding box center [970, 362] width 675 height 66
type textarea "L"
click at [751, 345] on textarea "All needed product will be provided" at bounding box center [970, 362] width 675 height 66
type textarea "All needed products will be provided"
click at [755, 142] on span at bounding box center [765, 137] width 20 height 20
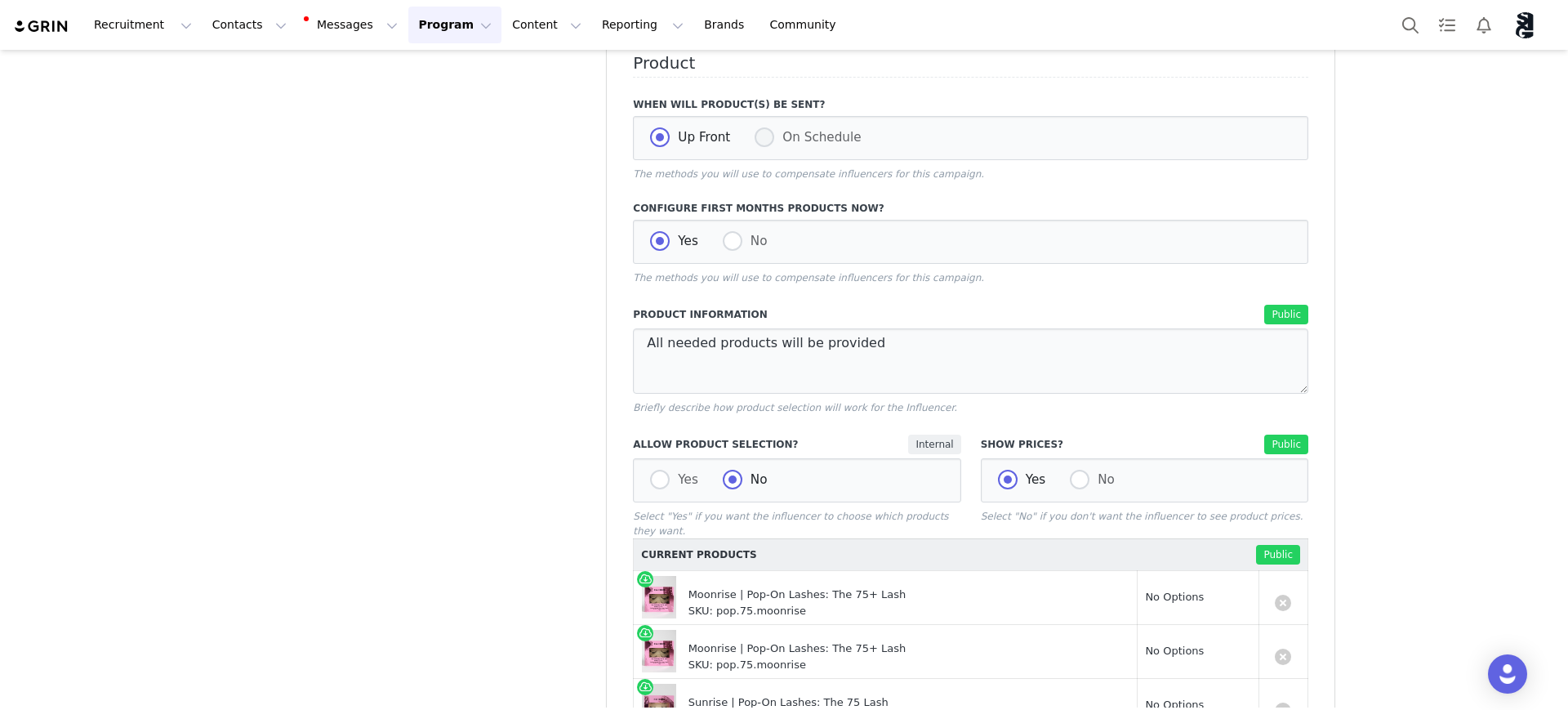
click at [755, 142] on input "On Schedule" at bounding box center [765, 138] width 20 height 21
radio input "true"
radio input "false"
radio input "true"
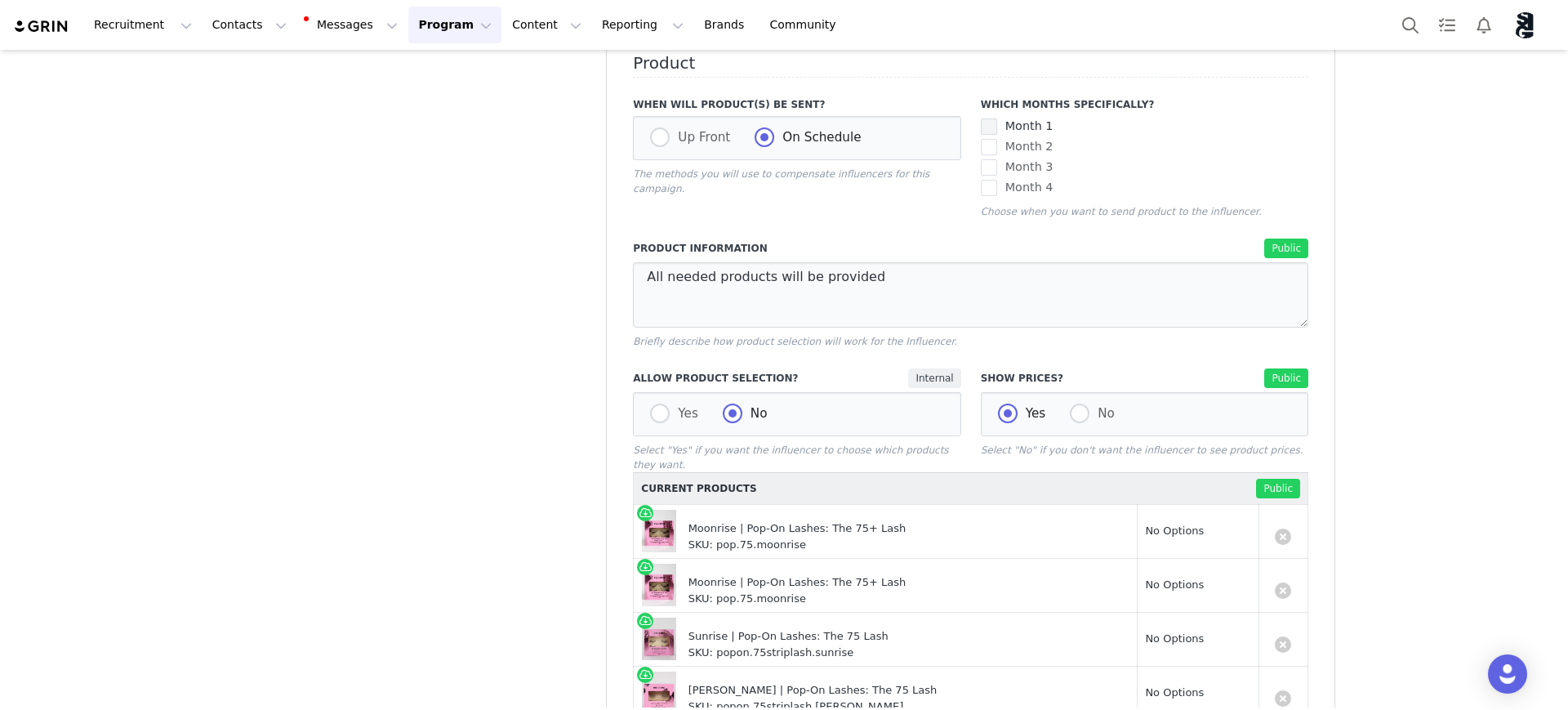
click at [982, 126] on span at bounding box center [989, 126] width 16 height 16
click at [998, 118] on input "Month 1" at bounding box center [998, 118] width 0 height 0
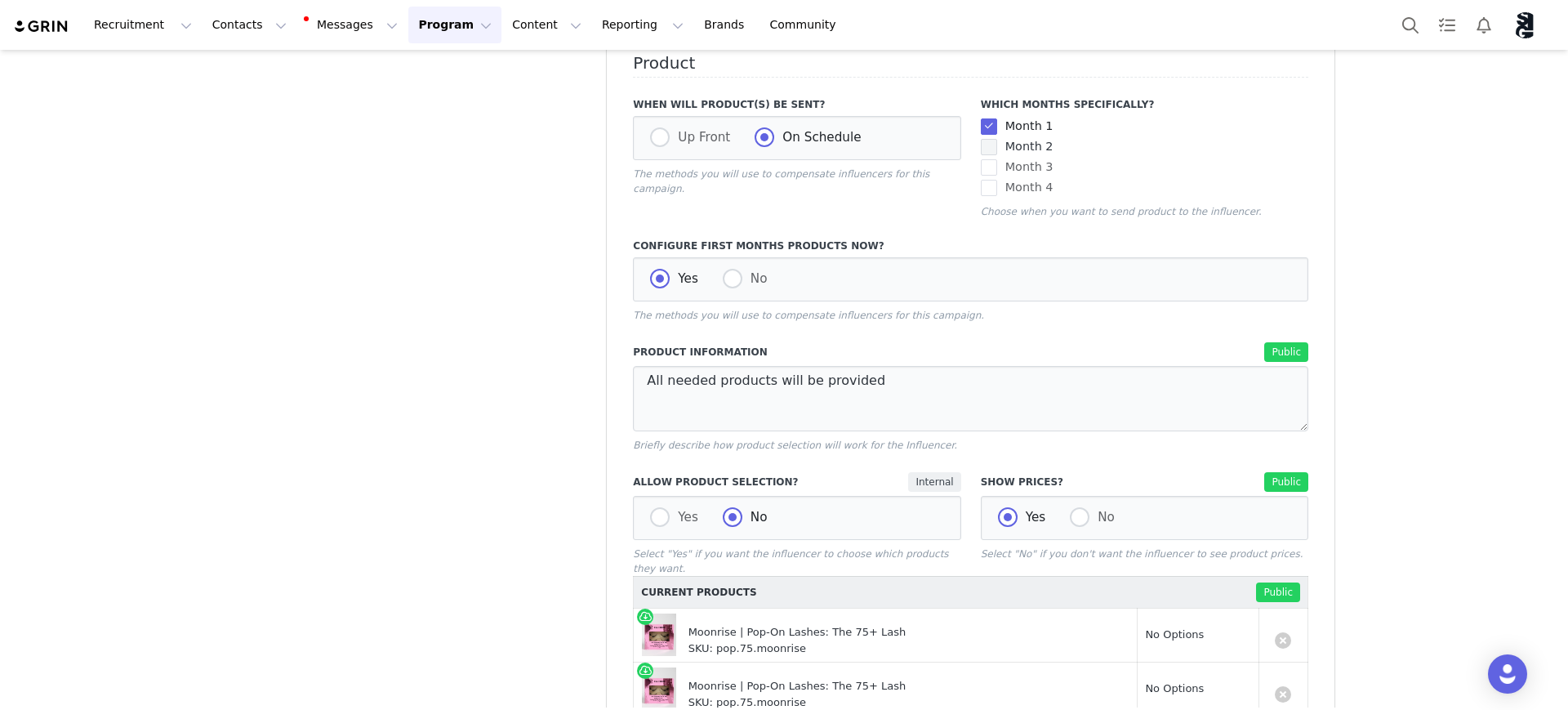
click at [981, 148] on span at bounding box center [989, 147] width 16 height 16
click at [998, 139] on input "Month 2" at bounding box center [998, 139] width 0 height 0
click at [988, 172] on span at bounding box center [989, 167] width 16 height 16
click at [998, 159] on input "Month 3" at bounding box center [998, 159] width 0 height 0
click at [981, 195] on span at bounding box center [989, 188] width 16 height 16
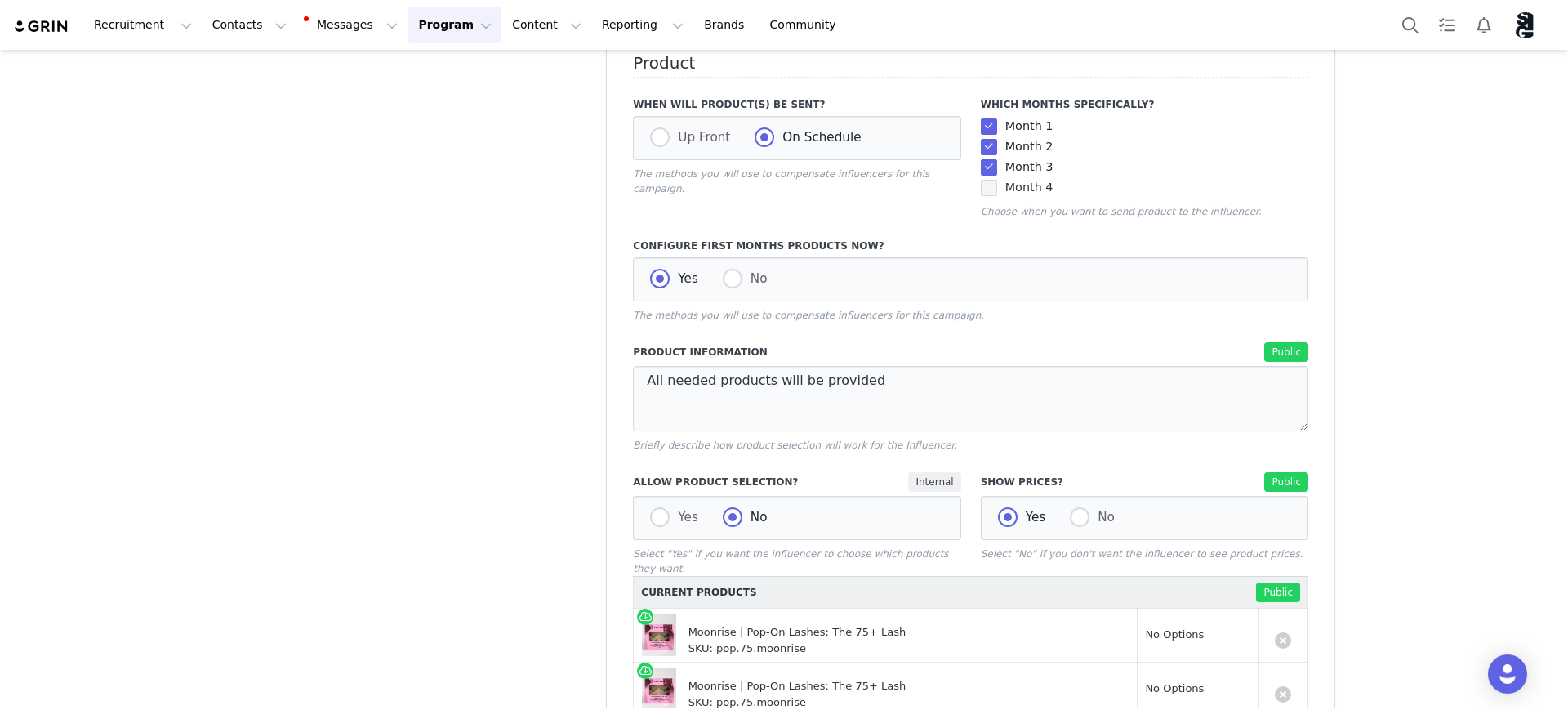
click at [998, 180] on input "Month 4" at bounding box center [998, 180] width 0 height 0
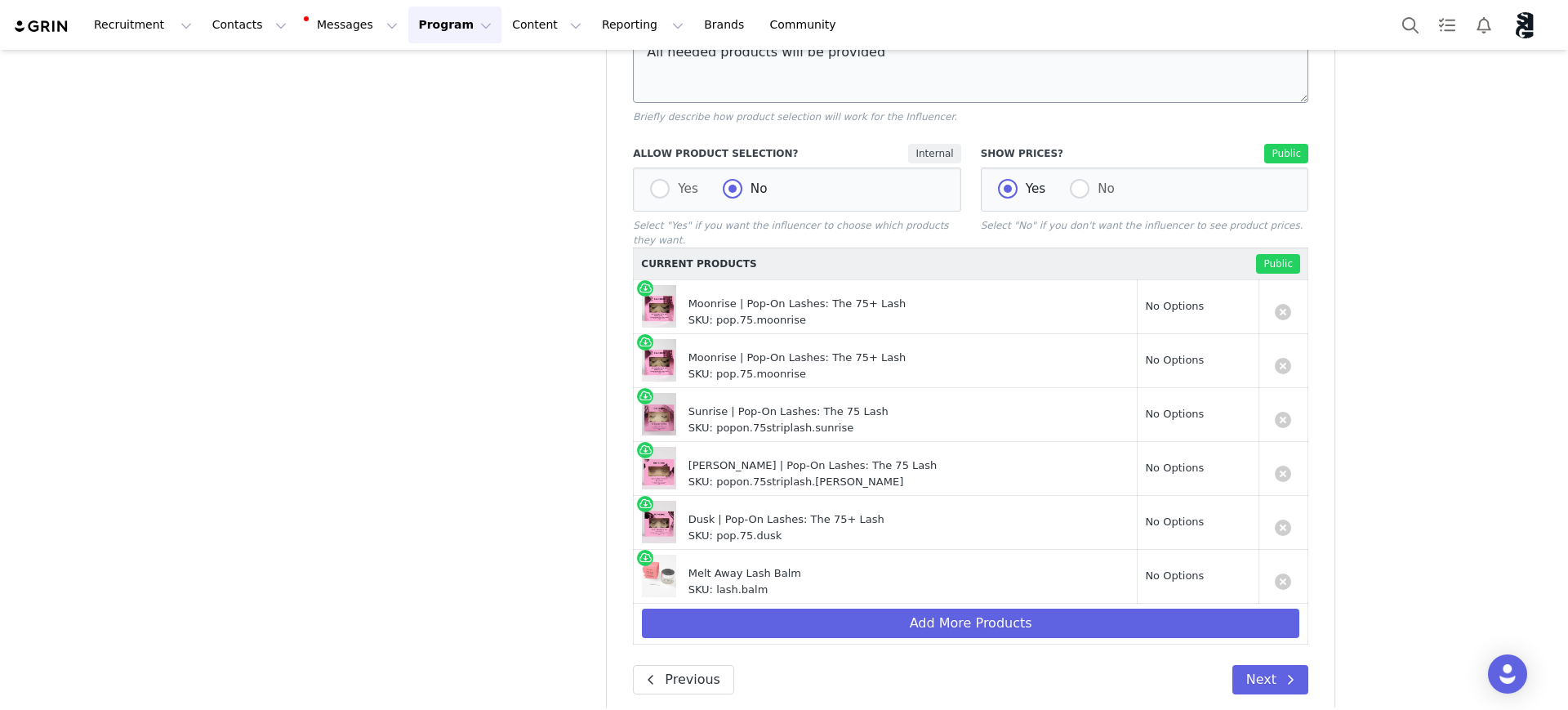
scroll to position [991, 0]
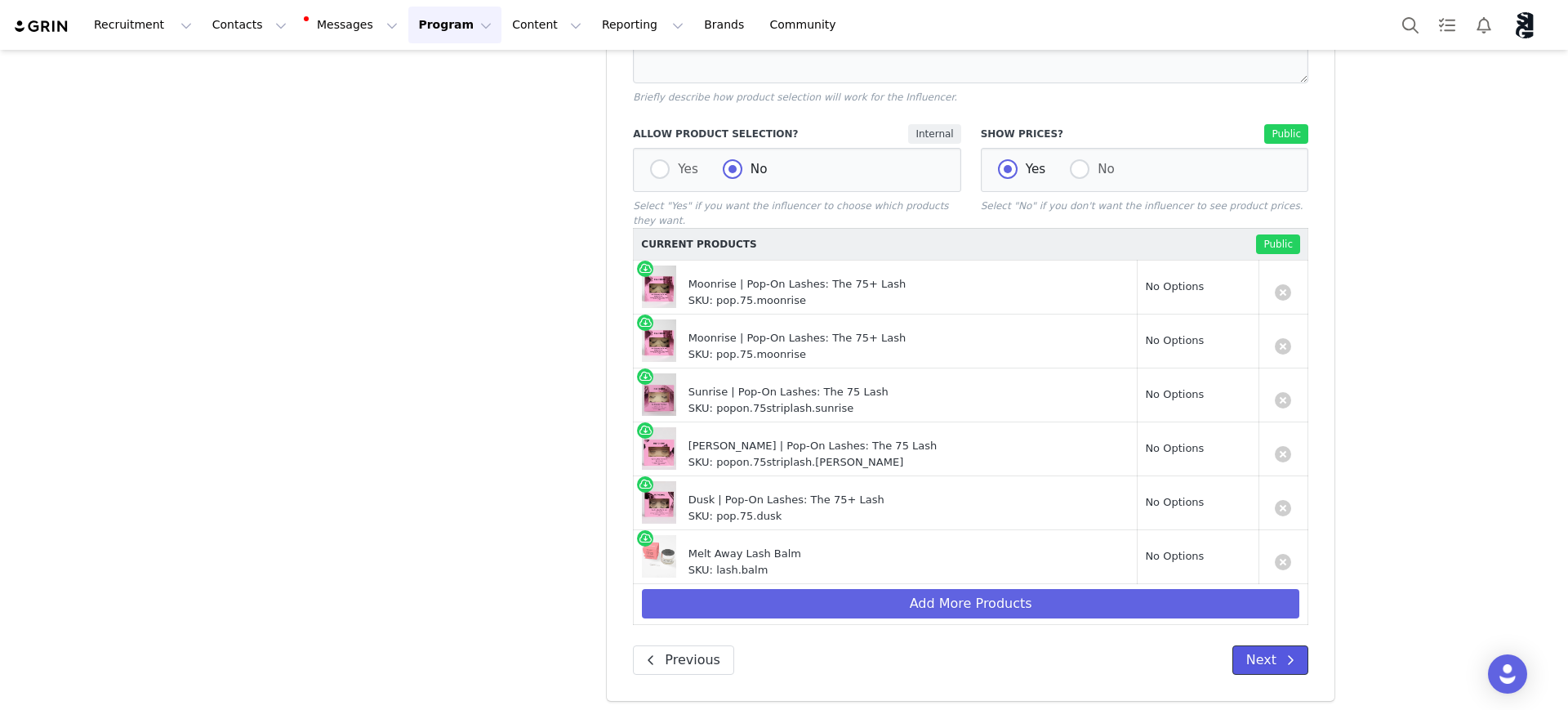
click at [1271, 651] on button "Next" at bounding box center [1270, 660] width 76 height 30
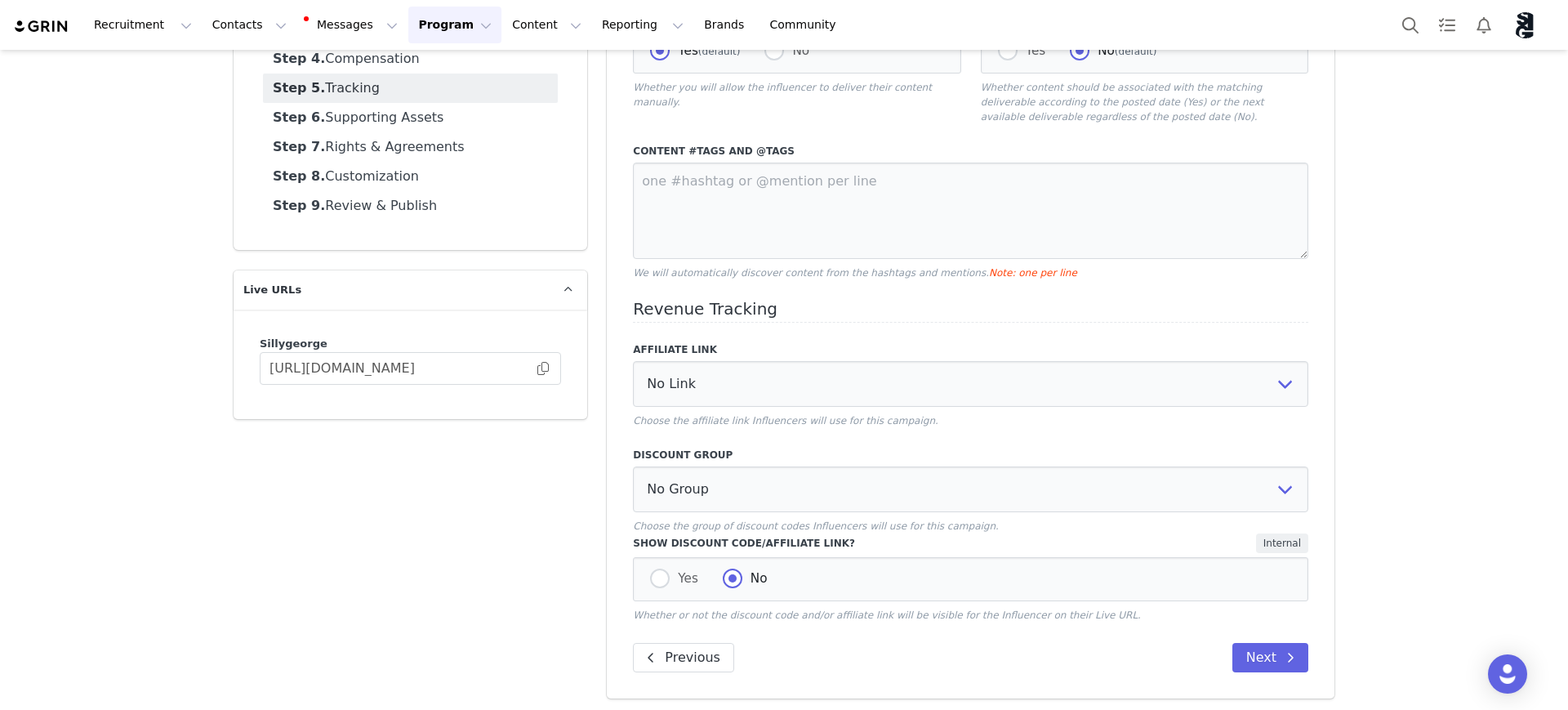
scroll to position [231, 0]
drag, startPoint x: 1263, startPoint y: 662, endPoint x: 1379, endPoint y: 638, distance: 118.5
click at [1266, 662] on button "Next" at bounding box center [1270, 654] width 76 height 30
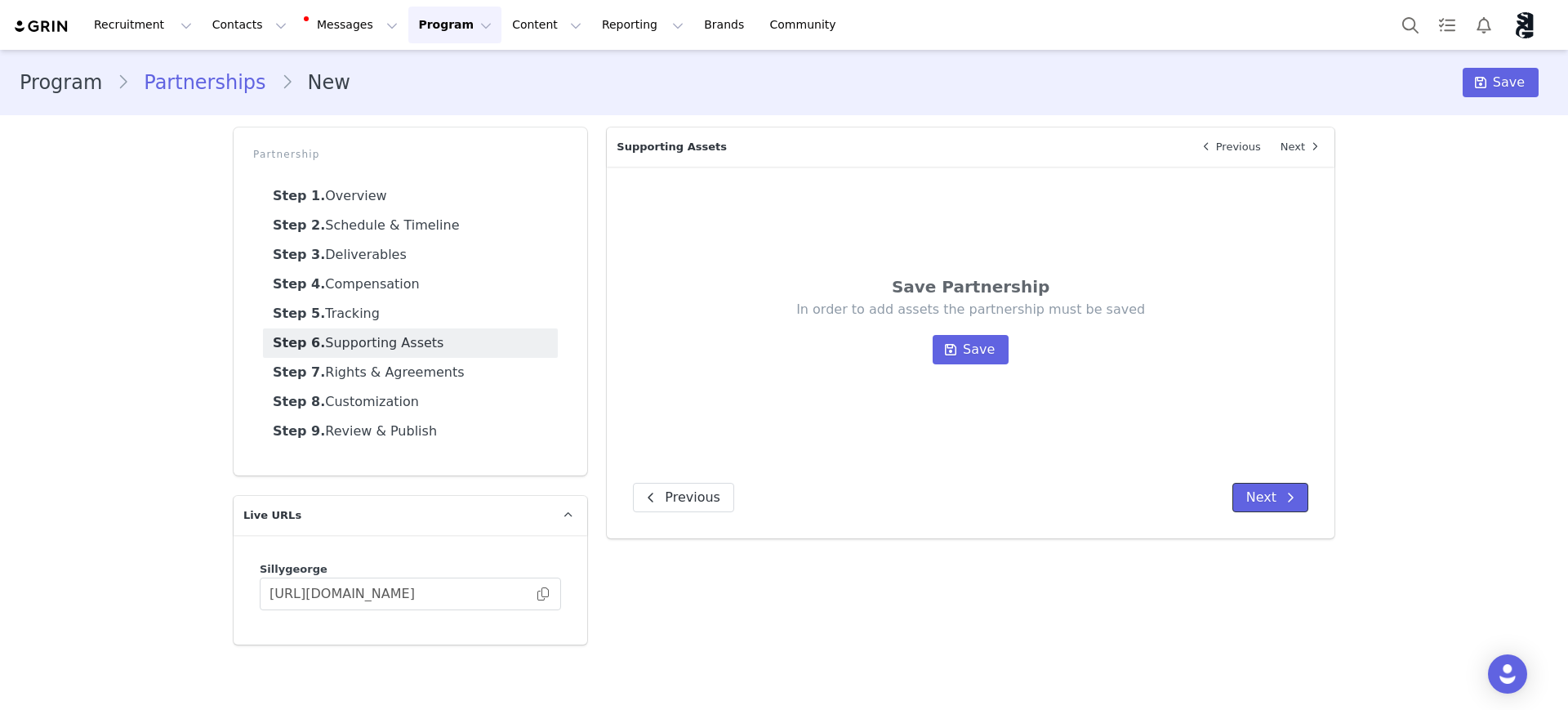
click at [1261, 507] on button "Next" at bounding box center [1270, 498] width 76 height 30
click at [978, 340] on span "Save" at bounding box center [979, 350] width 32 height 20
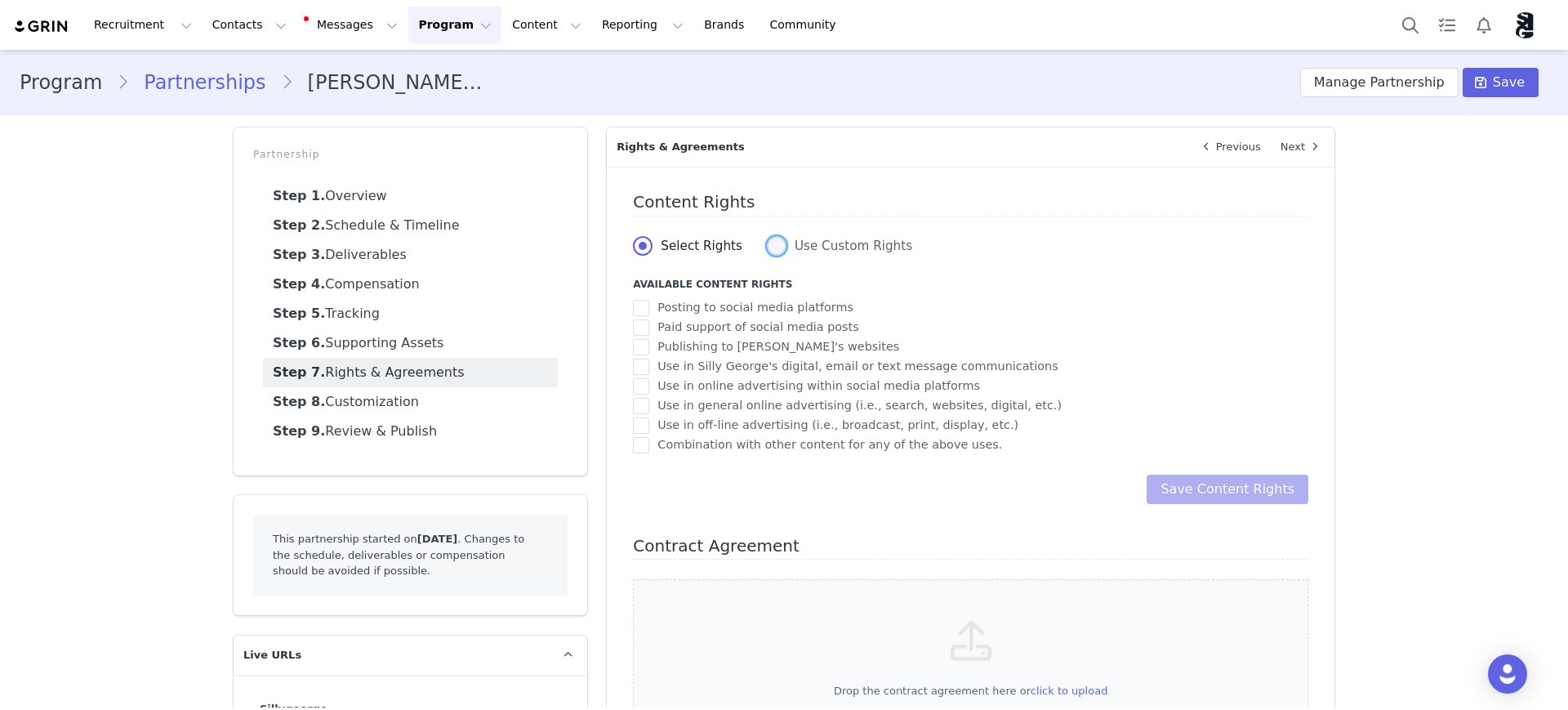
click at [769, 243] on span at bounding box center [777, 246] width 20 height 20
click at [769, 243] on input "Use Custom Rights" at bounding box center [777, 247] width 20 height 21
radio input "true"
radio input "false"
radio input "true"
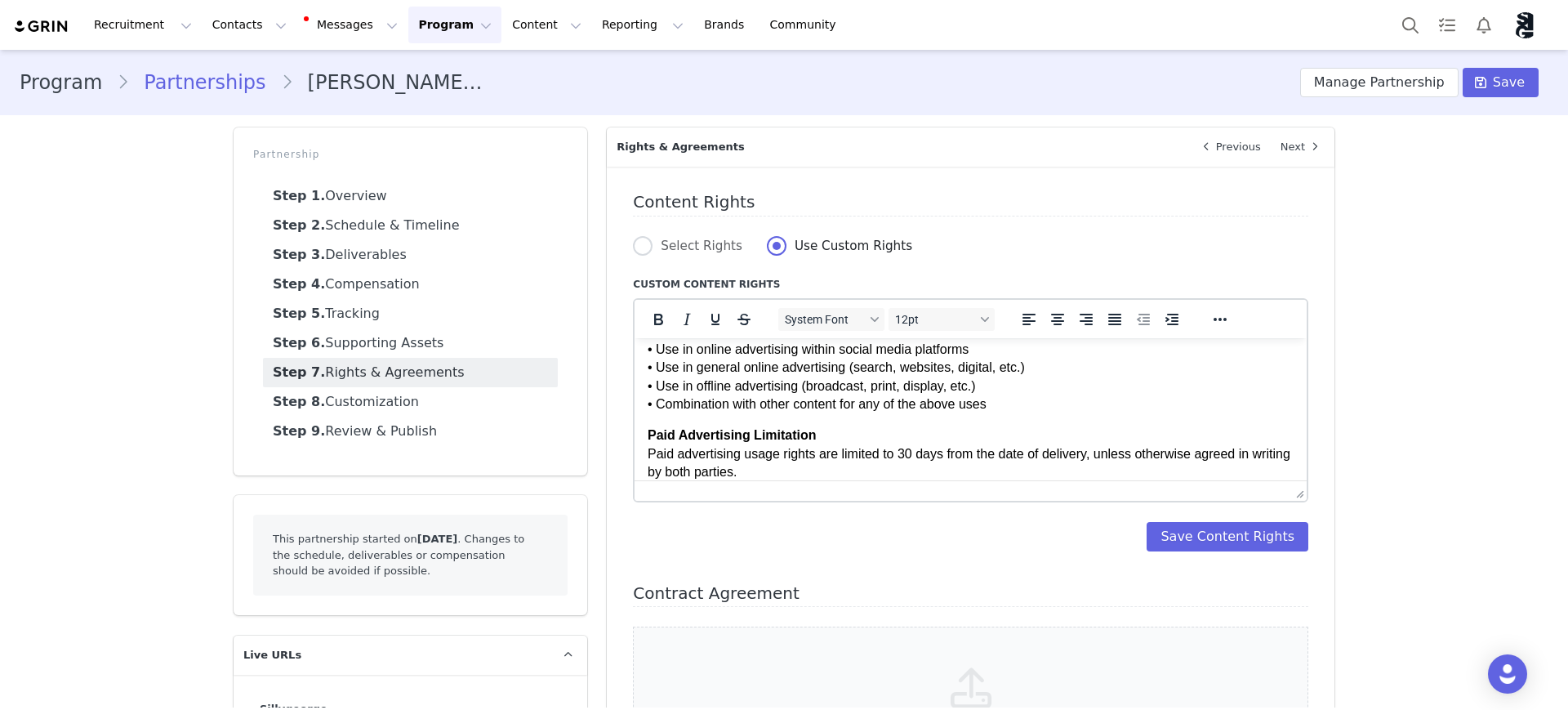
scroll to position [152, 0]
click at [1222, 529] on button "Save Content Rights" at bounding box center [1227, 537] width 161 height 30
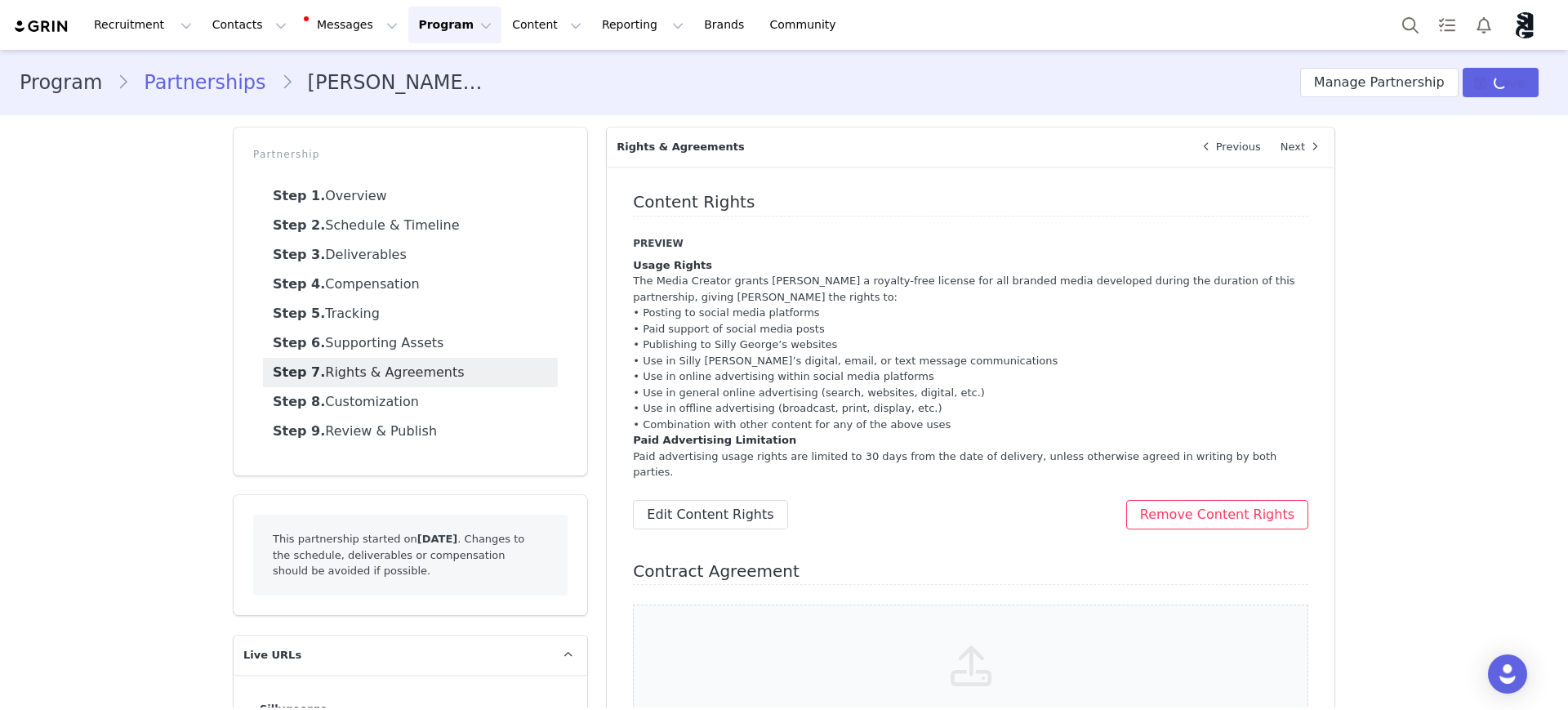
scroll to position [173, 0]
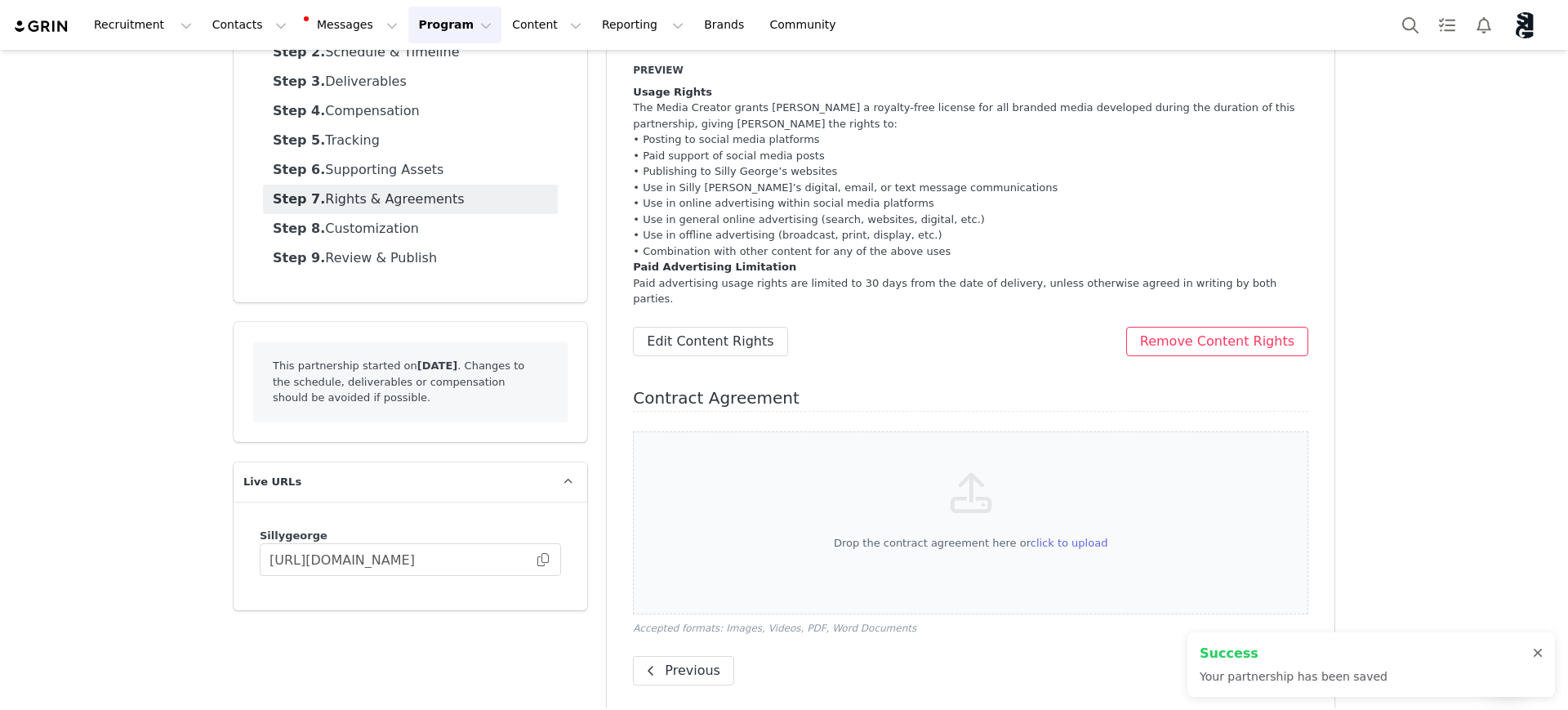
click at [1537, 653] on div at bounding box center [1538, 653] width 10 height 13
click at [1257, 656] on button "Next" at bounding box center [1270, 671] width 76 height 30
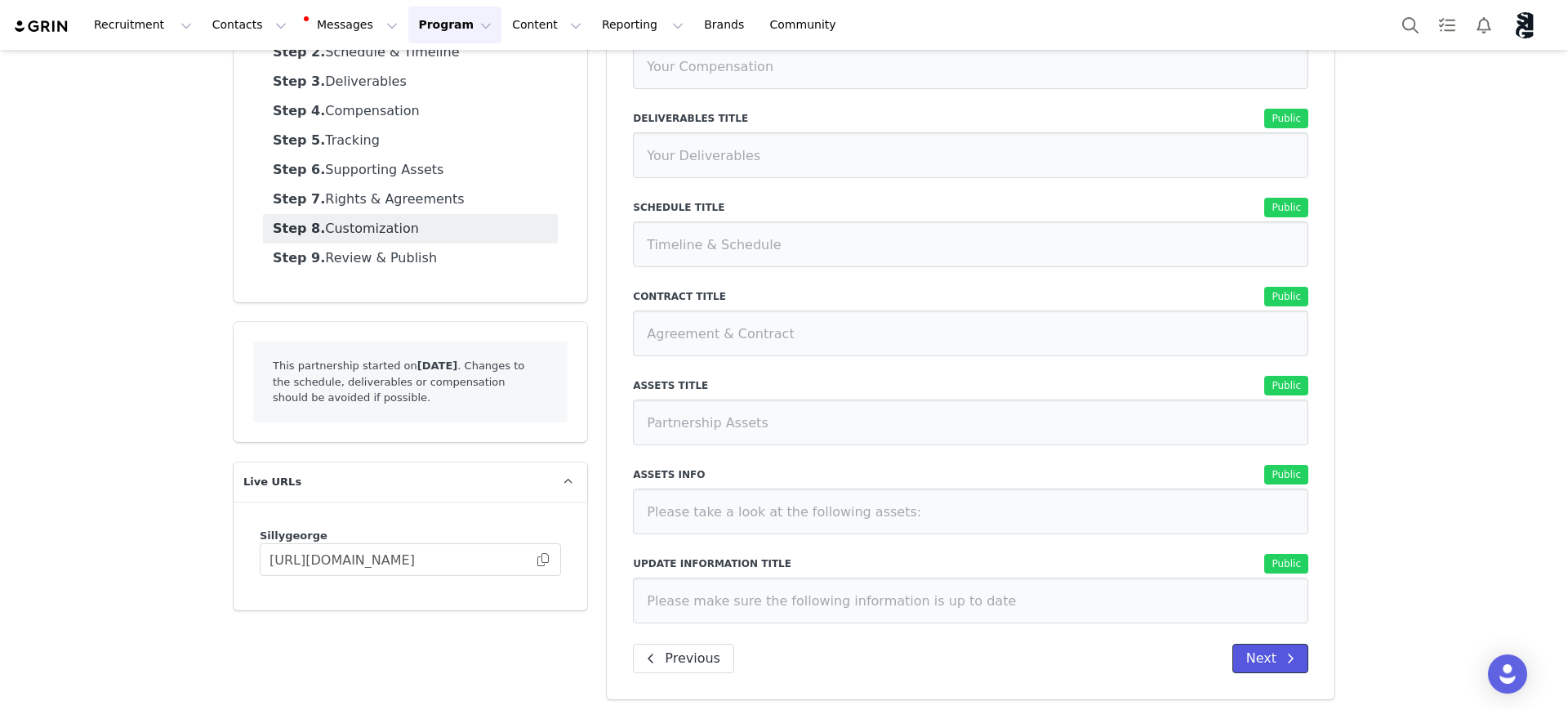
click at [1252, 670] on button "Next" at bounding box center [1270, 658] width 76 height 30
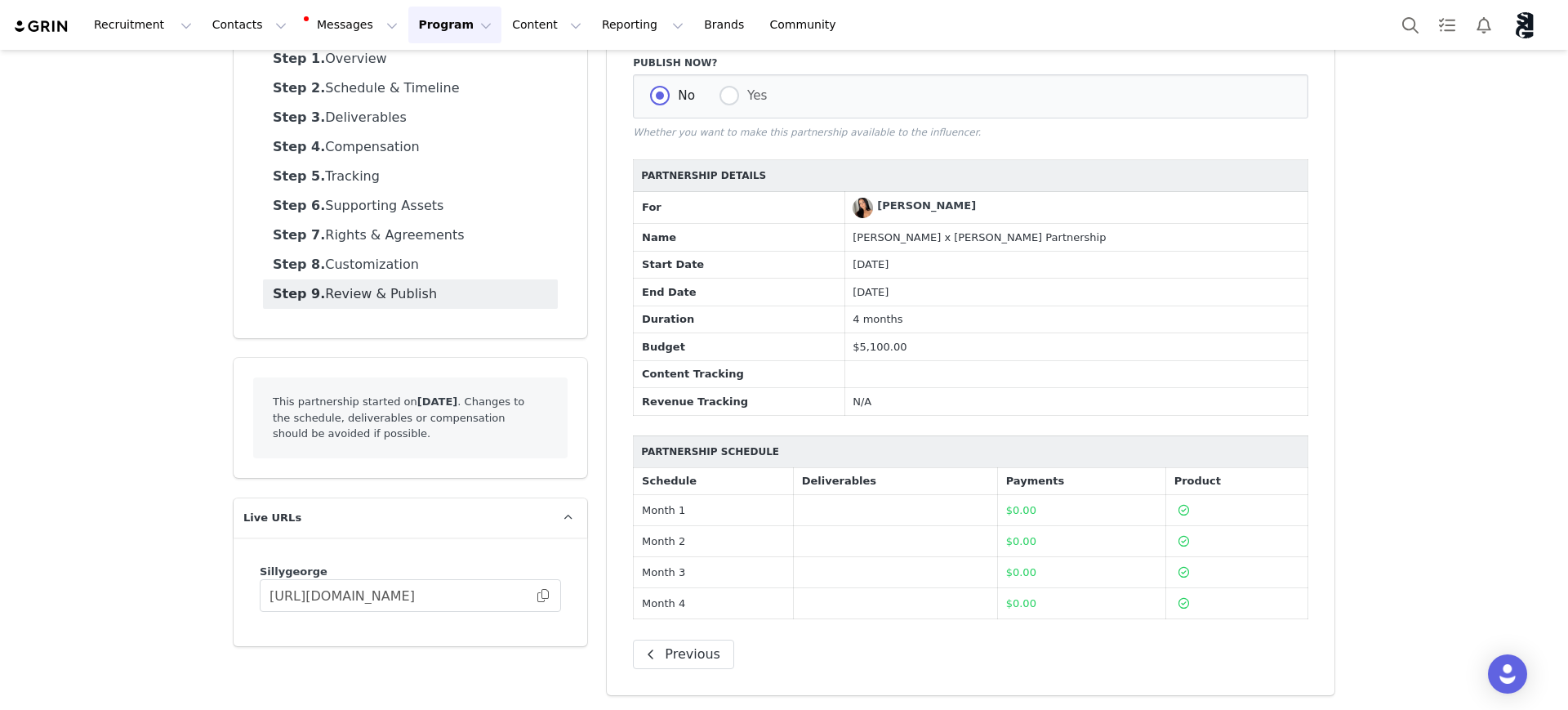
scroll to position [139, 0]
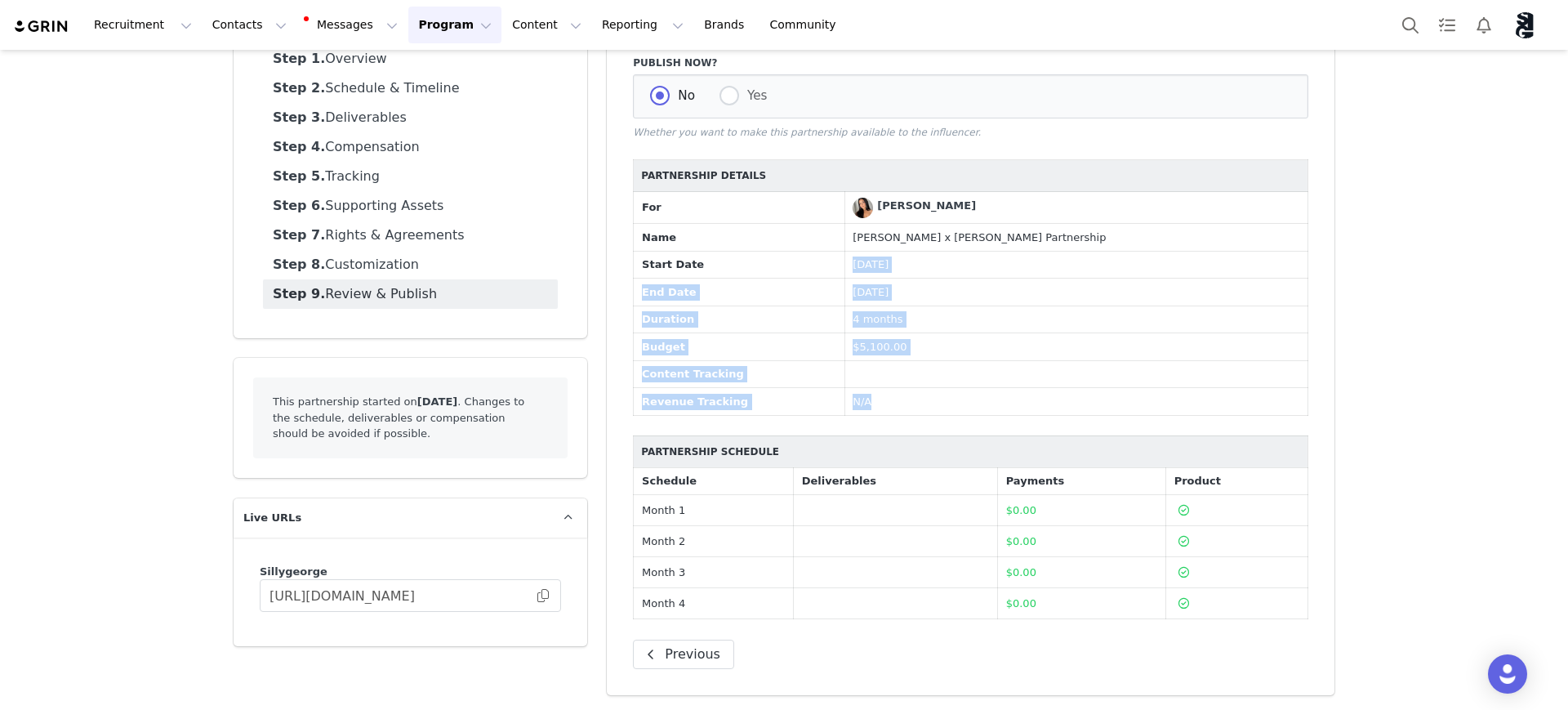
drag, startPoint x: 884, startPoint y: 266, endPoint x: 1062, endPoint y: 407, distance: 227.1
click at [1062, 407] on tbody "For Brianna cirigliano Name Silly George x Brianna Partnership Start Date Septe…" at bounding box center [970, 303] width 675 height 224
click at [1102, 394] on div "N/A" at bounding box center [1075, 402] width 447 height 16
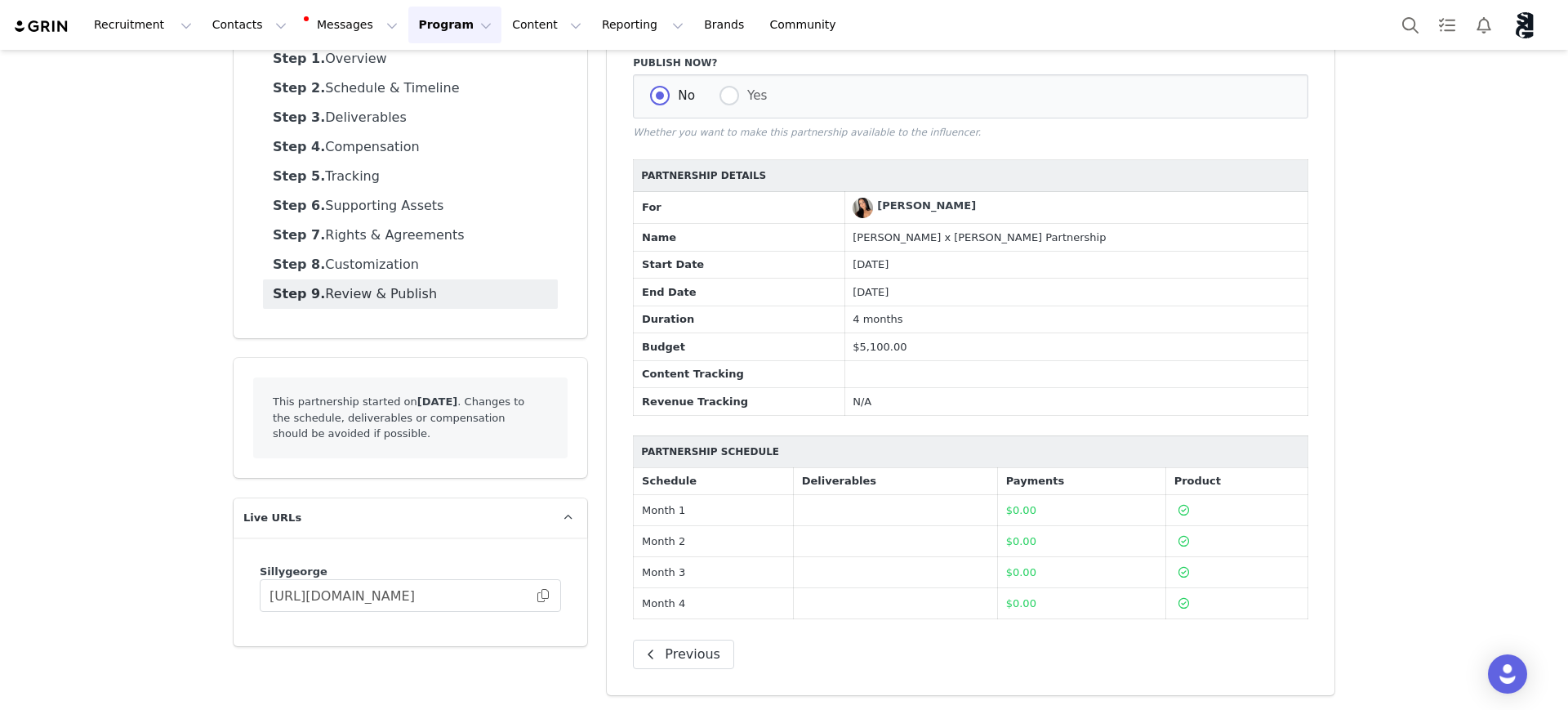
click at [704, 508] on td "Month 1" at bounding box center [713, 511] width 160 height 31
click at [1076, 512] on div "$0.00" at bounding box center [1082, 511] width 151 height 16
click at [1179, 507] on icon at bounding box center [1184, 510] width 11 height 11
drag, startPoint x: 273, startPoint y: 403, endPoint x: 531, endPoint y: 430, distance: 259.4
click at [531, 430] on div "This partnership started on September 1st, 2025 . Changes to the schedule, deli…" at bounding box center [411, 417] width 315 height 81
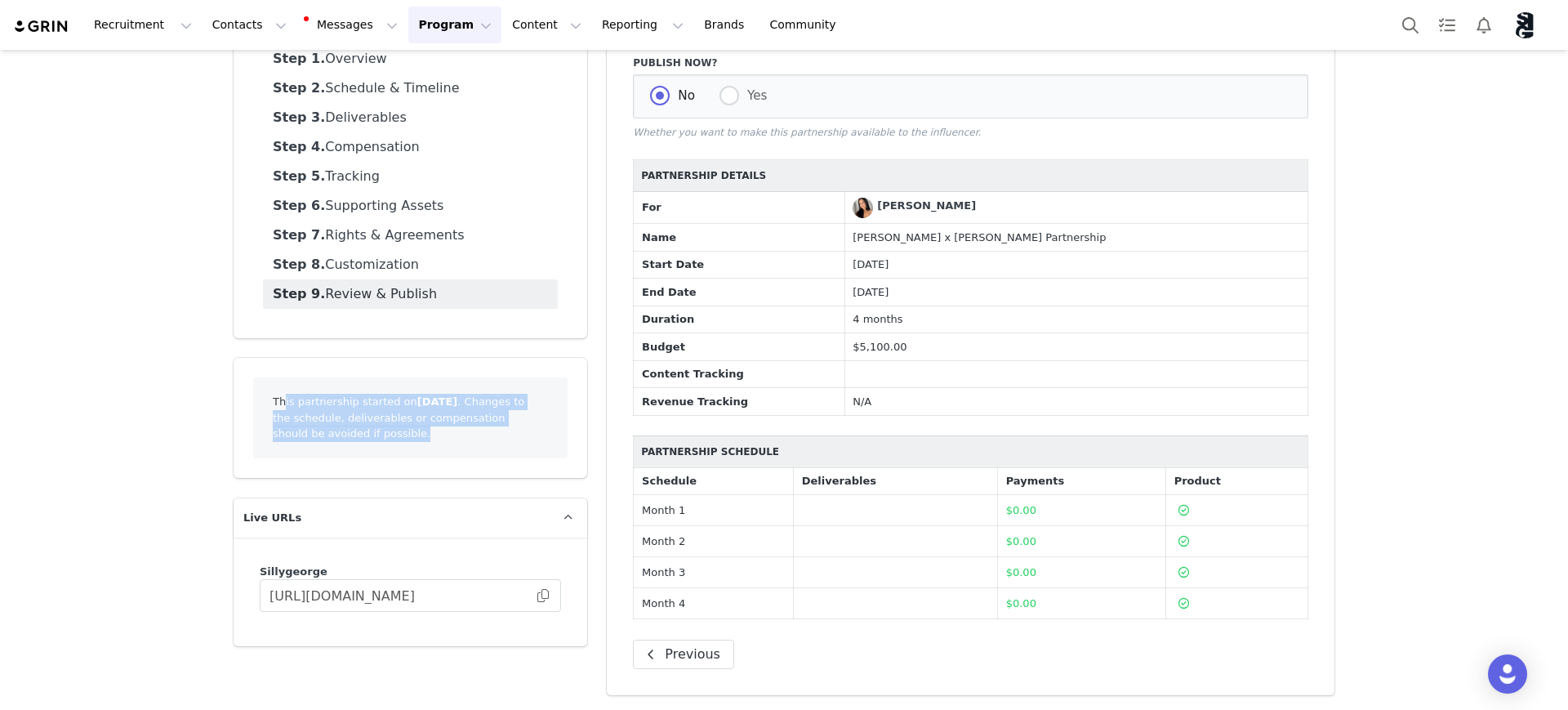
click at [531, 430] on div "This partnership started on September 1st, 2025 . Changes to the schedule, deli…" at bounding box center [411, 417] width 315 height 81
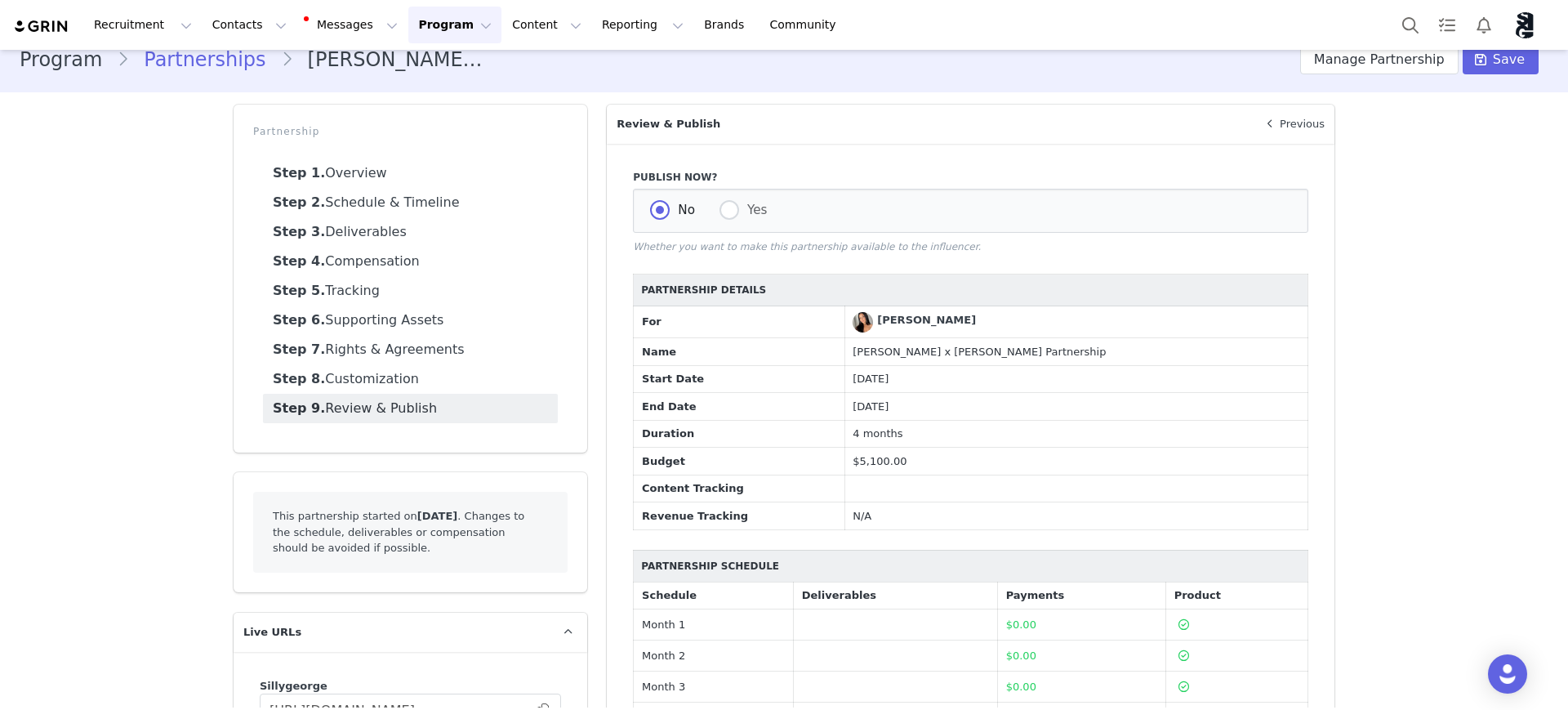
scroll to position [0, 0]
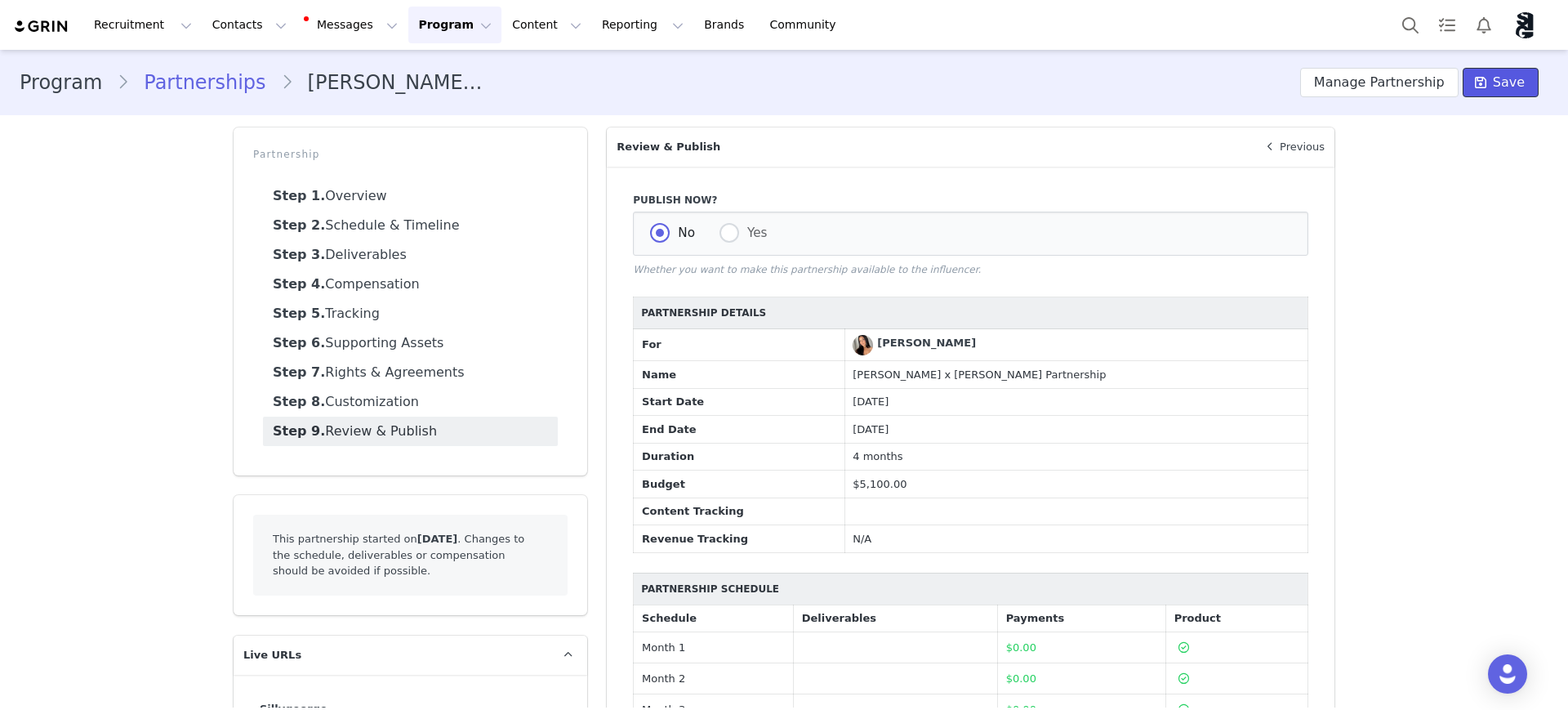
click at [1493, 82] on span "Save" at bounding box center [1508, 83] width 32 height 20
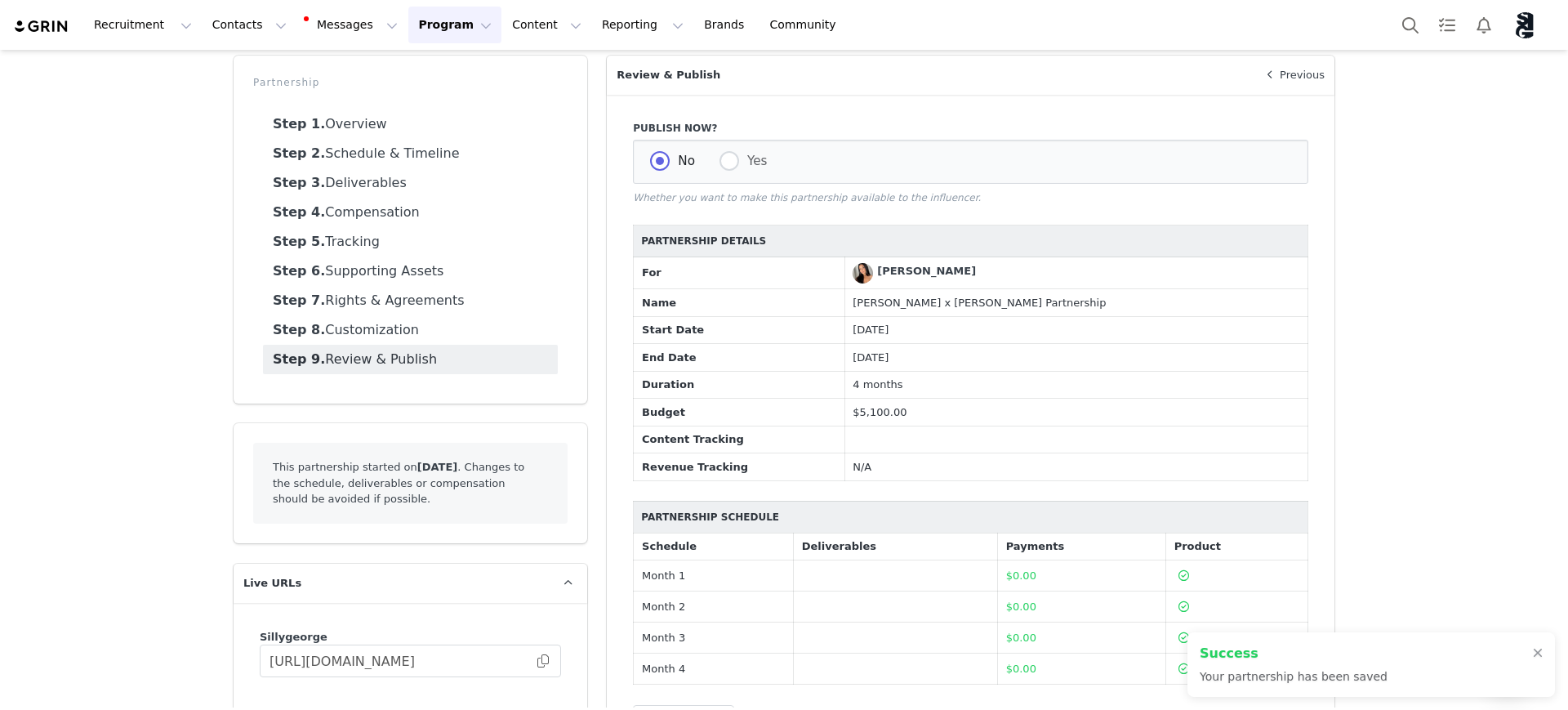
scroll to position [139, 0]
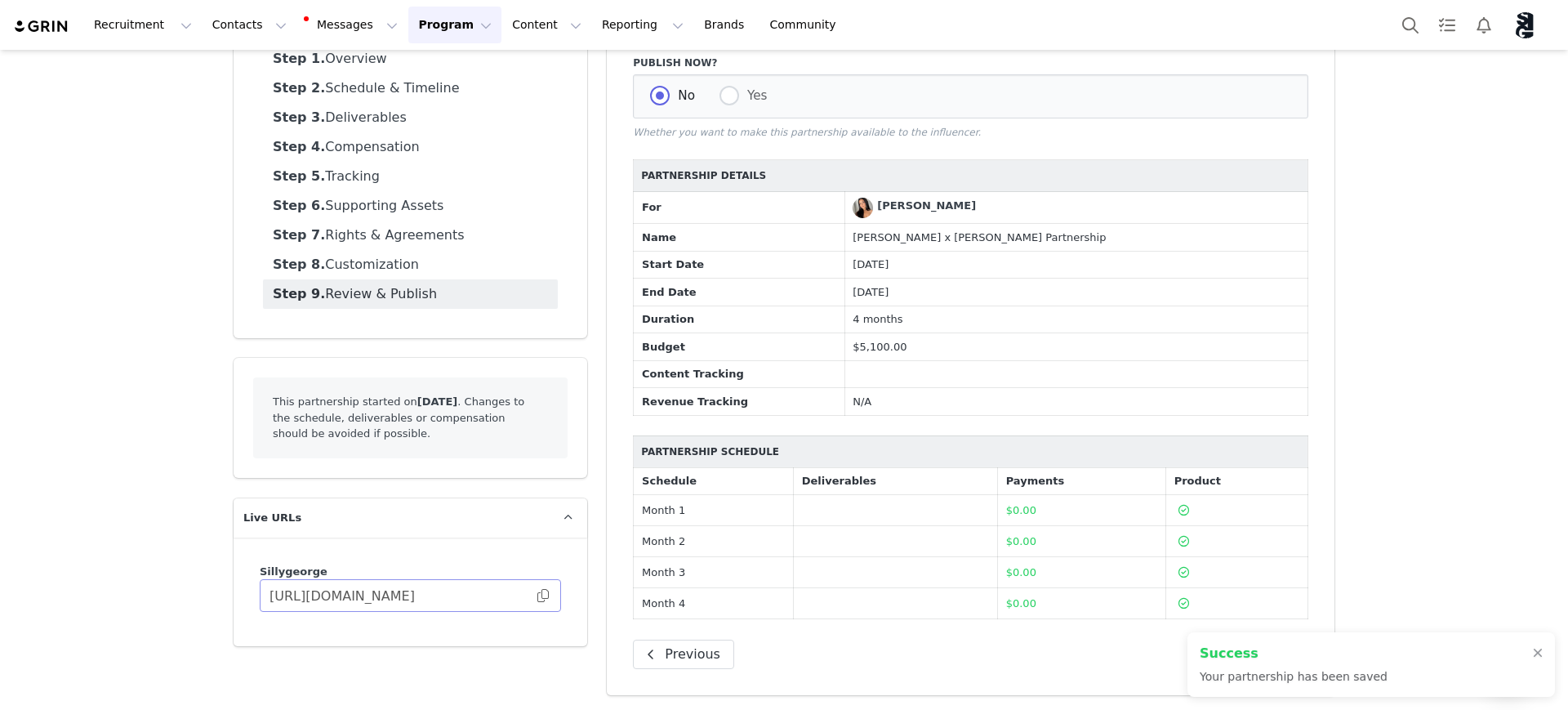
click at [538, 595] on span at bounding box center [543, 595] width 16 height 0
click at [535, 595] on span at bounding box center [543, 595] width 16 height 0
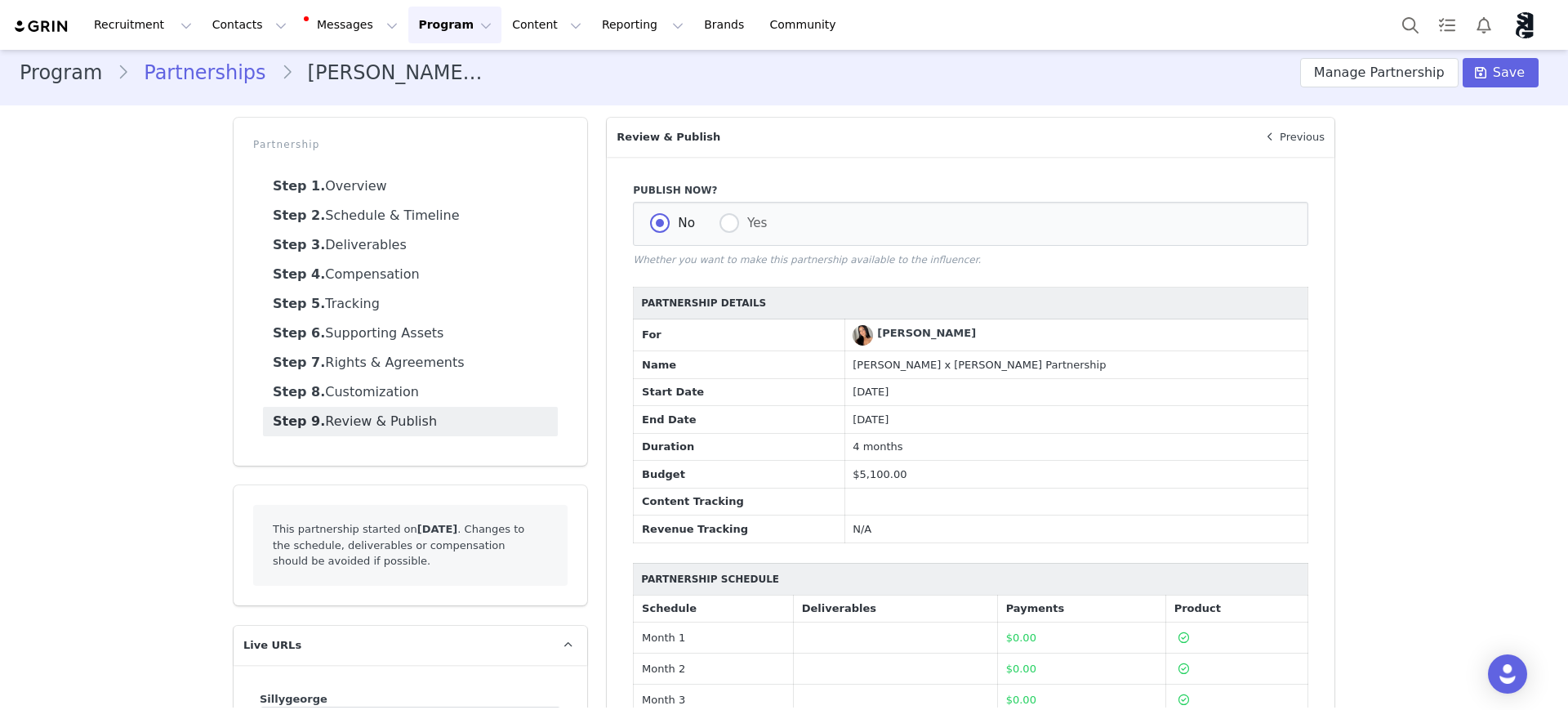
scroll to position [0, 0]
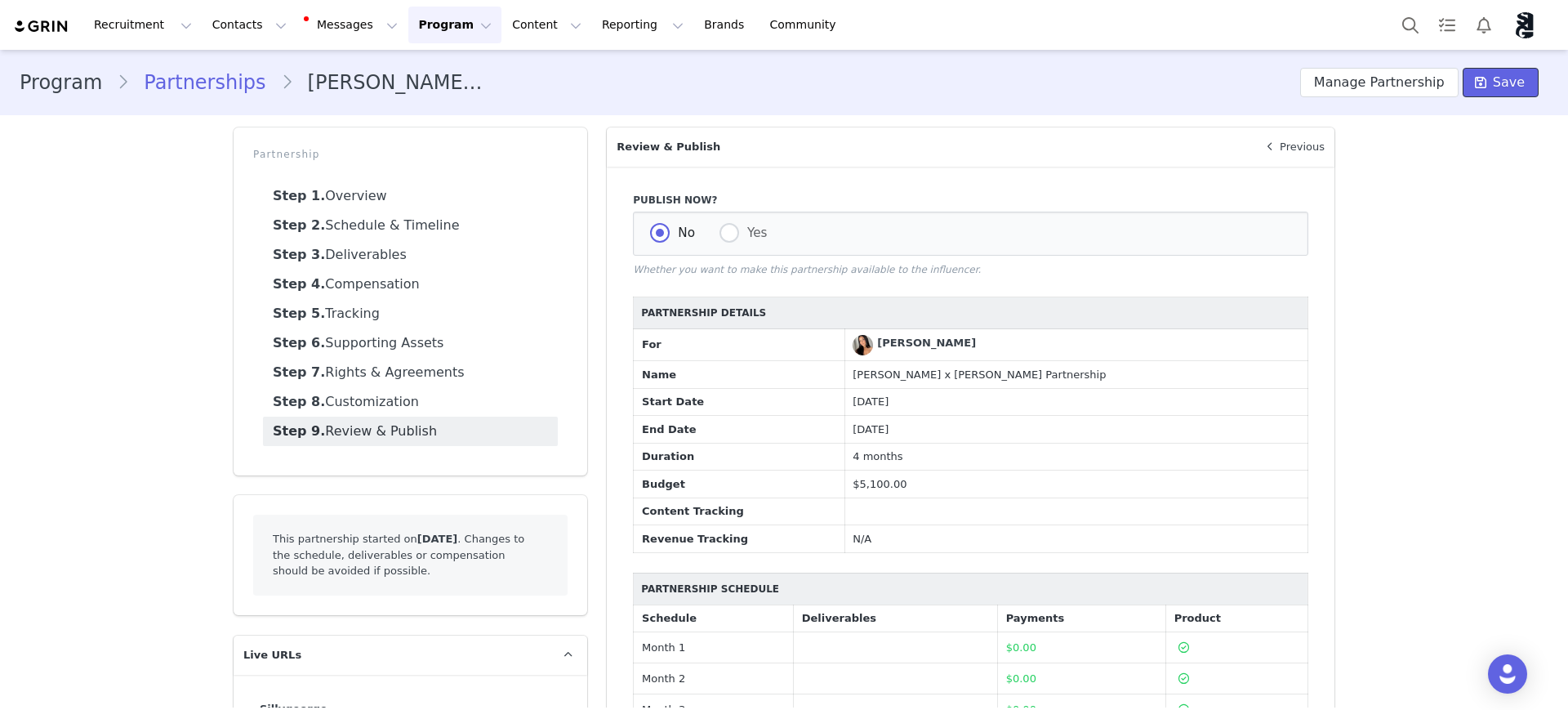
drag, startPoint x: 1505, startPoint y: 81, endPoint x: 1475, endPoint y: 414, distance: 334.3
click at [1505, 81] on span "Save" at bounding box center [1508, 83] width 32 height 20
click at [731, 227] on span at bounding box center [729, 234] width 20 height 21
click at [731, 227] on input "Yes" at bounding box center [729, 234] width 20 height 21
radio input "true"
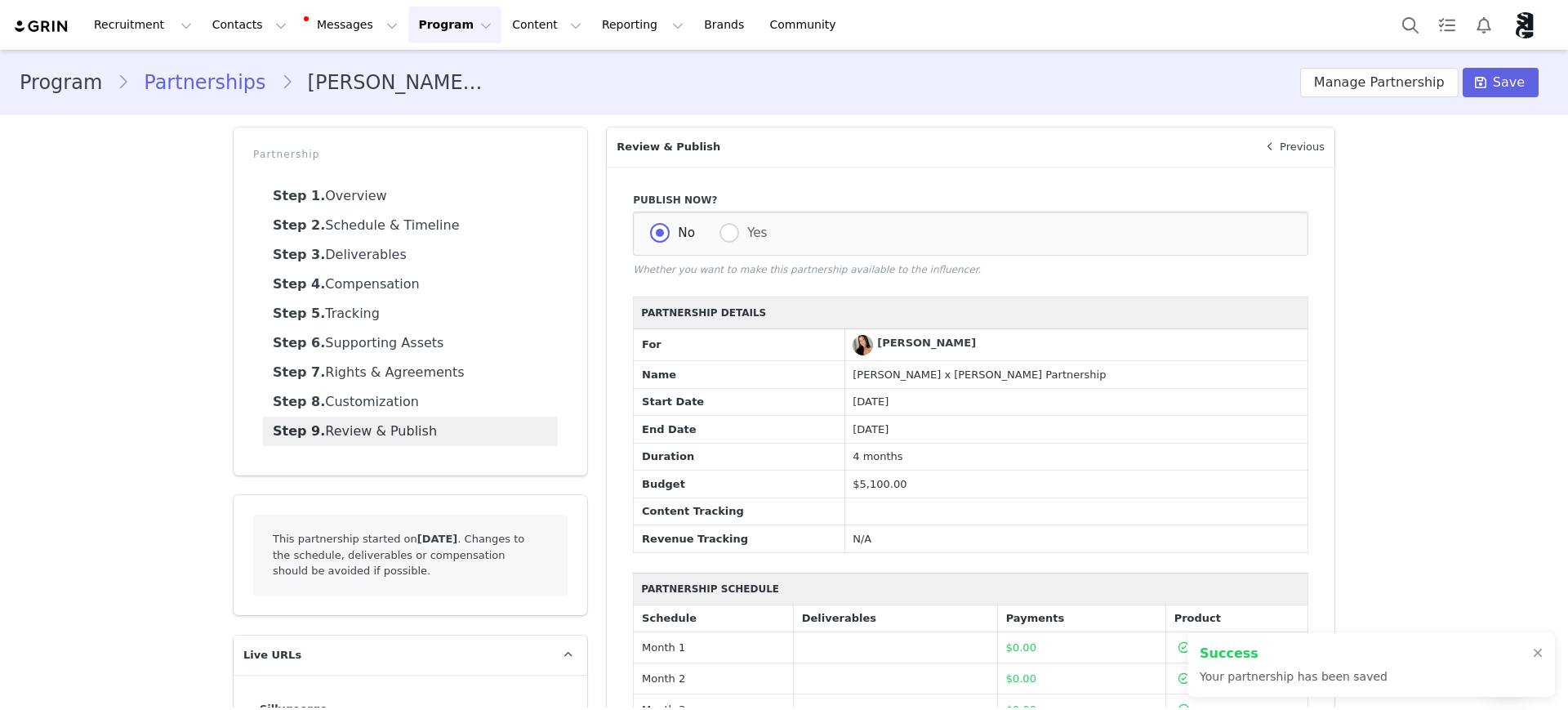
radio input "false"
radio input "true"
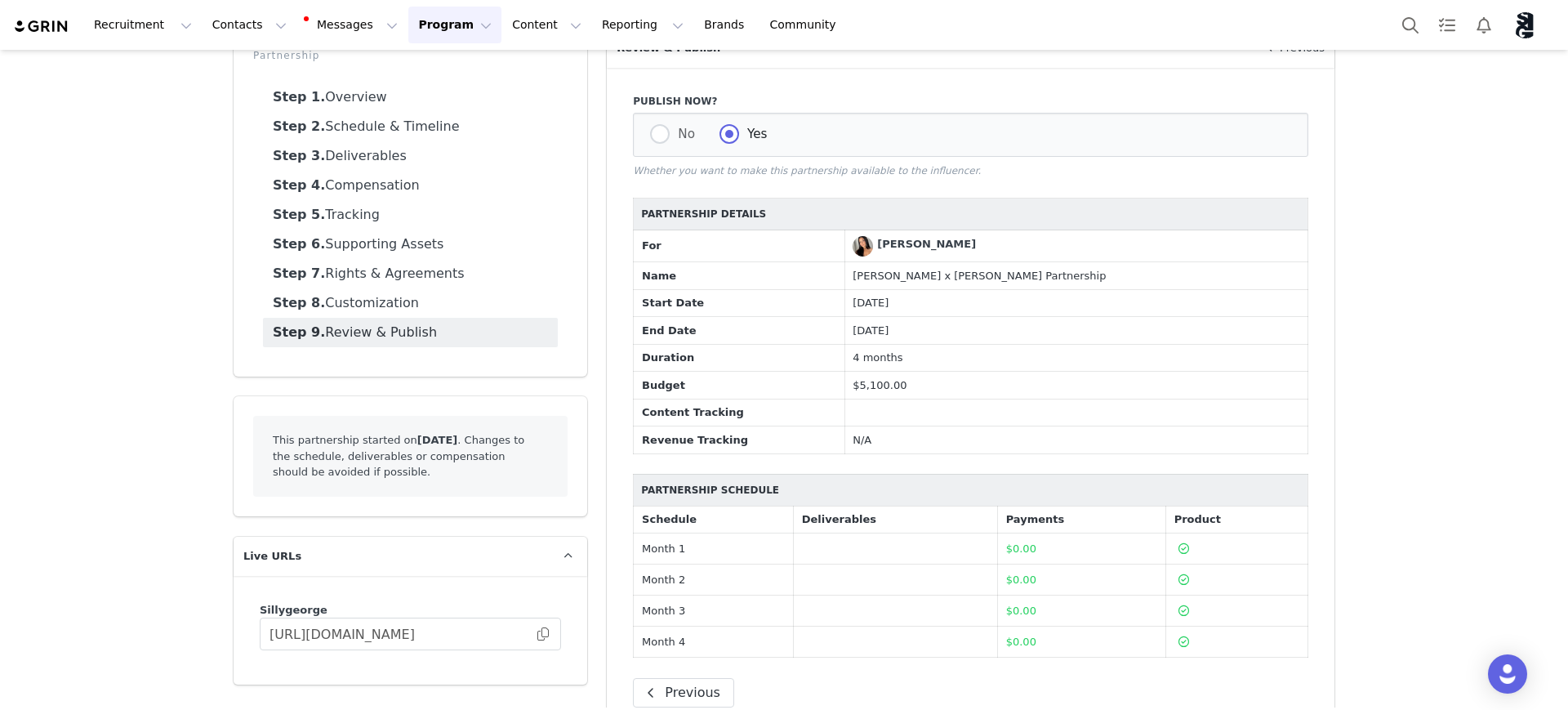
scroll to position [139, 0]
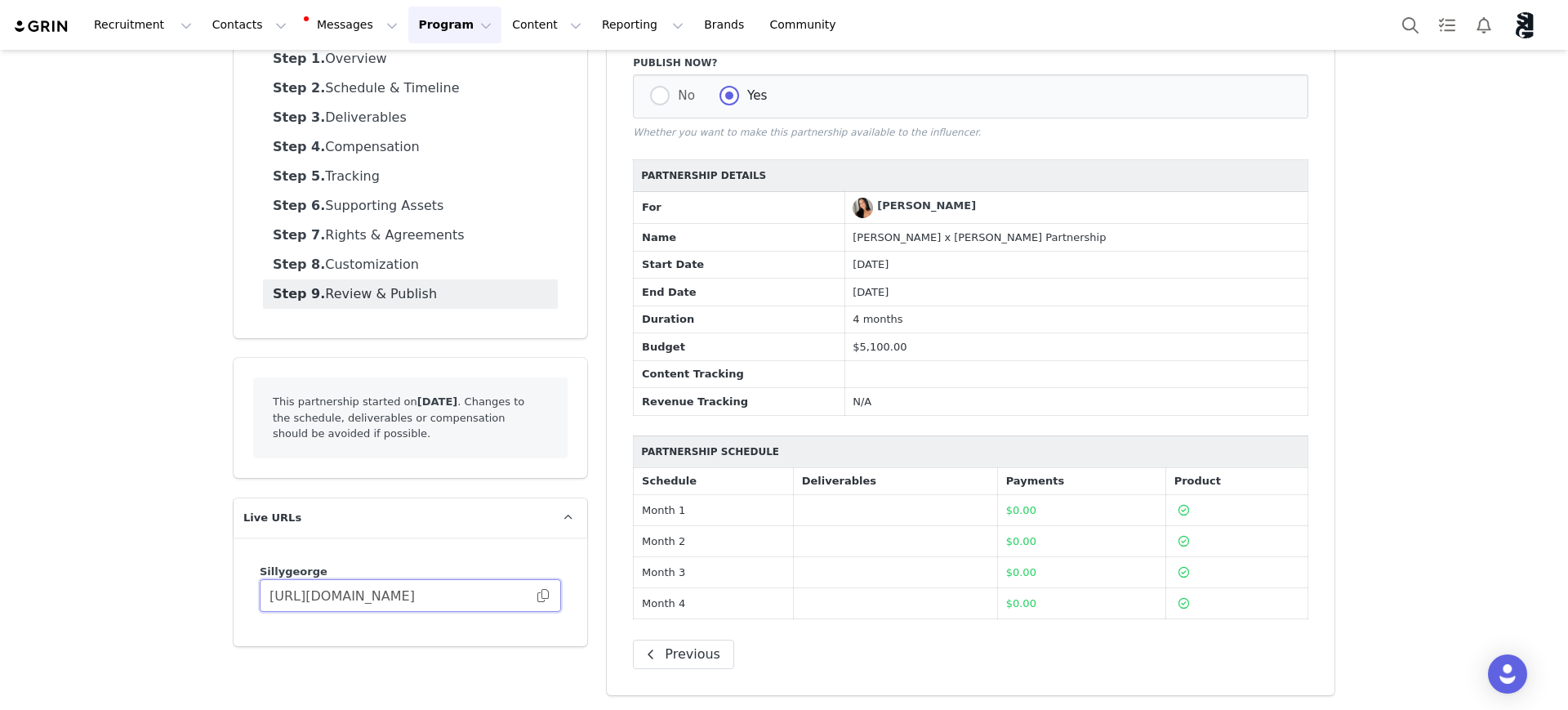
click at [544, 597] on input "https://sillygeorge.grin.live/aed9954c-3b78-463d-9704-778d08fa4ff5" at bounding box center [411, 595] width 302 height 33
click at [536, 595] on span at bounding box center [543, 595] width 16 height 0
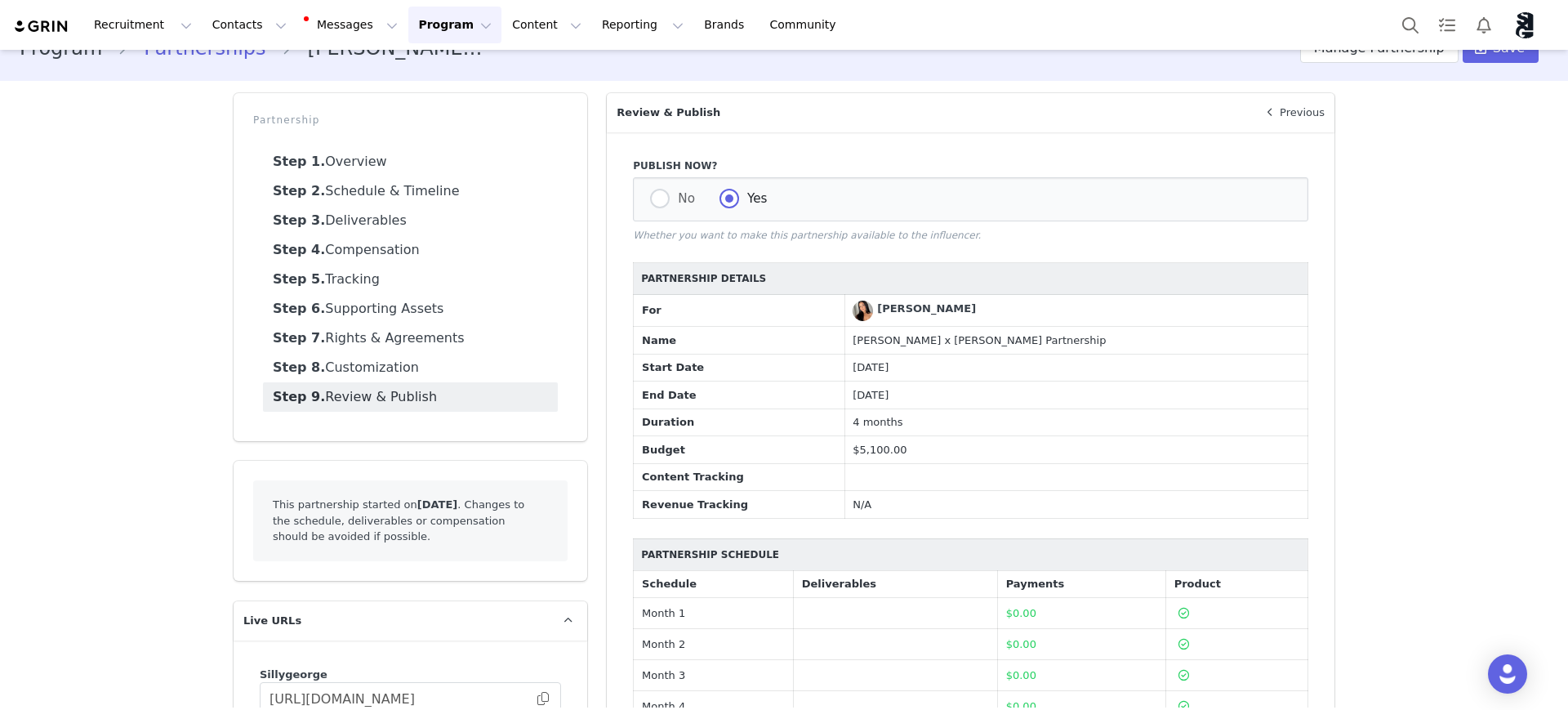
scroll to position [0, 0]
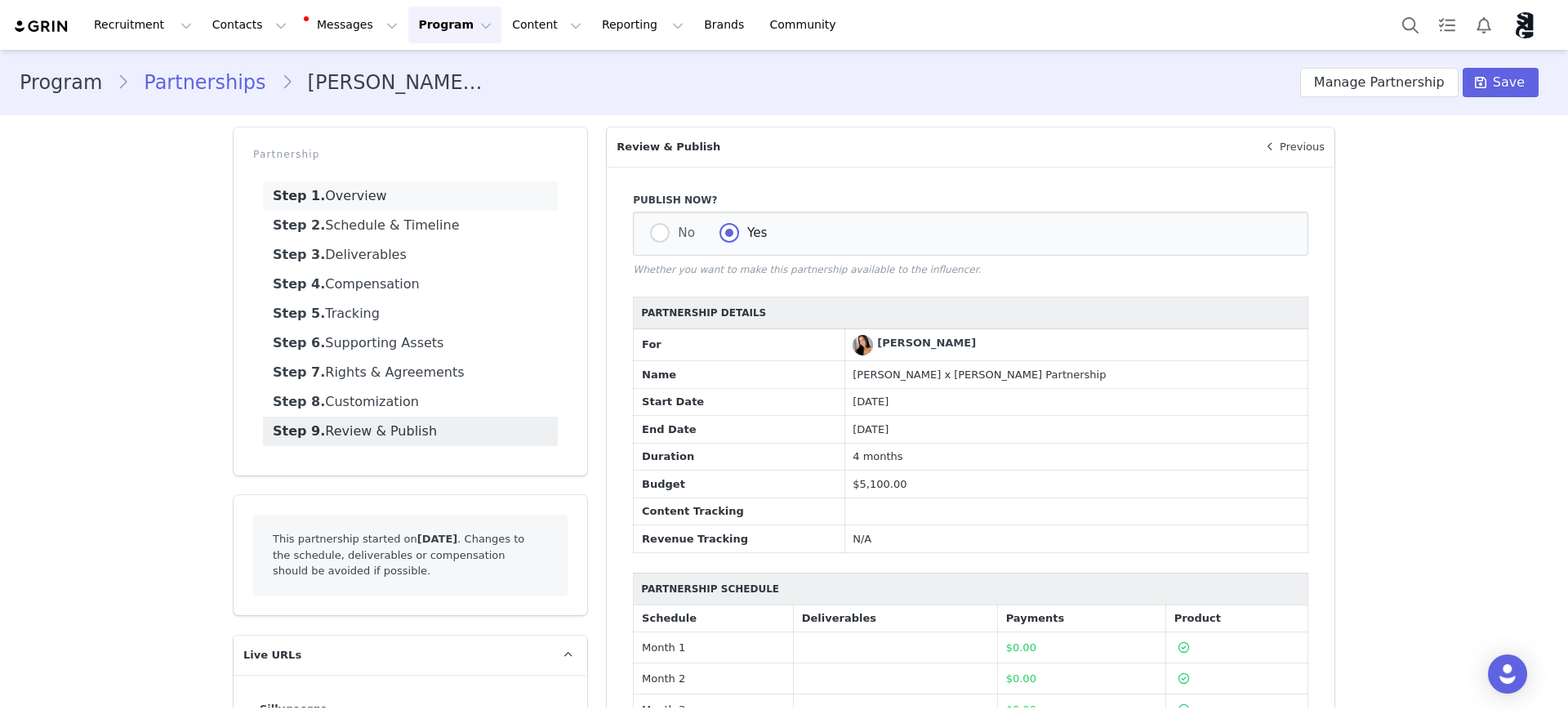
click at [338, 204] on link "Step 1. Overview" at bounding box center [411, 196] width 295 height 30
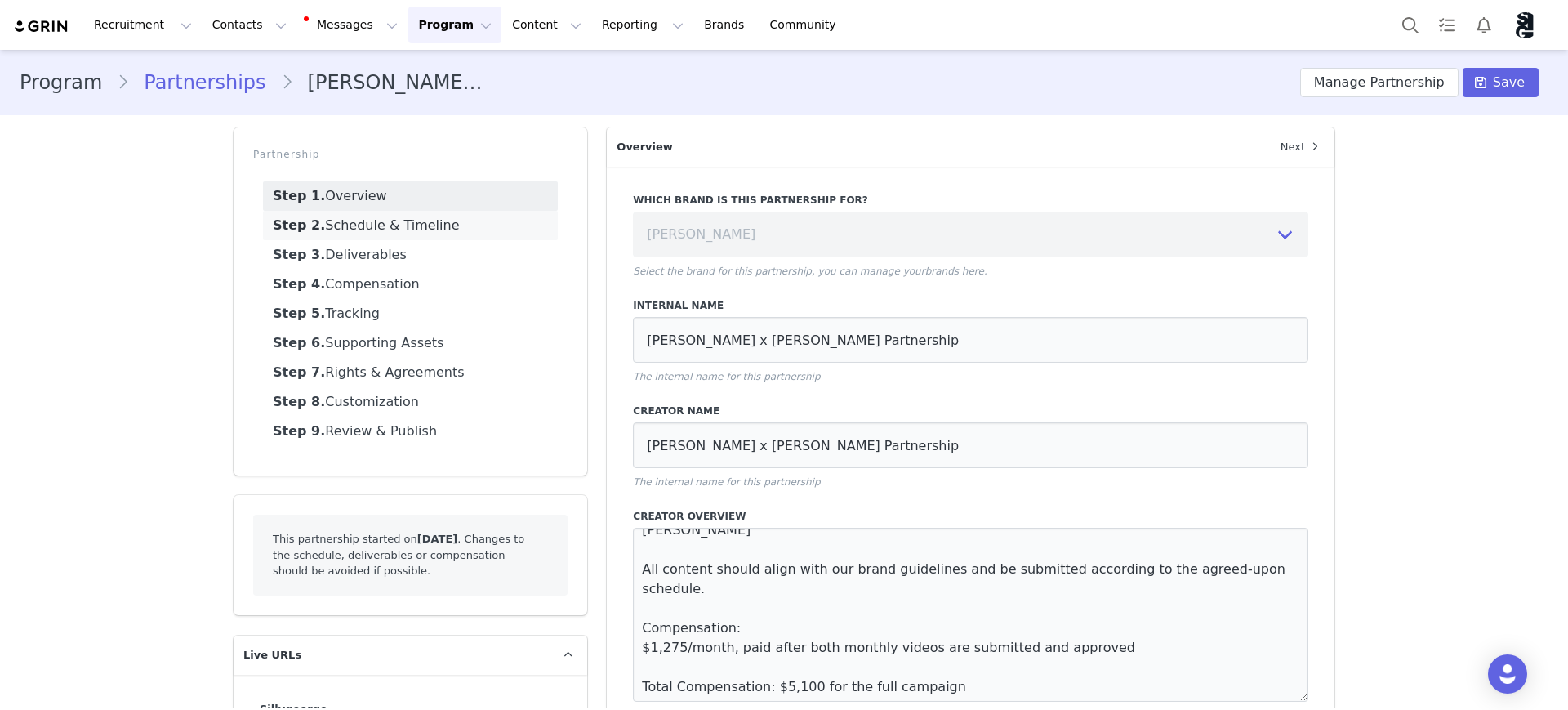
click at [402, 218] on link "Step 2. Schedule & Timeline" at bounding box center [411, 225] width 295 height 30
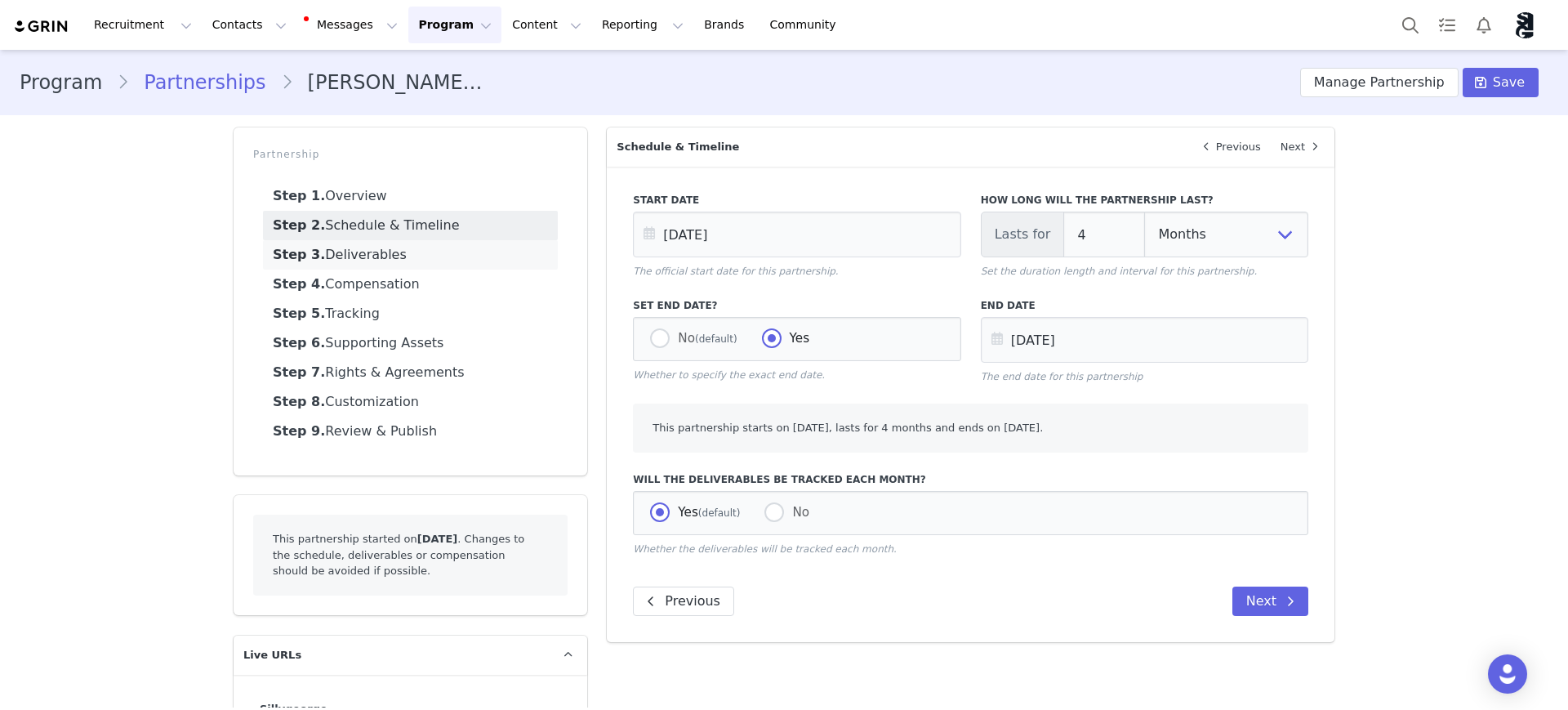
click at [380, 246] on link "Step 3. Deliverables" at bounding box center [411, 255] width 295 height 30
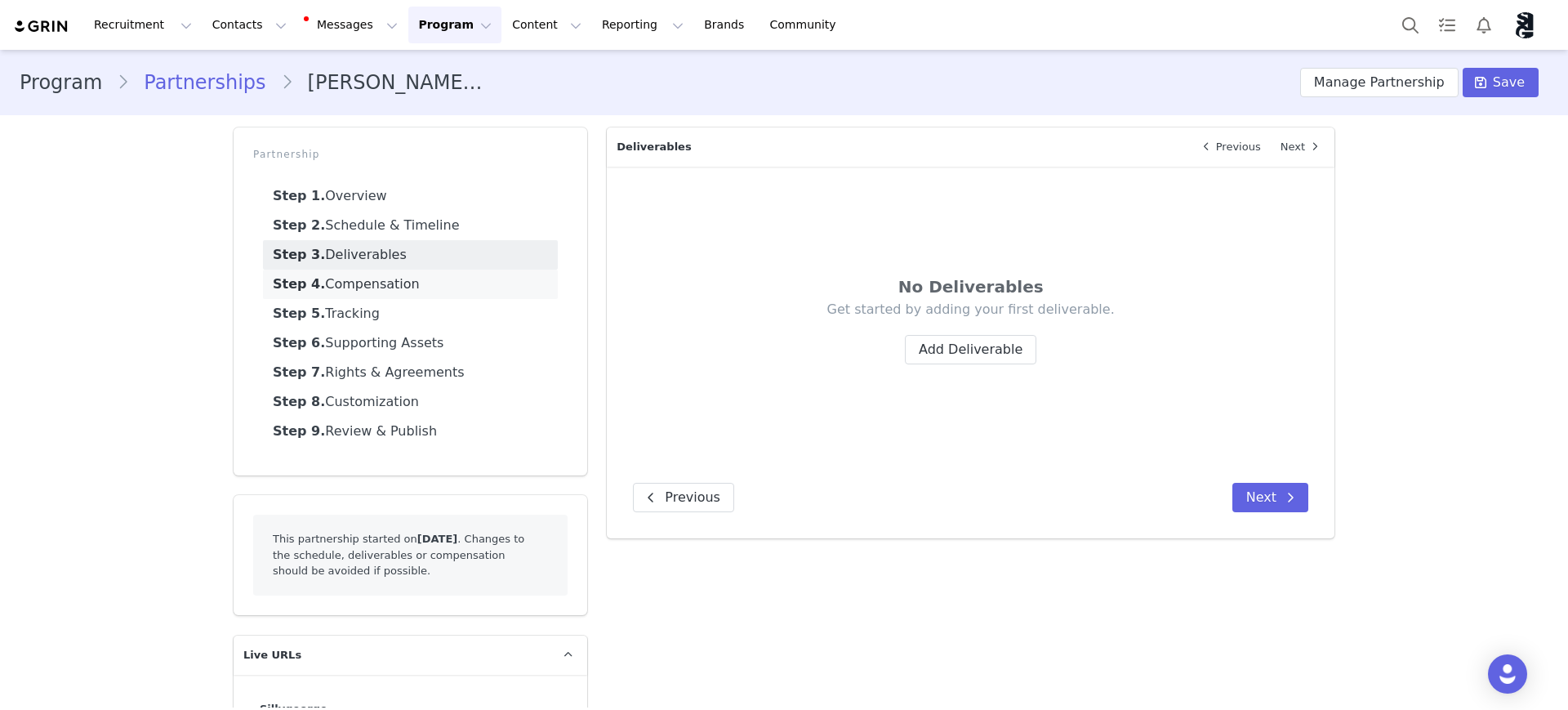
click at [375, 287] on link "Step 4. Compensation" at bounding box center [411, 284] width 295 height 30
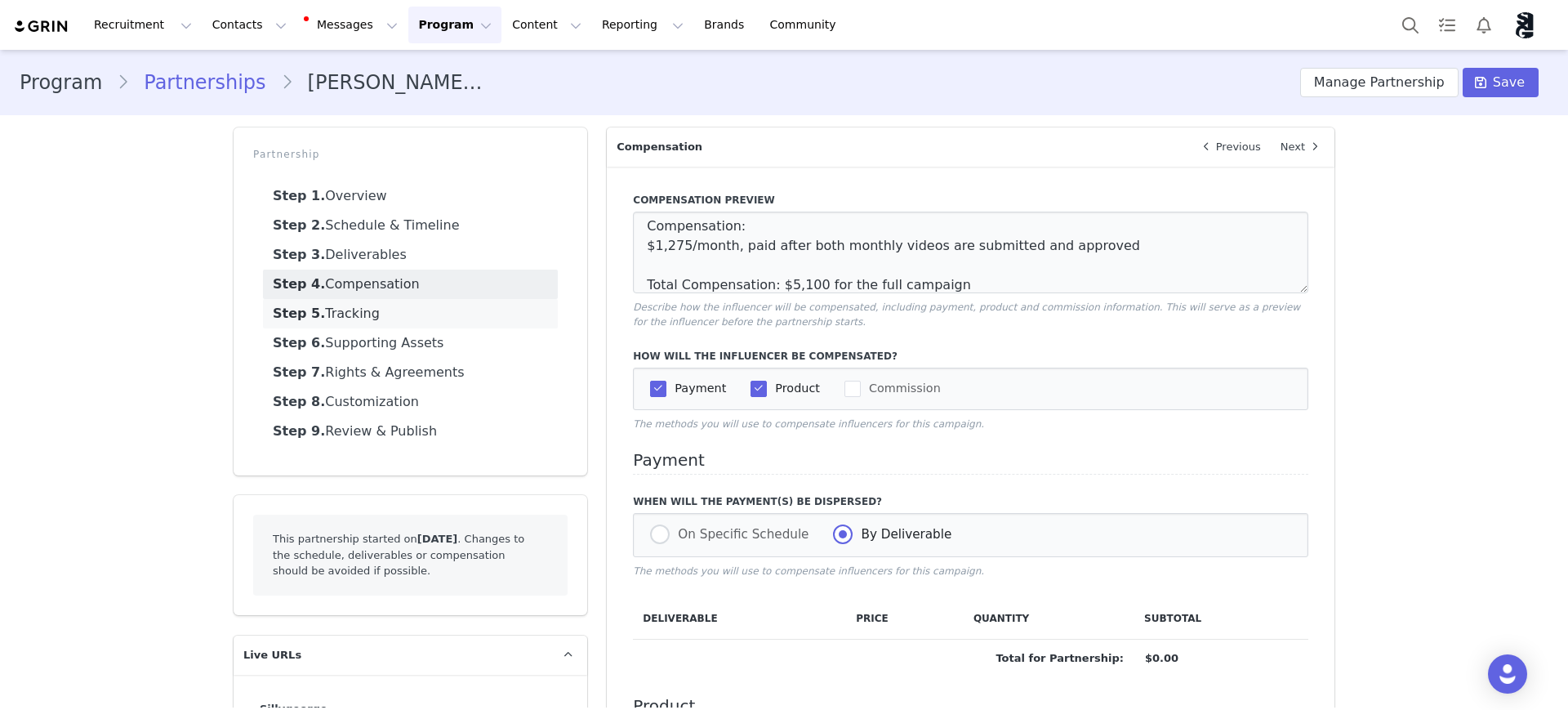
click at [349, 313] on link "Step 5. Tracking" at bounding box center [411, 314] width 295 height 30
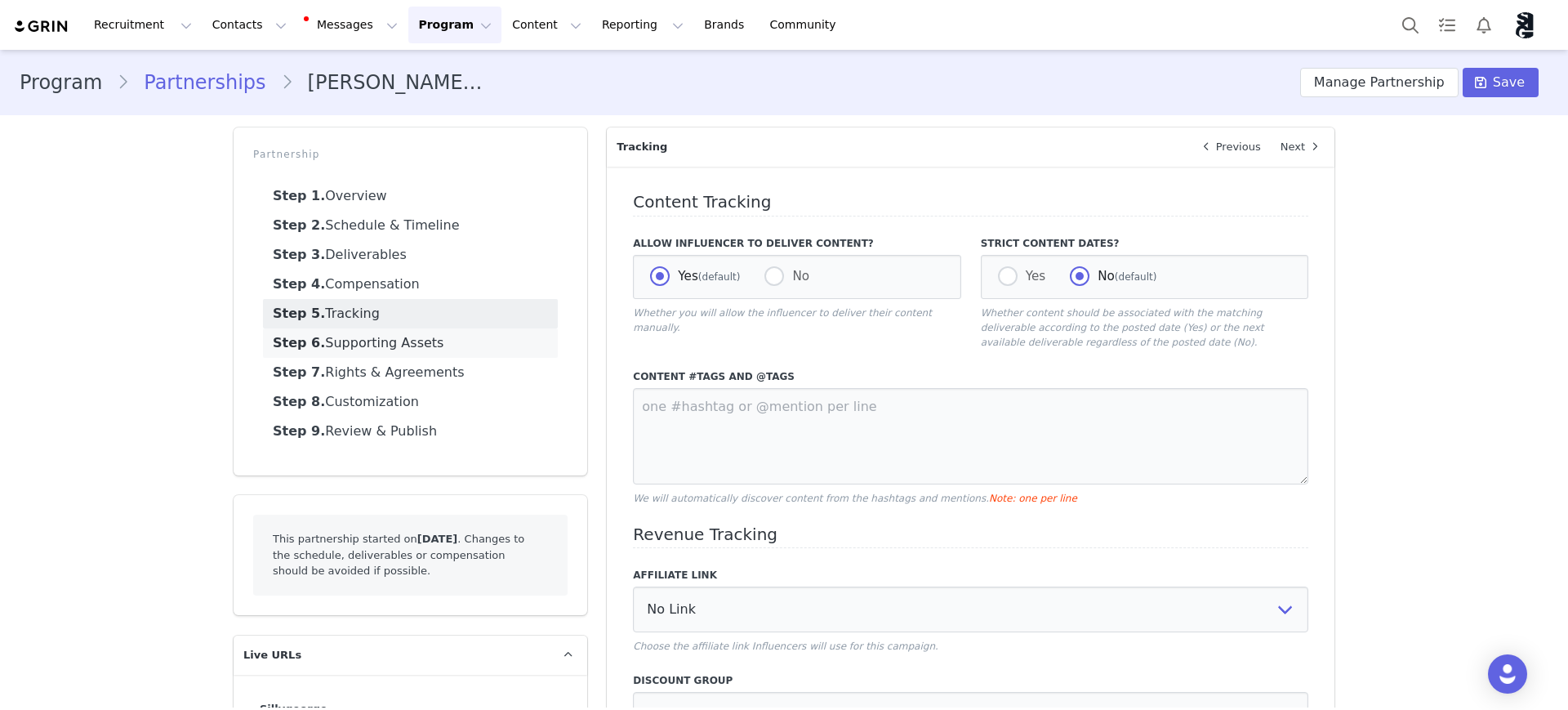
click at [341, 348] on link "Step 6. Supporting Assets" at bounding box center [411, 344] width 295 height 30
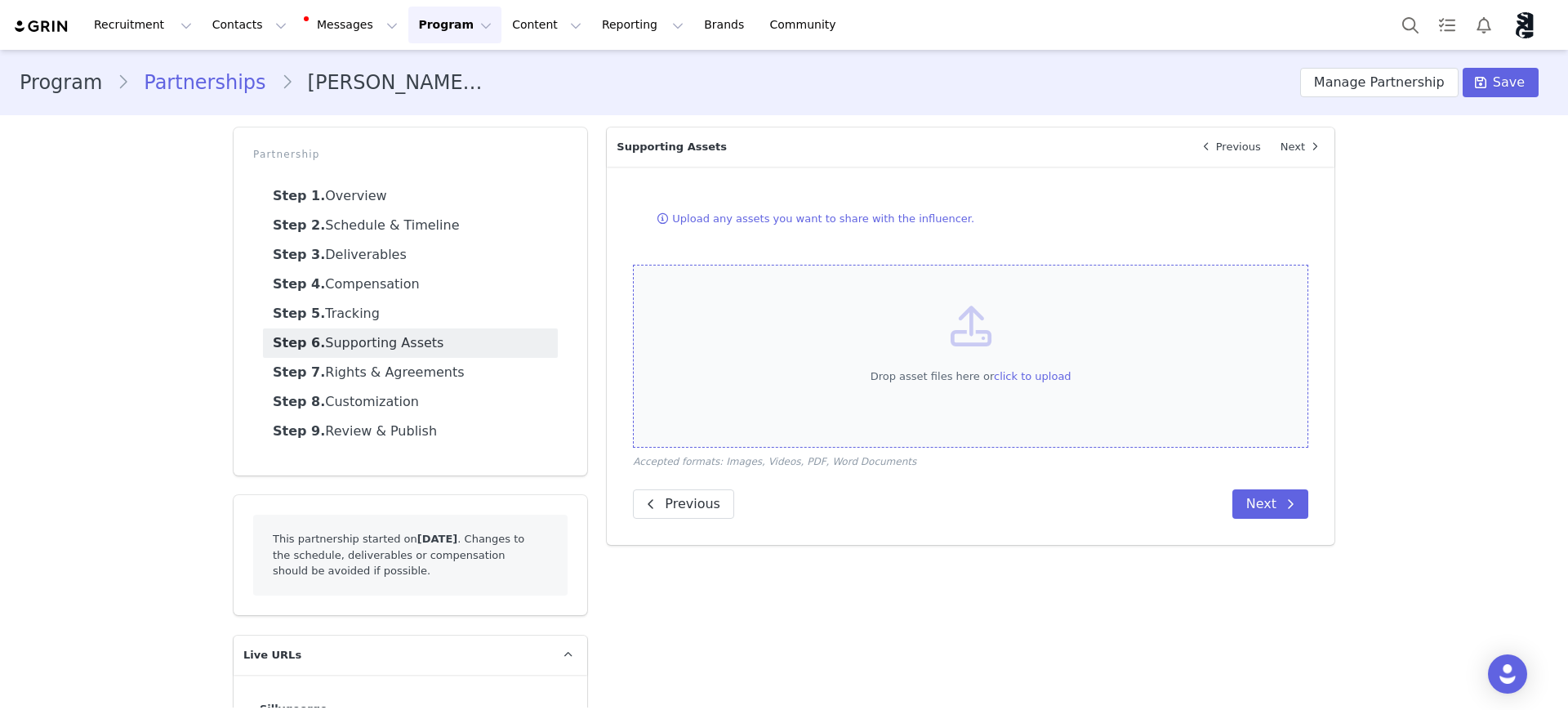
click at [1030, 371] on span "click to upload" at bounding box center [1033, 375] width 78 height 12
click at [354, 401] on link "Step 8. Customization" at bounding box center [411, 402] width 295 height 30
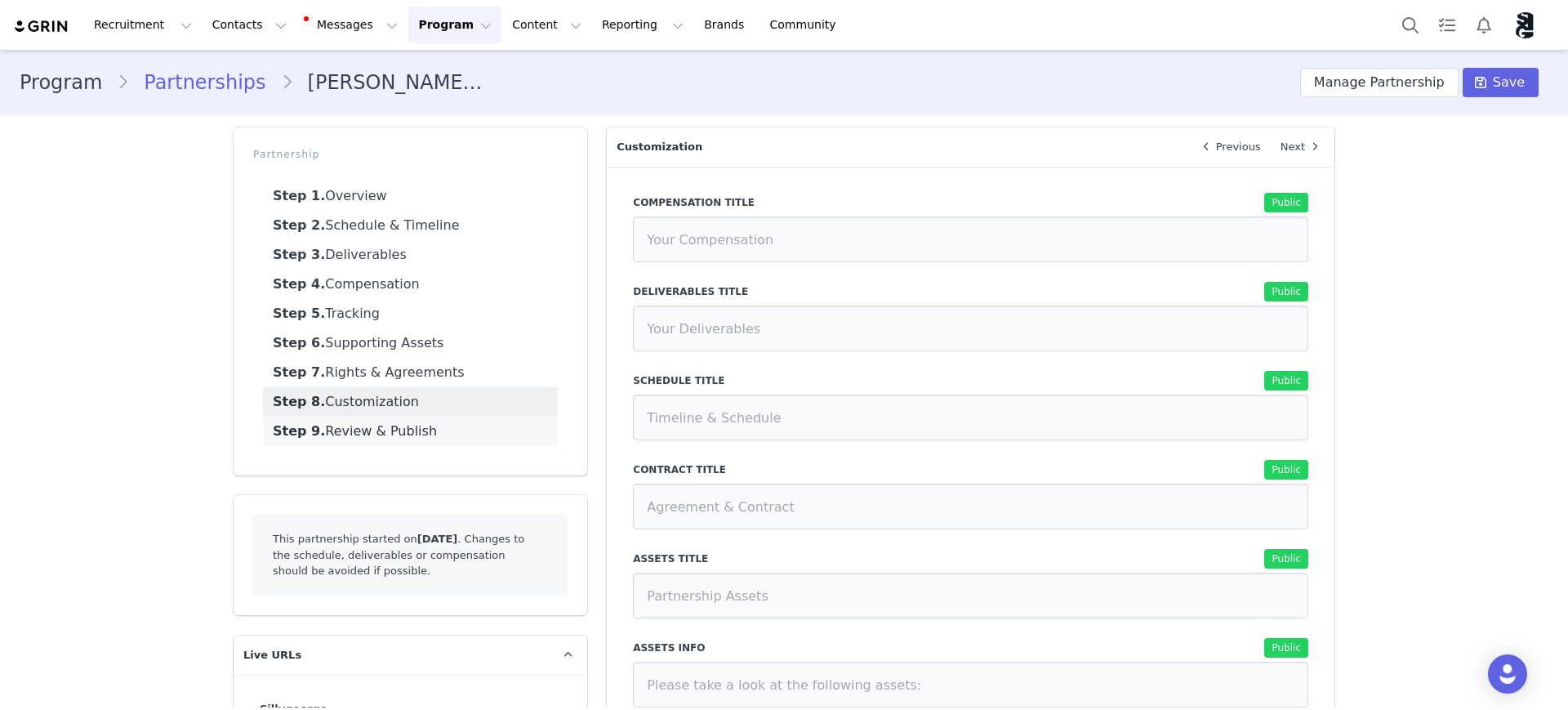
click at [361, 431] on link "Step 9. Review & Publish" at bounding box center [411, 431] width 295 height 30
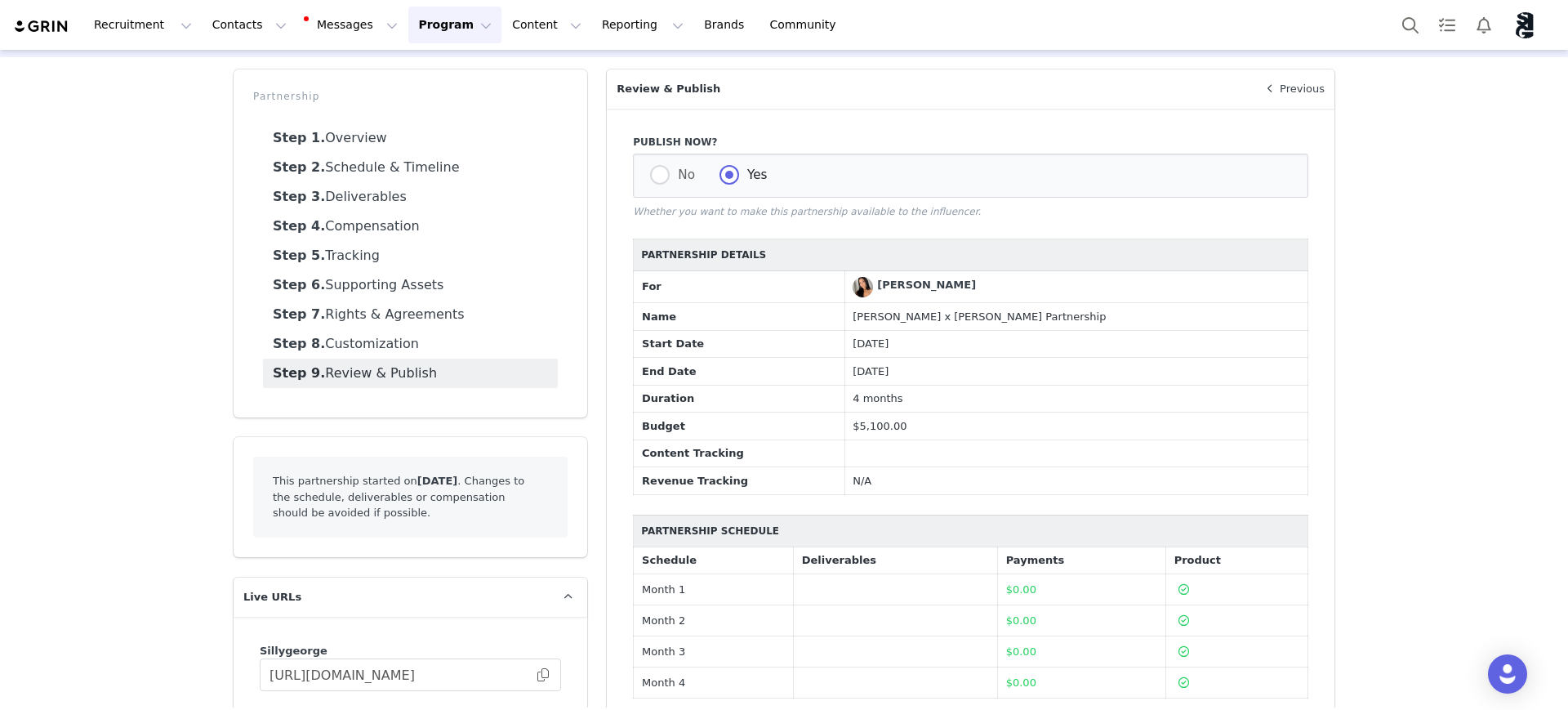
scroll to position [102, 0]
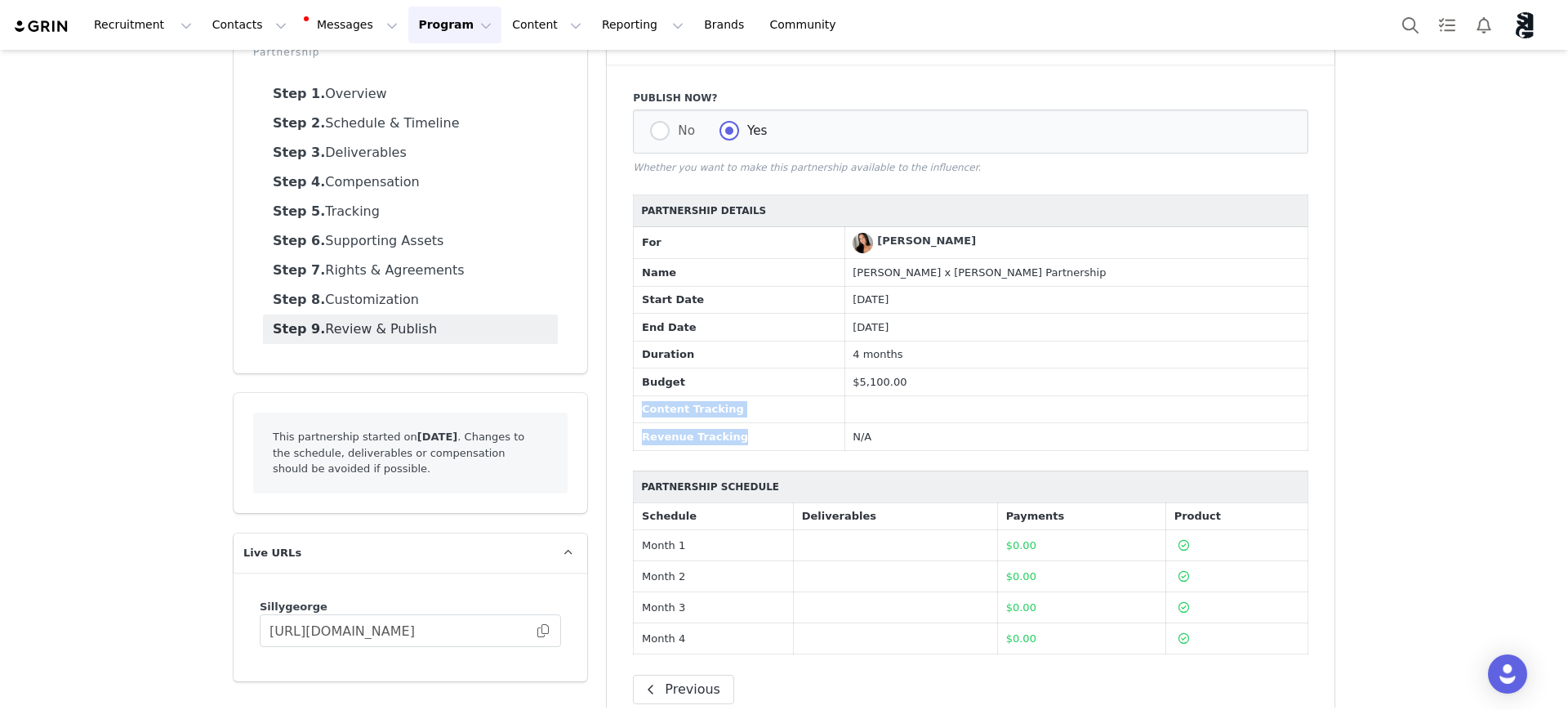
drag, startPoint x: 635, startPoint y: 409, endPoint x: 776, endPoint y: 427, distance: 142.1
click at [776, 427] on tbody "For Brianna cirigliano Name Silly George x Brianna Partnership Start Date Septe…" at bounding box center [970, 339] width 675 height 224
click at [1121, 368] on td "$5,100.00" at bounding box center [1075, 382] width 463 height 28
drag, startPoint x: 634, startPoint y: 412, endPoint x: 957, endPoint y: 411, distance: 323.0
click at [956, 411] on tr "Content Tracking" at bounding box center [970, 409] width 675 height 28
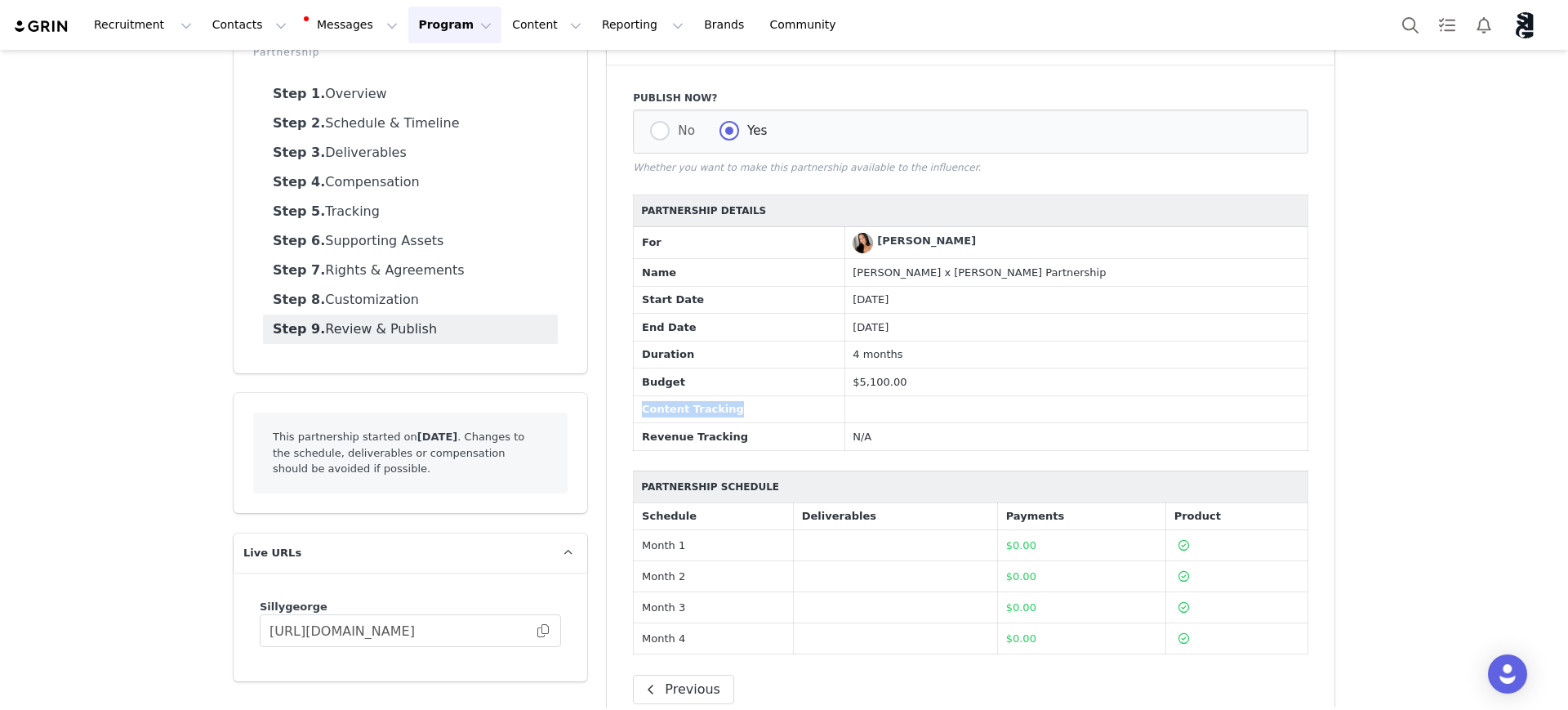
click at [961, 411] on td at bounding box center [1075, 409] width 463 height 28
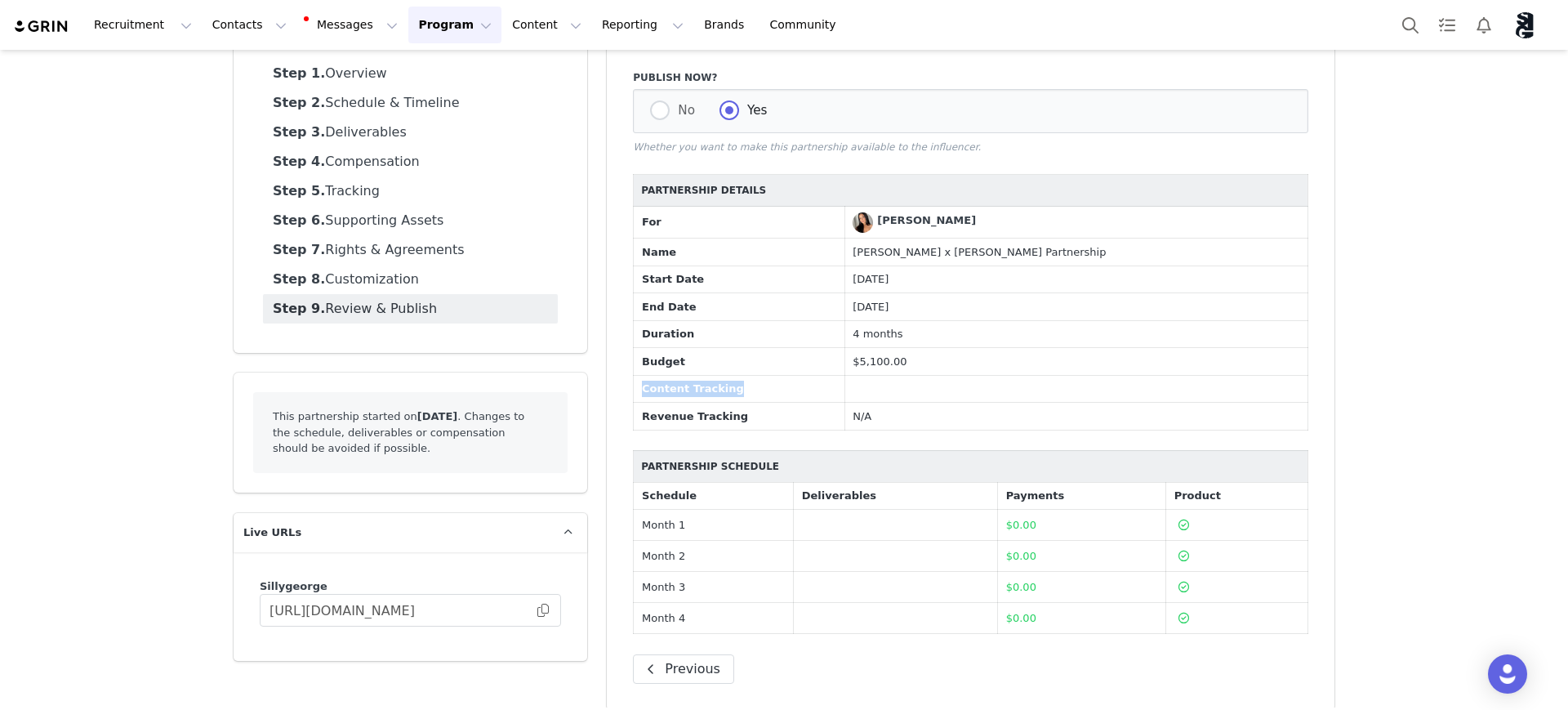
scroll to position [139, 0]
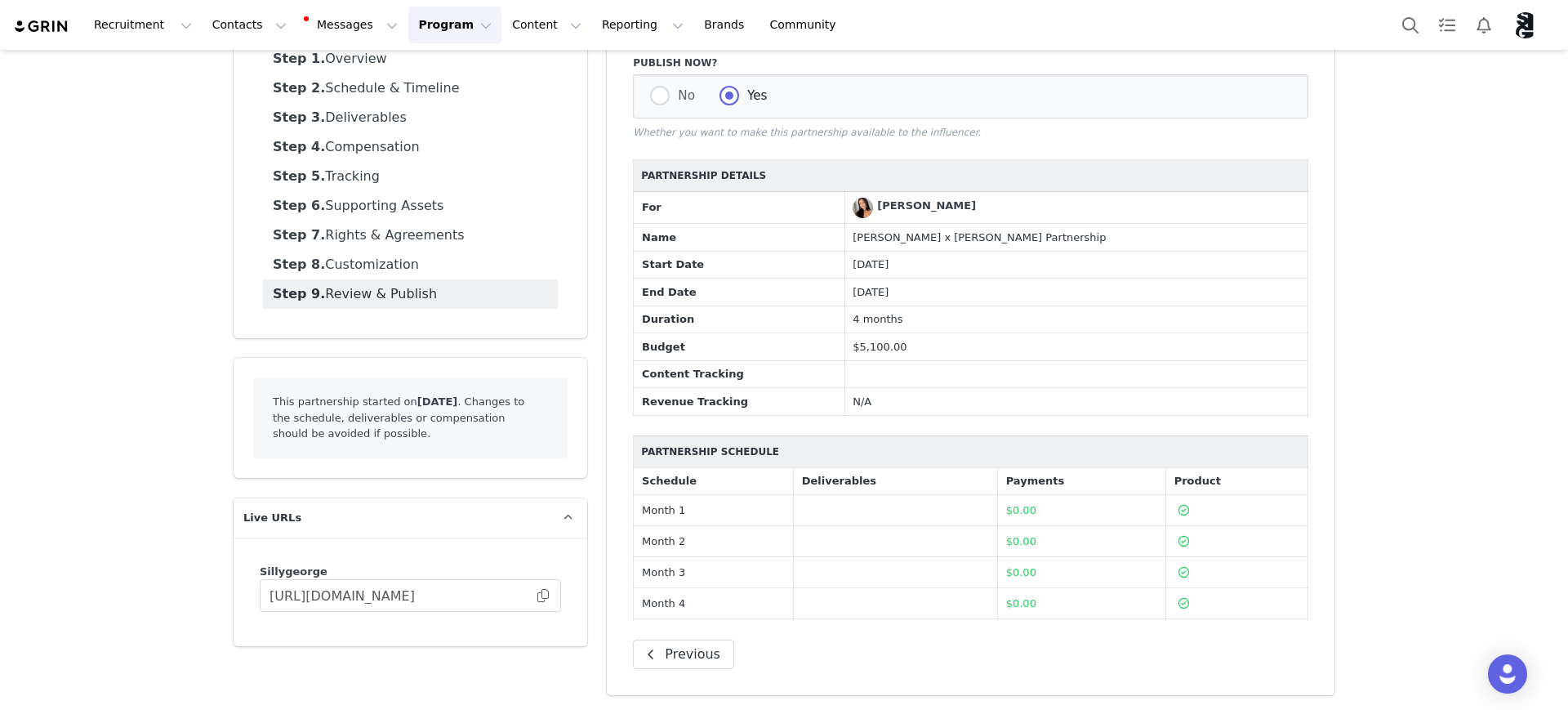
click at [816, 503] on td at bounding box center [895, 511] width 204 height 31
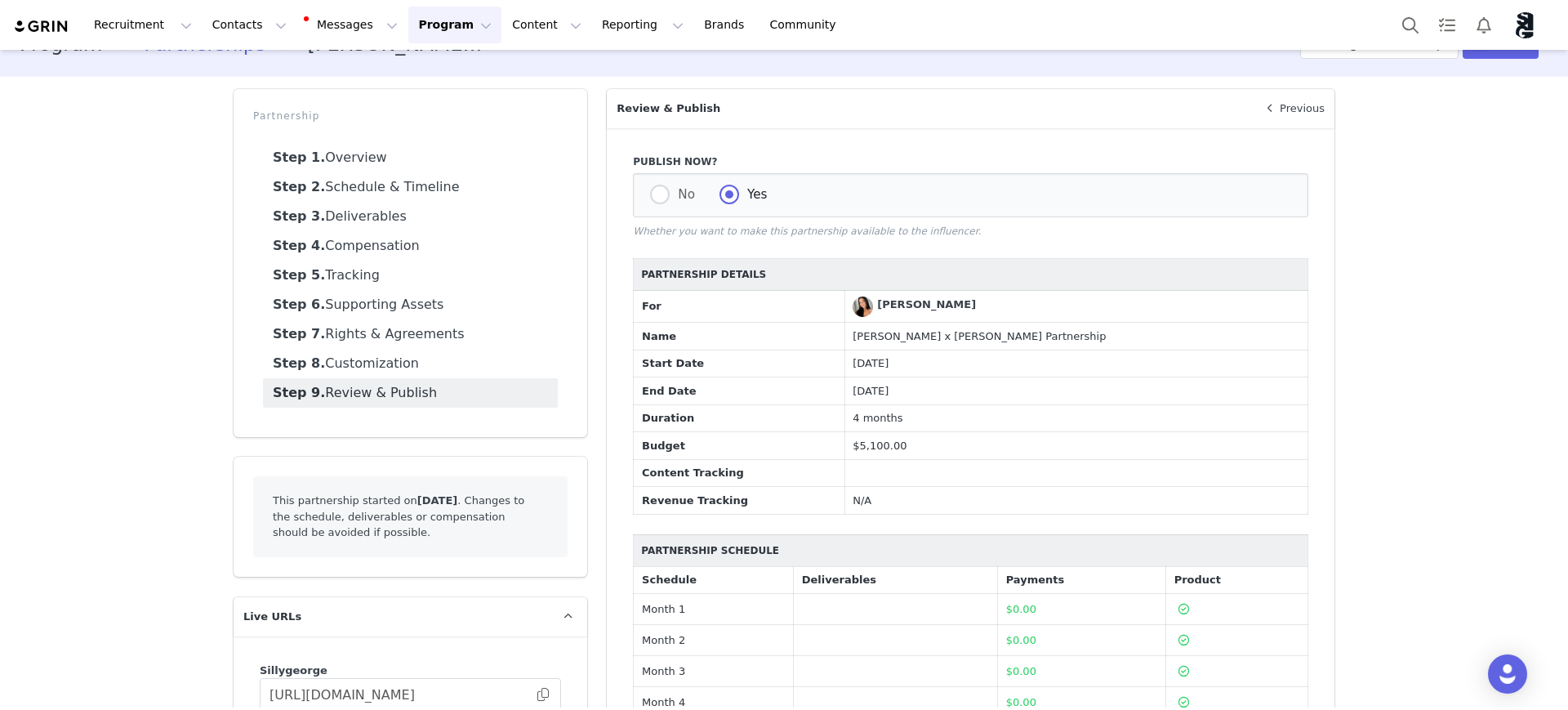
scroll to position [0, 0]
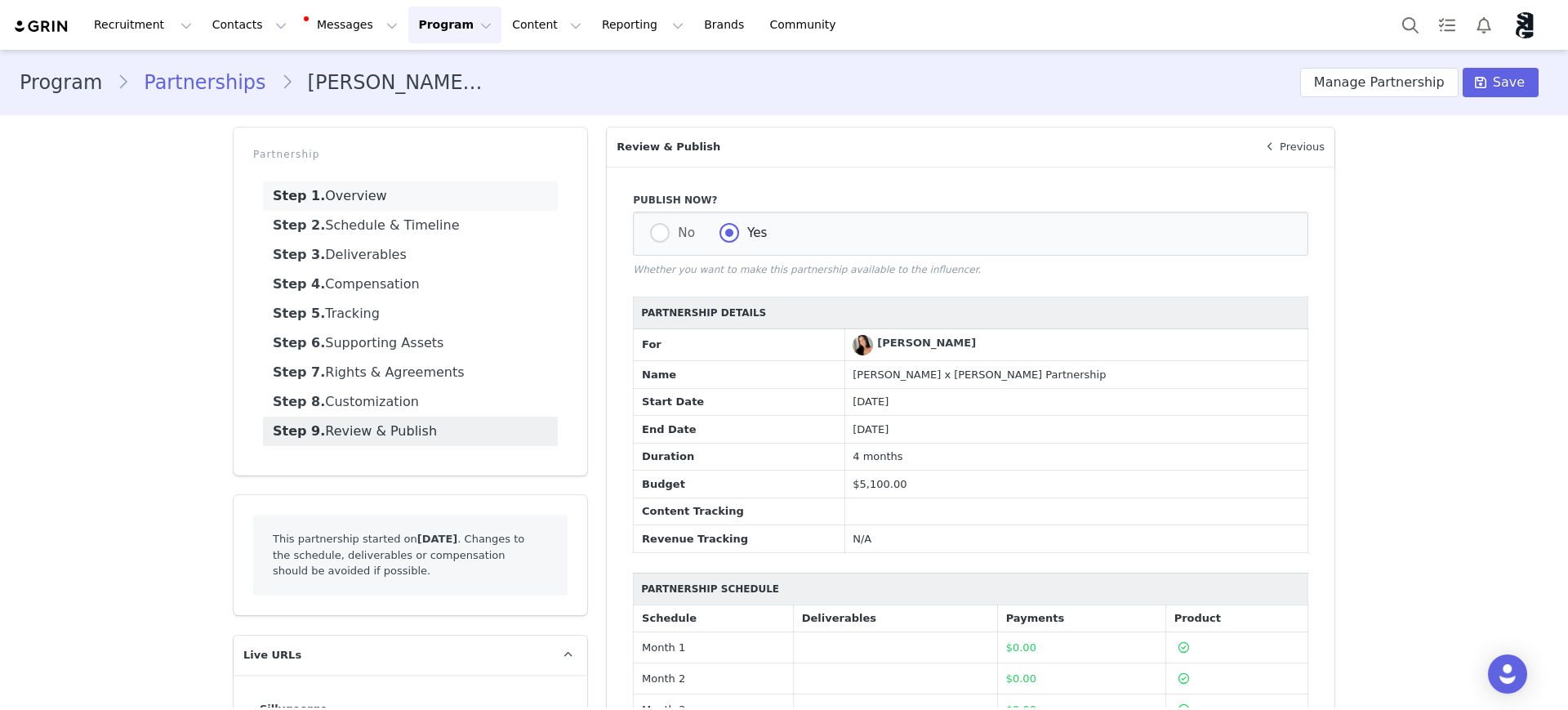
click at [375, 194] on link "Step 1. Overview" at bounding box center [411, 196] width 295 height 30
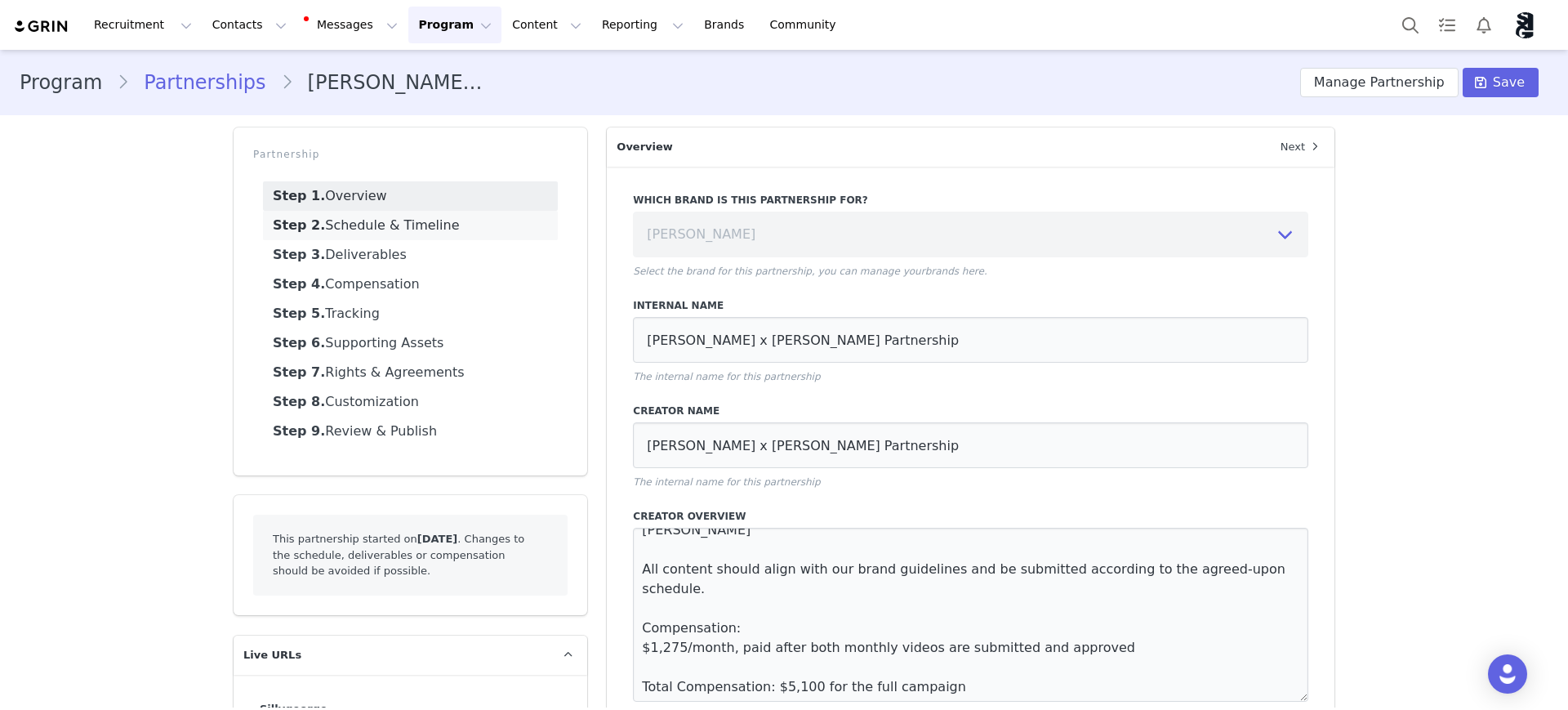
click at [450, 221] on link "Step 2. Schedule & Timeline" at bounding box center [411, 225] width 295 height 30
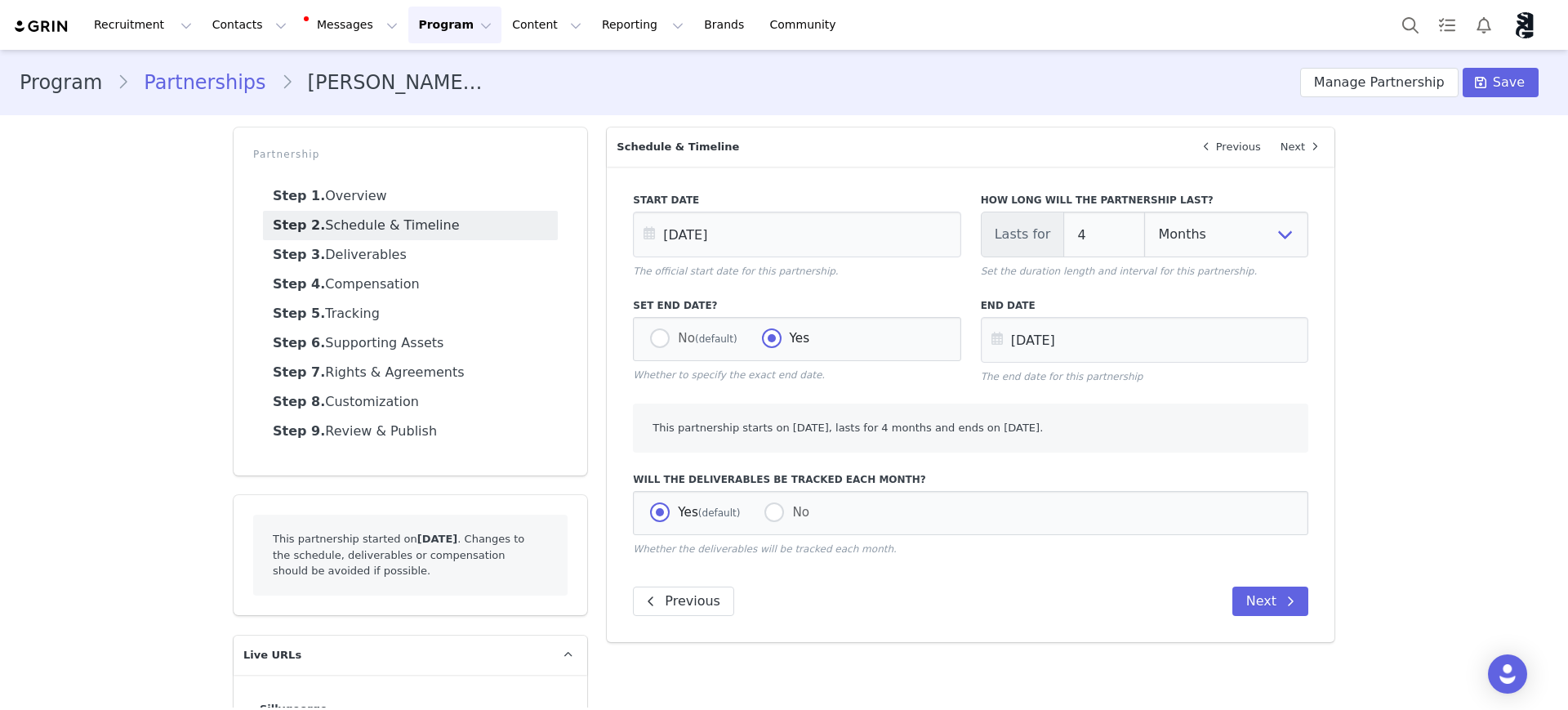
drag, startPoint x: 638, startPoint y: 476, endPoint x: 875, endPoint y: 486, distance: 237.2
click at [875, 486] on div "Will the deliverables be tracked each month? Yes (default) No Whether the deliv…" at bounding box center [970, 514] width 675 height 84
click at [765, 512] on span at bounding box center [775, 512] width 20 height 20
click at [765, 512] on input "No" at bounding box center [775, 513] width 20 height 21
radio input "true"
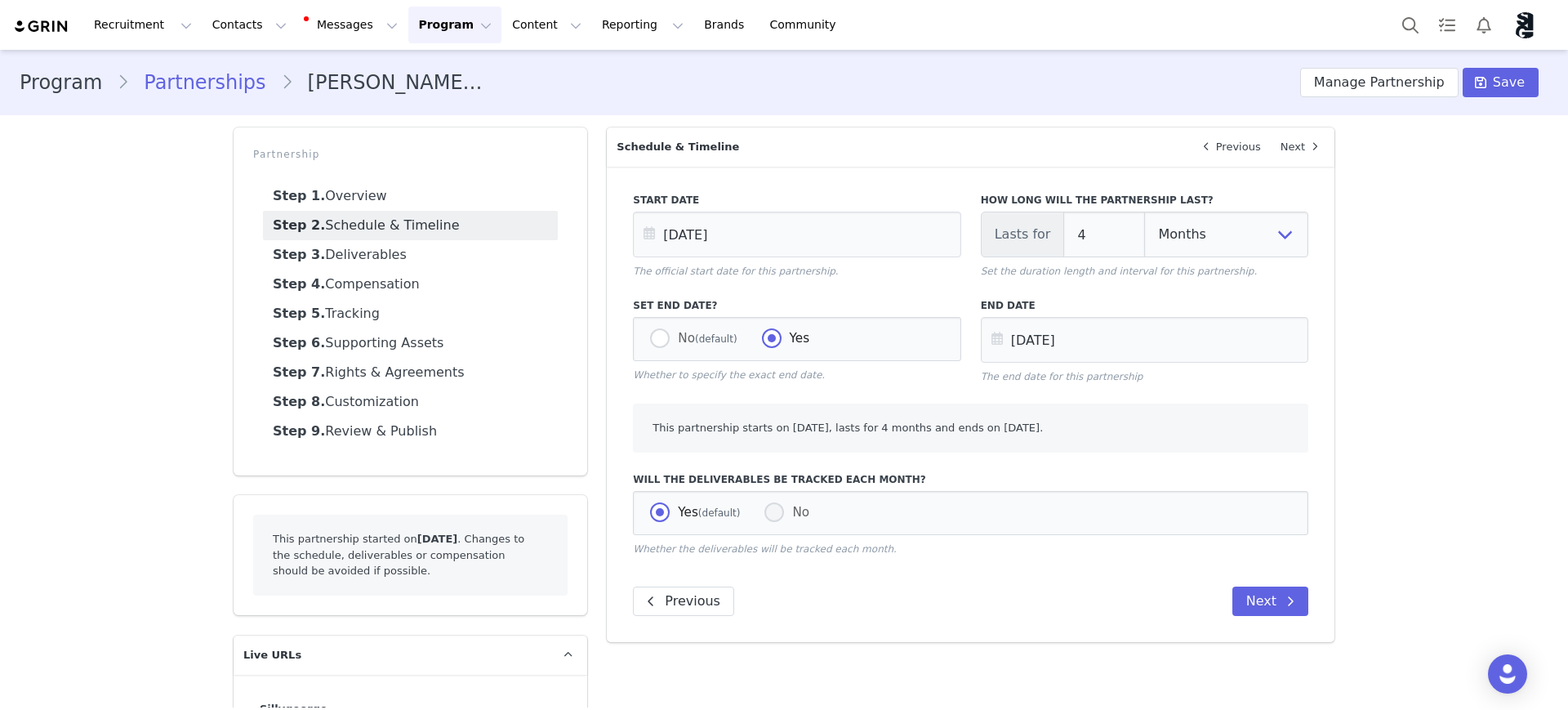
radio input "false"
radio input "true"
select select "month"
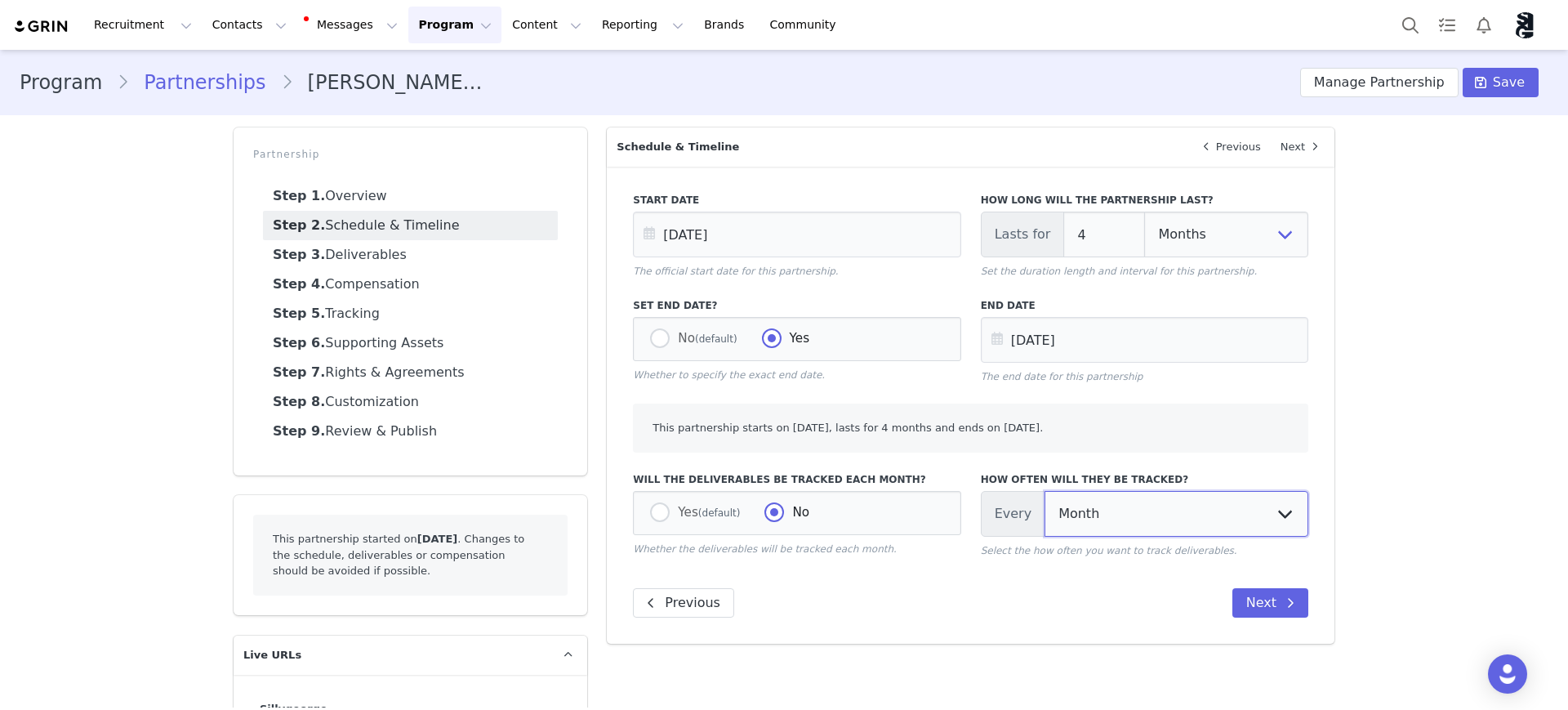
click at [1076, 517] on select "Day Week Month Year" at bounding box center [1176, 514] width 264 height 46
click at [844, 568] on div "Start Date Sep 01 2025 The official start date for this partnership. How long w…" at bounding box center [970, 405] width 728 height 477
click at [652, 513] on span at bounding box center [660, 512] width 20 height 20
click at [652, 513] on input "Yes (default)" at bounding box center [660, 513] width 20 height 21
radio input "true"
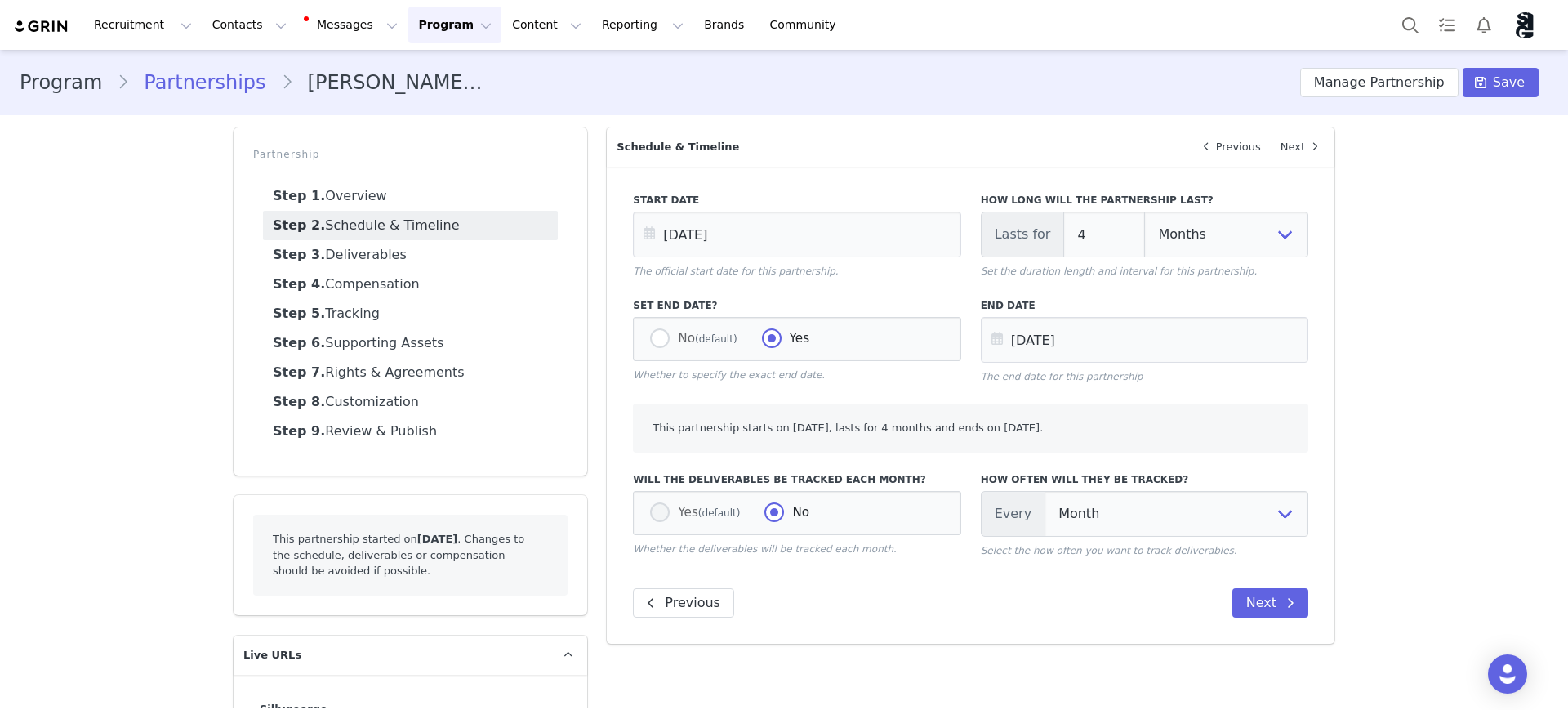
radio input "false"
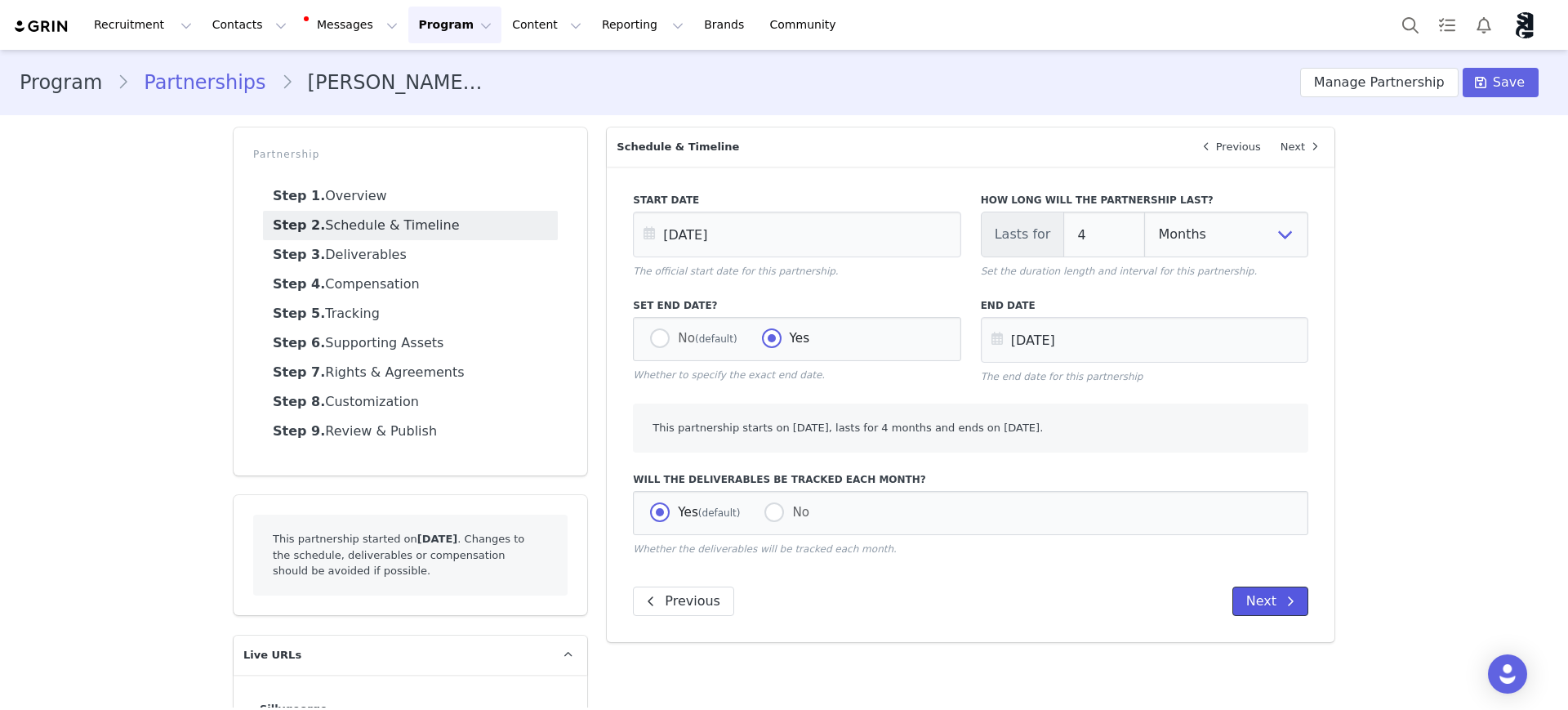
click at [1257, 594] on button "Next" at bounding box center [1270, 601] width 76 height 30
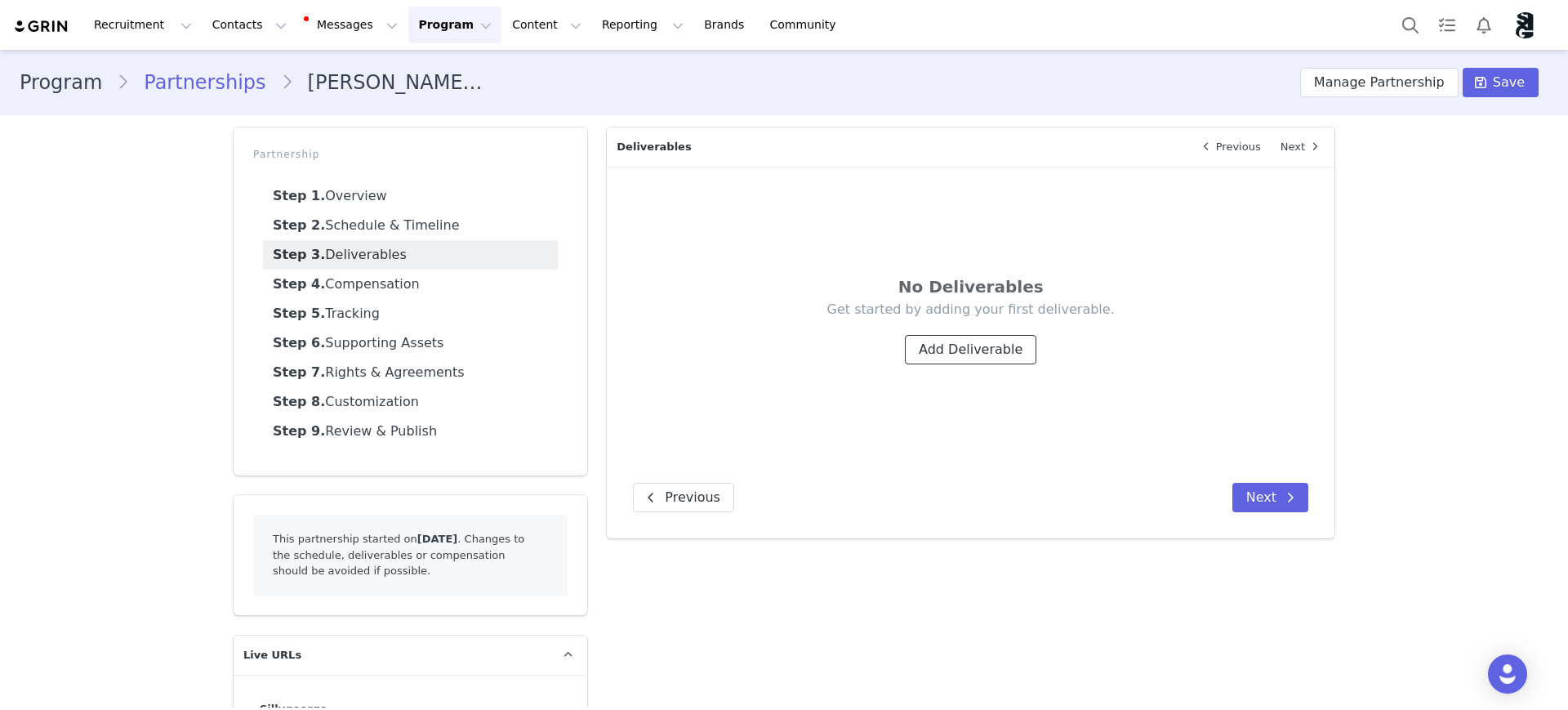
click at [980, 353] on button "Add Deliverable" at bounding box center [970, 350] width 131 height 30
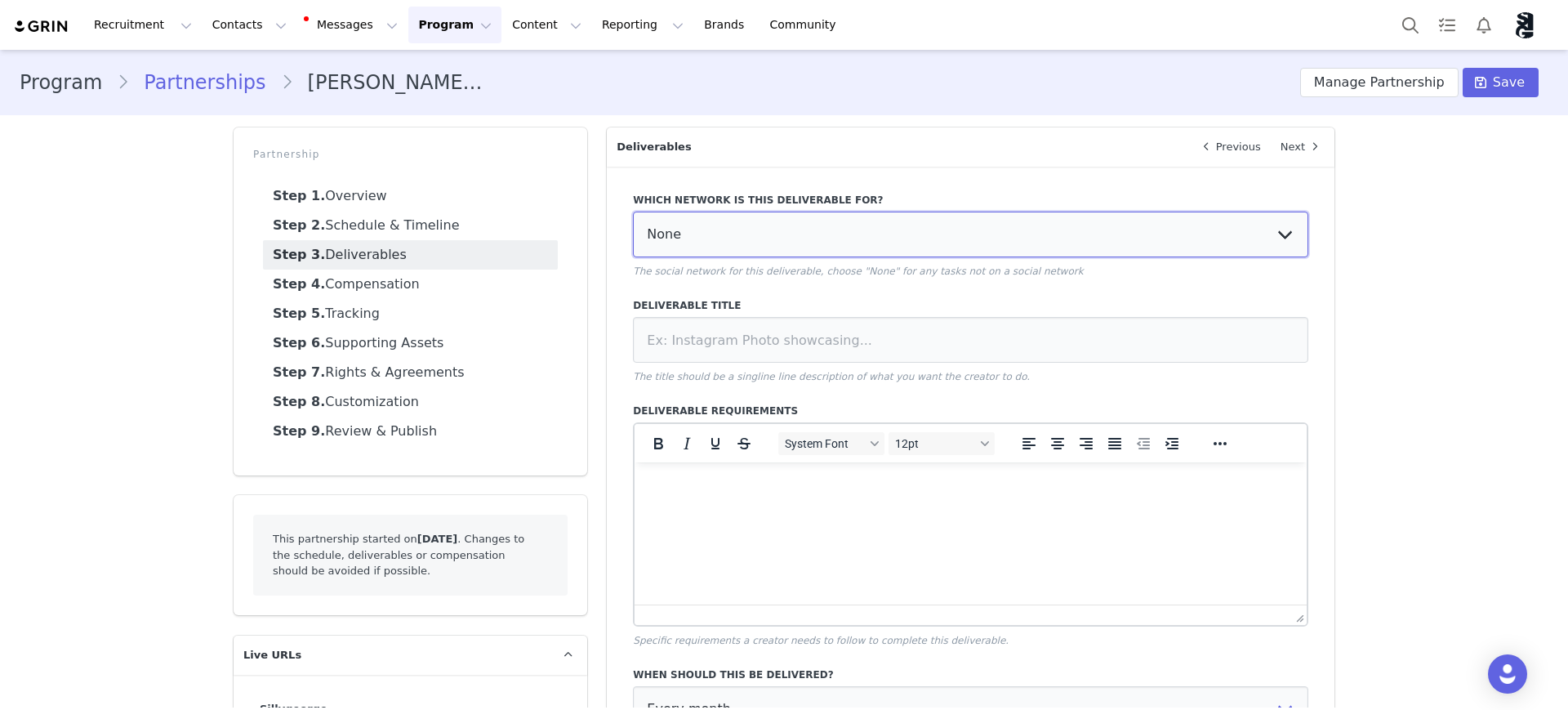
click at [778, 227] on select "None YouTube Twitter Instagram Facebook Twitch TikTok Pinterest" at bounding box center [970, 234] width 675 height 46
click at [633, 212] on select "None YouTube Twitter Instagram Facebook Twitch TikTok Pinterest" at bounding box center [970, 234] width 675 height 46
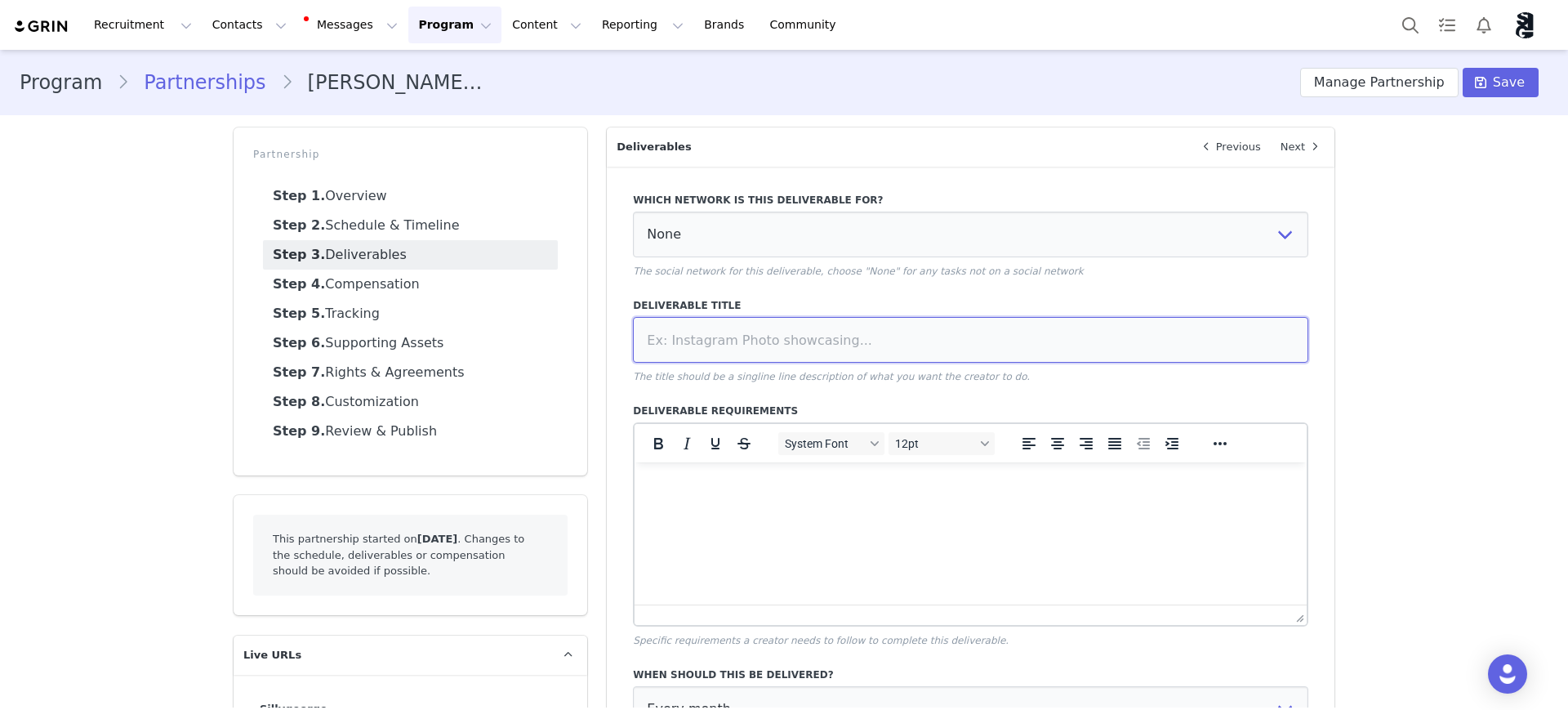
drag, startPoint x: 763, startPoint y: 321, endPoint x: 763, endPoint y: 331, distance: 10.0
click at [763, 326] on input at bounding box center [970, 340] width 675 height 46
type input "Submitted UGC Videos"
click at [893, 507] on html at bounding box center [970, 485] width 672 height 44
drag, startPoint x: 647, startPoint y: 639, endPoint x: 981, endPoint y: 646, distance: 334.1
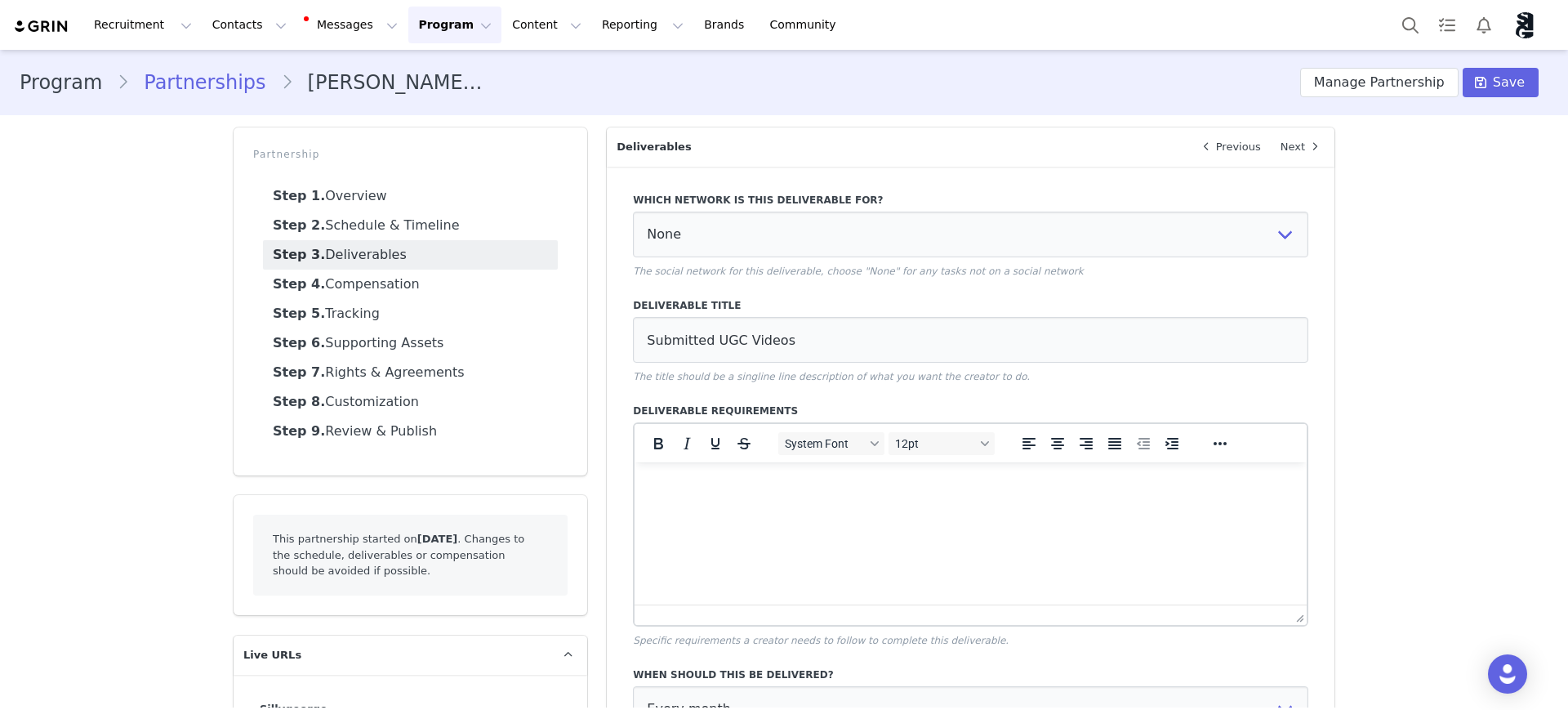
click at [981, 646] on p "Specific requirements a creator needs to follow to complete this deliverable." at bounding box center [970, 640] width 675 height 15
click at [1029, 653] on div "Which network is this deliverable for? None YouTube Twitter Instagram Facebook …" at bounding box center [970, 545] width 675 height 725
click at [833, 493] on p "Rich Text Area. Press ALT-0 for help." at bounding box center [970, 485] width 646 height 18
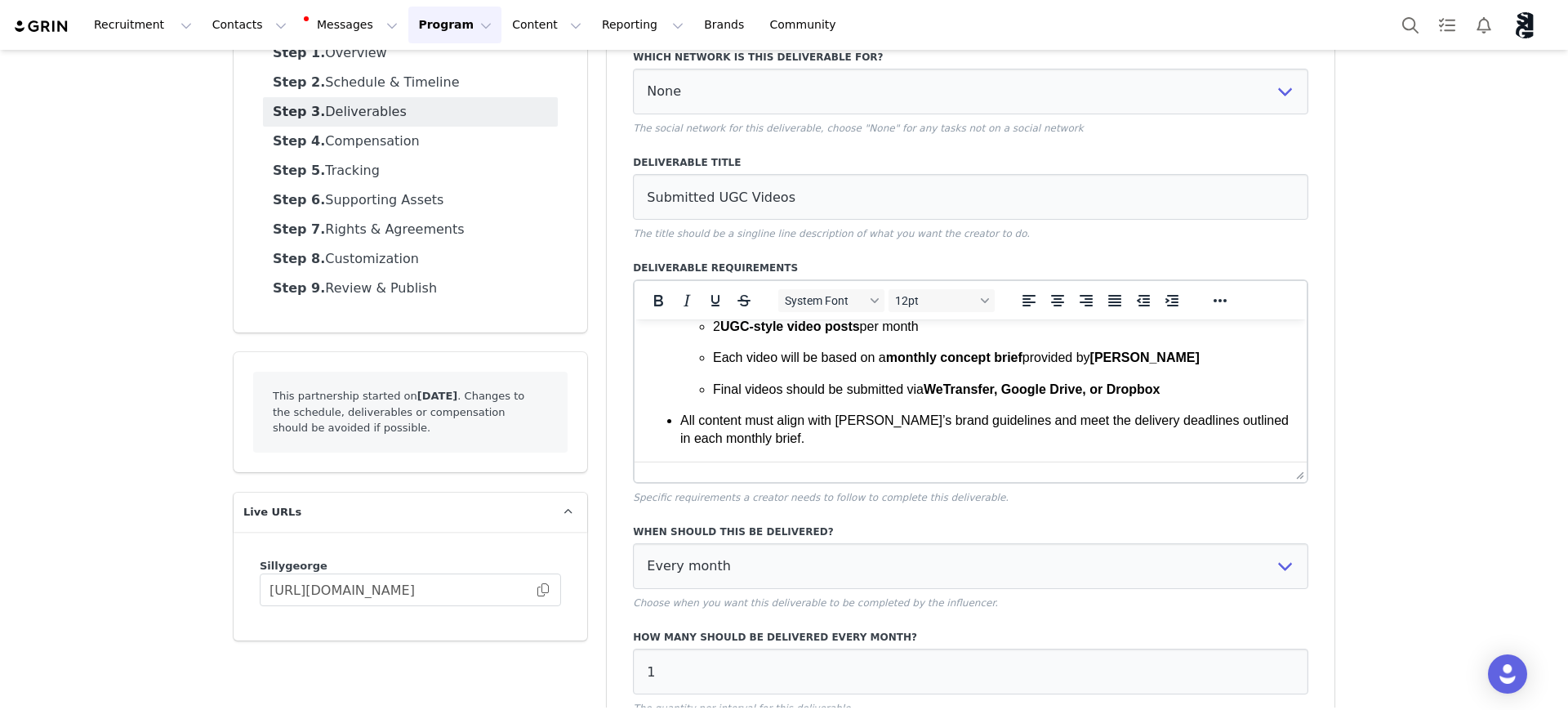
scroll to position [204, 0]
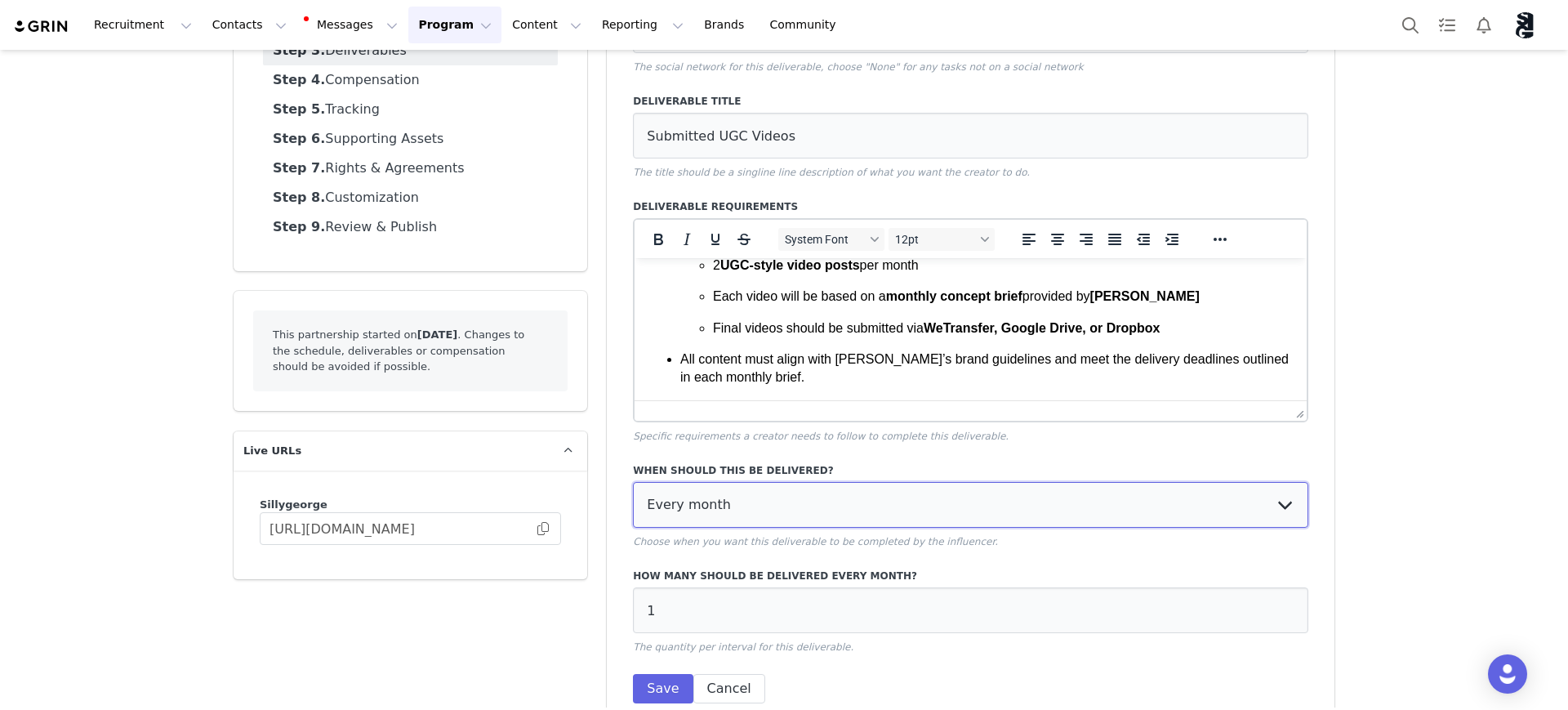
click at [857, 508] on select "Every month Every other month In specific months Throughout partnership" at bounding box center [970, 505] width 675 height 46
click at [633, 482] on select "Every month Every other month In specific months Throughout partnership" at bounding box center [970, 505] width 675 height 46
click at [777, 513] on select "Every month Every other month In specific months Throughout partnership" at bounding box center [970, 505] width 675 height 46
select select "all"
click at [633, 482] on select "Every month Every other month In specific months Throughout partnership" at bounding box center [970, 505] width 675 height 46
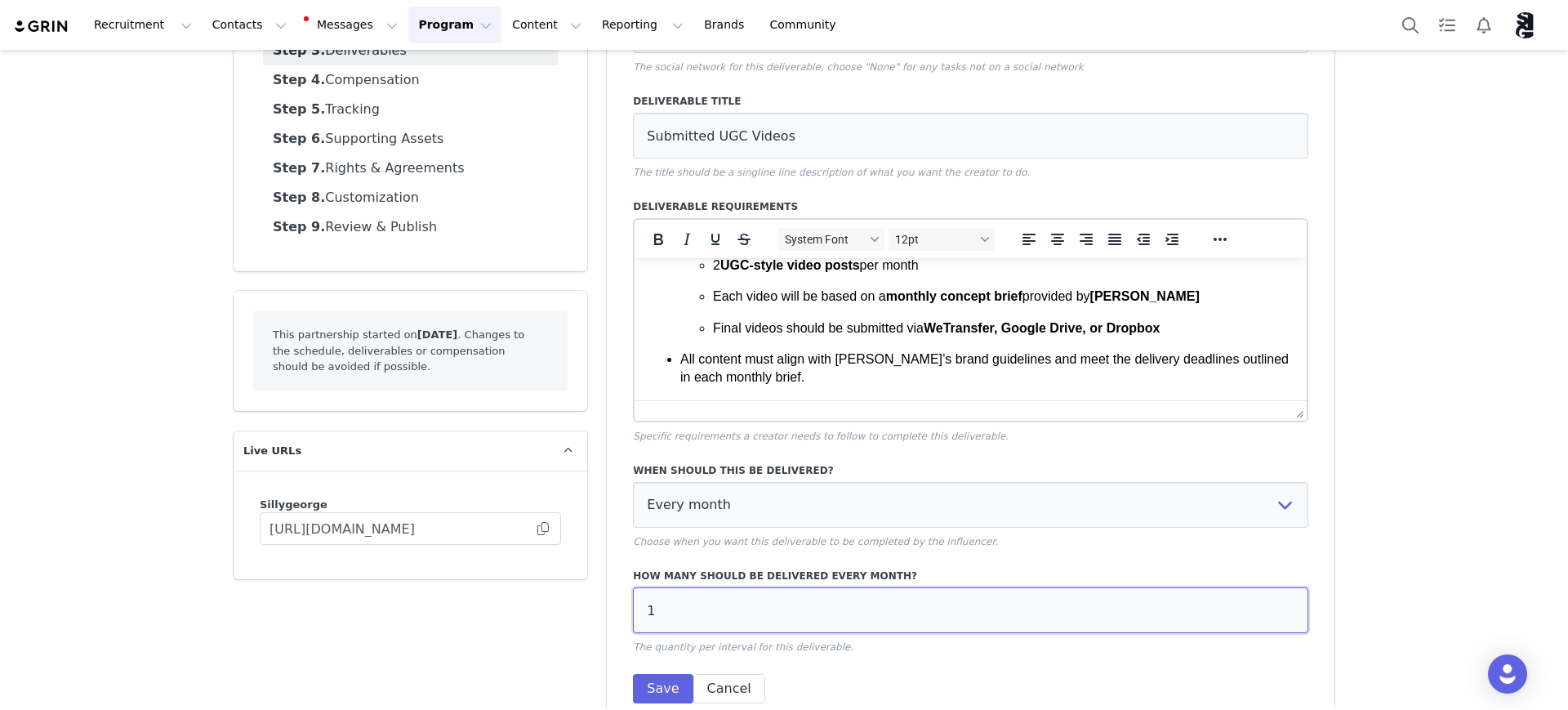
click at [716, 610] on input "1" at bounding box center [970, 610] width 675 height 46
type input "2"
click at [655, 685] on button "Save" at bounding box center [662, 689] width 60 height 30
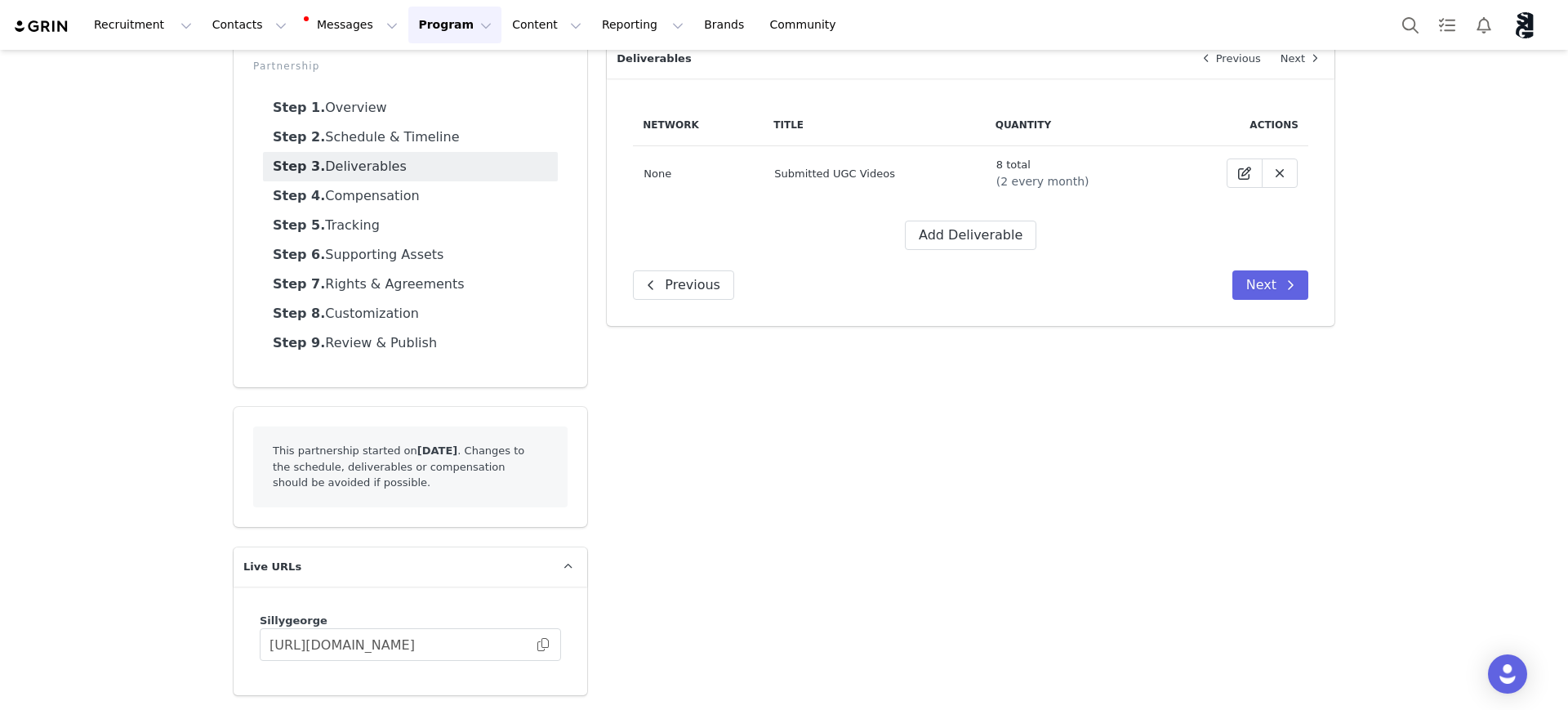
scroll to position [89, 0]
click at [1270, 293] on button "Next" at bounding box center [1270, 285] width 76 height 30
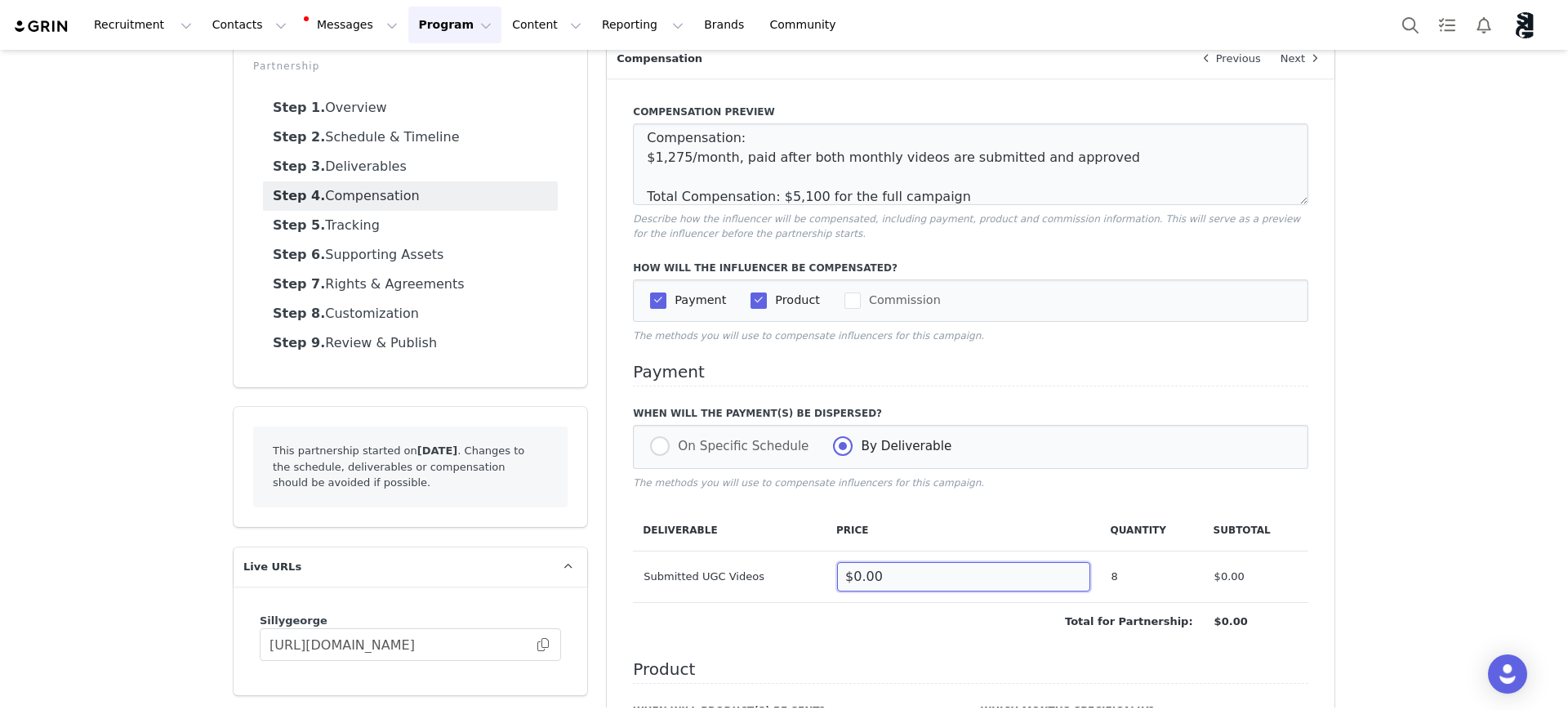
click at [859, 576] on input "$0.00" at bounding box center [963, 577] width 252 height 30
click at [381, 166] on link "Step 3. Deliverables" at bounding box center [411, 166] width 295 height 30
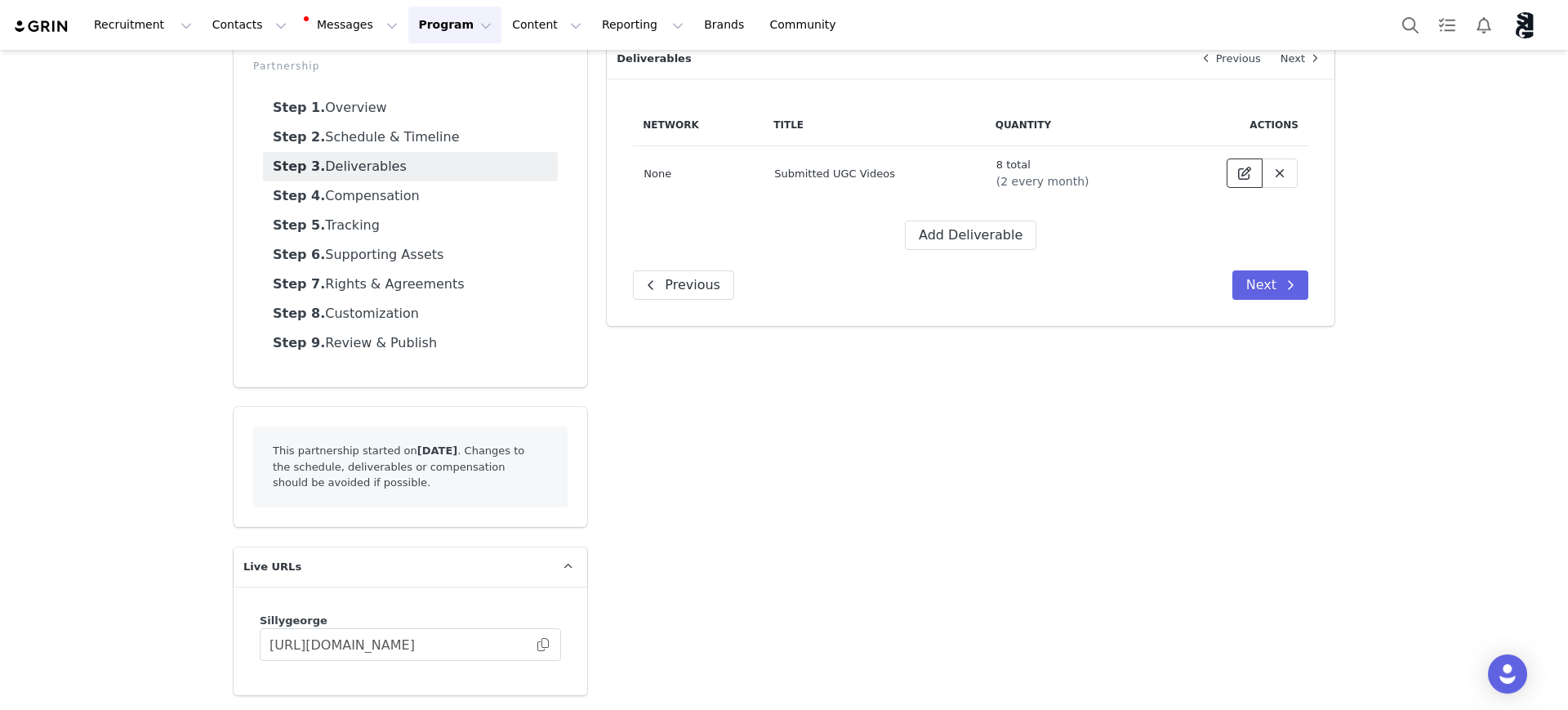
click at [1238, 168] on icon at bounding box center [1245, 173] width 13 height 13
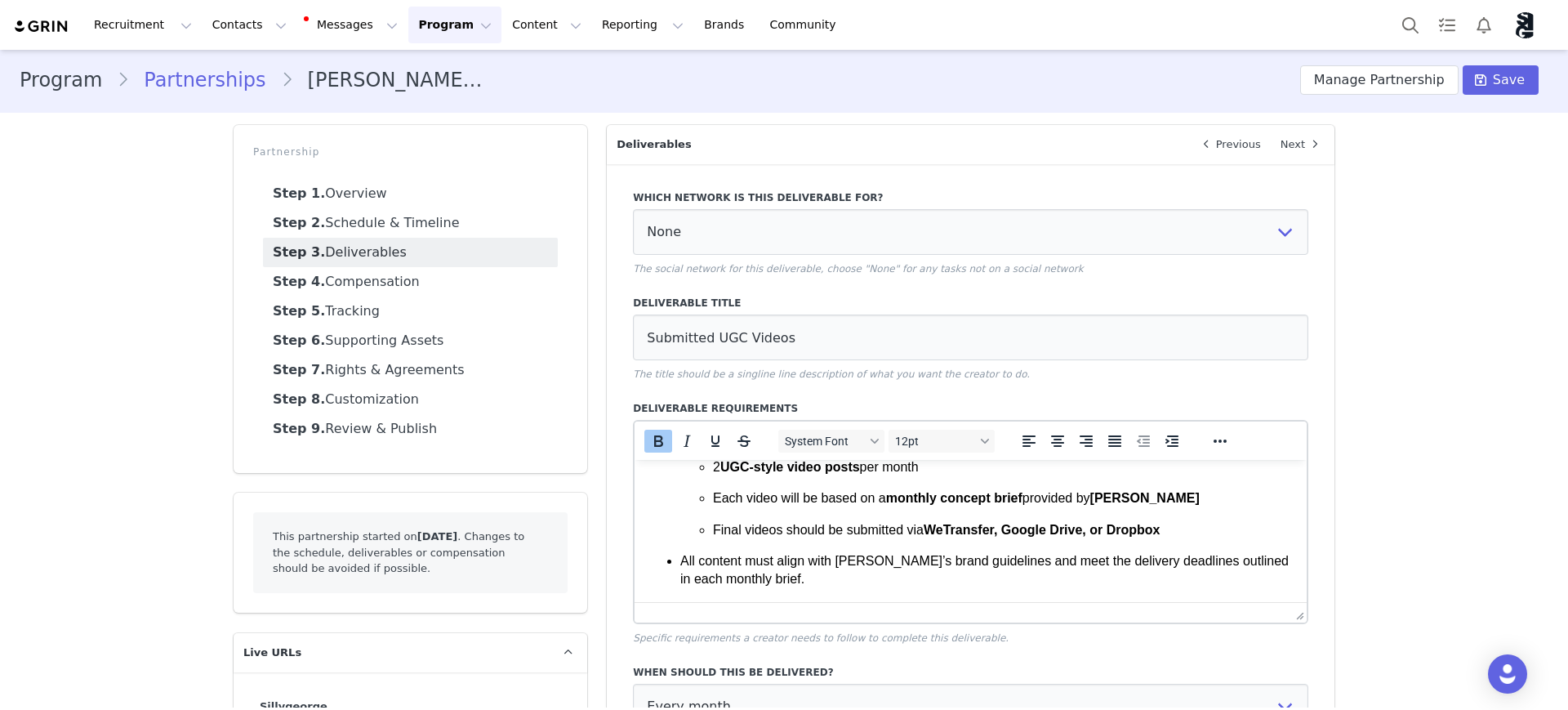
scroll to position [0, 0]
click at [360, 224] on link "Step 2. Schedule & Timeline" at bounding box center [411, 225] width 295 height 30
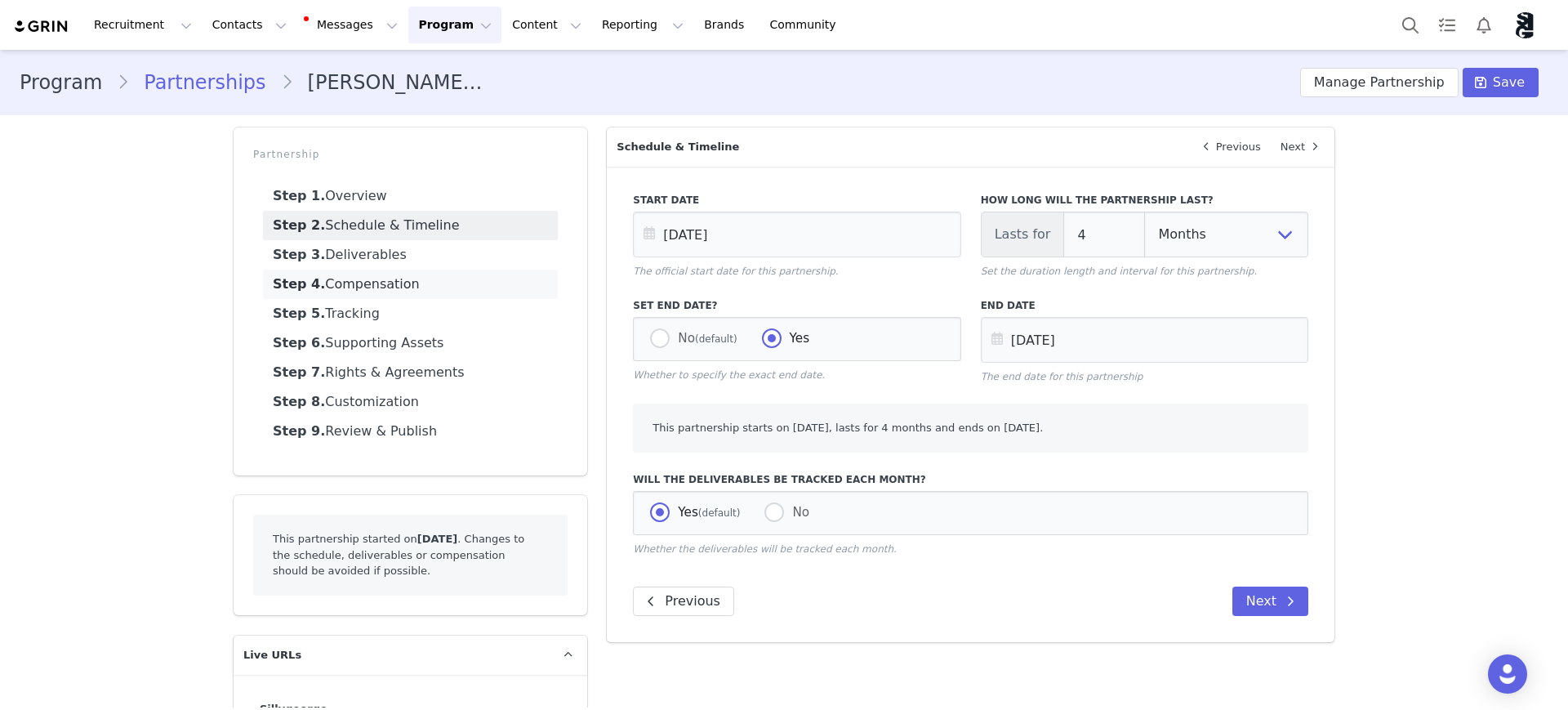
click at [353, 284] on link "Step 4. Compensation" at bounding box center [411, 284] width 295 height 30
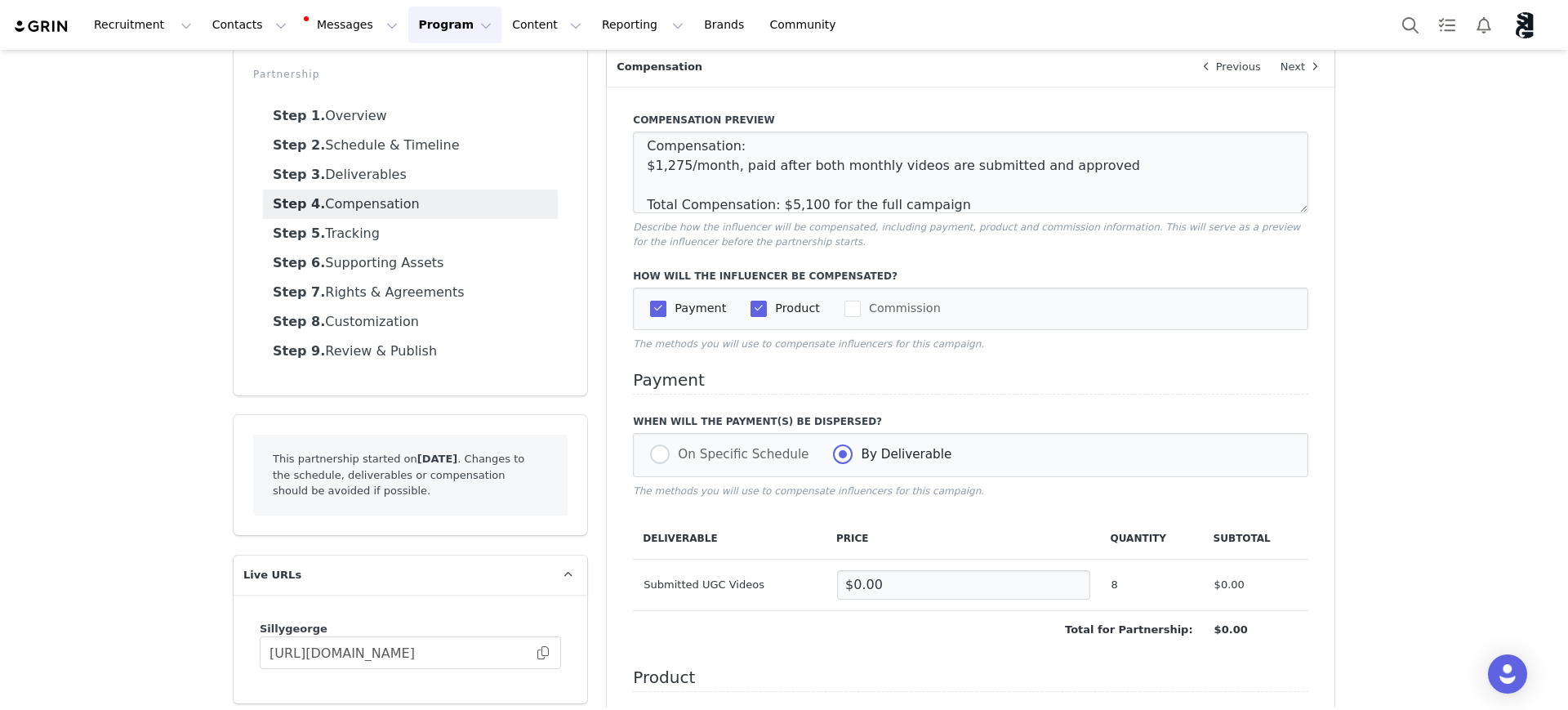
scroll to position [102, 0]
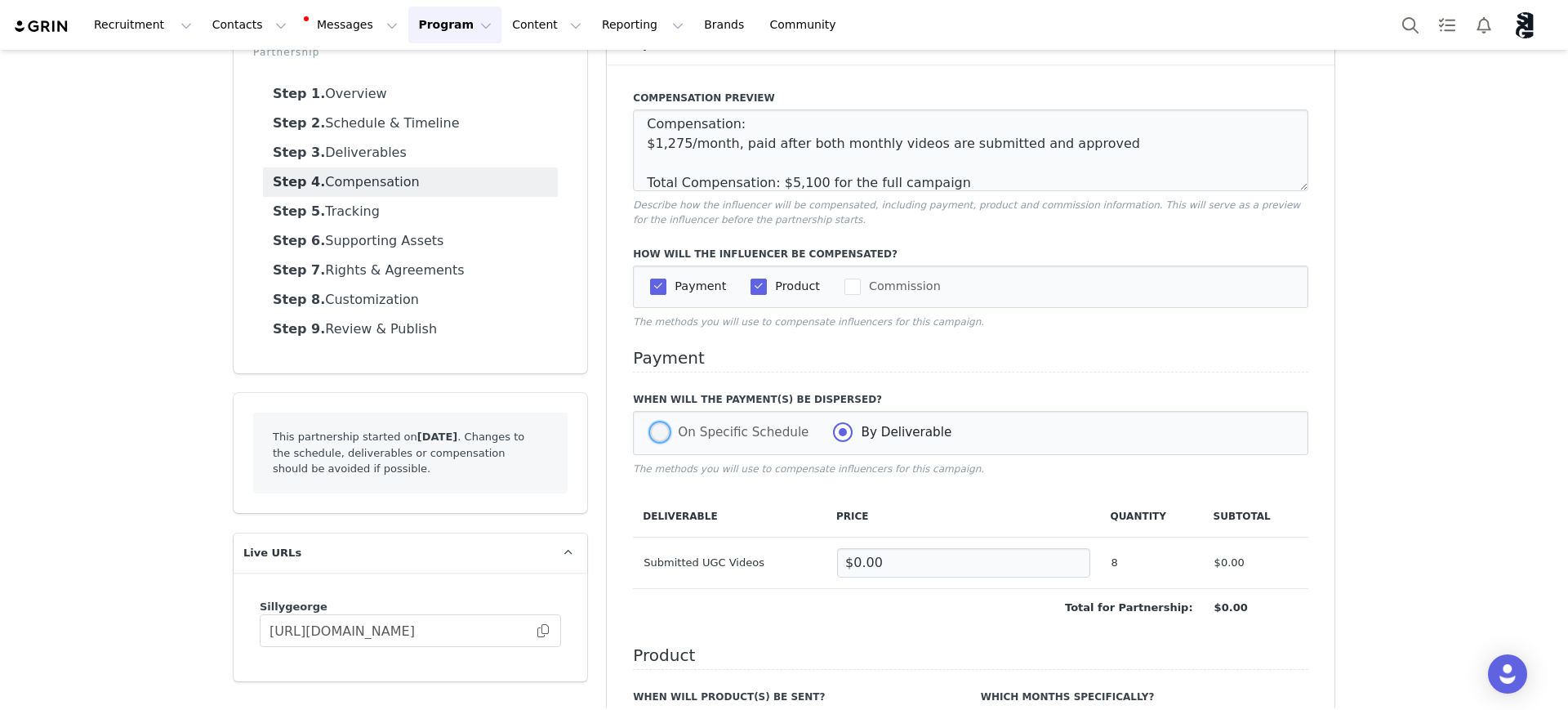
click at [650, 432] on span at bounding box center [660, 432] width 20 height 20
click at [650, 432] on input "On Specific Schedule" at bounding box center [660, 433] width 20 height 21
radio input "true"
radio input "false"
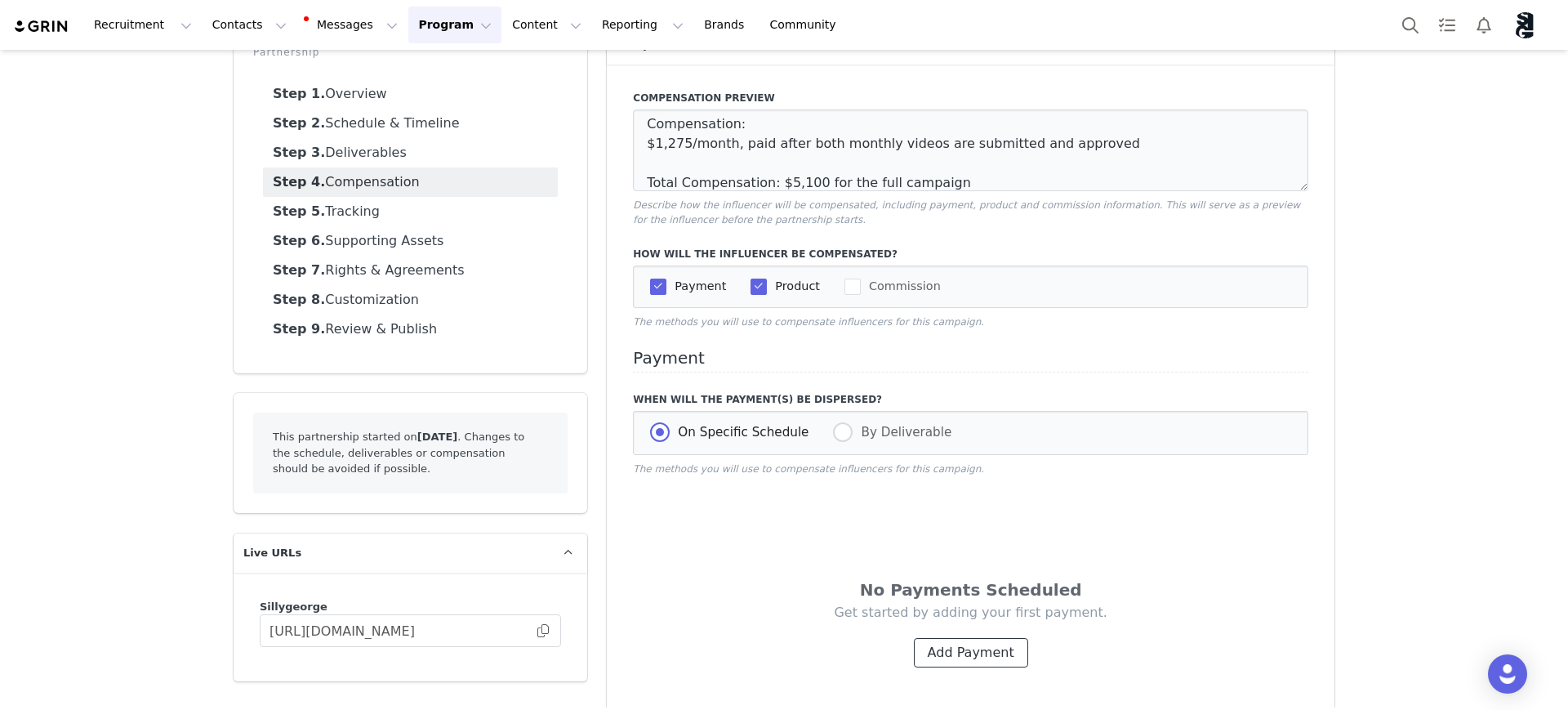
click at [995, 640] on button "Add Payment" at bounding box center [970, 653] width 114 height 30
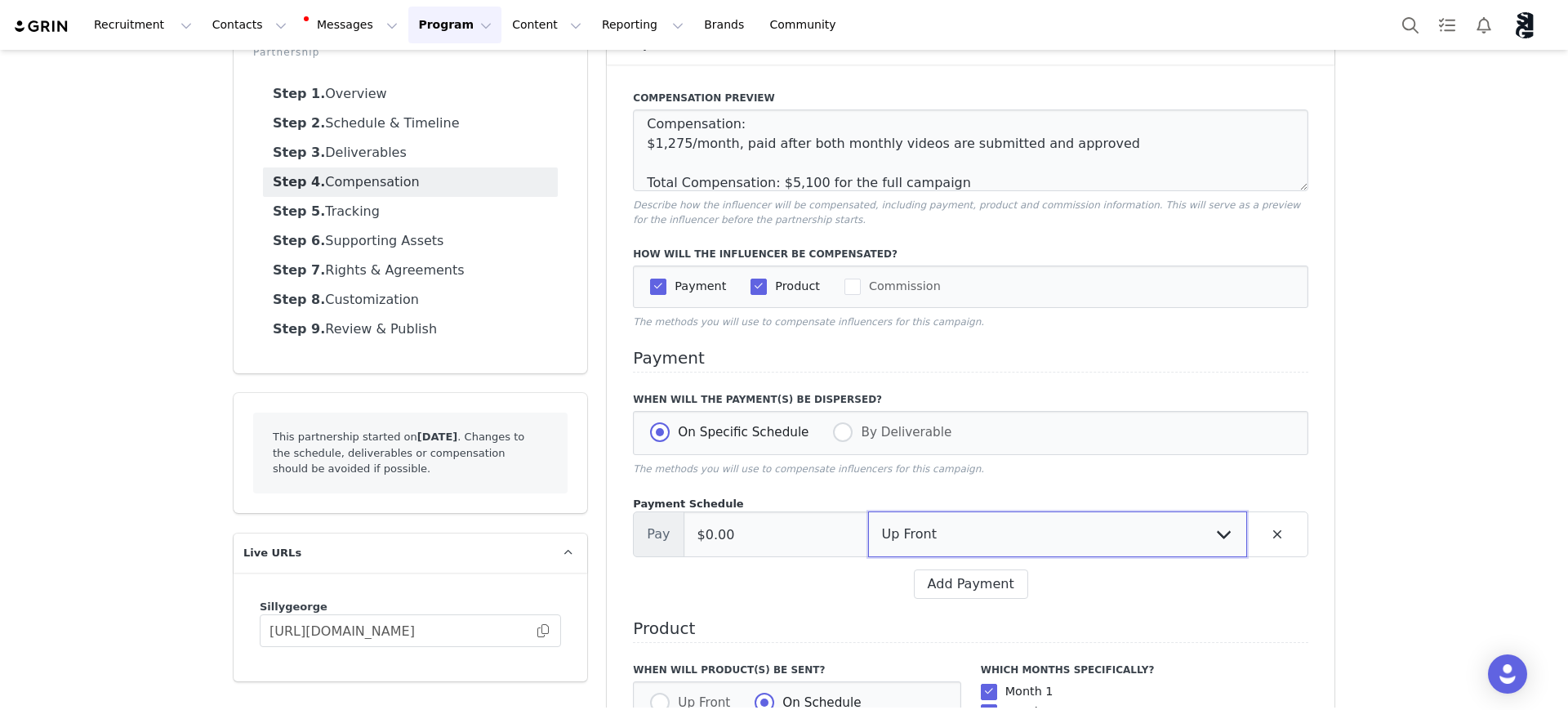
click at [1062, 542] on select "Up Front Month 1 Month 2 Month 3 Month 4 Upon Completion" at bounding box center [1057, 535] width 379 height 46
select select "1"
click at [868, 513] on select "Up Front Month 1 Month 2 Month 3 Month 4 Upon Completion" at bounding box center [1057, 535] width 379 height 46
click at [1102, 529] on select "Up Front Upon Completion" at bounding box center [1152, 535] width 190 height 46
select select "upon_completion"
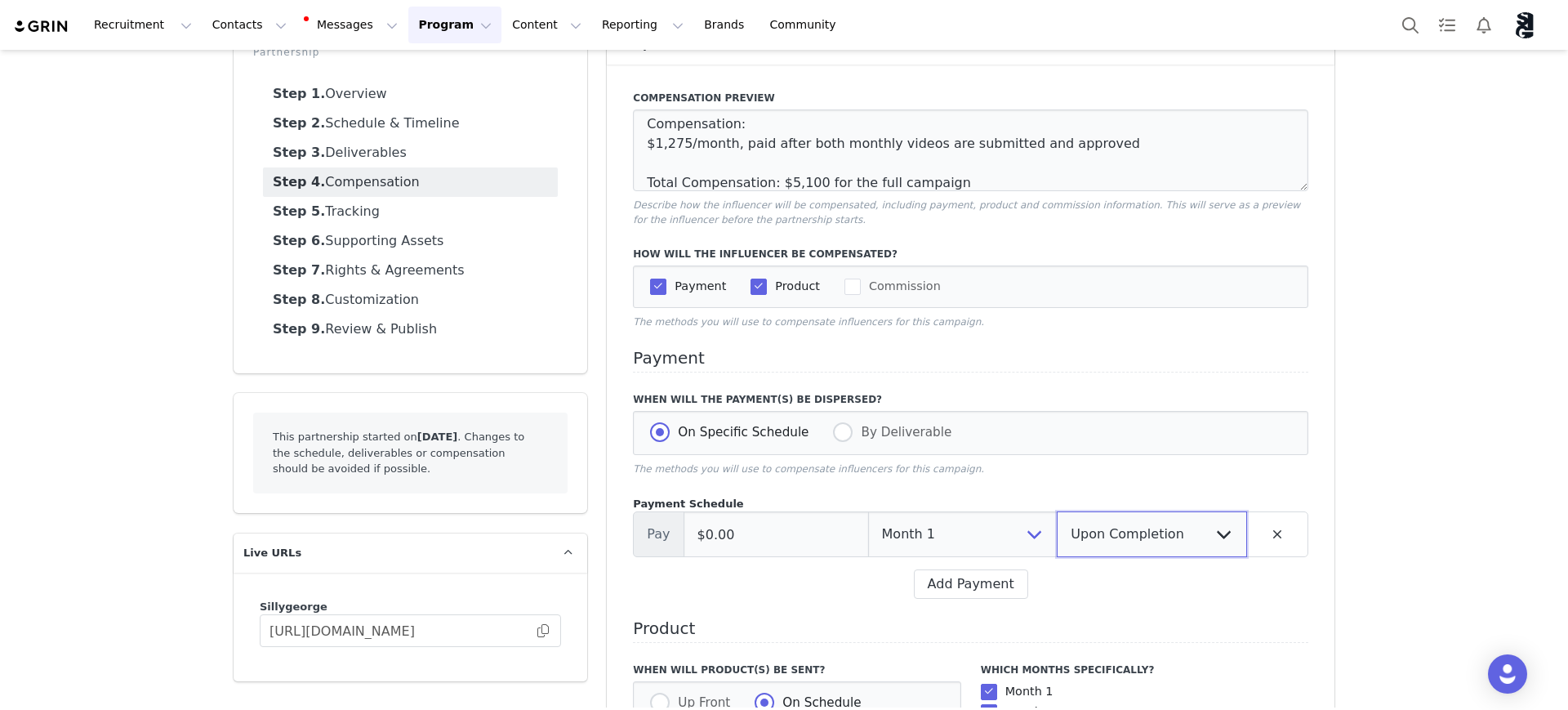
click at [1057, 513] on select "Up Front Upon Completion" at bounding box center [1152, 535] width 190 height 46
click at [984, 589] on button "Add Payment" at bounding box center [970, 584] width 114 height 30
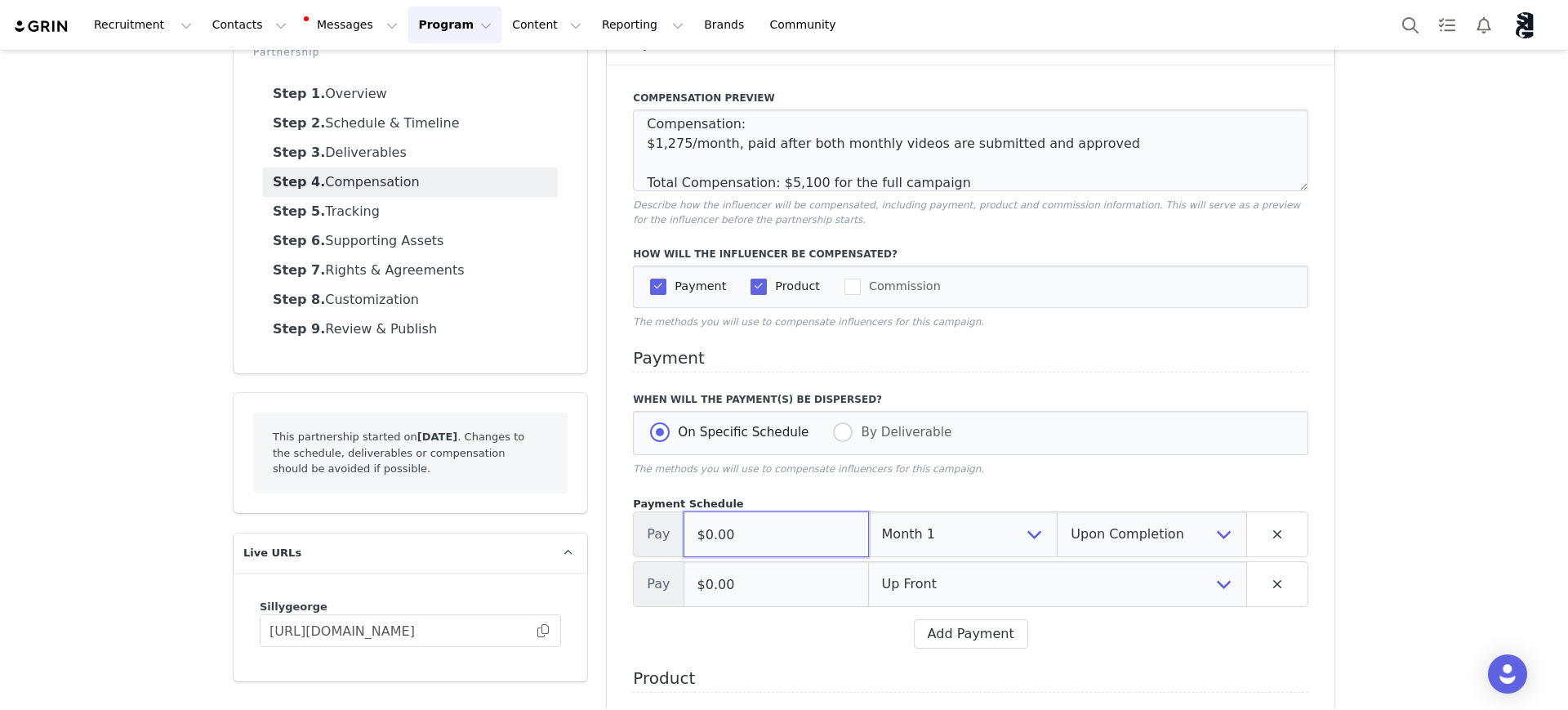
click at [749, 526] on input "$0.00" at bounding box center [776, 535] width 185 height 46
type input "$1,275.00"
click at [733, 585] on input "$0.00" at bounding box center [776, 585] width 185 height 46
type input "$1,275.00"
click at [894, 592] on select "Up Front Month 1 Month 2 Month 3 Month 4 Upon Completion" at bounding box center [1057, 585] width 379 height 46
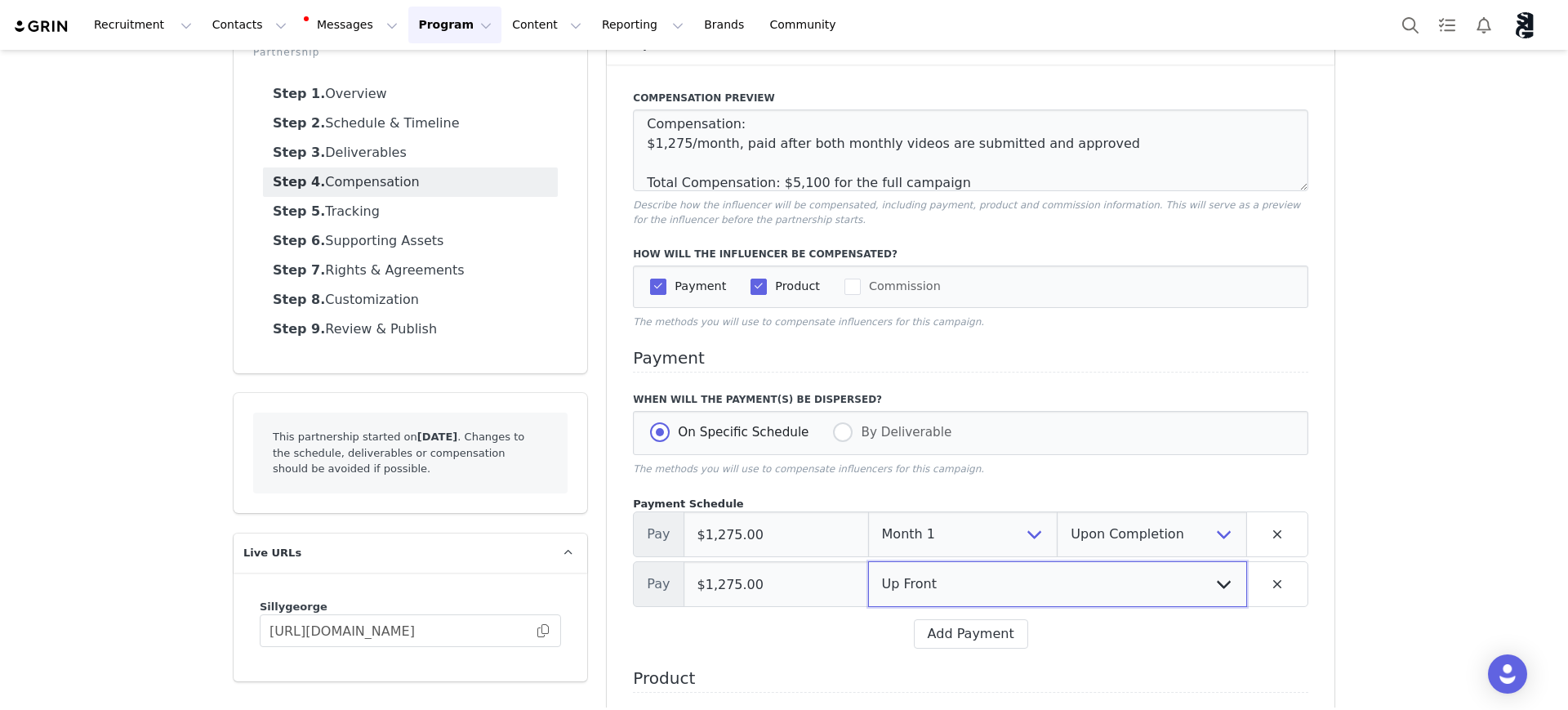
select select "2"
click at [868, 563] on select "Up Front Month 1 Month 2 Month 3 Month 4 Upon Completion" at bounding box center [1057, 585] width 379 height 46
click at [1152, 583] on select "Up Front Upon Completion" at bounding box center [1152, 585] width 190 height 46
select select "upon_completion"
click at [1057, 563] on select "Up Front Upon Completion" at bounding box center [1152, 585] width 190 height 46
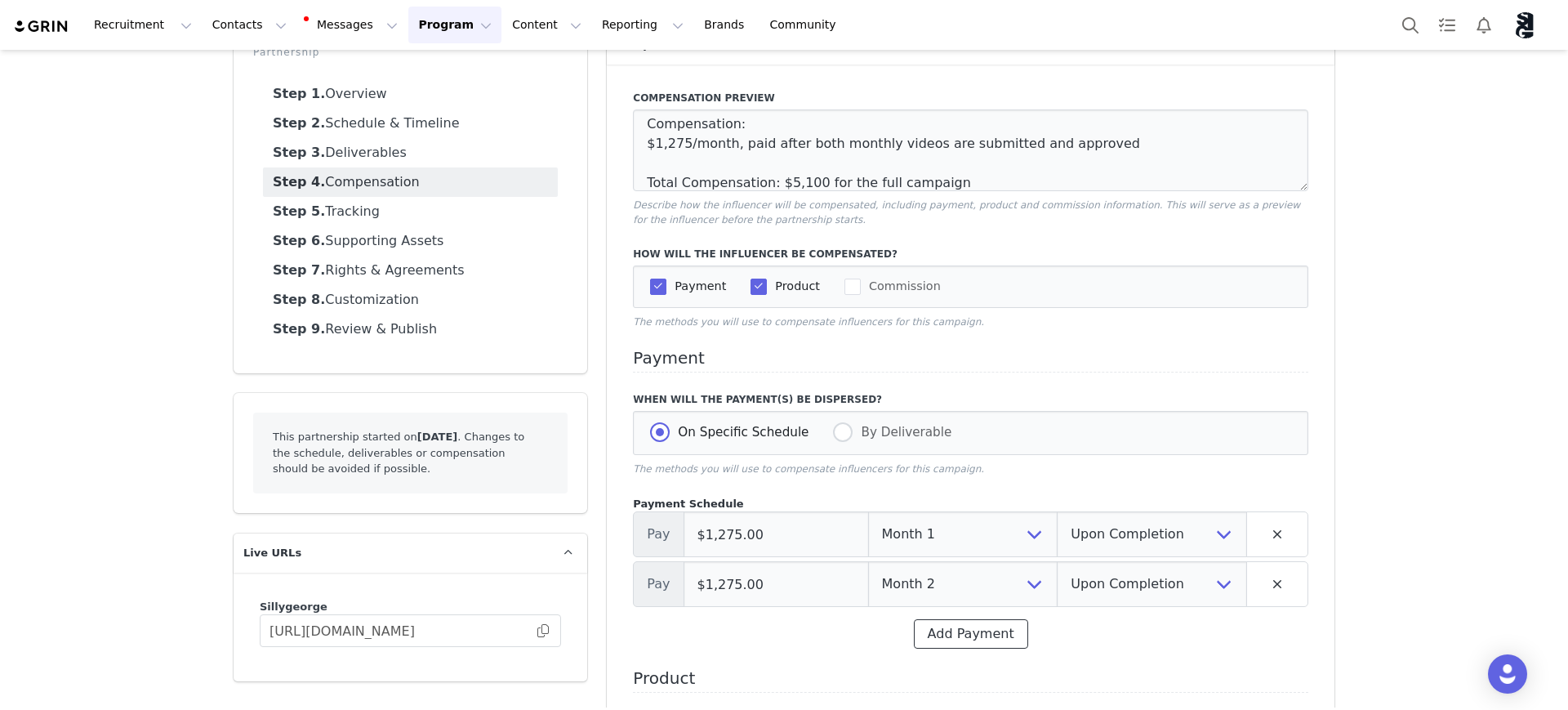
click at [975, 634] on button "Add Payment" at bounding box center [970, 634] width 114 height 30
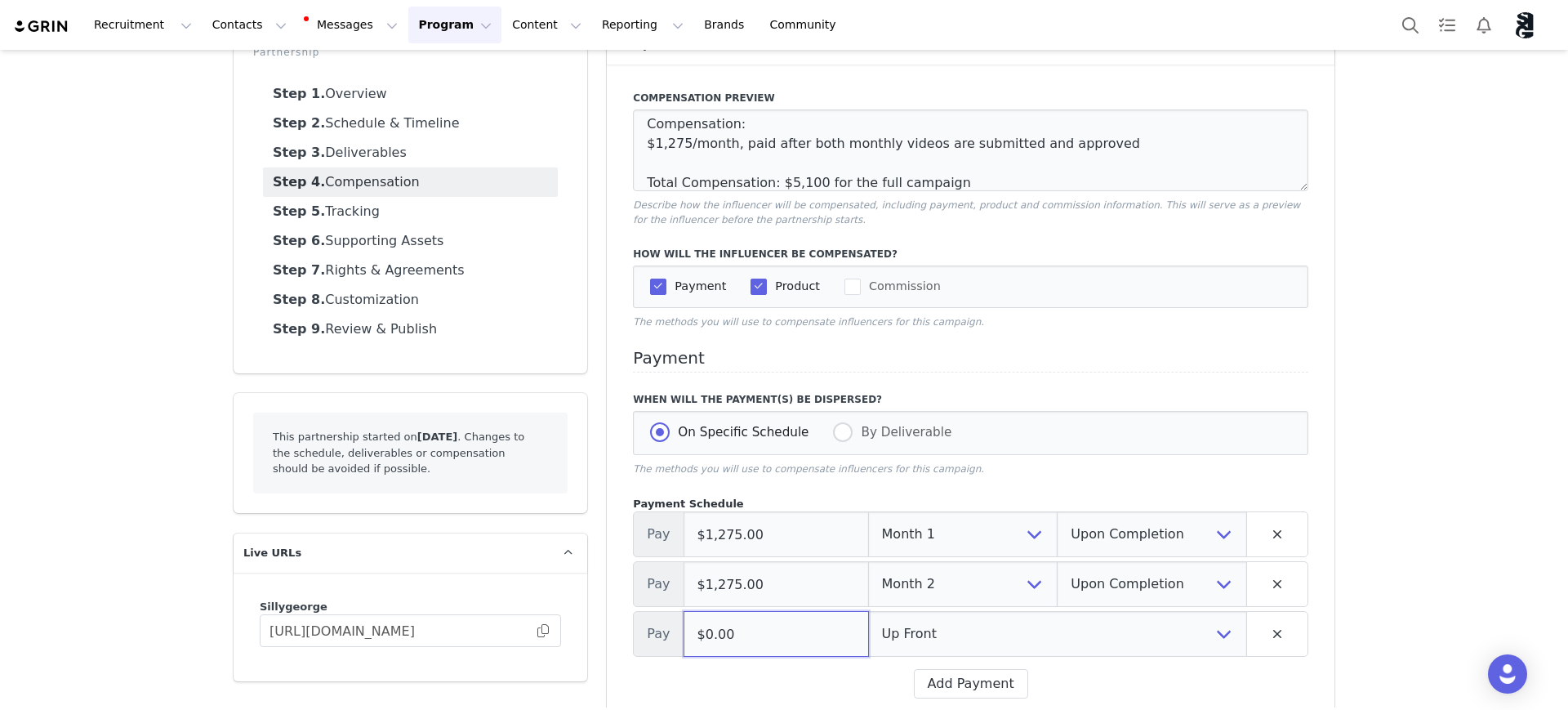
click at [740, 642] on input "$0.00" at bounding box center [776, 634] width 185 height 46
type input "$1,275.00"
click at [996, 635] on select "Up Front Month 1 Month 2 Month 3 Month 4 Upon Completion" at bounding box center [1057, 634] width 379 height 46
select select "3"
click at [868, 612] on select "Up Front Month 1 Month 2 Month 3 Month 4 Upon Completion" at bounding box center [1057, 634] width 379 height 46
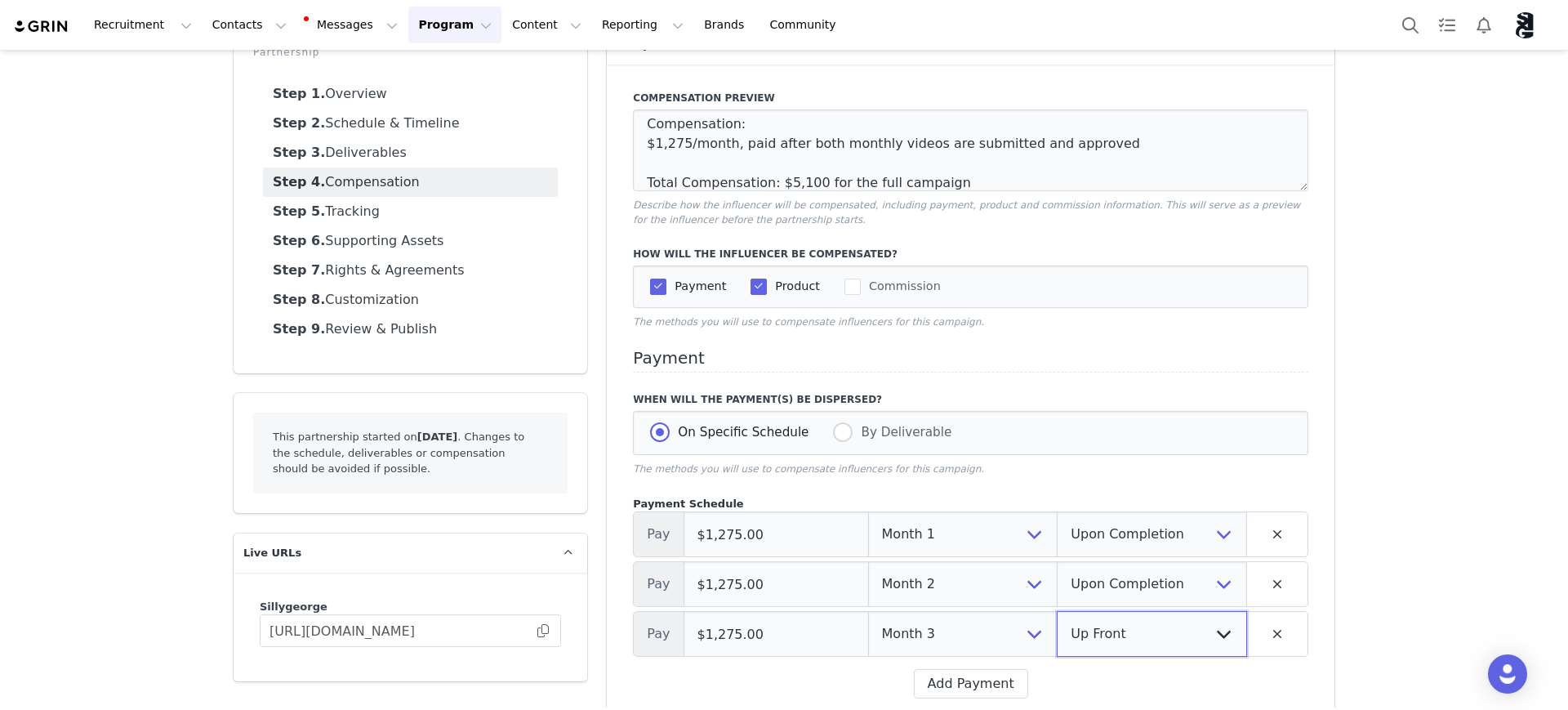
click at [1157, 624] on select "Up Front Upon Completion" at bounding box center [1152, 634] width 190 height 46
select select "upon_completion"
click at [1057, 612] on select "Up Front Upon Completion" at bounding box center [1152, 634] width 190 height 46
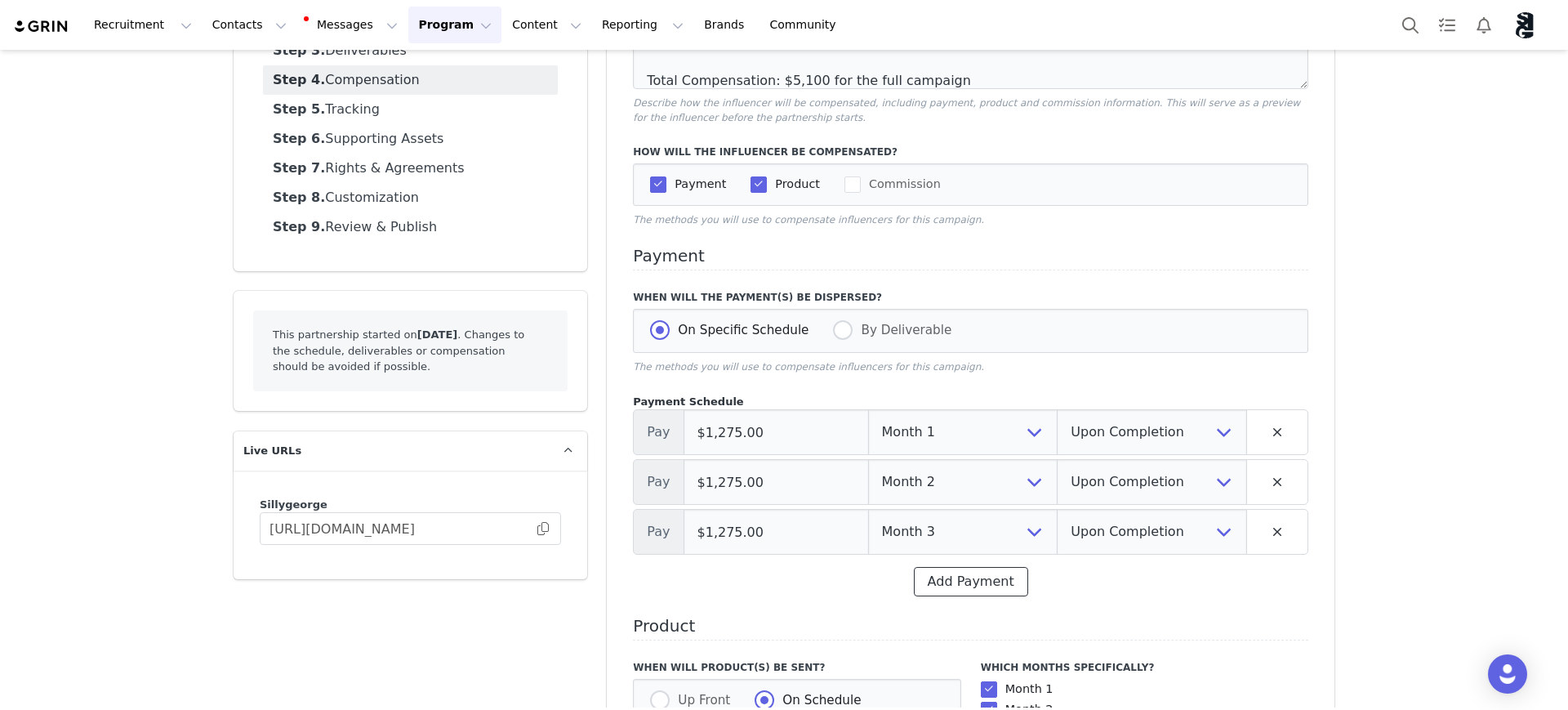
click at [961, 586] on button "Add Payment" at bounding box center [970, 582] width 114 height 30
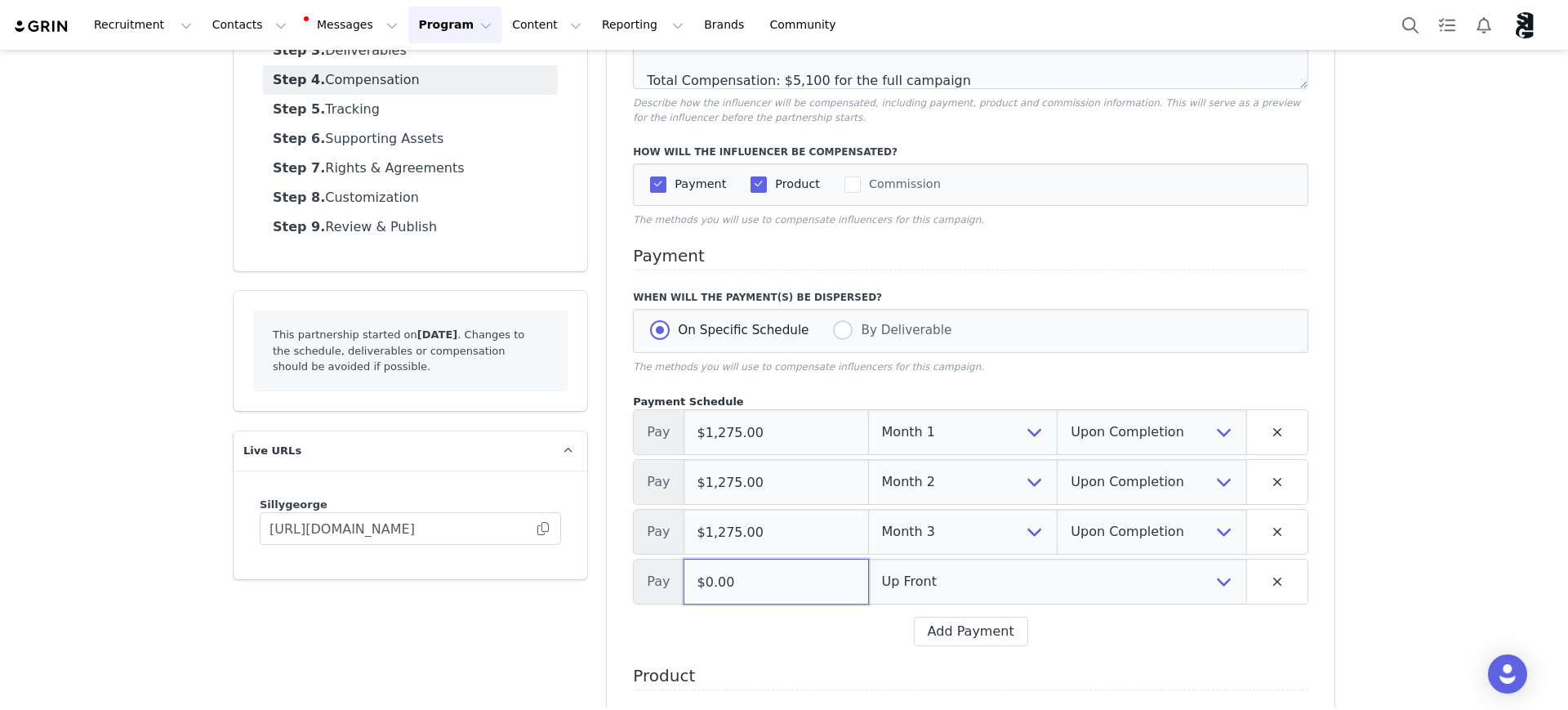
click at [731, 583] on input "$0.00" at bounding box center [776, 582] width 185 height 46
type input "$1,275.00"
click at [920, 583] on select "Up Front Month 1 Month 2 Month 3 Month 4 Upon Completion" at bounding box center [1057, 582] width 379 height 46
select select "4"
click at [868, 561] on select "Up Front Month 1 Month 2 Month 3 Month 4 Upon Completion" at bounding box center [1057, 582] width 379 height 46
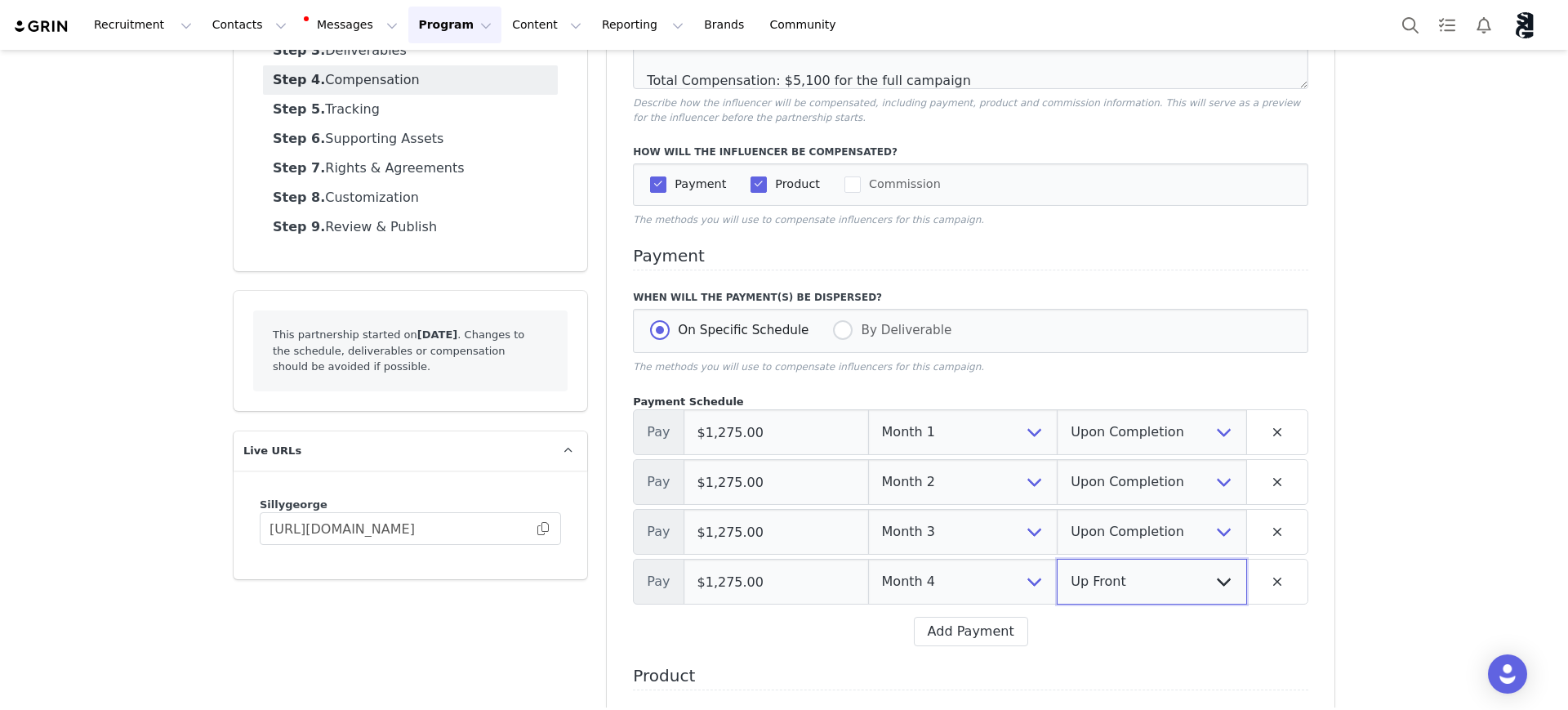
drag, startPoint x: 1092, startPoint y: 584, endPoint x: 1088, endPoint y: 562, distance: 22.4
click at [1092, 584] on select "Up Front Upon Completion" at bounding box center [1152, 582] width 190 height 46
select select "upon_completion"
click at [1057, 561] on select "Up Front Upon Completion" at bounding box center [1152, 582] width 190 height 46
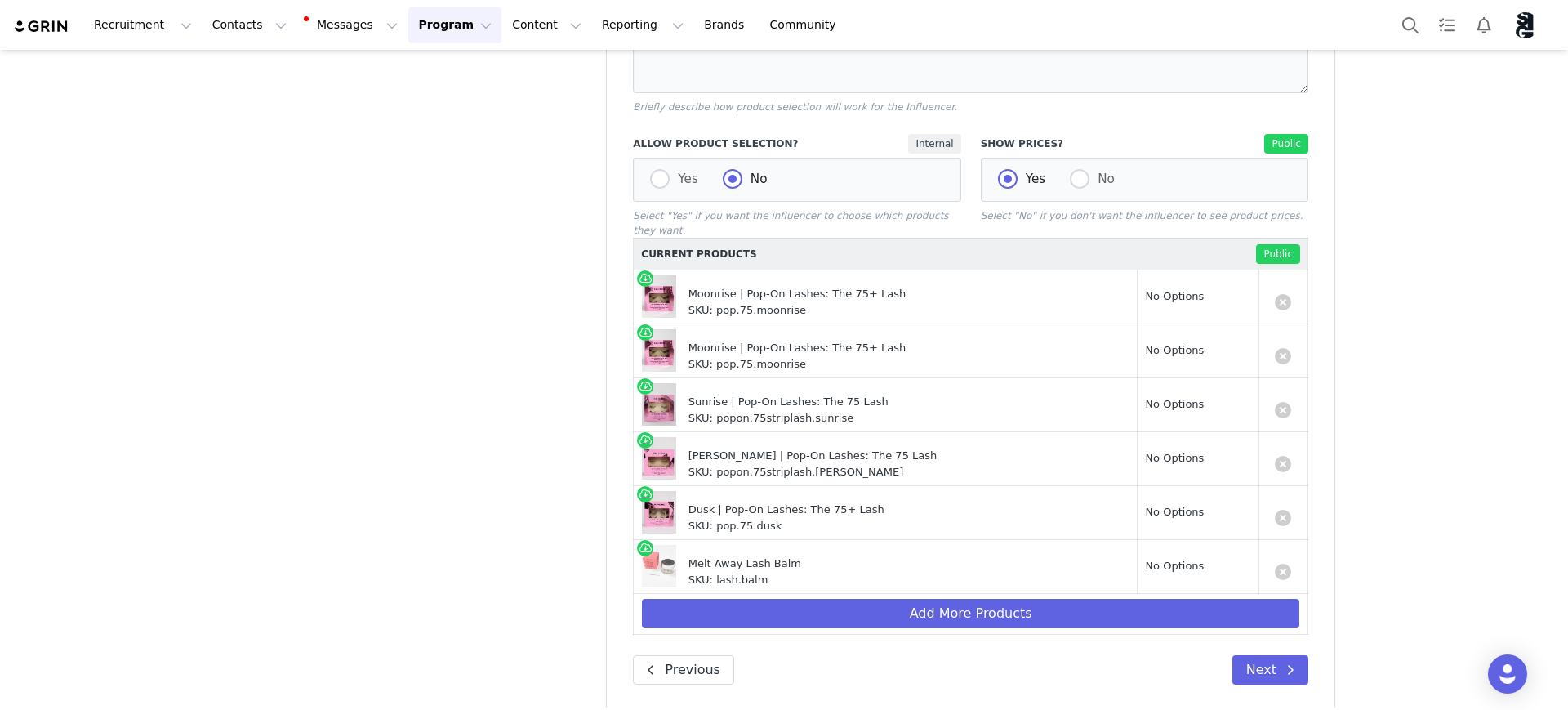
scroll to position [1165, 0]
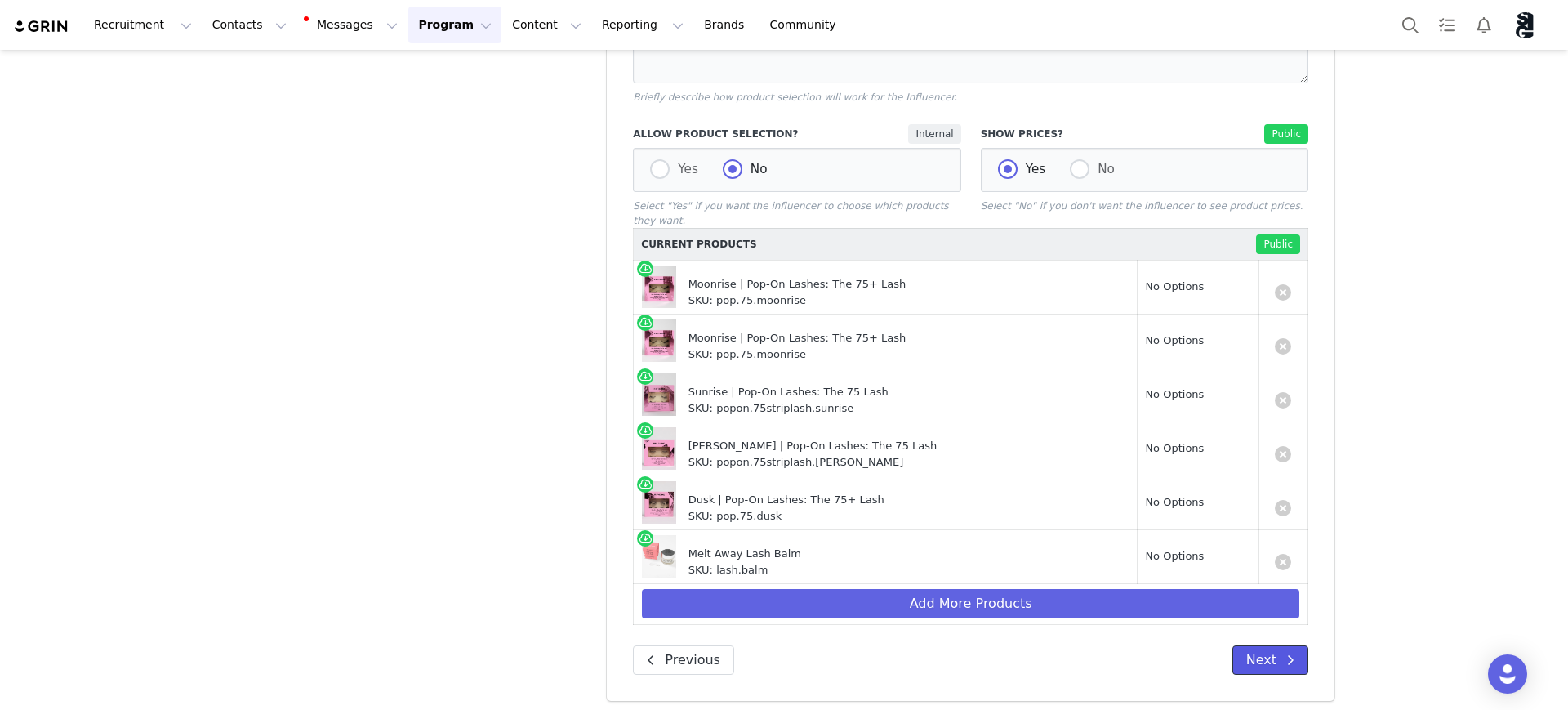
click at [1255, 653] on button "Next" at bounding box center [1270, 660] width 76 height 30
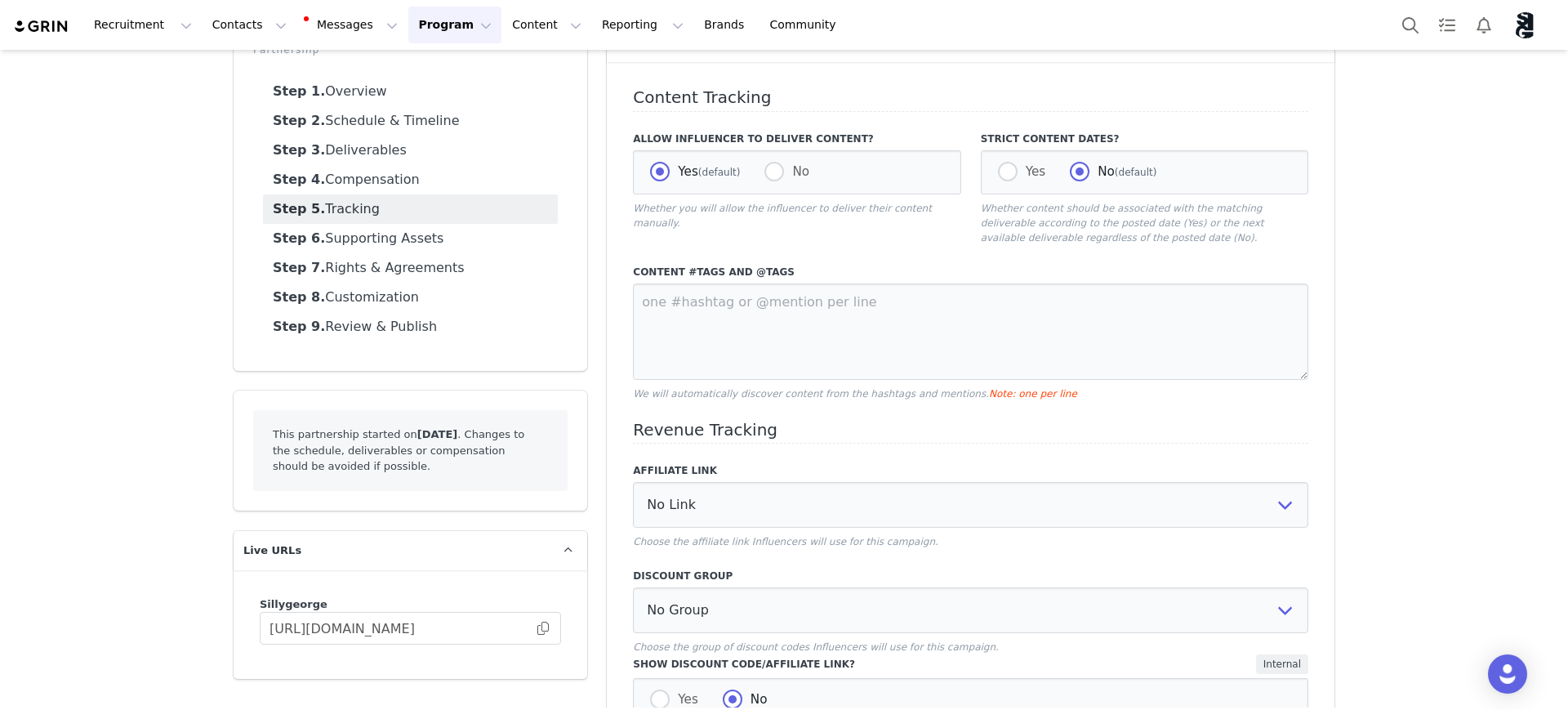
scroll to position [0, 0]
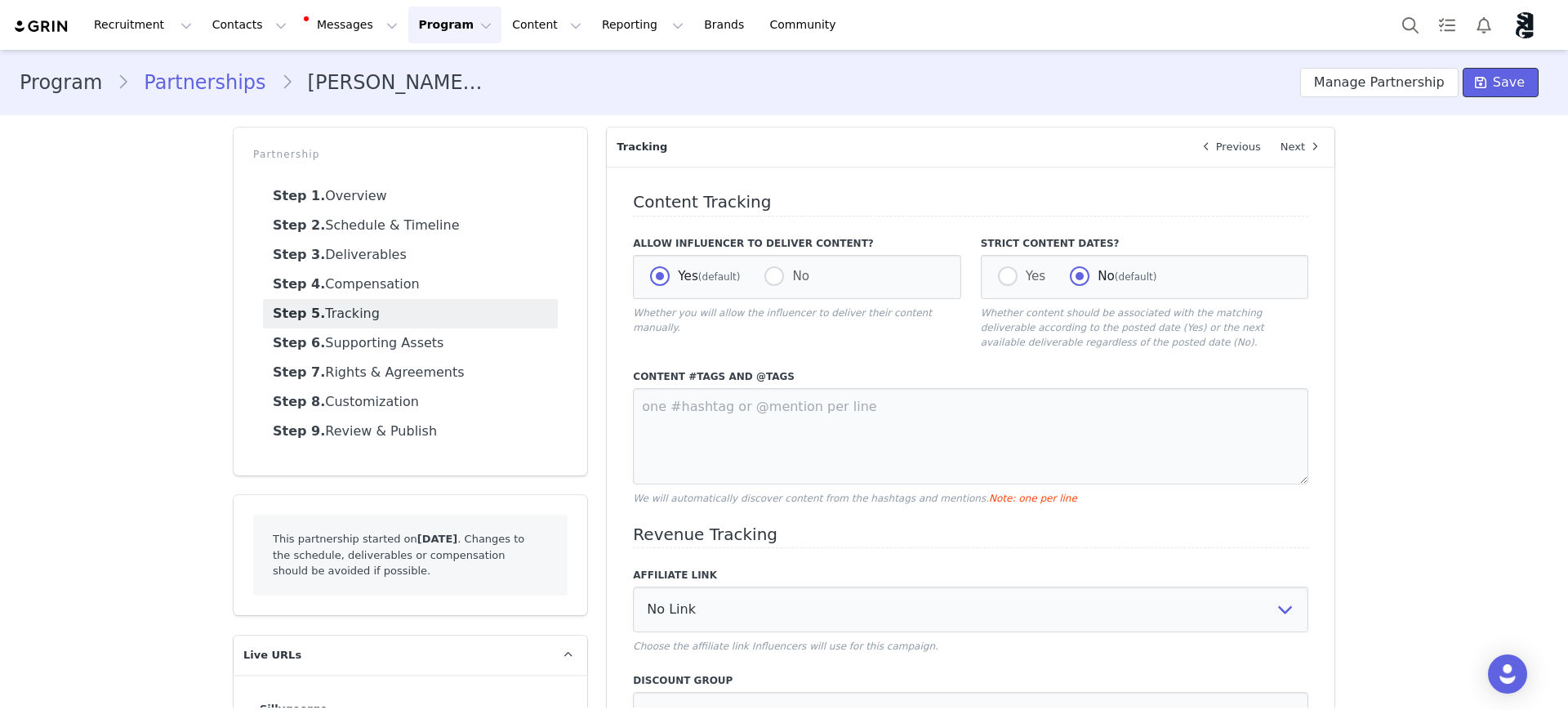
click at [1496, 80] on span "Save" at bounding box center [1508, 83] width 32 height 20
drag, startPoint x: 624, startPoint y: 314, endPoint x: 997, endPoint y: 320, distance: 373.0
click at [952, 317] on div "Allow Influencer to Deliver Content? Yes (default) No Whether you will allow th…" at bounding box center [796, 293] width 347 height 133
click at [998, 320] on p "Whether content should be associated with the matching deliverable according to…" at bounding box center [1145, 328] width 328 height 44
drag, startPoint x: 989, startPoint y: 312, endPoint x: 1340, endPoint y: 339, distance: 352.0
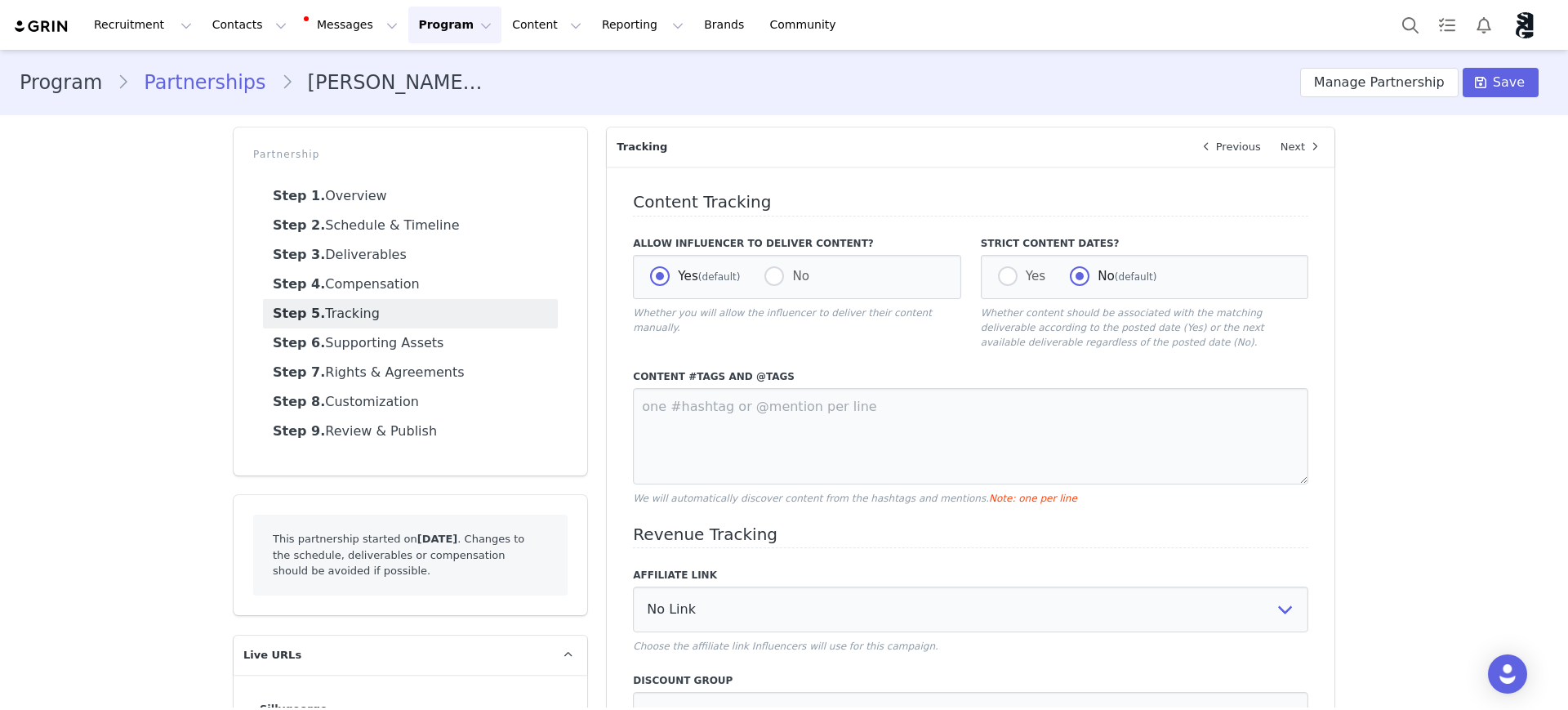
click at [1340, 339] on div "Program Partnerships Silly George x Brianna Partnership Manage Partnership Save…" at bounding box center [784, 493] width 1568 height 886
click at [1316, 343] on div "Content Tracking Allow Influencer to Deliver Content? Yes (default) No Whether …" at bounding box center [970, 545] width 728 height 758
click at [1185, 340] on p "Whether content should be associated with the matching deliverable according to…" at bounding box center [1145, 328] width 328 height 44
drag, startPoint x: 1084, startPoint y: 329, endPoint x: 1098, endPoint y: 294, distance: 37.7
click at [1253, 331] on p "Whether content should be associated with the matching deliverable according to…" at bounding box center [1145, 328] width 328 height 44
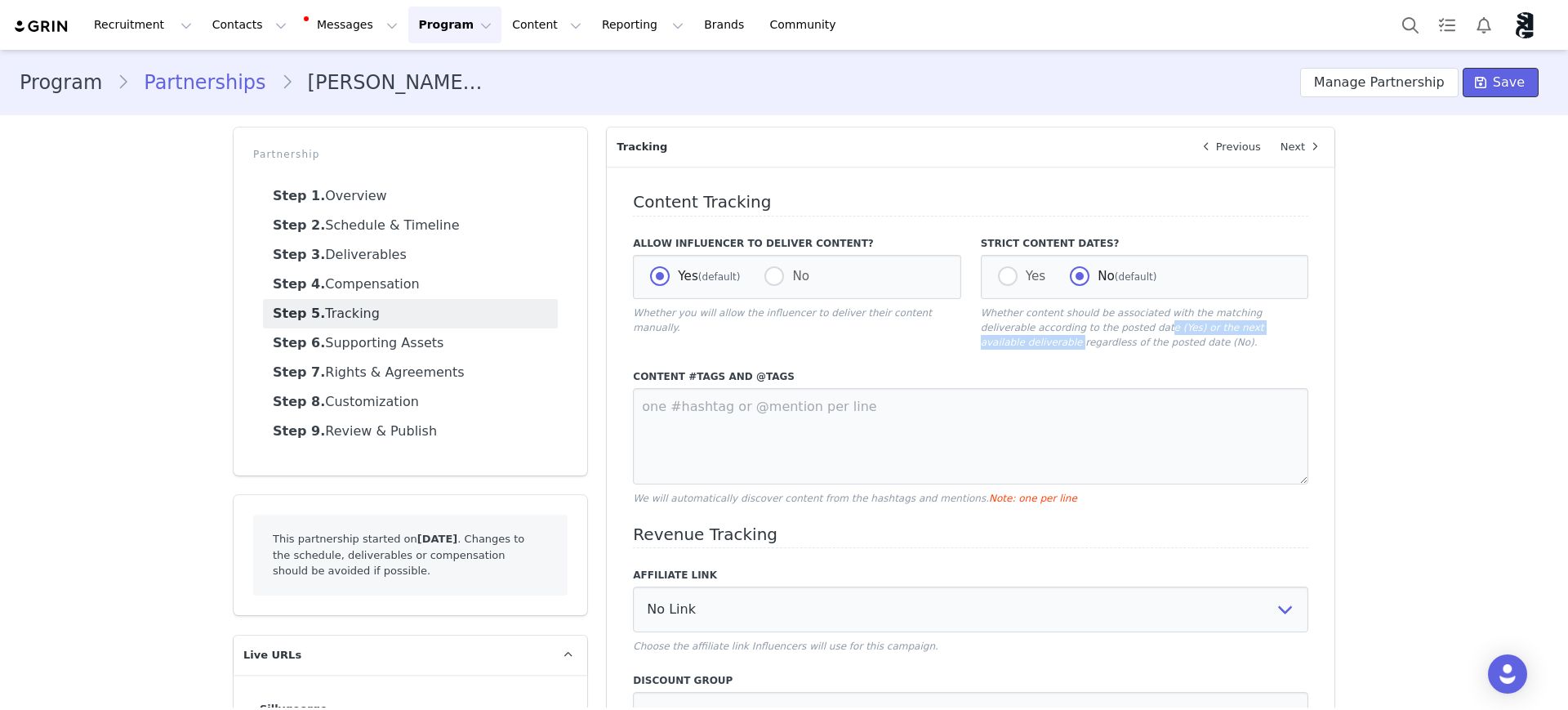
click at [1493, 81] on span "Save" at bounding box center [1508, 83] width 32 height 20
click at [335, 183] on link "Step 1. Overview" at bounding box center [411, 196] width 295 height 30
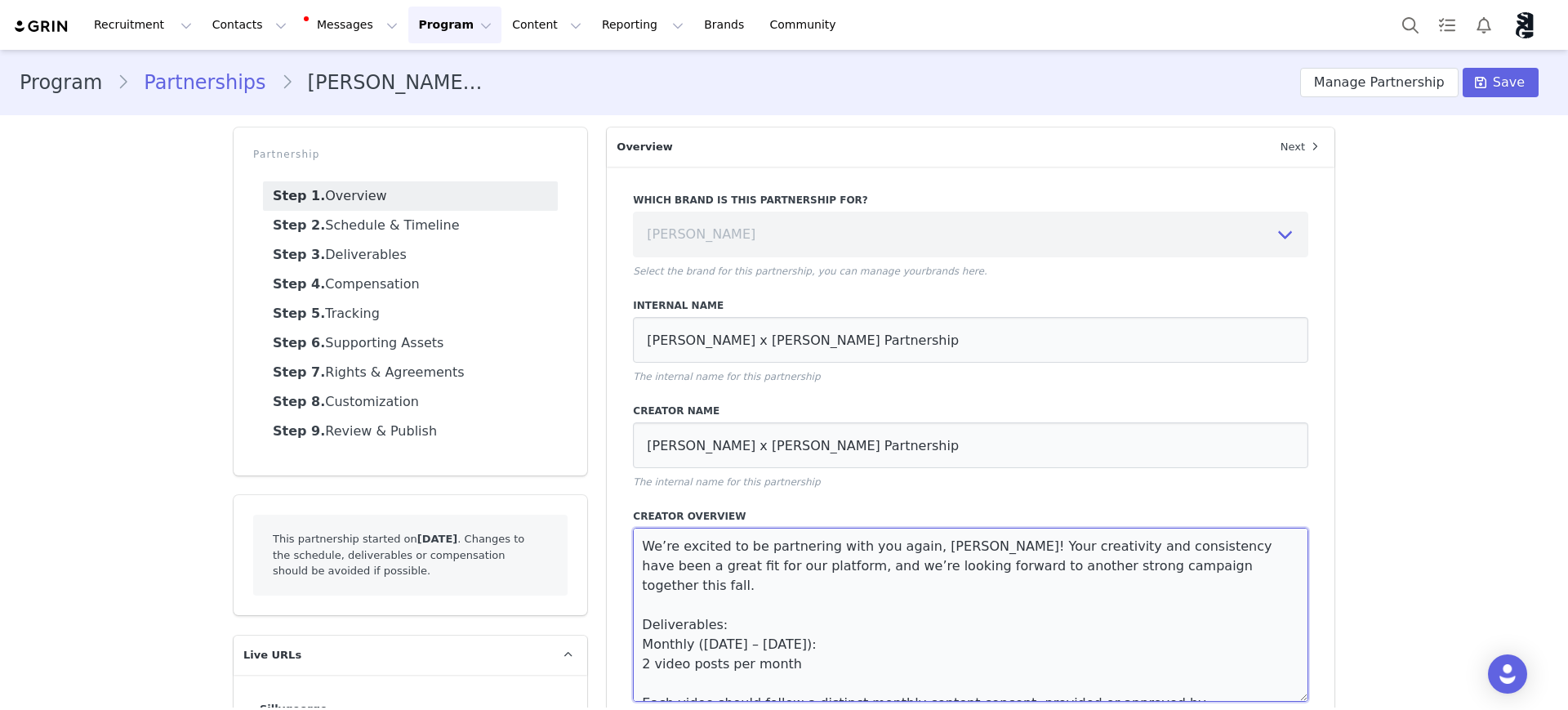
drag, startPoint x: 702, startPoint y: 567, endPoint x: 681, endPoint y: 567, distance: 21.0
click at [681, 567] on textarea "We’re excited to be partnering with you again, Brianna! Your creativity and con…" at bounding box center [970, 615] width 675 height 174
click at [702, 569] on textarea "We’re excited to be partnering with you again, Brianna! Your creativity and con…" at bounding box center [970, 615] width 675 height 174
drag, startPoint x: 707, startPoint y: 569, endPoint x: 657, endPoint y: 565, distance: 50.2
click at [657, 565] on textarea "We’re excited to be partnering with you again, Brianna! Your creativity and con…" at bounding box center [970, 615] width 675 height 174
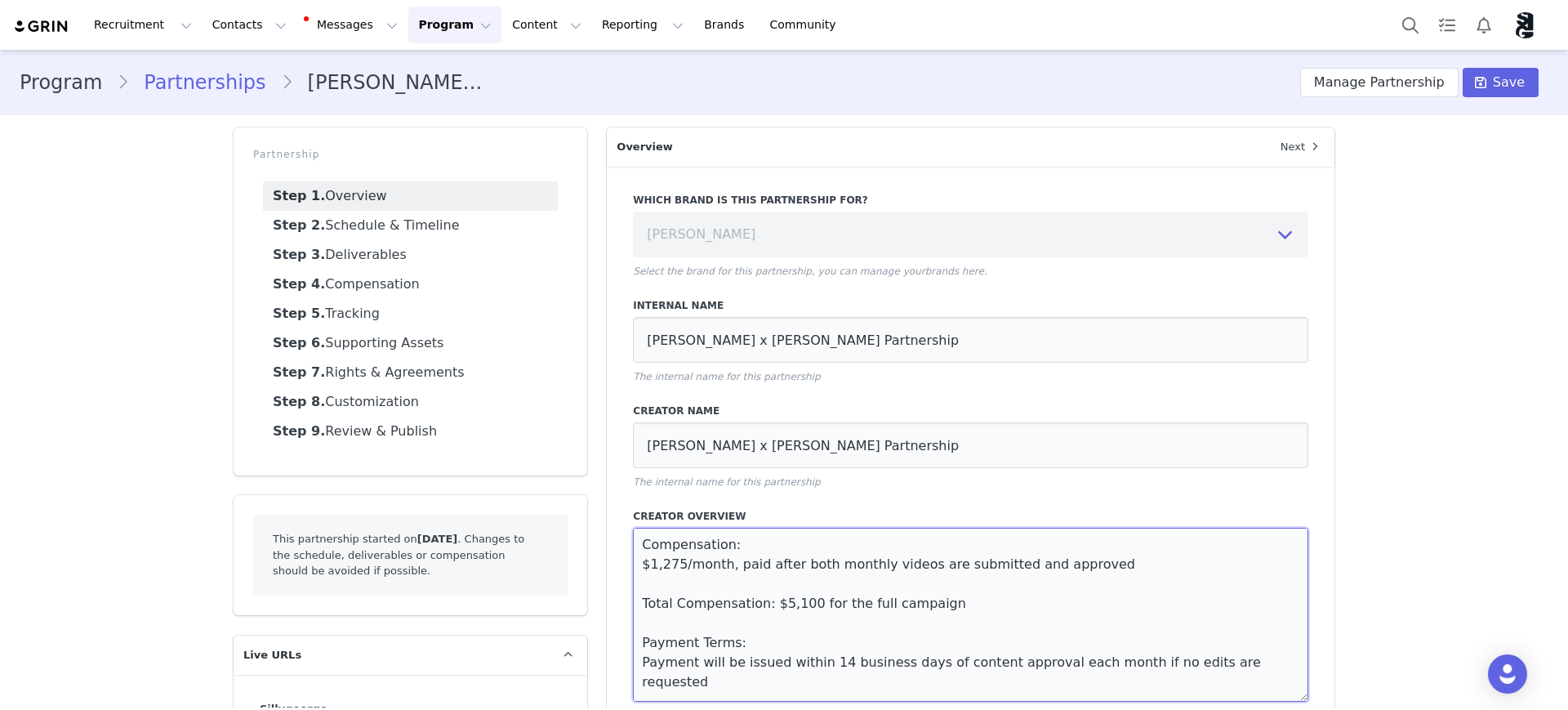
scroll to position [295, 0]
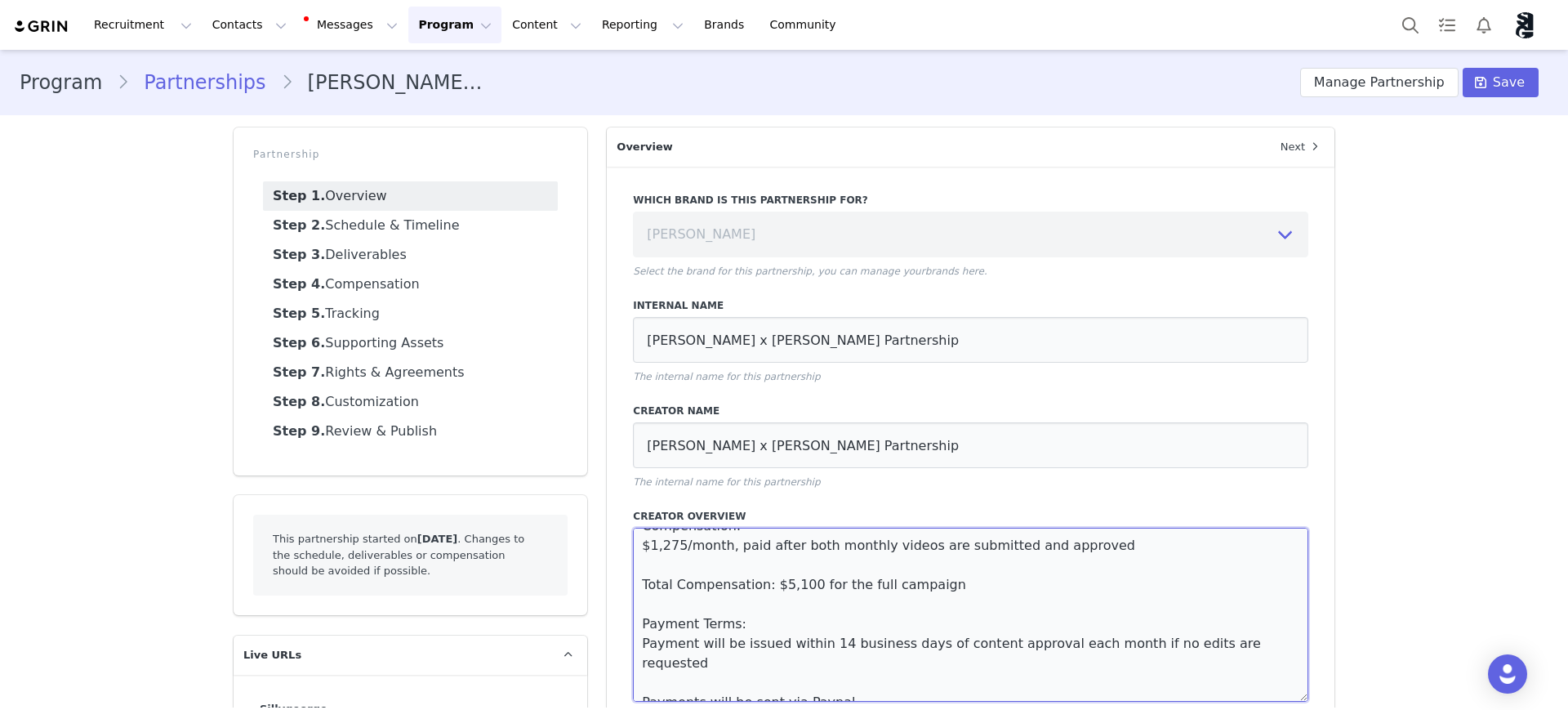
drag, startPoint x: 832, startPoint y: 627, endPoint x: 1087, endPoint y: 637, distance: 255.2
click at [833, 627] on textarea "We’re excited to be partnering with you again, Brianna! Your creativity and con…" at bounding box center [970, 615] width 675 height 174
type textarea "We’re excited to be partnering with you again, Brianna! Your creativity and con…"
click at [1475, 82] on icon at bounding box center [1481, 83] width 11 height 13
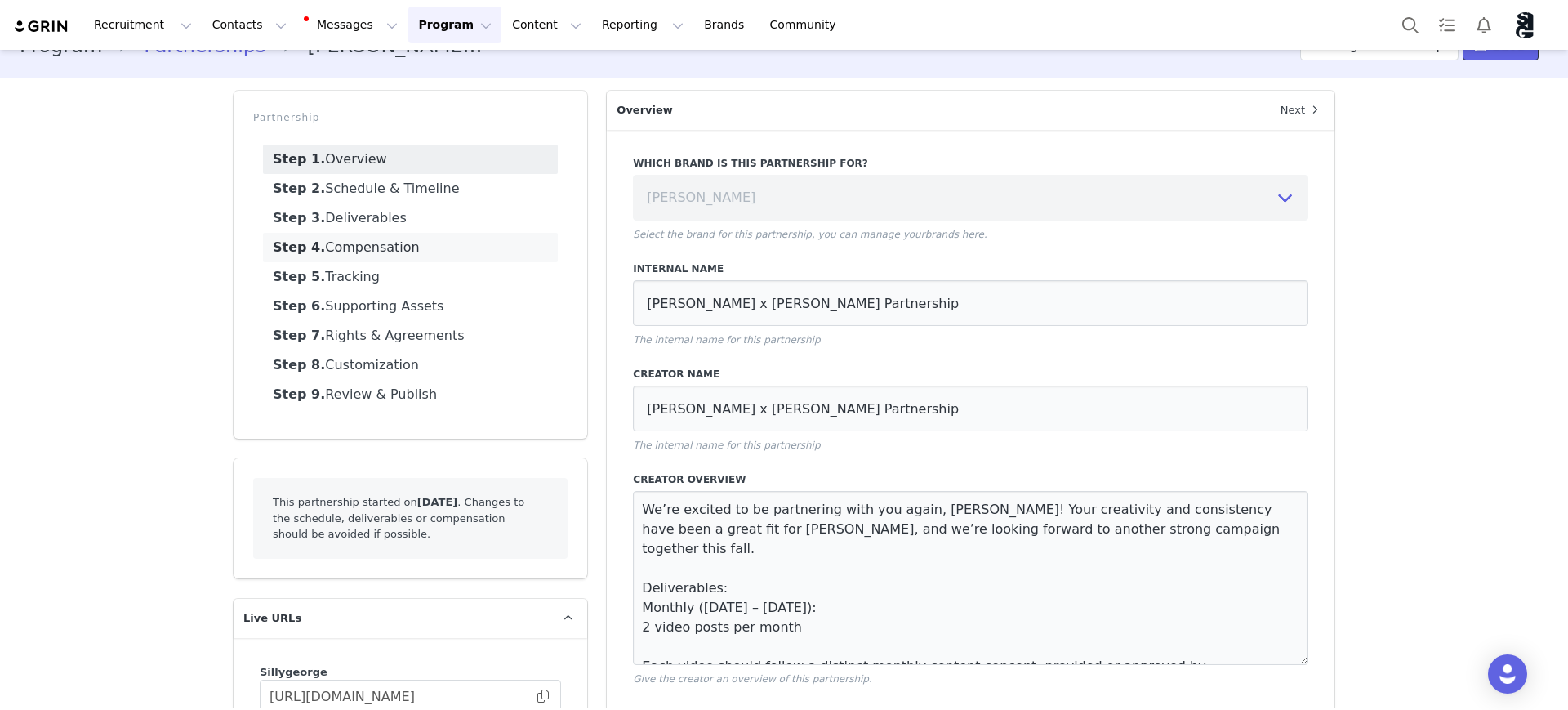
scroll to position [0, 0]
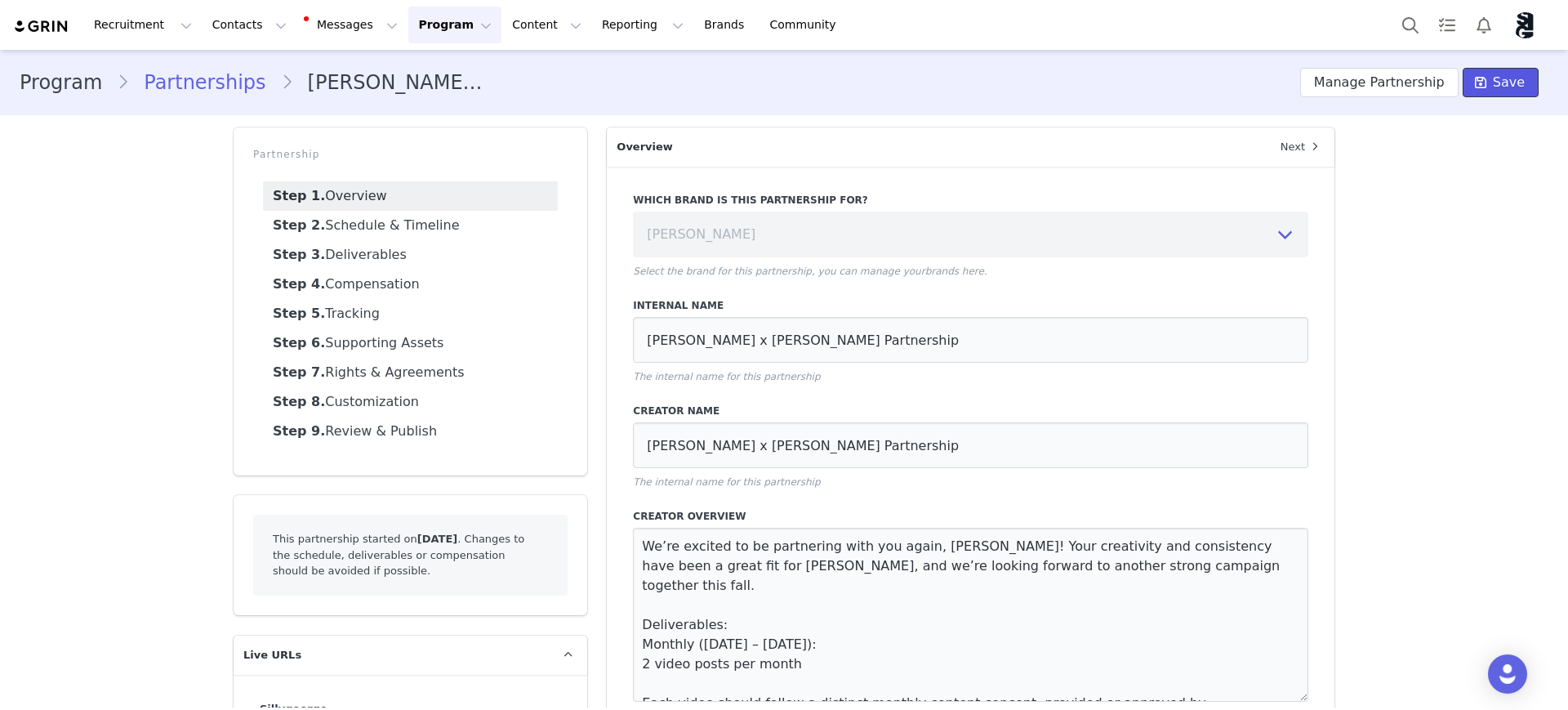
click at [1475, 80] on icon at bounding box center [1481, 83] width 11 height 13
click at [1395, 74] on button "Manage Partnership" at bounding box center [1379, 83] width 158 height 30
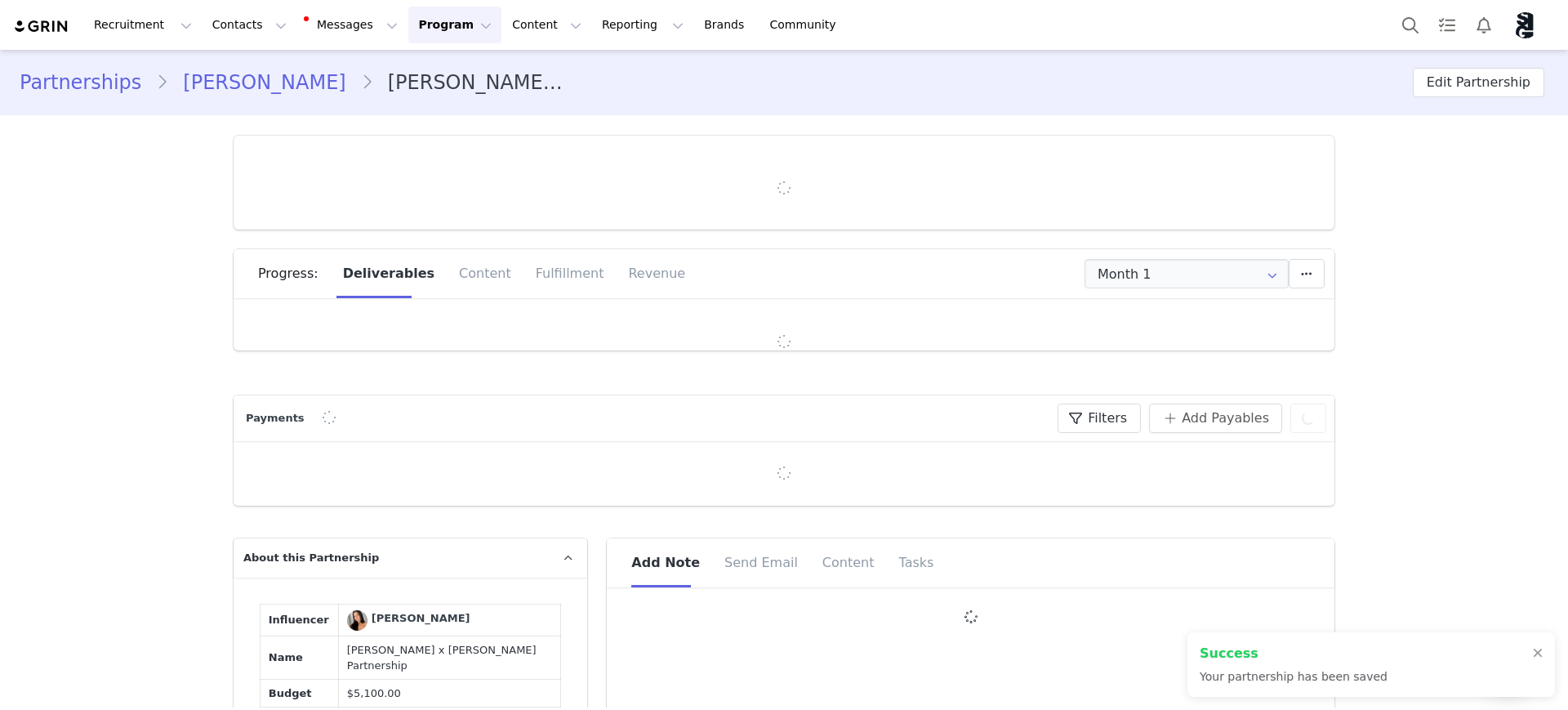
click at [1540, 652] on div at bounding box center [1538, 653] width 10 height 13
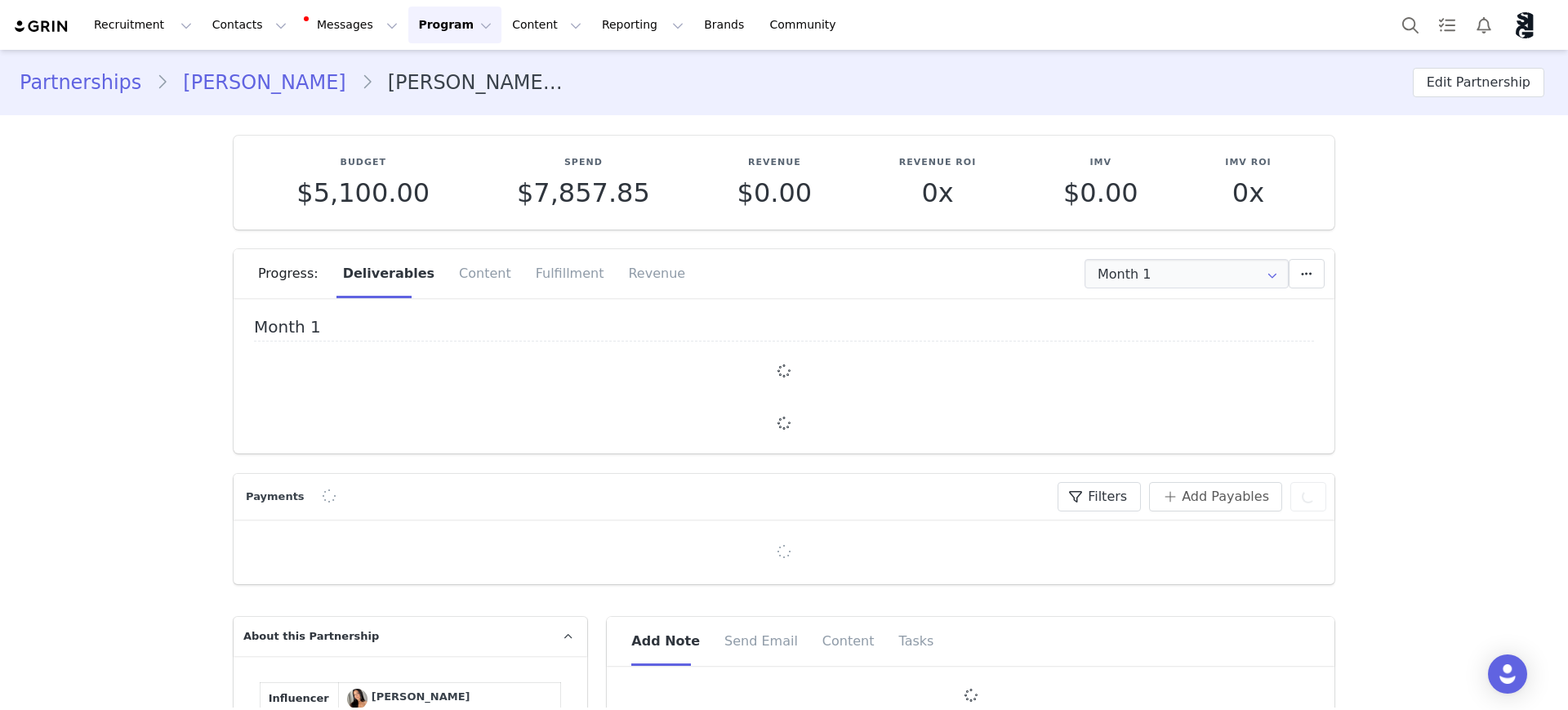
type input "+1 ([GEOGRAPHIC_DATA])"
click at [531, 270] on div "Fulfillment" at bounding box center [570, 274] width 93 height 49
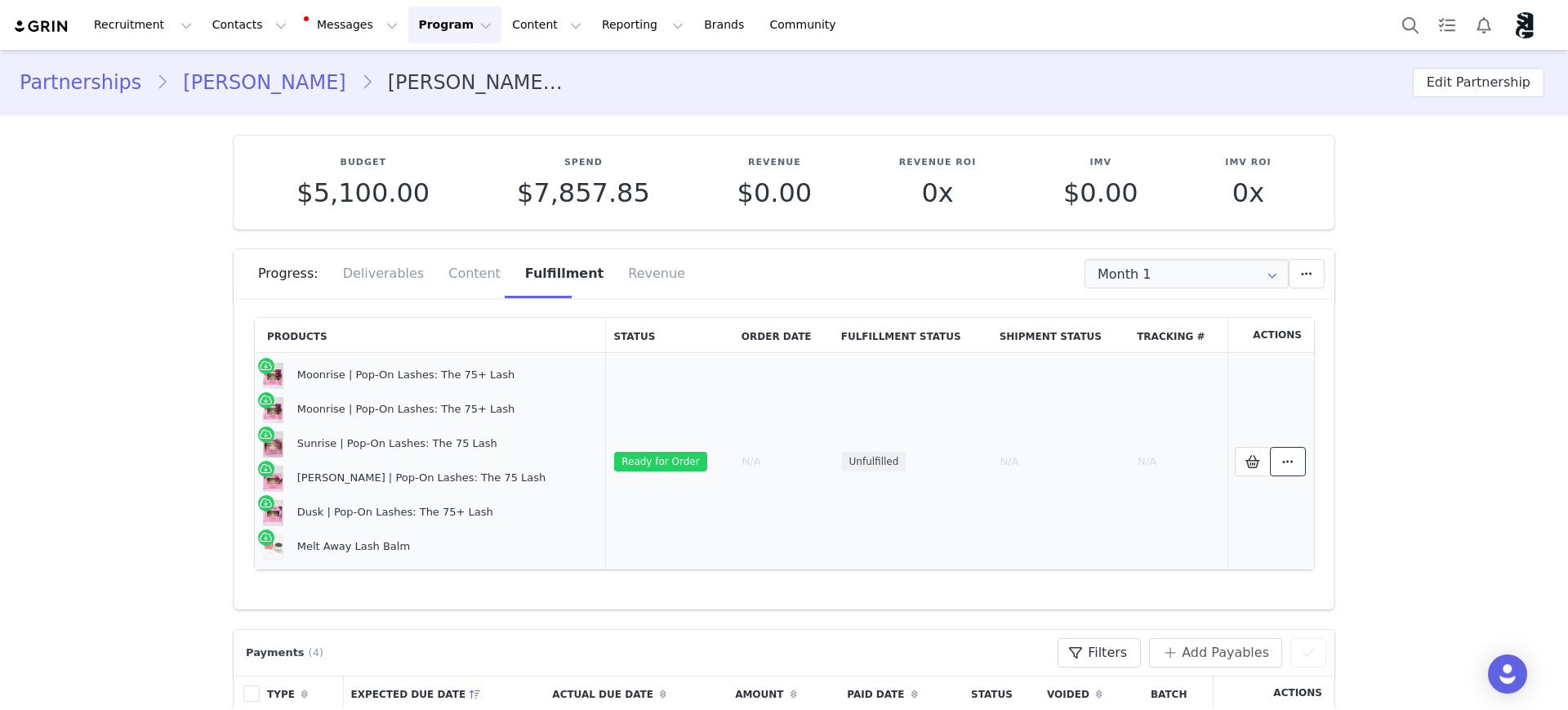
click at [1282, 458] on icon at bounding box center [1288, 462] width 11 height 13
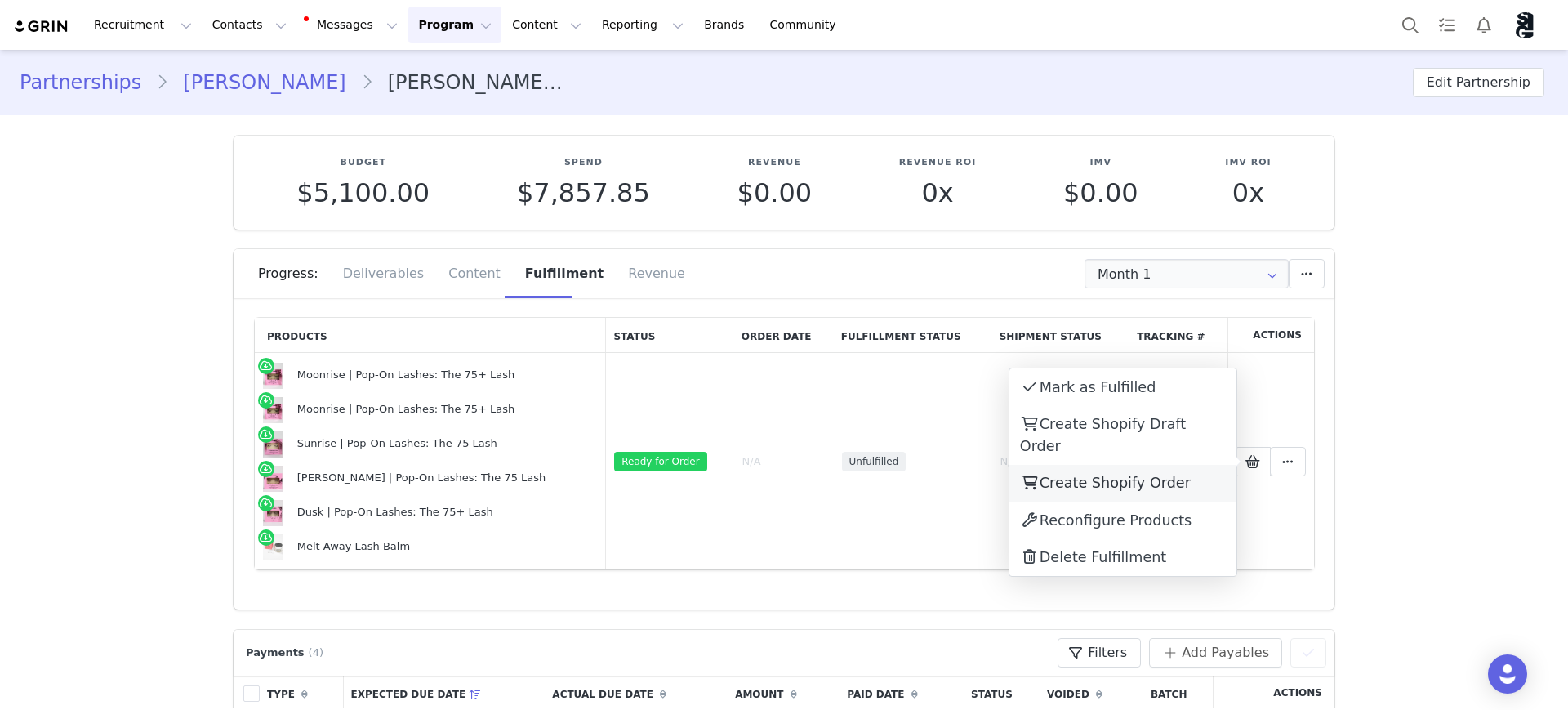
click at [1167, 475] on span "Create Shopify Order" at bounding box center [1115, 483] width 151 height 16
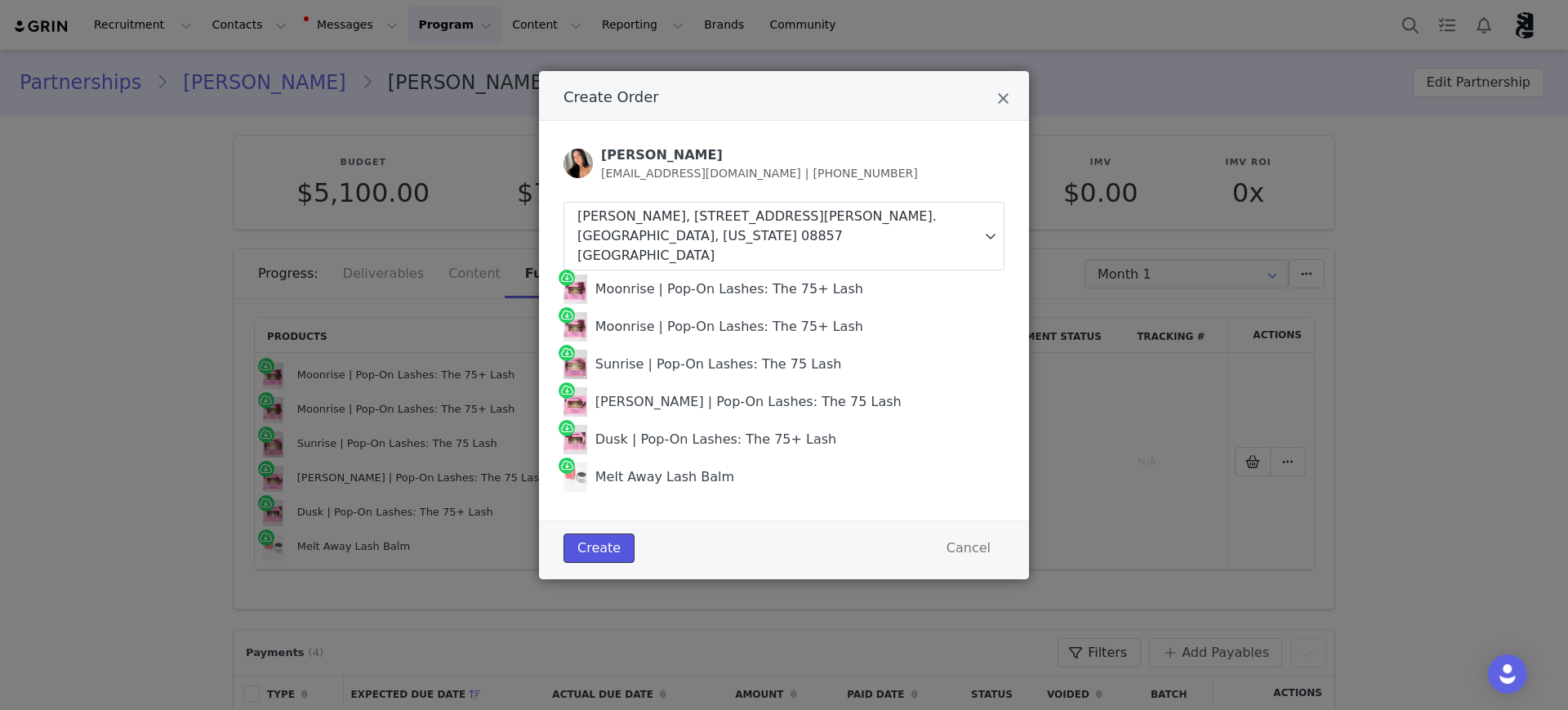
click at [592, 534] on button "Create" at bounding box center [599, 548] width 71 height 30
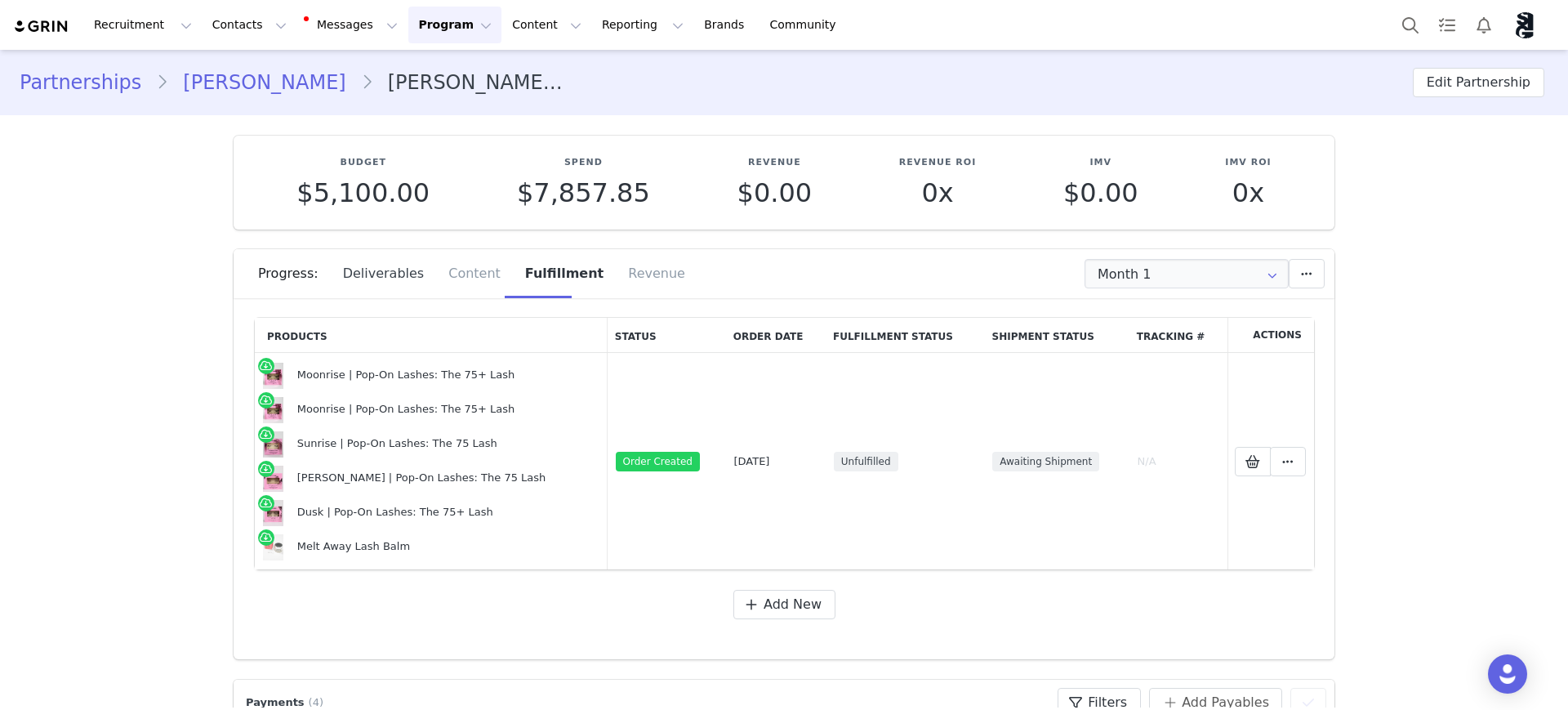
click at [363, 275] on div "Deliverables" at bounding box center [384, 274] width 107 height 49
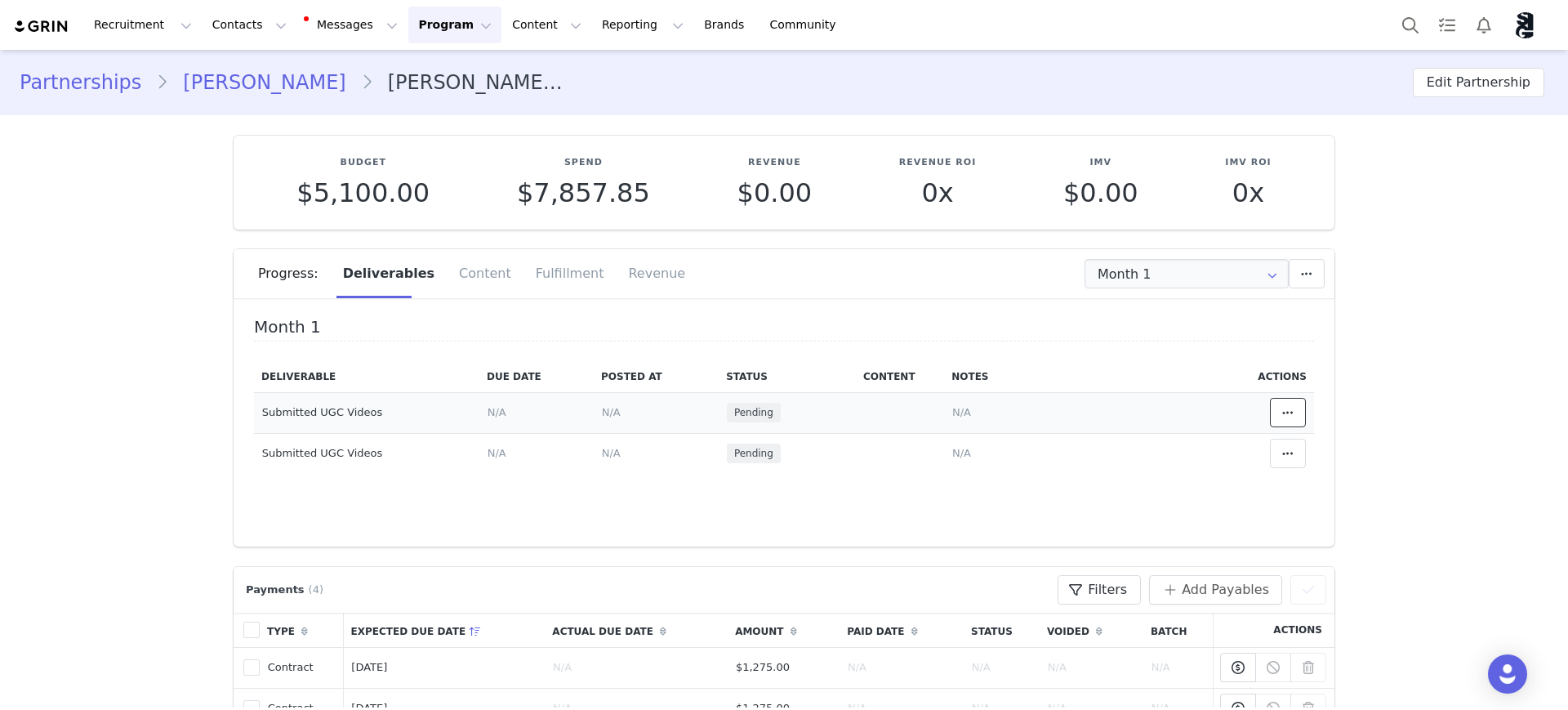
click at [1282, 414] on icon at bounding box center [1288, 412] width 11 height 13
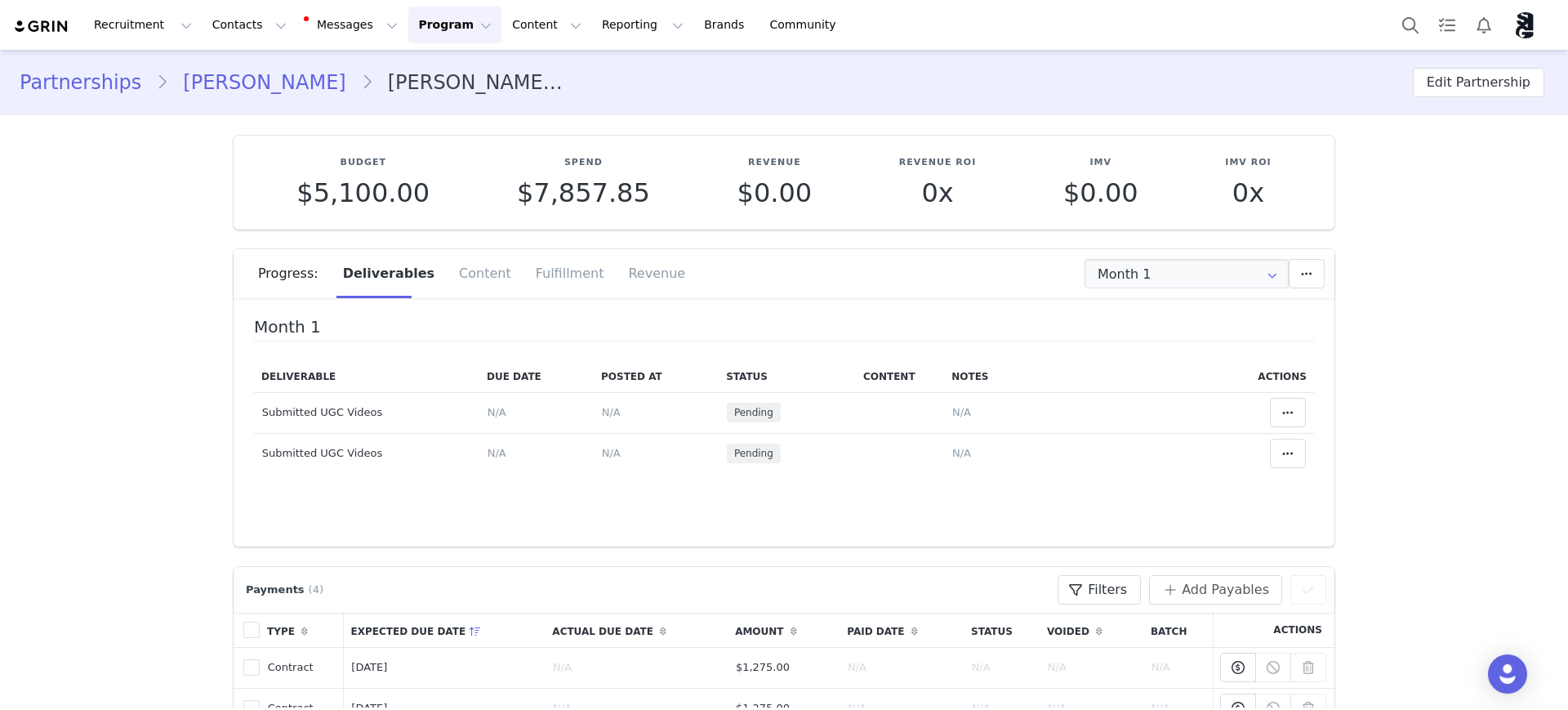
drag, startPoint x: 341, startPoint y: 482, endPoint x: 342, endPoint y: 492, distance: 10.0
click at [342, 492] on div "Deliverable Due Date Posted At Status Content Notes Actions Submitted UGC Video…" at bounding box center [784, 426] width 1060 height 132
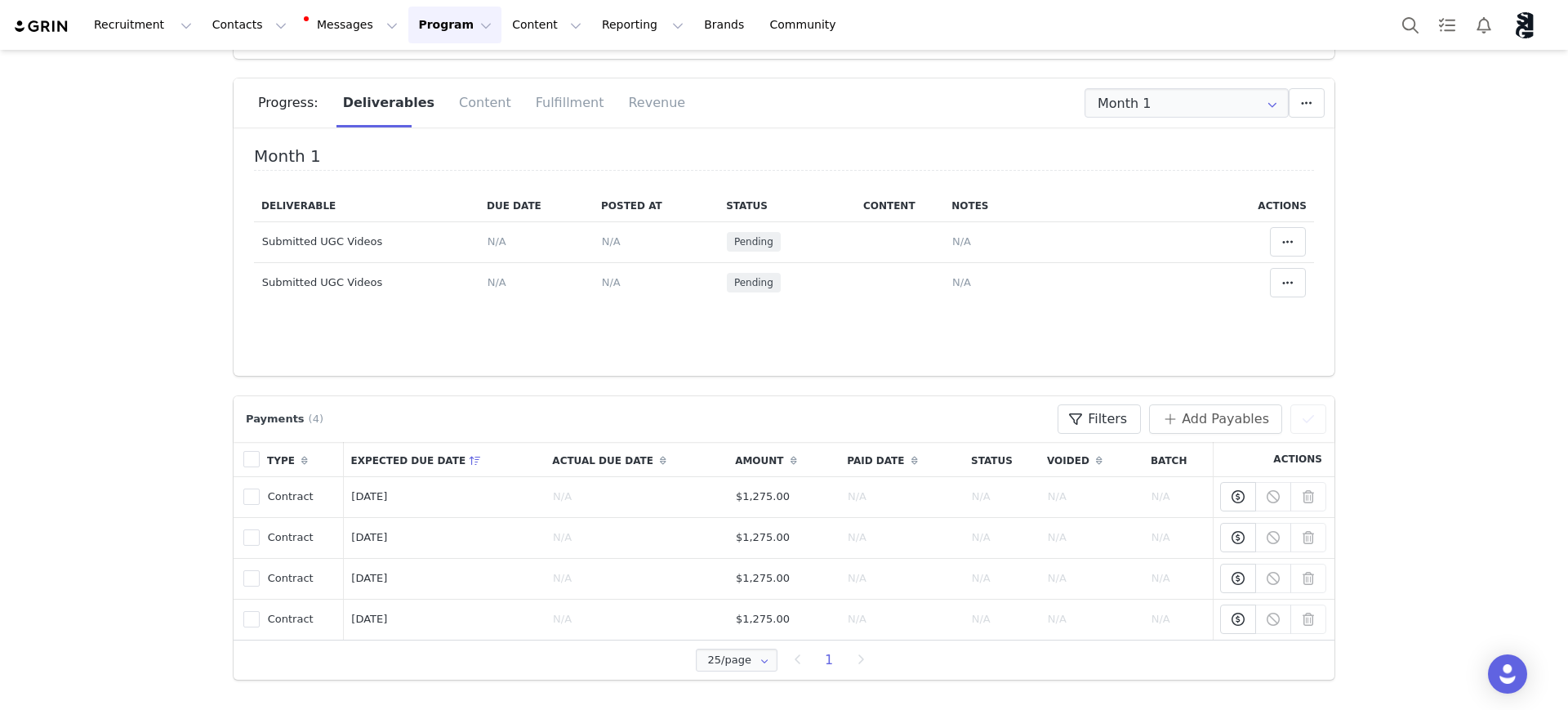
scroll to position [204, 0]
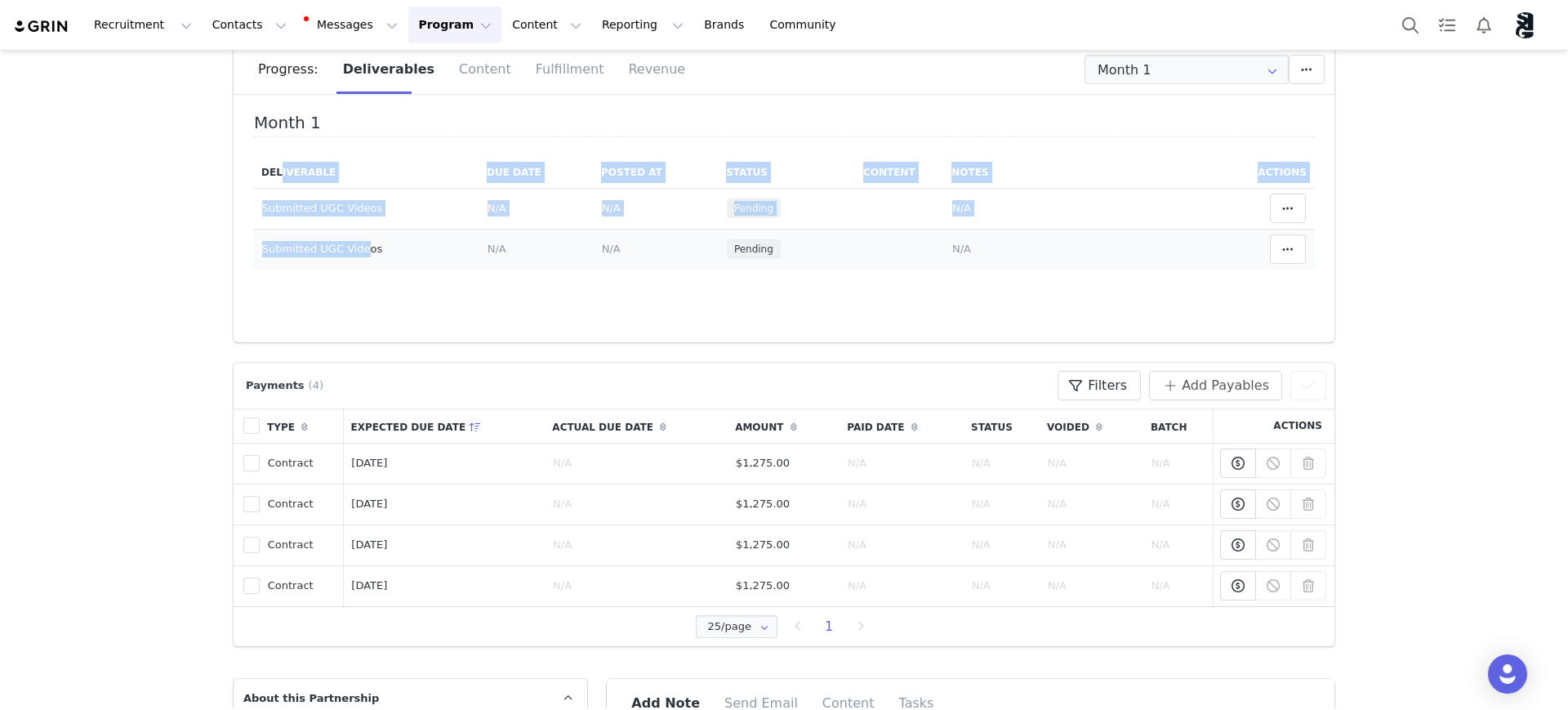
drag, startPoint x: 270, startPoint y: 172, endPoint x: 370, endPoint y: 247, distance: 125.0
click at [343, 247] on table "Deliverable Due Date Posted At Status Content Notes Actions Submitted UGC Video…" at bounding box center [784, 213] width 1060 height 113
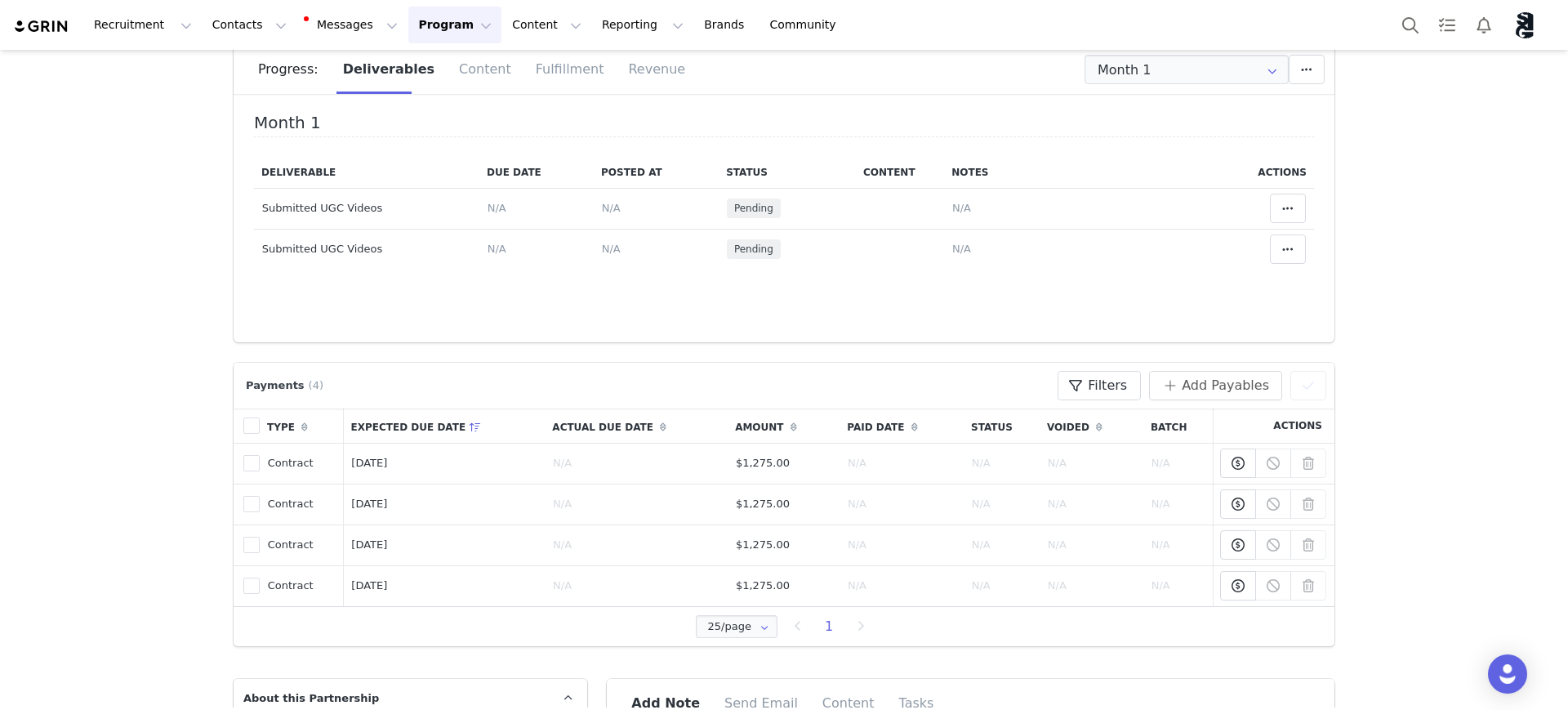
click at [713, 302] on div "Month 1 Deliverable Due Date Posted At Status Content Notes Actions Submitted U…" at bounding box center [784, 224] width 1101 height 237
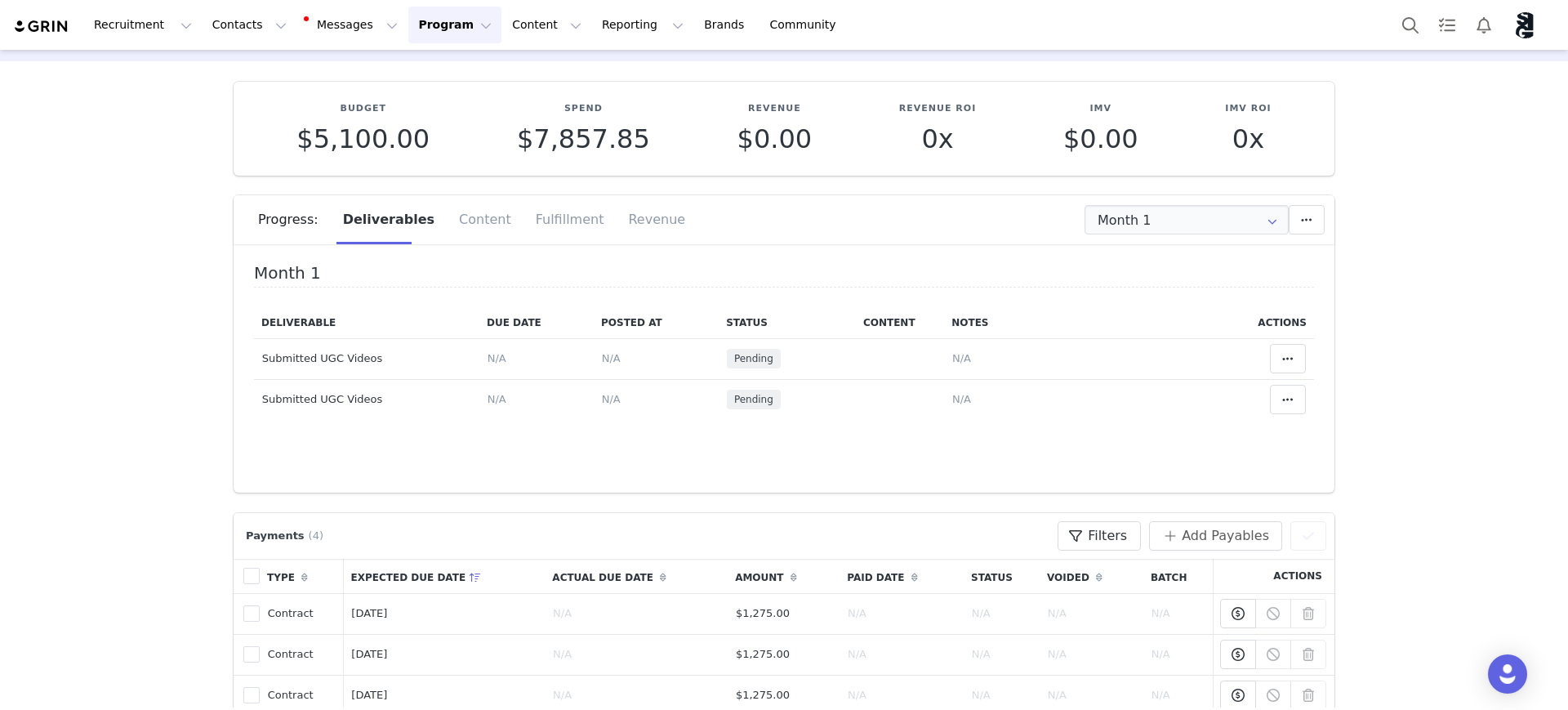
scroll to position [0, 0]
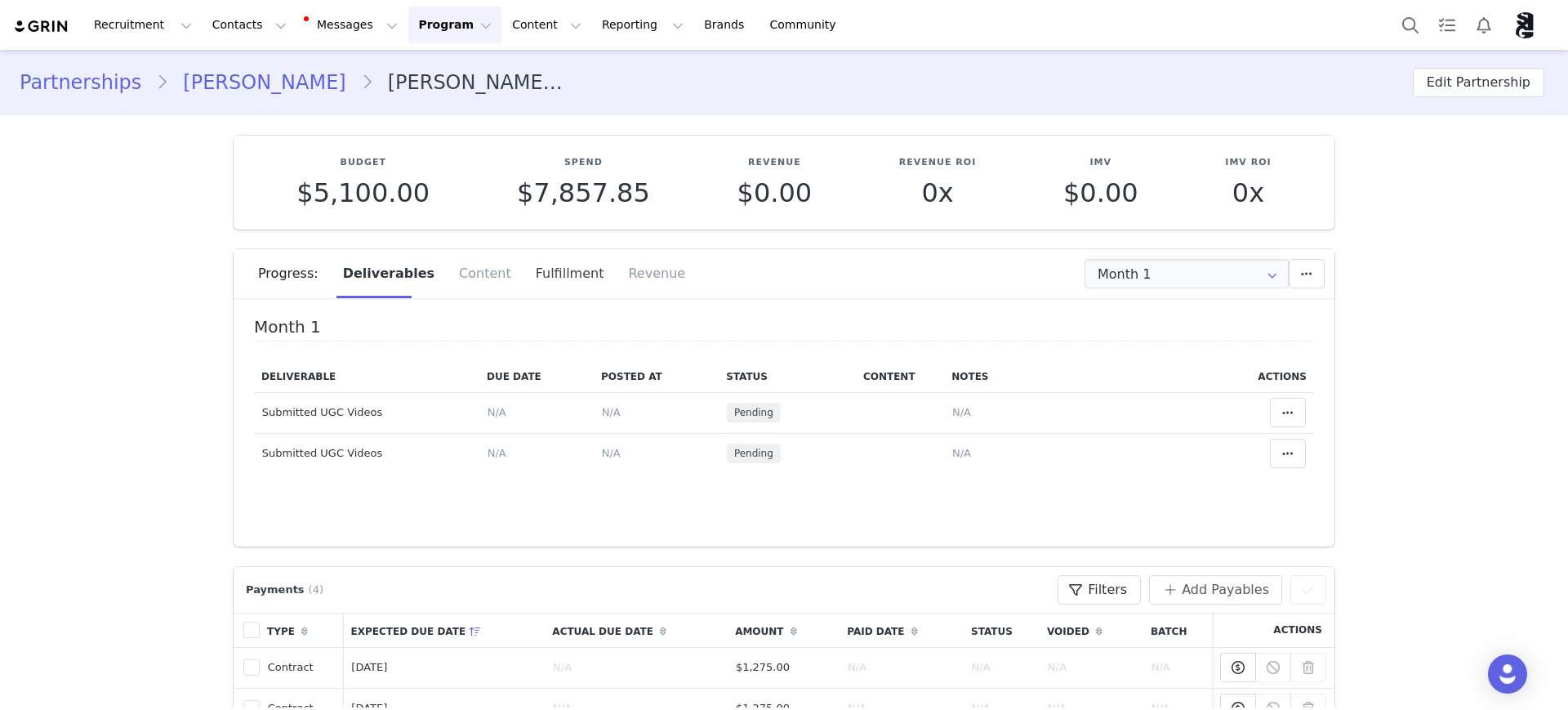
drag, startPoint x: 492, startPoint y: 271, endPoint x: 524, endPoint y: 271, distance: 32.0
click at [524, 270] on div "Fulfillment" at bounding box center [570, 274] width 93 height 49
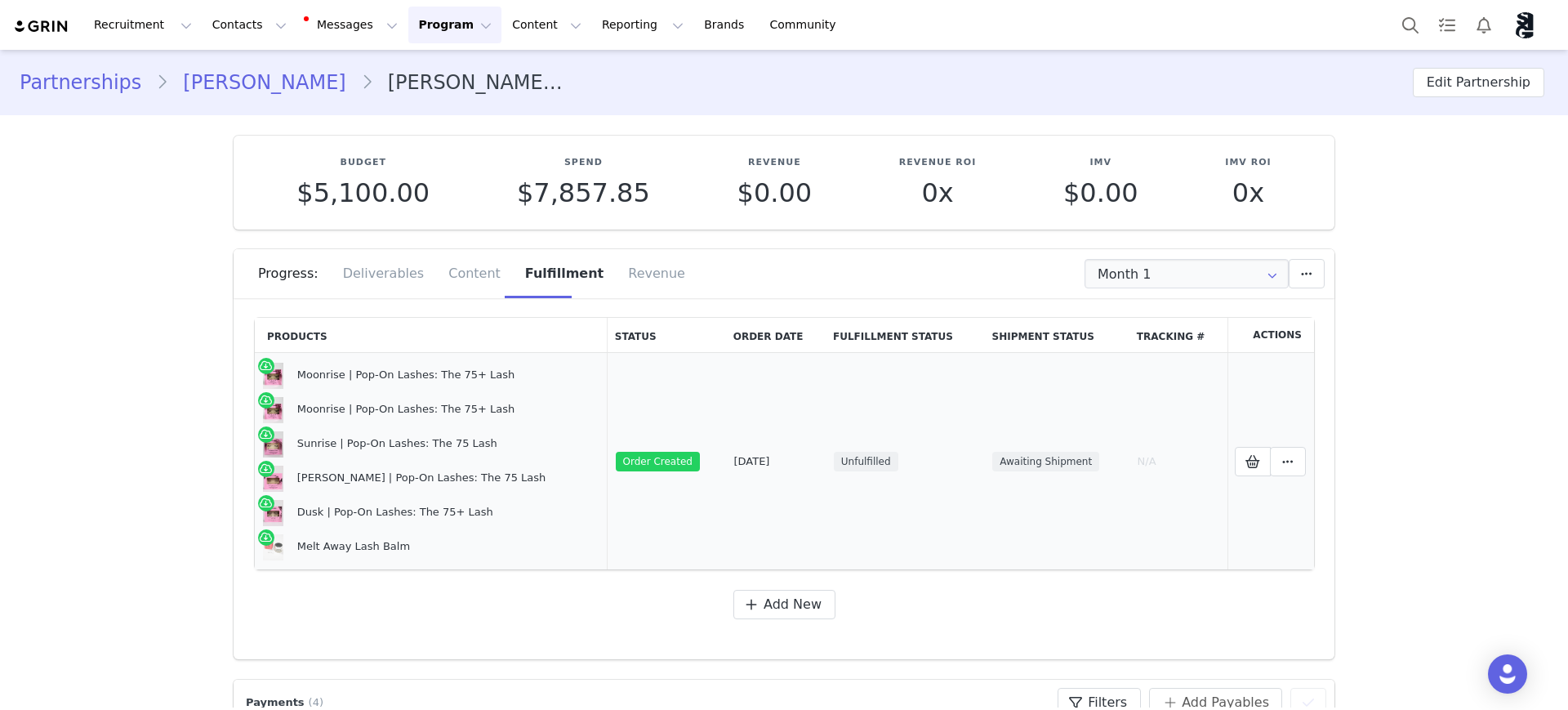
click at [618, 462] on span "Order Created" at bounding box center [657, 462] width 84 height 20
drag, startPoint x: 589, startPoint y: 335, endPoint x: 1418, endPoint y: 346, distance: 829.1
click at [1005, 462] on span "Awaiting Shipment" at bounding box center [1046, 462] width 107 height 20
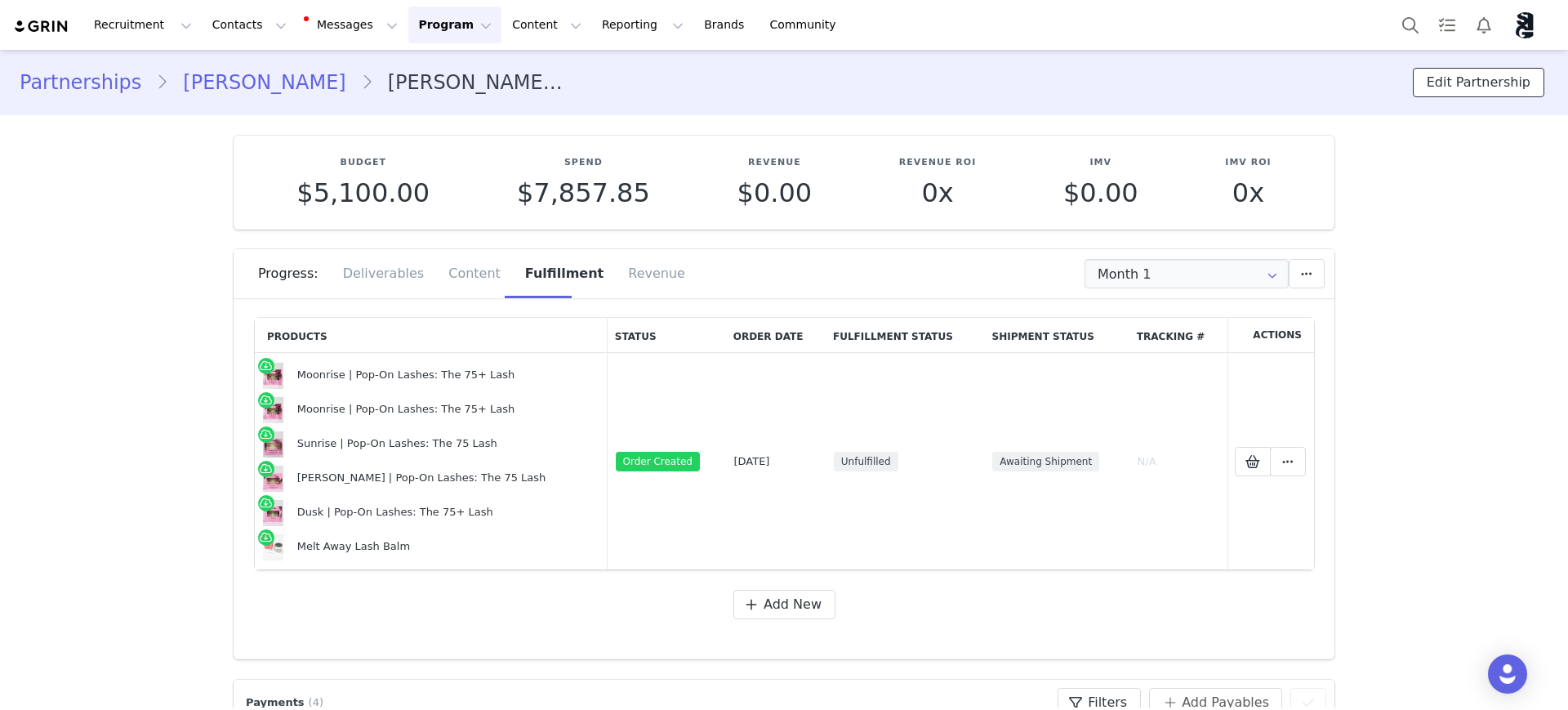
click at [1461, 81] on button "Edit Partnership" at bounding box center [1479, 83] width 131 height 30
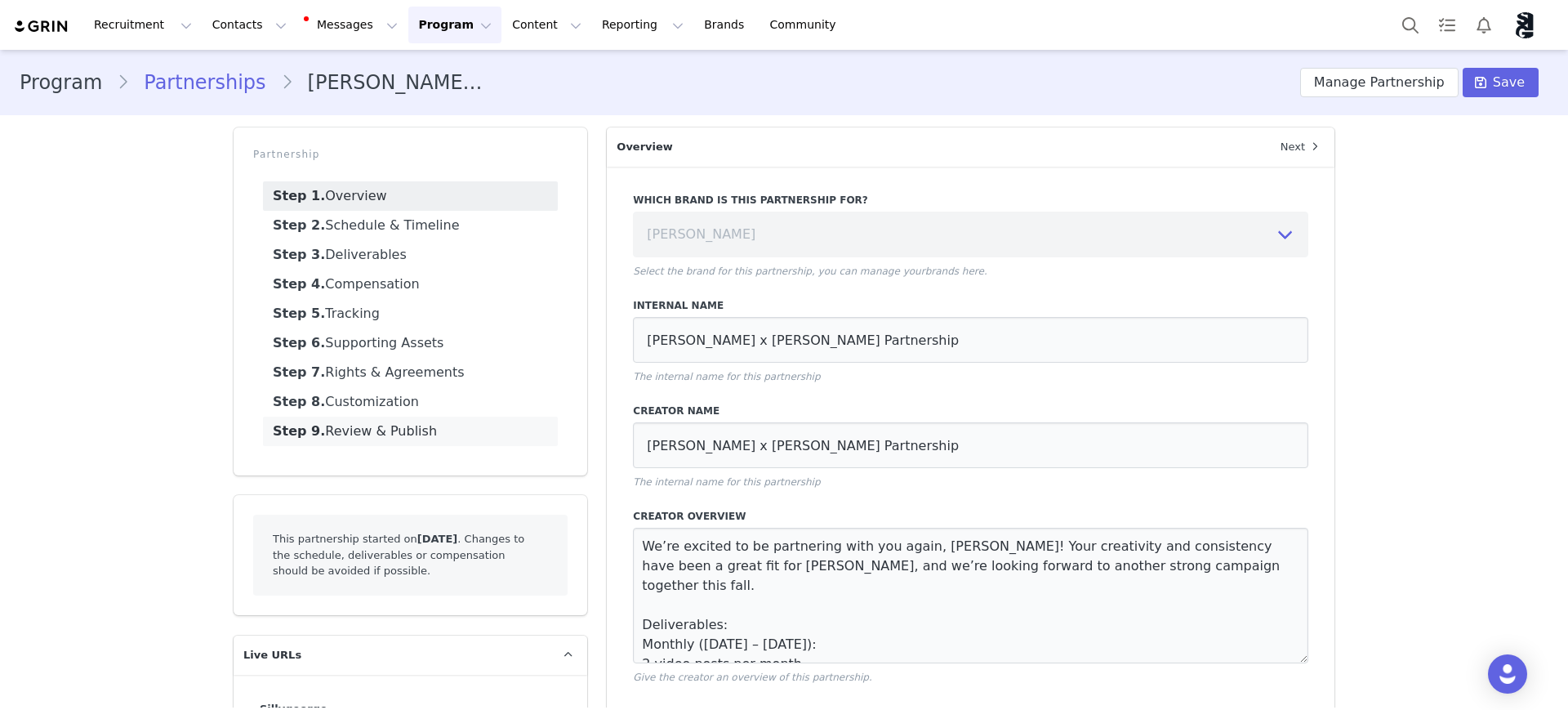
click at [341, 430] on link "Step 9. Review & Publish" at bounding box center [411, 431] width 295 height 30
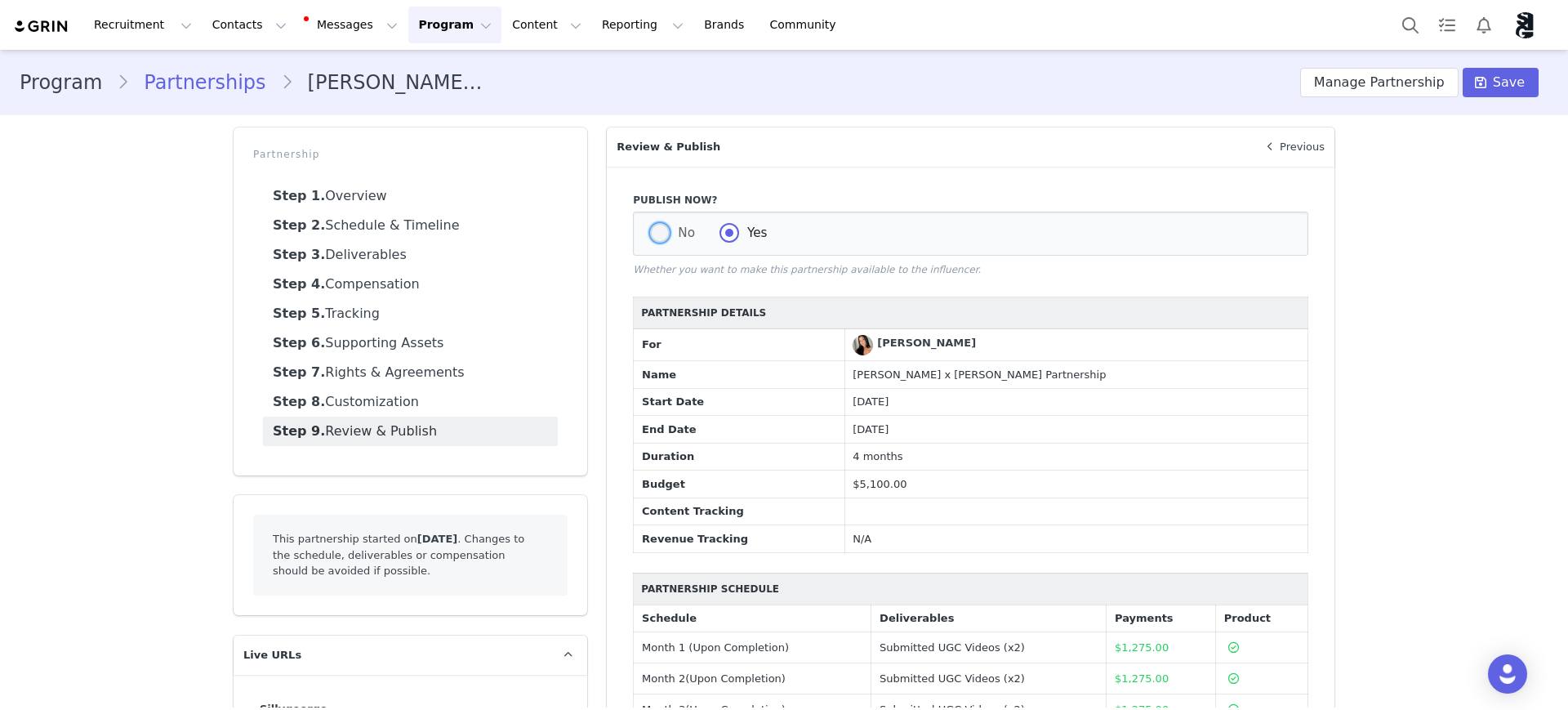
click at [656, 236] on span at bounding box center [660, 233] width 20 height 20
click at [656, 236] on input "No" at bounding box center [660, 234] width 20 height 21
radio input "true"
radio input "false"
click at [1495, 76] on span "Save" at bounding box center [1508, 83] width 32 height 20
